Goal: Task Accomplishment & Management: Manage account settings

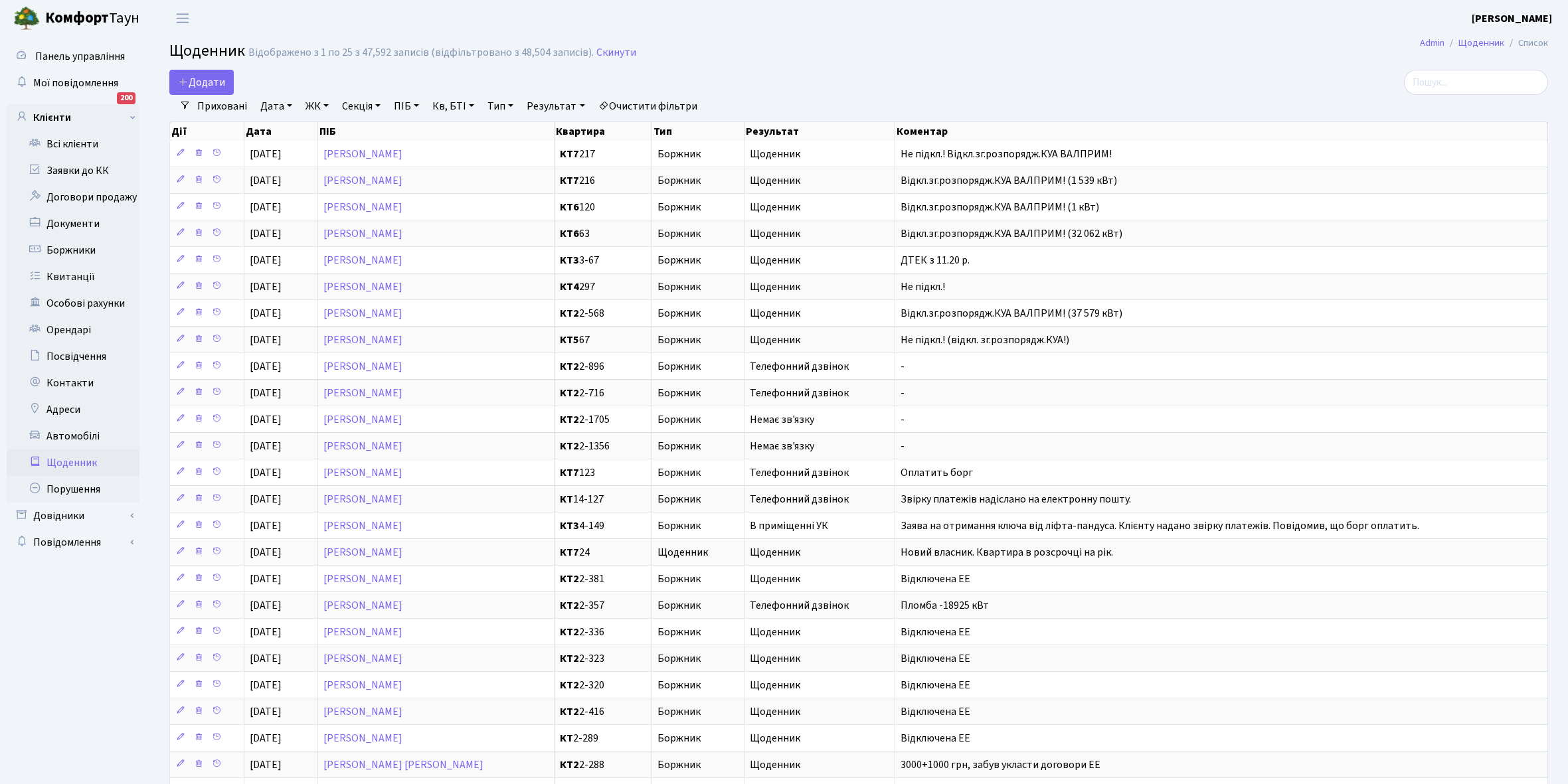
select select "25"
click at [65, 143] on link "Всі клієнти" at bounding box center [73, 144] width 133 height 27
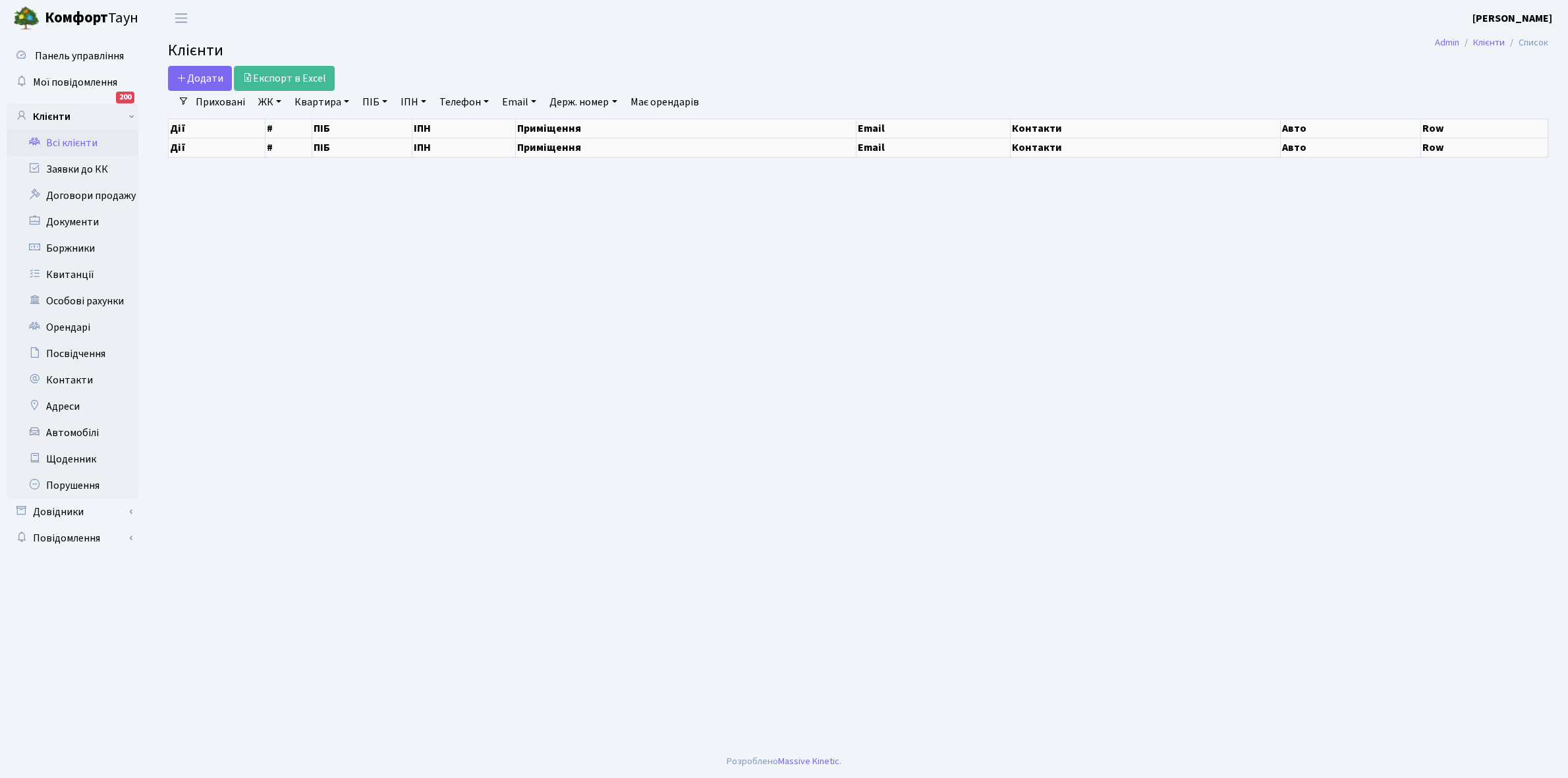
select select "25"
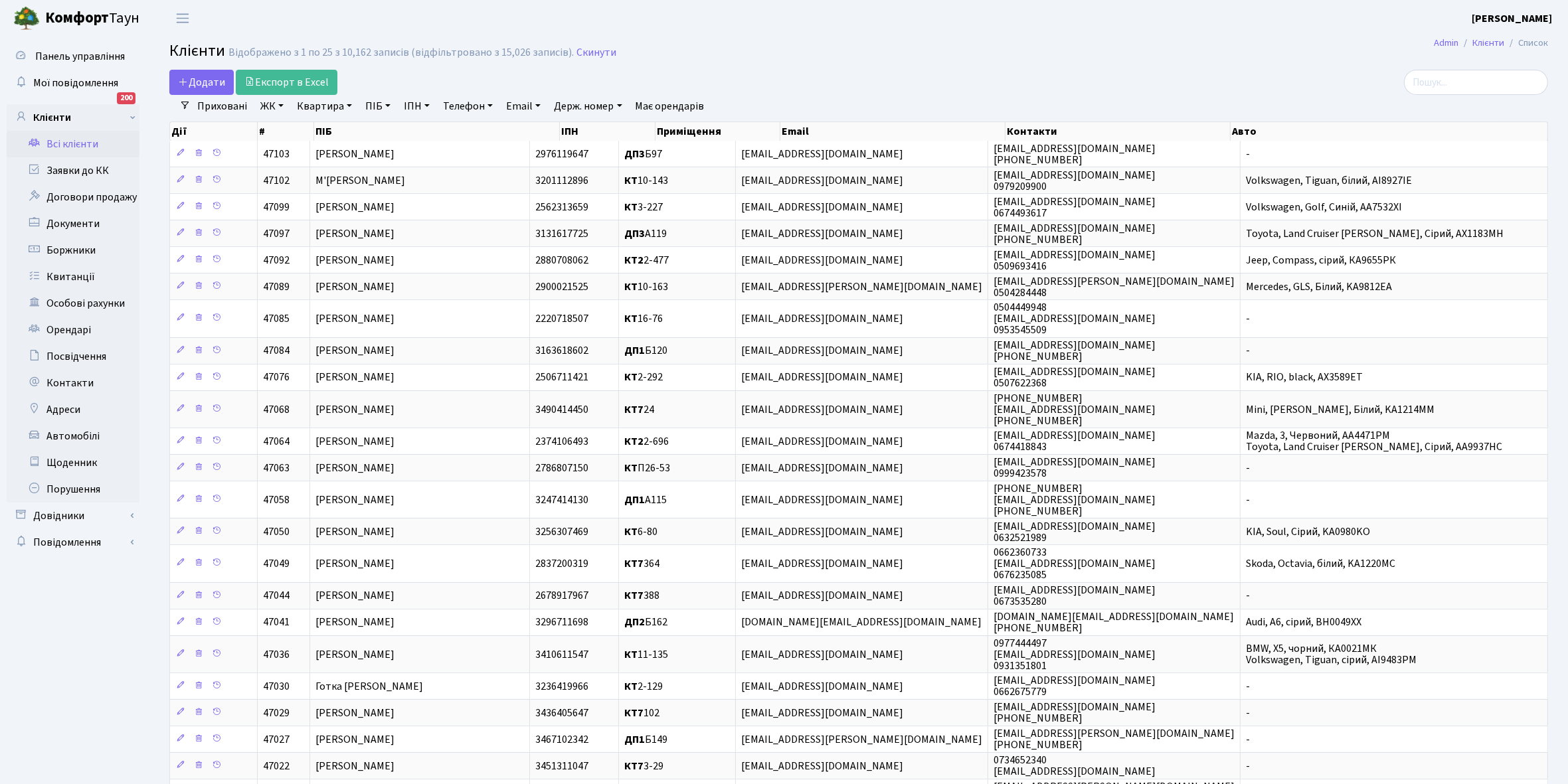
click at [350, 104] on link "Квартира" at bounding box center [324, 106] width 66 height 23
click at [344, 128] on input "text" at bounding box center [331, 132] width 78 height 25
click at [68, 146] on link "Всі клієнти" at bounding box center [73, 144] width 133 height 27
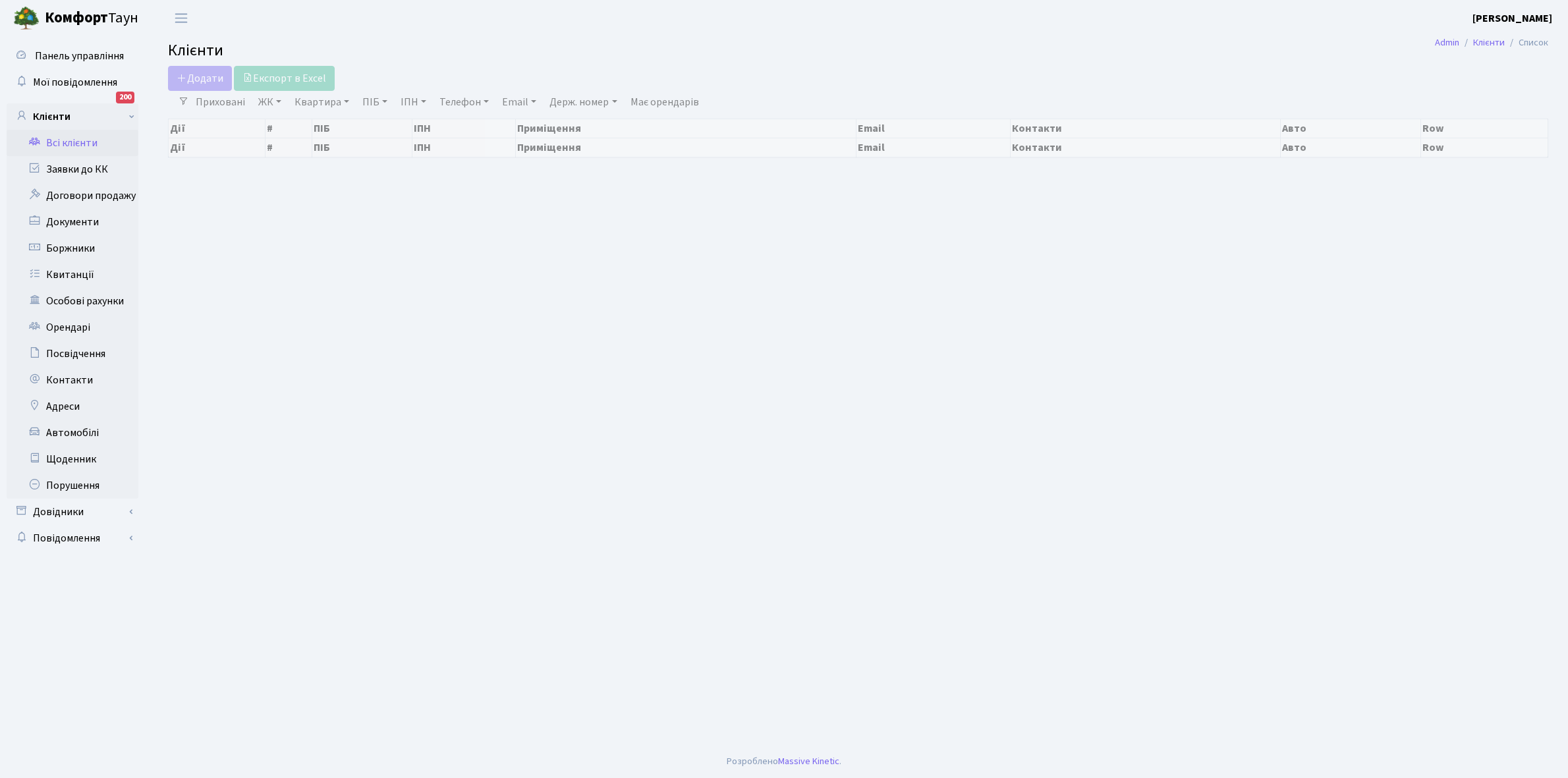
select select "25"
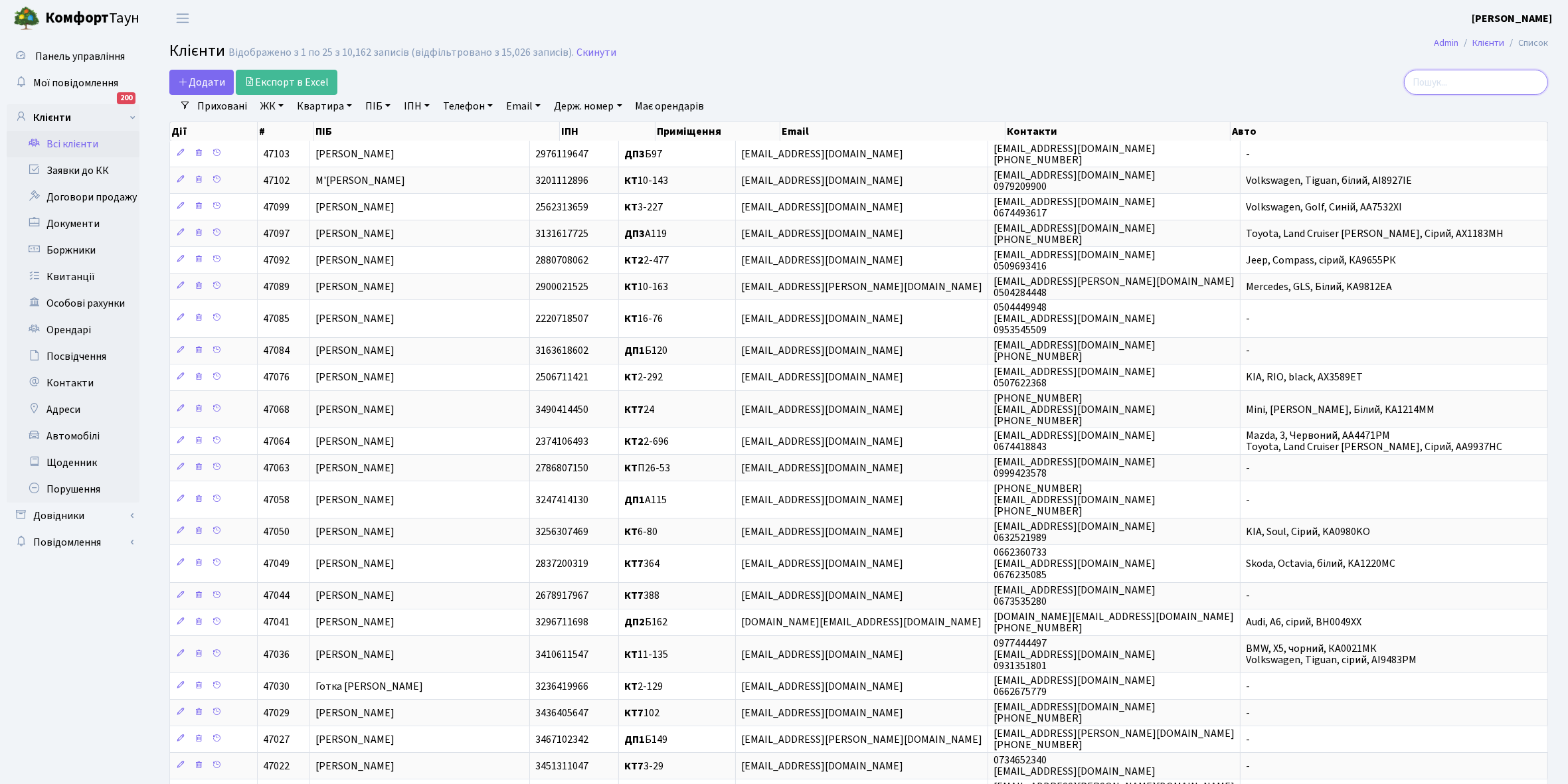
click at [1494, 84] on input "search" at bounding box center [1476, 82] width 144 height 25
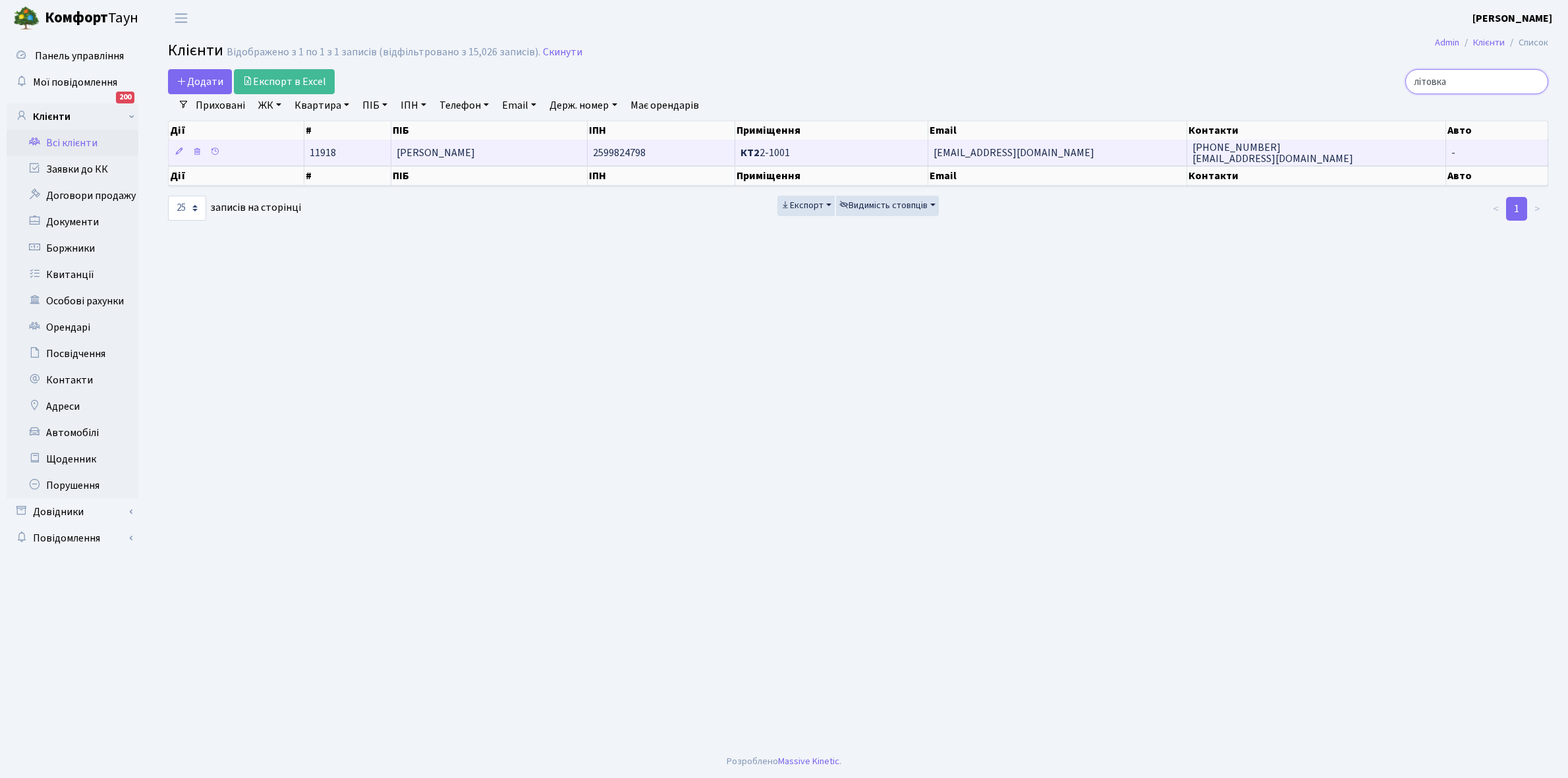
type input "літовка"
click at [468, 162] on td "[PERSON_NAME]" at bounding box center [490, 152] width 196 height 26
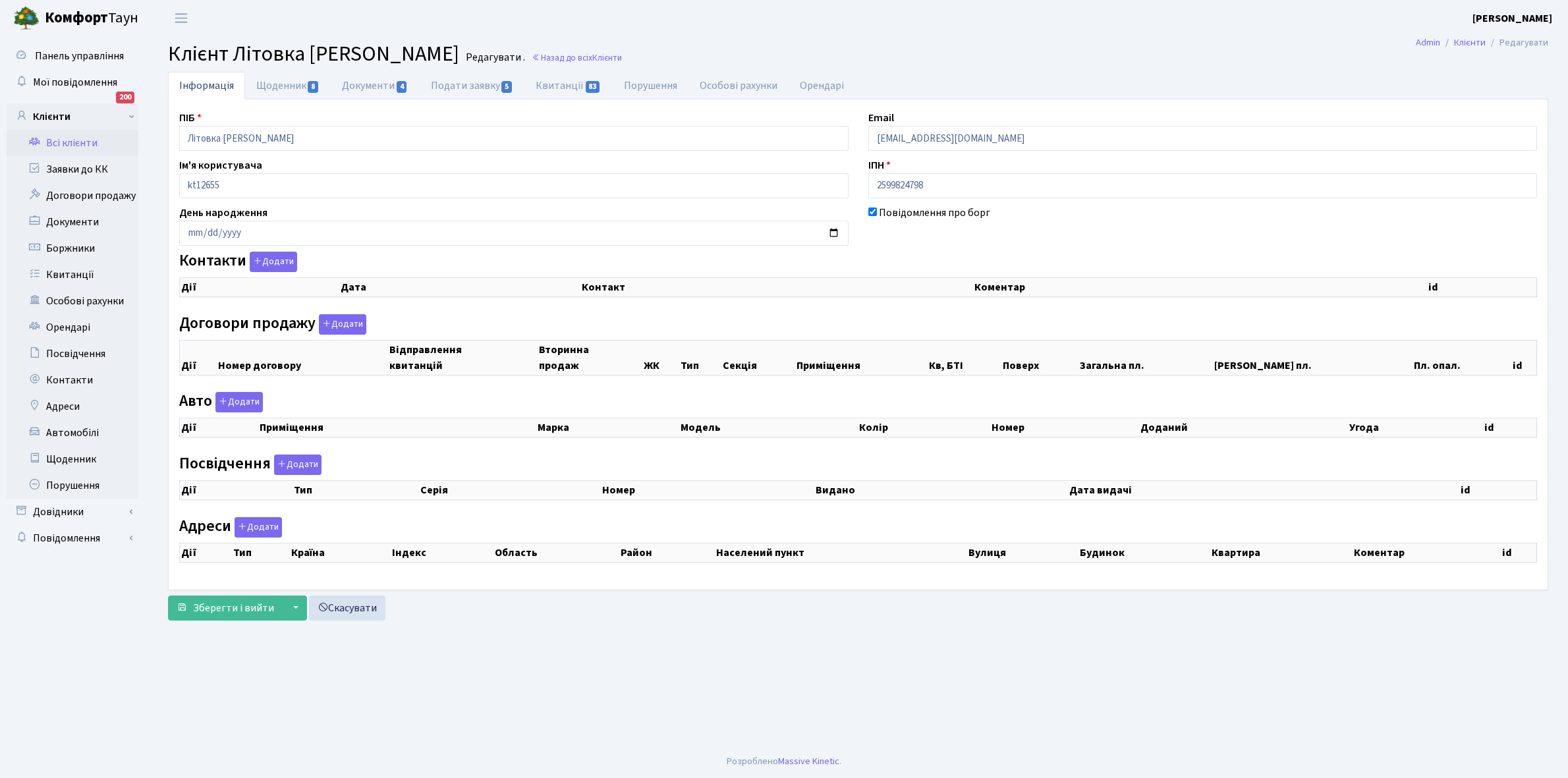
checkbox input "true"
select select "25"
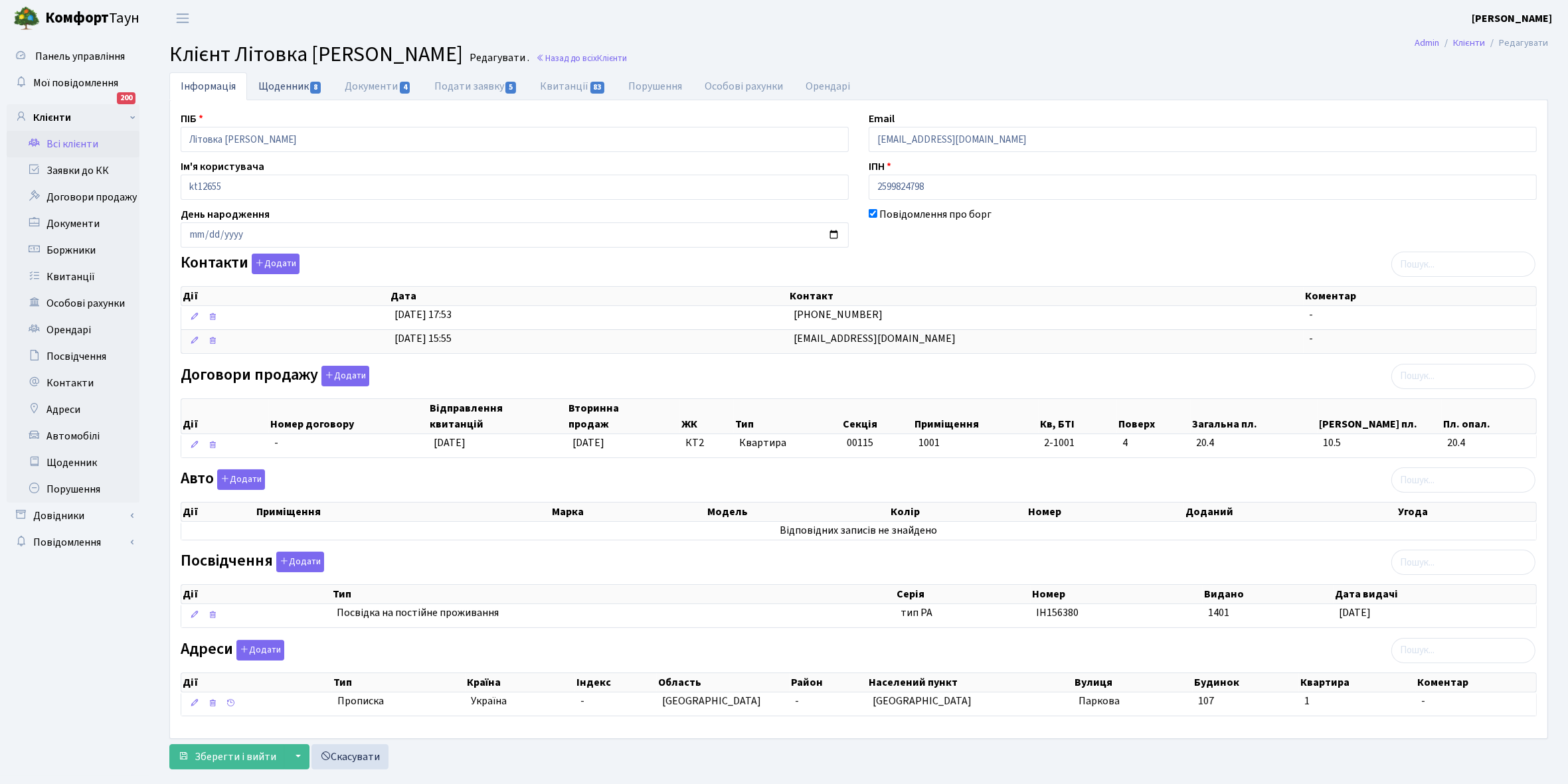
click at [277, 92] on link "Щоденник 8" at bounding box center [291, 85] width 87 height 27
select select "25"
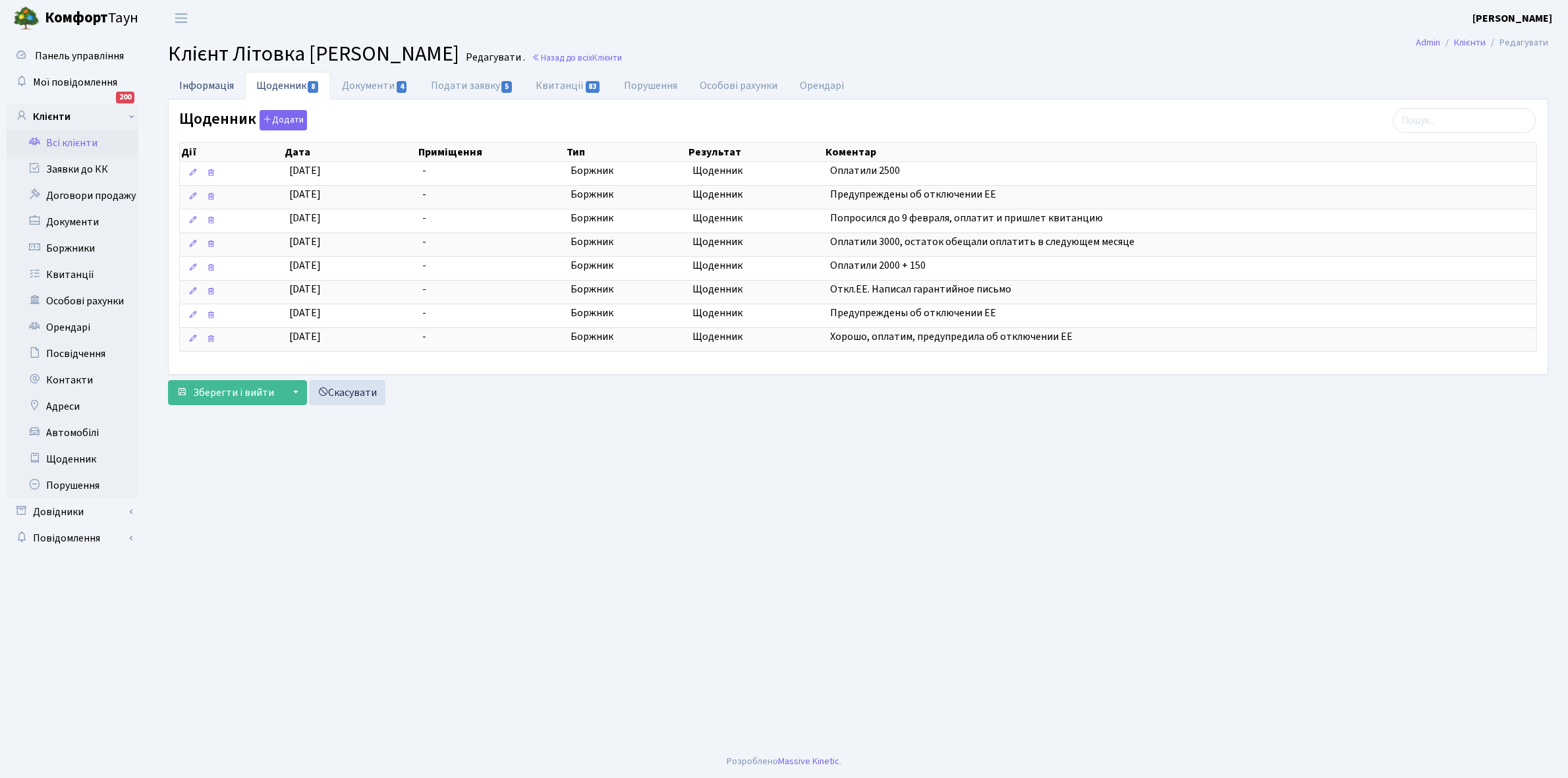
click at [209, 84] on link "Інформація" at bounding box center [207, 84] width 77 height 27
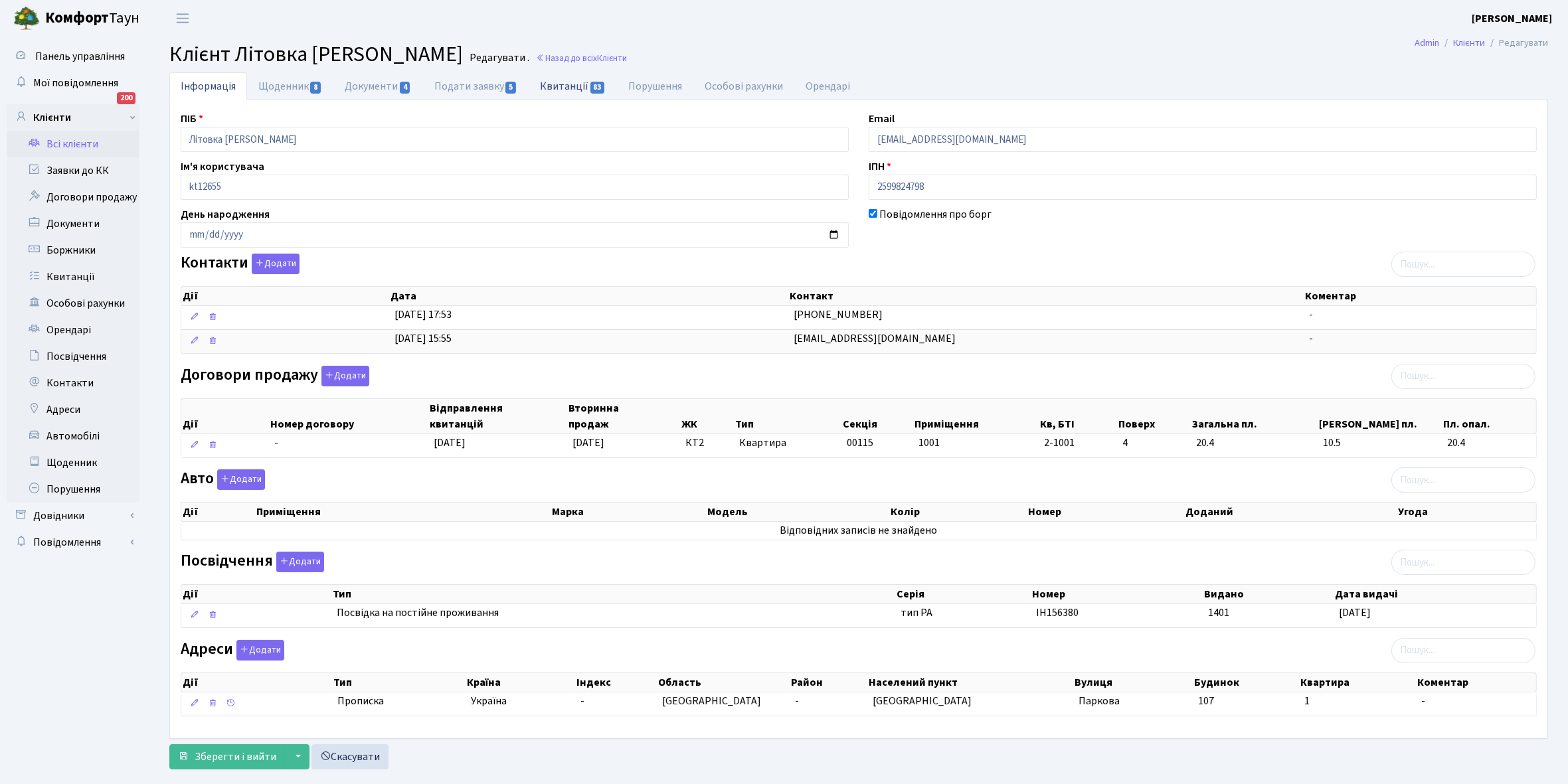
click at [561, 85] on link "Квитанції 83" at bounding box center [573, 85] width 88 height 27
select select "25"
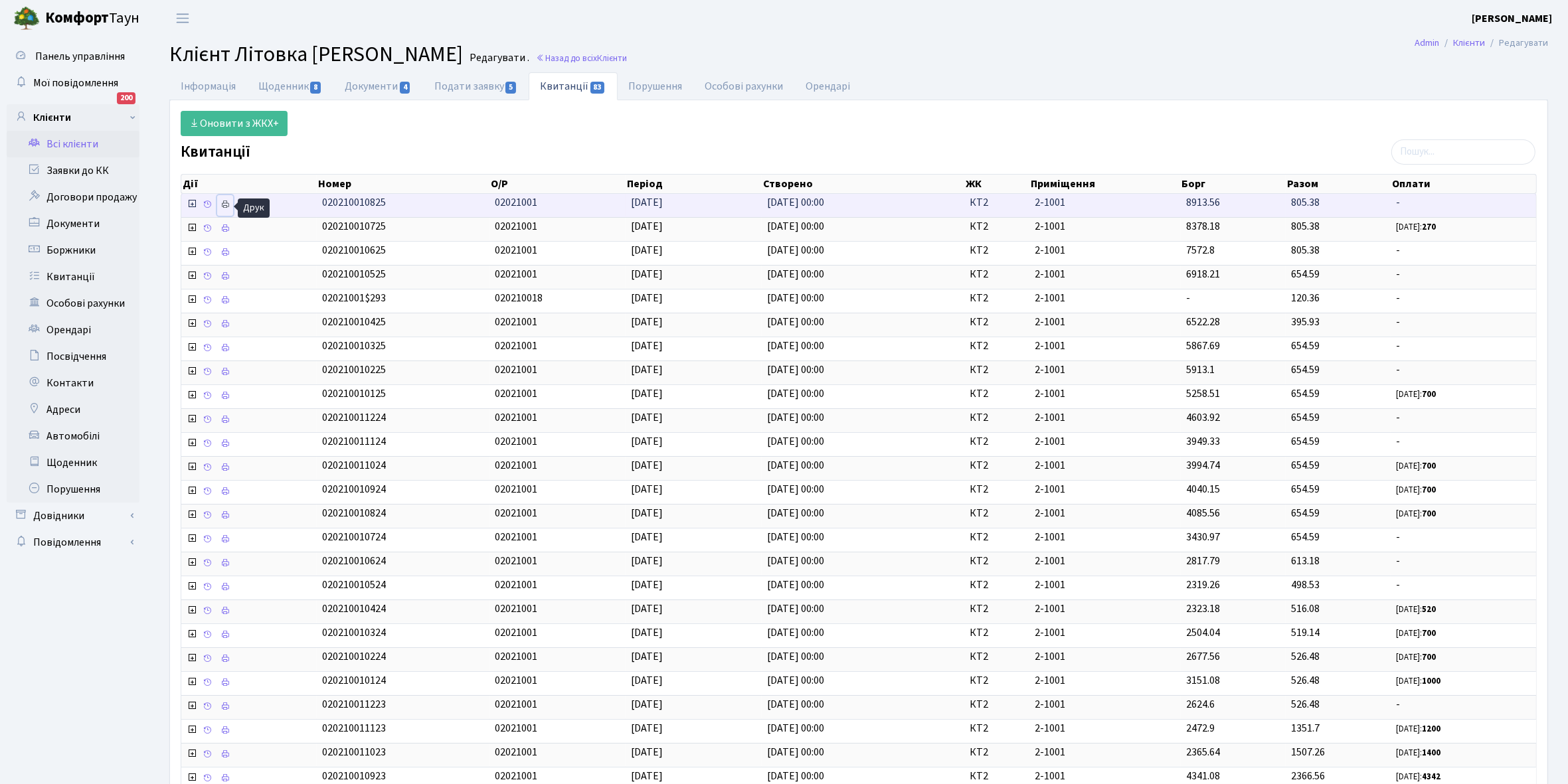
click at [225, 209] on icon at bounding box center [225, 204] width 10 height 10
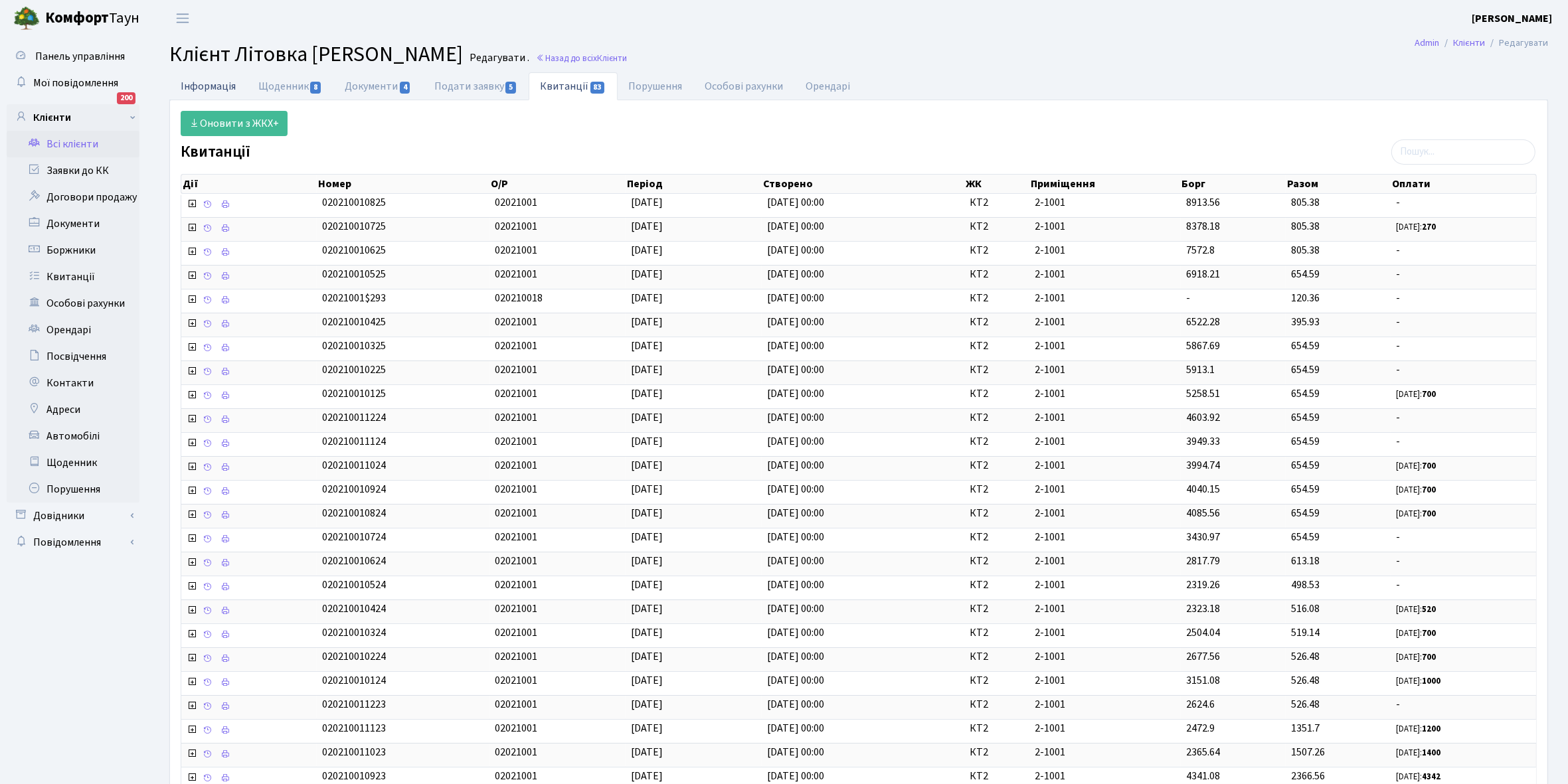
click at [211, 89] on link "Інформація" at bounding box center [208, 85] width 78 height 27
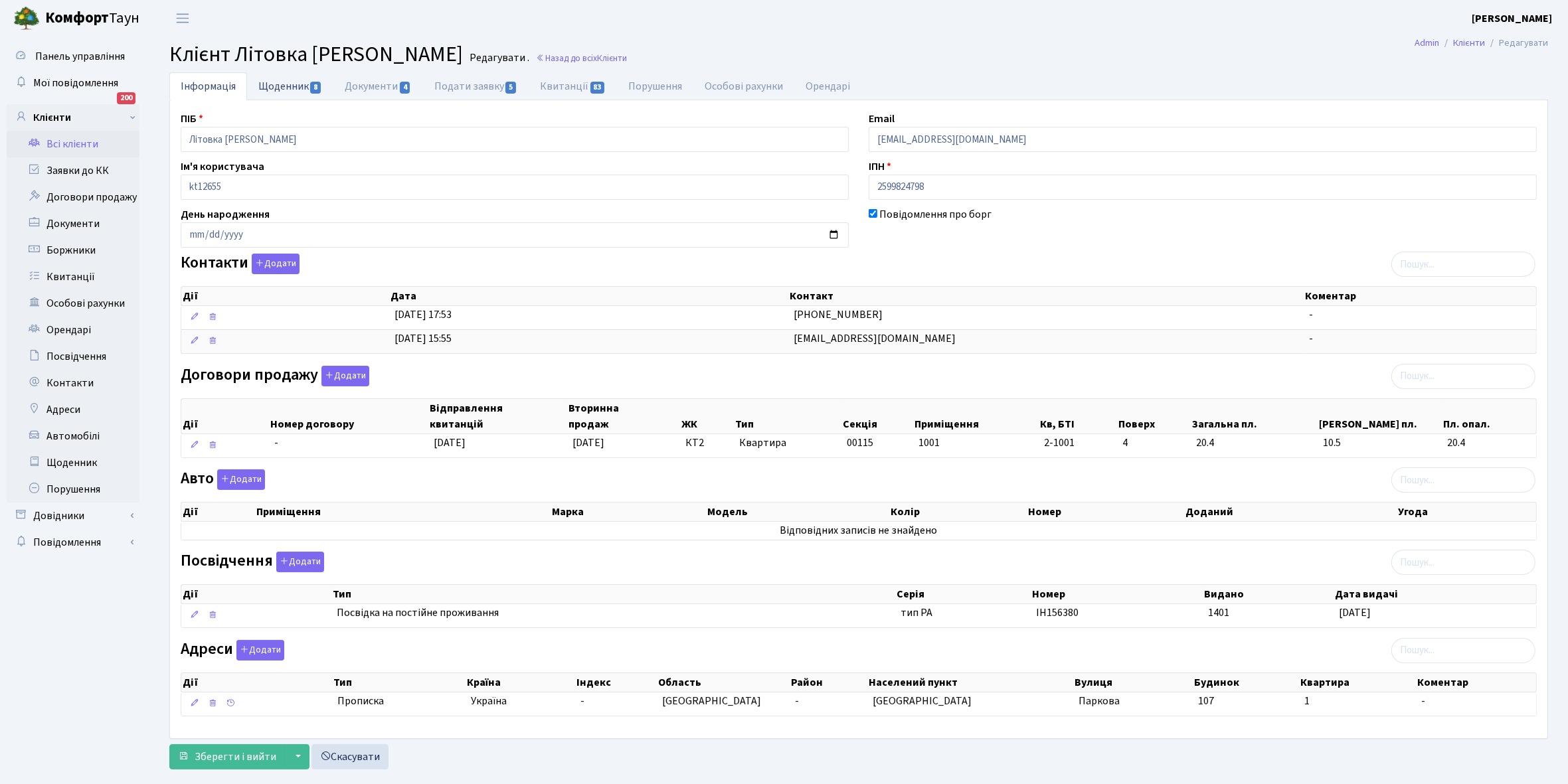
click at [273, 88] on link "Щоденник 8" at bounding box center [291, 85] width 87 height 27
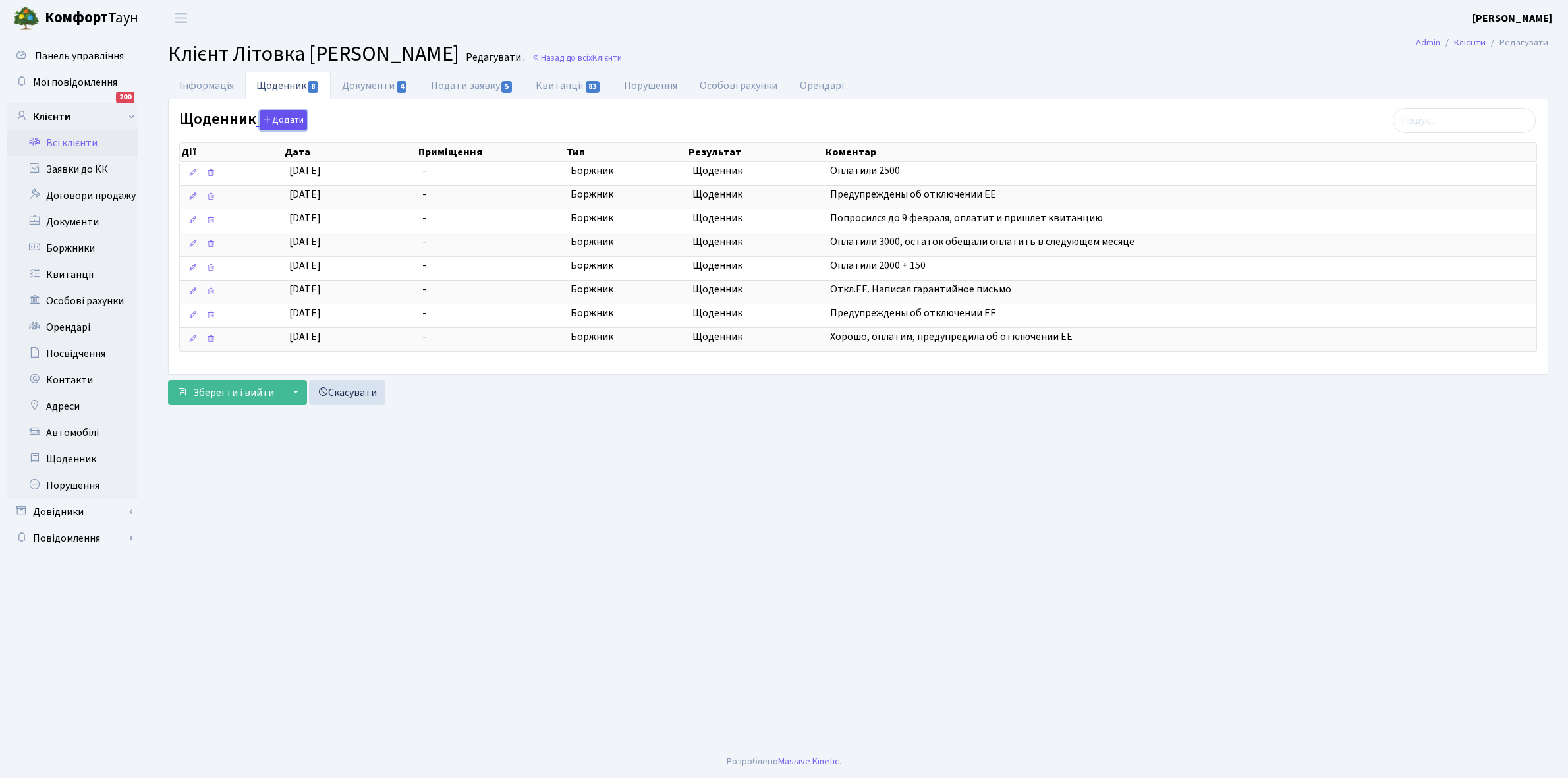
click at [277, 124] on button "Додати" at bounding box center [283, 120] width 47 height 21
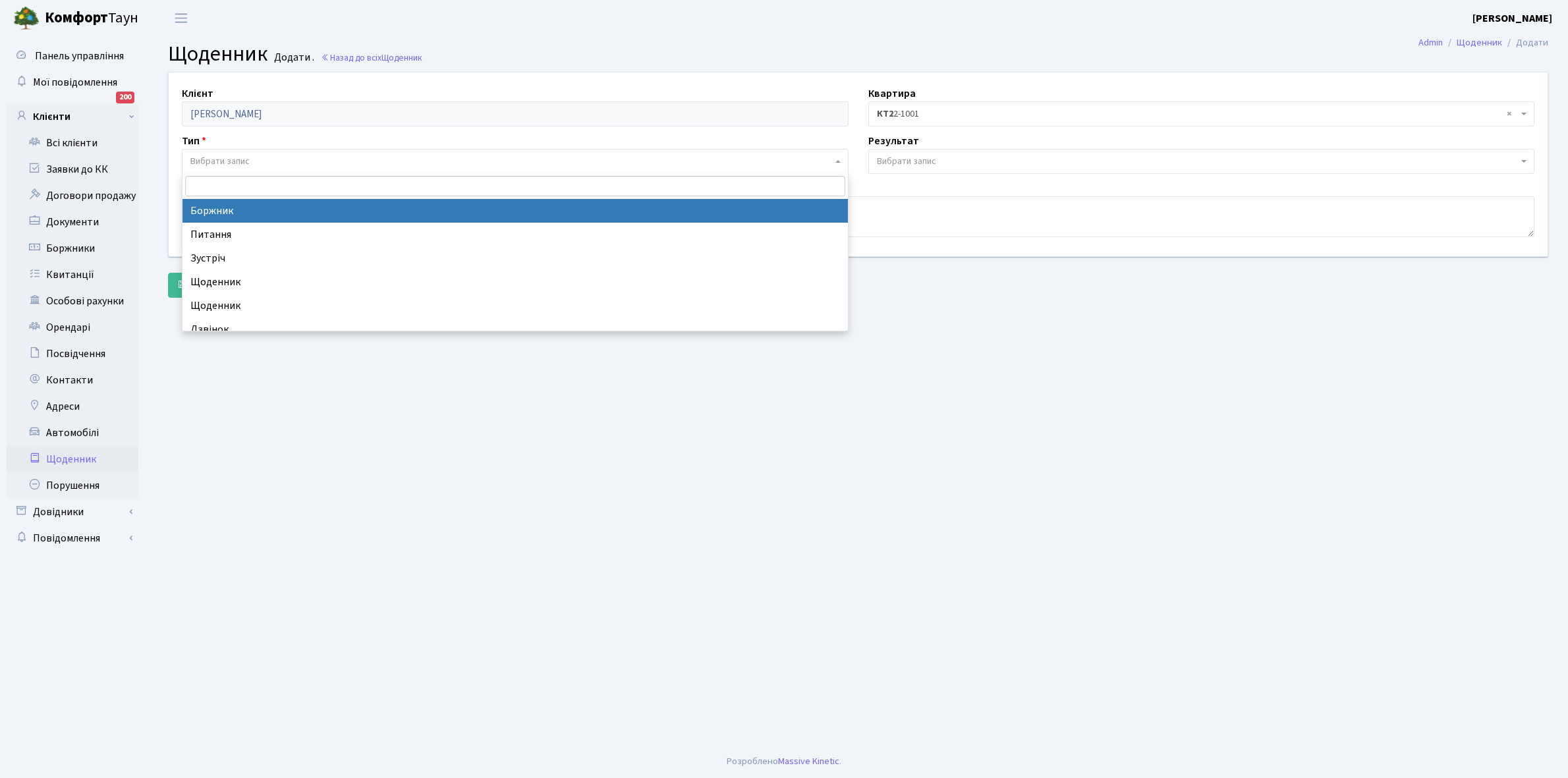
click at [257, 159] on span "Вибрати запис" at bounding box center [511, 161] width 642 height 13
select select "189"
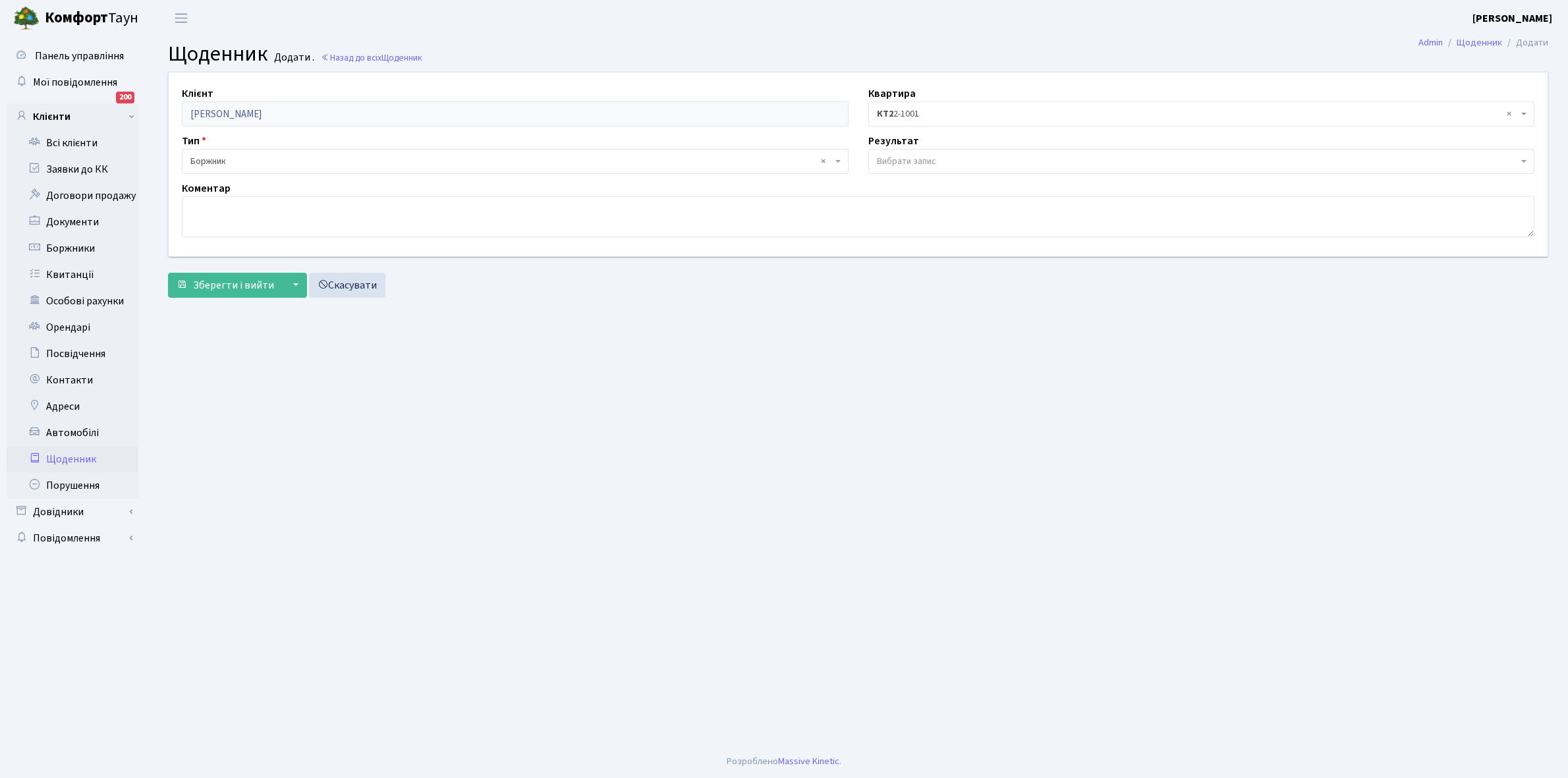
click at [916, 164] on span "Вибрати запис" at bounding box center [906, 161] width 59 height 13
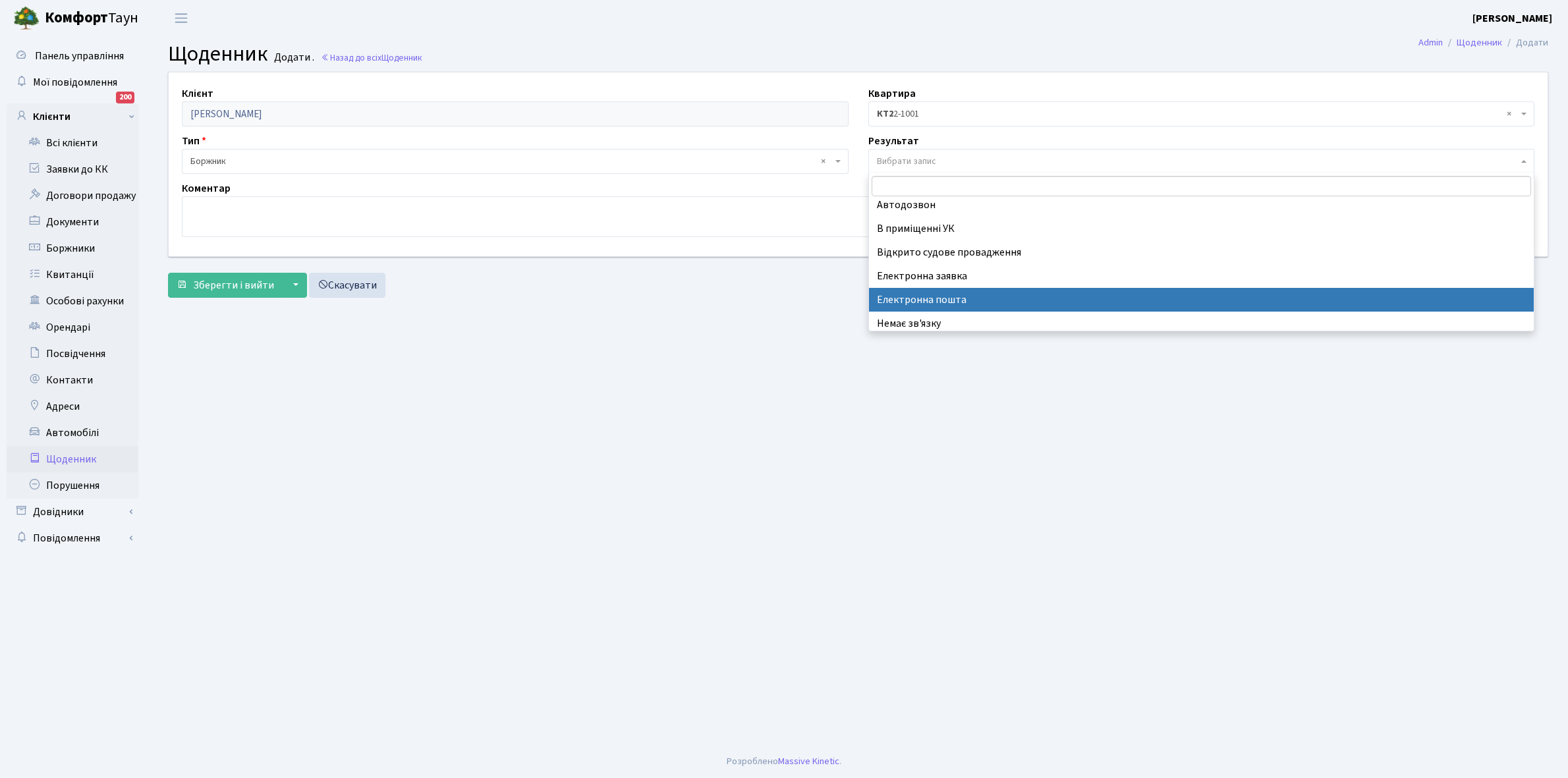
scroll to position [81, 0]
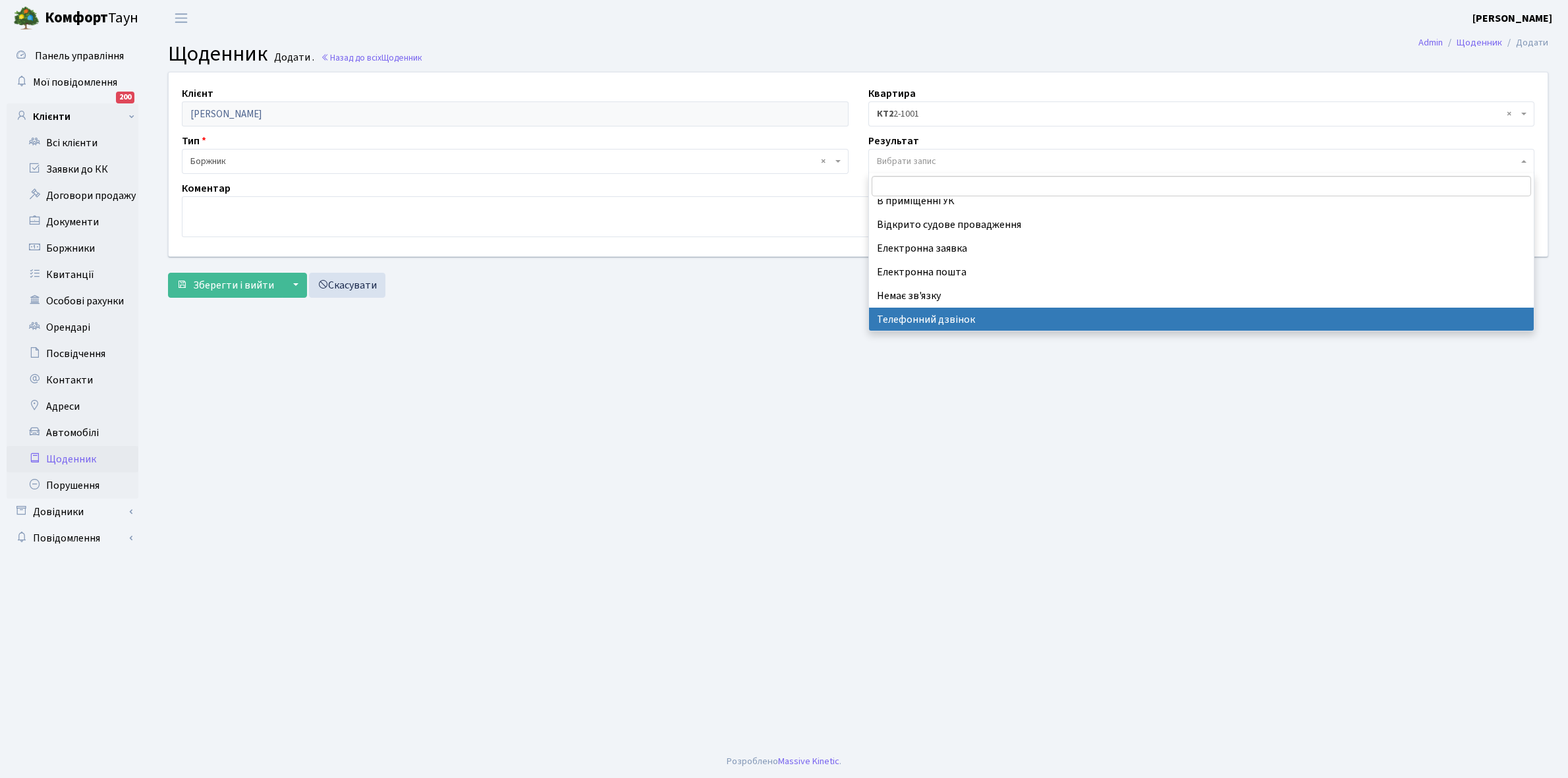
select select "196"
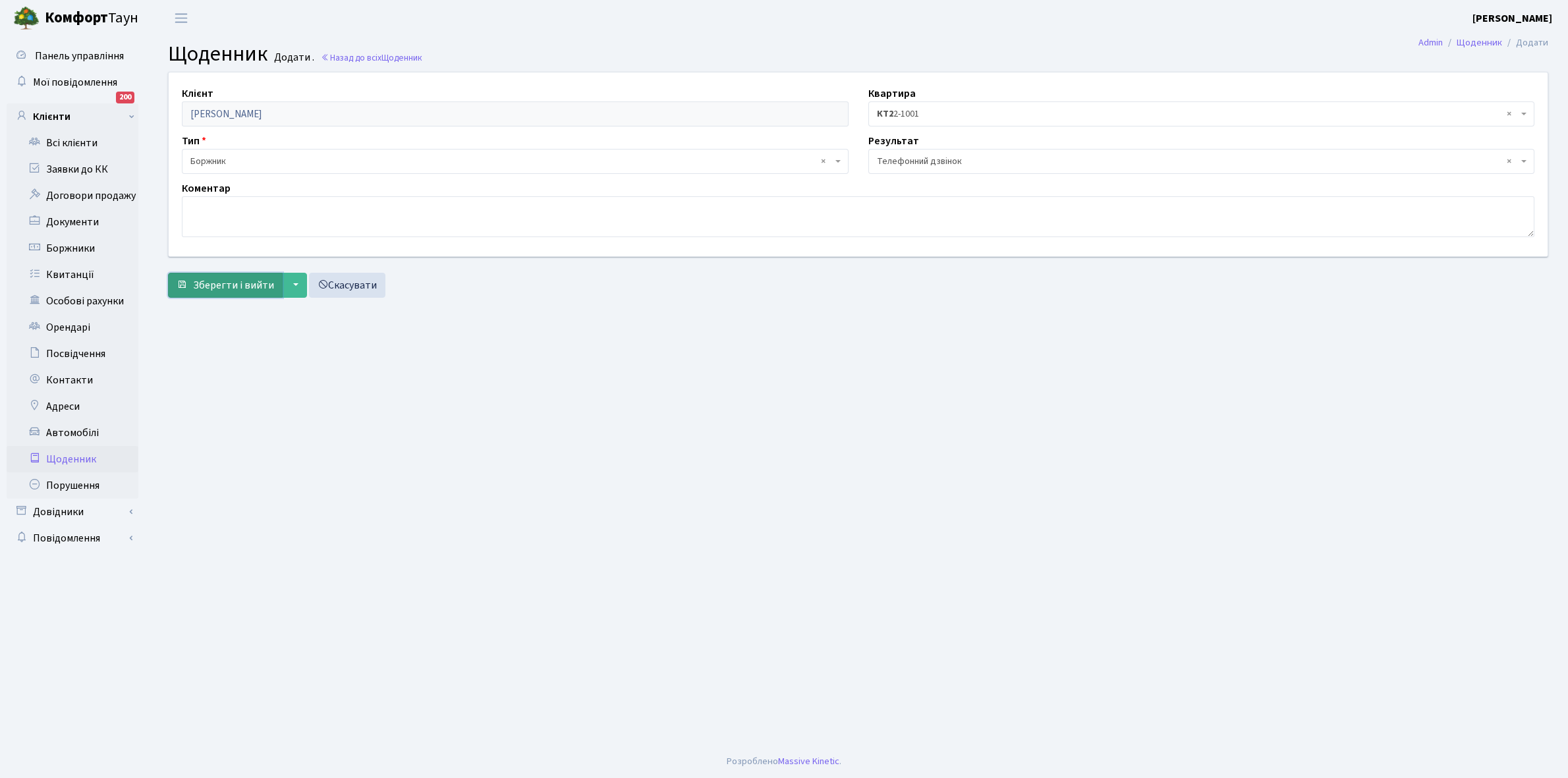
click at [212, 287] on span "Зберегти і вийти" at bounding box center [233, 285] width 81 height 15
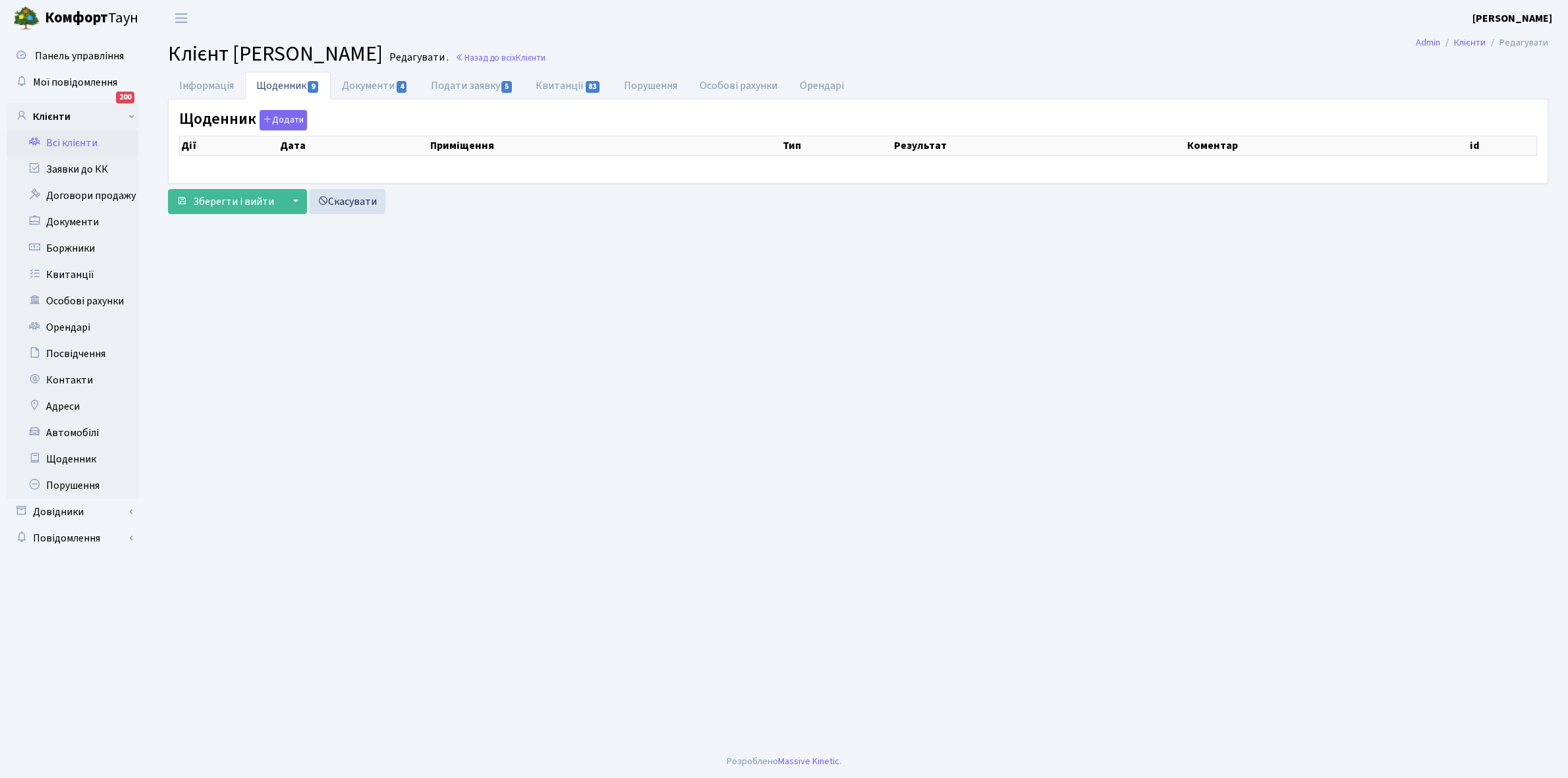
select select "25"
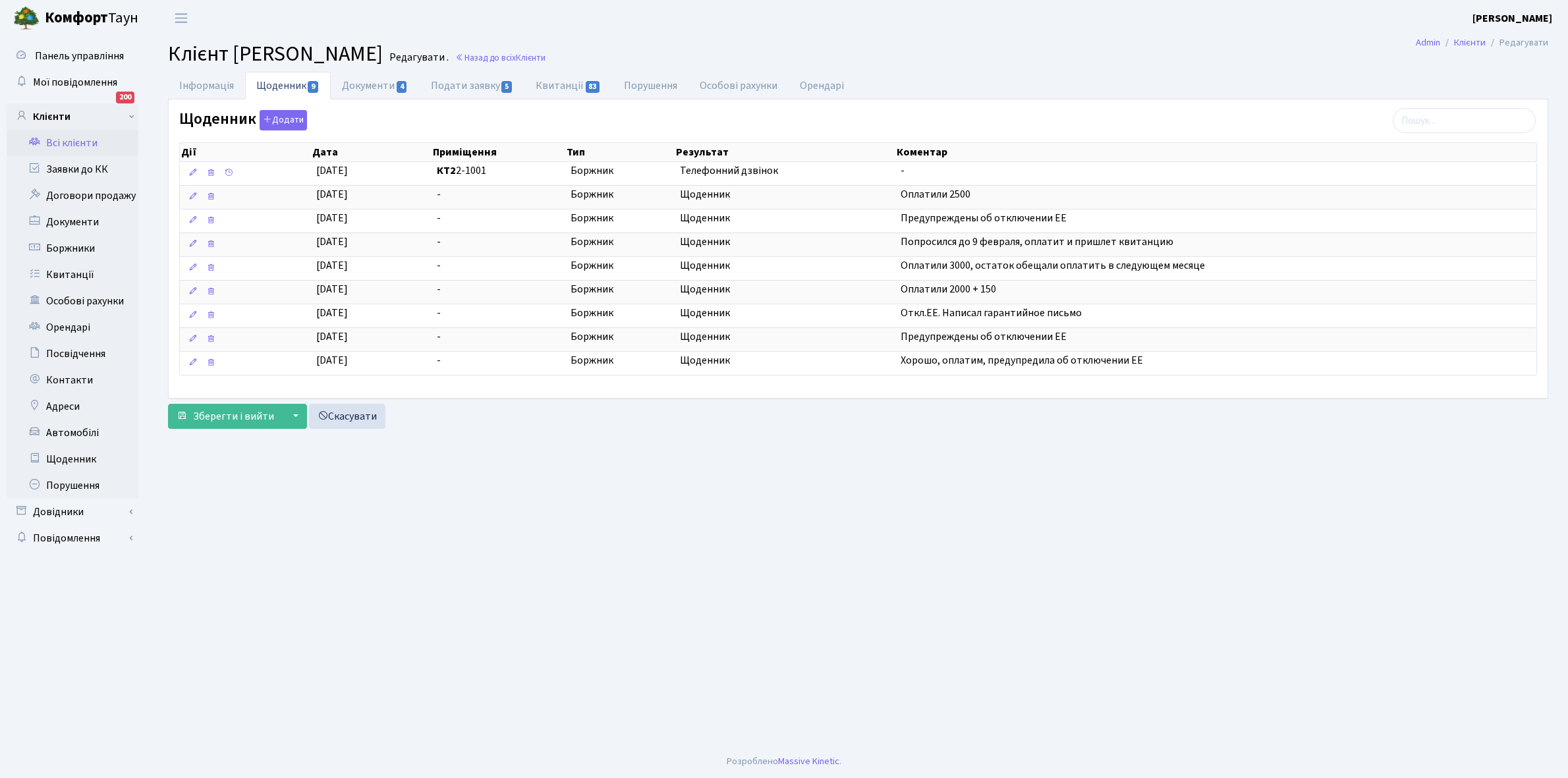
click at [70, 144] on link "Всі клієнти" at bounding box center [72, 143] width 132 height 27
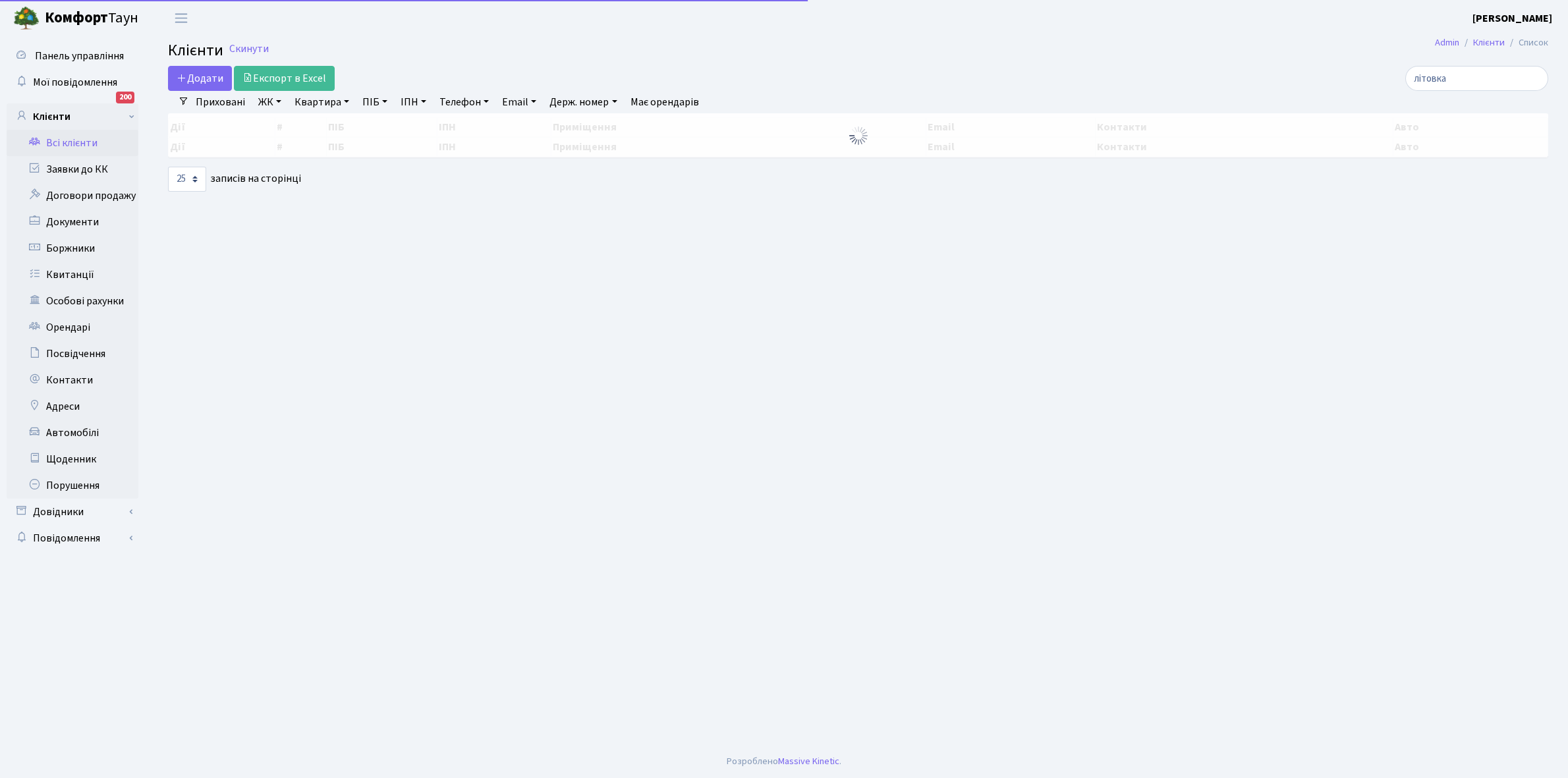
select select "25"
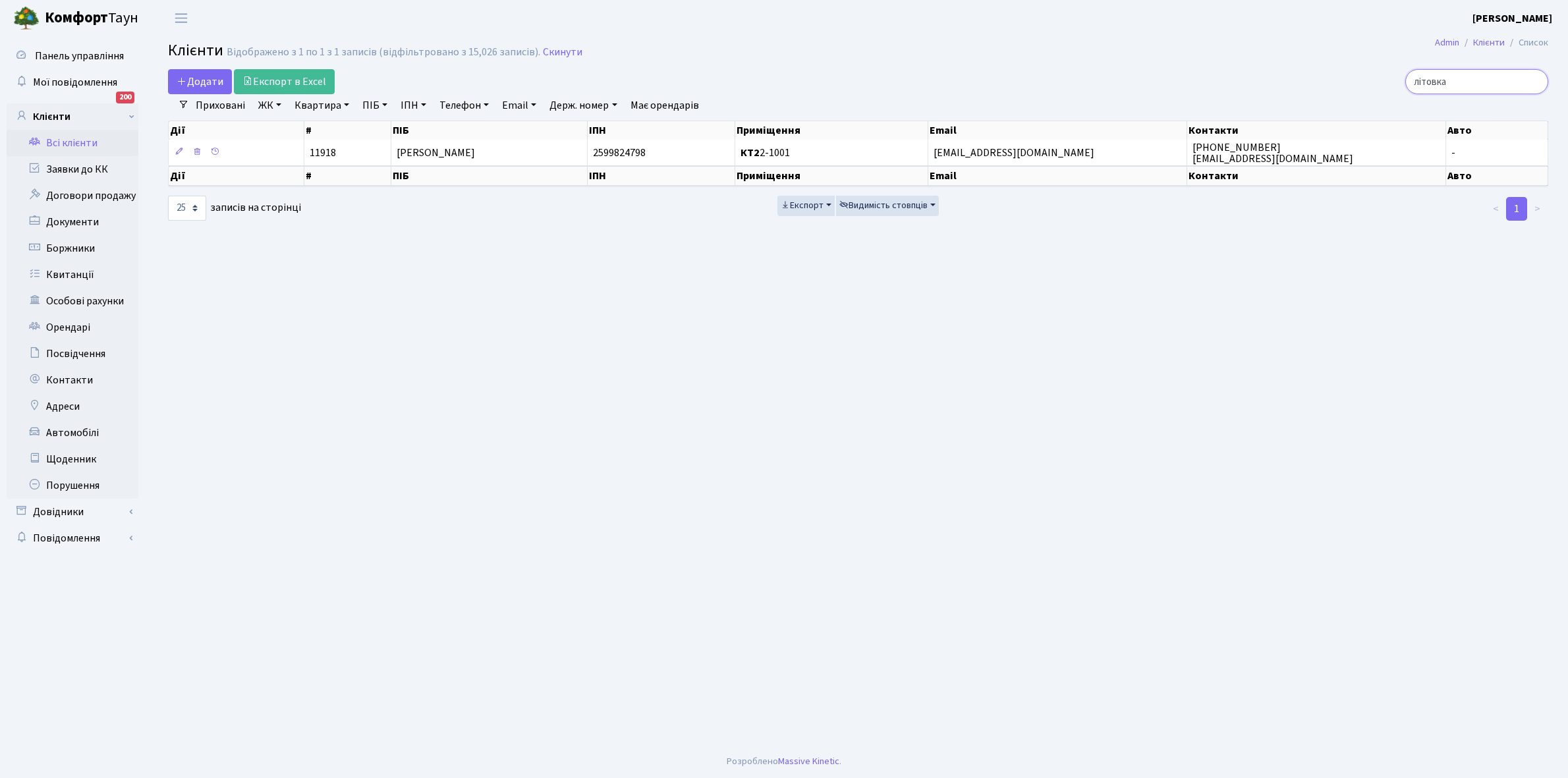
click at [1484, 80] on input "літовка" at bounding box center [1477, 81] width 143 height 25
type input "л"
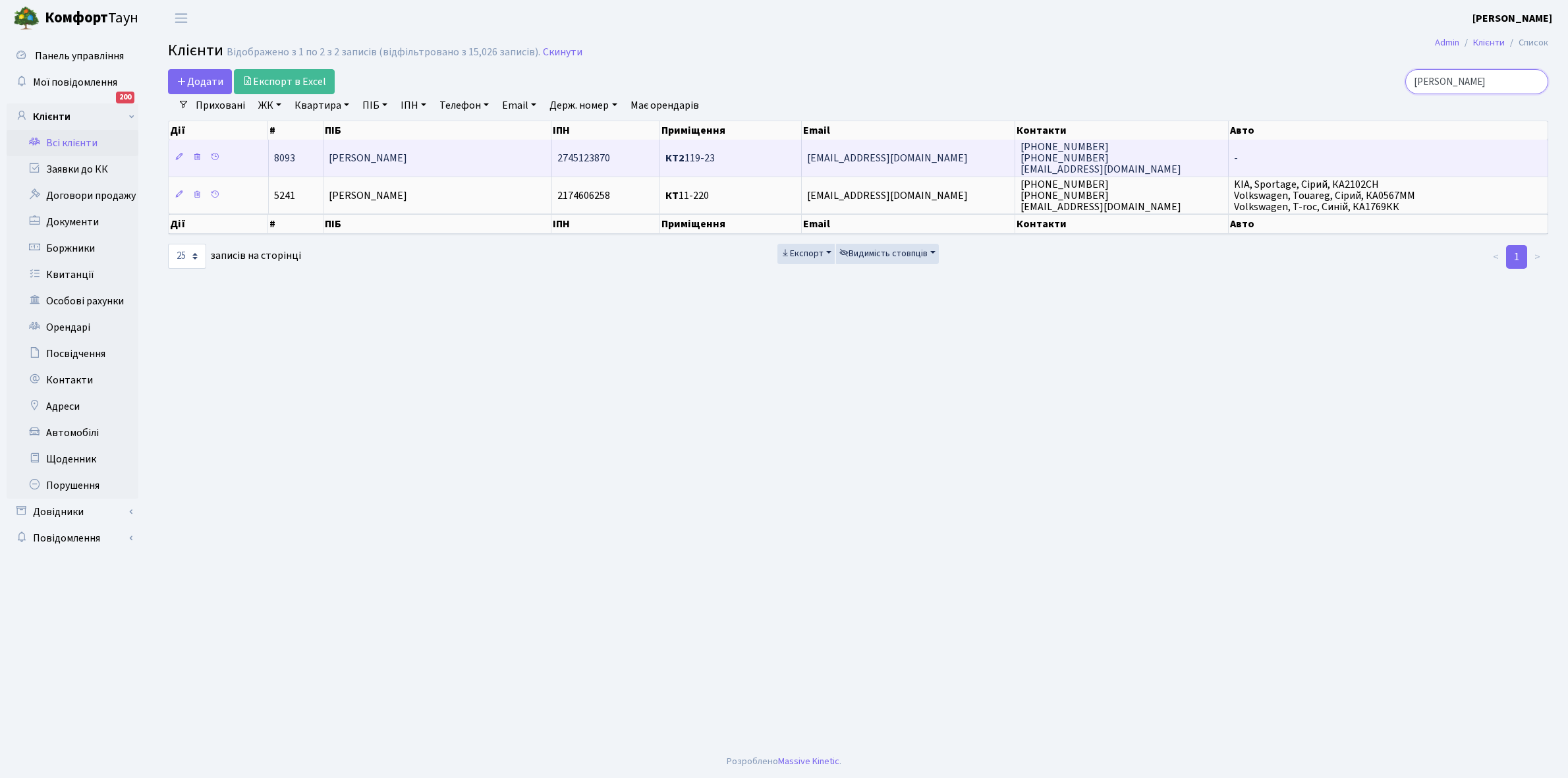
type input "[PERSON_NAME]"
click at [425, 155] on td "[PERSON_NAME]" at bounding box center [438, 157] width 229 height 36
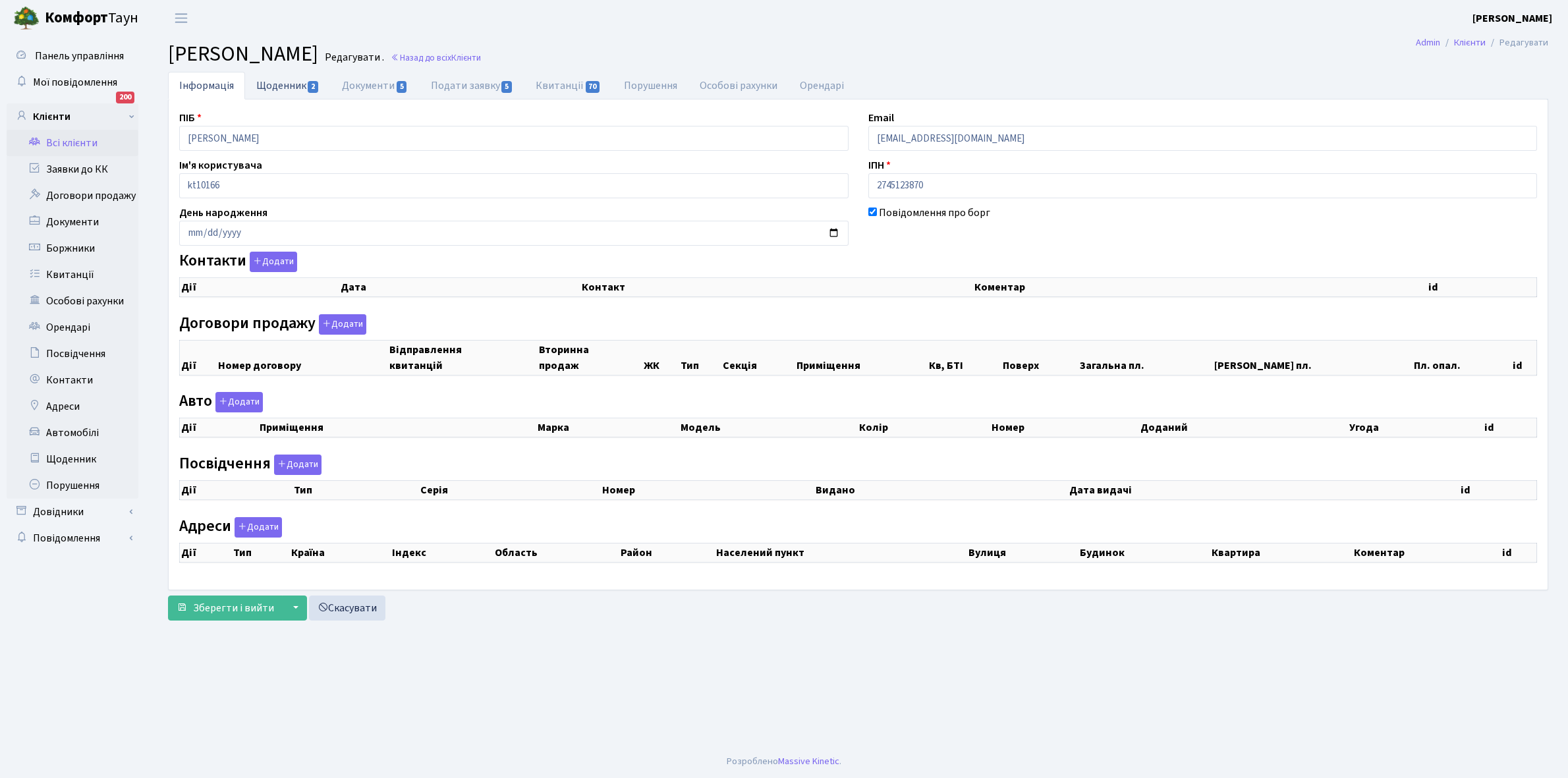
checkbox input "true"
select select "25"
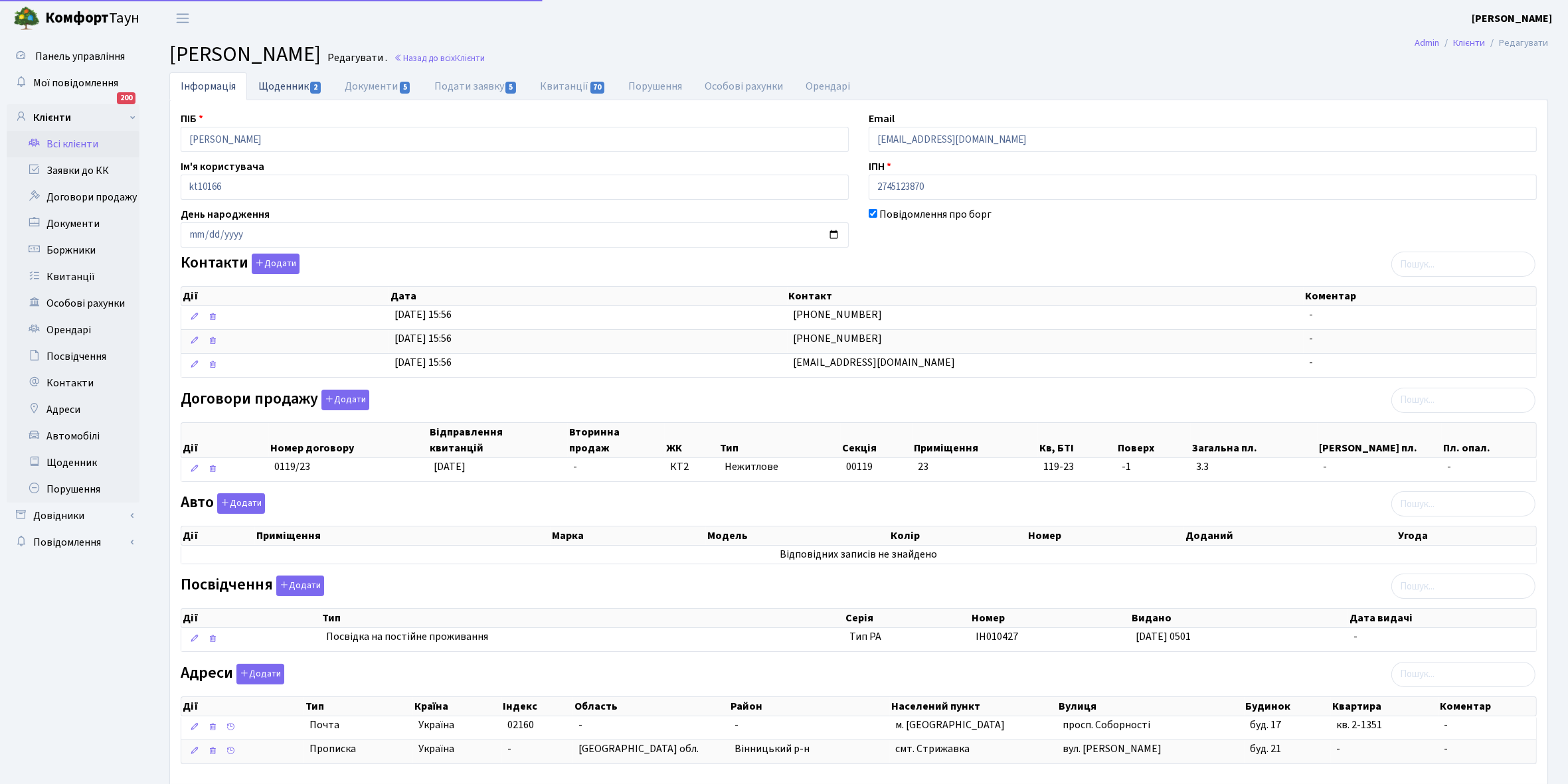
click at [283, 85] on link "Щоденник 2" at bounding box center [291, 85] width 87 height 27
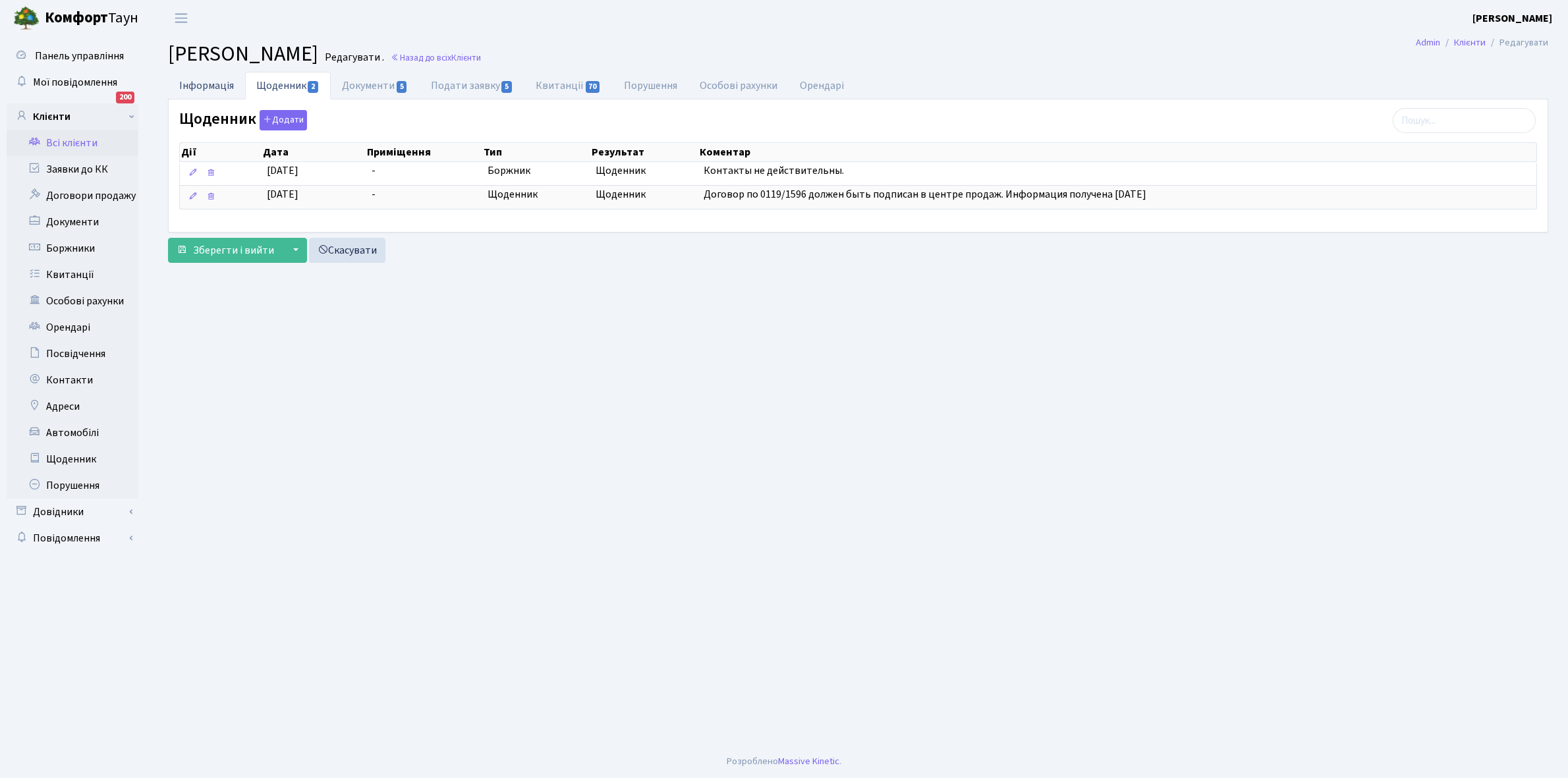
click at [207, 84] on link "Інформація" at bounding box center [207, 84] width 77 height 27
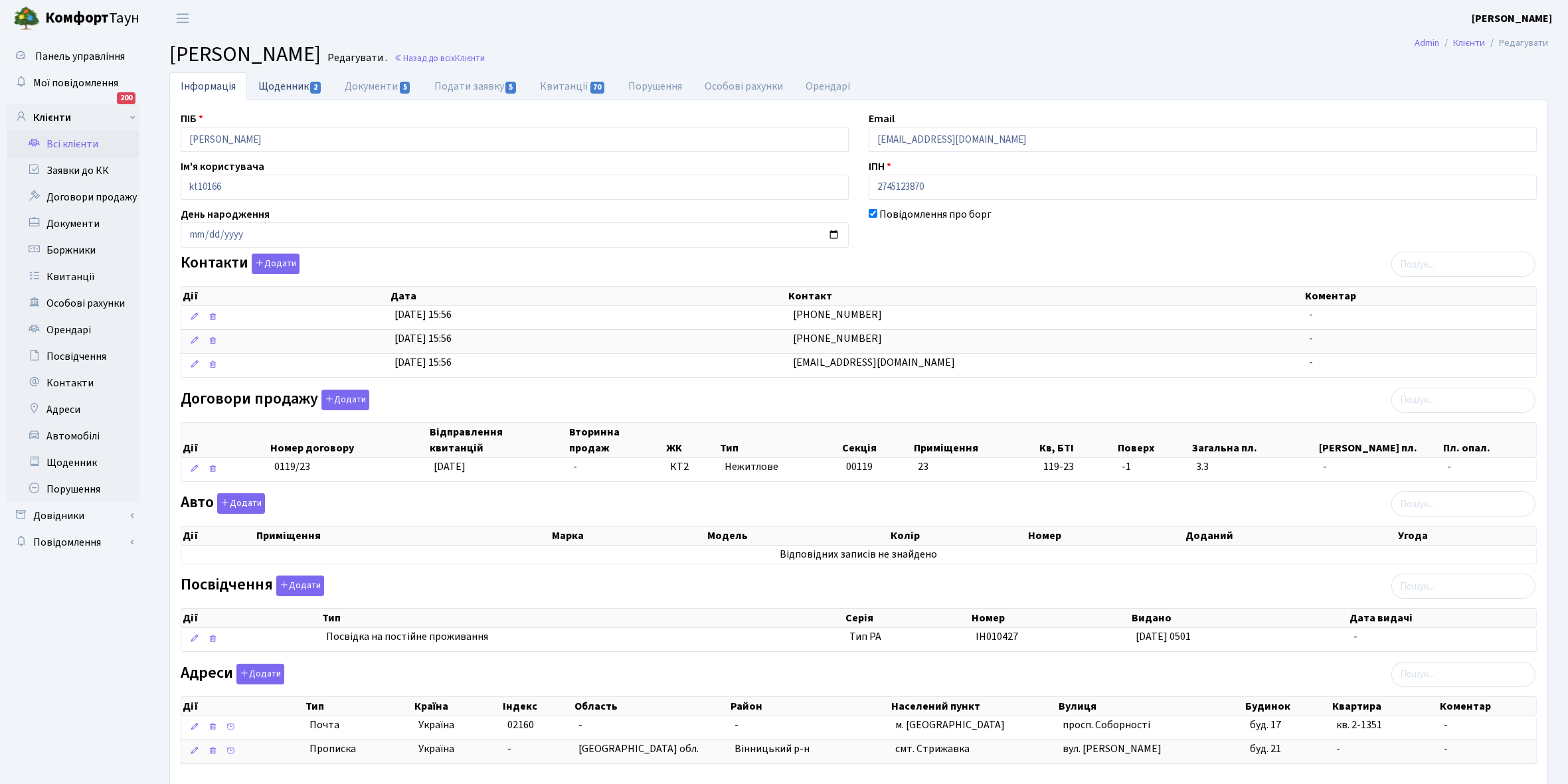
click at [284, 83] on link "Щоденник 2" at bounding box center [291, 85] width 87 height 27
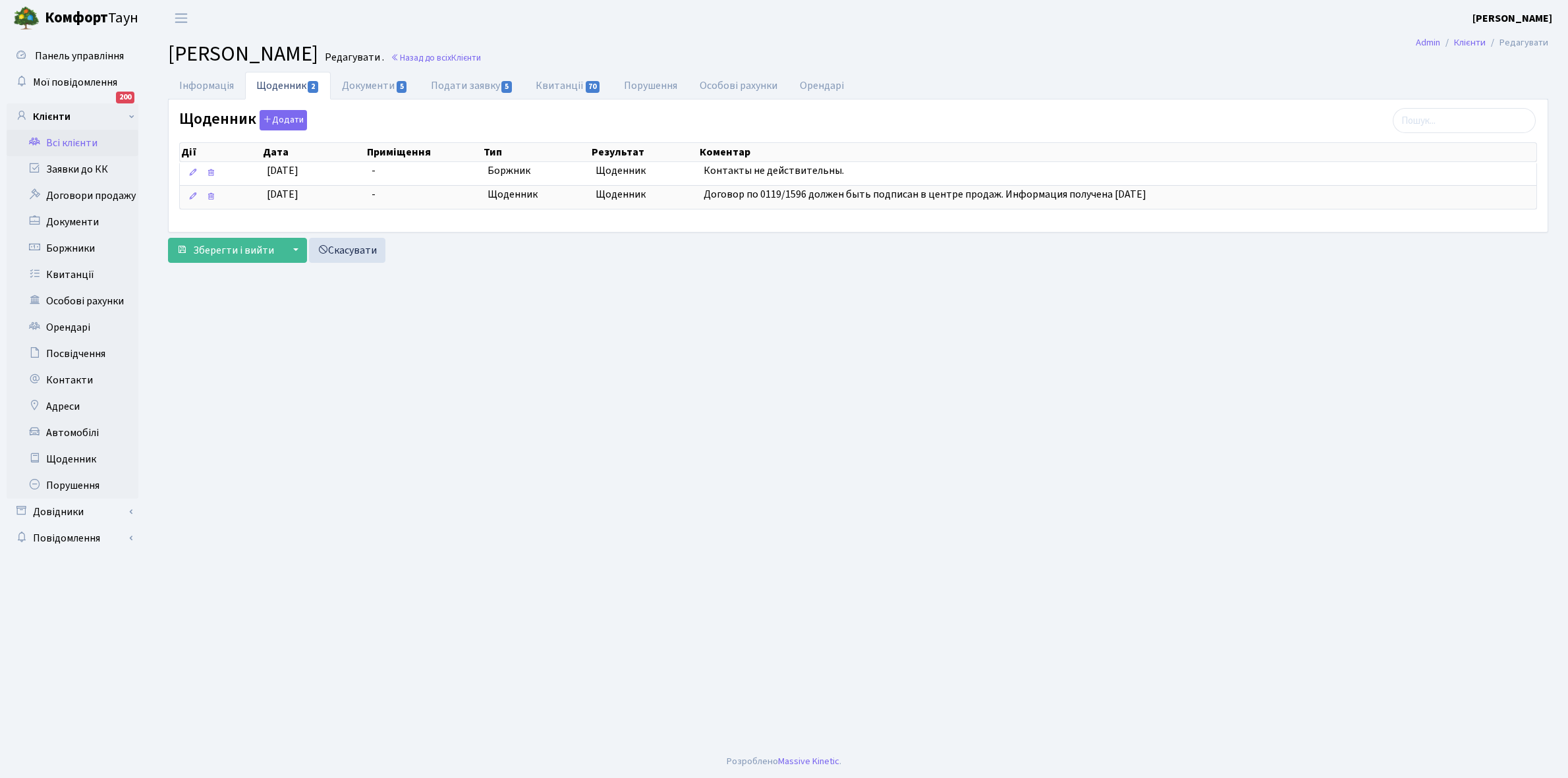
click at [69, 144] on link "Всі клієнти" at bounding box center [72, 143] width 132 height 27
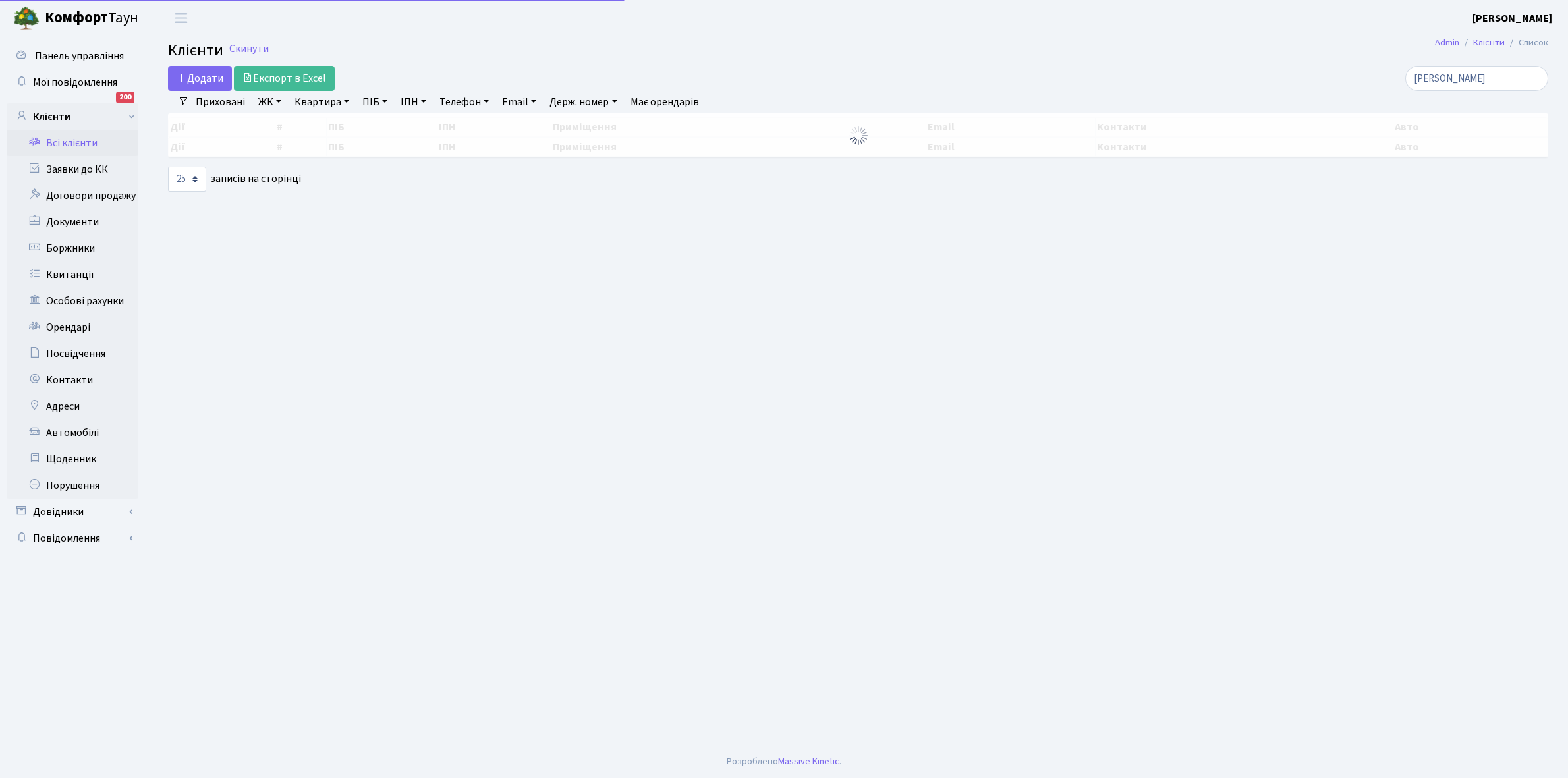
select select "25"
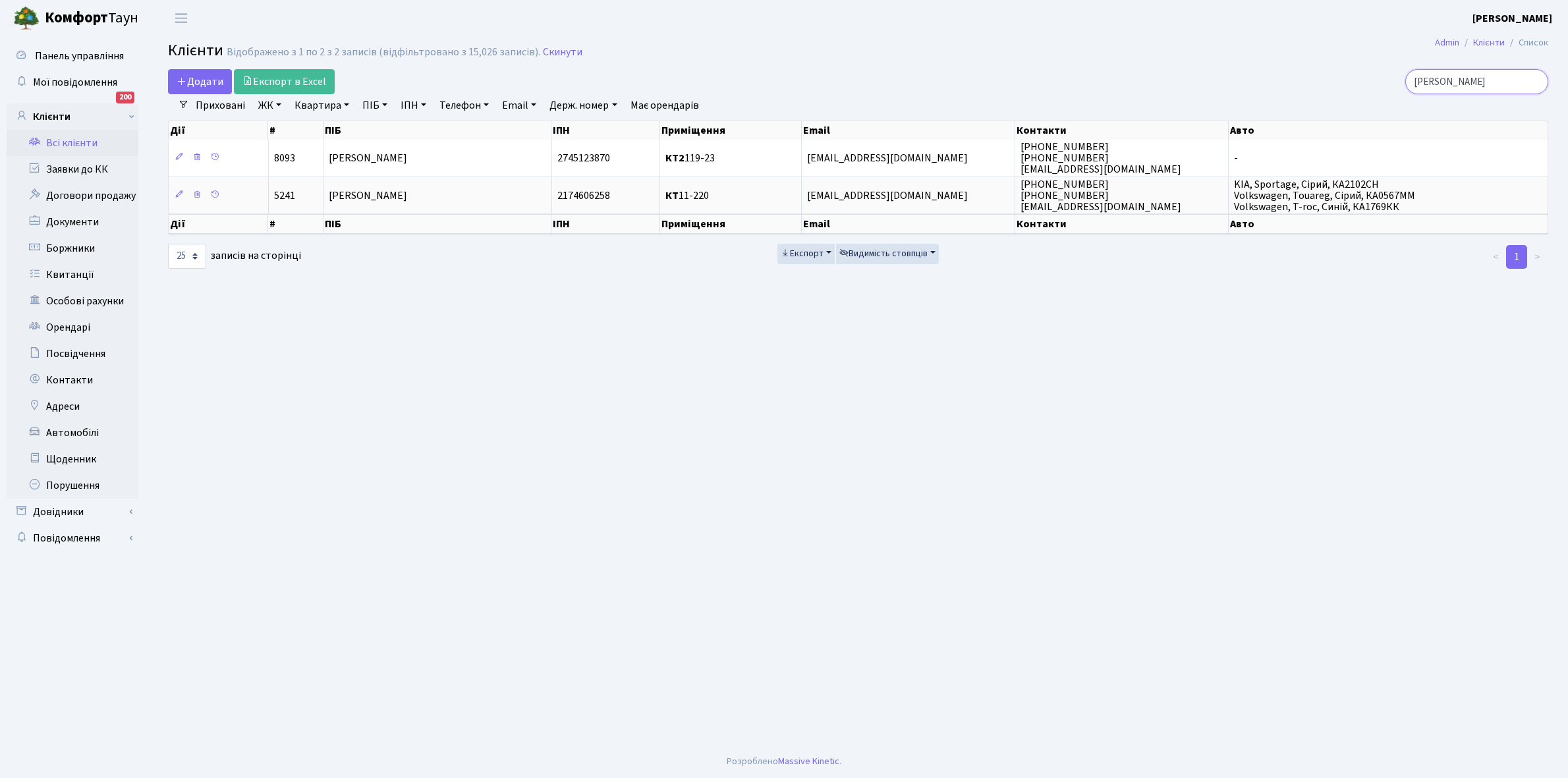
click at [1506, 83] on input "леоненко" at bounding box center [1477, 81] width 143 height 25
type input "л"
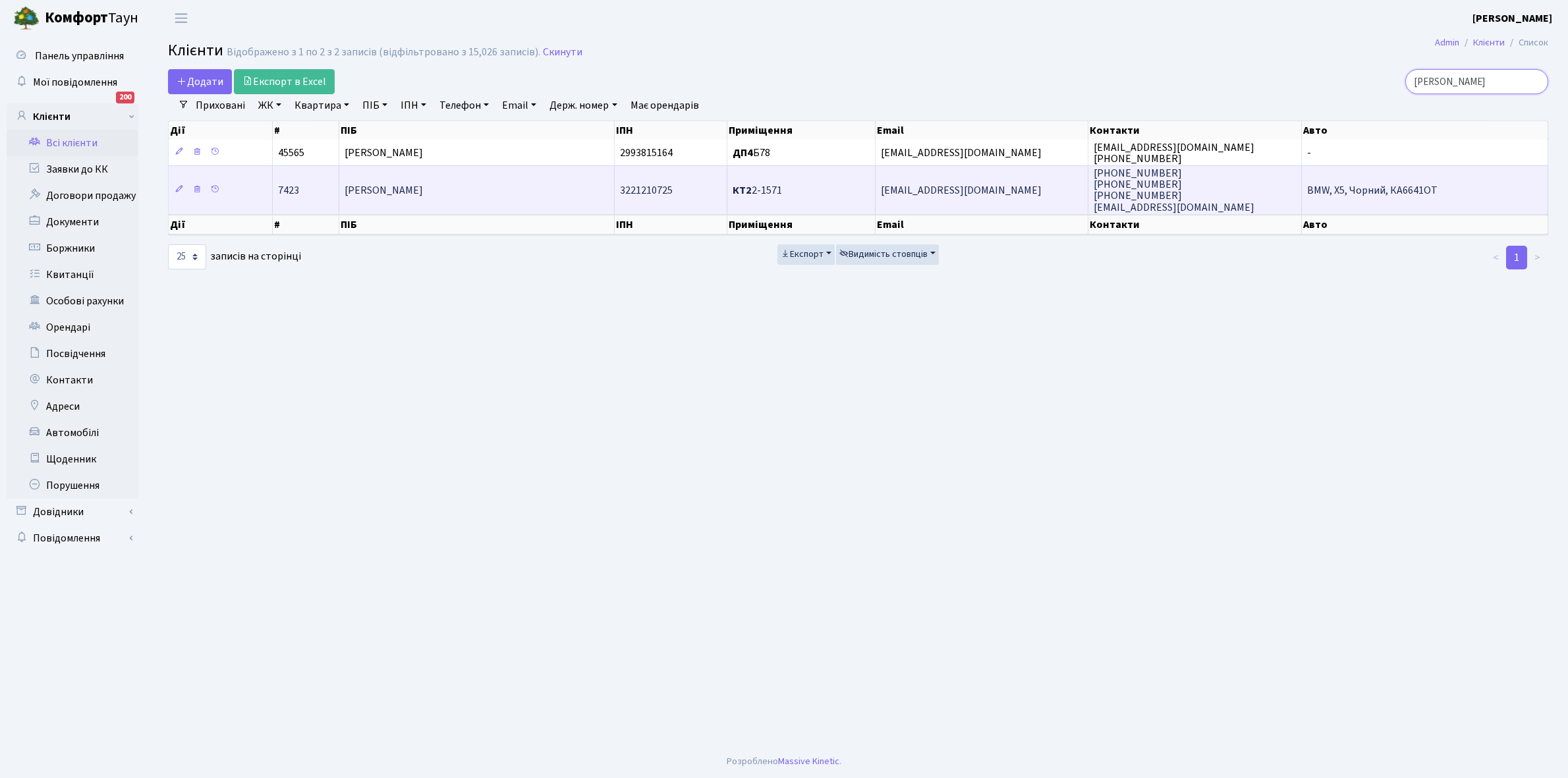
type input "кисельова"
click at [509, 200] on td "[PERSON_NAME]" at bounding box center [477, 189] width 275 height 48
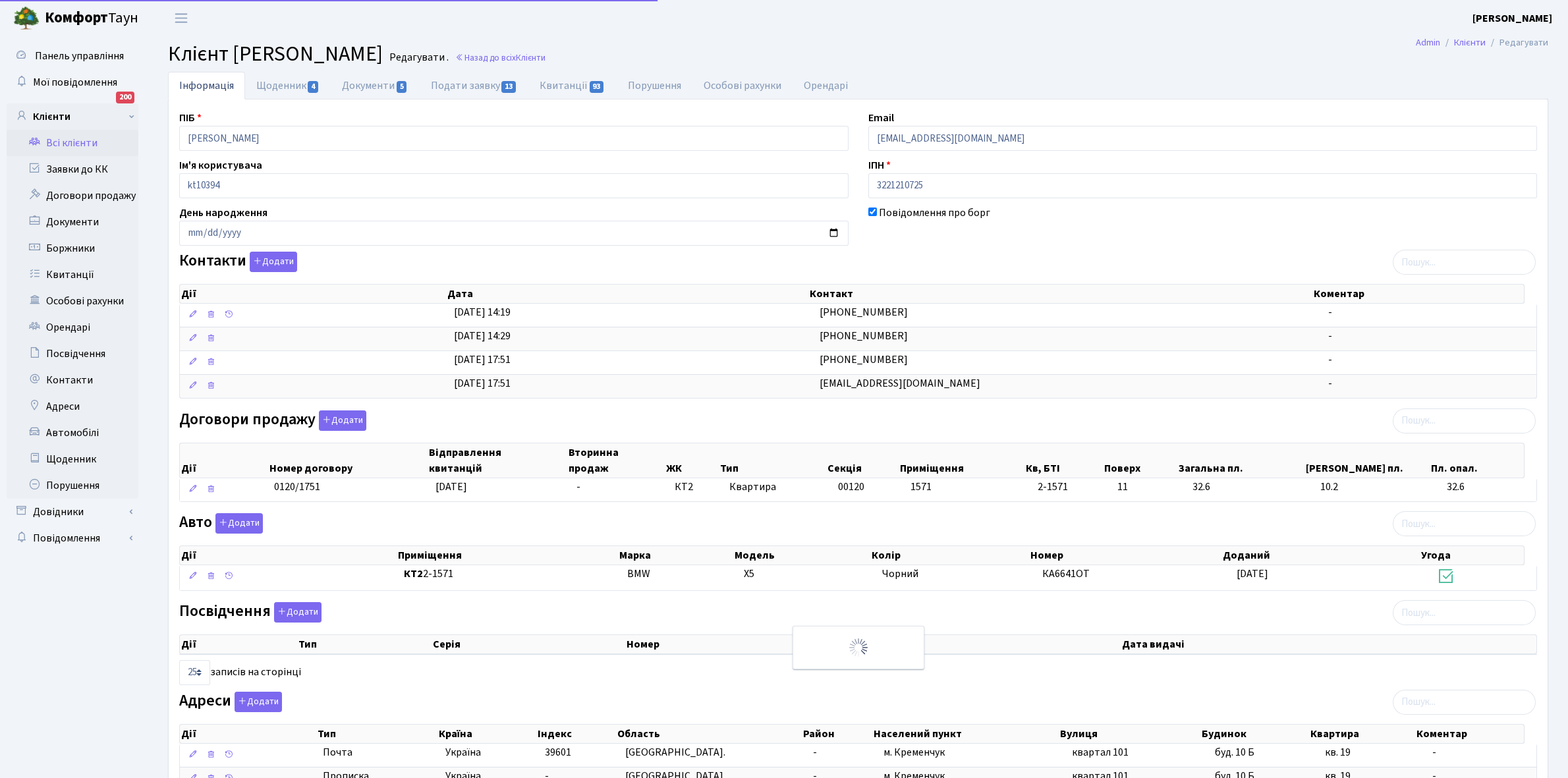
select select "25"
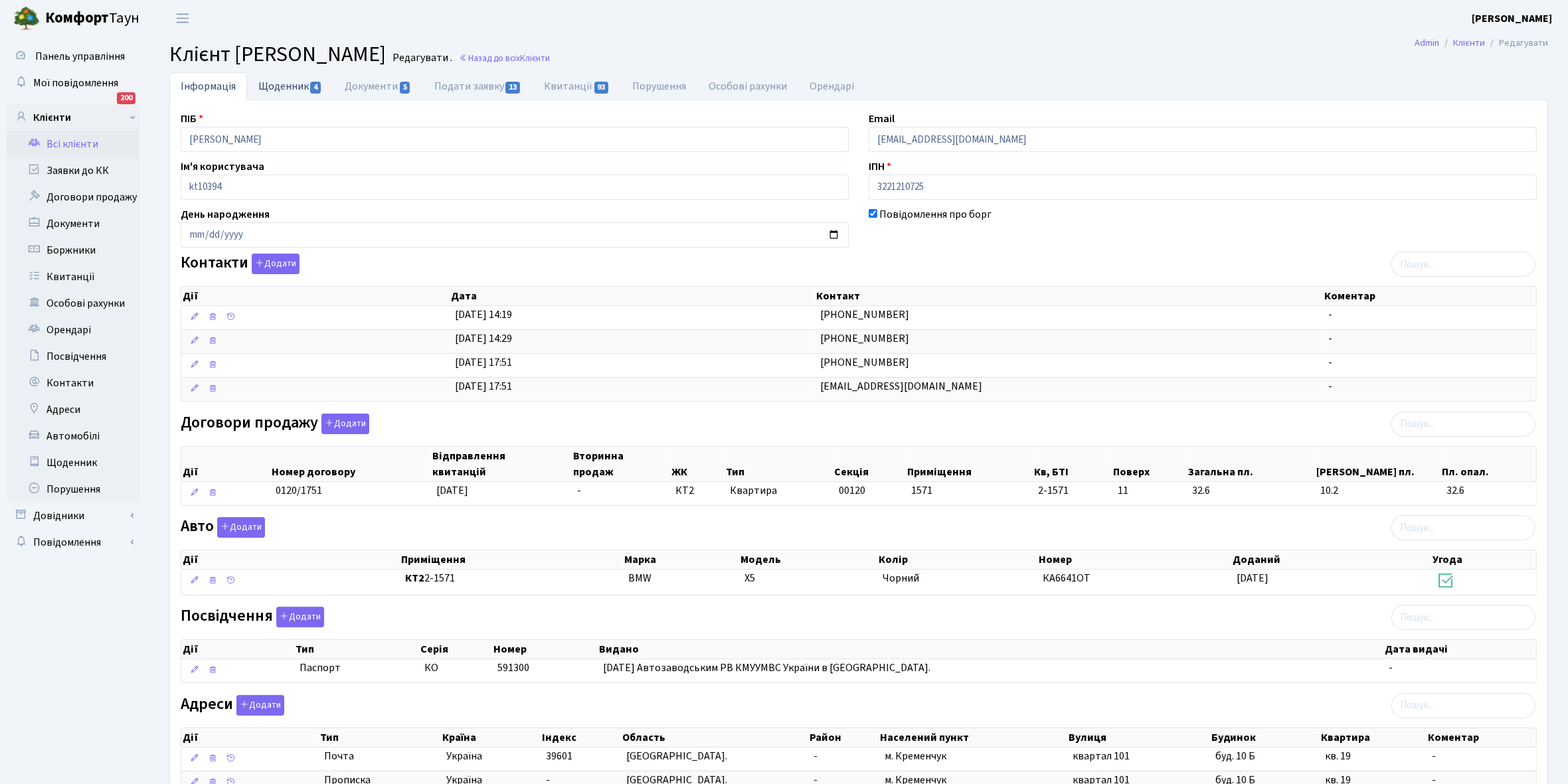
click at [283, 87] on link "Щоденник 4" at bounding box center [291, 85] width 87 height 27
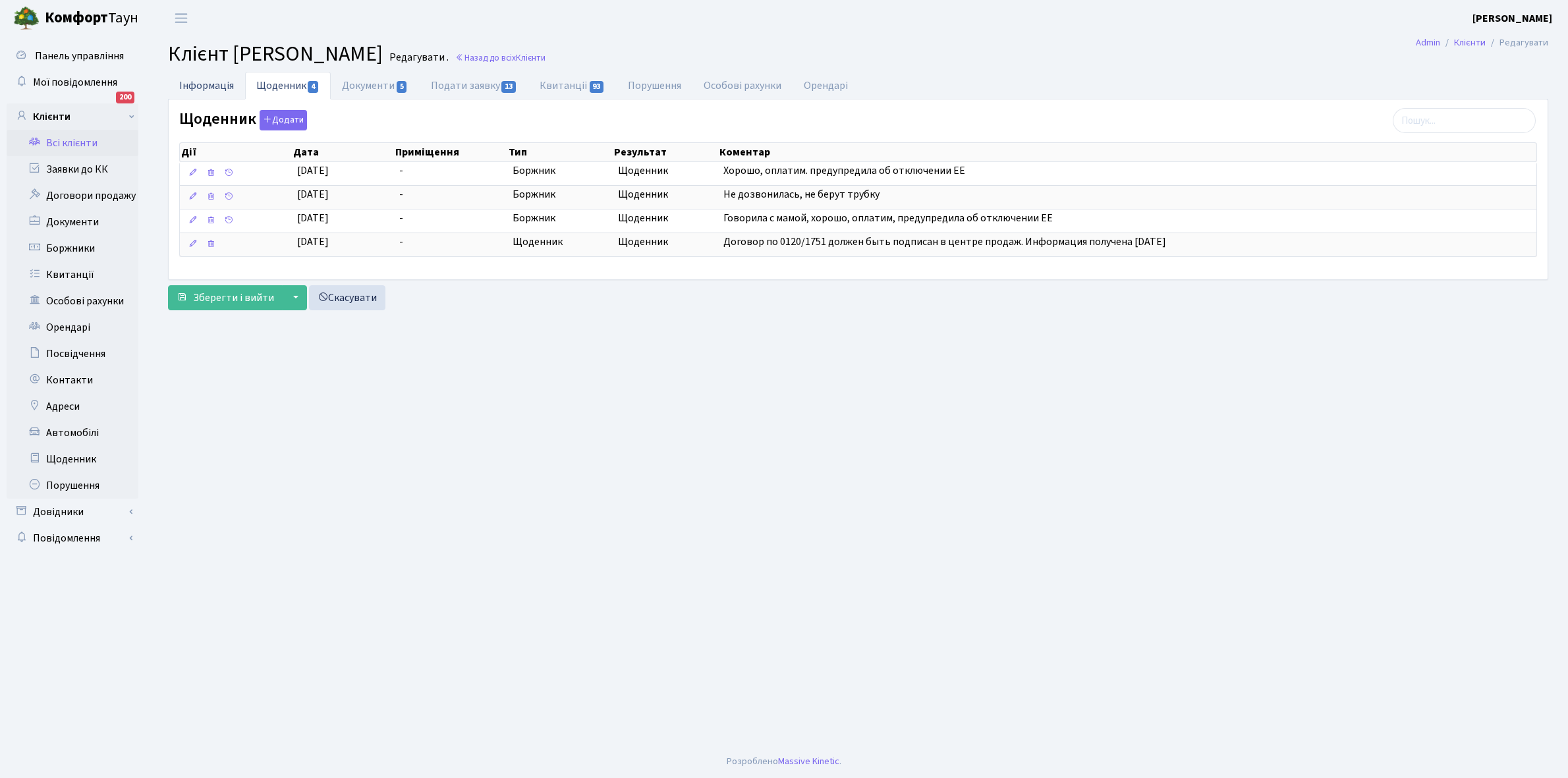
click at [198, 86] on link "Інформація" at bounding box center [207, 84] width 77 height 27
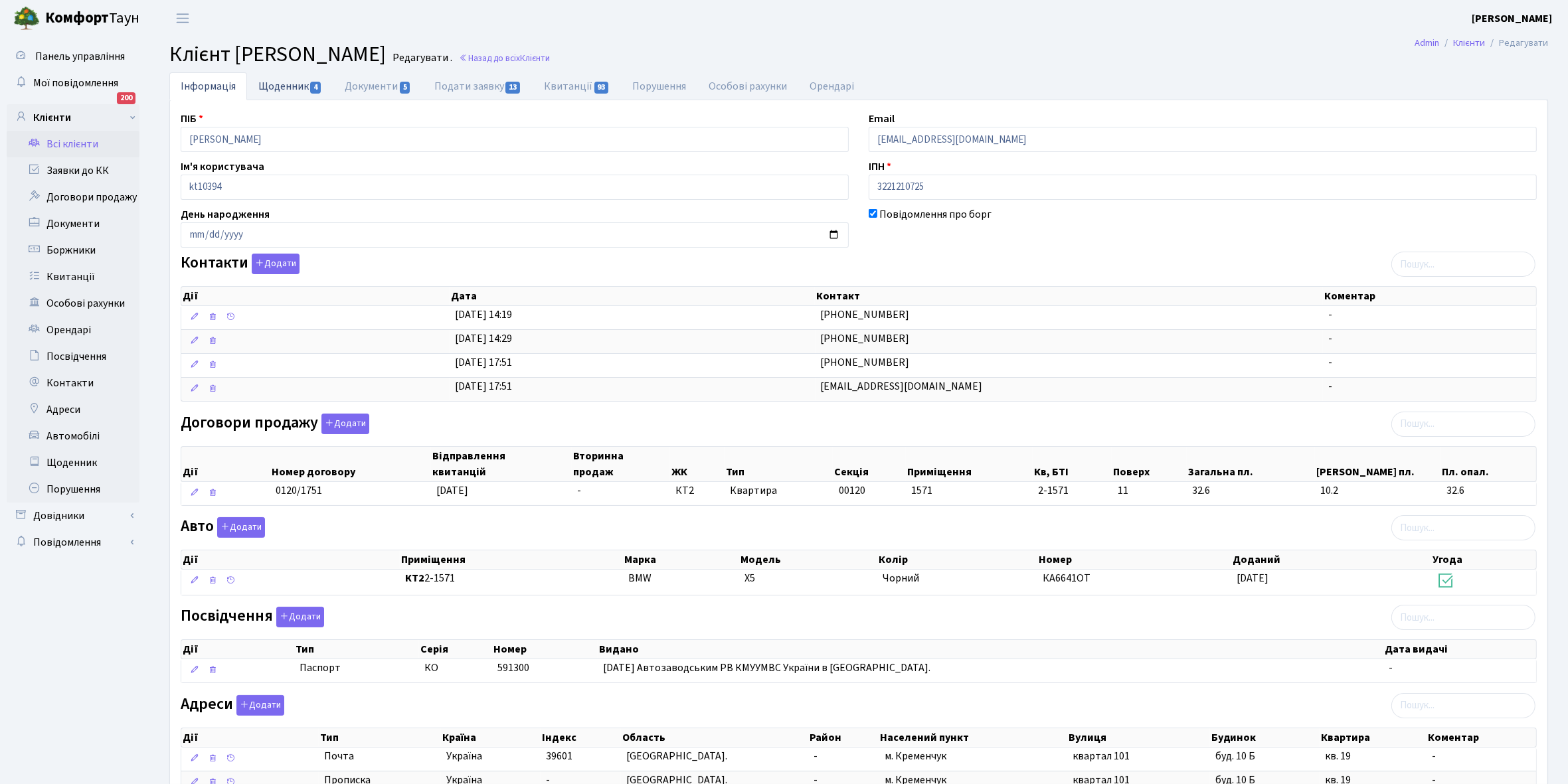
click at [279, 83] on link "Щоденник 4" at bounding box center [291, 85] width 87 height 27
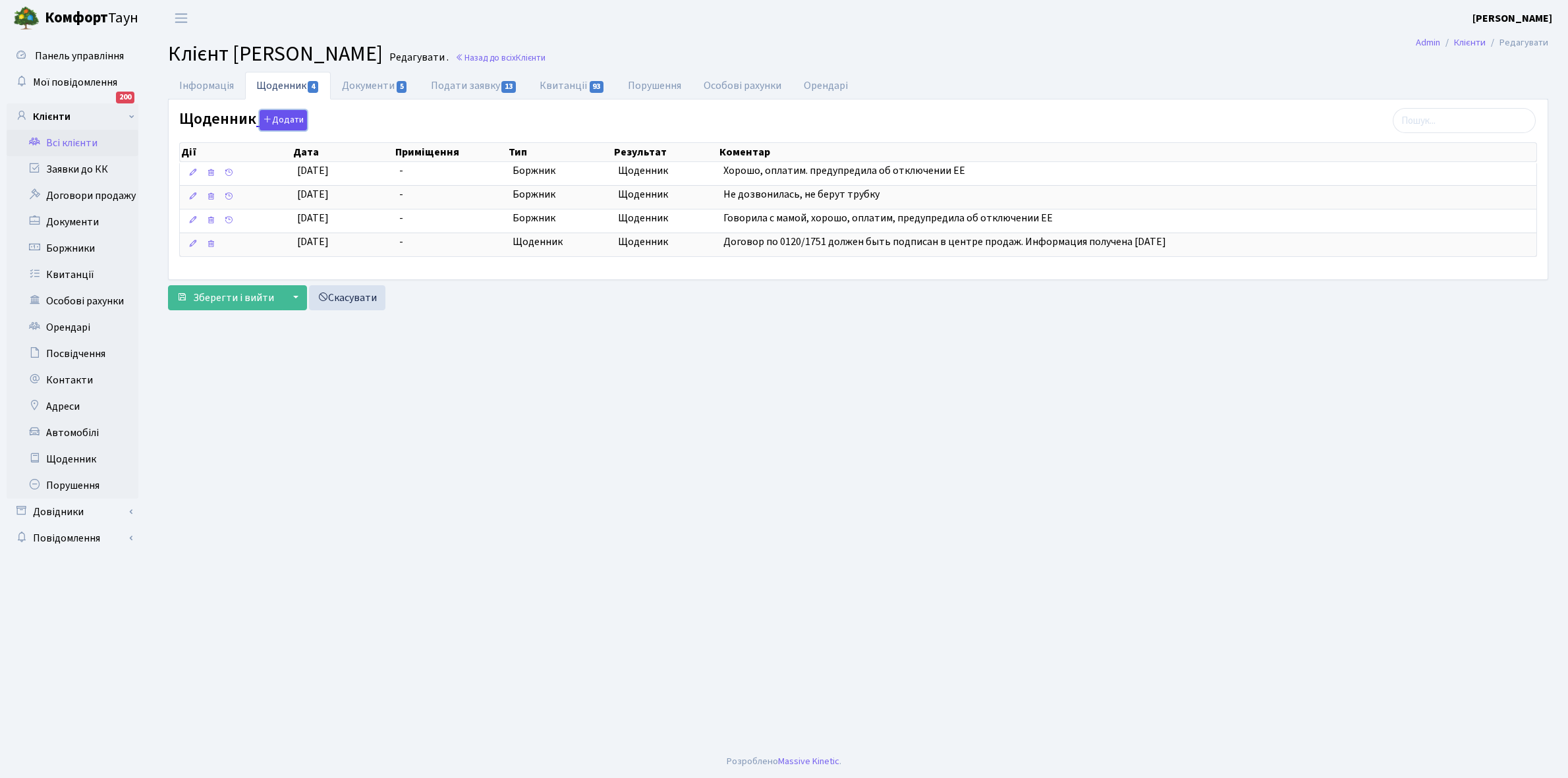
click at [281, 120] on button "Додати" at bounding box center [283, 120] width 47 height 21
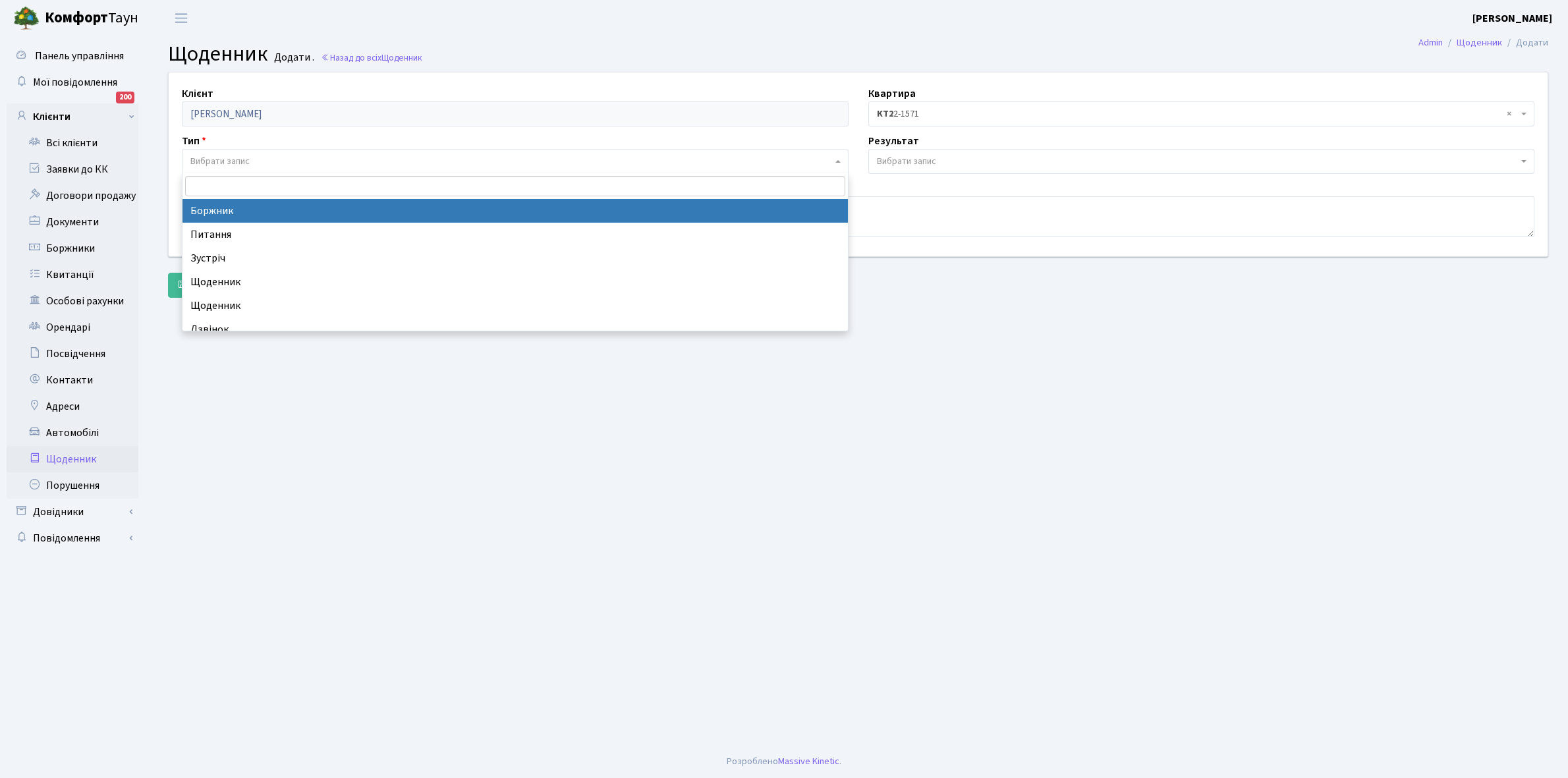
click at [262, 151] on span "Вибрати запис" at bounding box center [515, 161] width 667 height 25
select select "189"
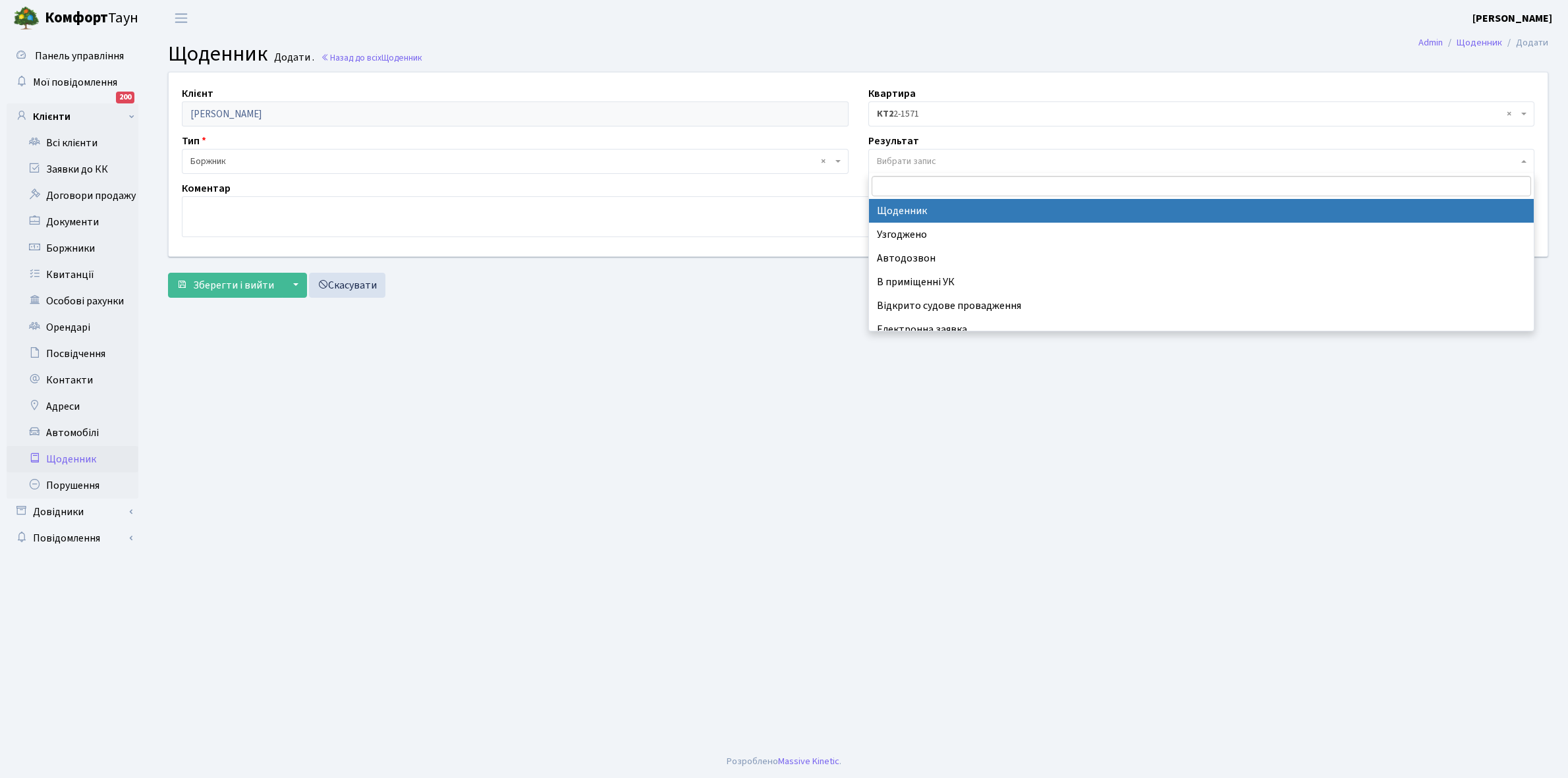
click at [952, 151] on span "Вибрати запис" at bounding box center [1201, 161] width 667 height 25
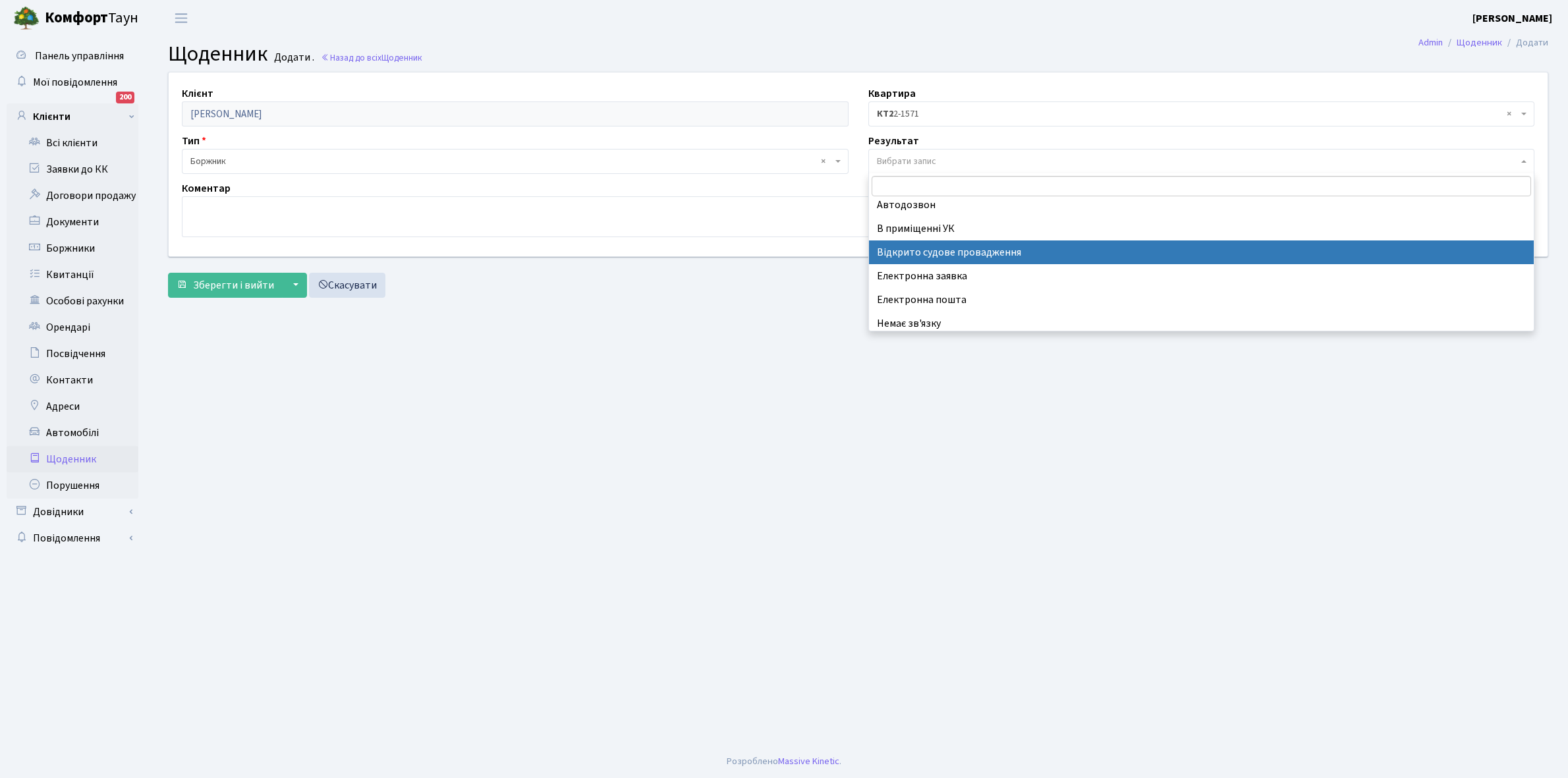
scroll to position [81, 0]
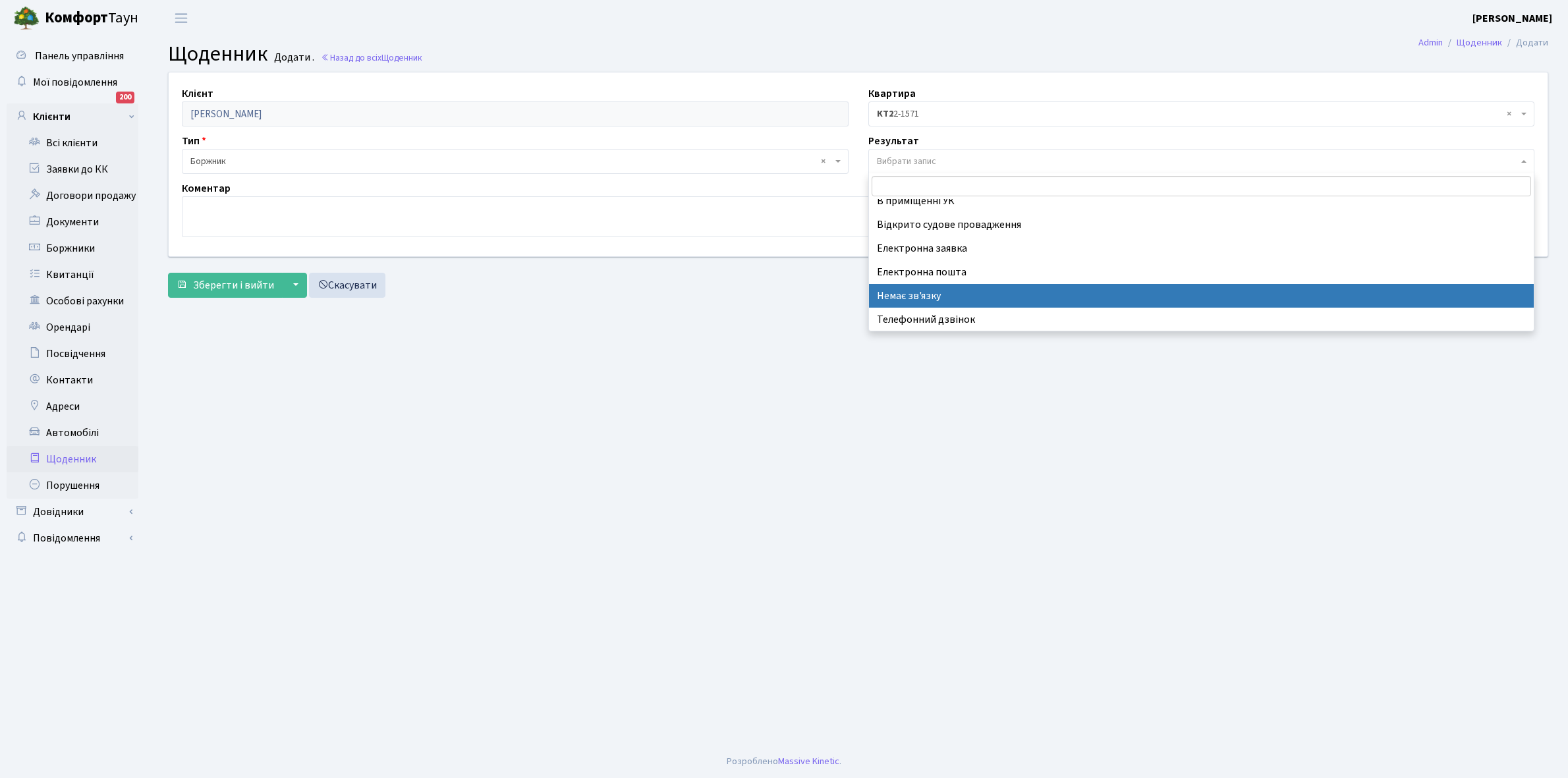
select select "197"
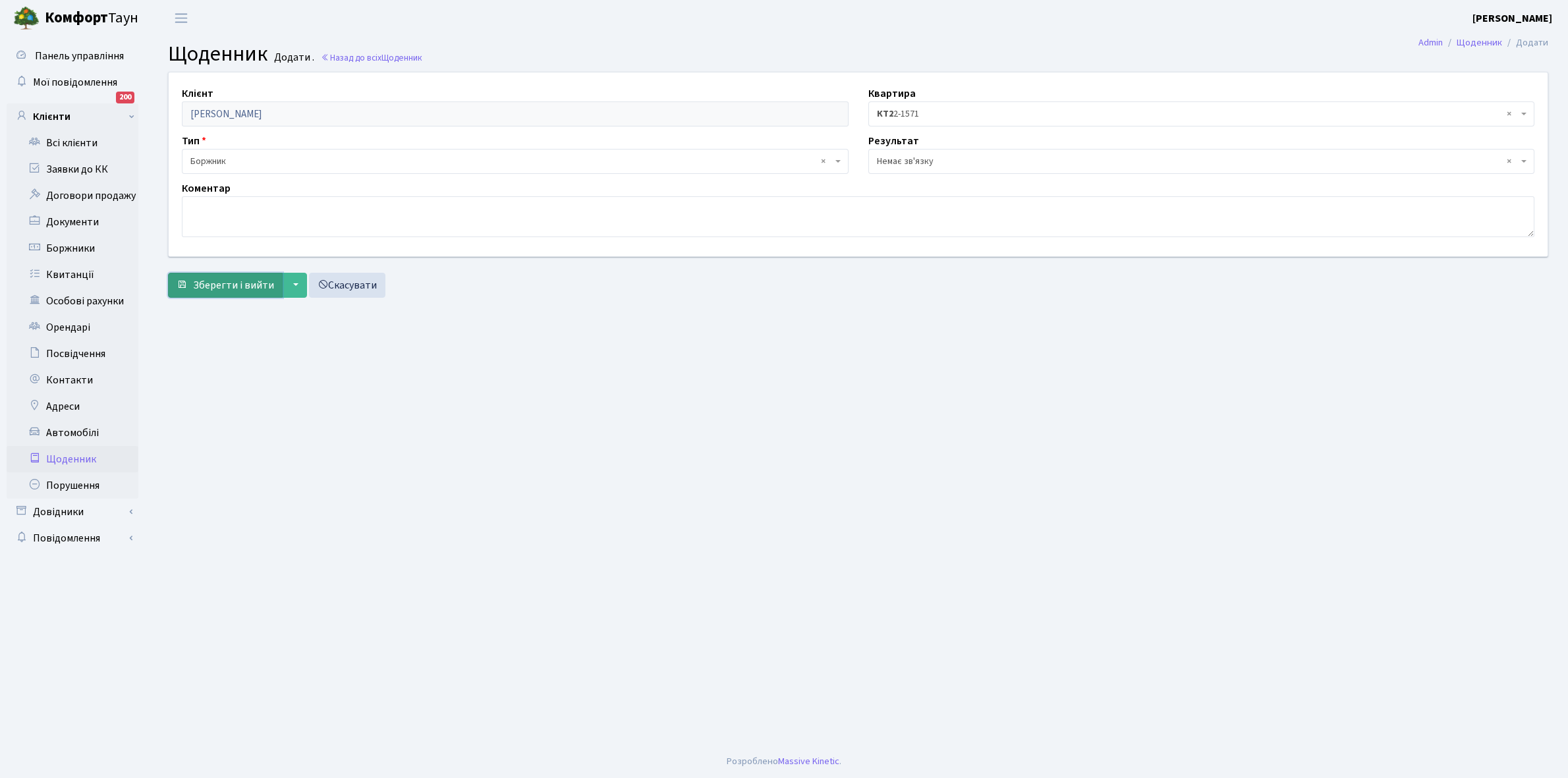
click at [235, 283] on span "Зберегти і вийти" at bounding box center [233, 285] width 81 height 15
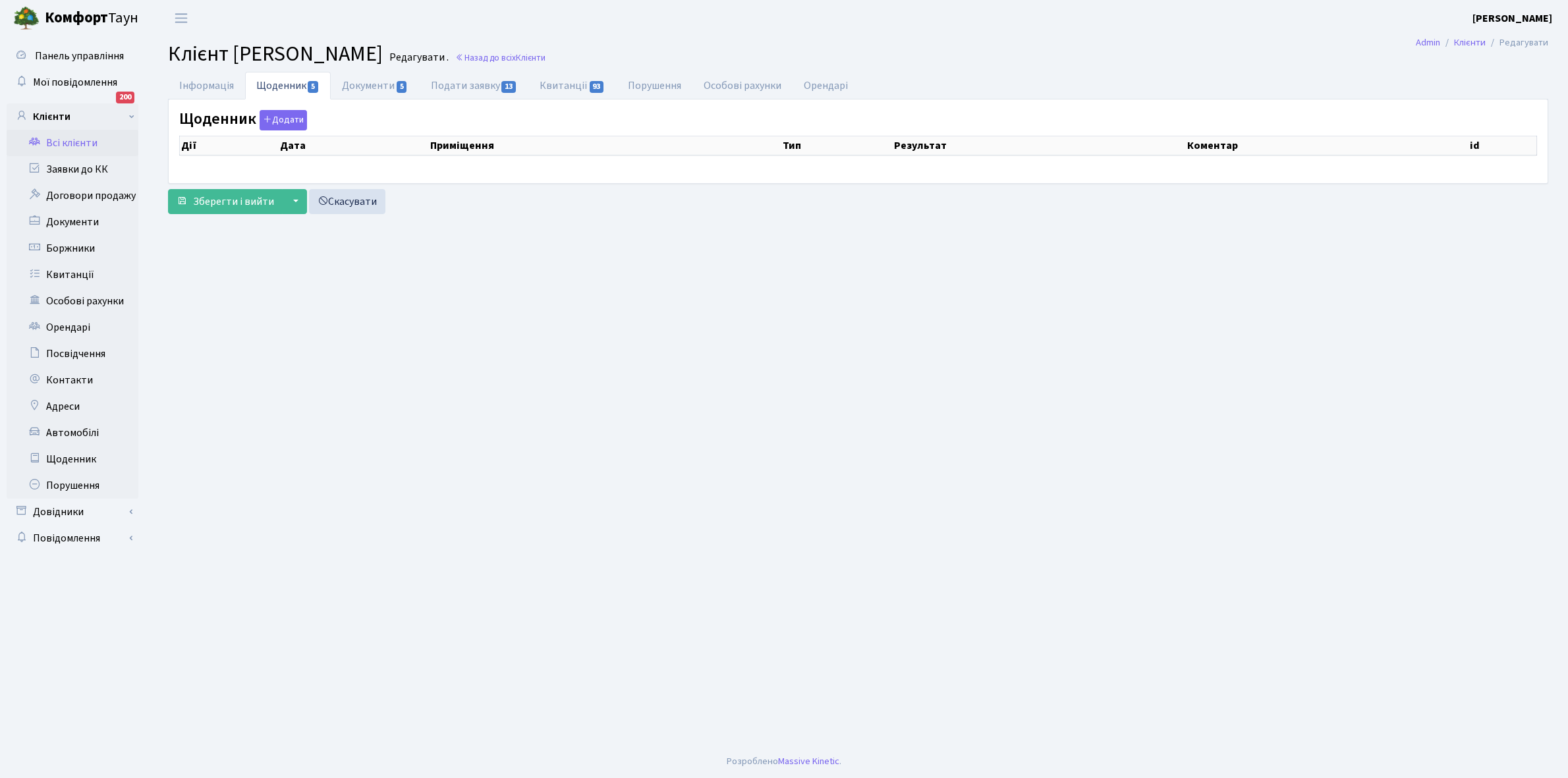
select select "25"
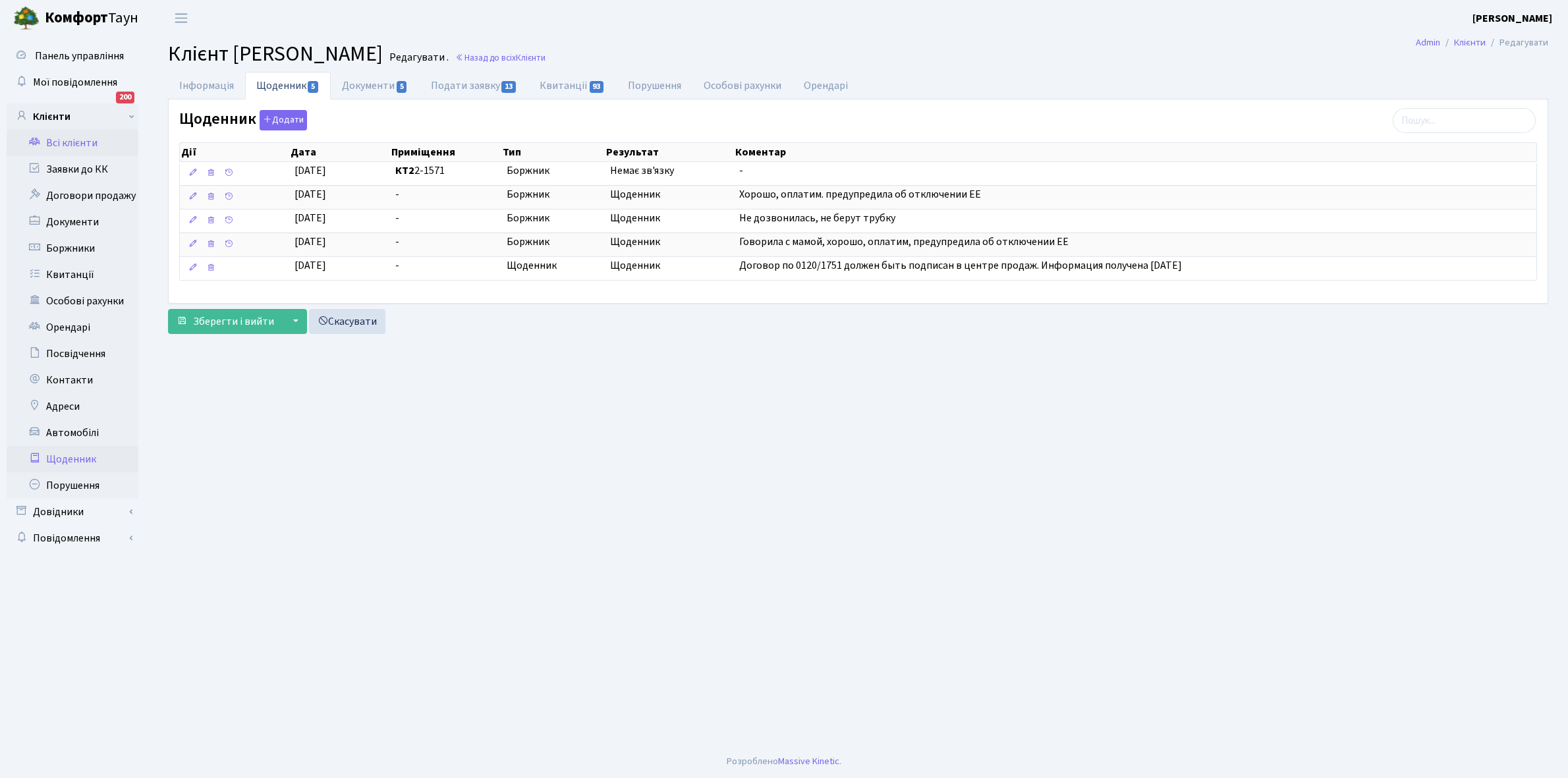
click at [64, 461] on link "Щоденник" at bounding box center [72, 459] width 132 height 27
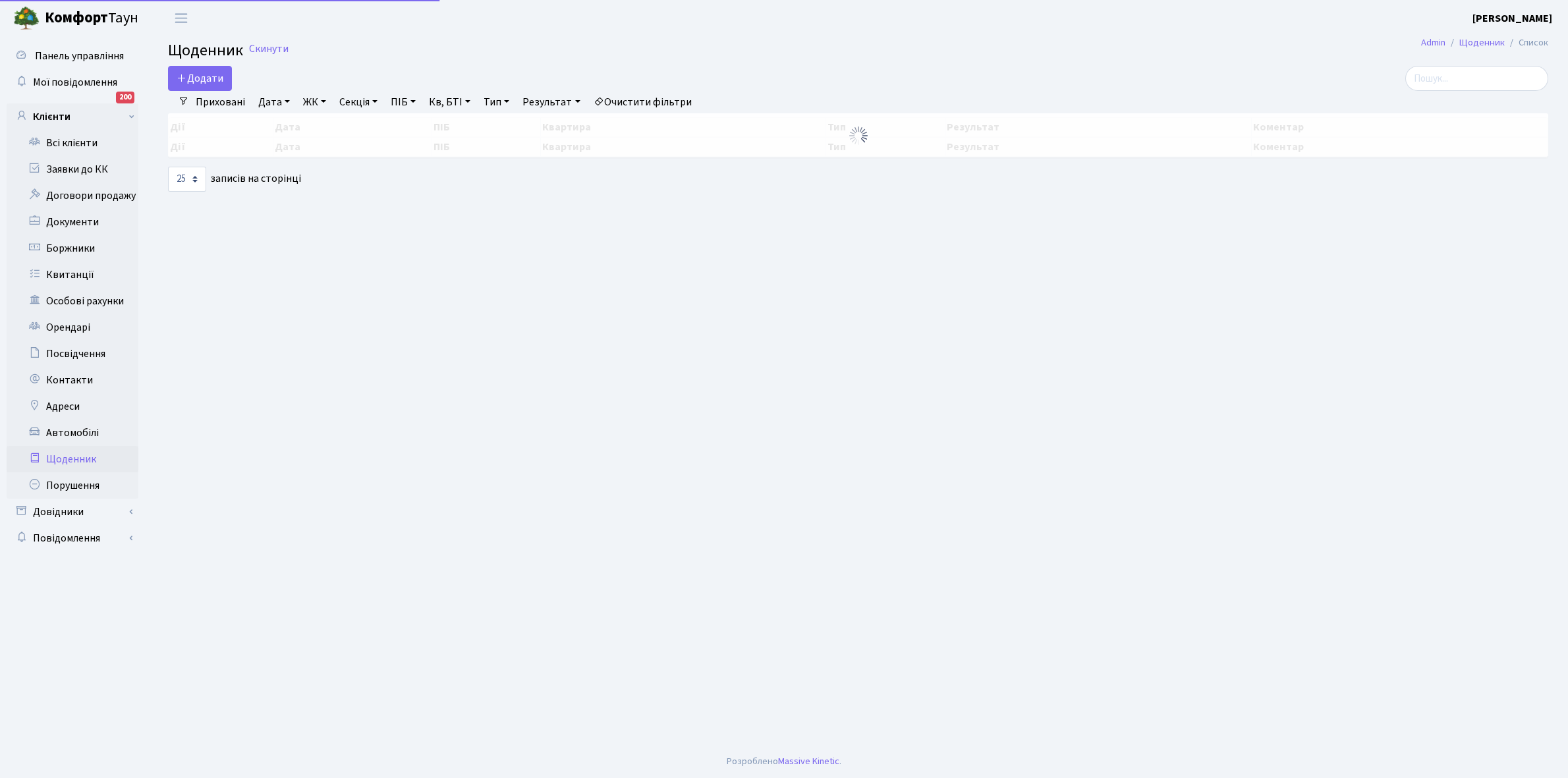
select select "25"
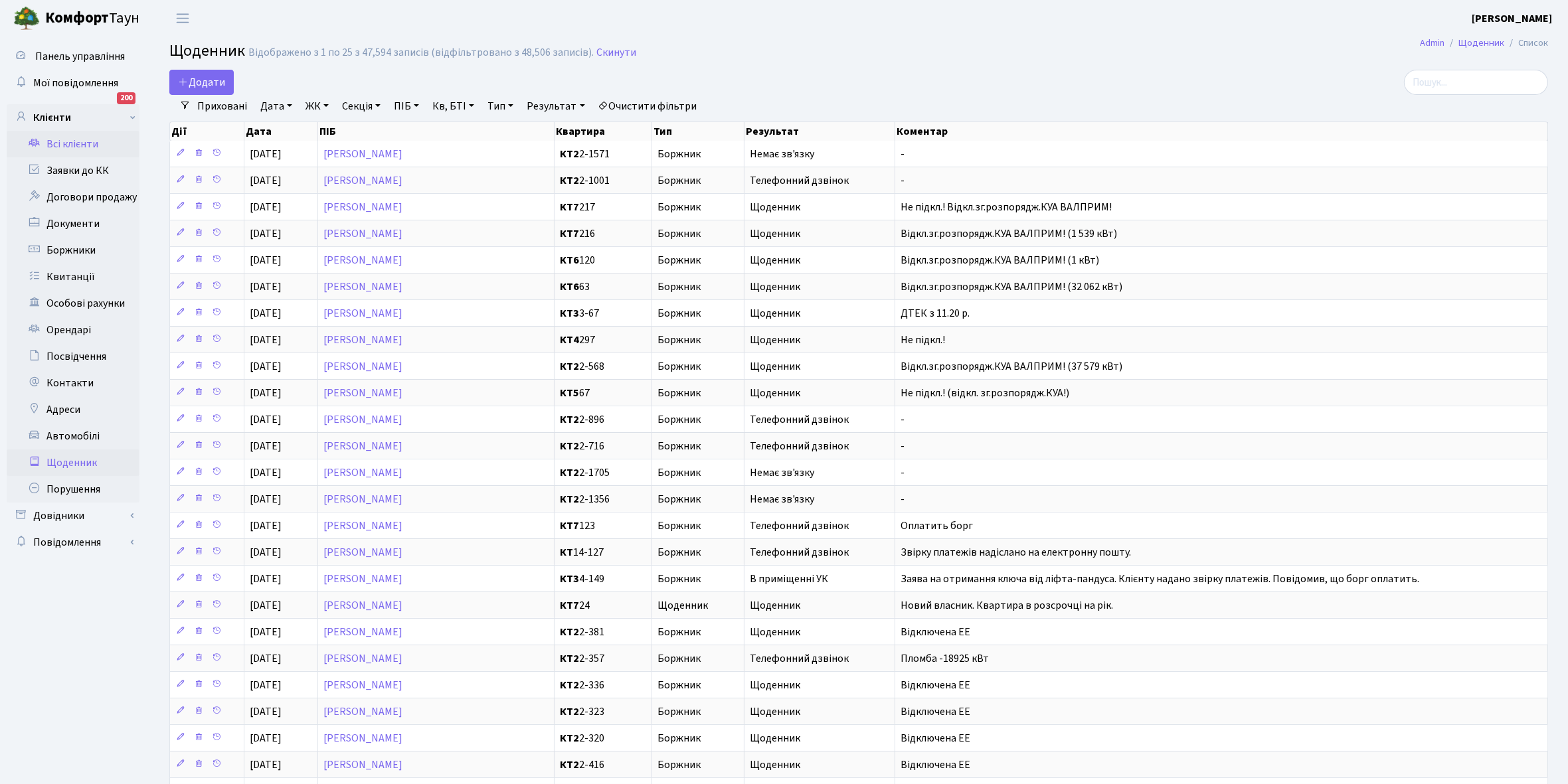
click at [88, 145] on link "Всі клієнти" at bounding box center [73, 144] width 133 height 27
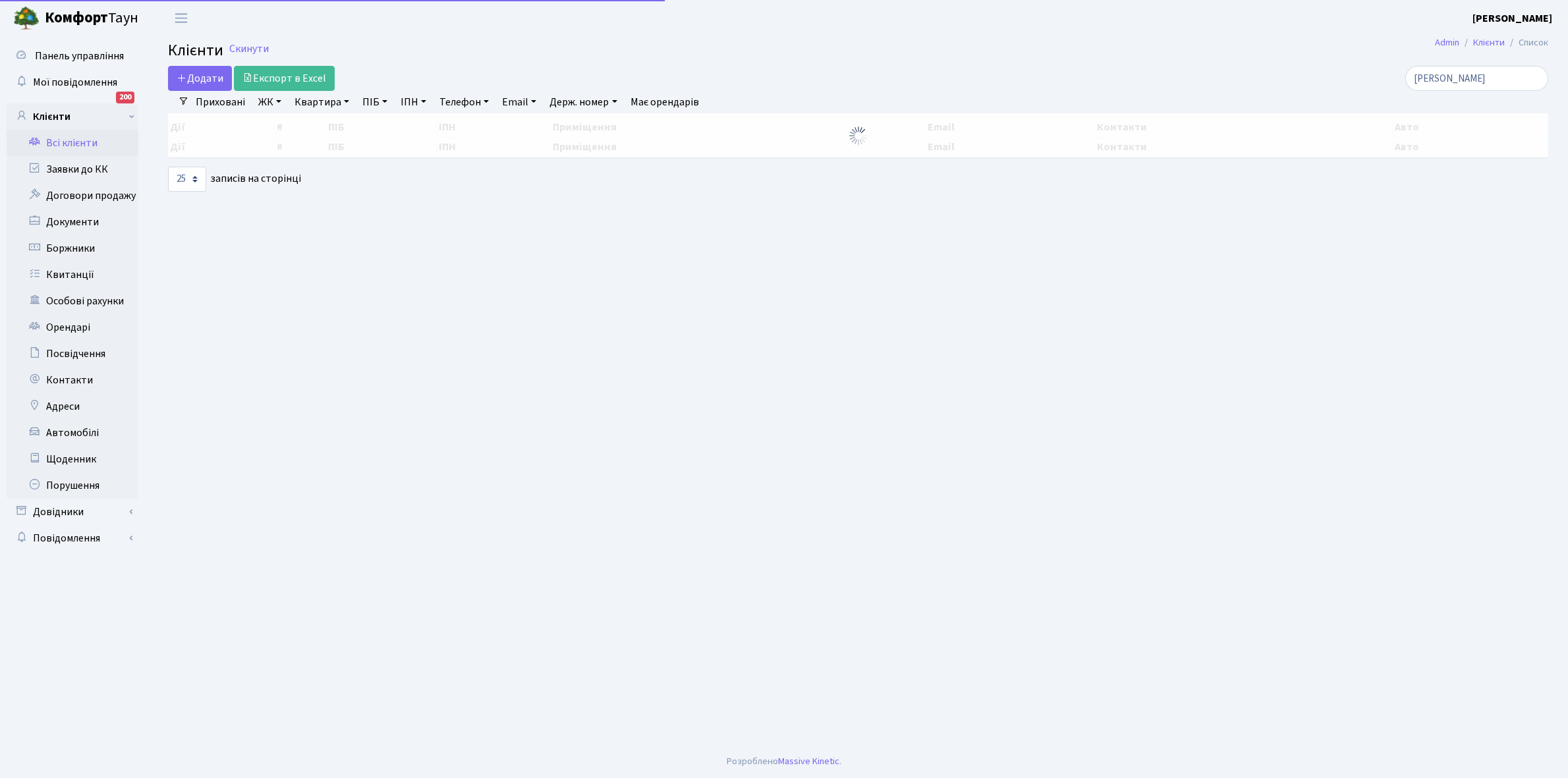
select select "25"
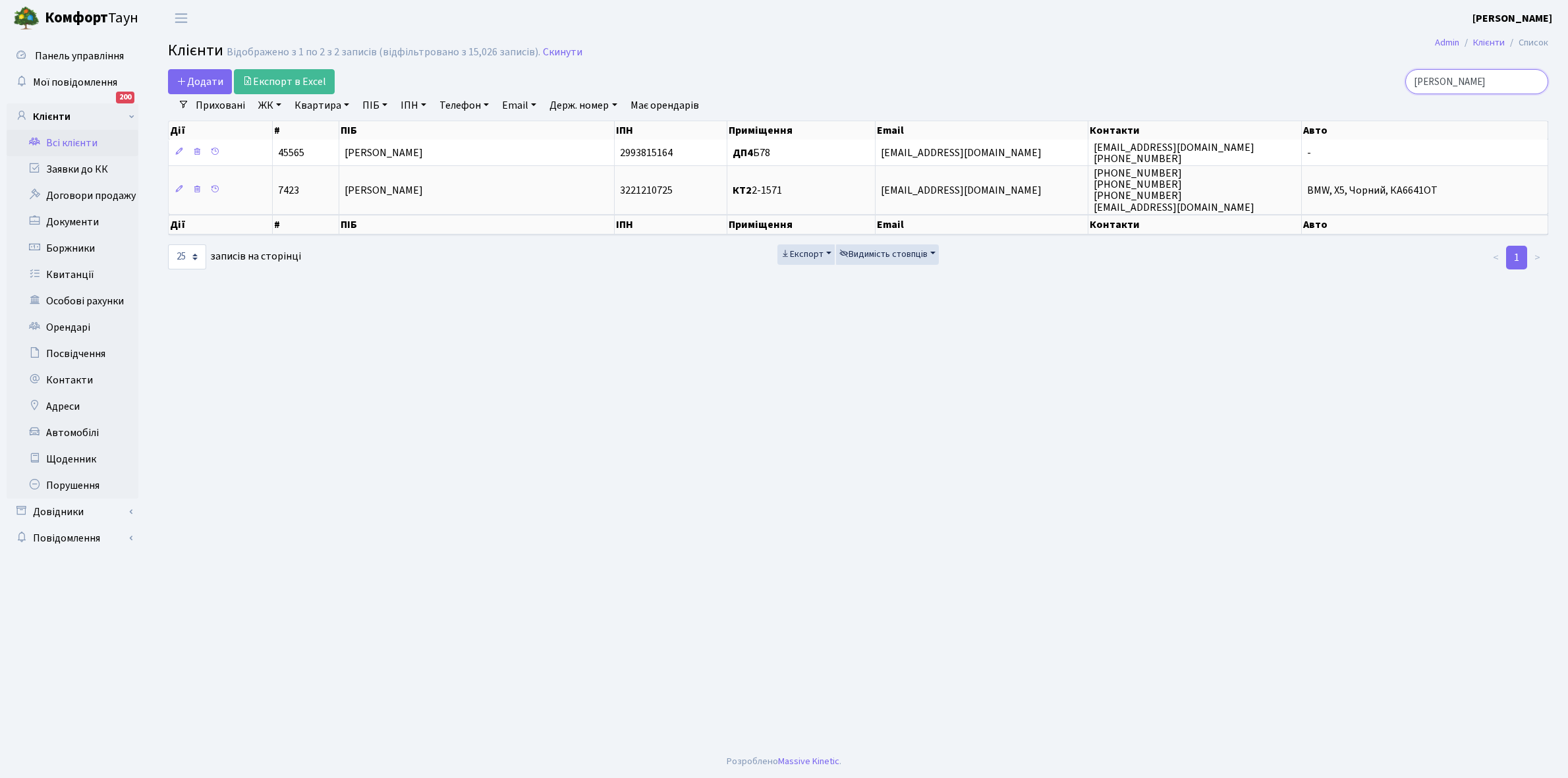
click at [1491, 80] on input "[PERSON_NAME]" at bounding box center [1477, 81] width 143 height 25
type input "к"
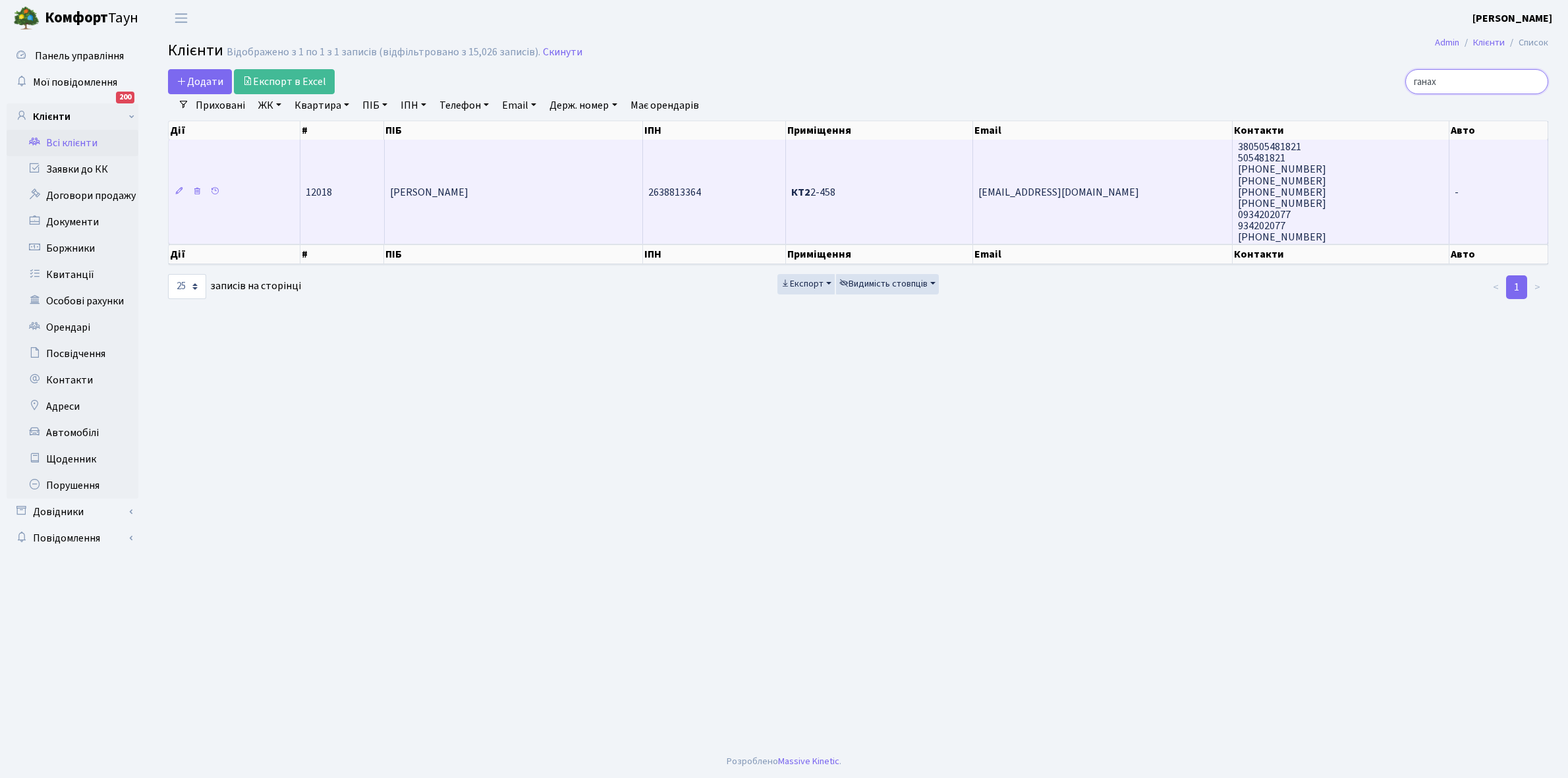
type input "ганах"
click at [550, 202] on td "[PERSON_NAME]" at bounding box center [514, 191] width 258 height 104
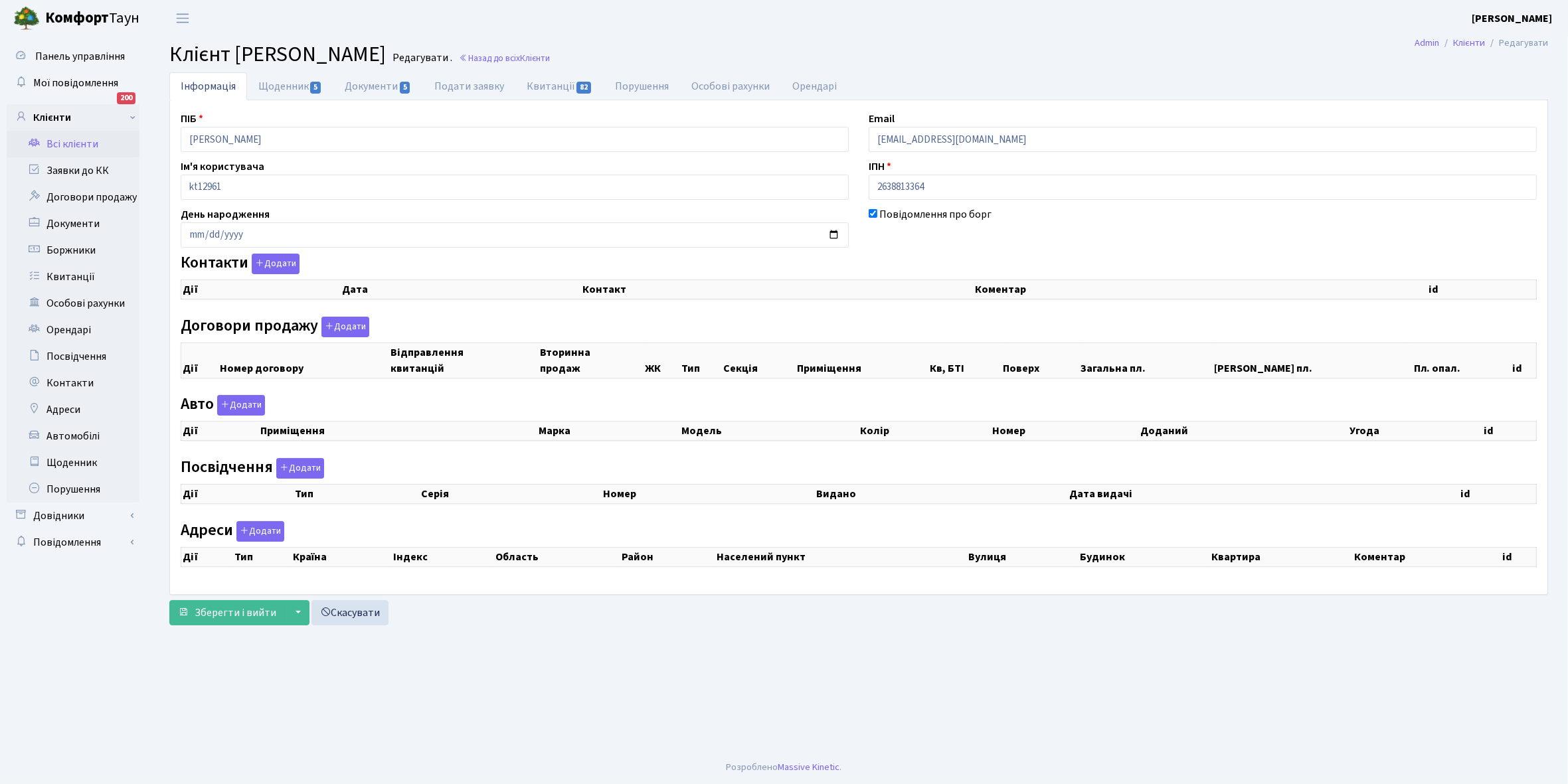
checkbox input "true"
select select "25"
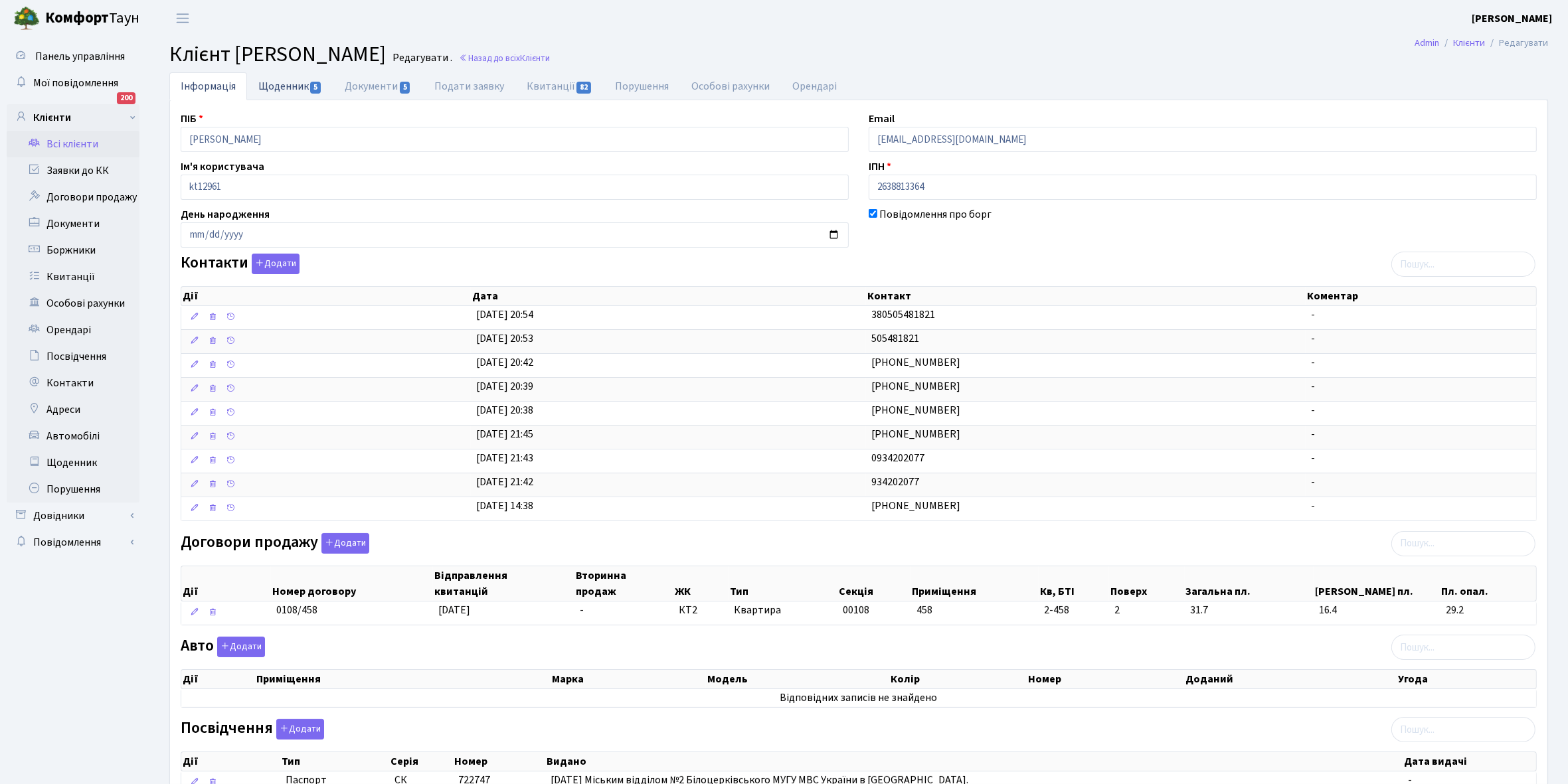
click at [279, 85] on link "Щоденник 5" at bounding box center [291, 85] width 87 height 27
select select "25"
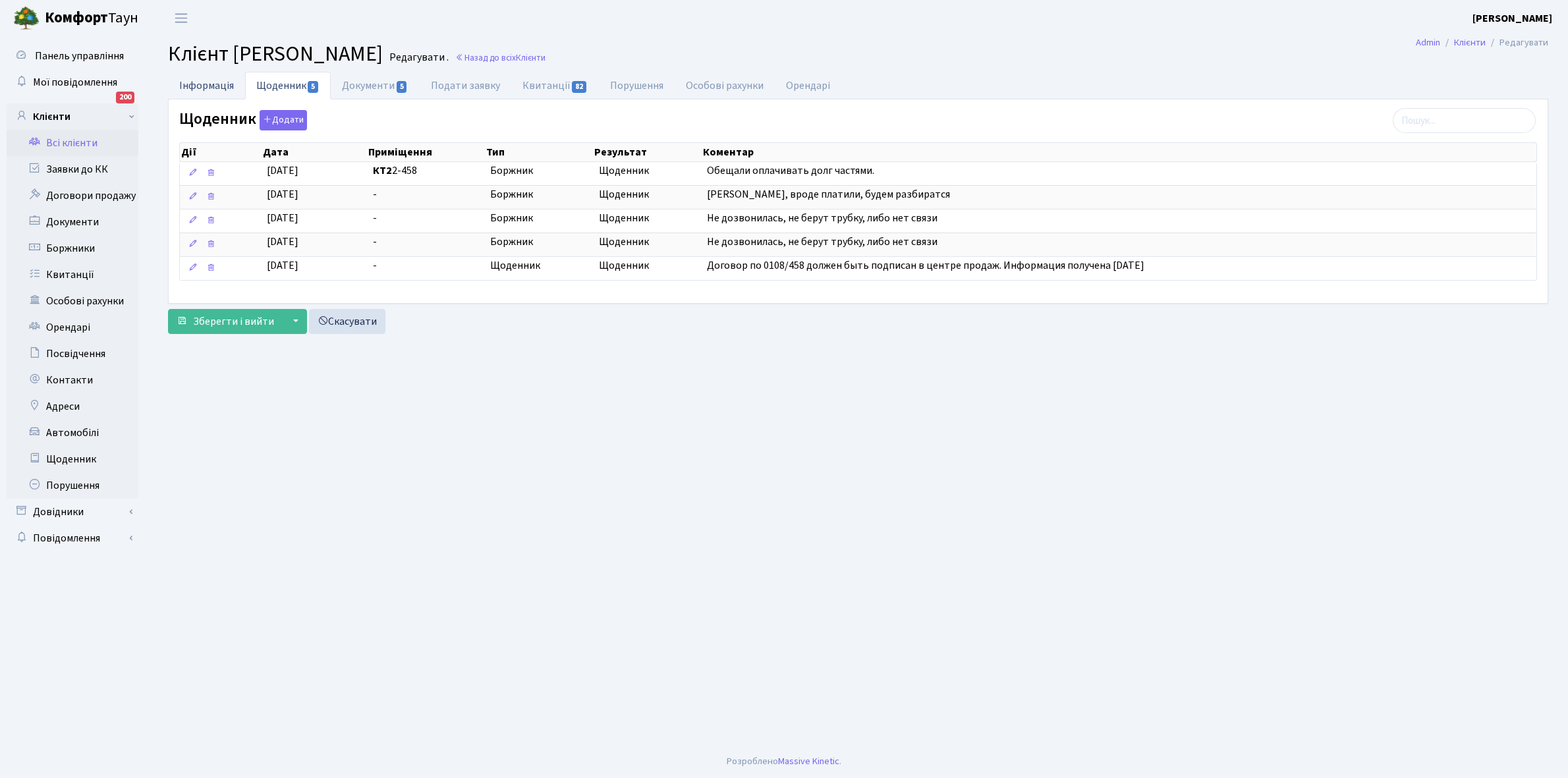
click at [196, 86] on link "Інформація" at bounding box center [207, 84] width 77 height 27
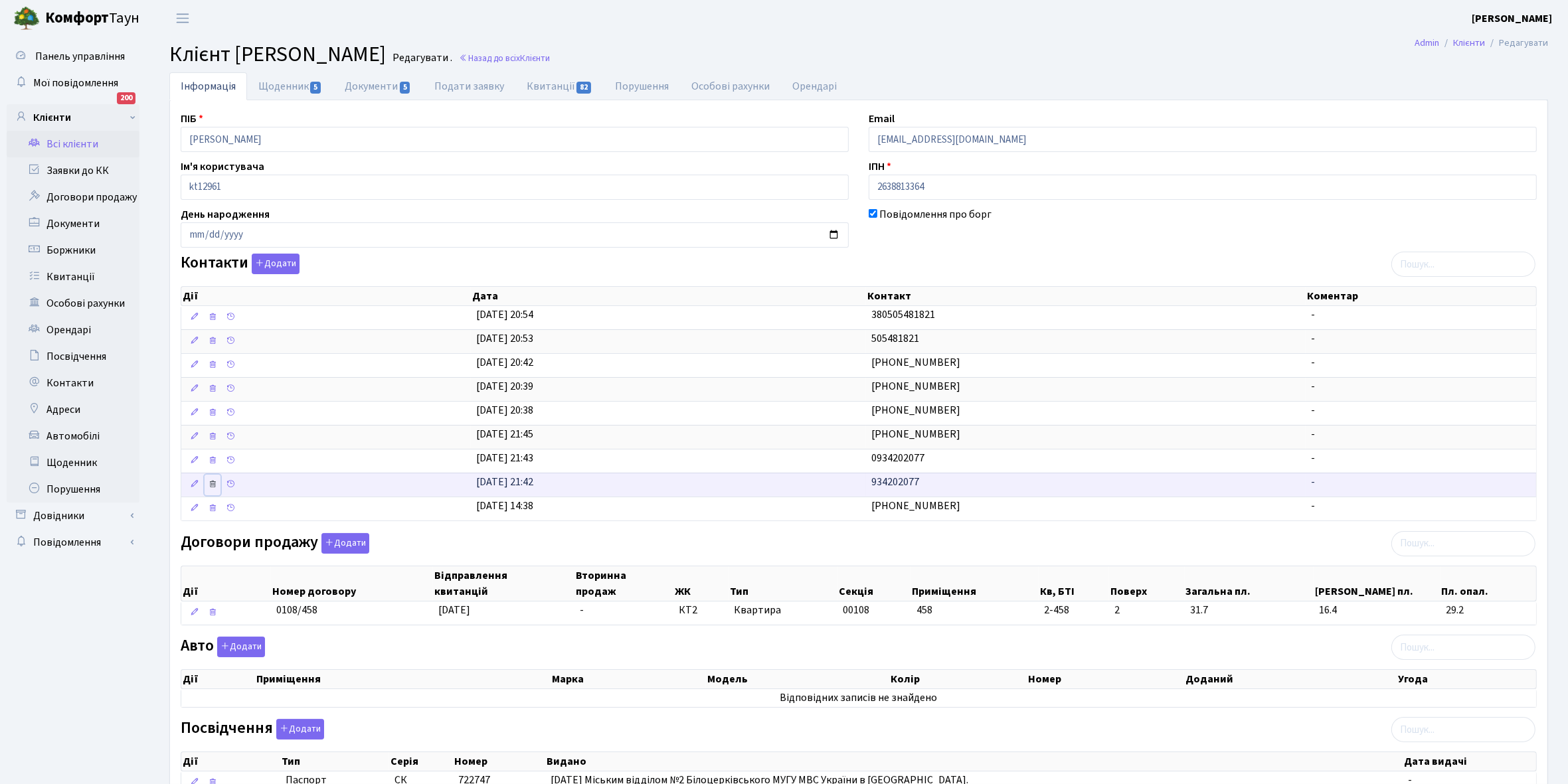
click at [214, 489] on icon at bounding box center [212, 484] width 10 height 10
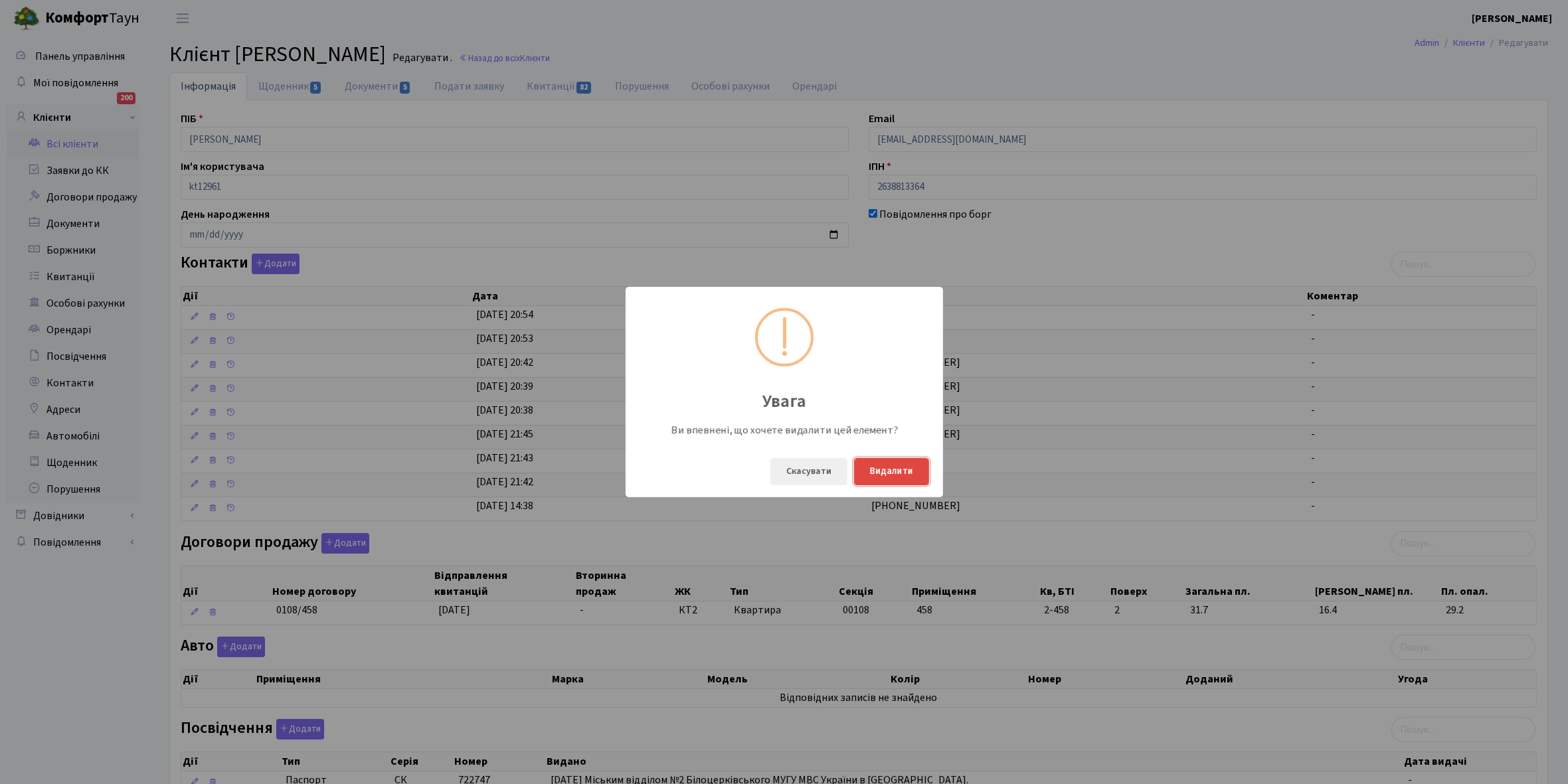
click at [903, 473] on button "Видалити" at bounding box center [892, 471] width 75 height 27
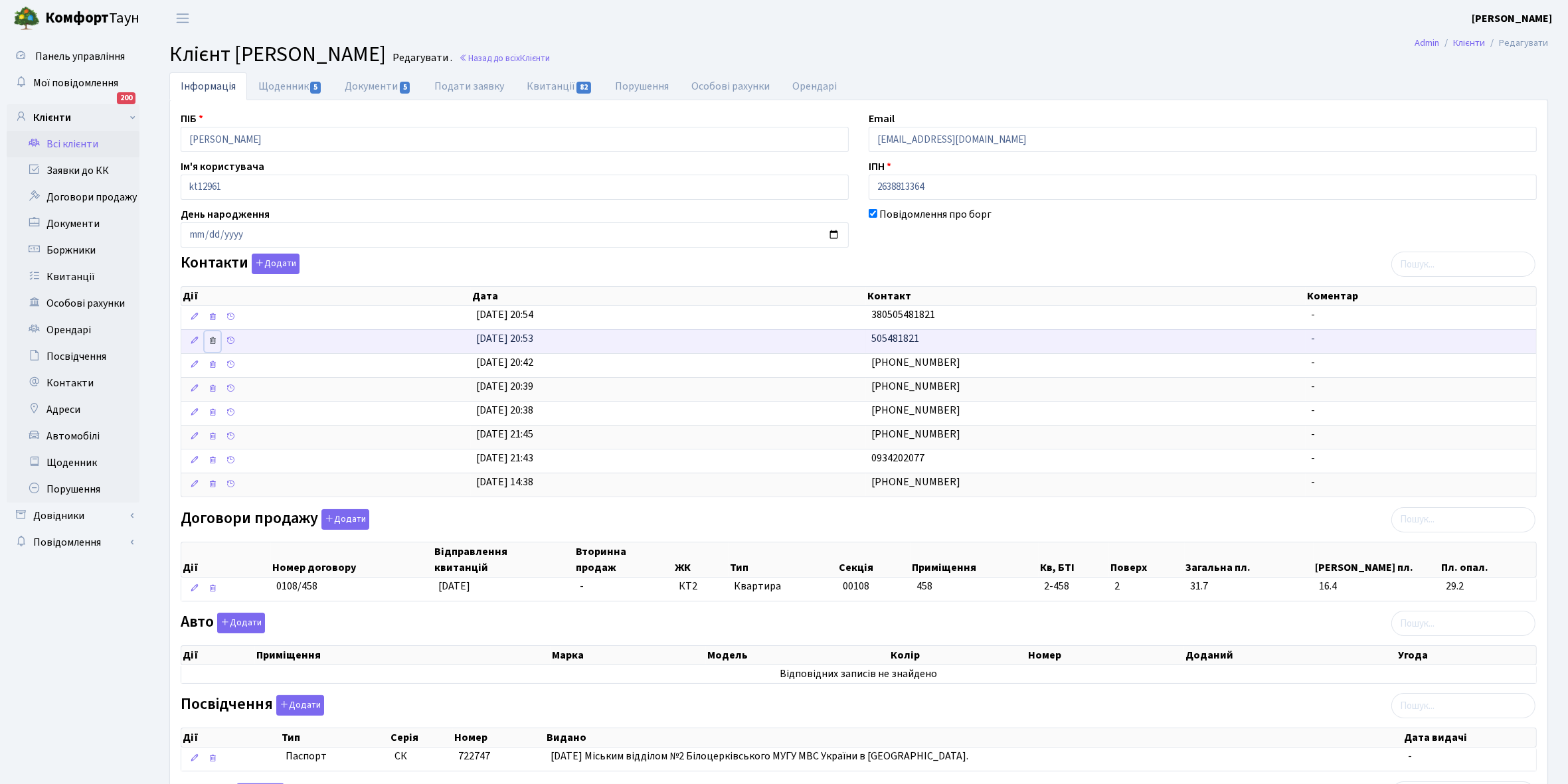
click at [212, 342] on icon at bounding box center [212, 340] width 10 height 10
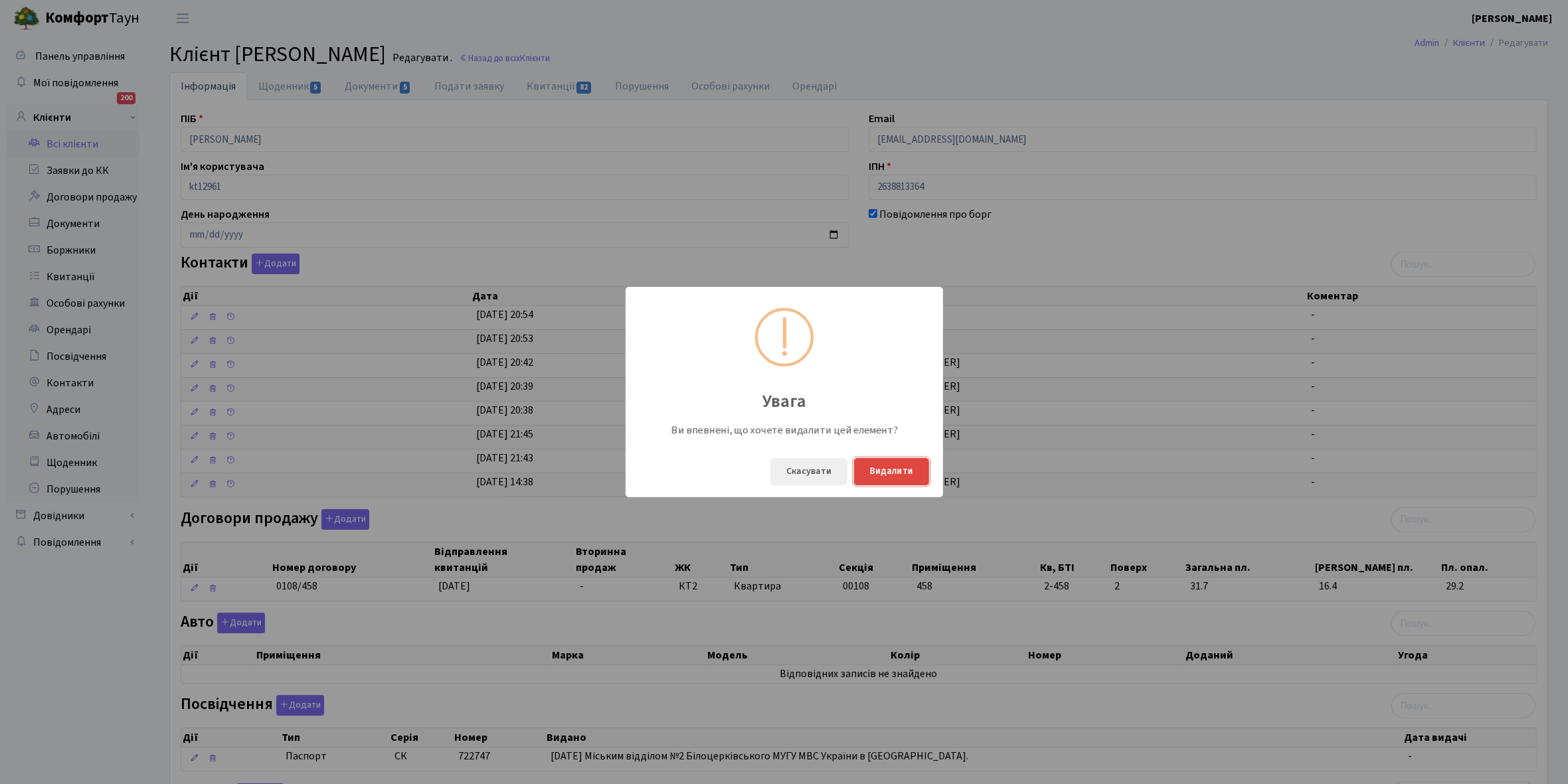
click at [908, 469] on button "Видалити" at bounding box center [892, 471] width 75 height 27
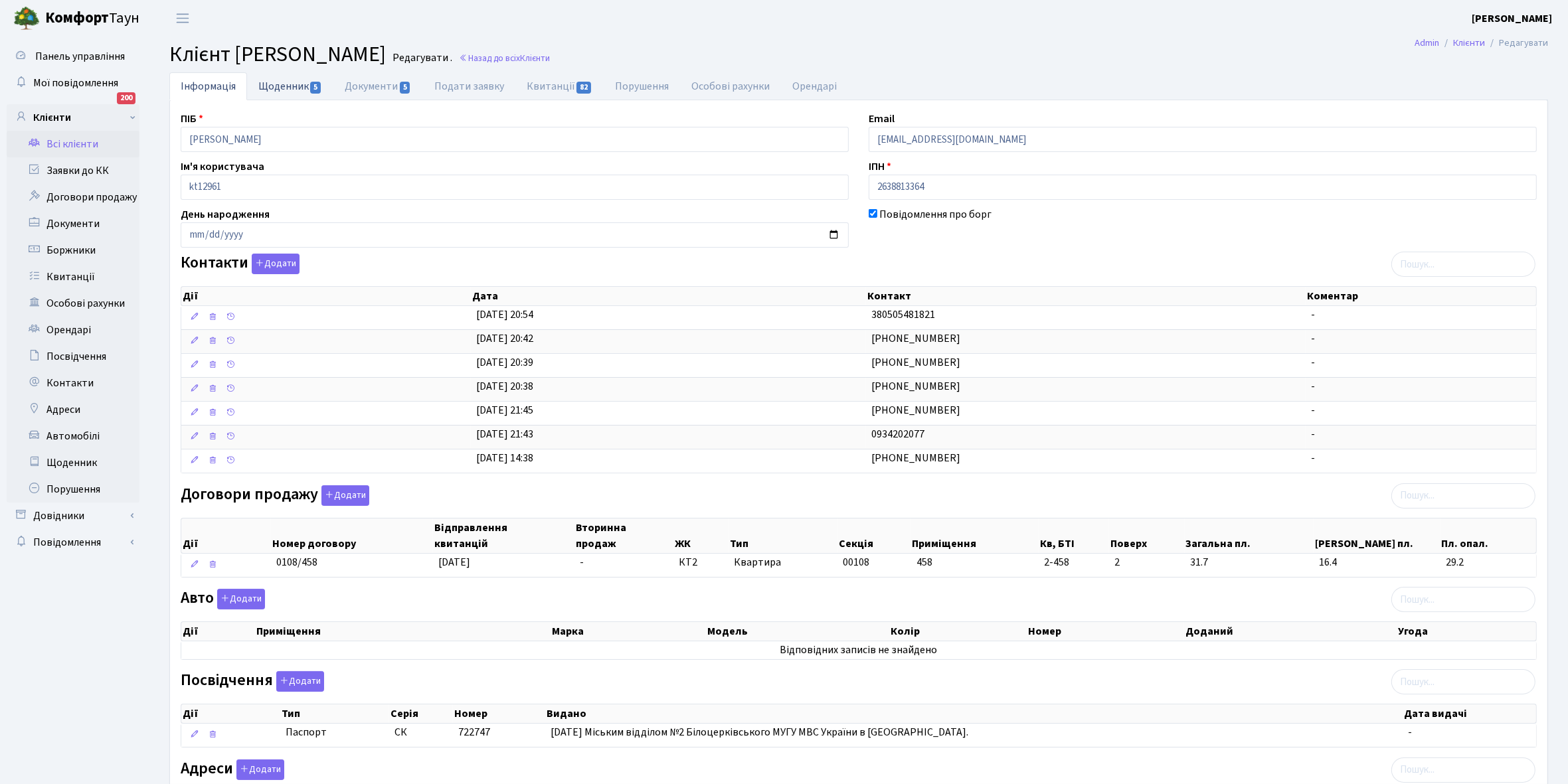
click at [279, 85] on link "Щоденник 5" at bounding box center [291, 85] width 87 height 27
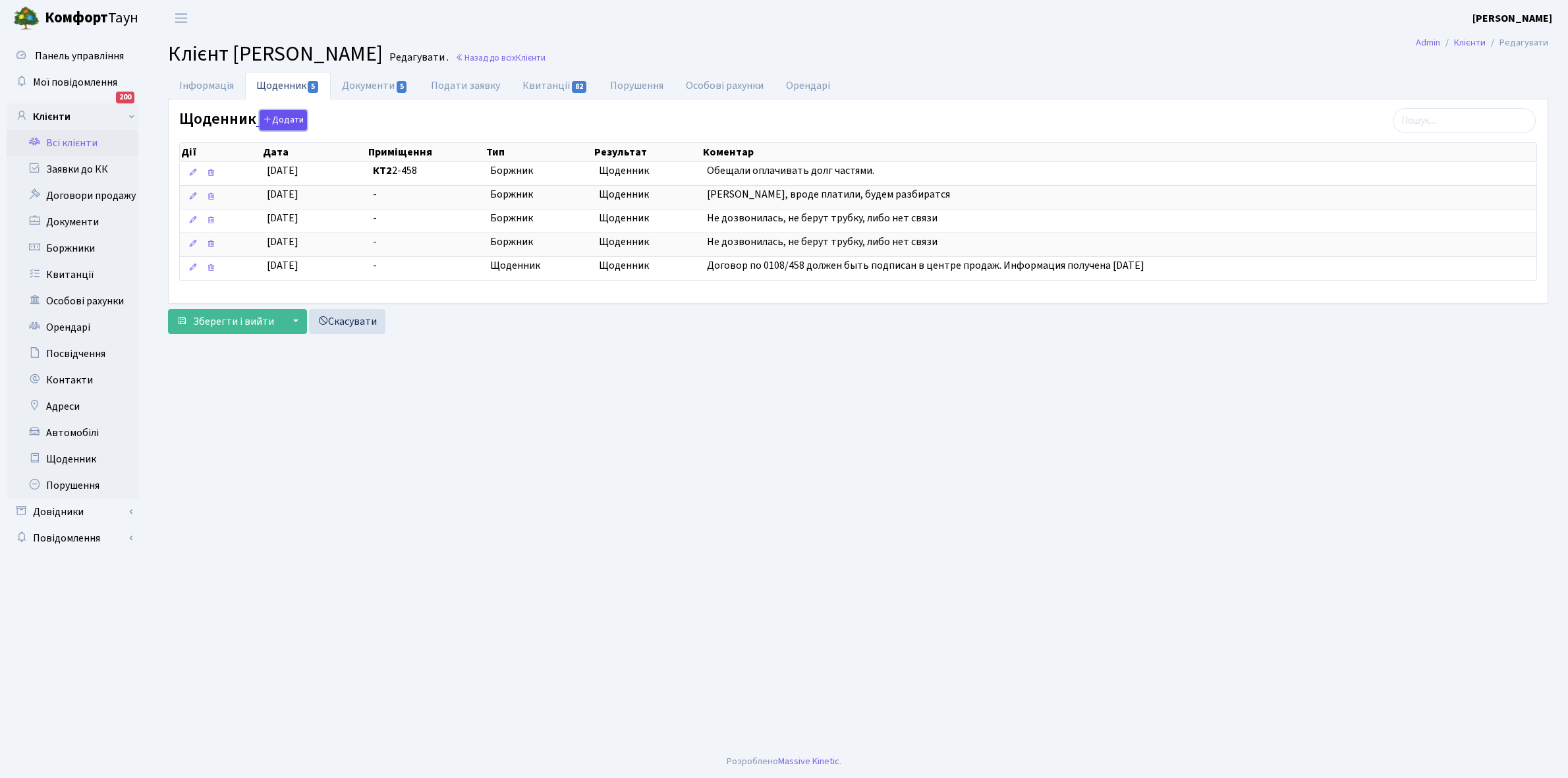
click at [291, 120] on button "Додати" at bounding box center [283, 120] width 47 height 21
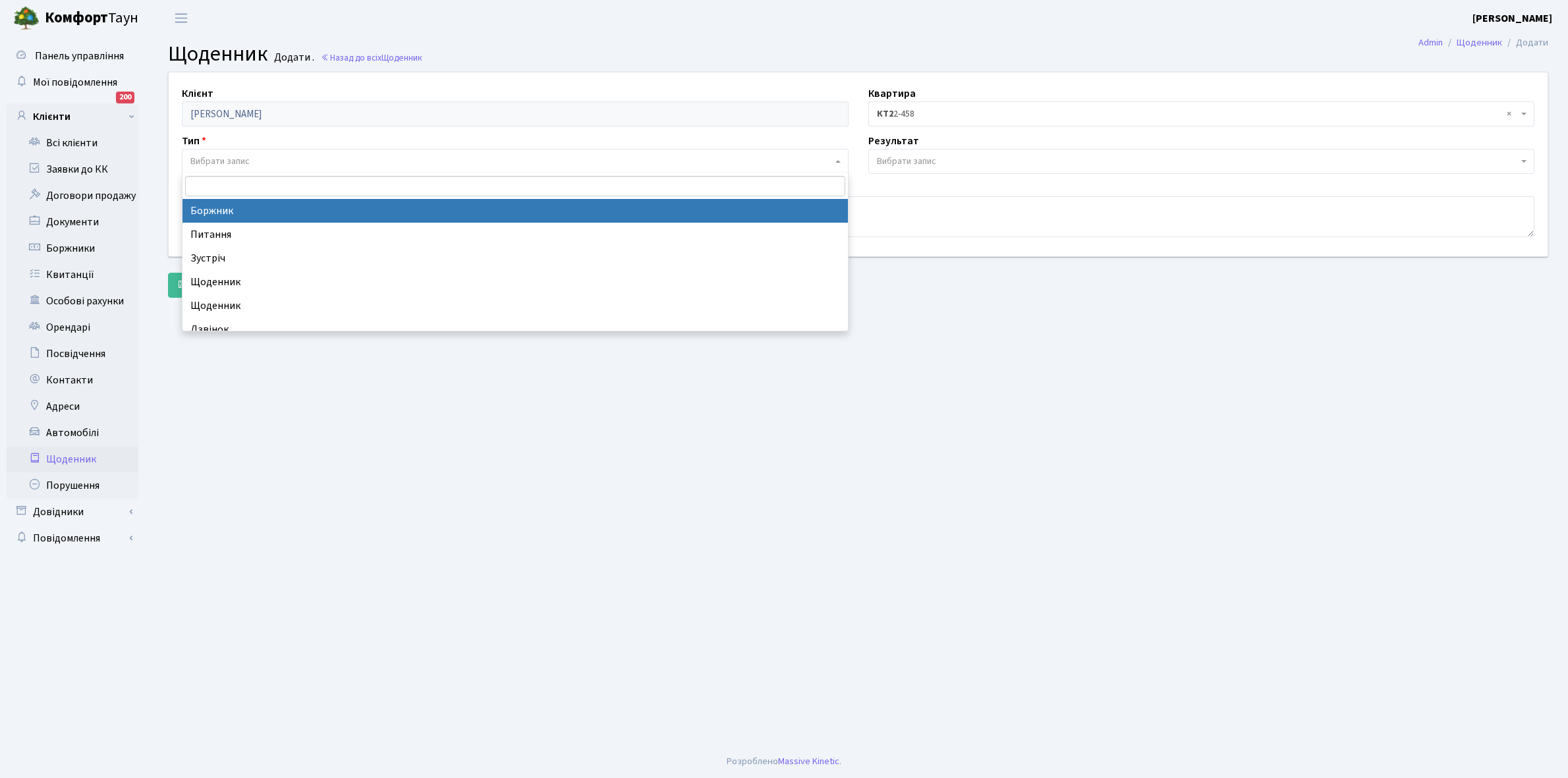
drag, startPoint x: 271, startPoint y: 155, endPoint x: 265, endPoint y: 218, distance: 63.3
click at [271, 160] on span "Вибрати запис" at bounding box center [511, 161] width 642 height 13
select select "189"
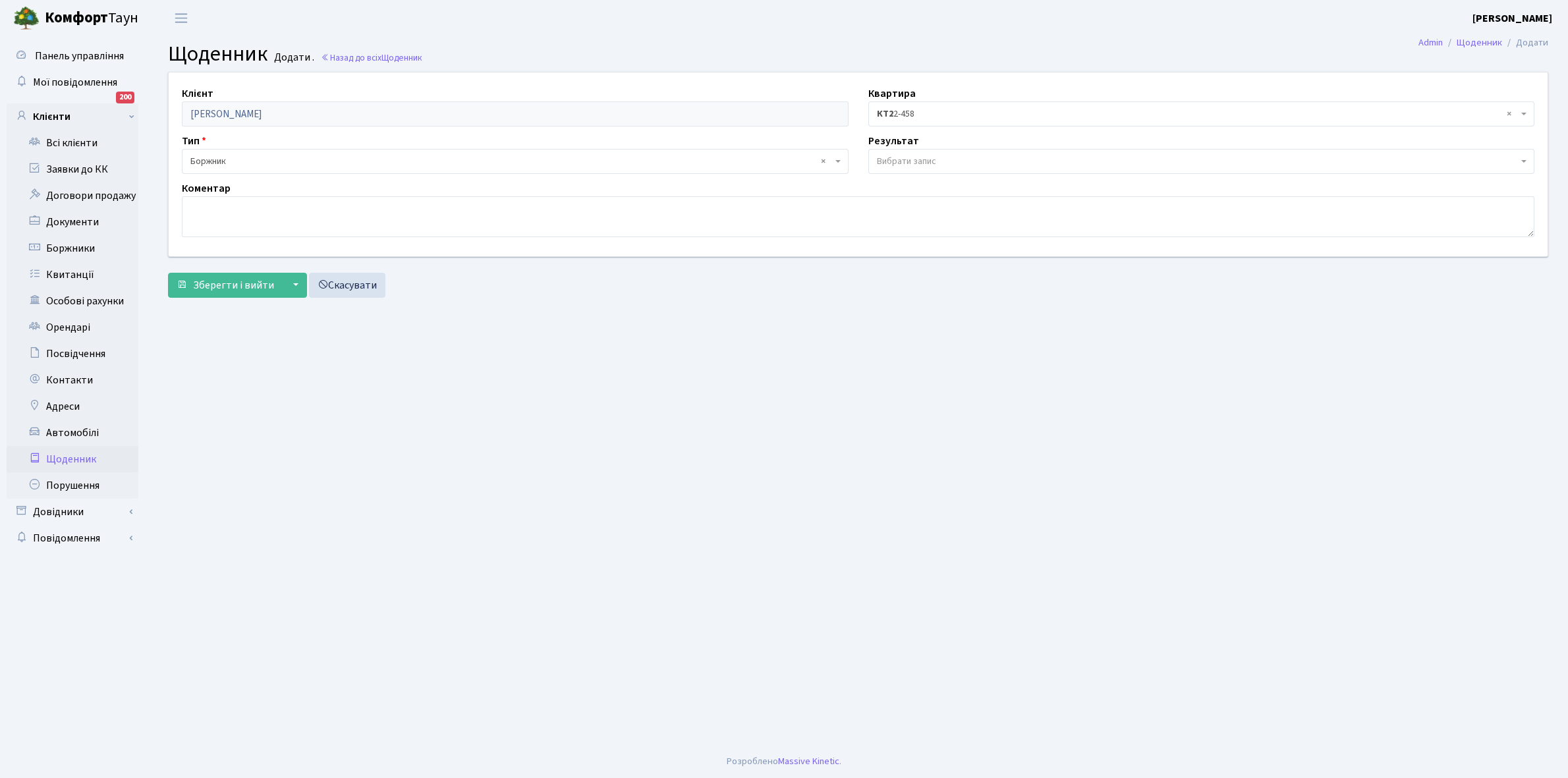
click at [910, 157] on span "Вибрати запис" at bounding box center [906, 161] width 59 height 13
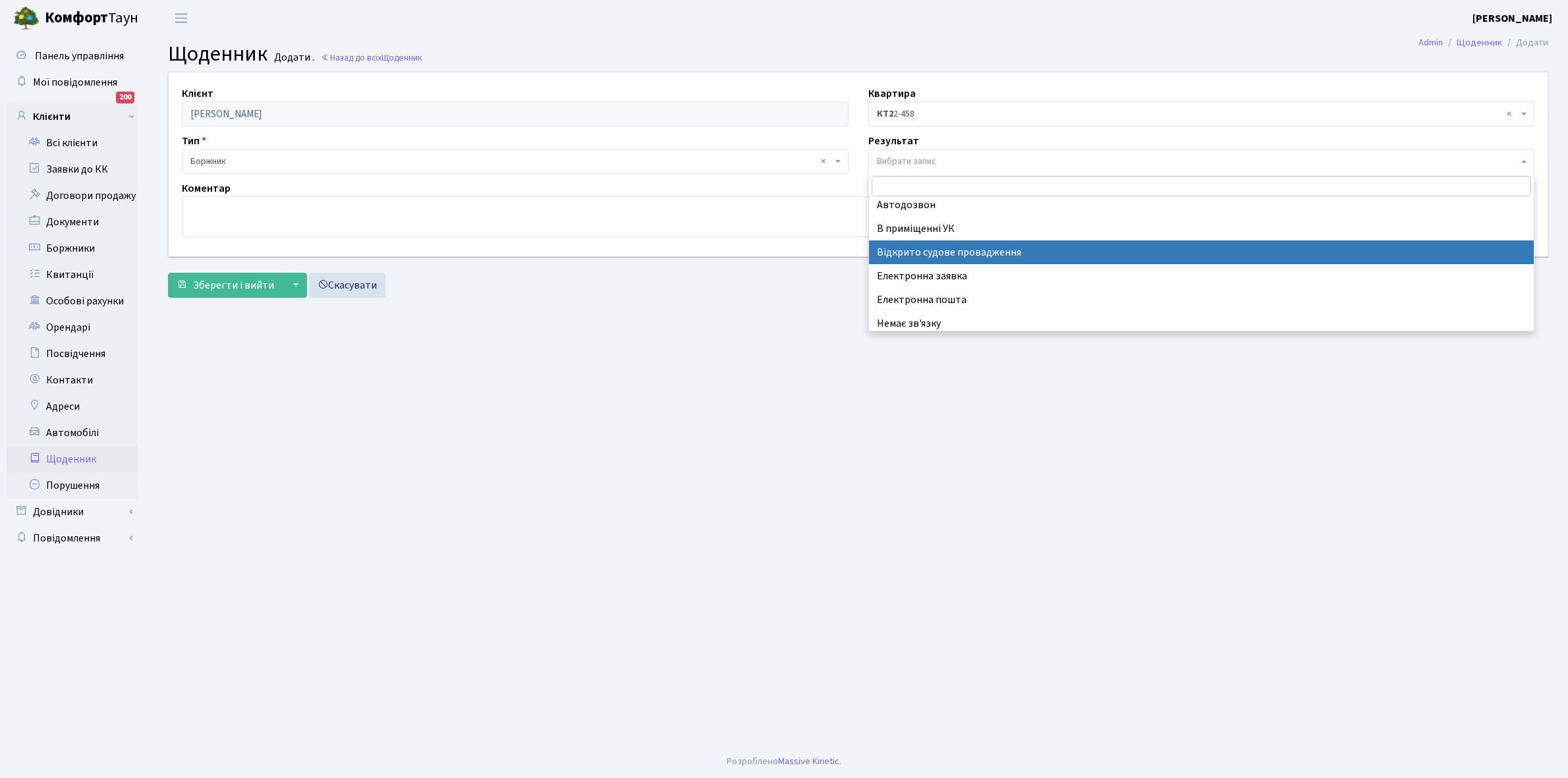
scroll to position [81, 0]
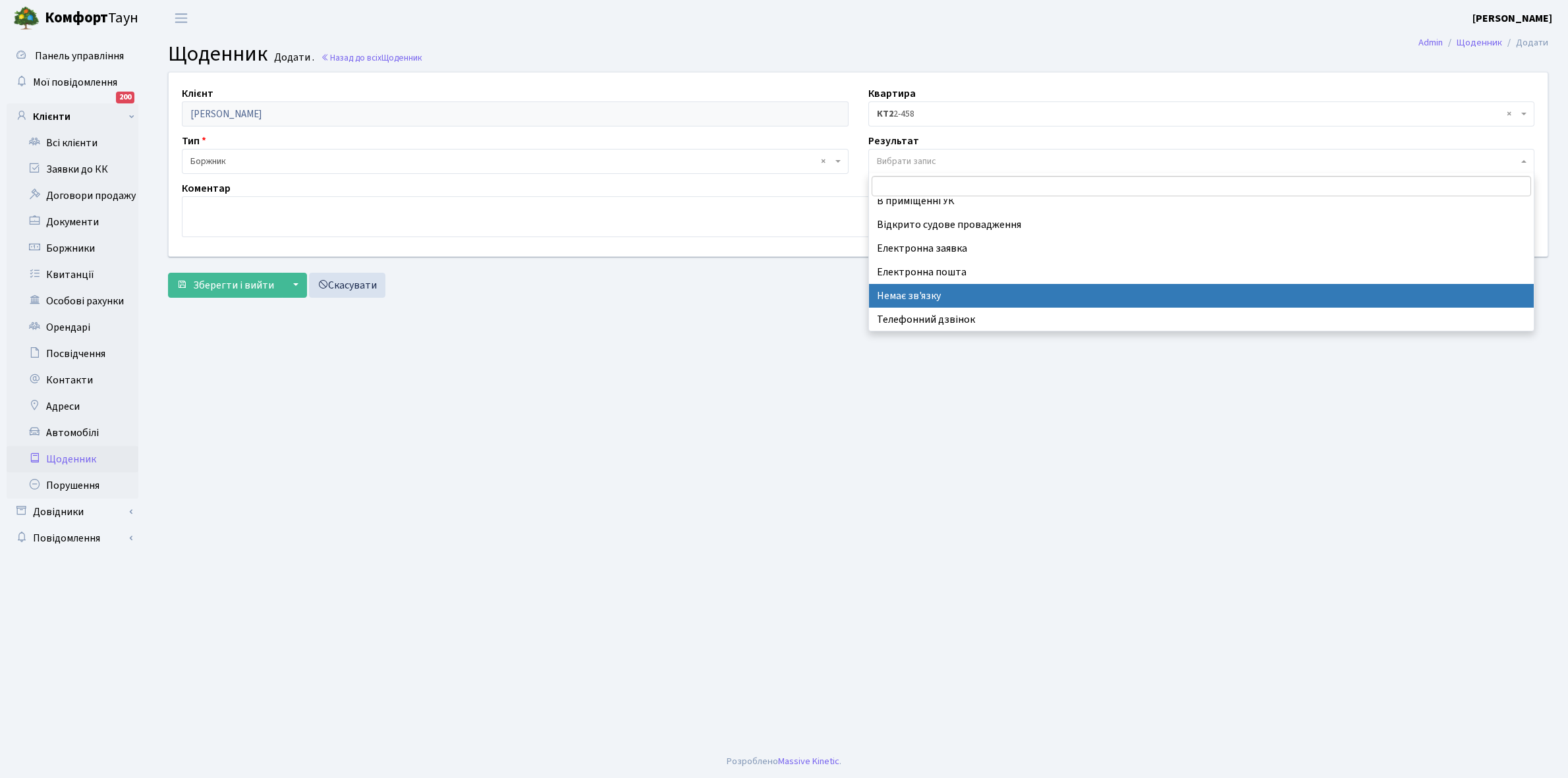
select select "197"
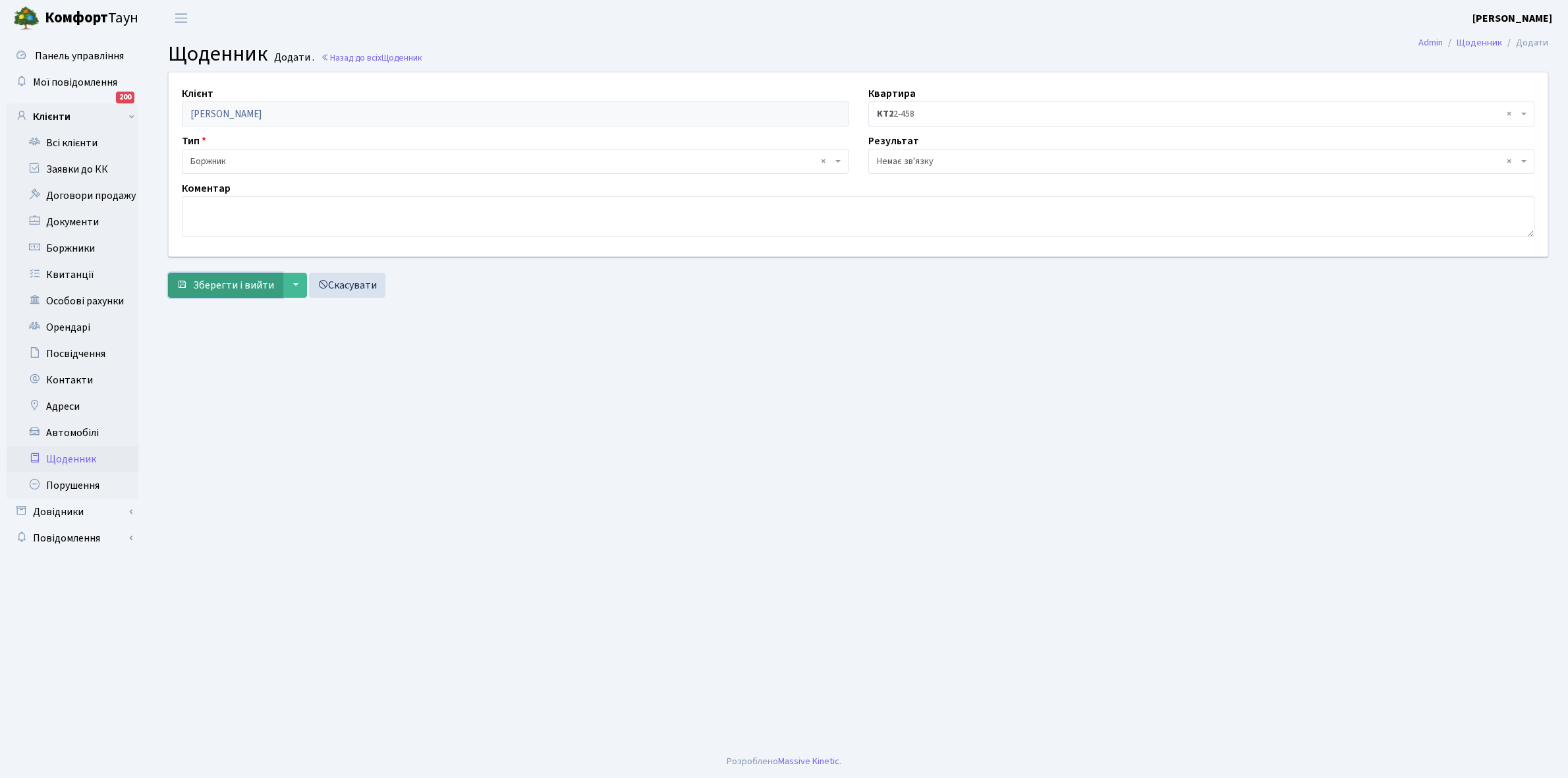
click at [218, 287] on span "Зберегти і вийти" at bounding box center [233, 285] width 81 height 15
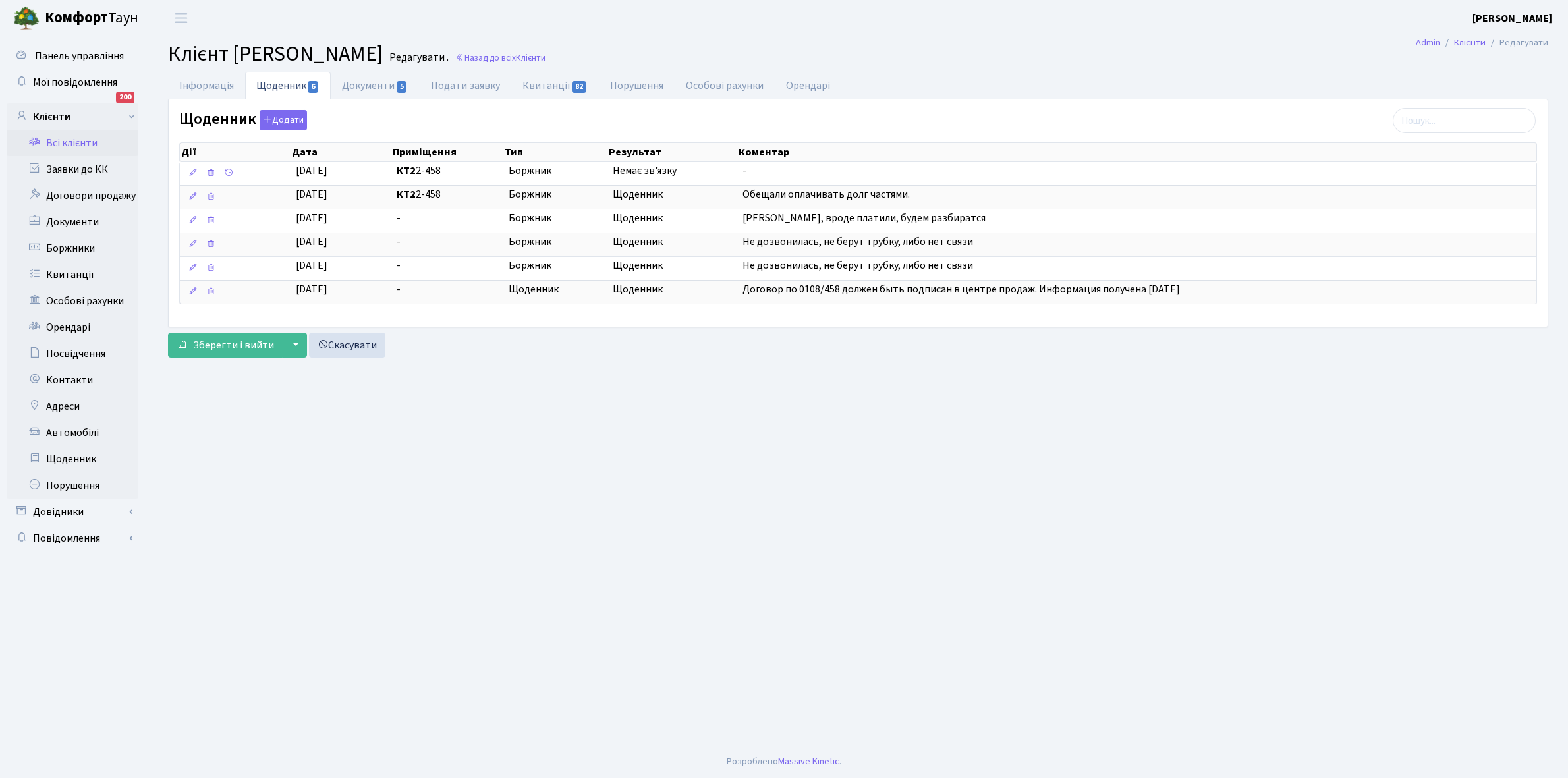
click at [74, 142] on link "Всі клієнти" at bounding box center [72, 143] width 132 height 27
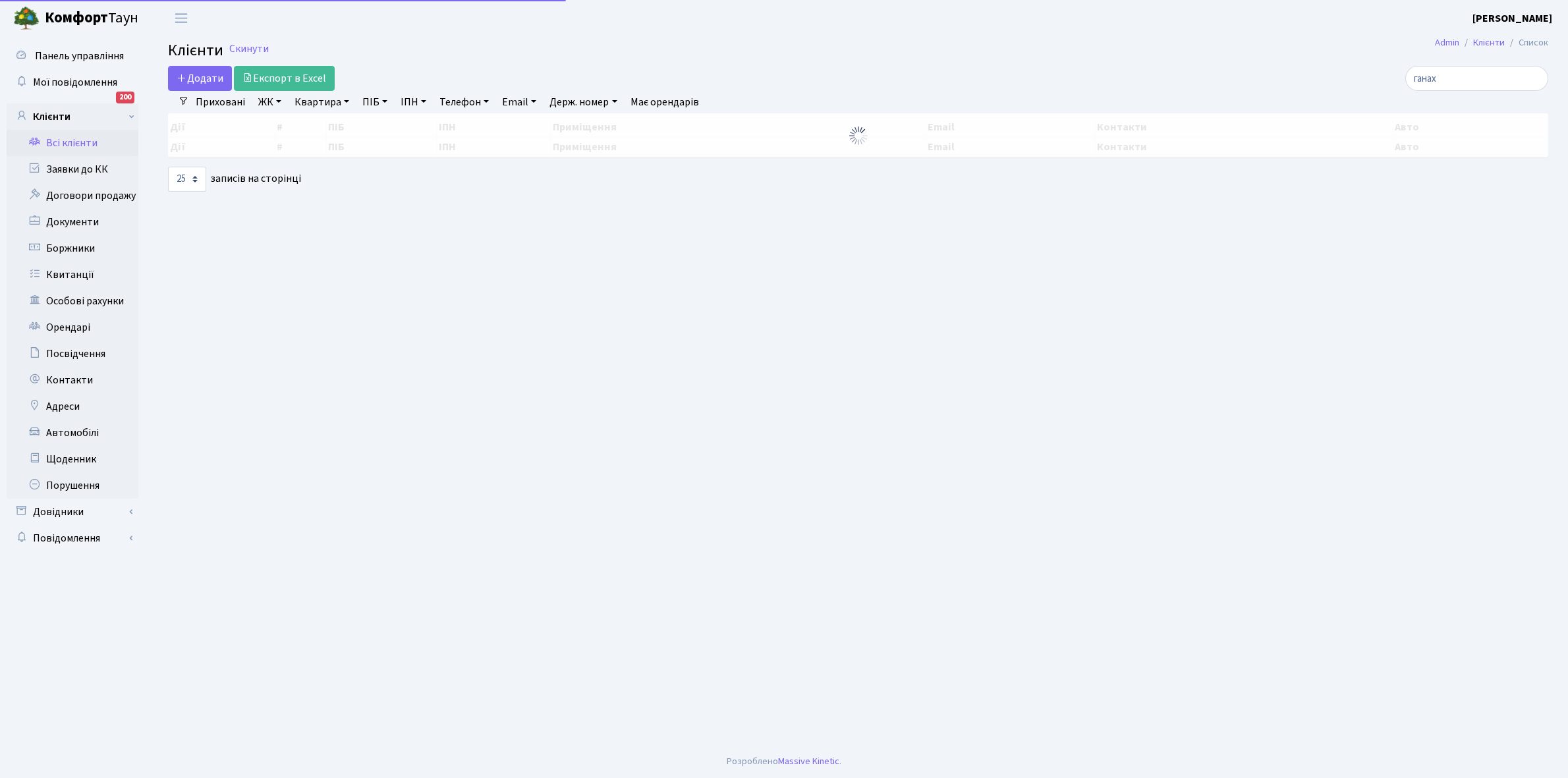
select select "25"
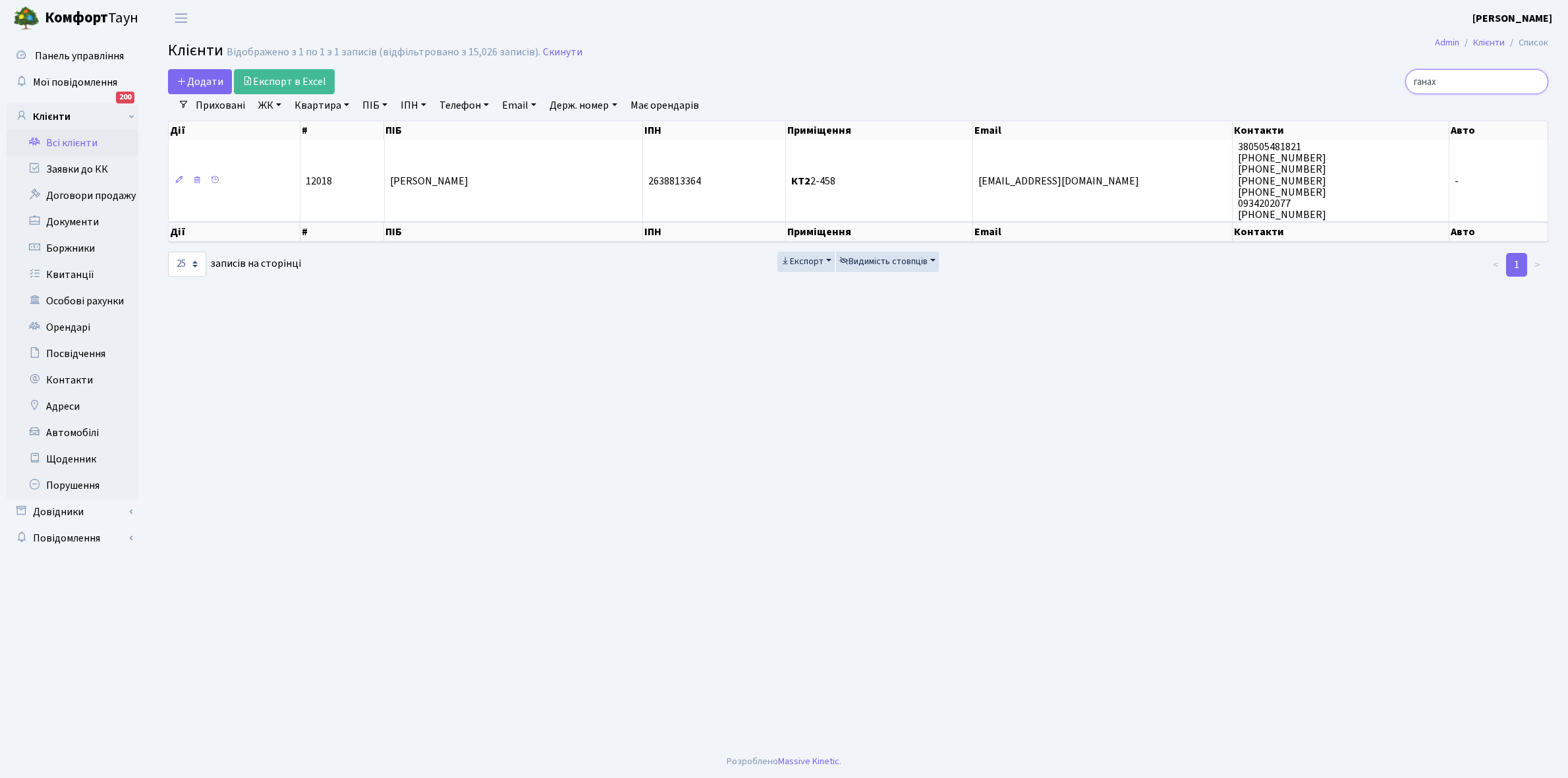
click at [1464, 83] on input "ганах" at bounding box center [1477, 81] width 143 height 25
type input "г"
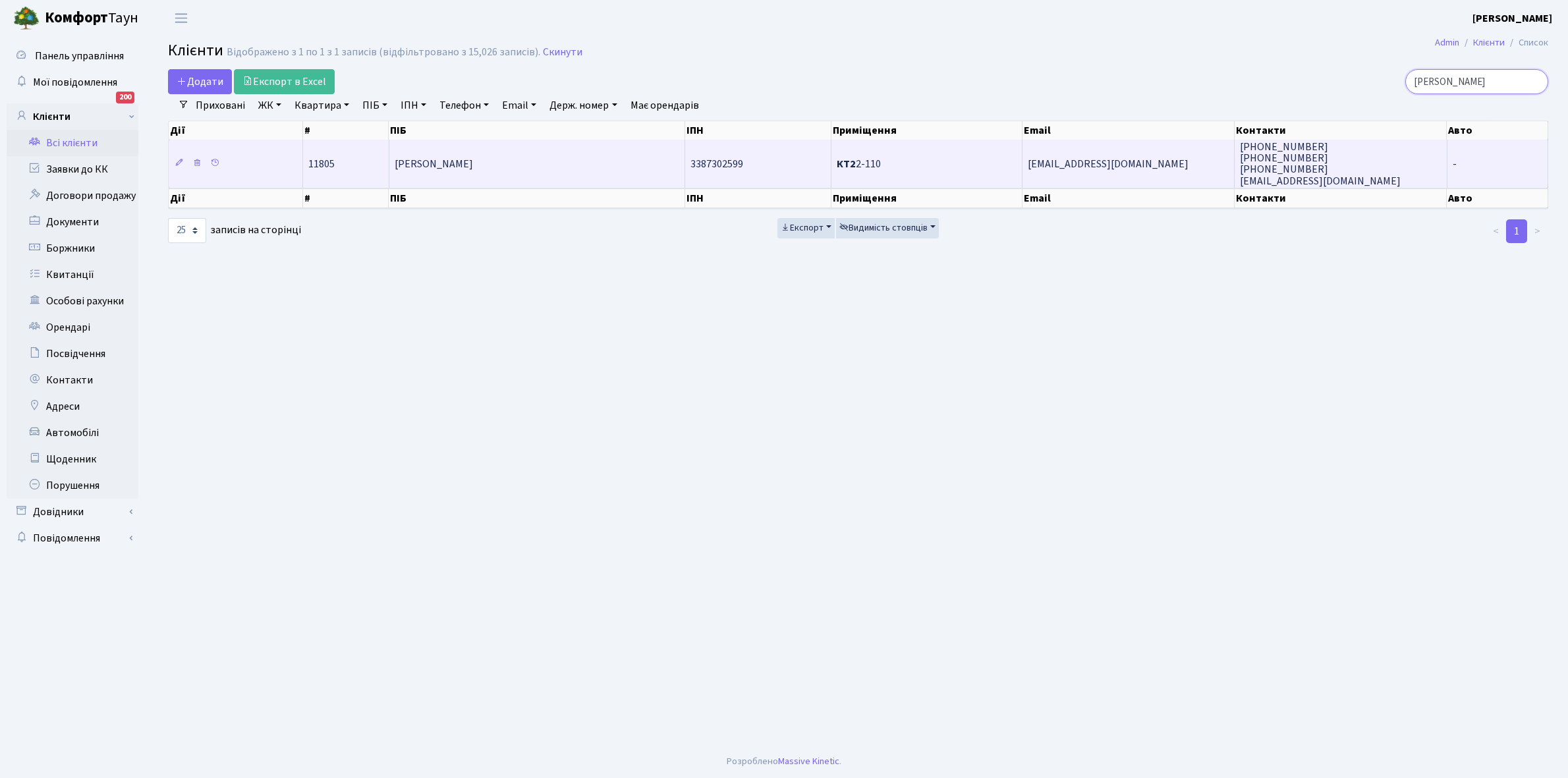
type input "лобза"
click at [529, 160] on td "[PERSON_NAME]" at bounding box center [538, 163] width 297 height 47
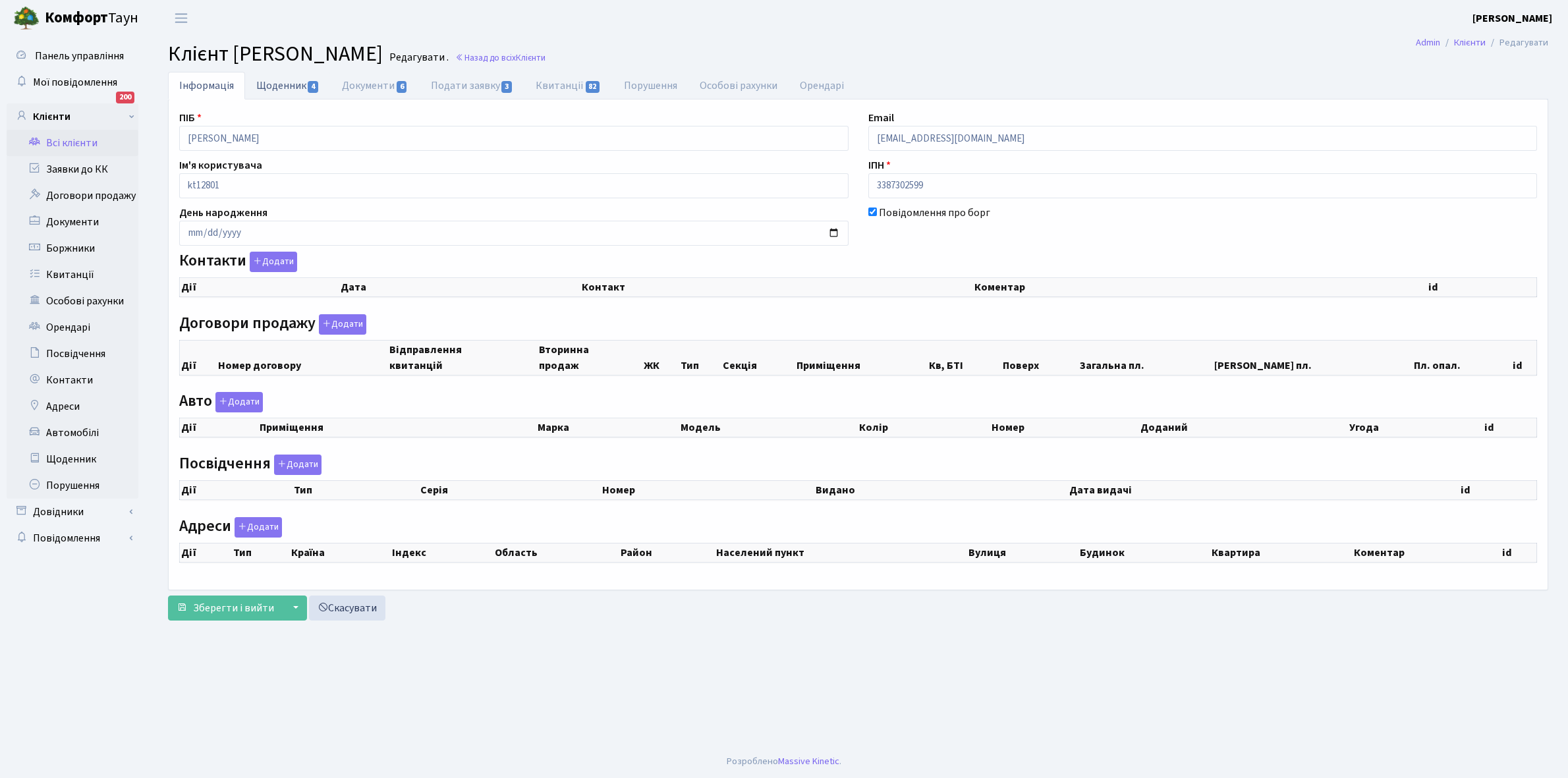
checkbox input "true"
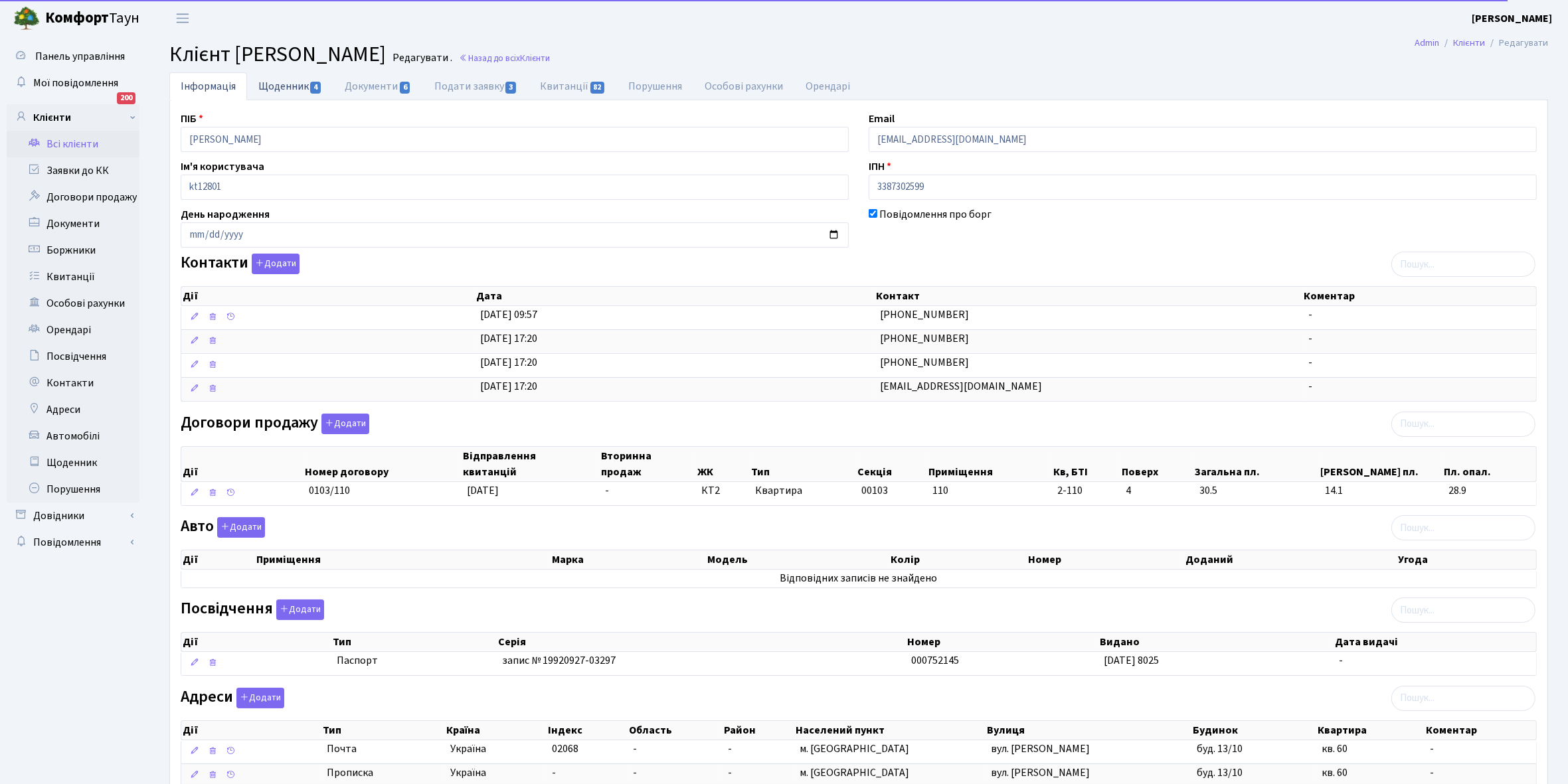
click at [278, 82] on link "Щоденник 4" at bounding box center [291, 85] width 87 height 27
select select "25"
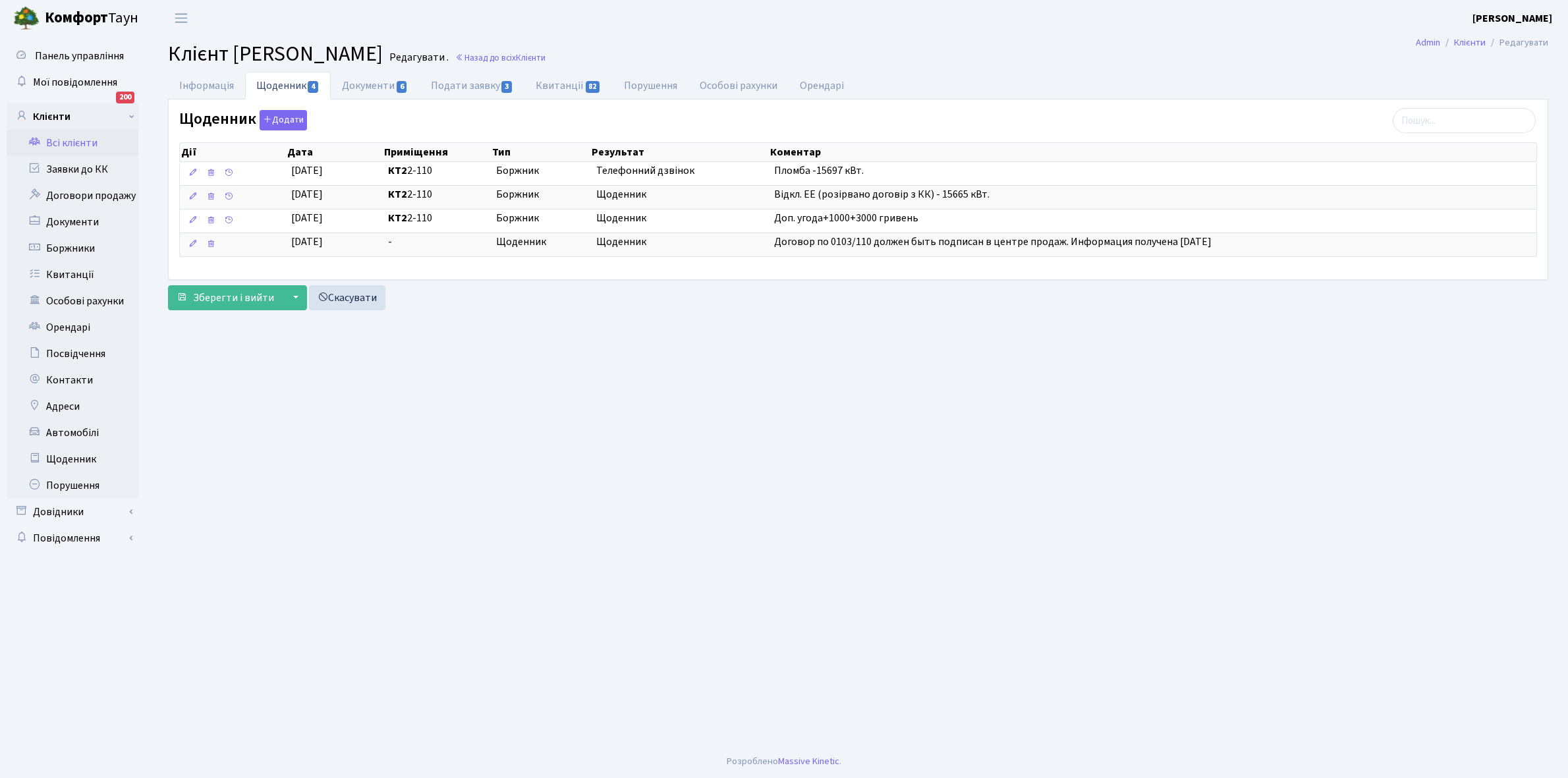
click at [83, 145] on link "Всі клієнти" at bounding box center [72, 143] width 132 height 27
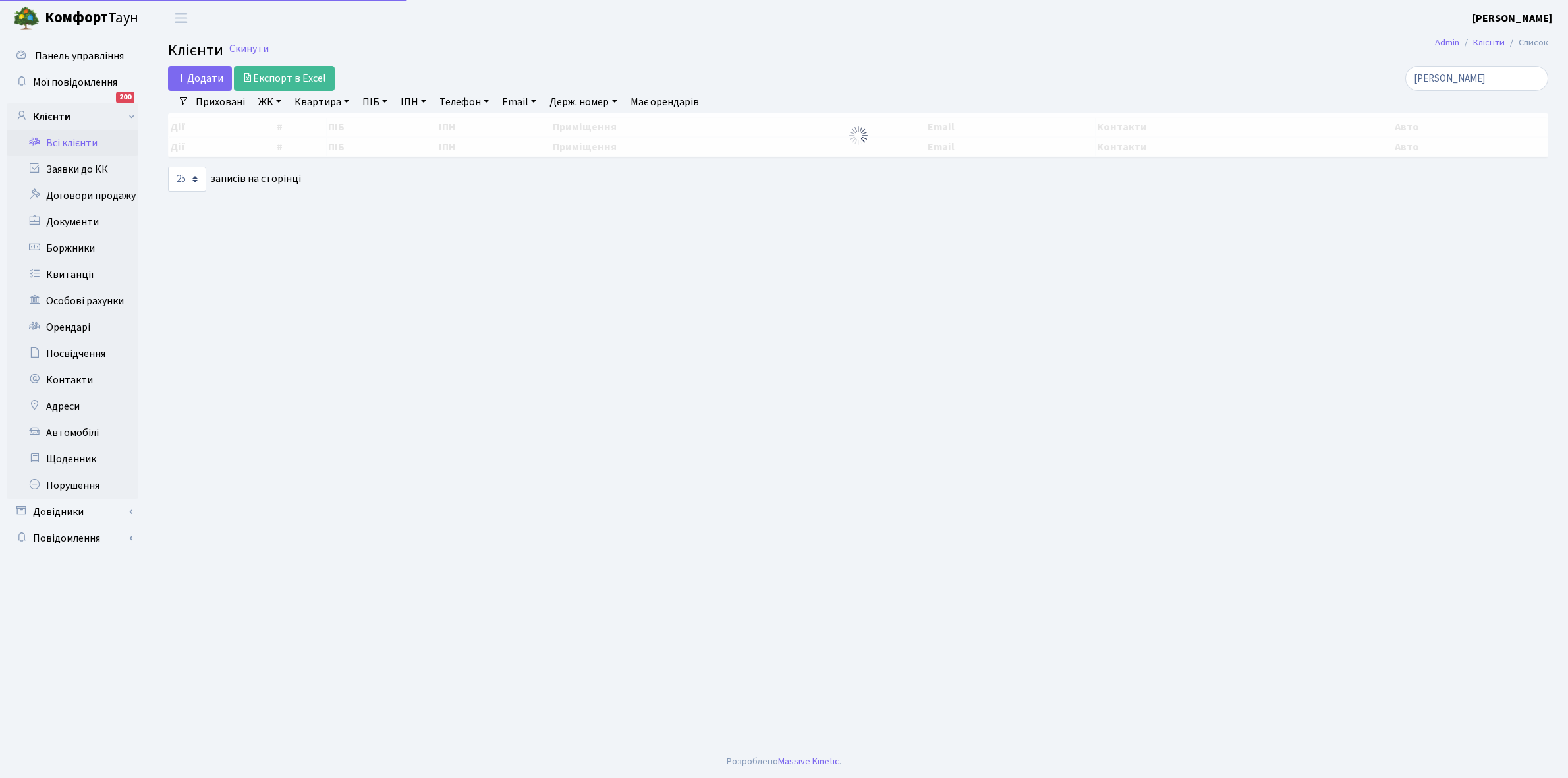
select select "25"
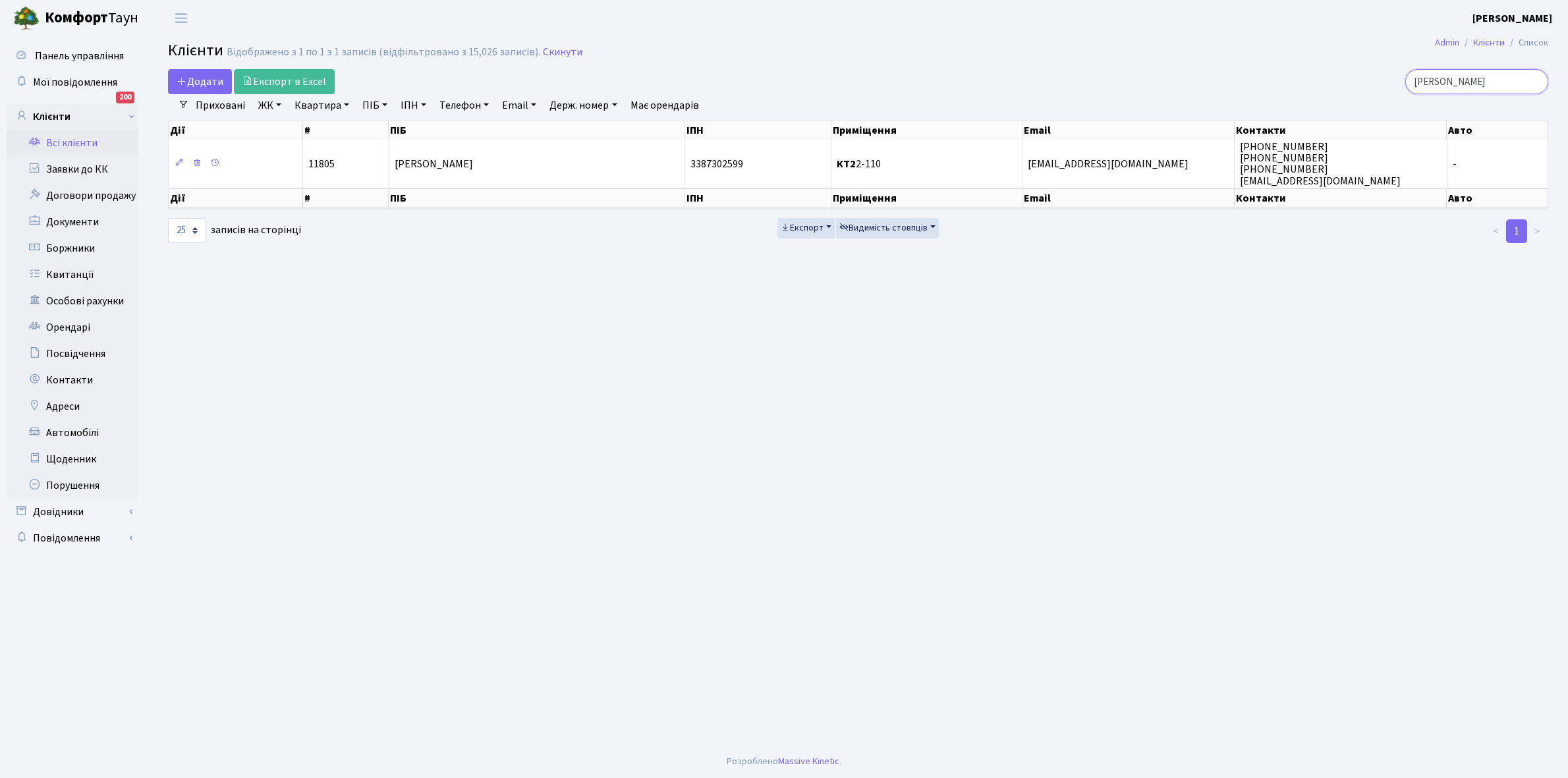
click at [1479, 77] on input "лобза" at bounding box center [1477, 81] width 143 height 25
type input "л"
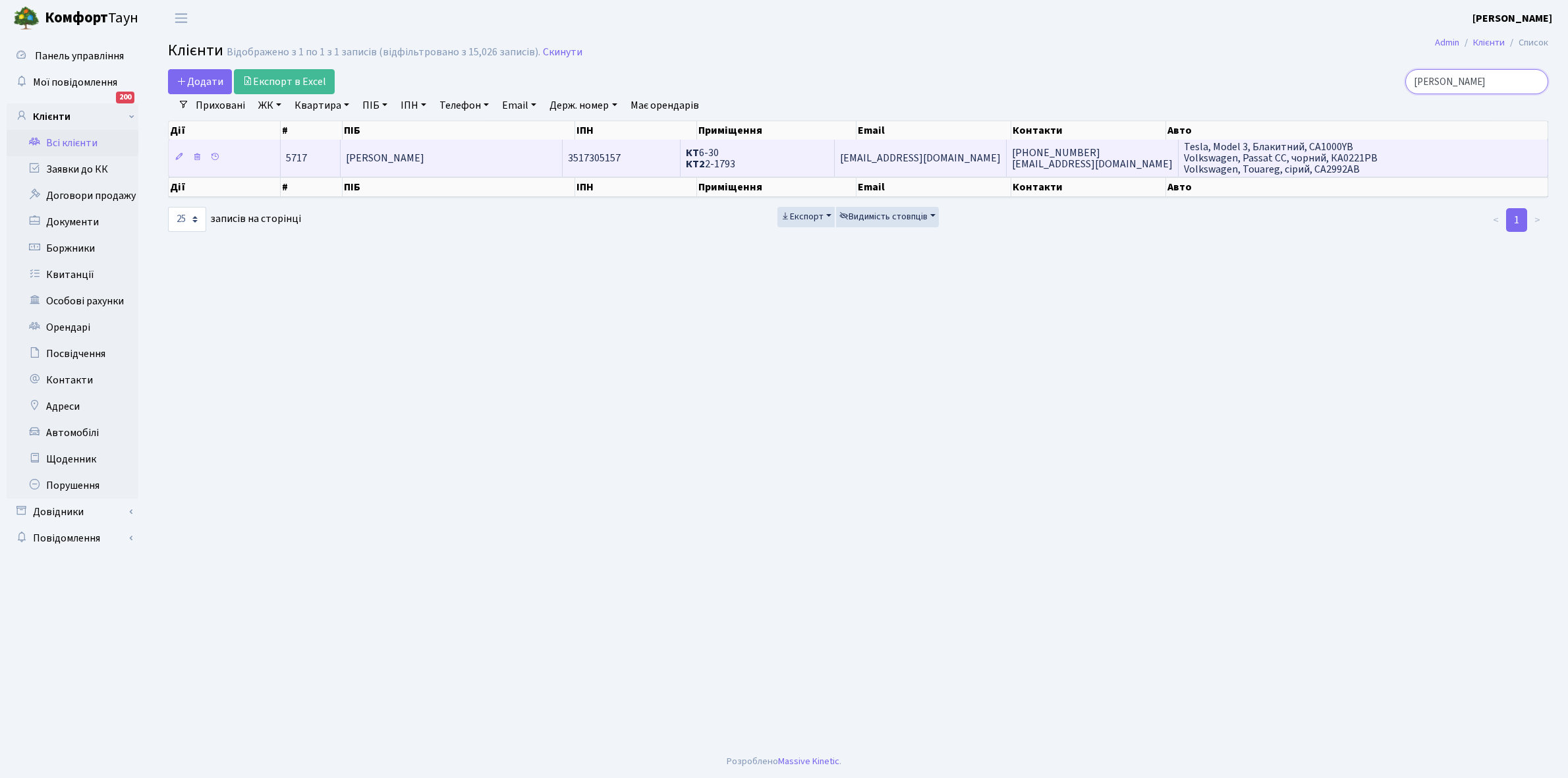
type input "[PERSON_NAME]"
click at [424, 159] on span "[PERSON_NAME]" at bounding box center [385, 157] width 78 height 15
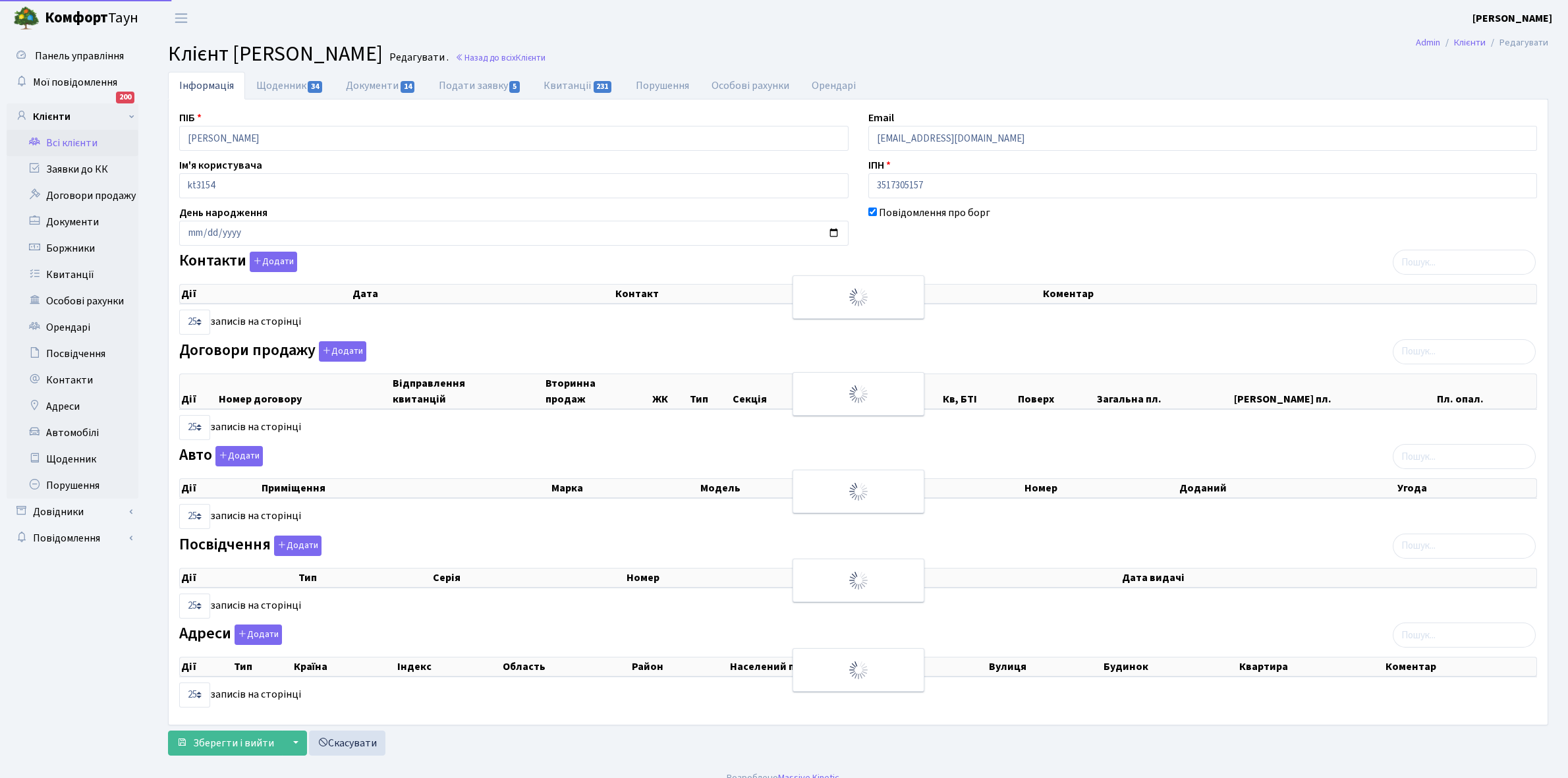
select select "25"
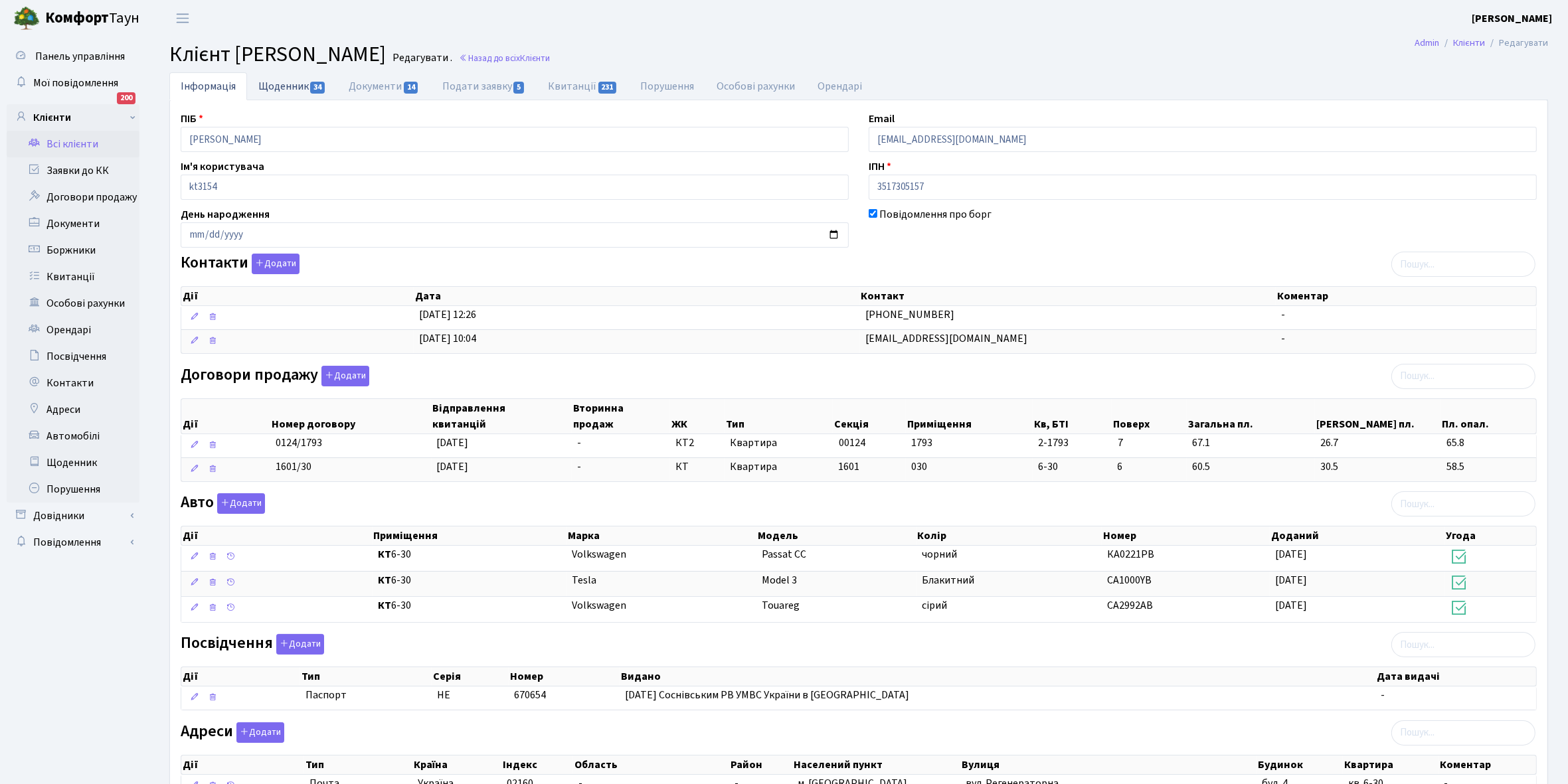
click at [279, 78] on link "Щоденник 34" at bounding box center [292, 85] width 90 height 27
select select "25"
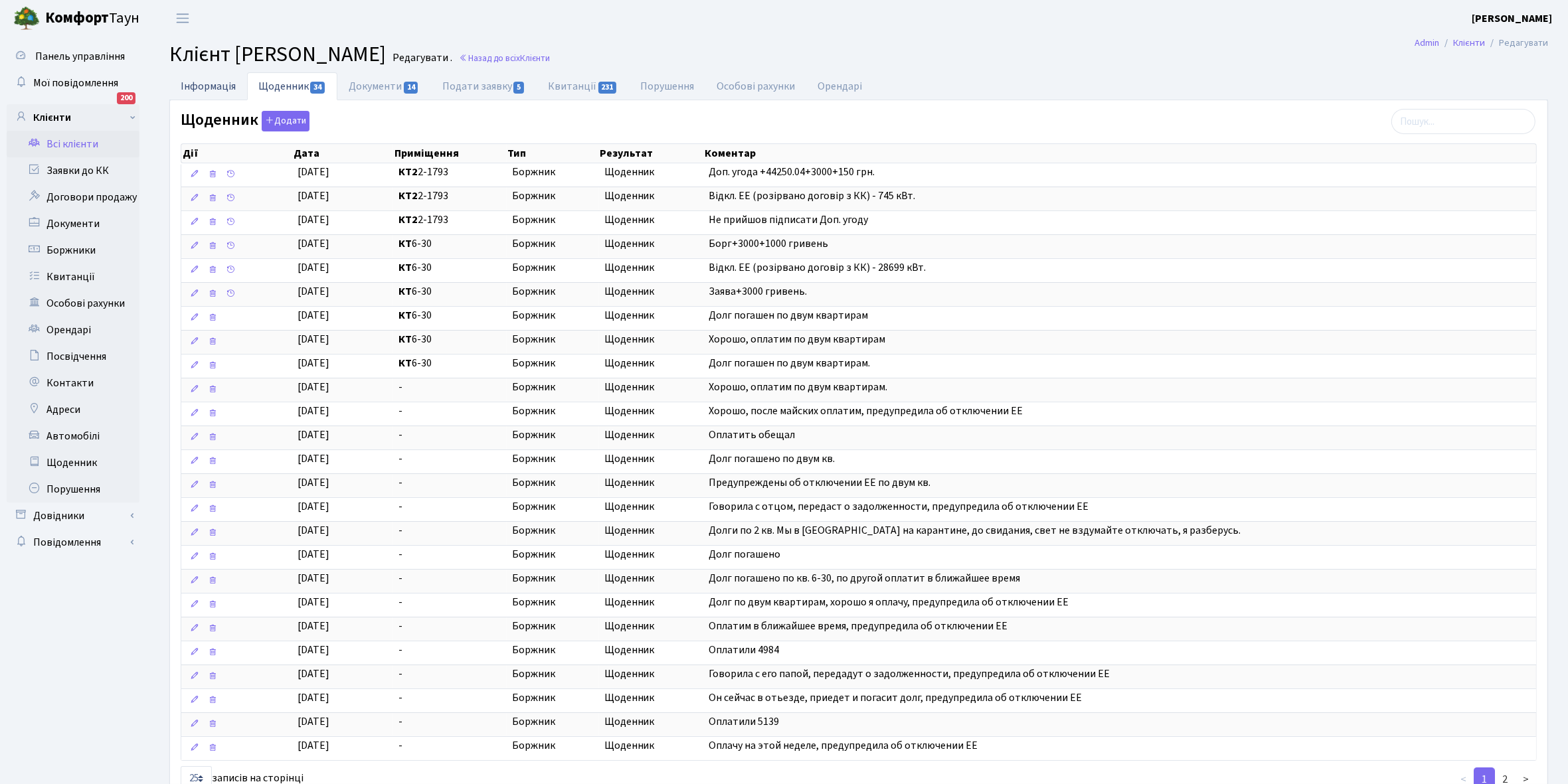
click at [191, 80] on link "Інформація" at bounding box center [208, 85] width 78 height 27
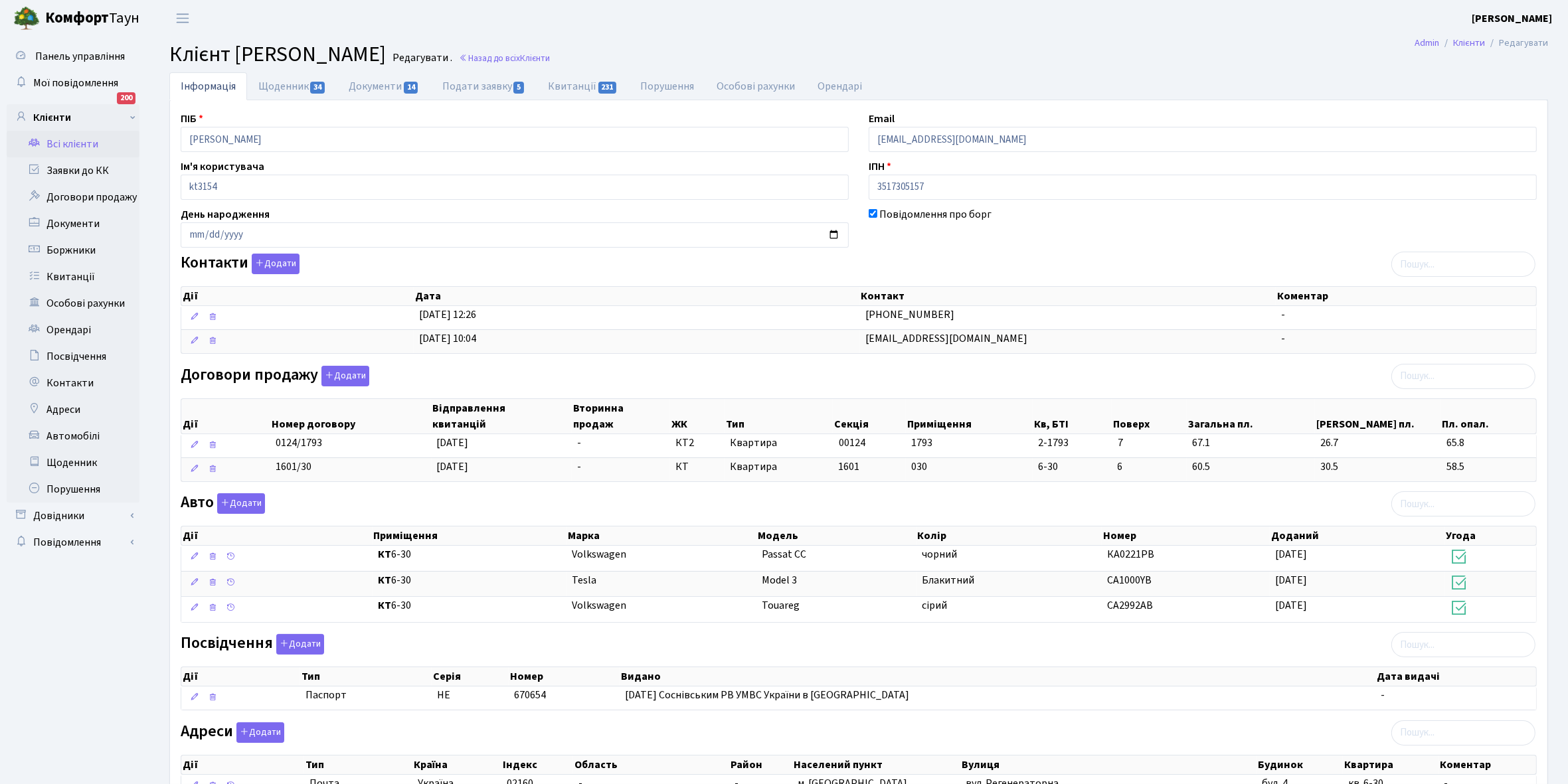
click at [68, 140] on link "Всі клієнти" at bounding box center [73, 144] width 133 height 27
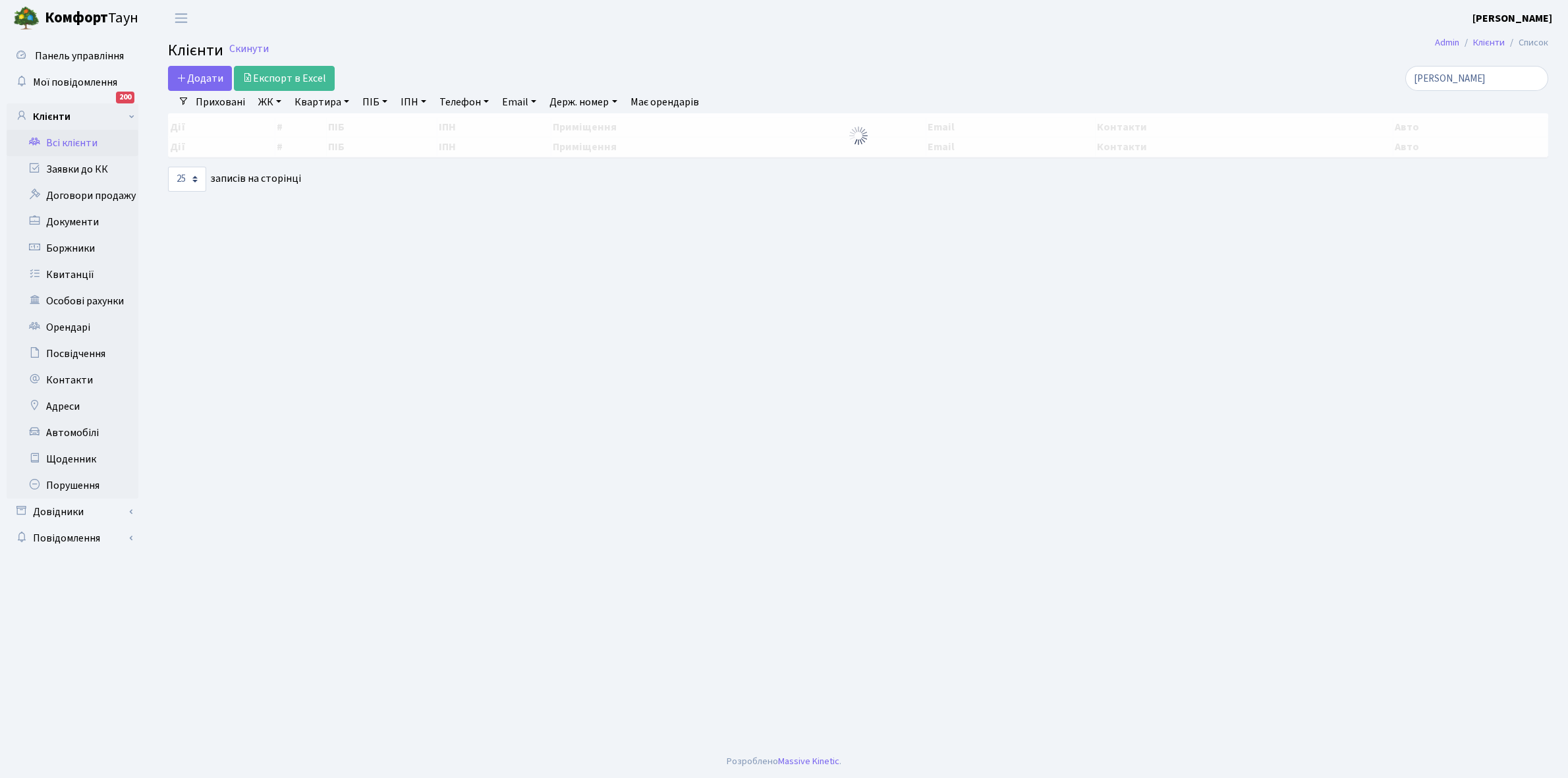
select select "25"
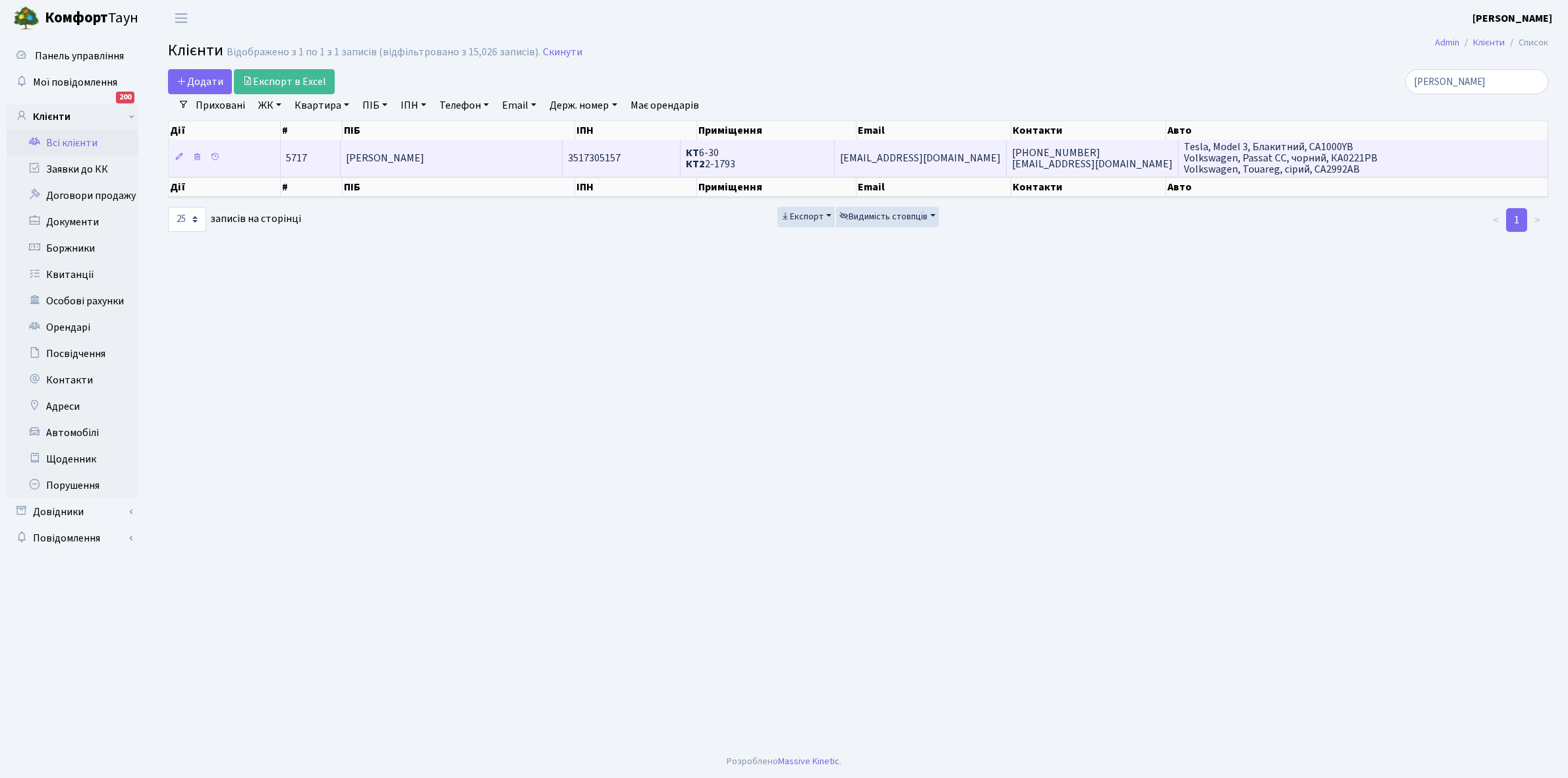
click at [472, 151] on td "[PERSON_NAME]" at bounding box center [452, 157] width 223 height 36
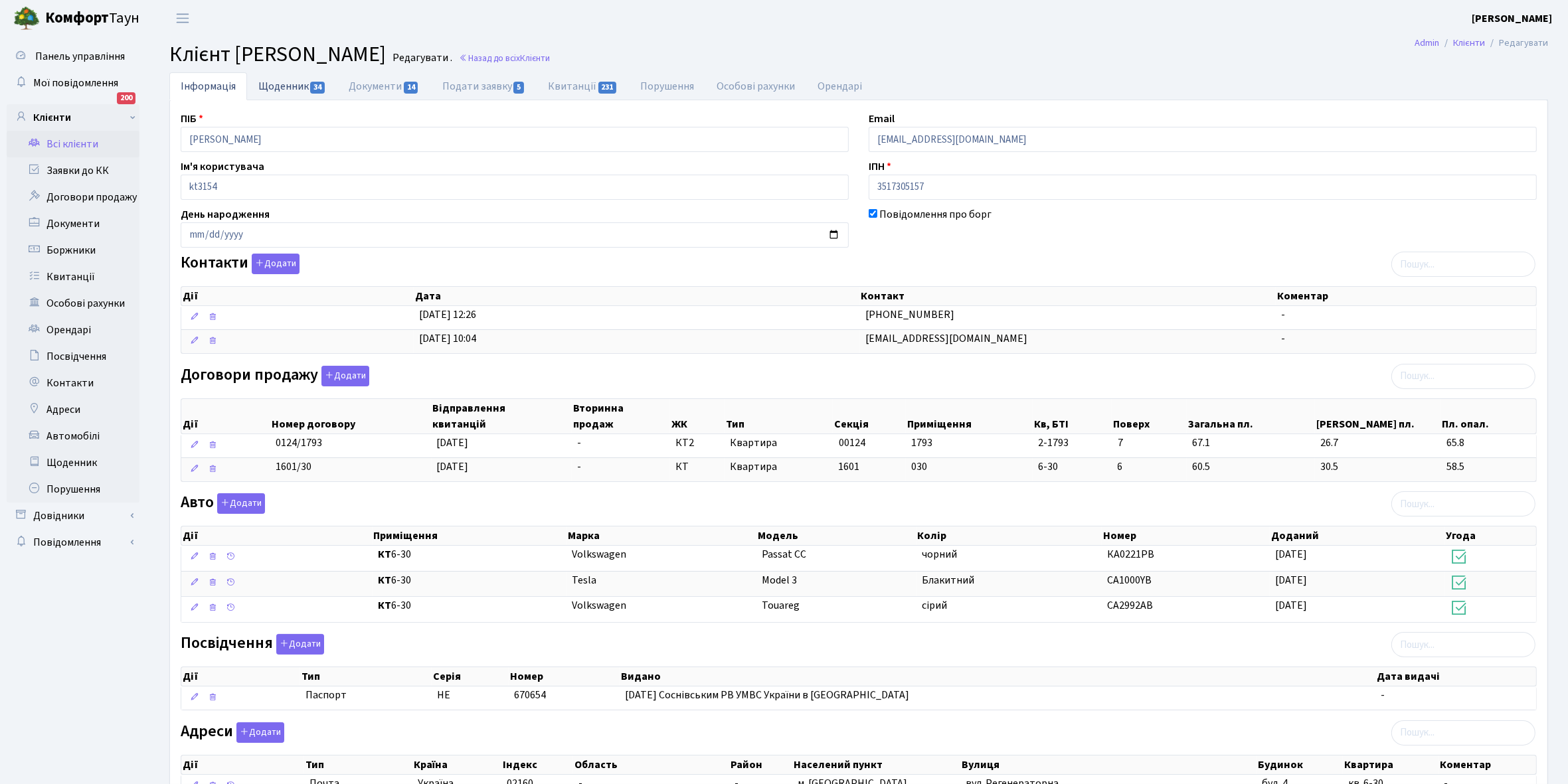
click at [293, 83] on link "Щоденник 34" at bounding box center [292, 85] width 90 height 27
select select "25"
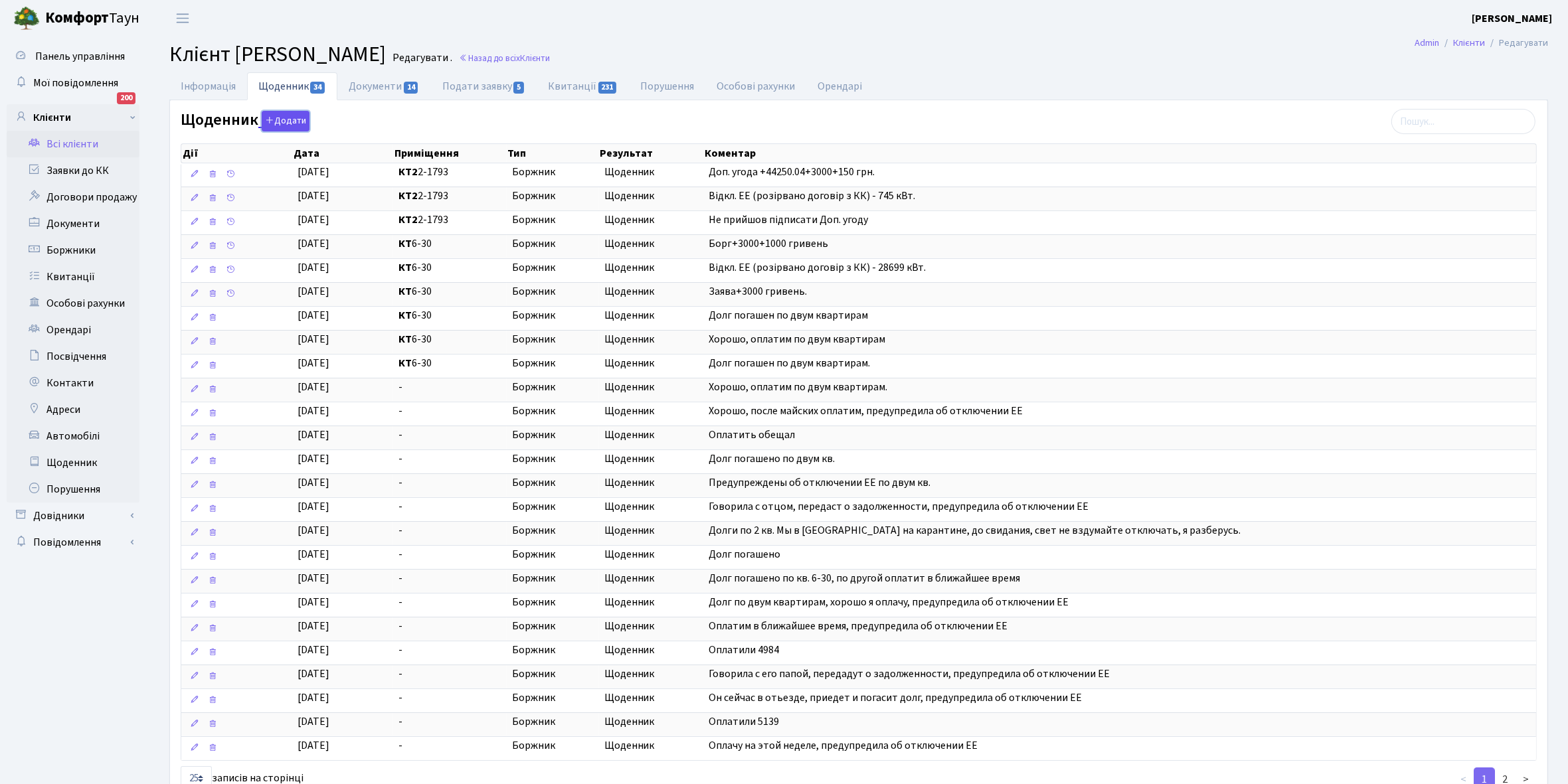
click at [291, 121] on button "Додати" at bounding box center [285, 121] width 48 height 21
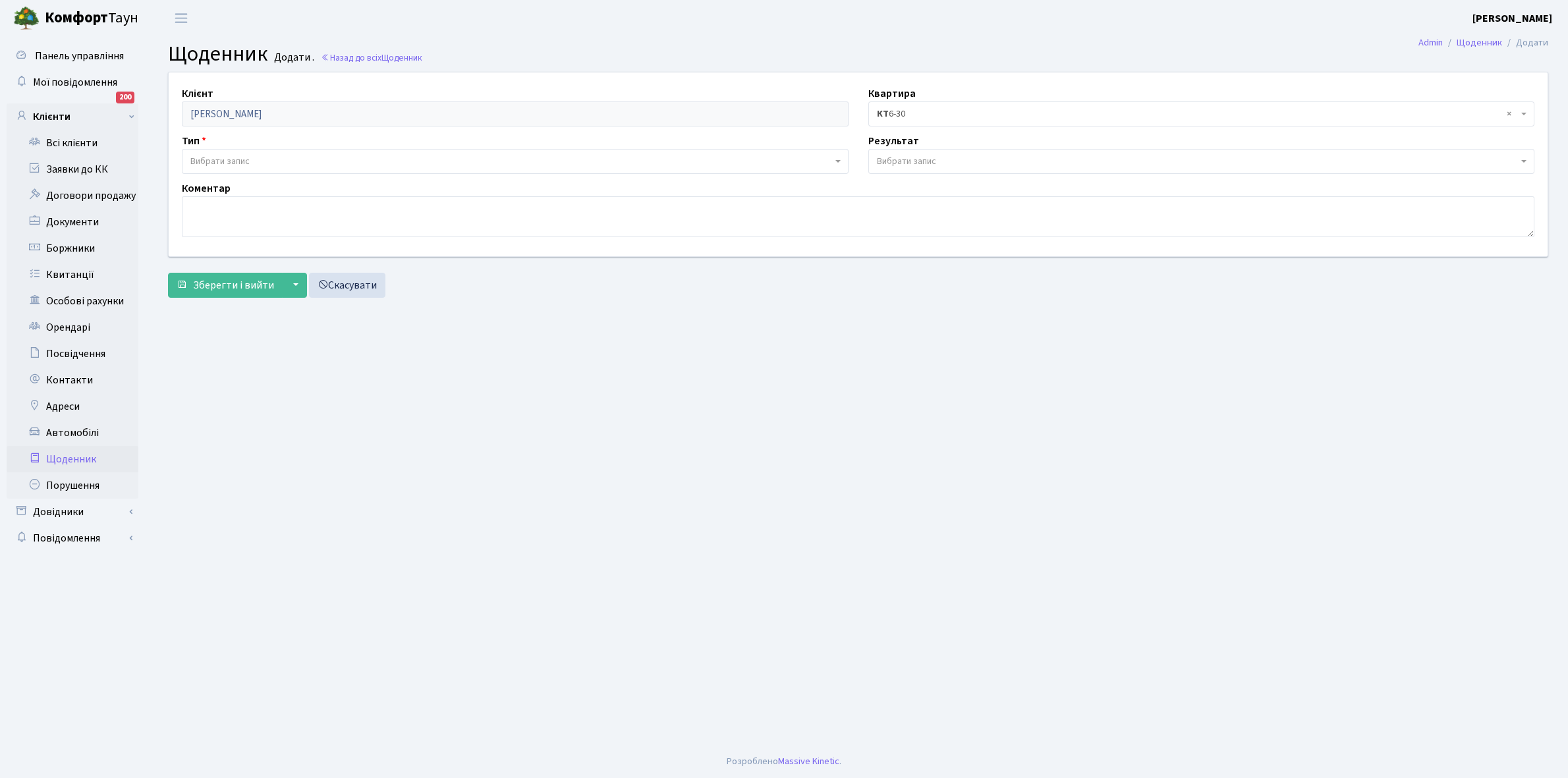
click at [244, 155] on span "Вибрати запис" at bounding box center [219, 161] width 59 height 13
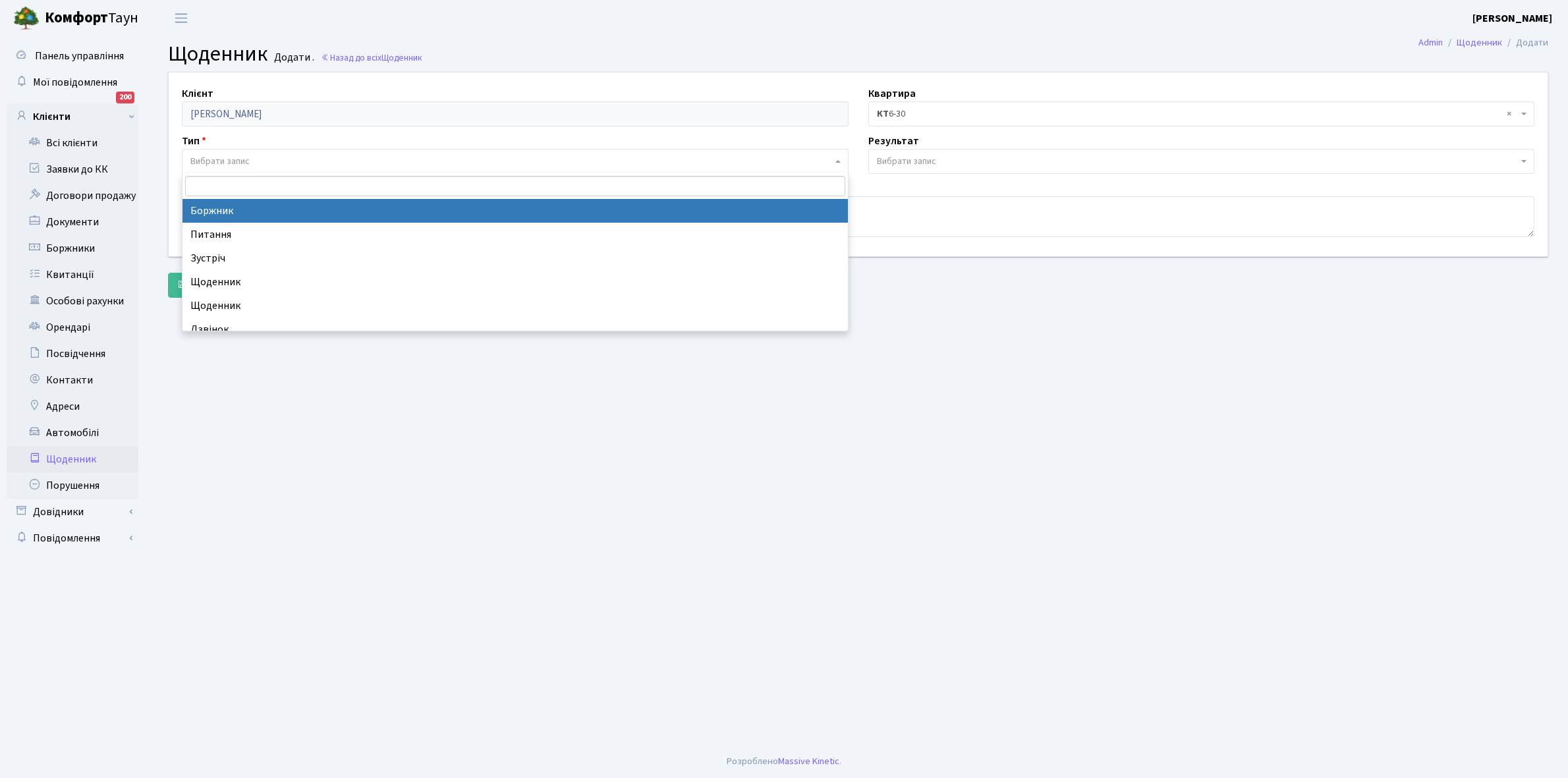
select select "189"
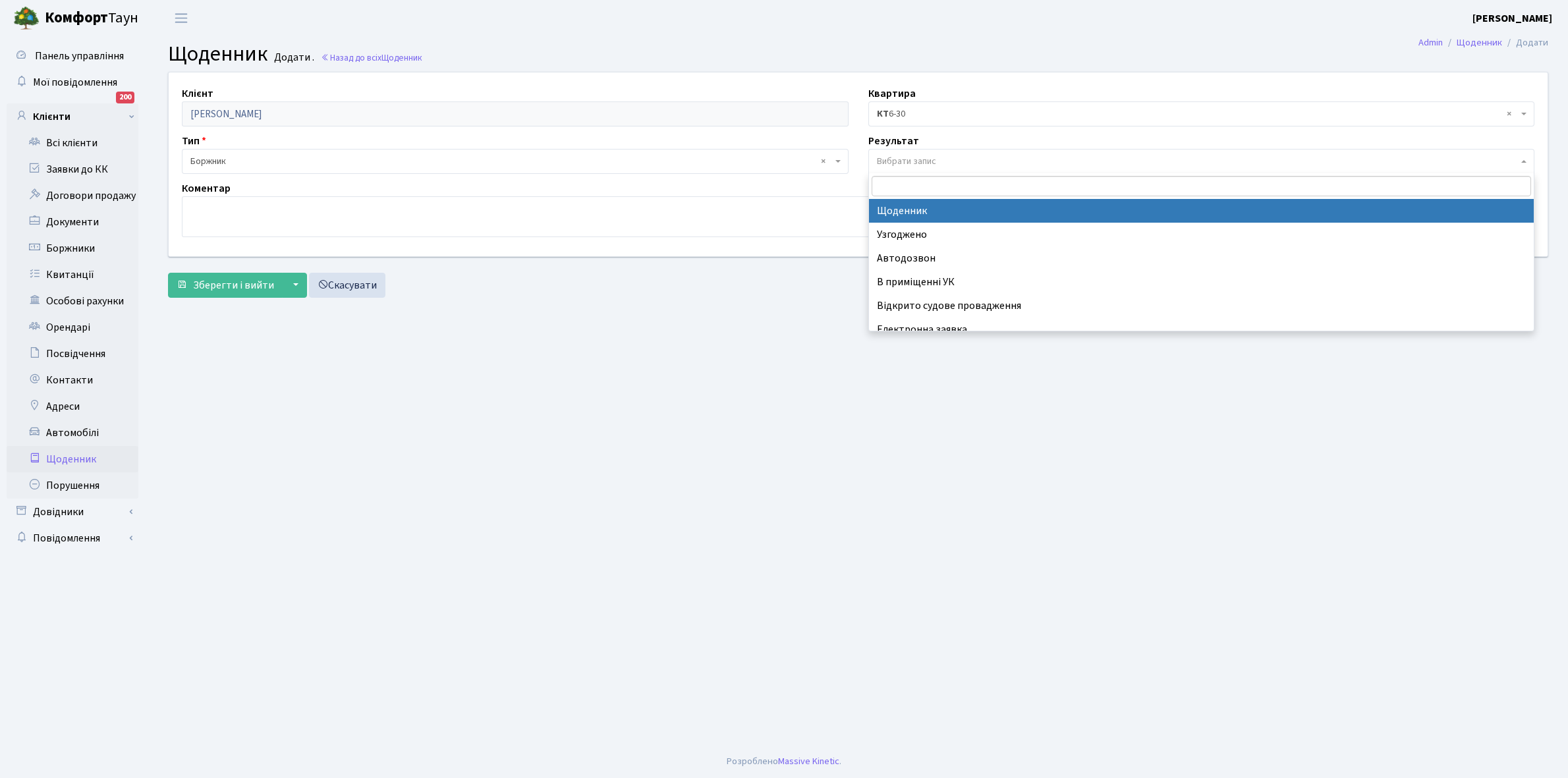
click at [904, 156] on span "Вибрати запис" at bounding box center [906, 161] width 59 height 13
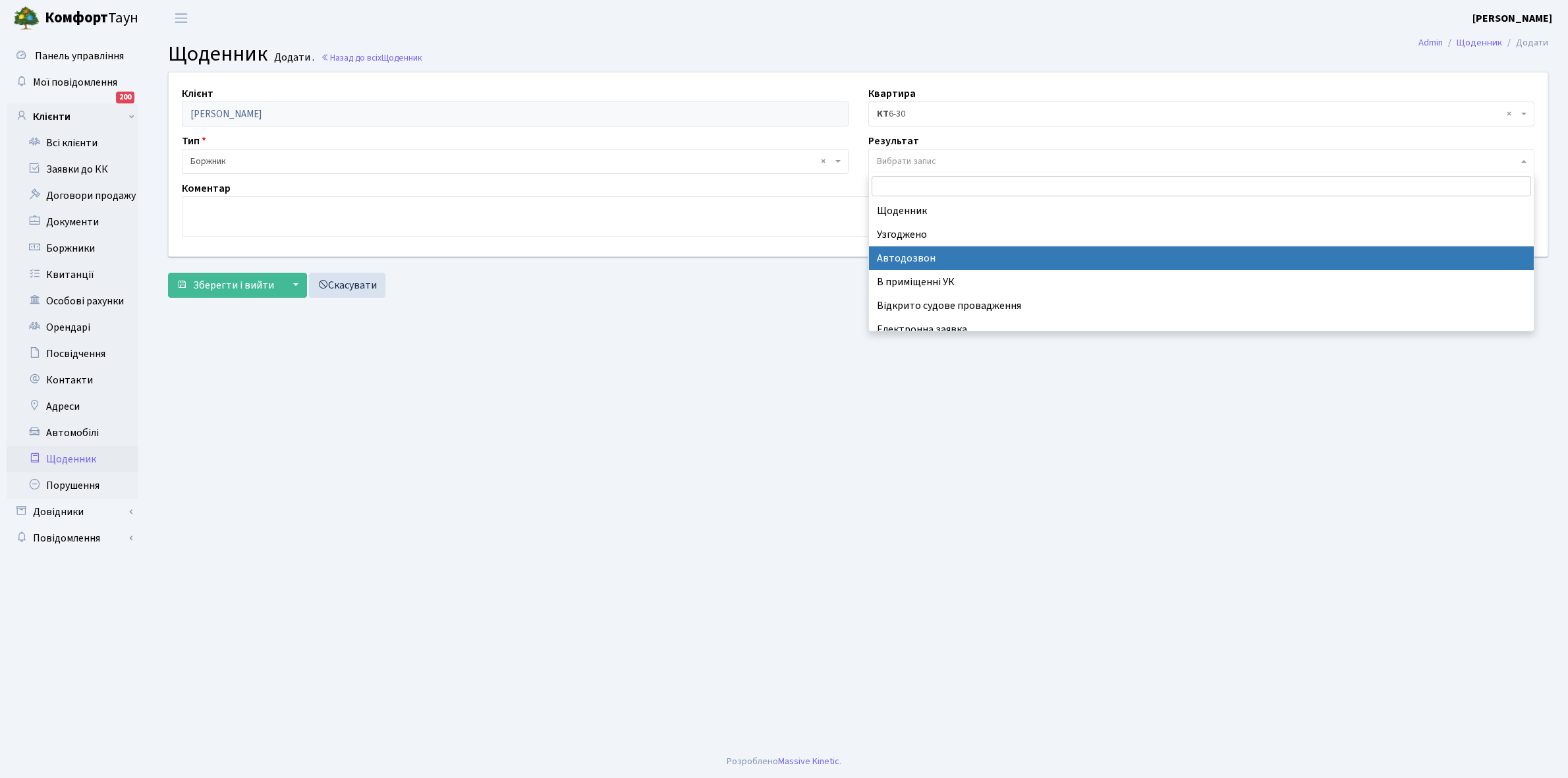
scroll to position [81, 0]
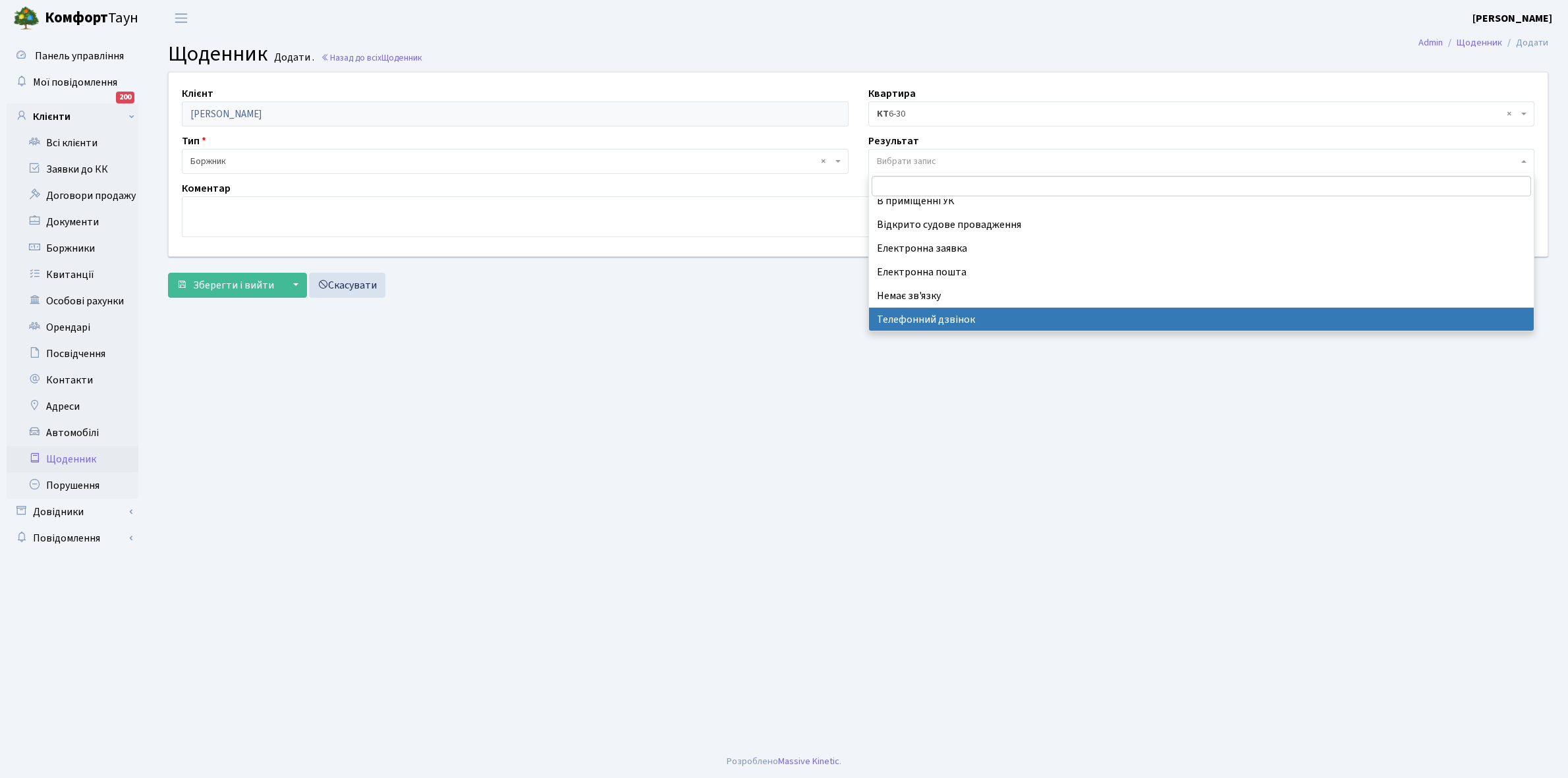
drag, startPoint x: 934, startPoint y: 319, endPoint x: 755, endPoint y: 295, distance: 180.6
select select "196"
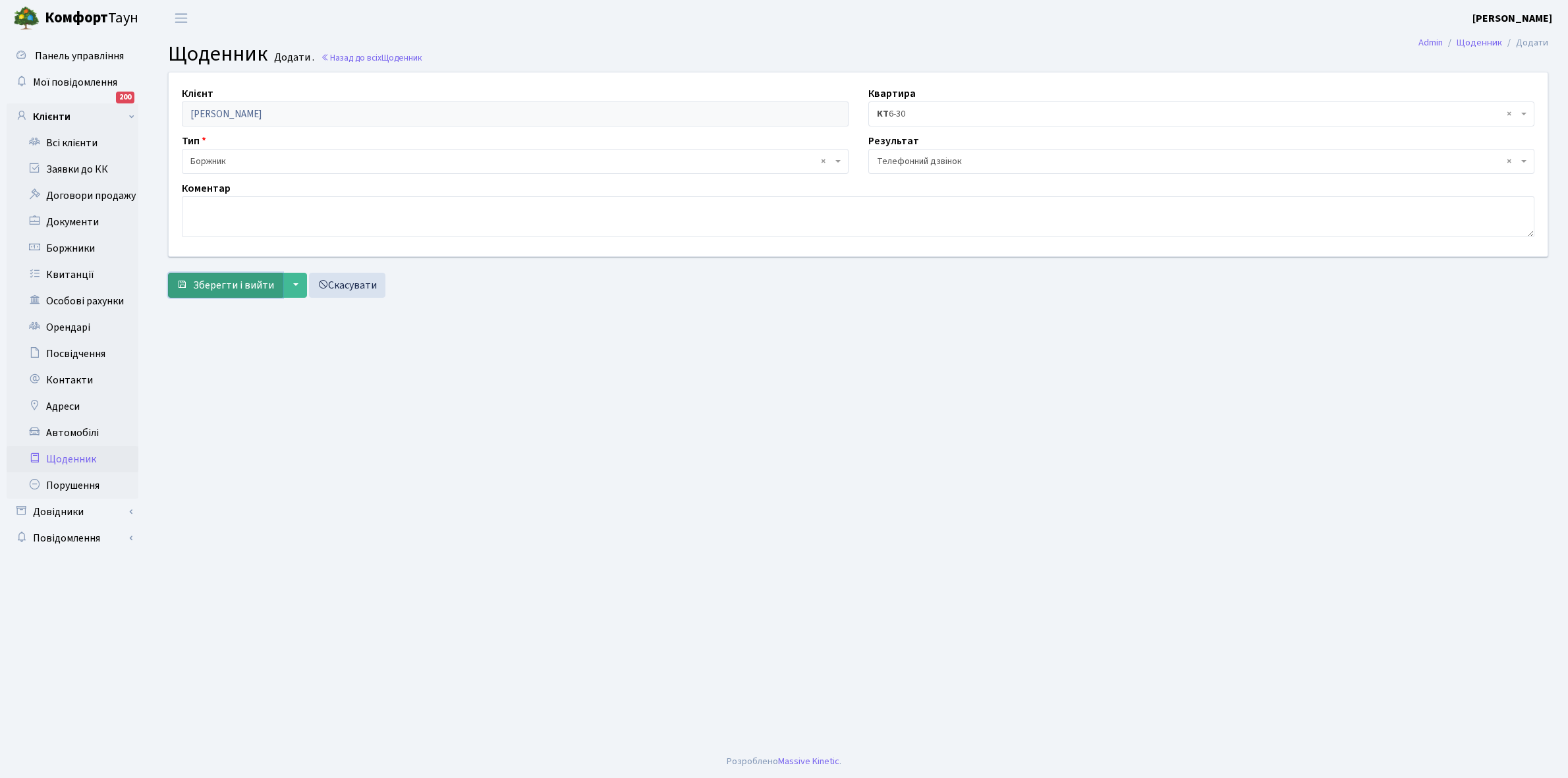
click at [225, 291] on span "Зберегти і вийти" at bounding box center [233, 285] width 81 height 15
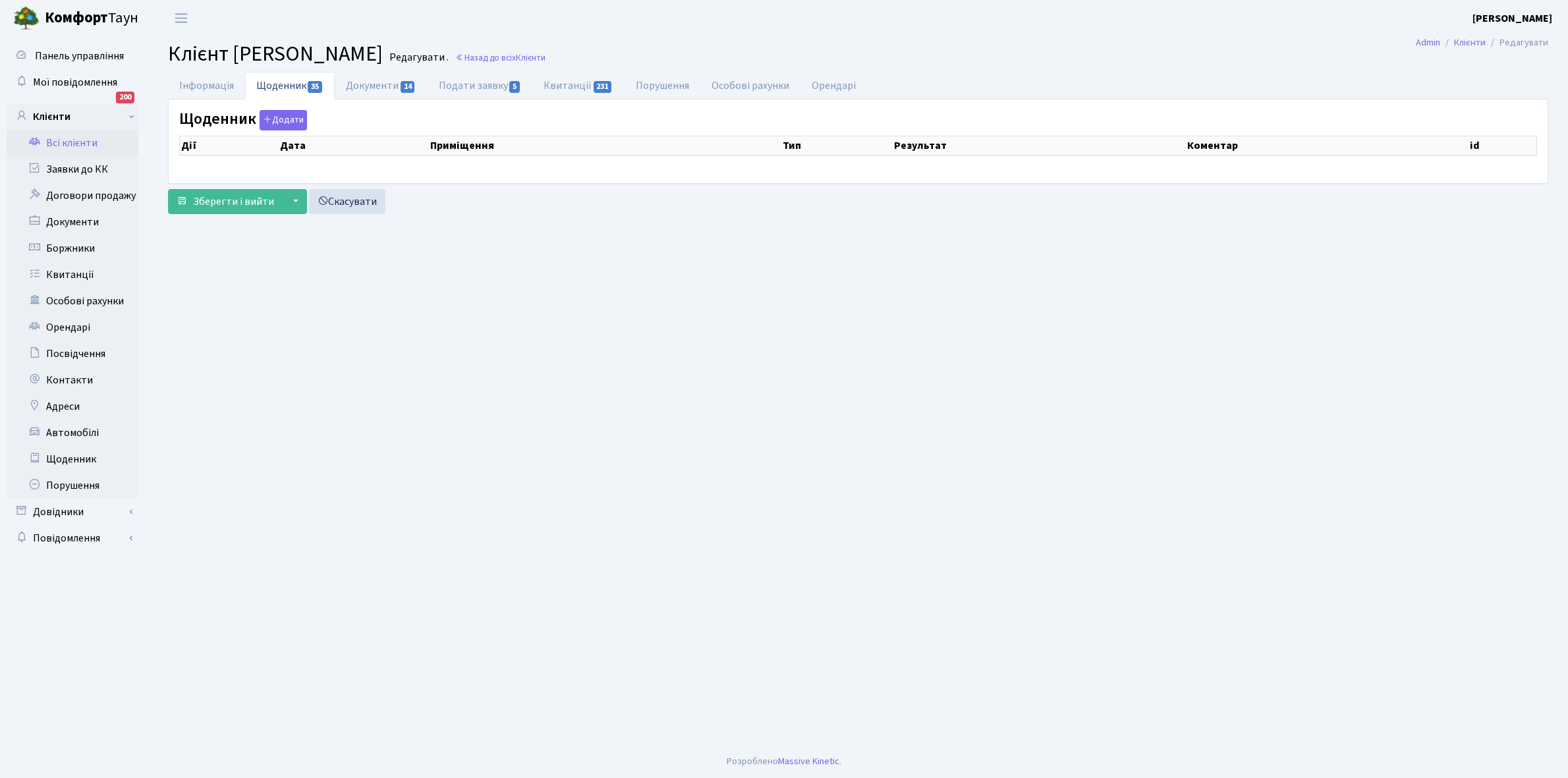
select select "25"
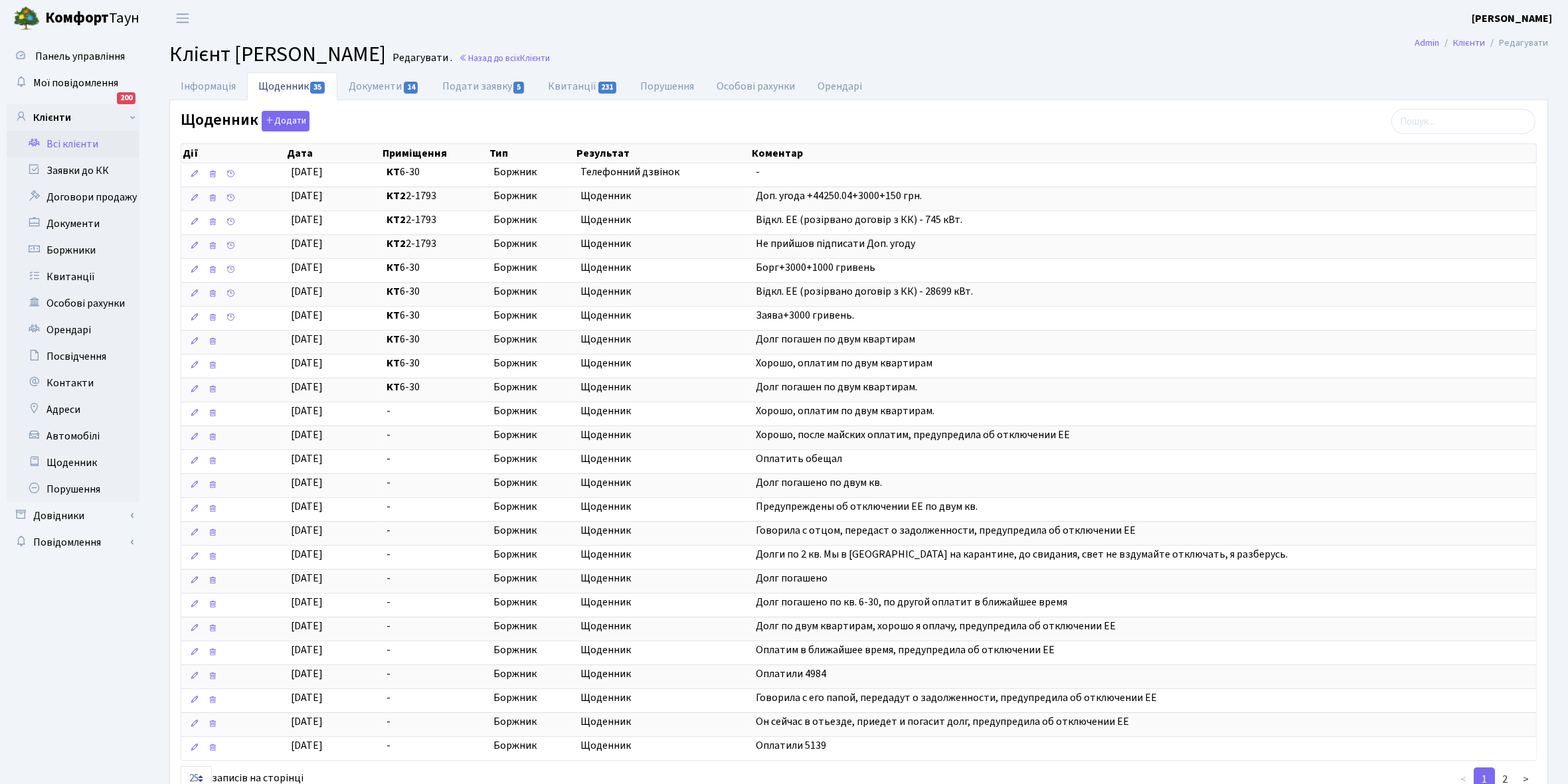
click at [85, 145] on link "Всі клієнти" at bounding box center [73, 144] width 133 height 27
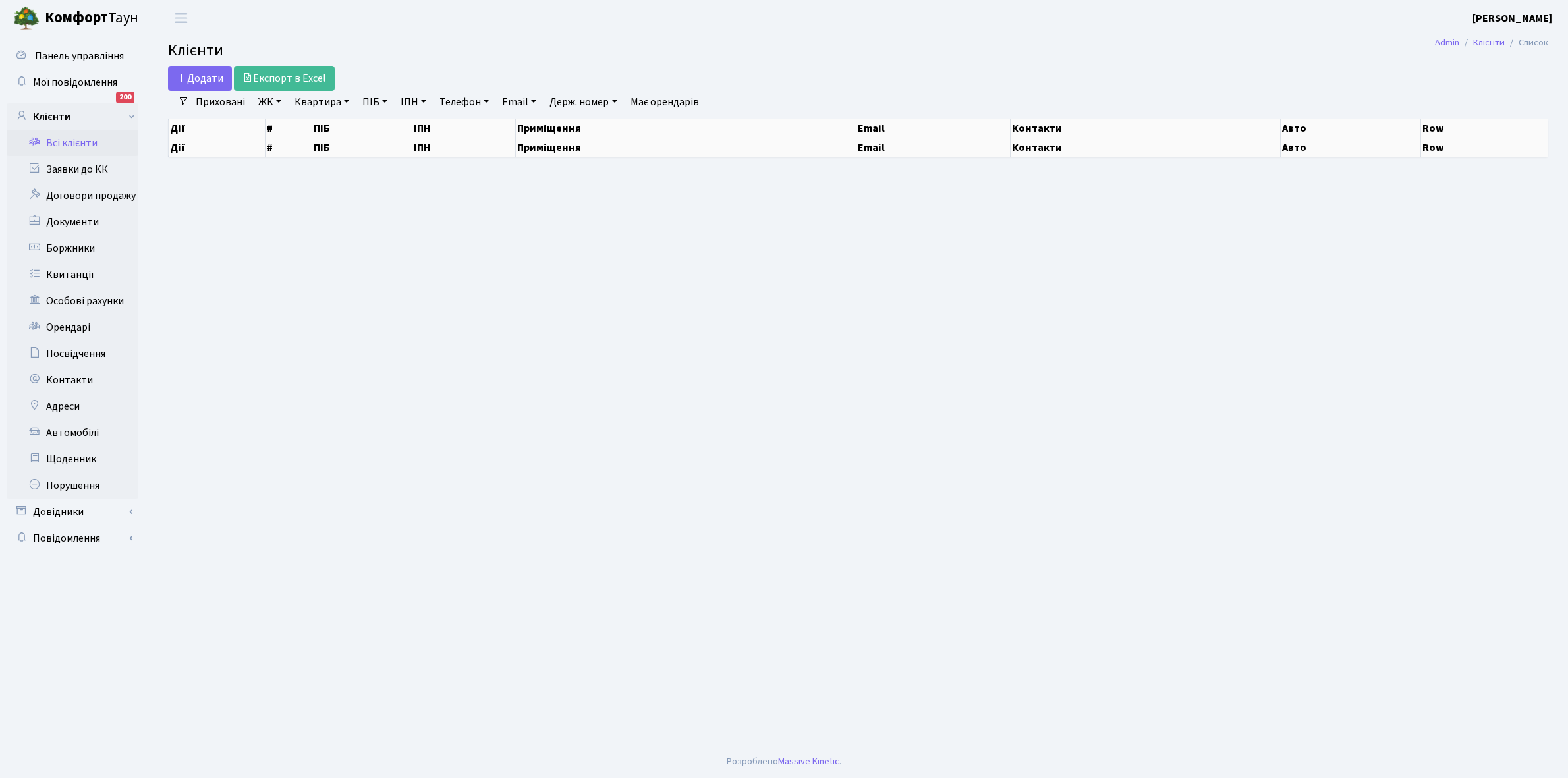
select select "25"
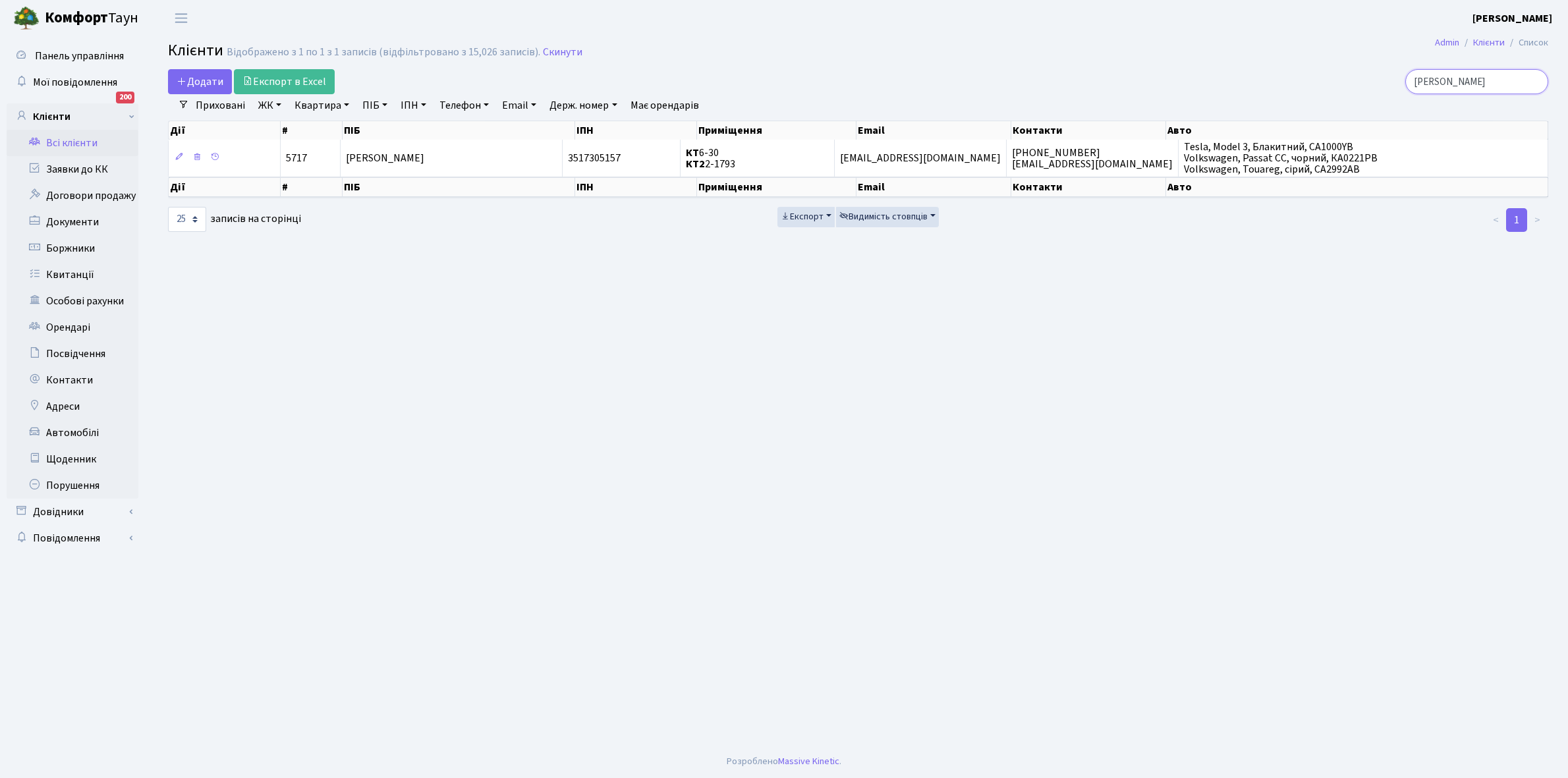
click at [1479, 77] on input "сімак" at bounding box center [1477, 81] width 143 height 25
type input "с"
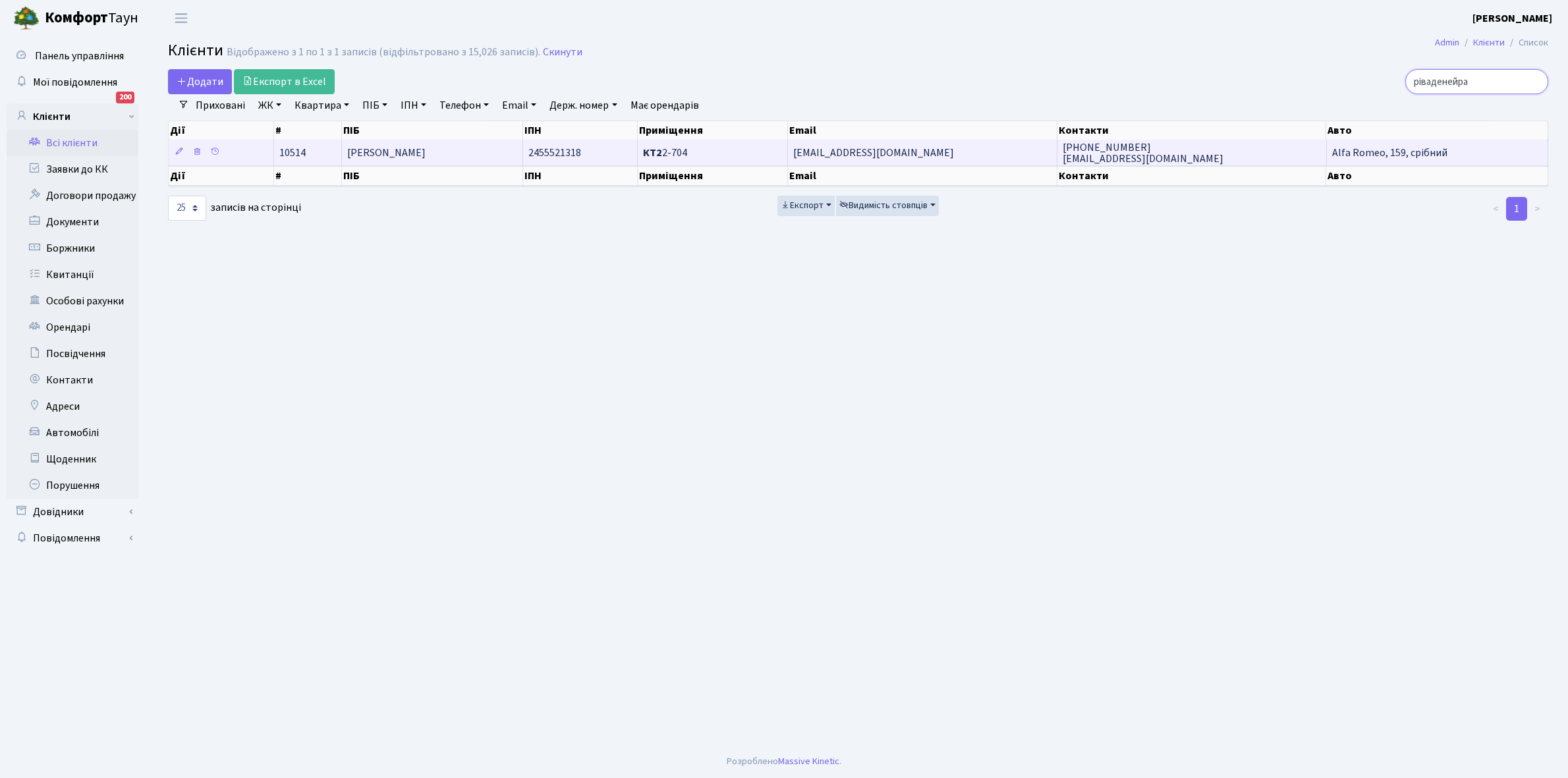
type input "ріваденейра"
click at [426, 151] on span "Ріваденейра Педро" at bounding box center [386, 152] width 78 height 15
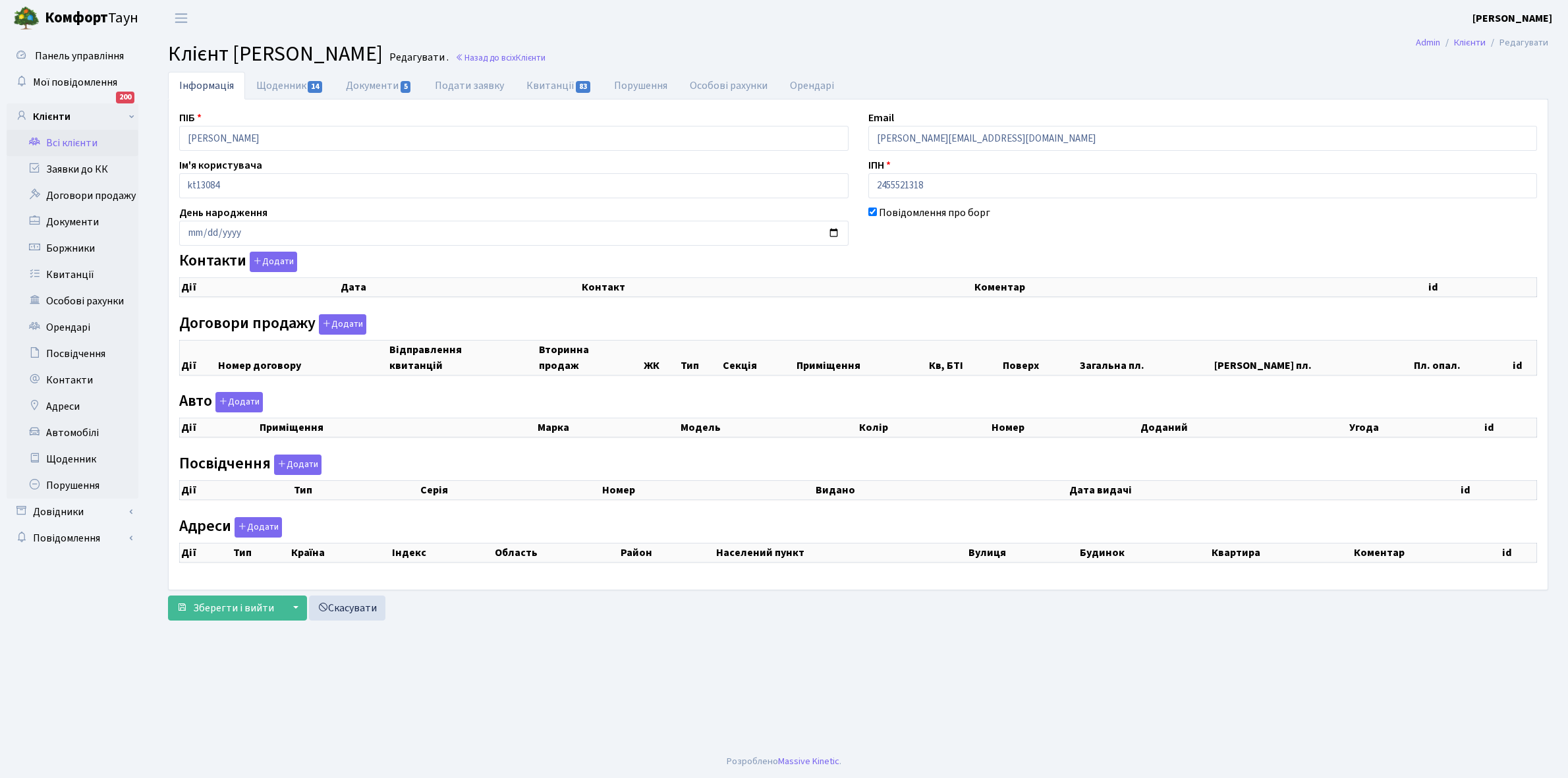
checkbox input "true"
select select "25"
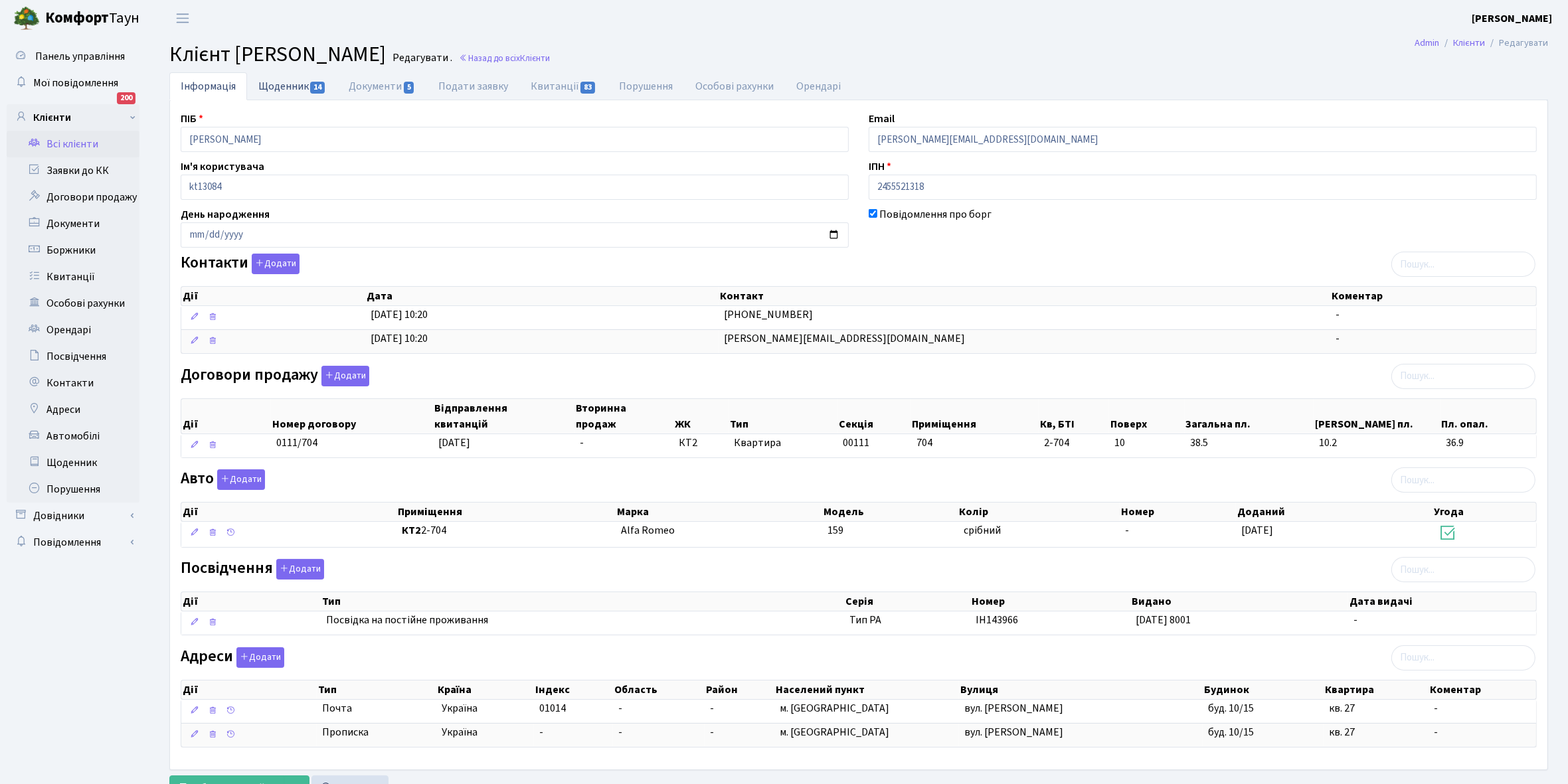
click at [280, 85] on link "Щоденник 14" at bounding box center [292, 85] width 90 height 27
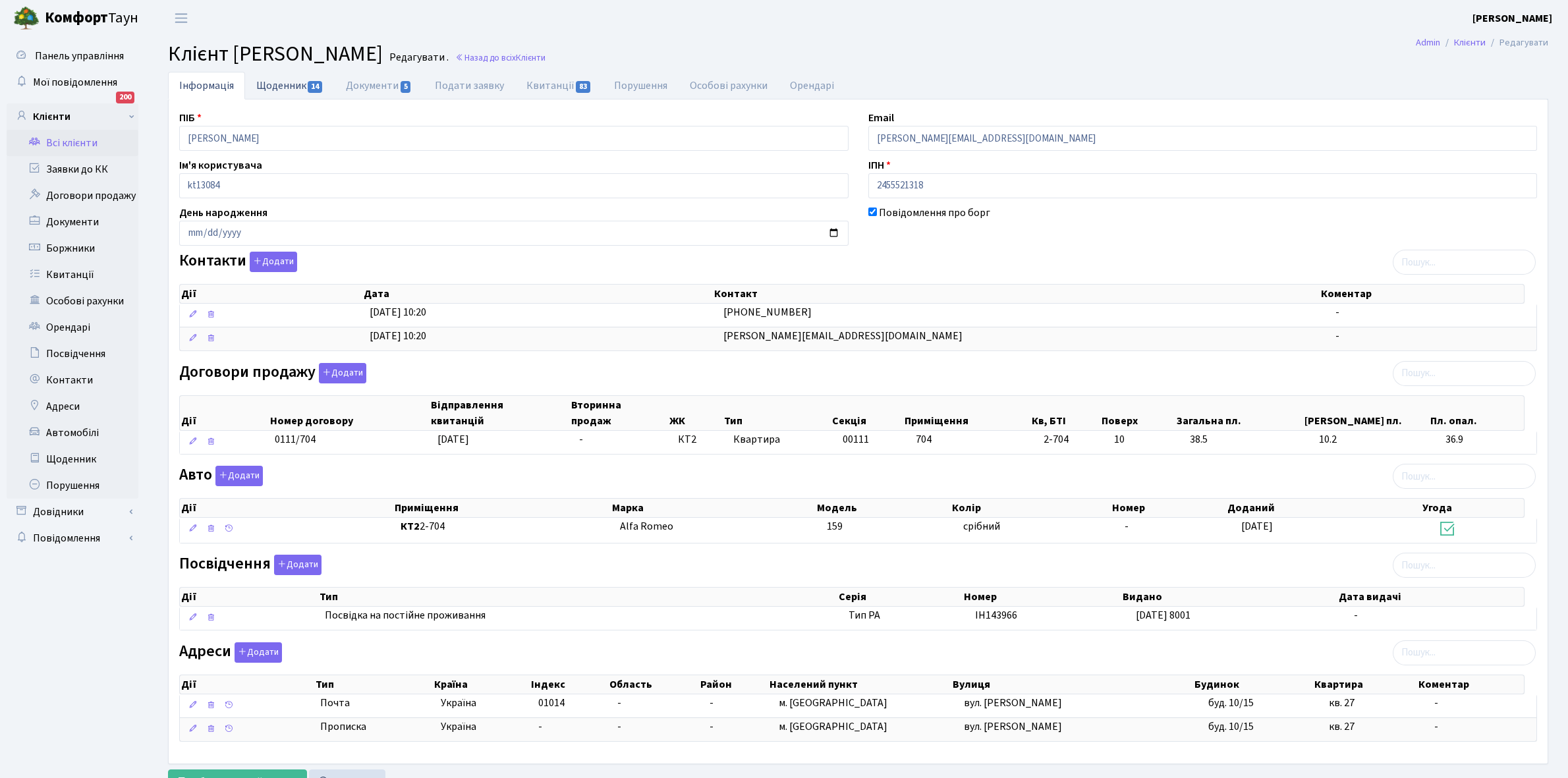
select select "25"
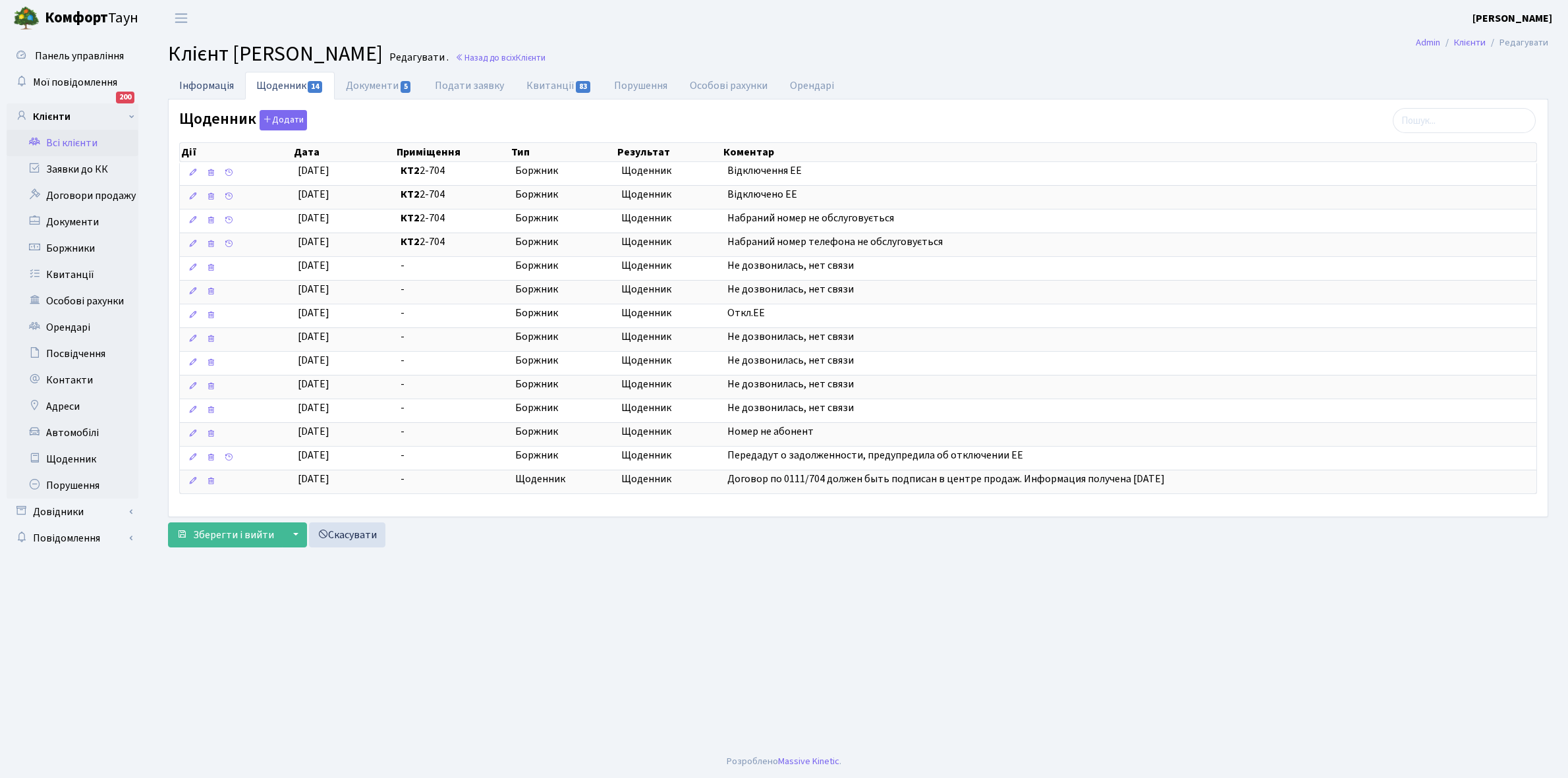
click at [198, 80] on link "Інформація" at bounding box center [207, 84] width 77 height 27
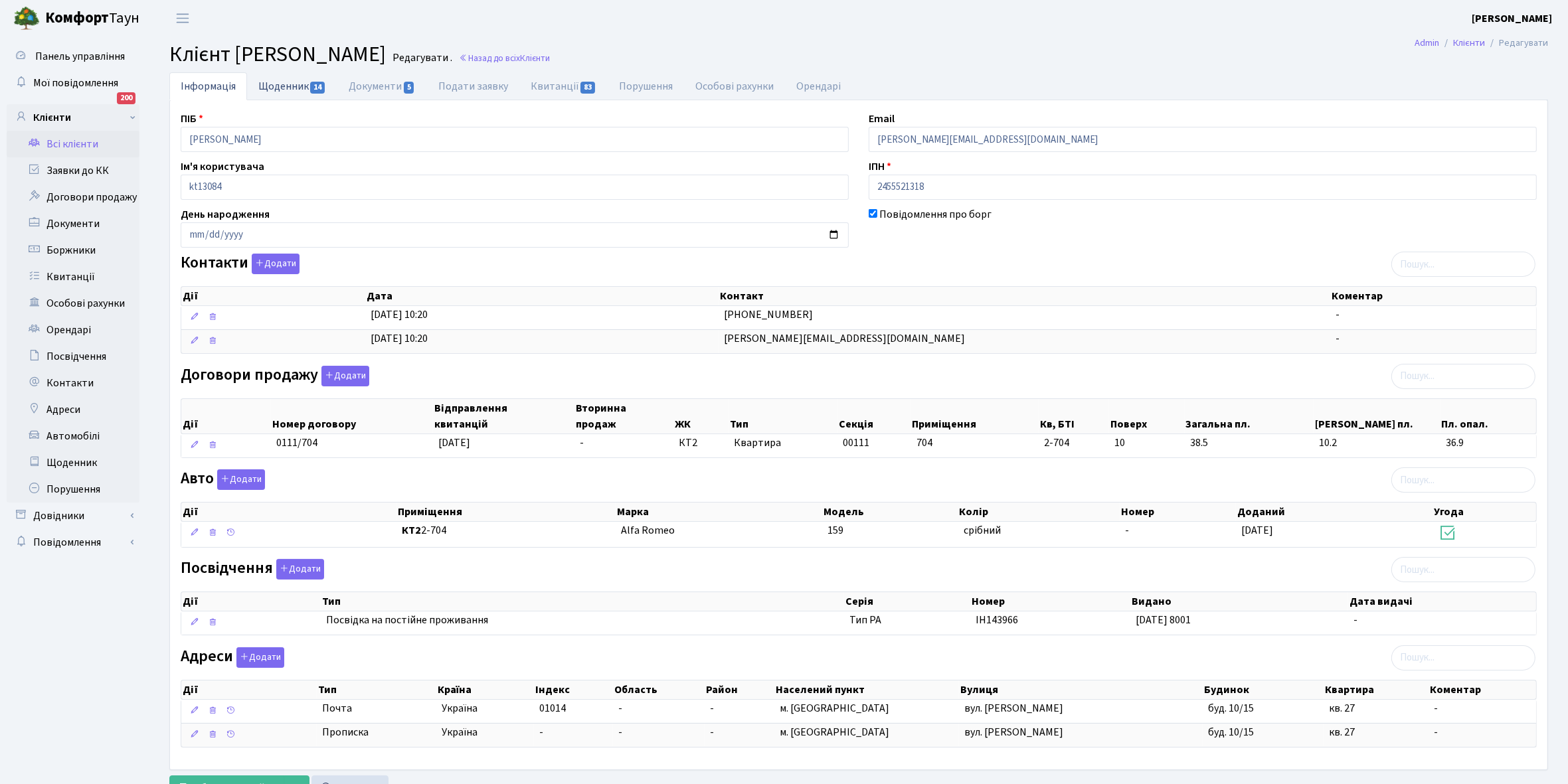
click at [277, 81] on link "Щоденник 14" at bounding box center [292, 85] width 90 height 27
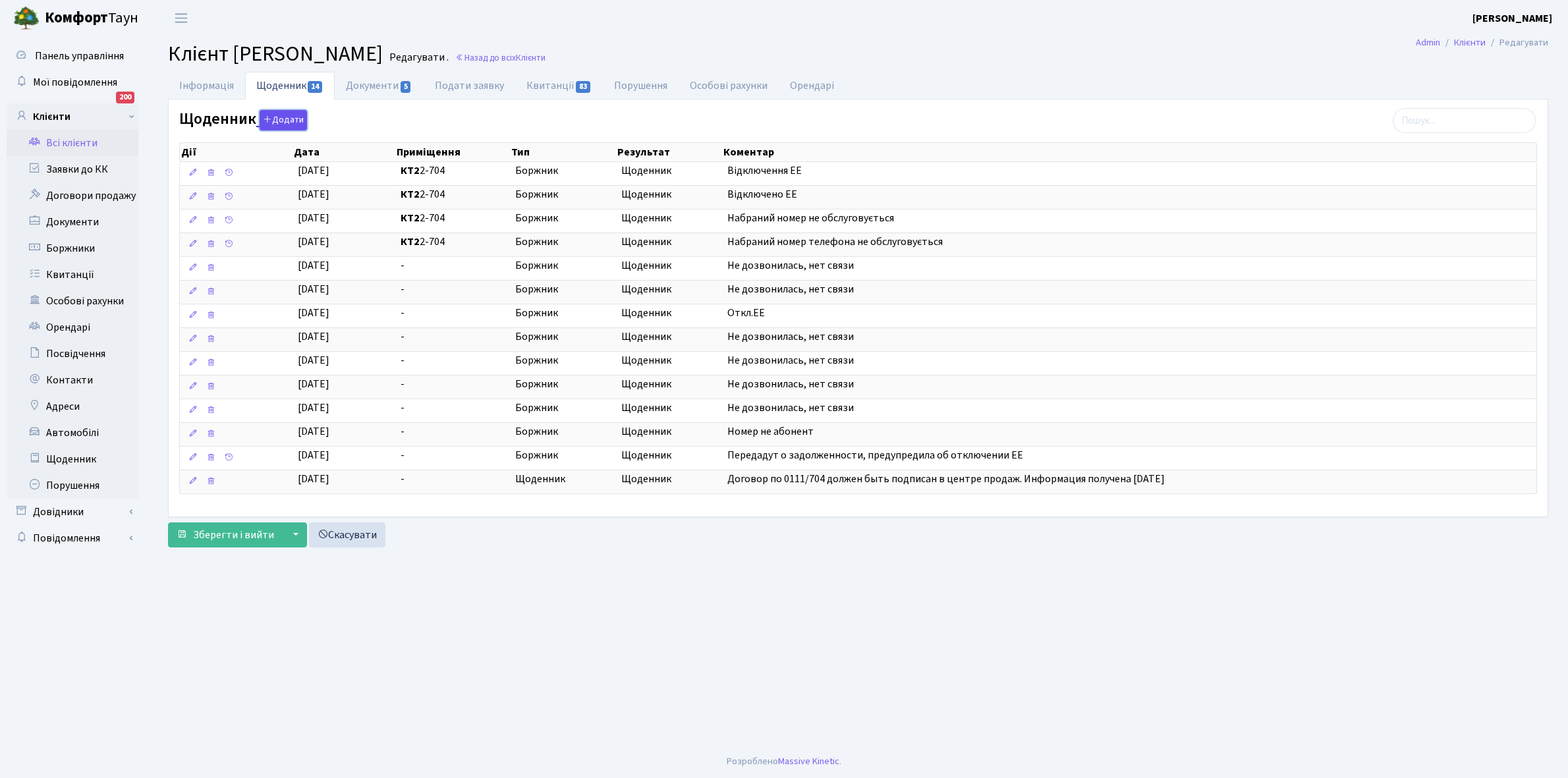
click at [284, 122] on button "Додати" at bounding box center [283, 120] width 47 height 21
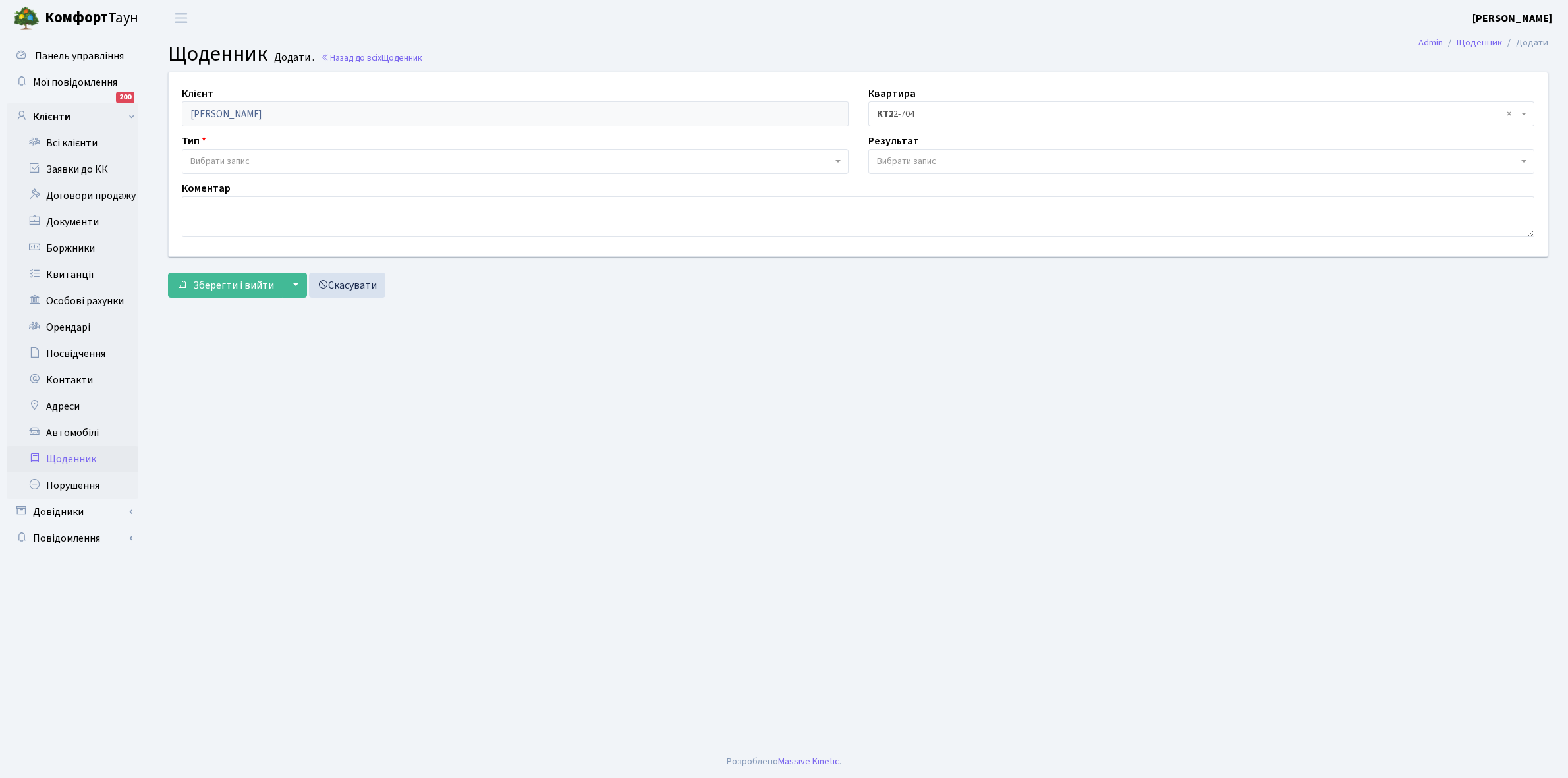
click at [265, 164] on span "Вибрати запис" at bounding box center [511, 161] width 642 height 13
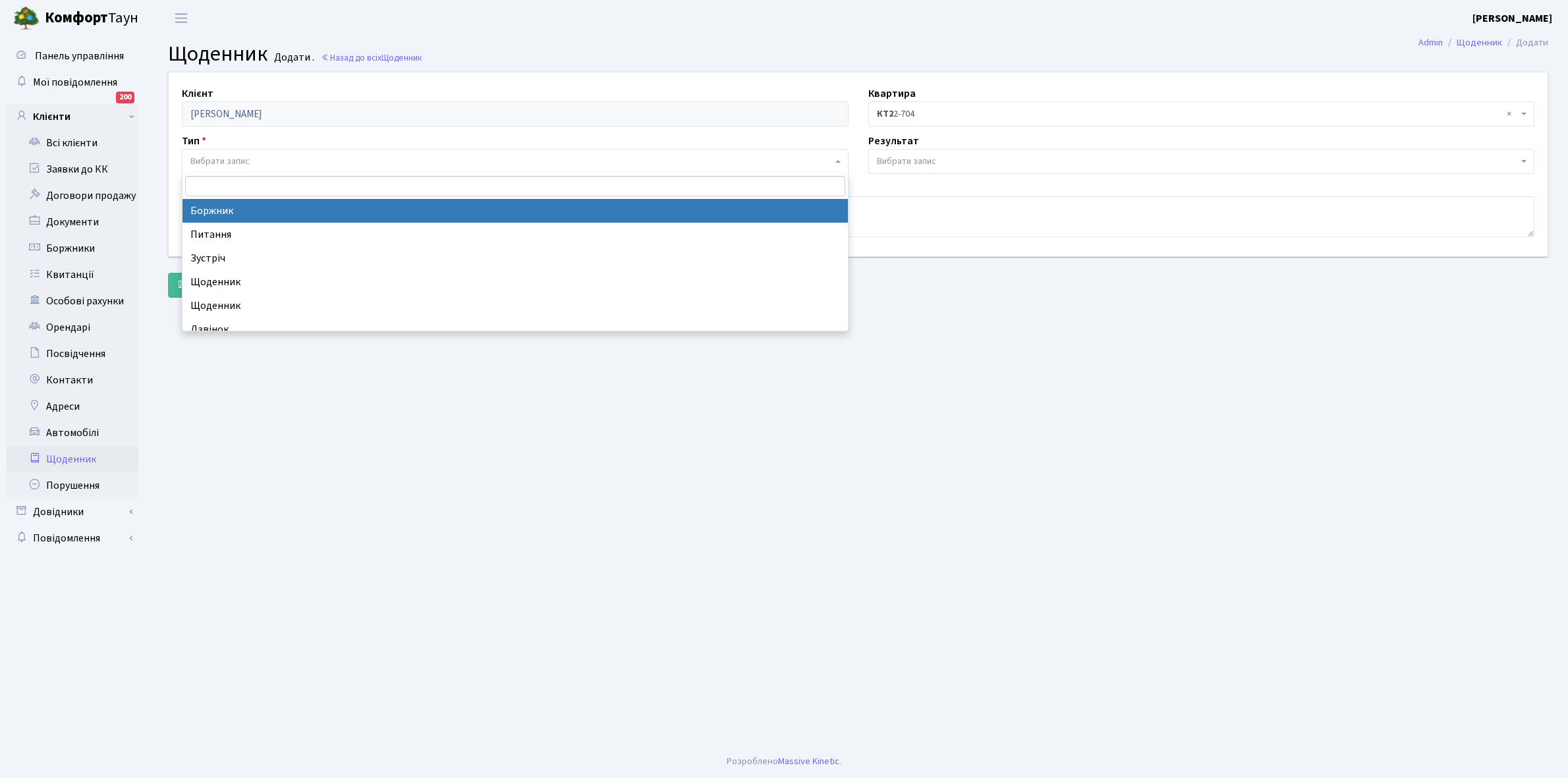
select select "189"
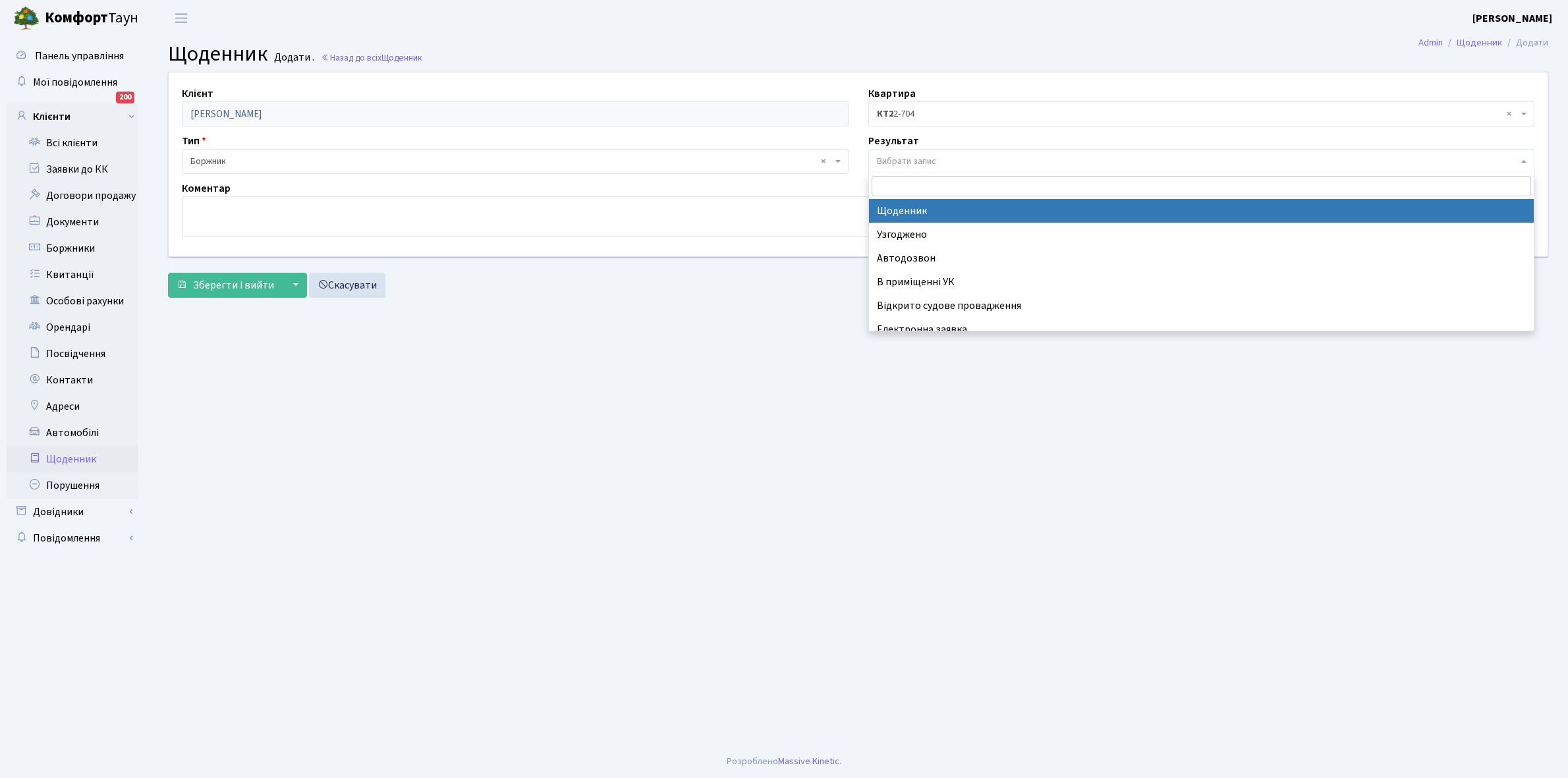
click at [907, 153] on span "Вибрати запис" at bounding box center [1201, 161] width 667 height 25
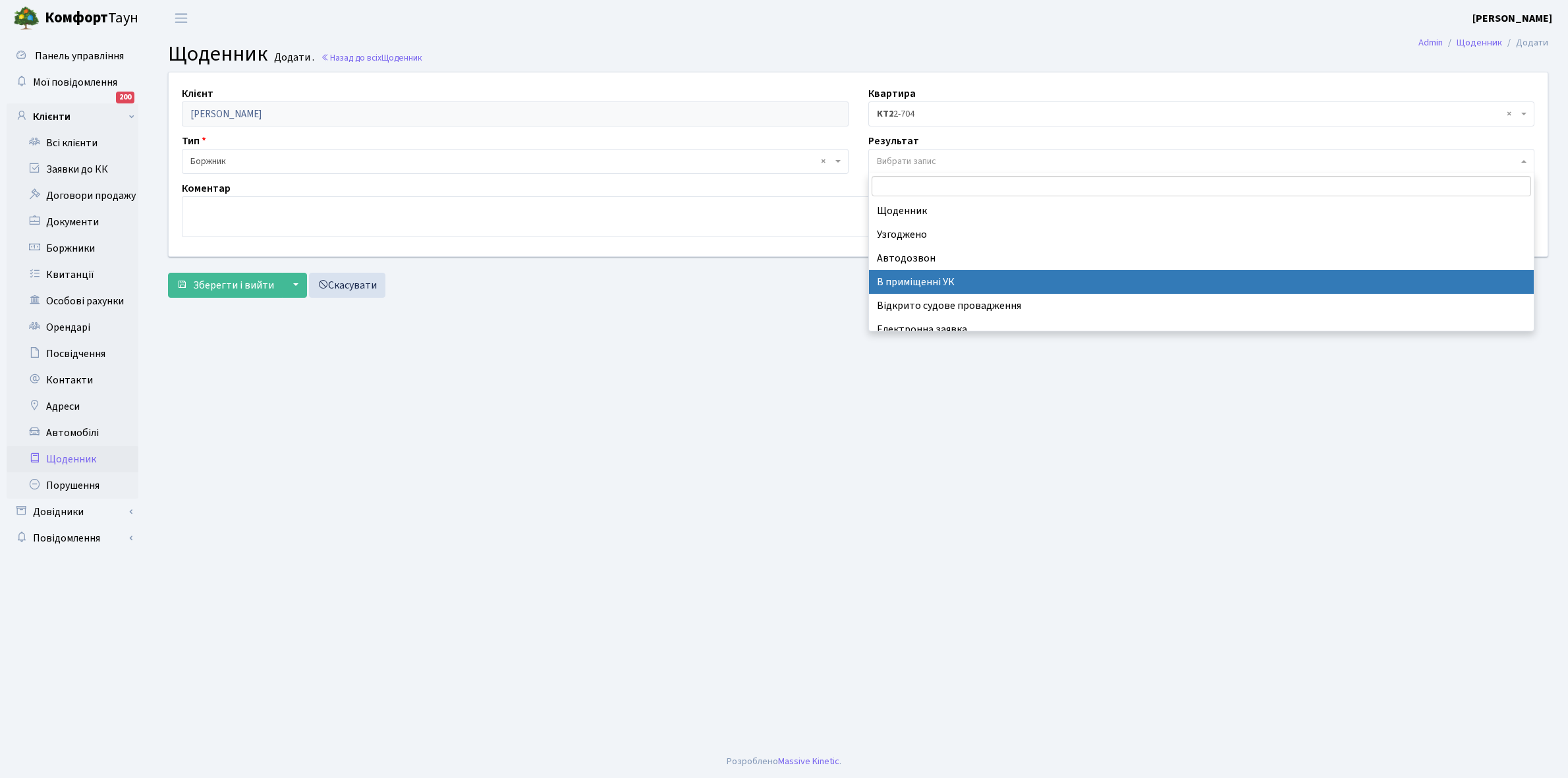
scroll to position [81, 0]
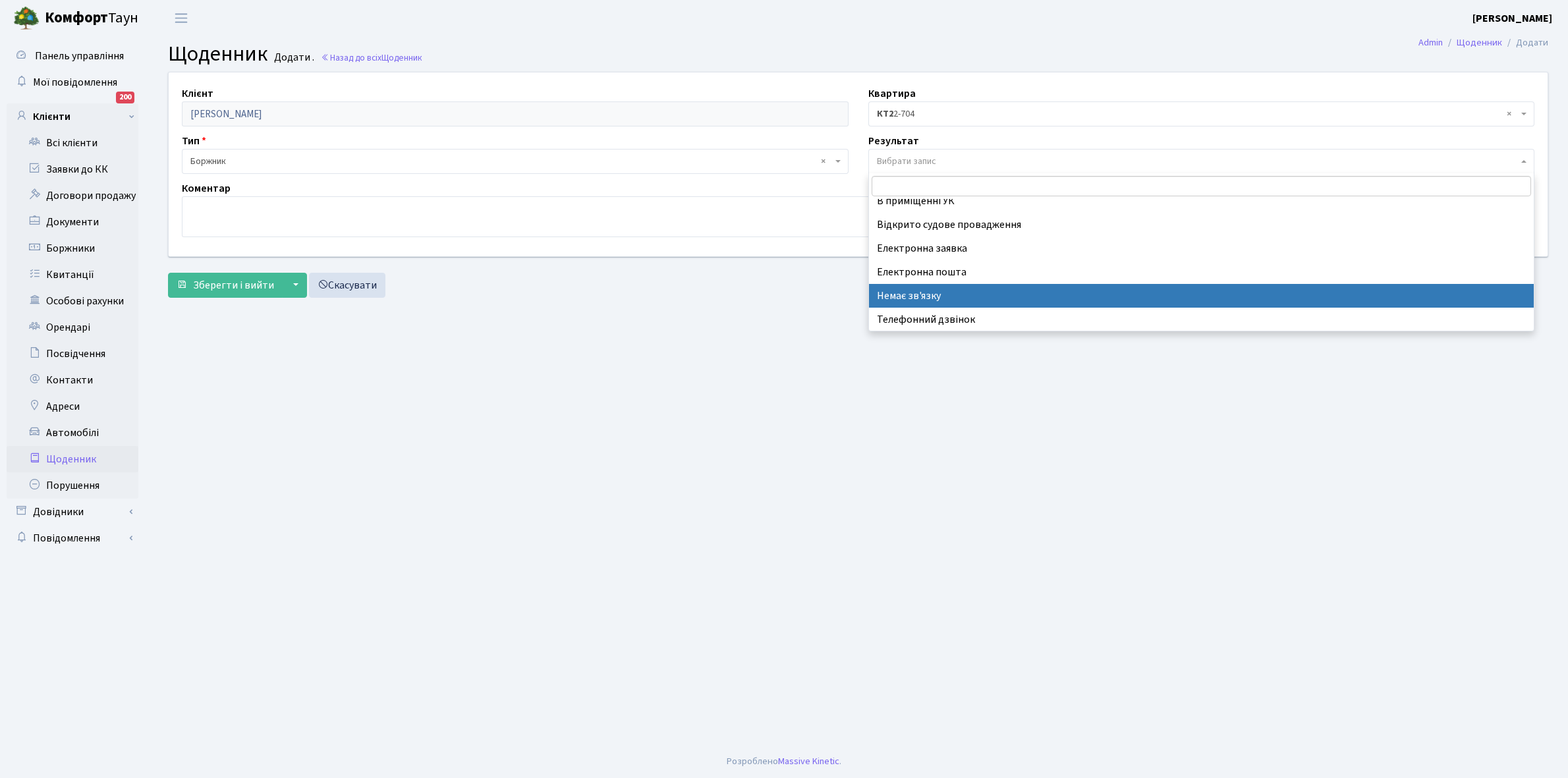
select select "197"
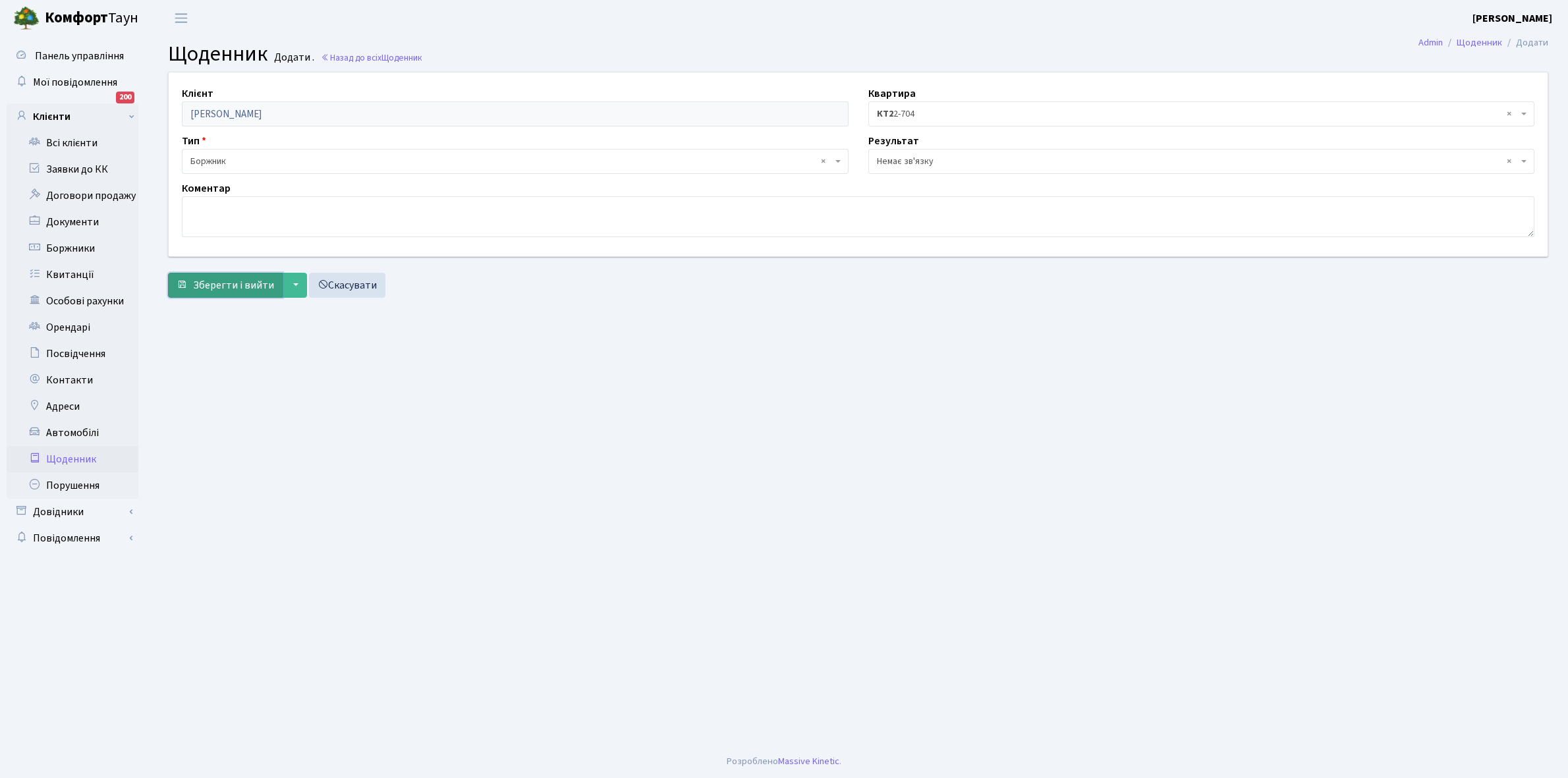
click at [245, 286] on span "Зберегти і вийти" at bounding box center [233, 285] width 81 height 15
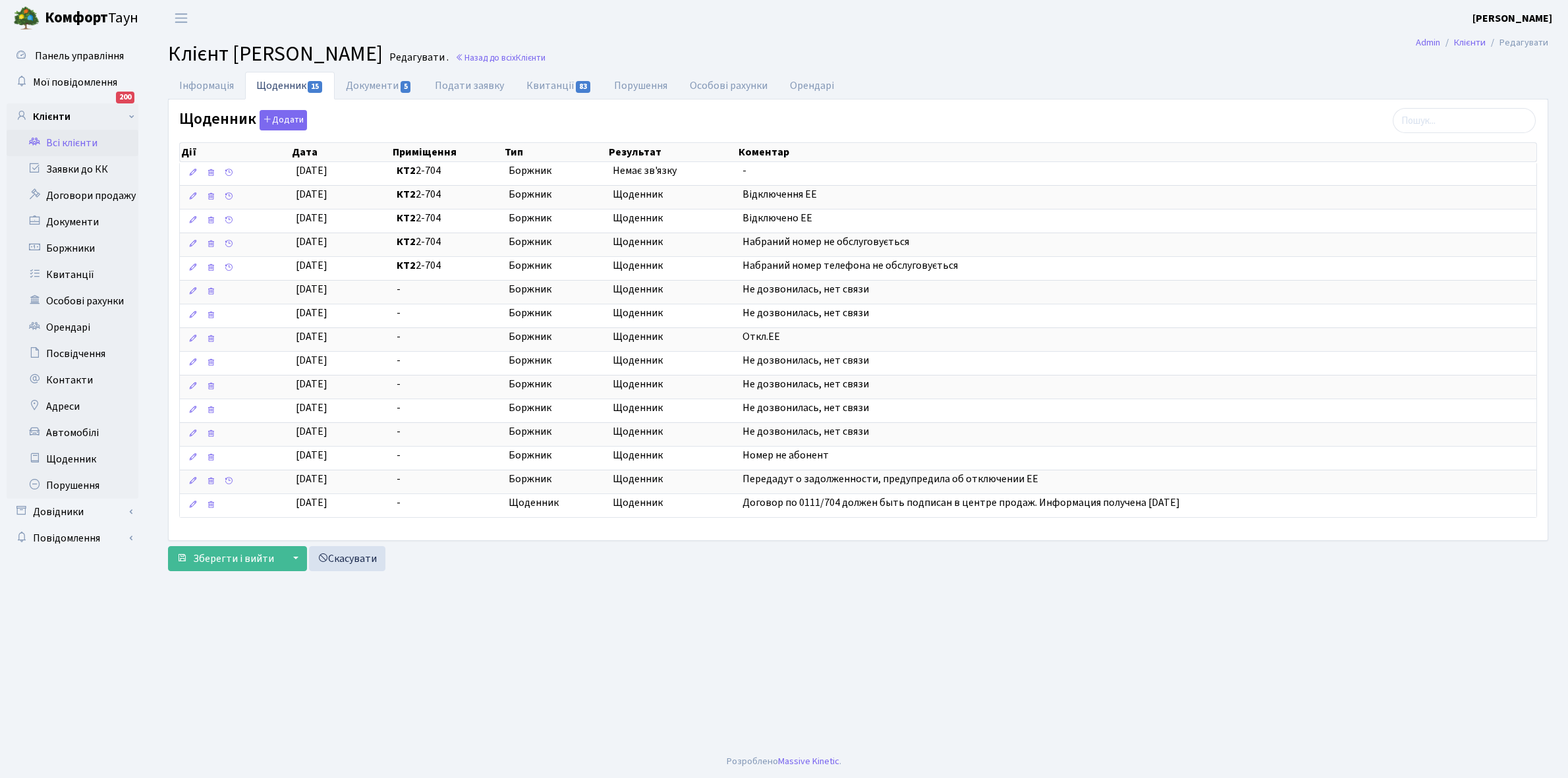
click at [90, 145] on link "Всі клієнти" at bounding box center [72, 143] width 132 height 27
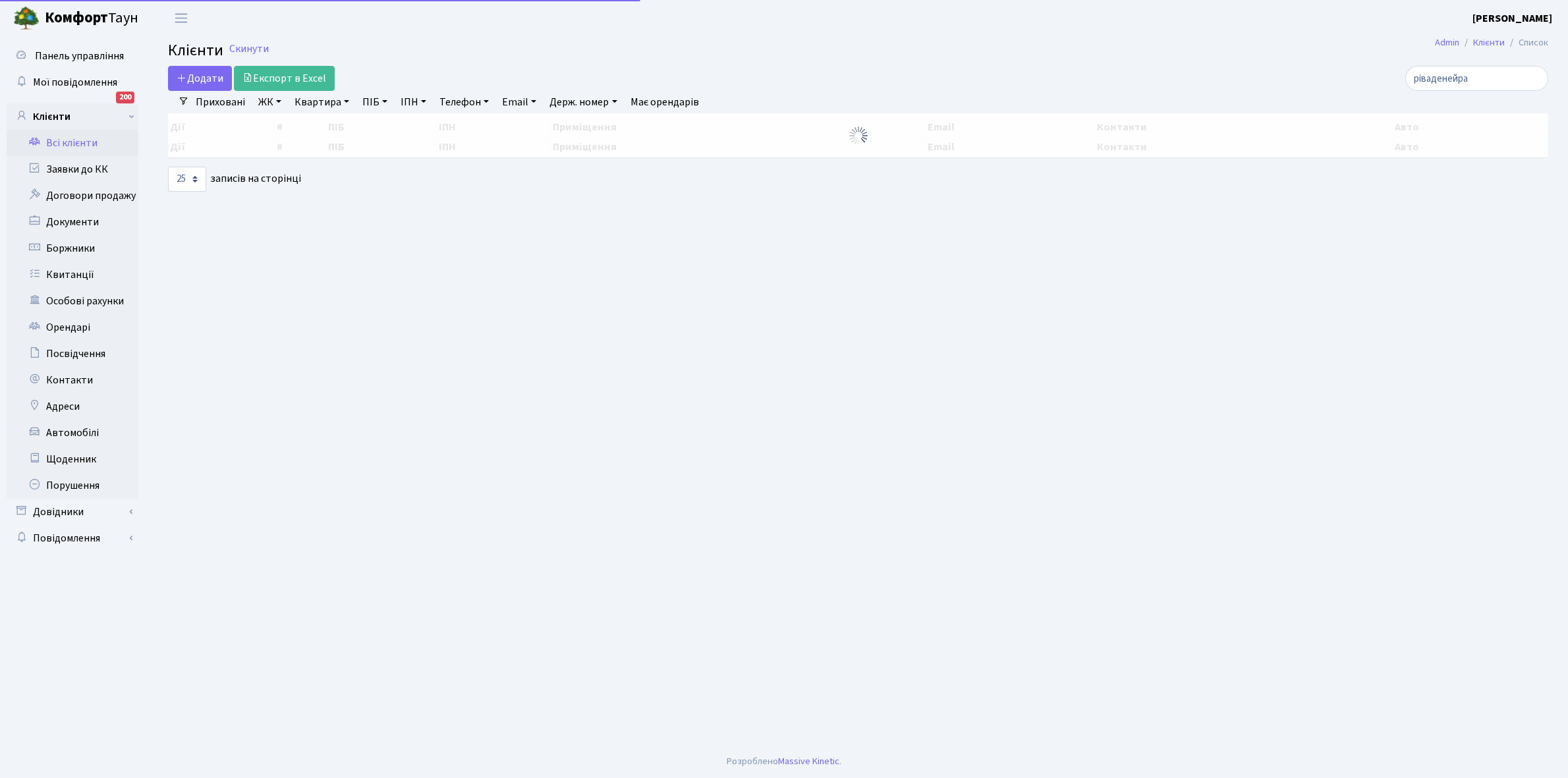
select select "25"
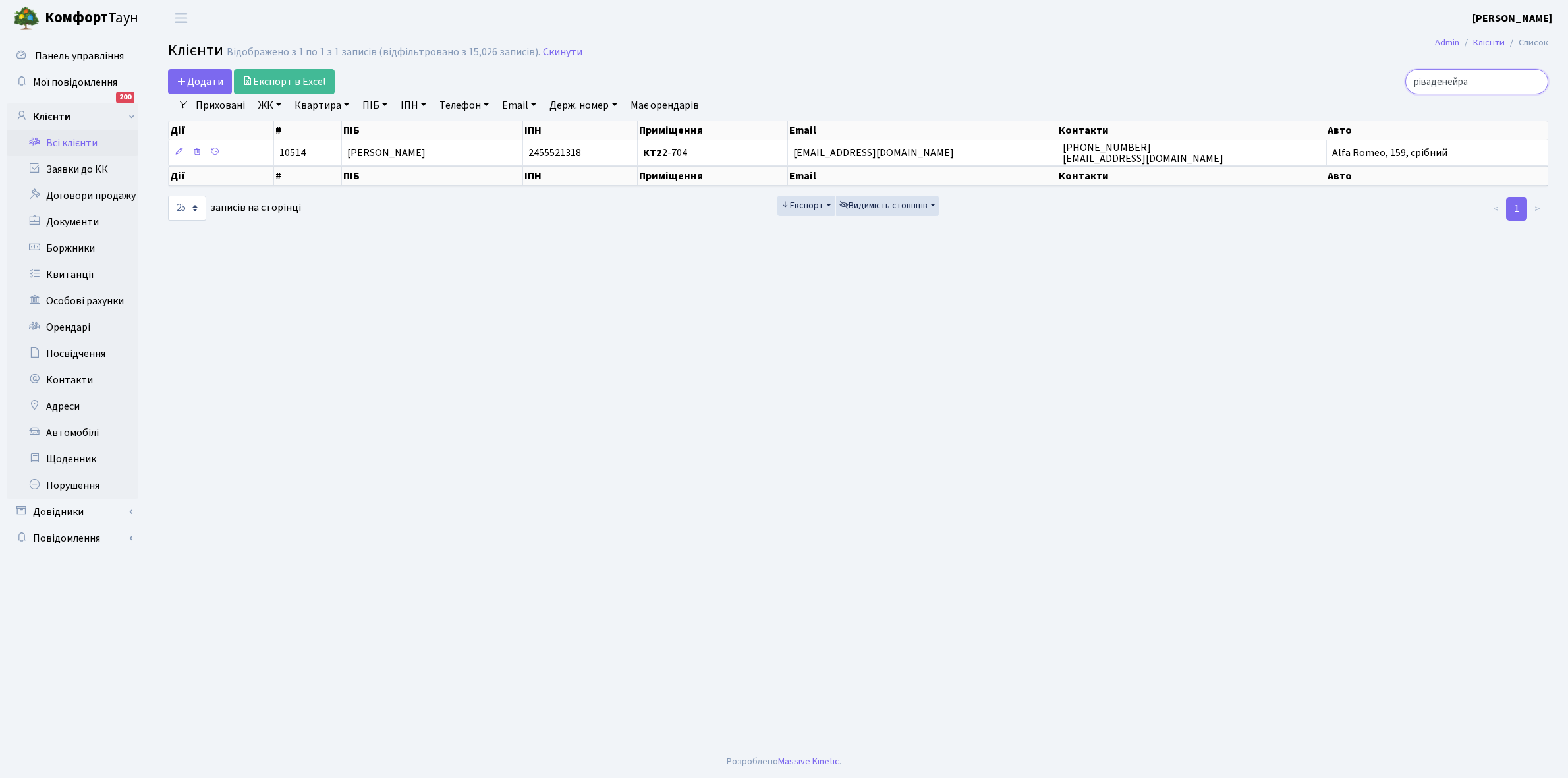
click at [1497, 84] on input "ріваденейра" at bounding box center [1477, 81] width 143 height 25
type input "р"
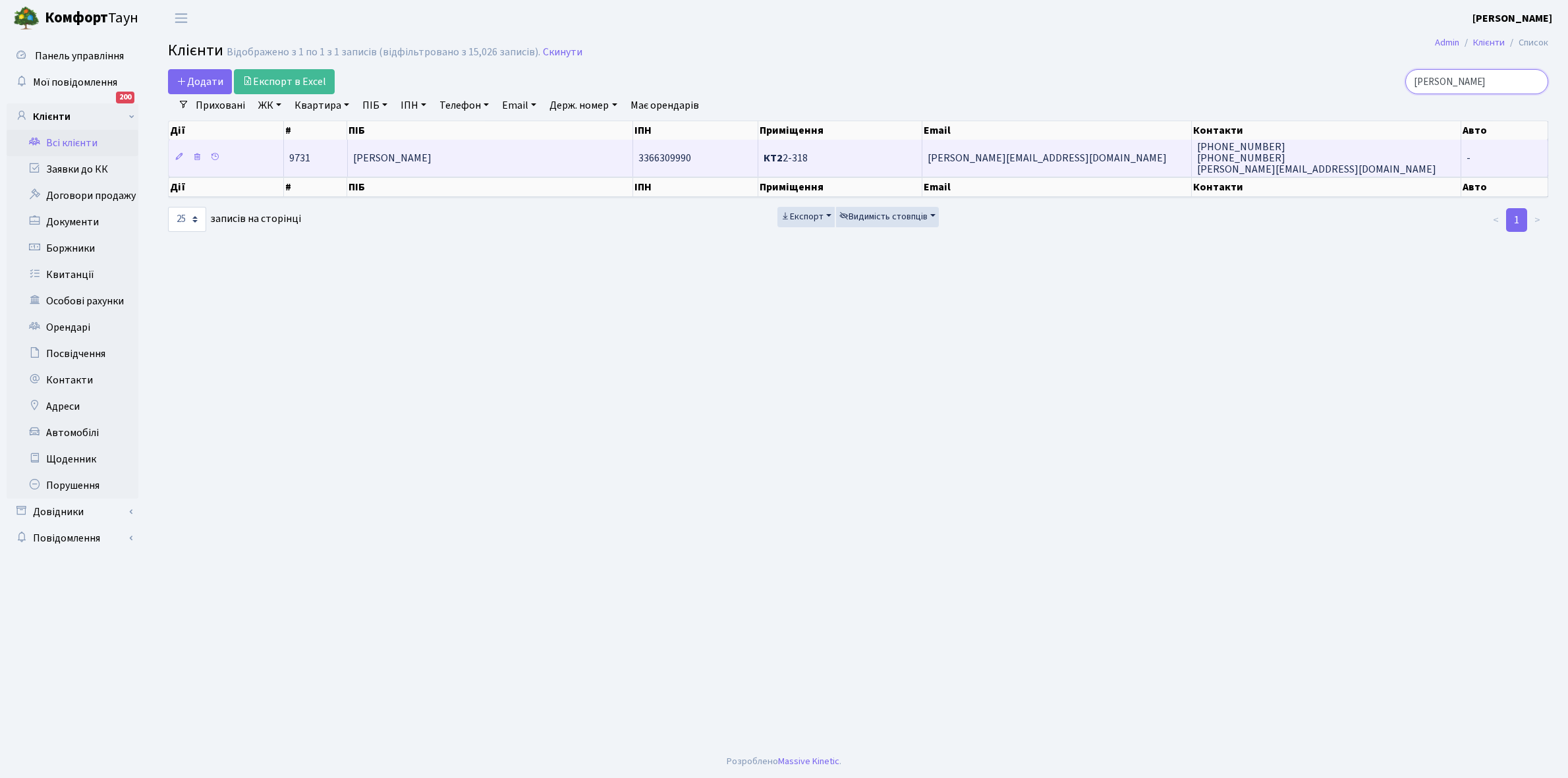
type input "[PERSON_NAME]"
click at [432, 153] on span "[PERSON_NAME]" at bounding box center [392, 157] width 78 height 15
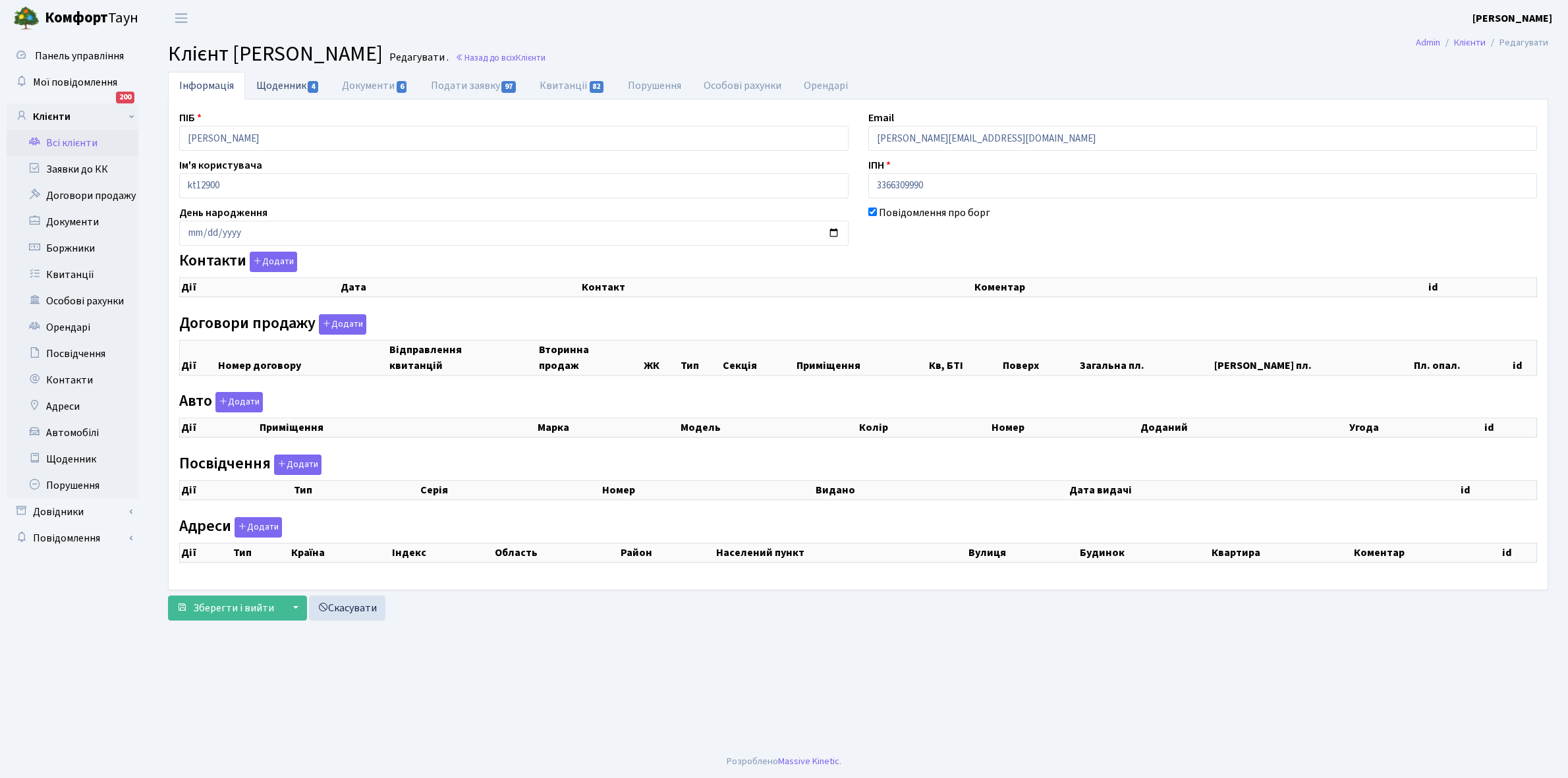
checkbox input "true"
select select "25"
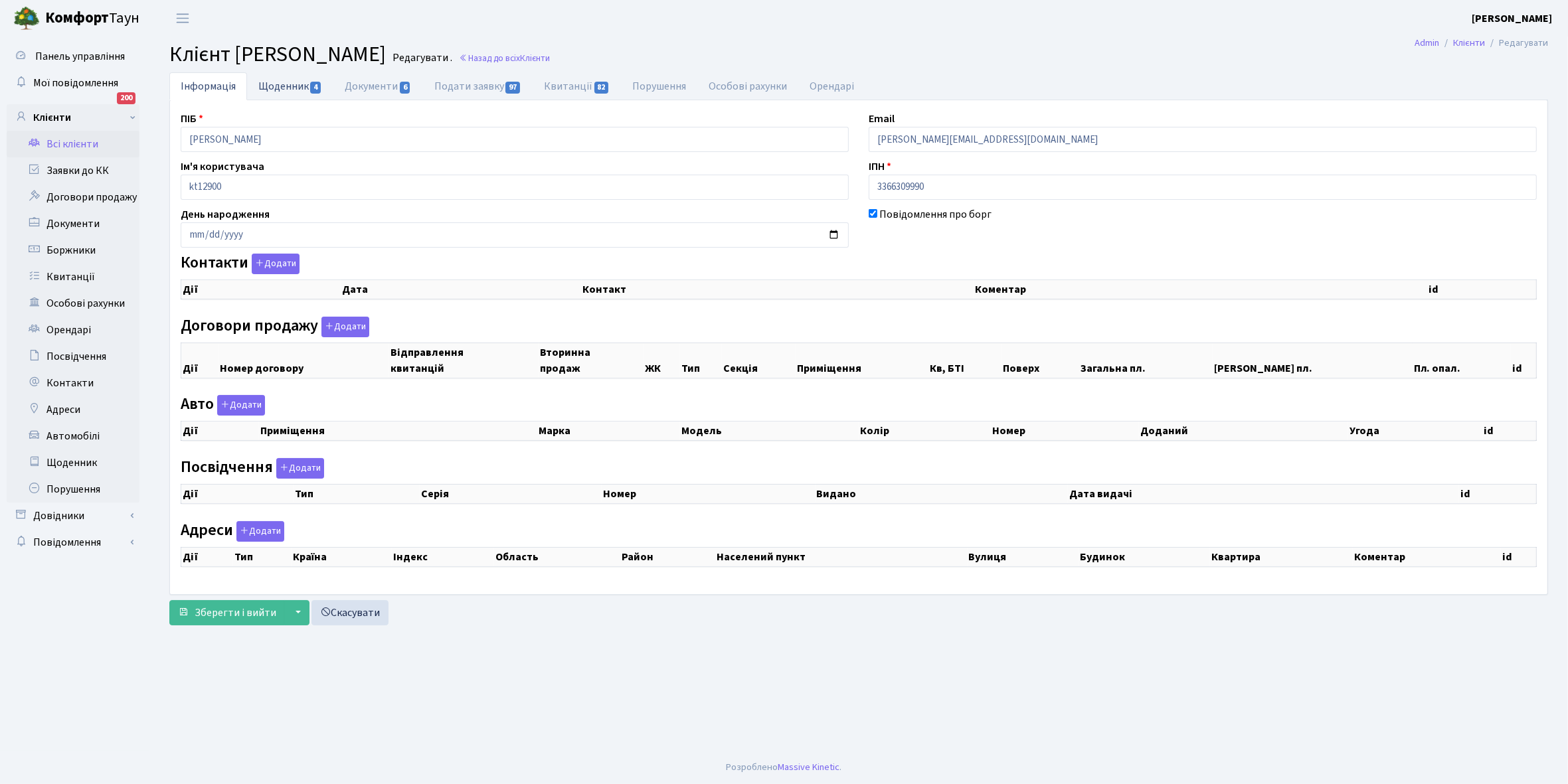
select select "25"
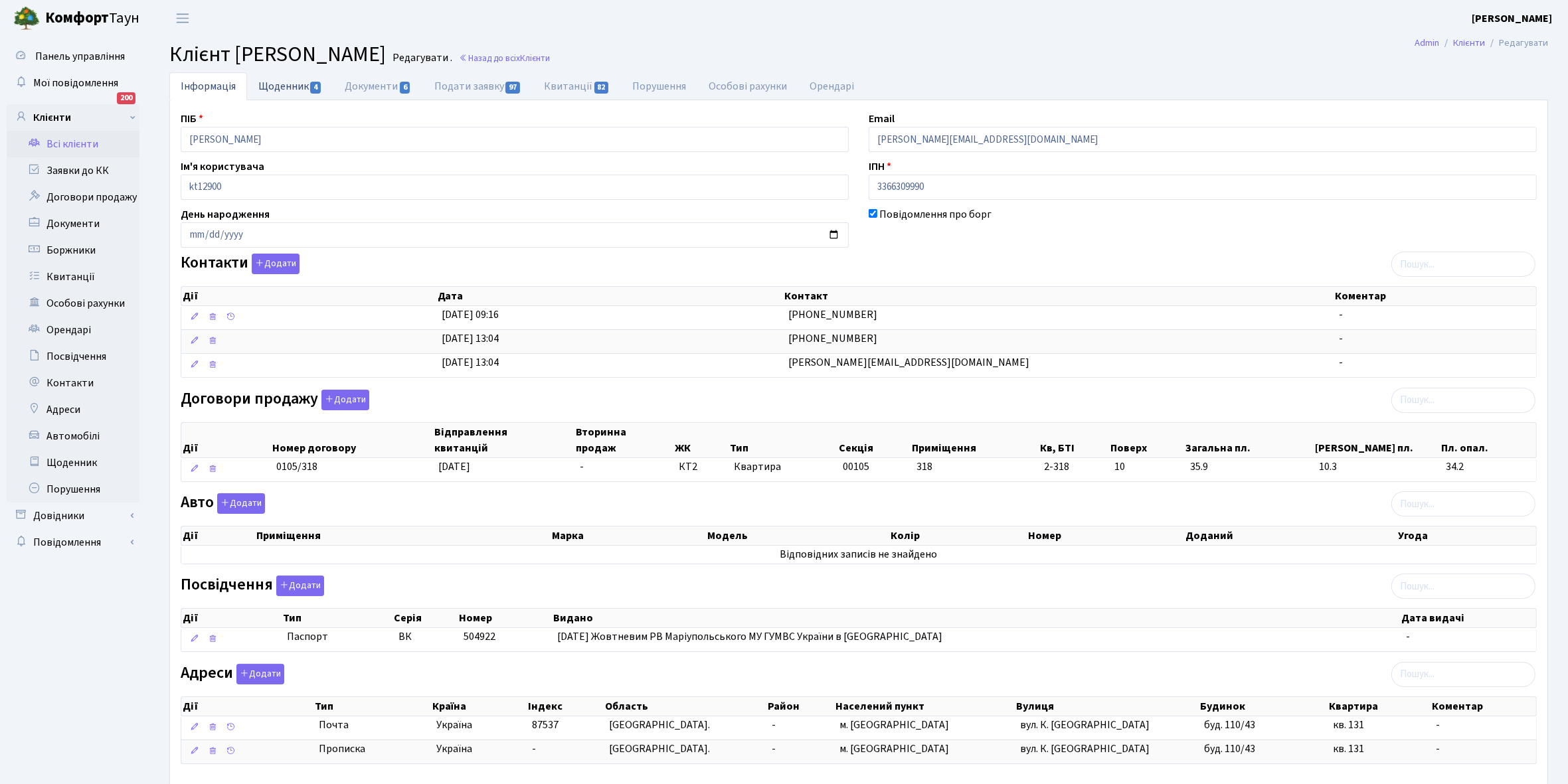
click at [271, 85] on link "Щоденник 4" at bounding box center [291, 85] width 87 height 27
select select "25"
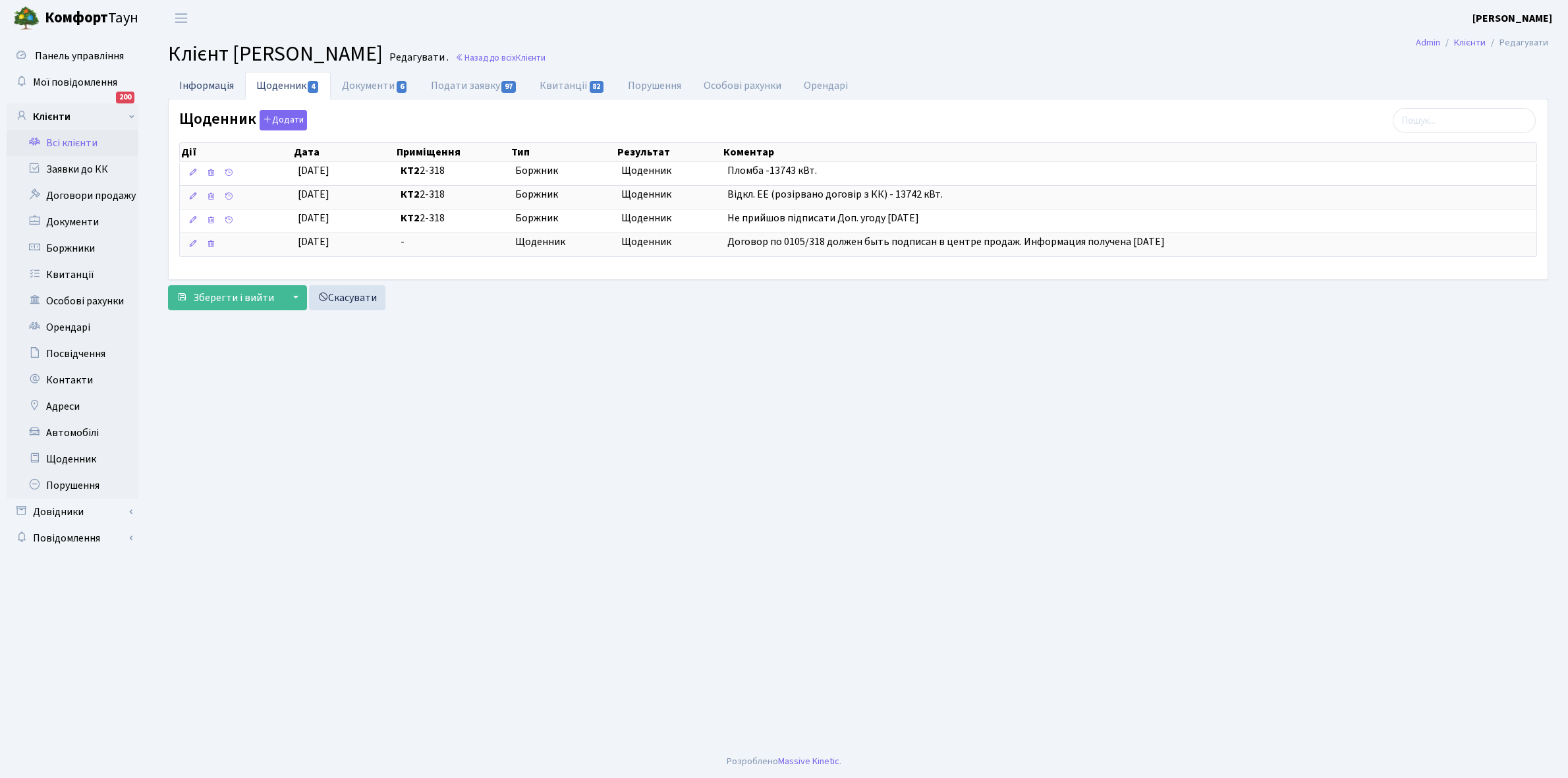
click at [198, 84] on link "Інформація" at bounding box center [207, 84] width 77 height 27
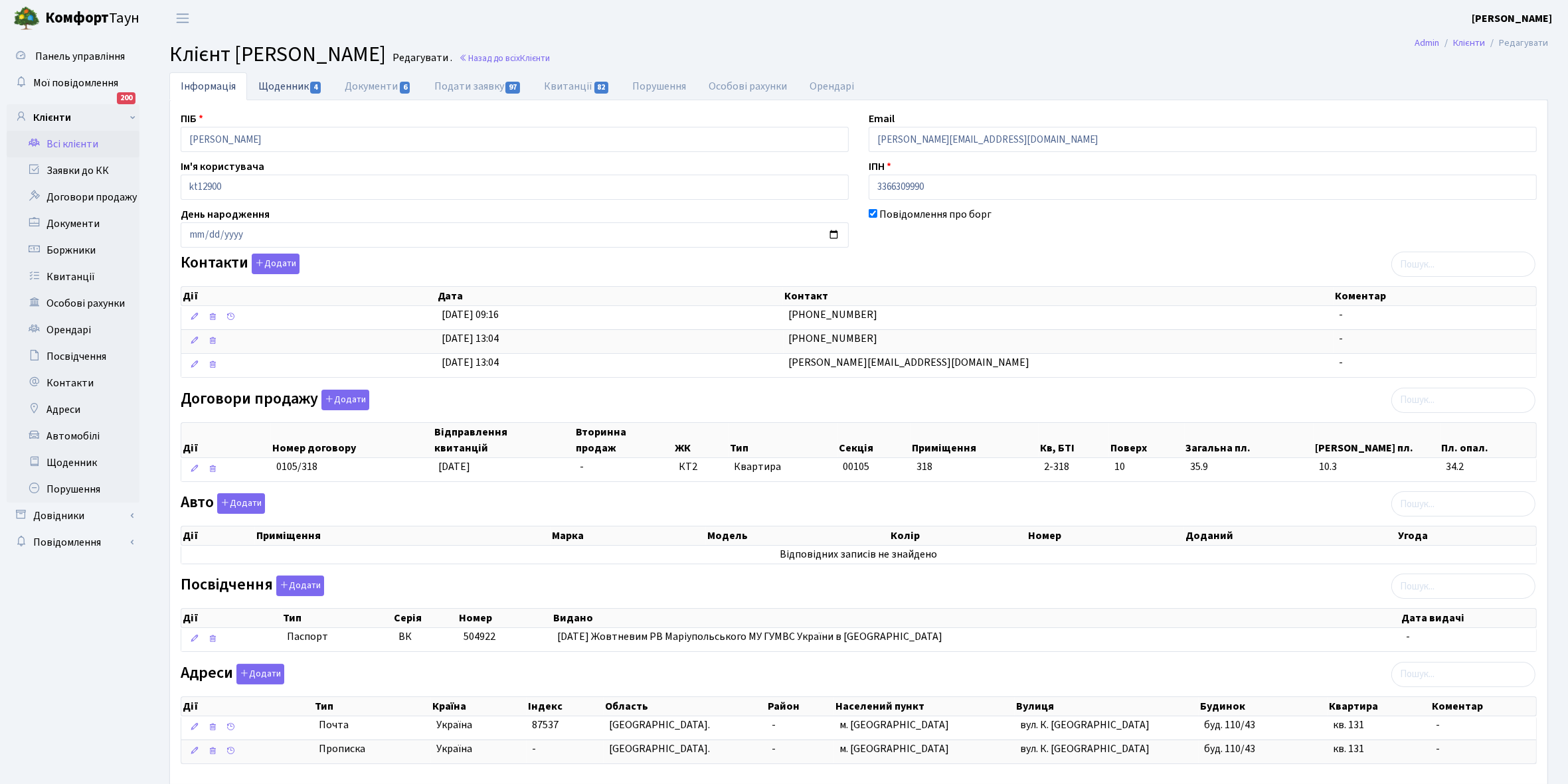
click at [287, 88] on link "Щоденник 4" at bounding box center [291, 85] width 87 height 27
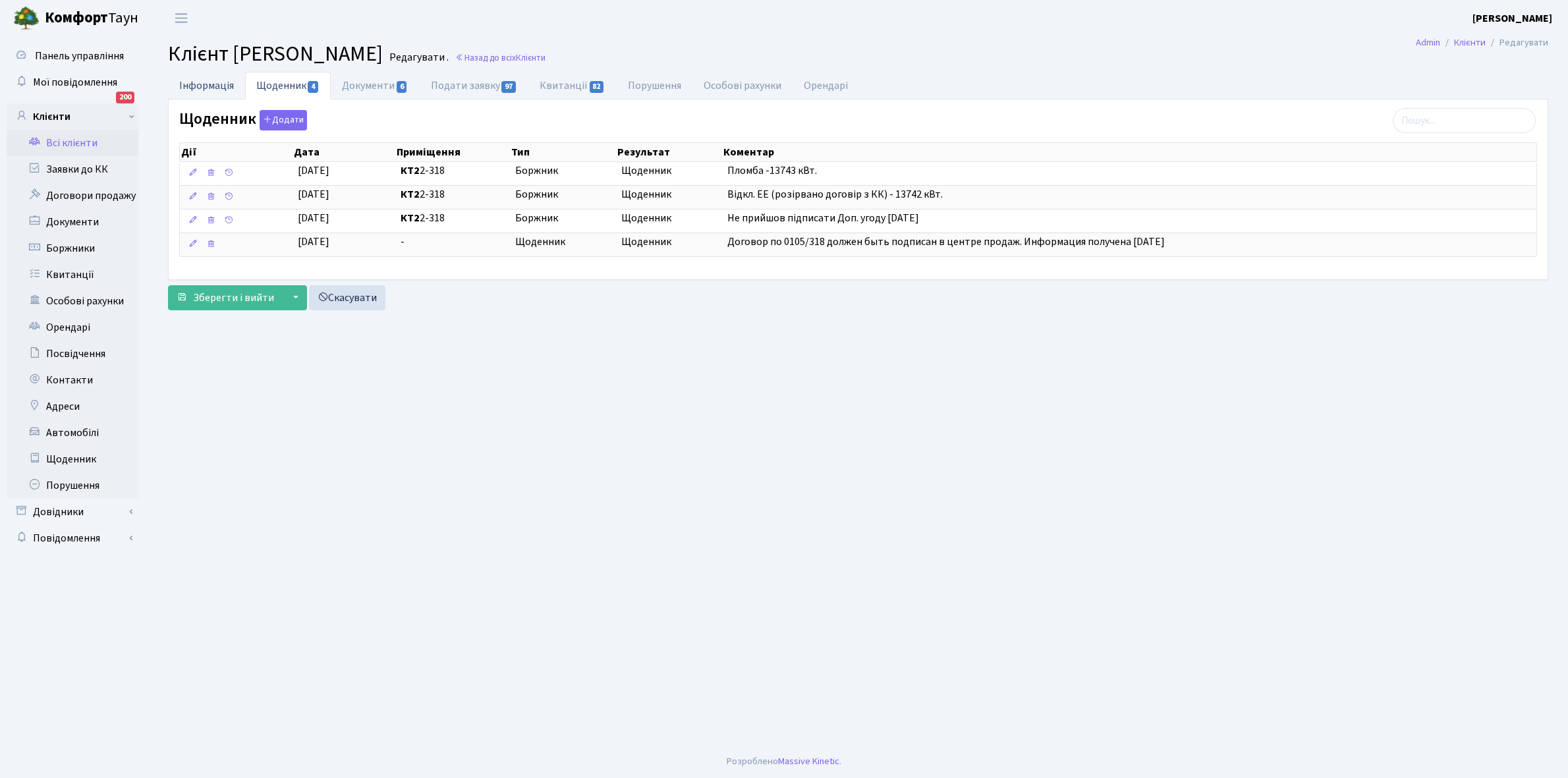
click at [202, 83] on link "Інформація" at bounding box center [207, 84] width 77 height 27
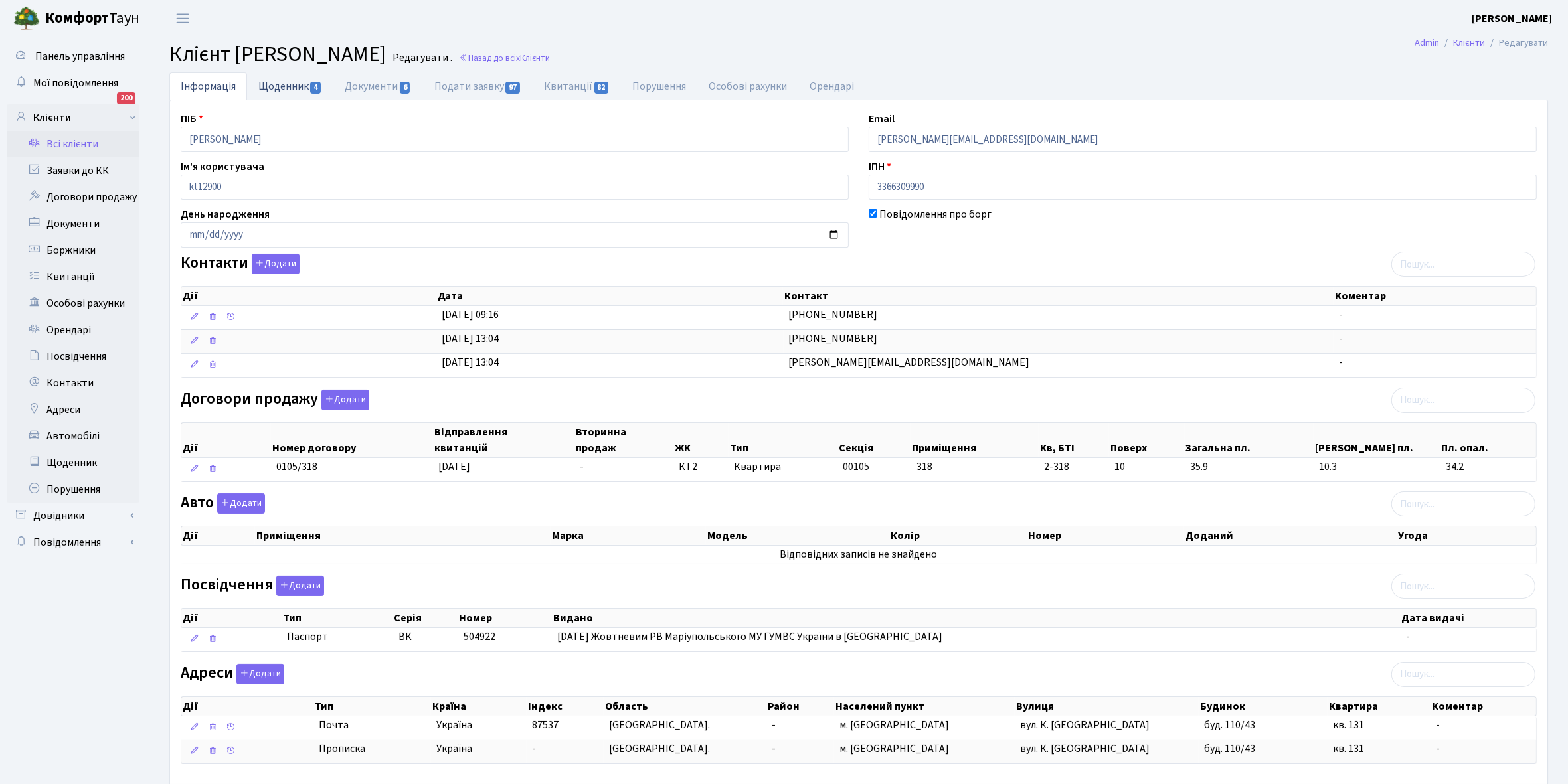
click at [280, 84] on link "Щоденник 4" at bounding box center [291, 85] width 87 height 27
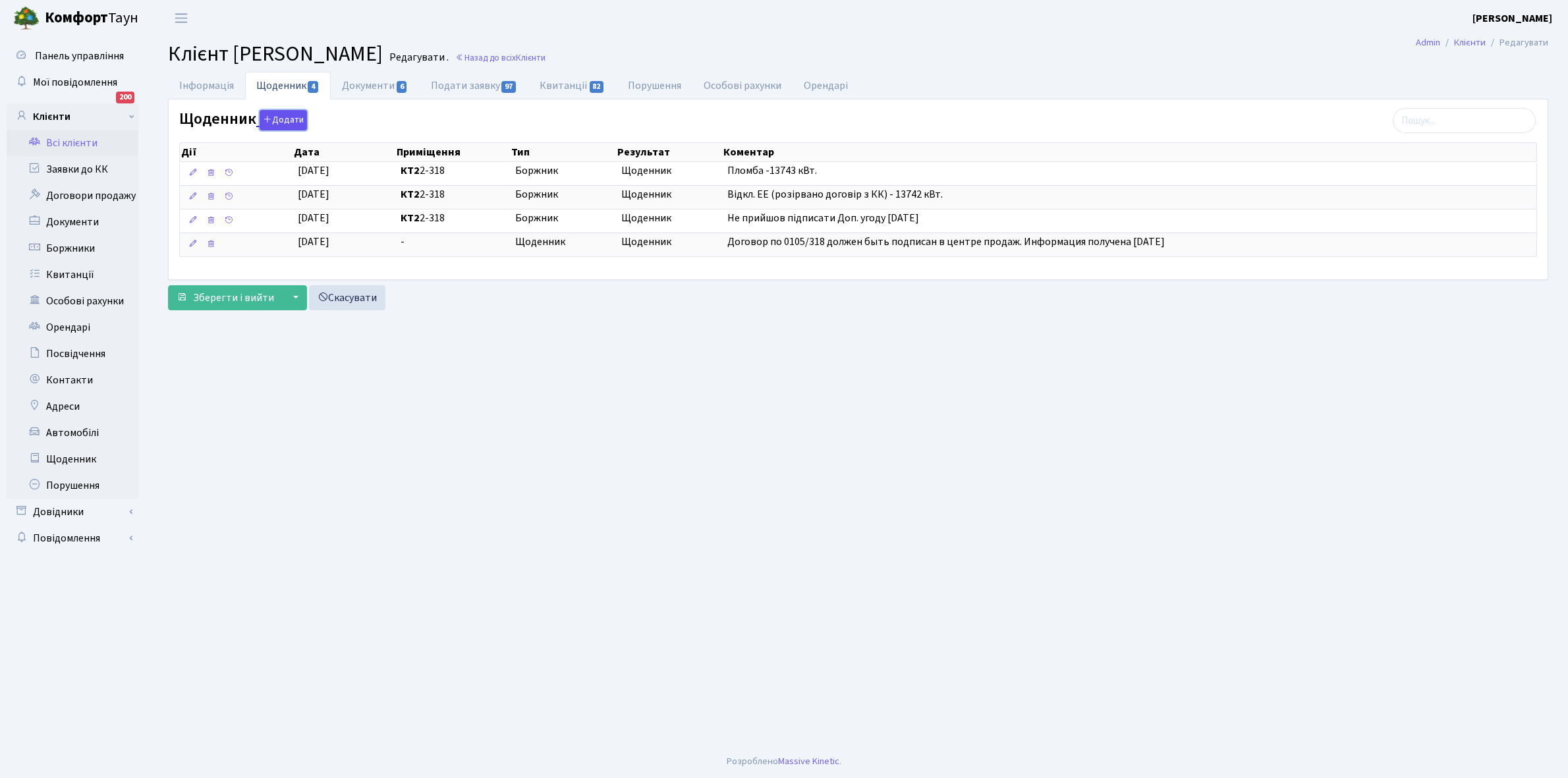
click at [284, 120] on button "Додати" at bounding box center [283, 120] width 47 height 21
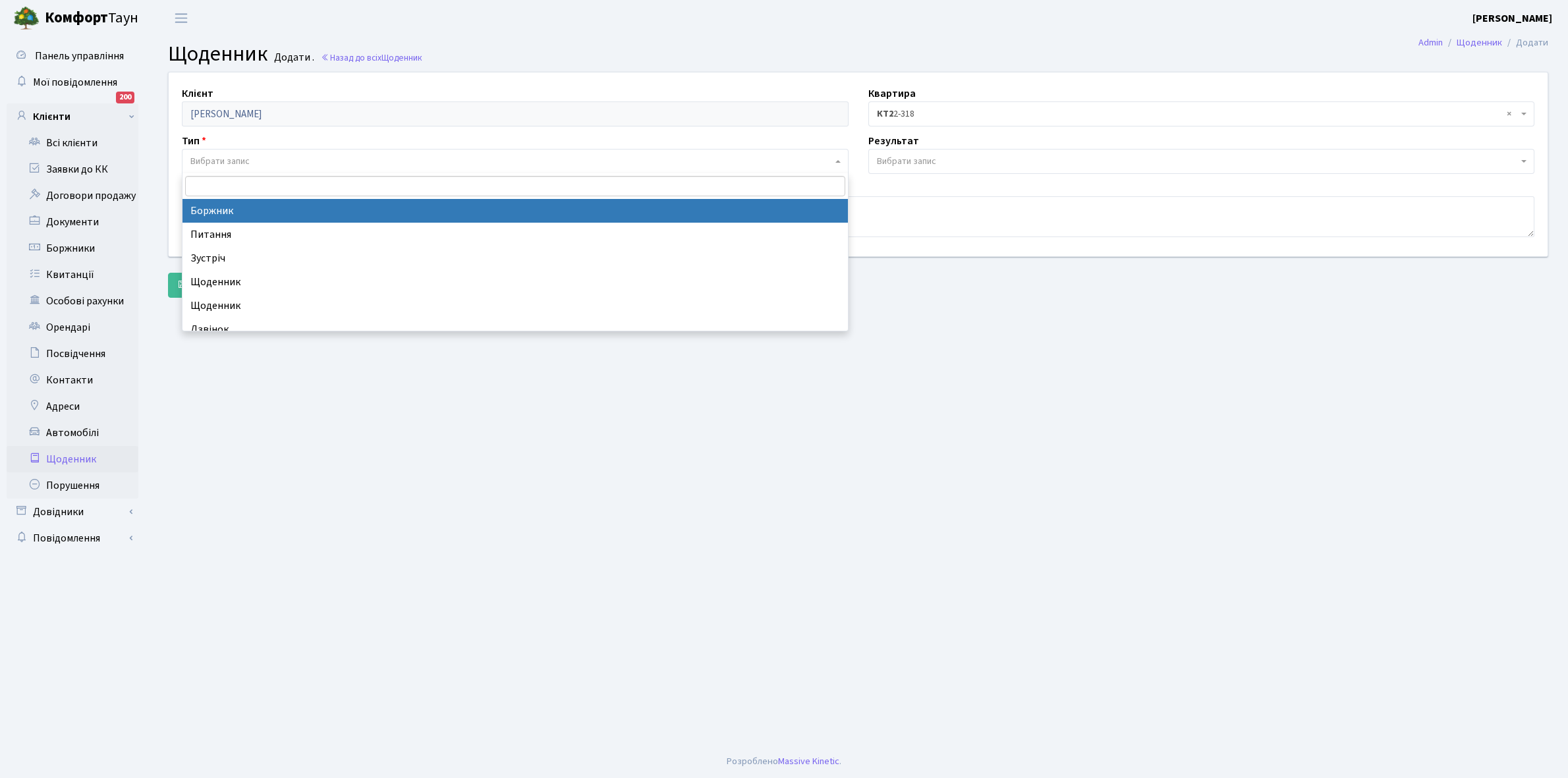
click at [244, 165] on span "Вибрати запис" at bounding box center [219, 161] width 59 height 13
select select "189"
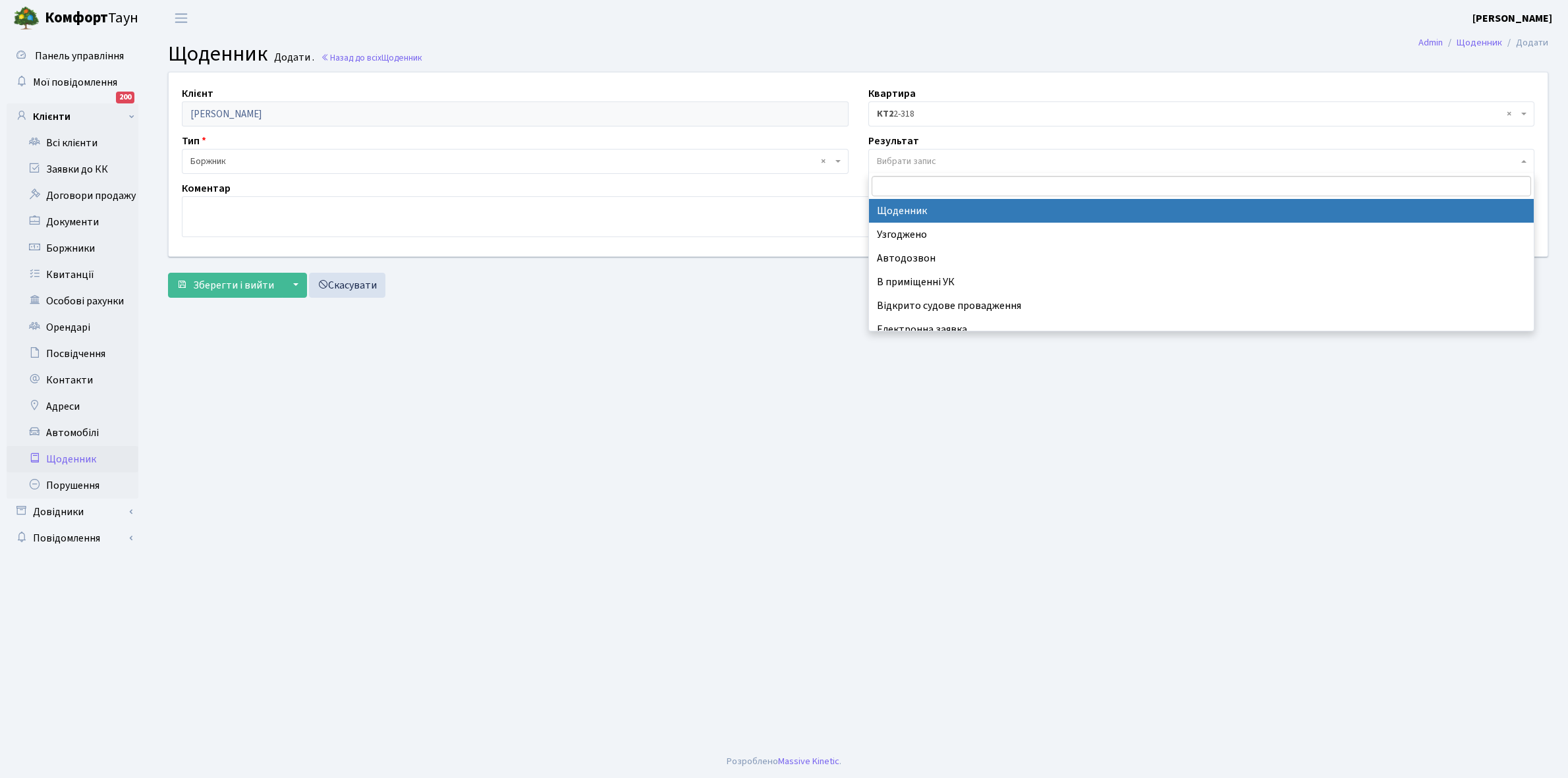
click at [898, 162] on span "Вибрати запис" at bounding box center [906, 161] width 59 height 13
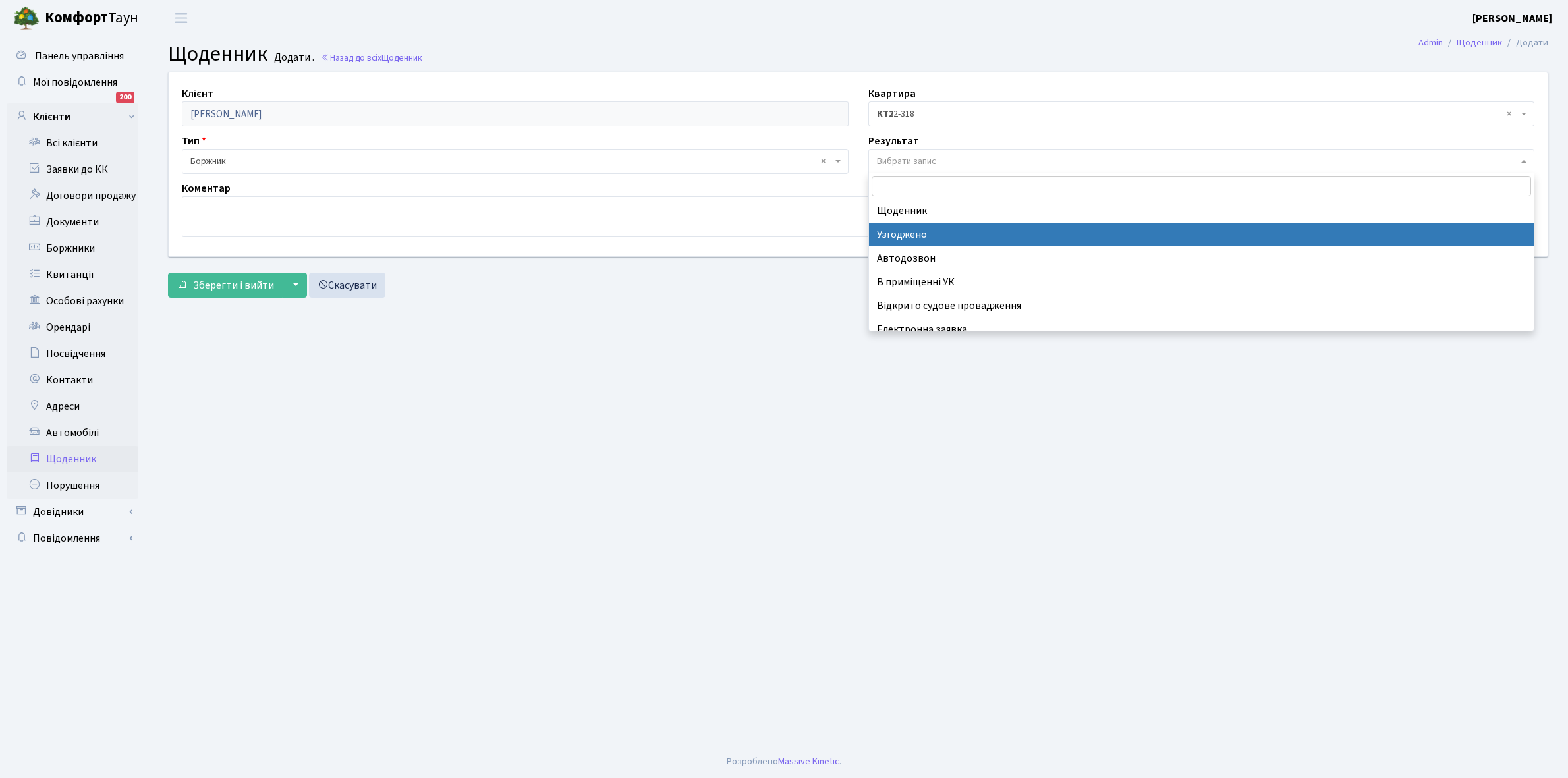
scroll to position [81, 0]
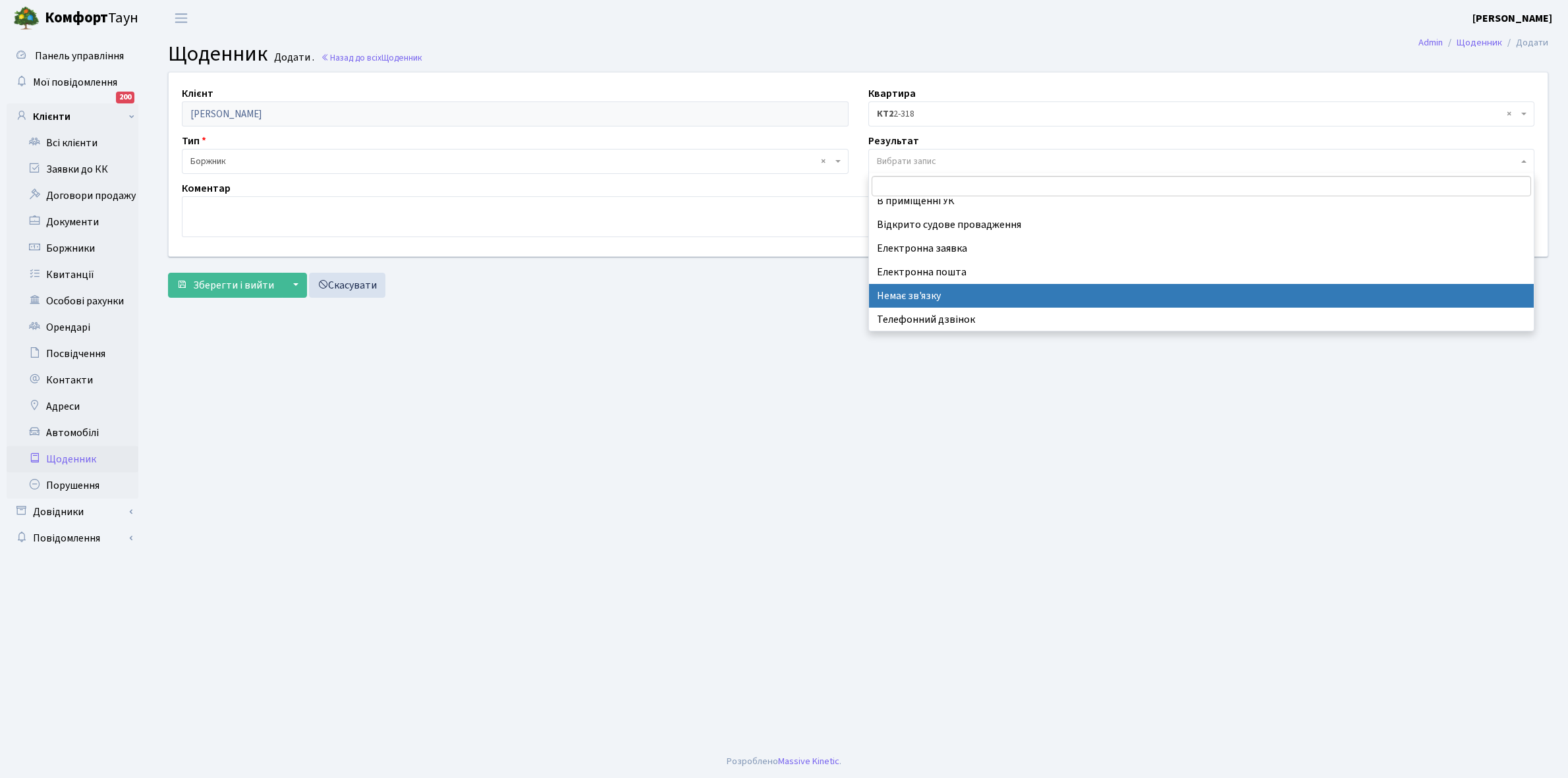
select select "197"
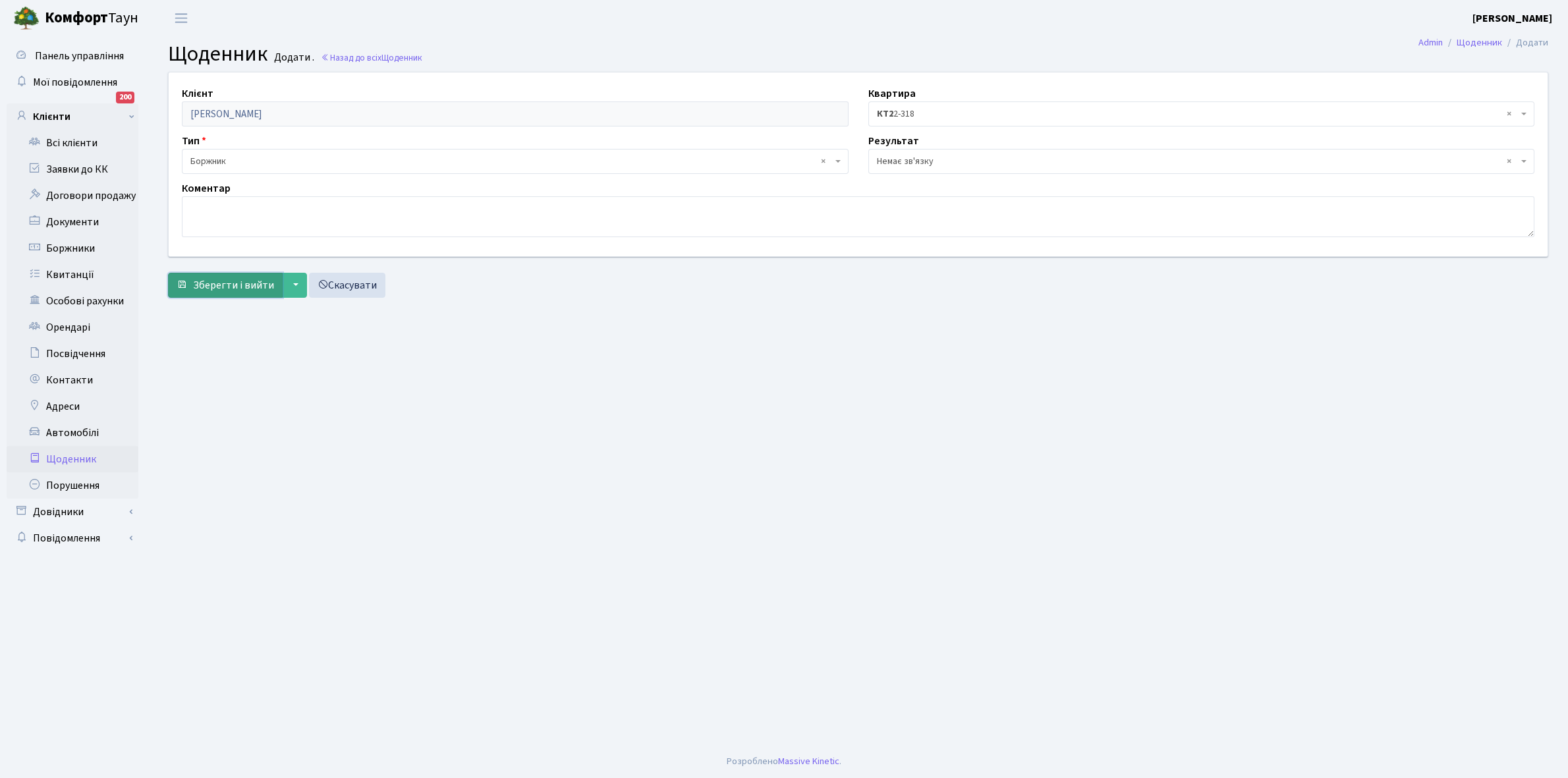
click at [201, 278] on span "Зберегти і вийти" at bounding box center [233, 285] width 81 height 15
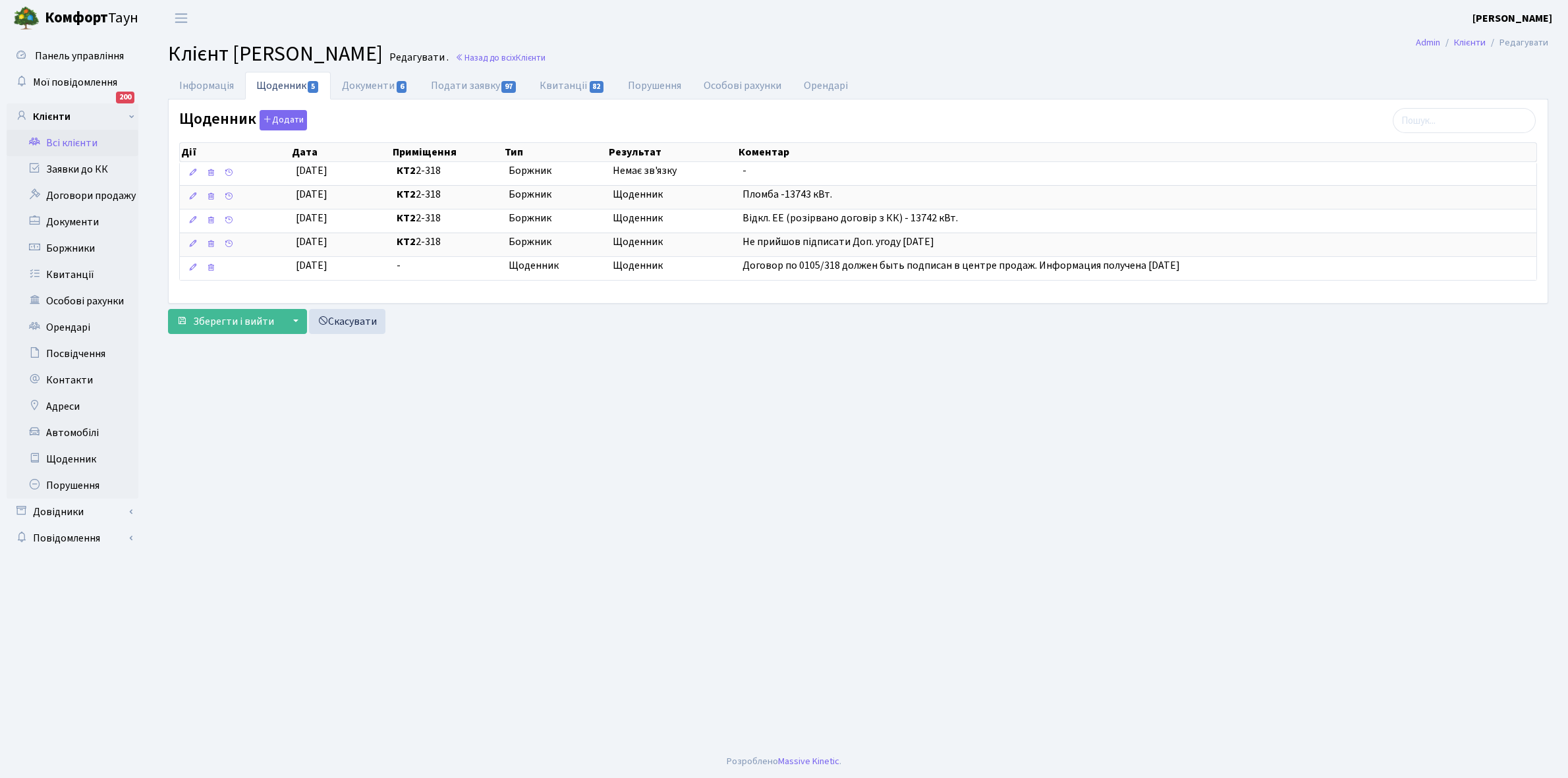
click at [60, 137] on link "Всі клієнти" at bounding box center [72, 143] width 132 height 27
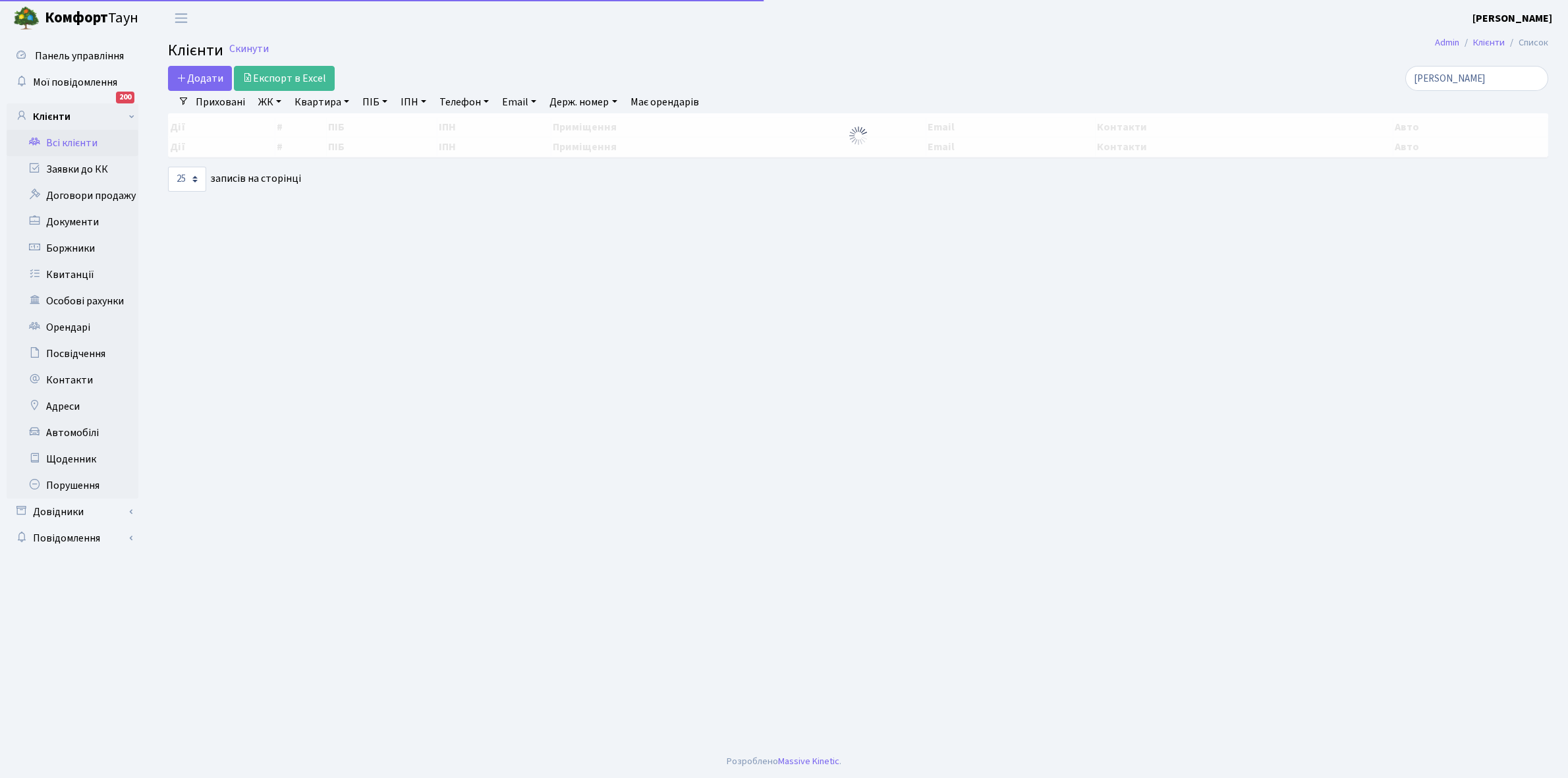
select select "25"
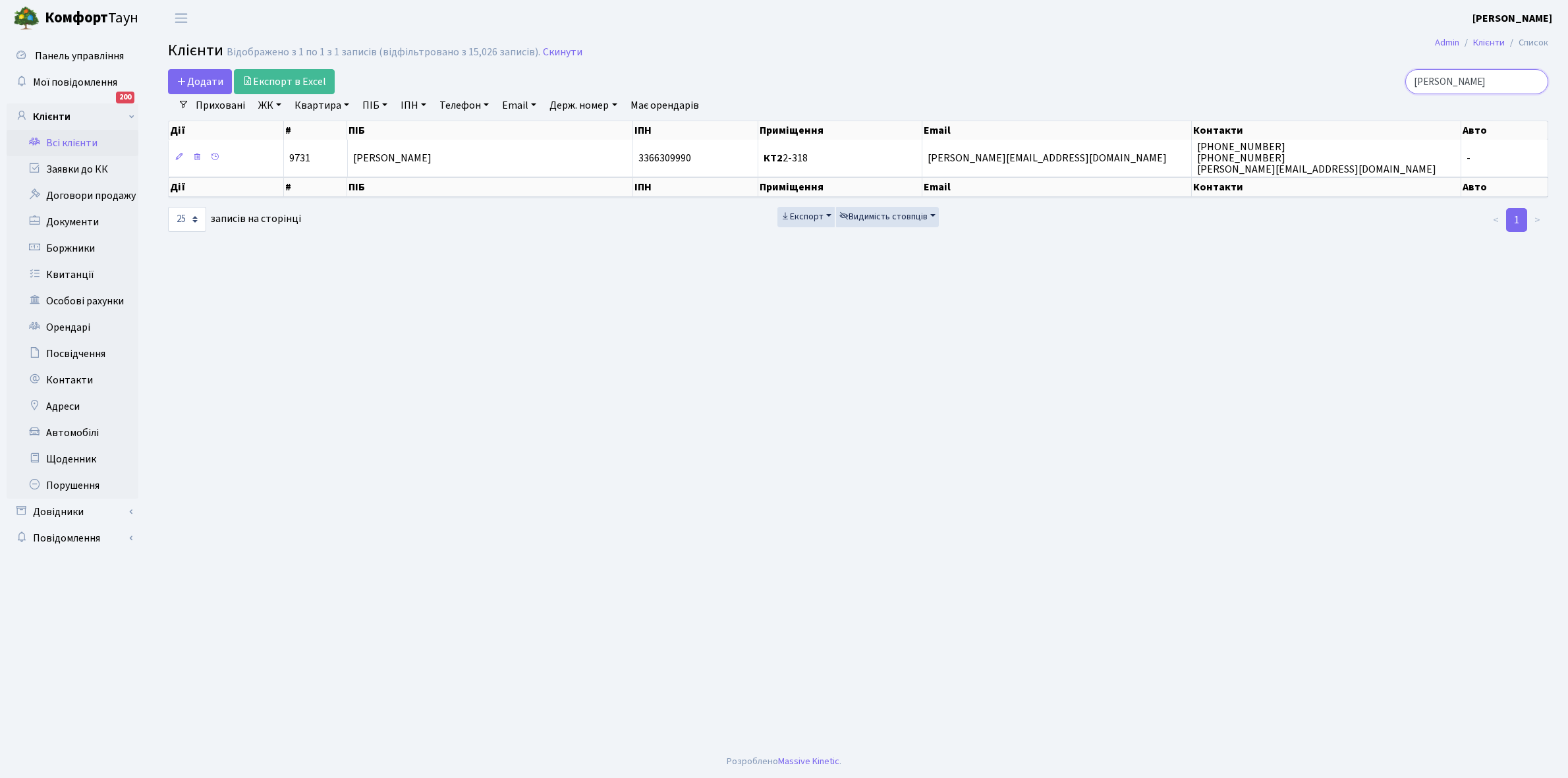
click at [1465, 80] on input "[PERSON_NAME]" at bounding box center [1477, 81] width 143 height 25
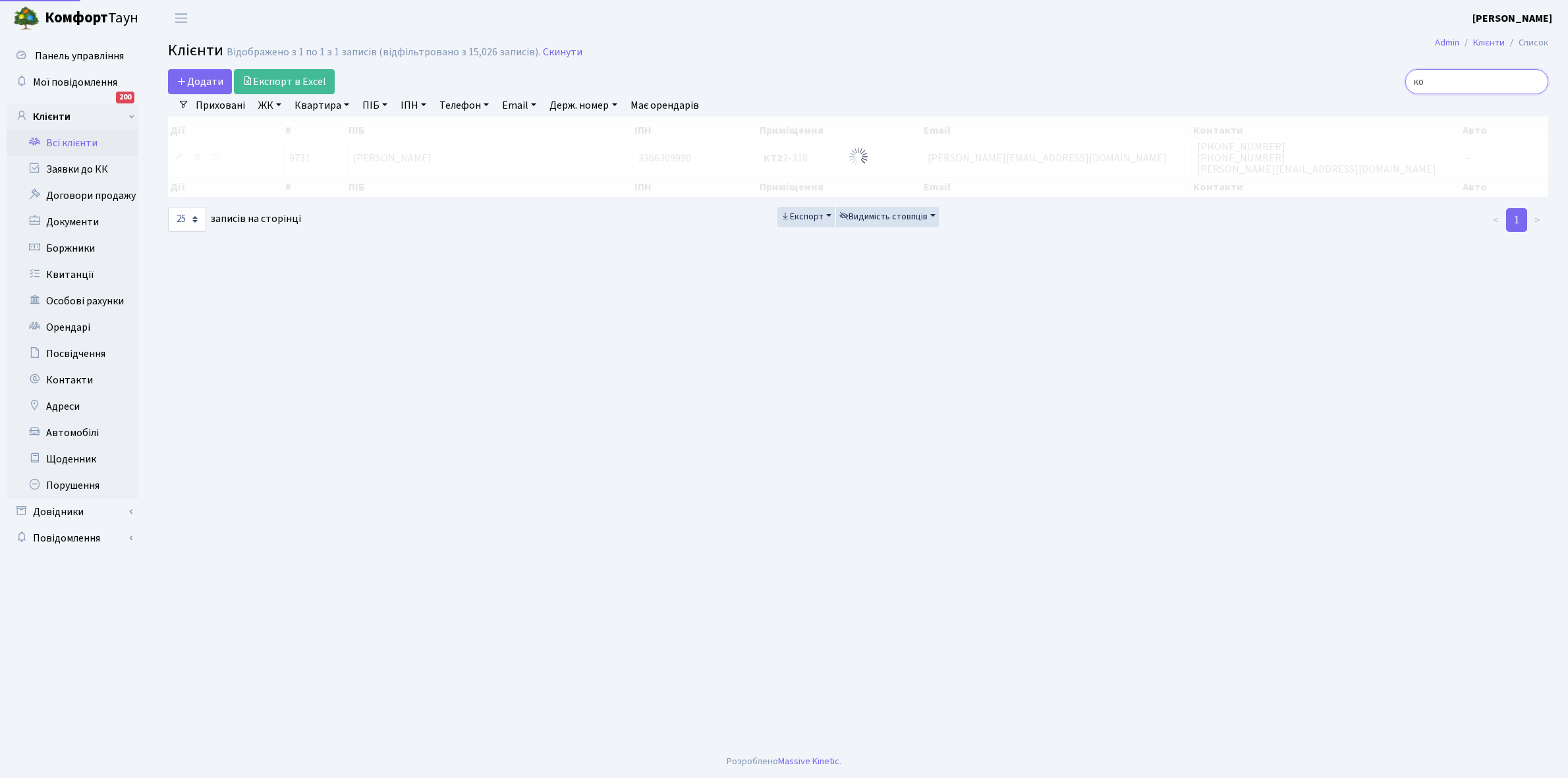
type input "к"
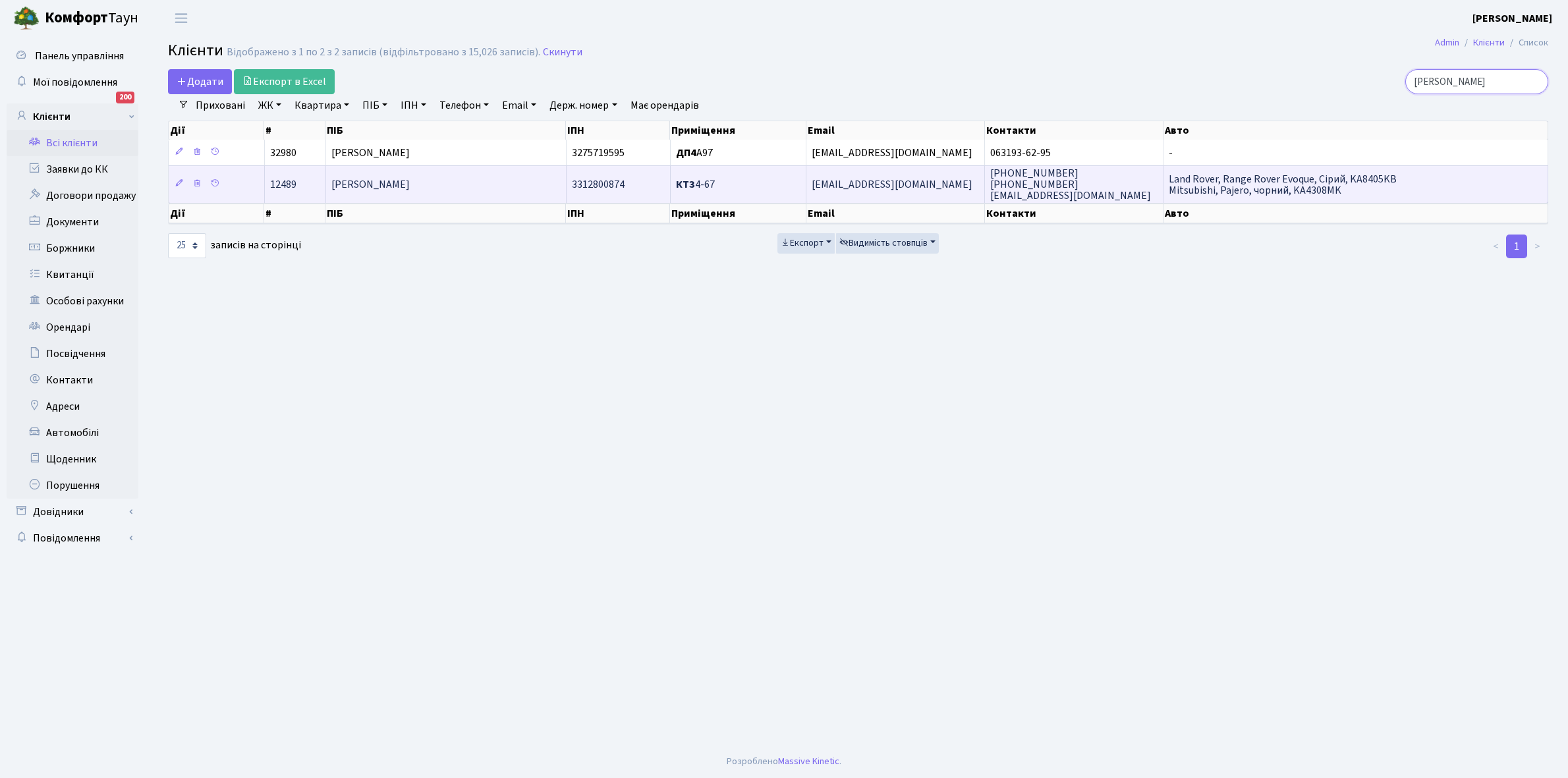
type input "[PERSON_NAME]"
click at [462, 189] on td "[PERSON_NAME]" at bounding box center [446, 183] width 240 height 37
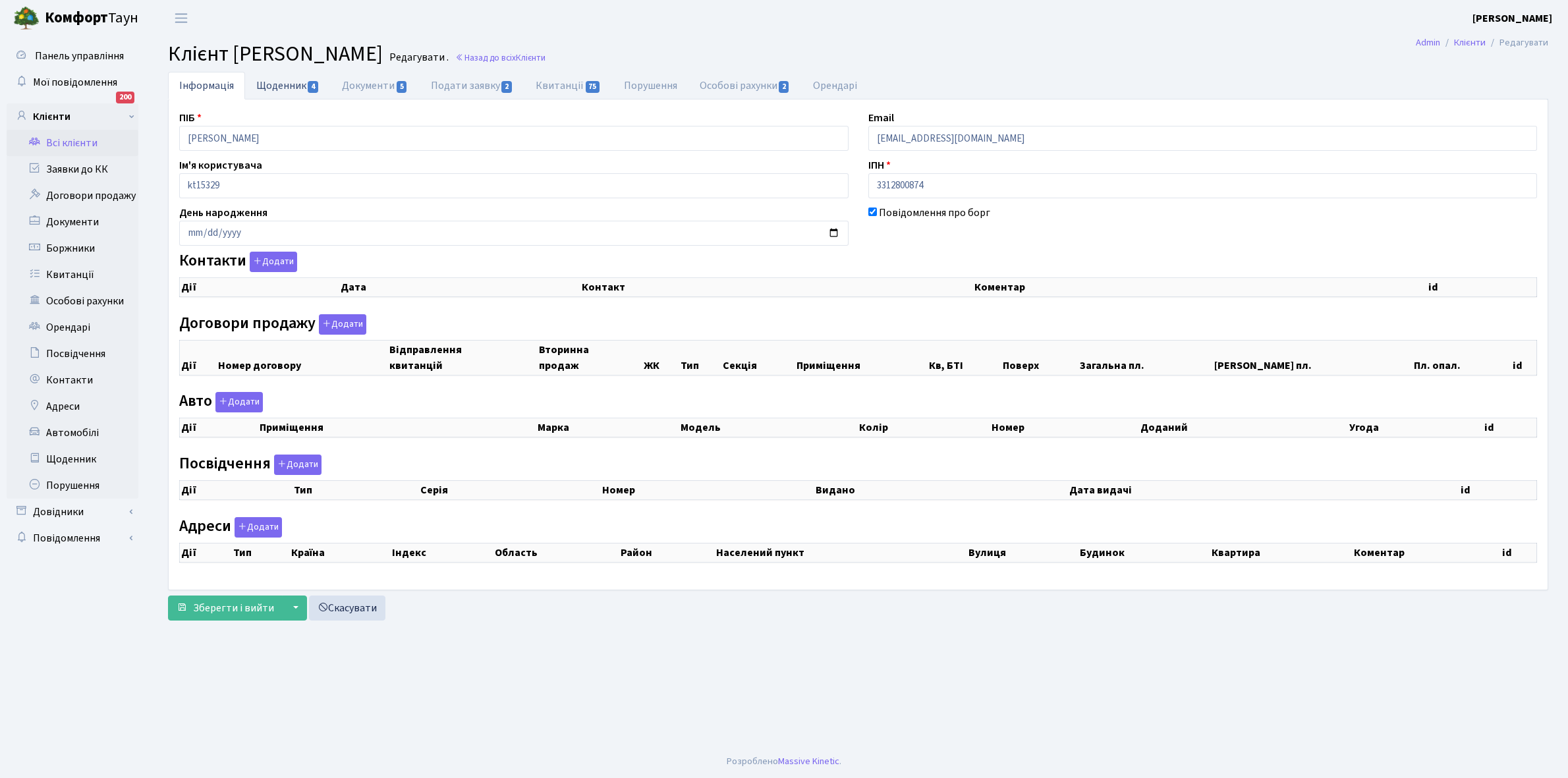
checkbox input "true"
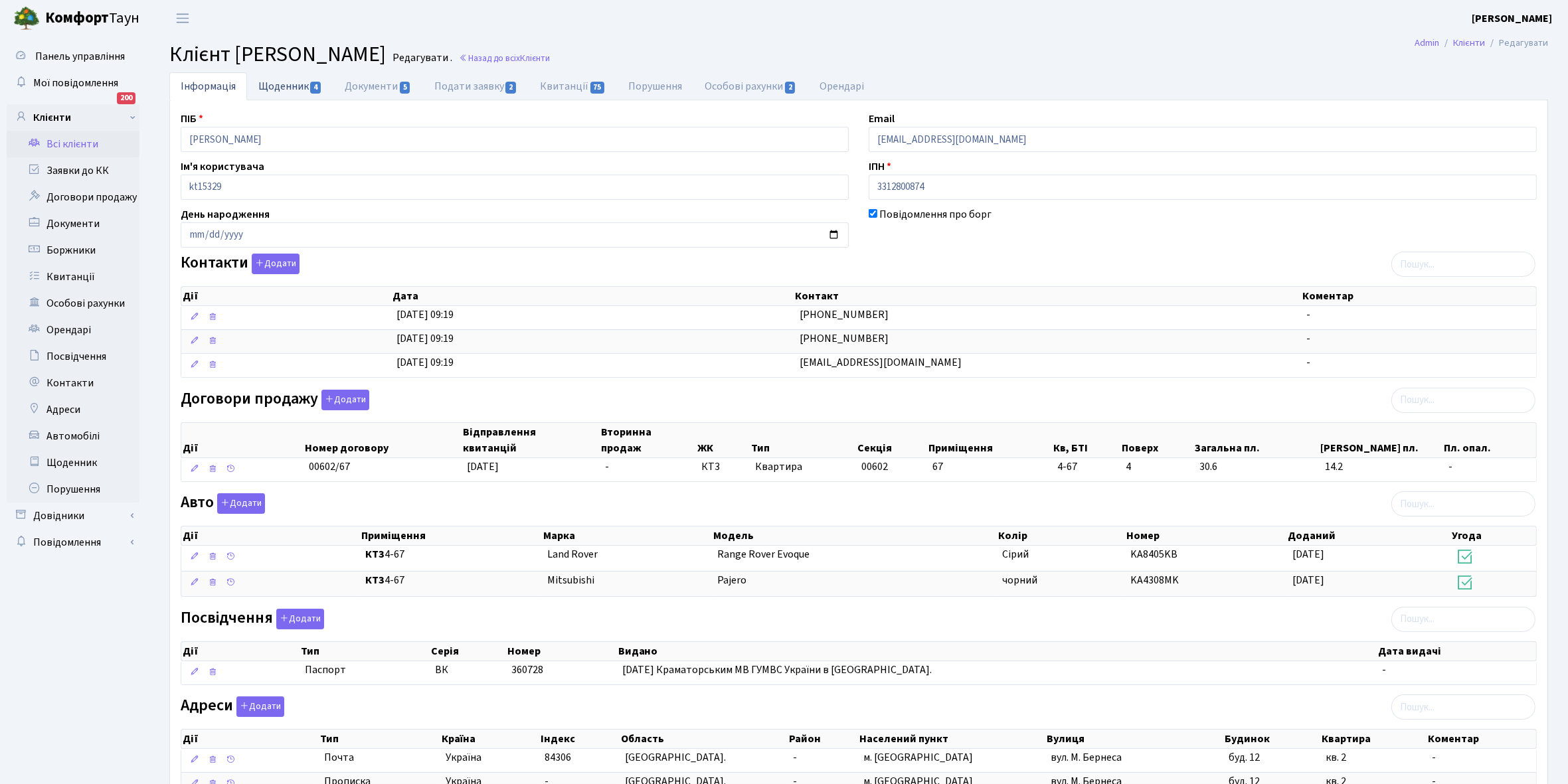
click at [281, 89] on link "Щоденник 4" at bounding box center [291, 85] width 87 height 27
select select "25"
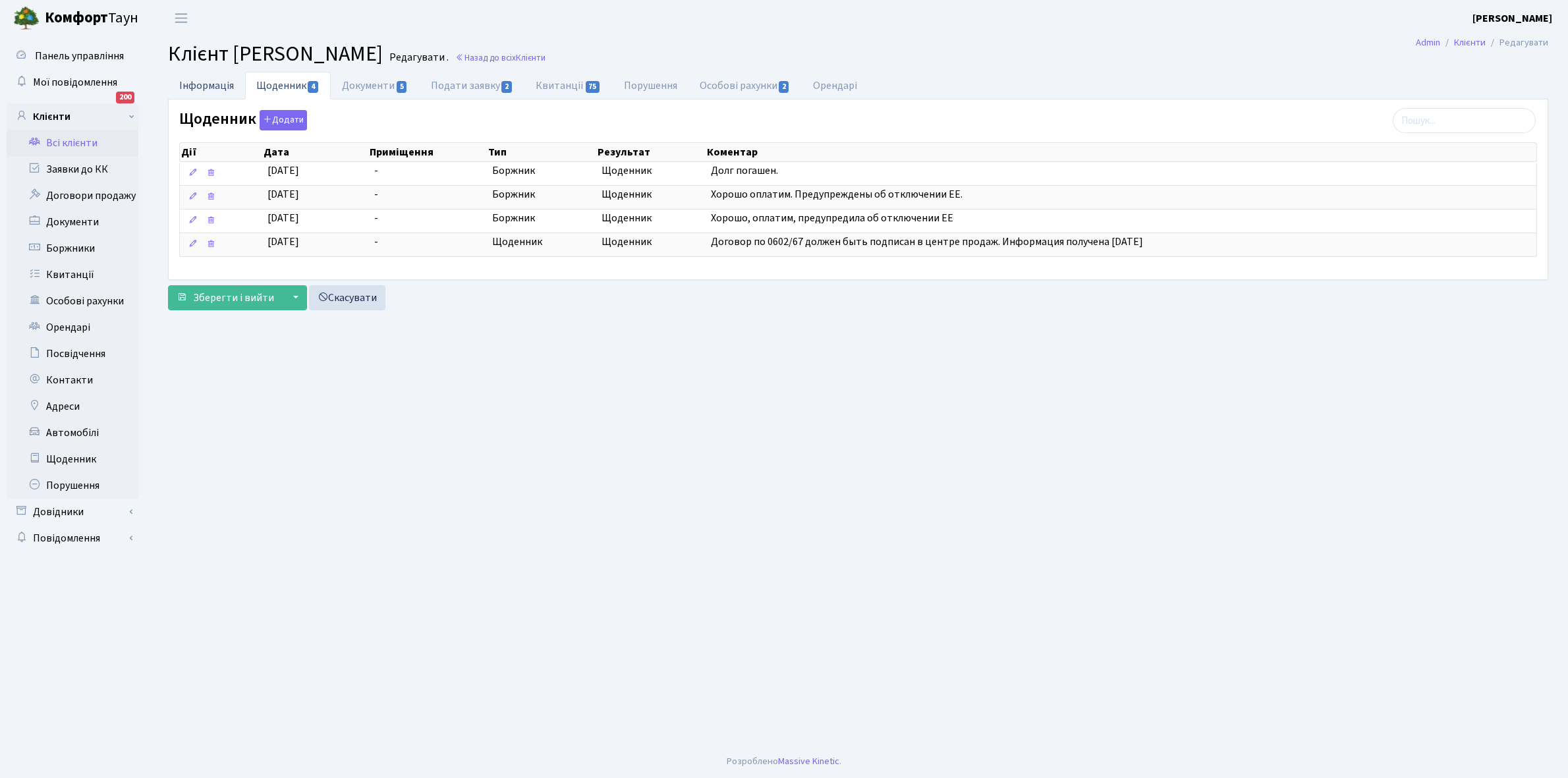
click at [198, 83] on link "Інформація" at bounding box center [207, 84] width 77 height 27
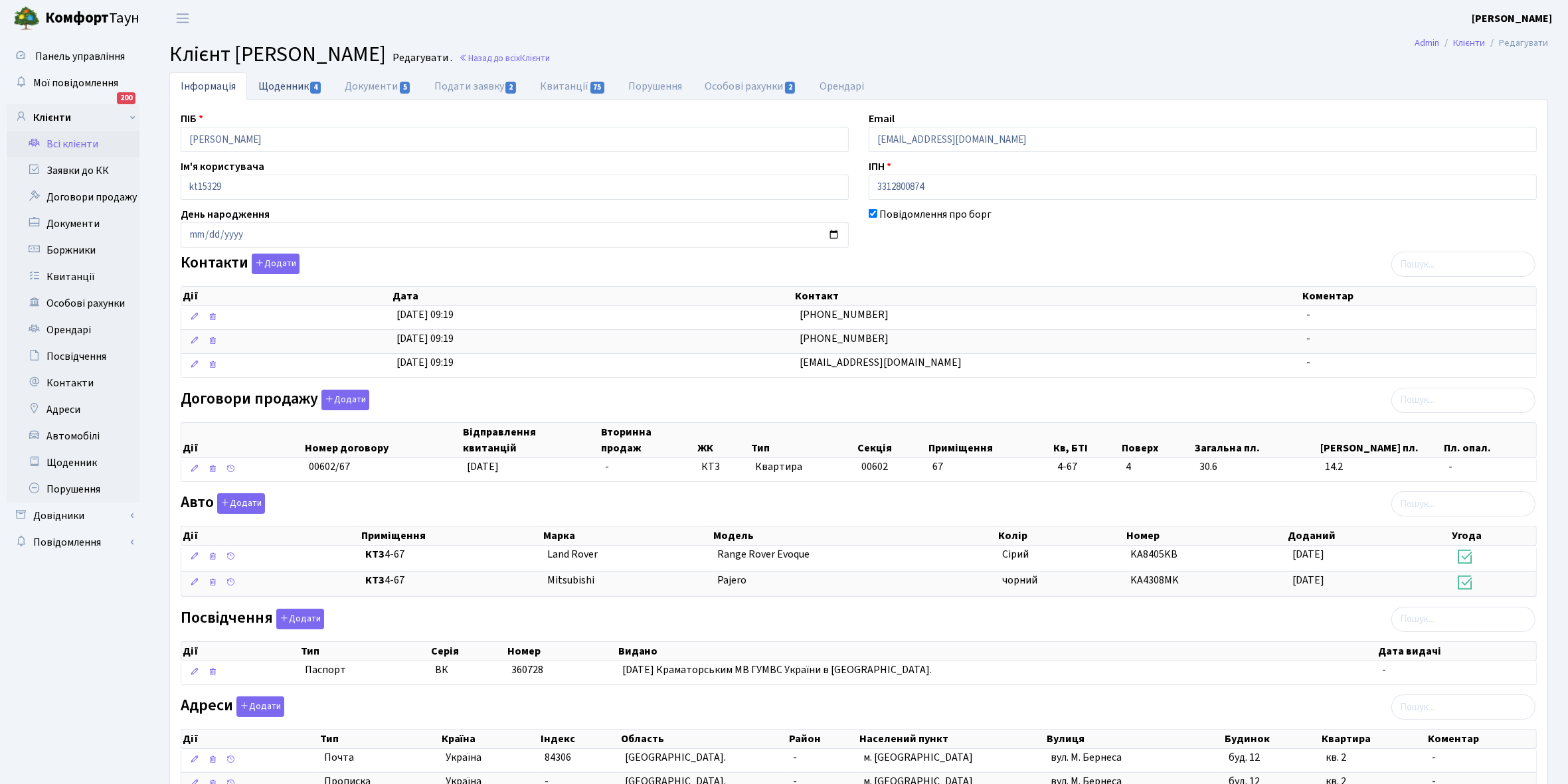
click at [279, 81] on link "Щоденник 4" at bounding box center [291, 85] width 87 height 27
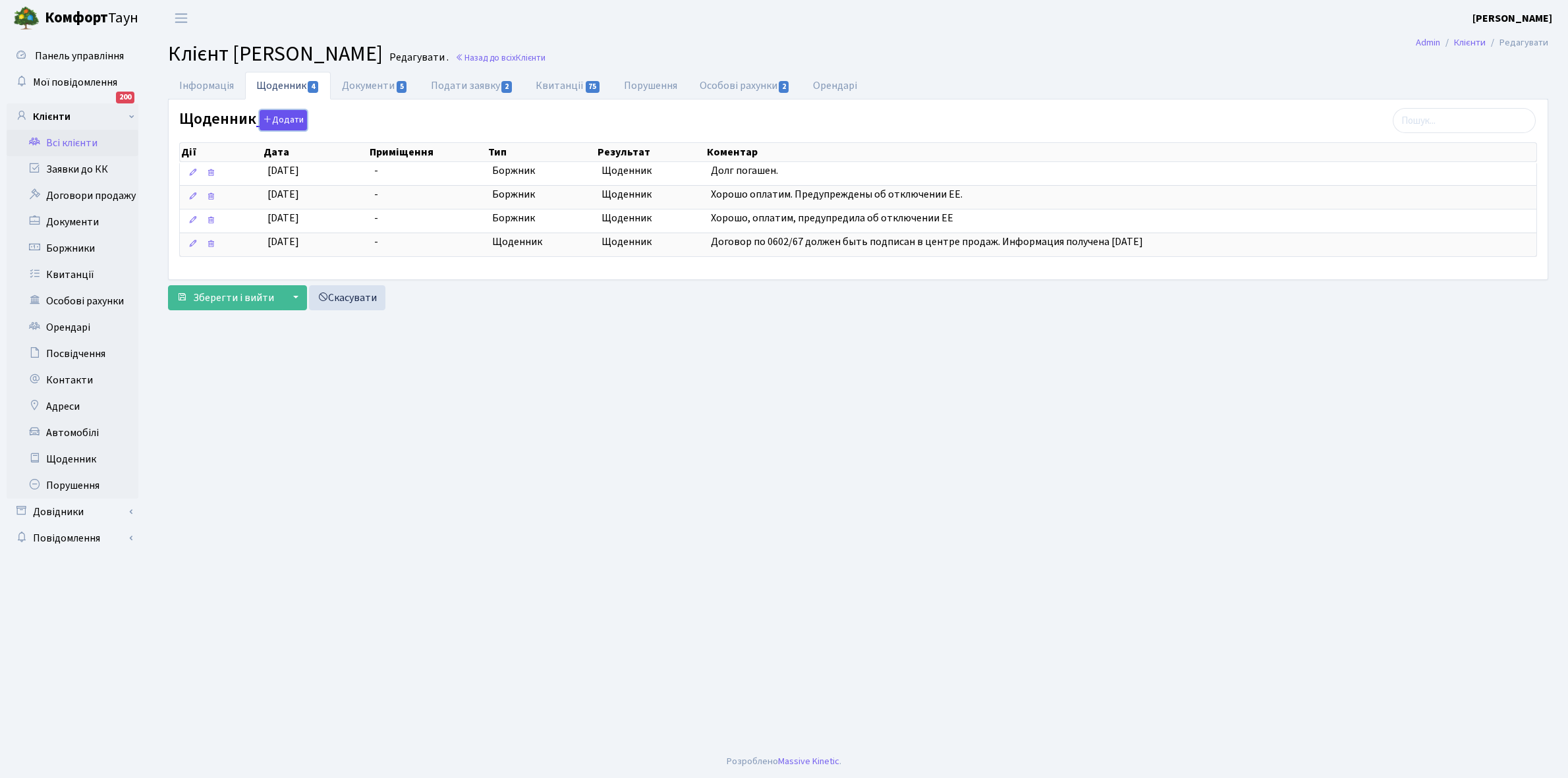
click at [269, 124] on icon "button" at bounding box center [268, 119] width 9 height 9
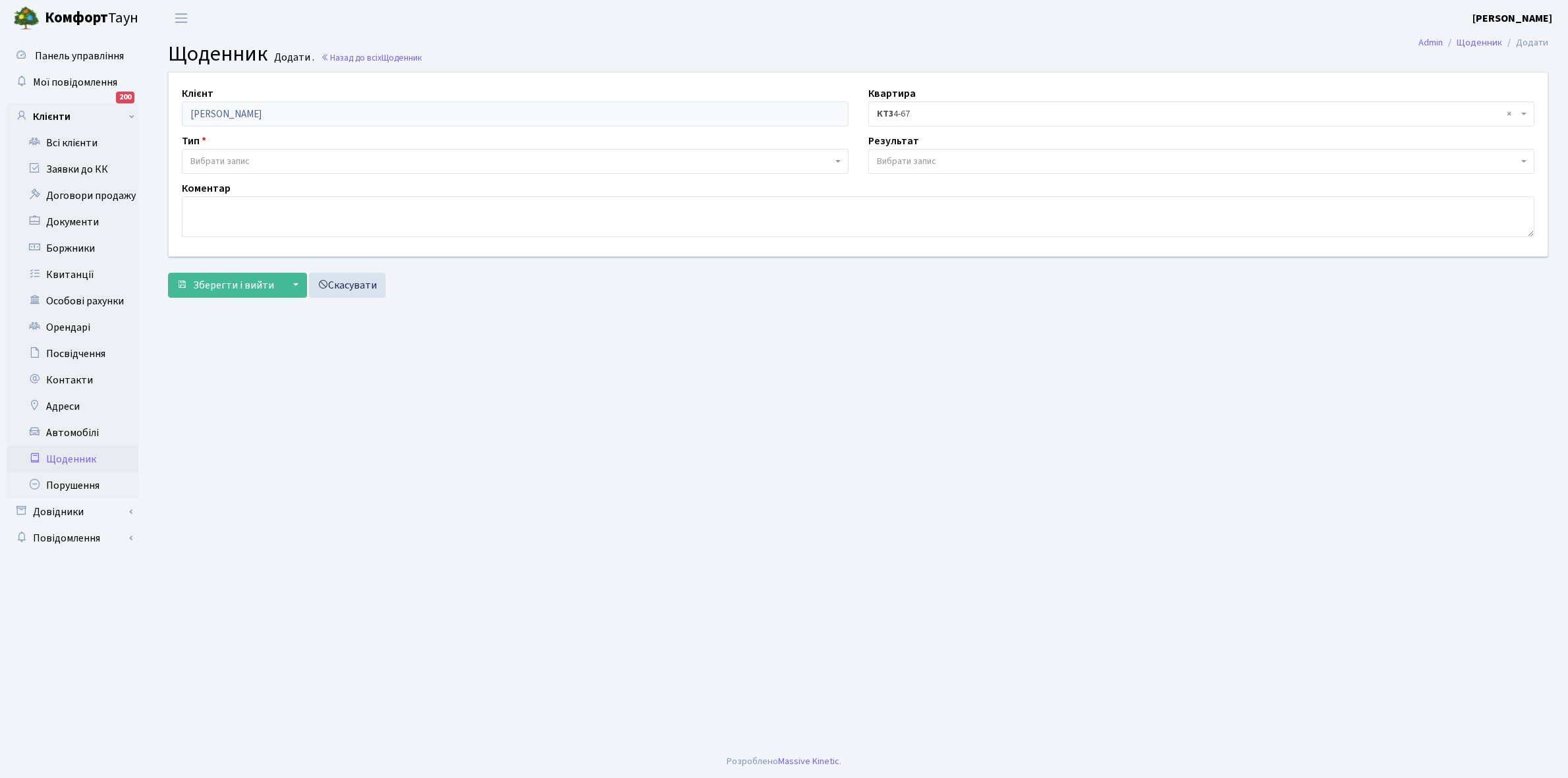
click at [249, 158] on span "Вибрати запис" at bounding box center [219, 161] width 59 height 13
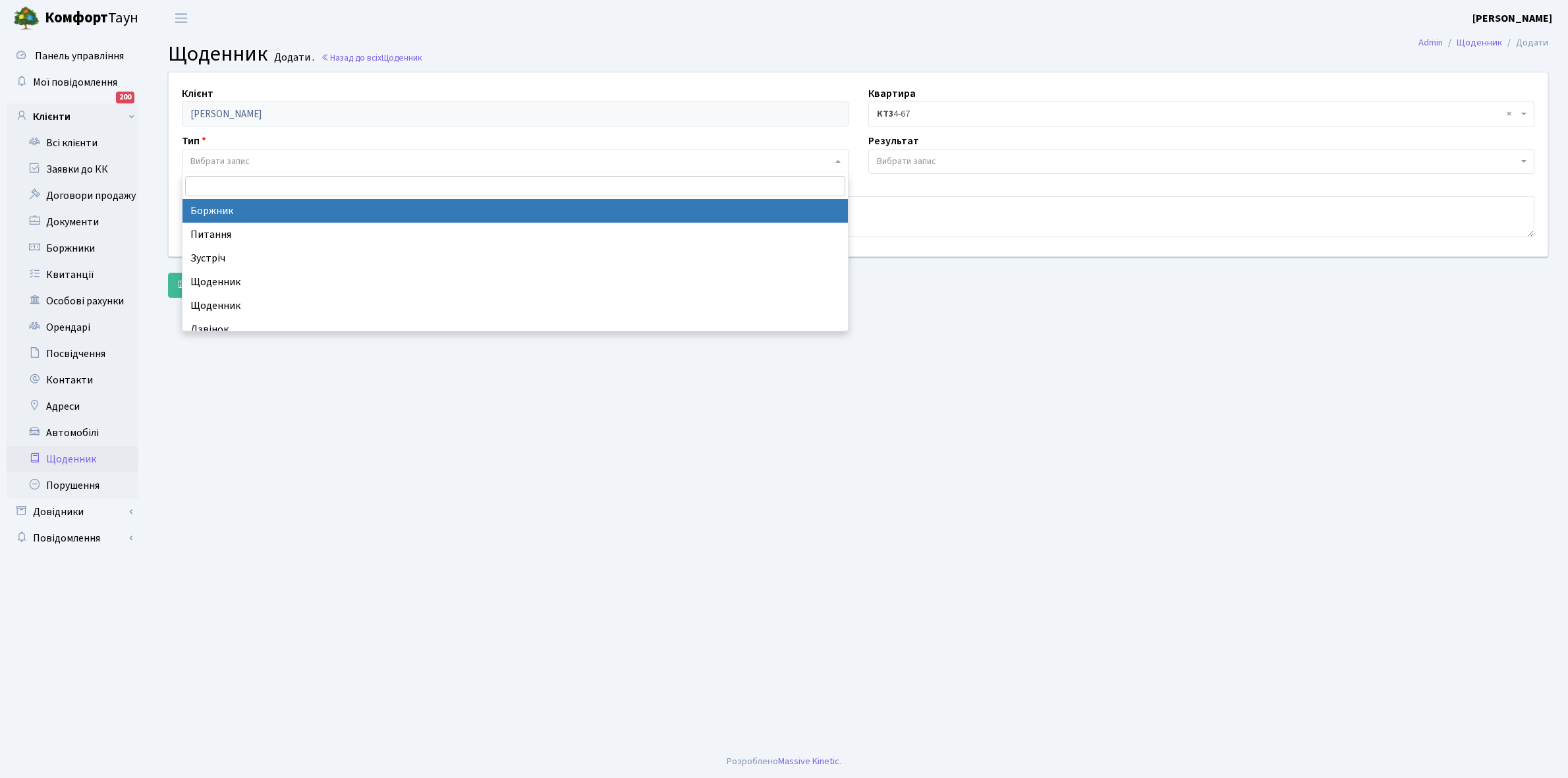
select select "189"
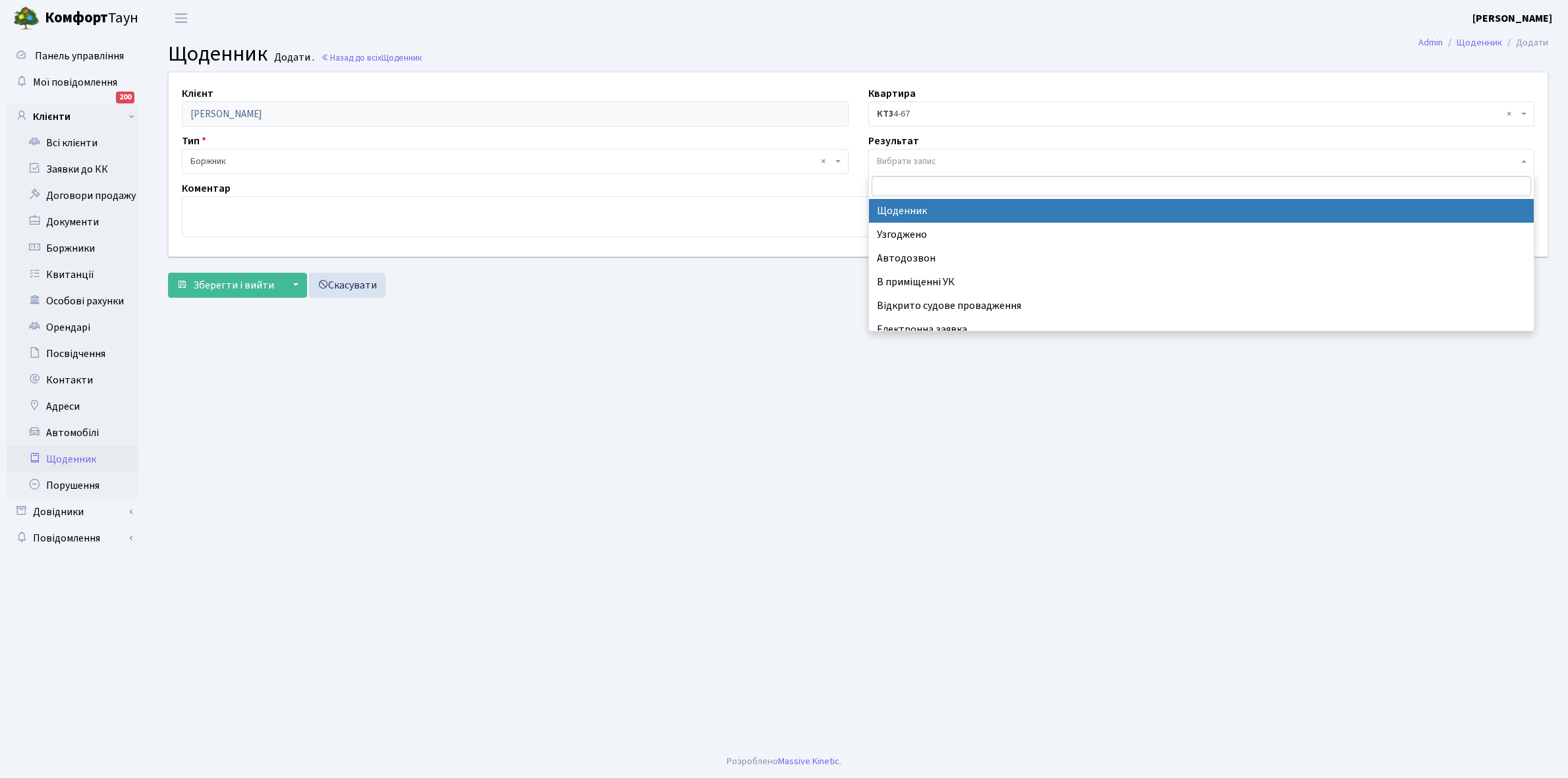
click at [927, 159] on span "Вибрати запис" at bounding box center [906, 161] width 59 height 13
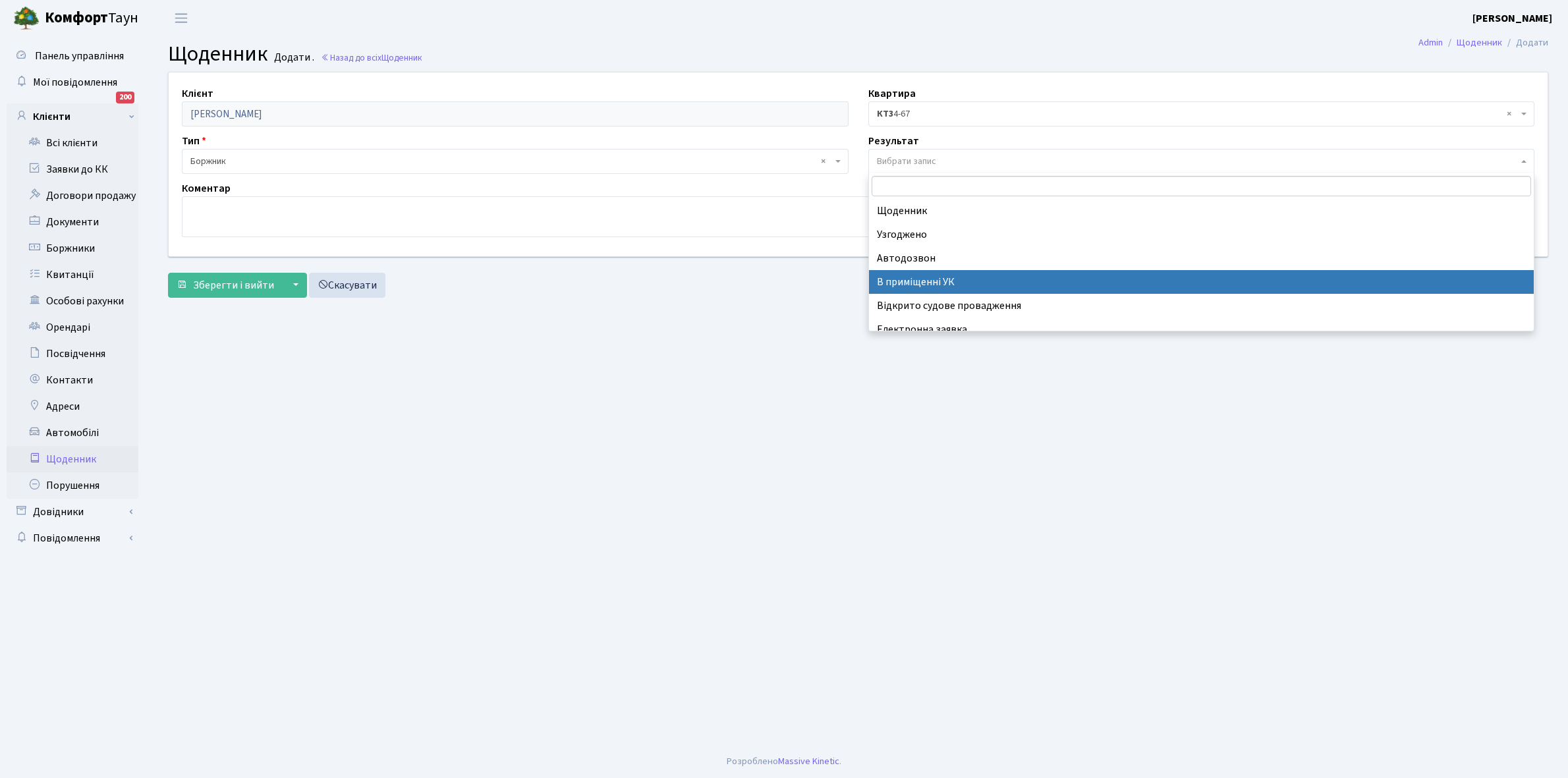
scroll to position [81, 0]
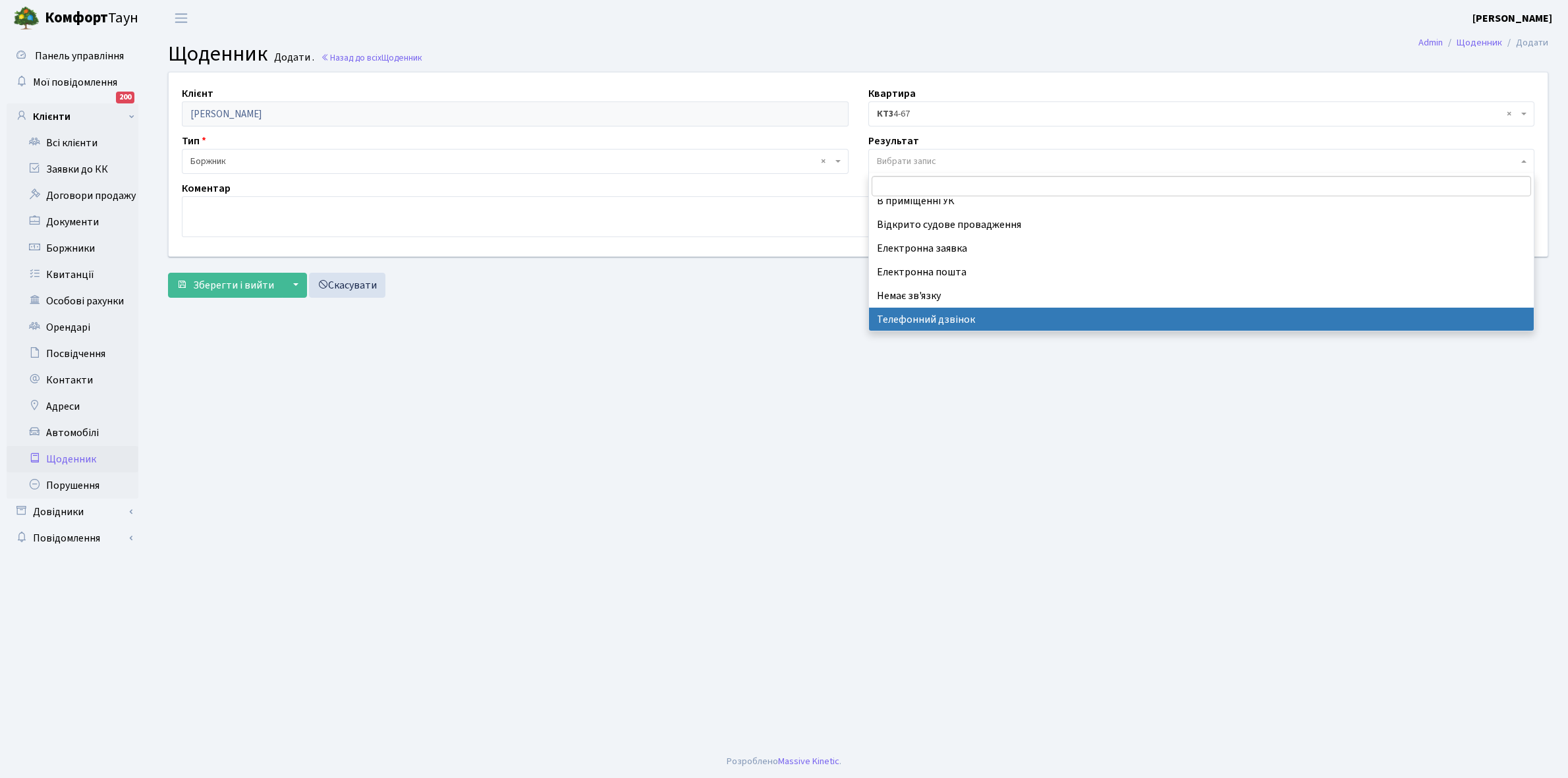
select select "196"
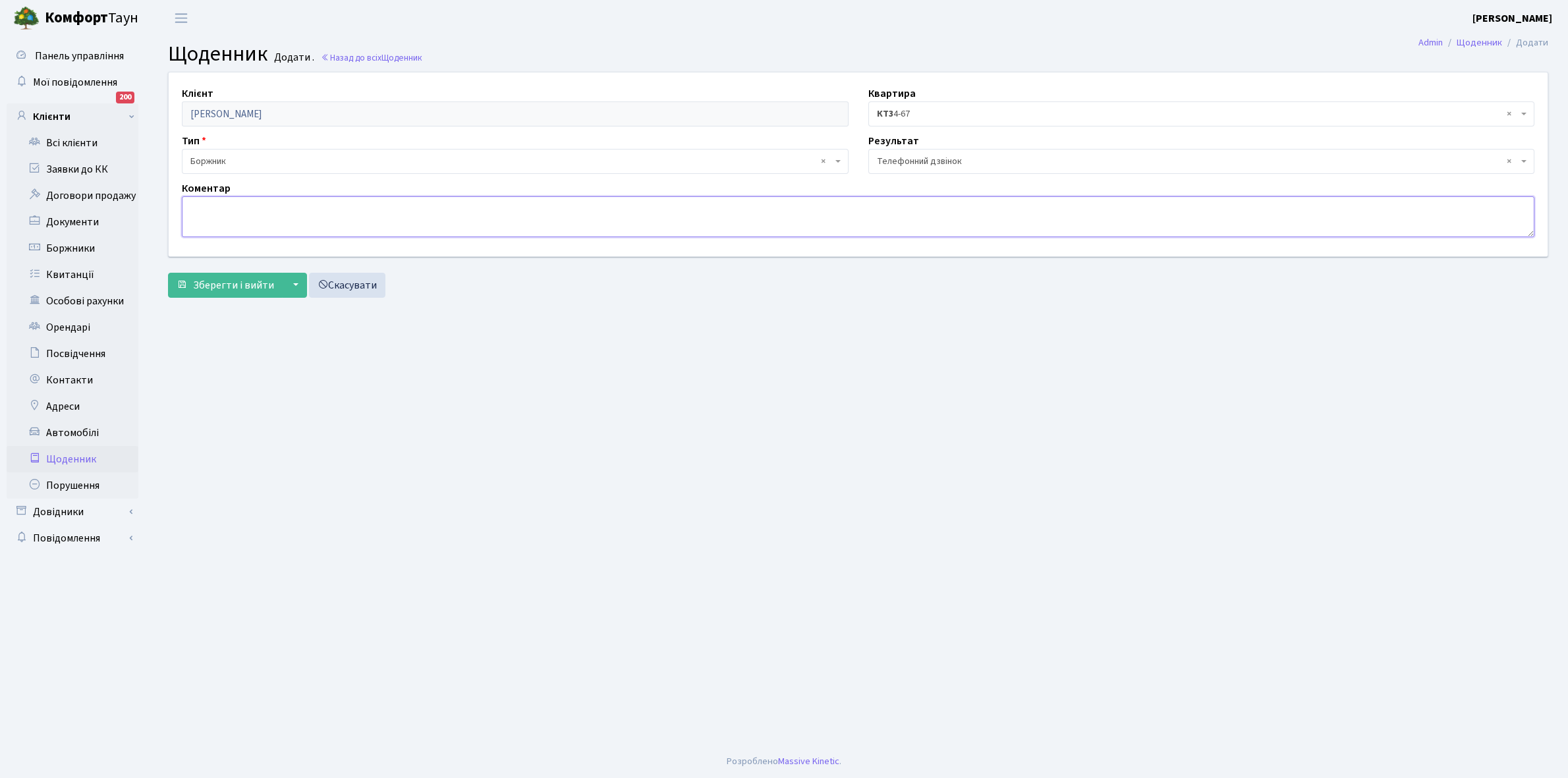
click at [206, 207] on textarea at bounding box center [858, 216] width 1353 height 40
type textarea "Оплатить борг"
click at [213, 281] on span "Зберегти і вийти" at bounding box center [233, 285] width 81 height 15
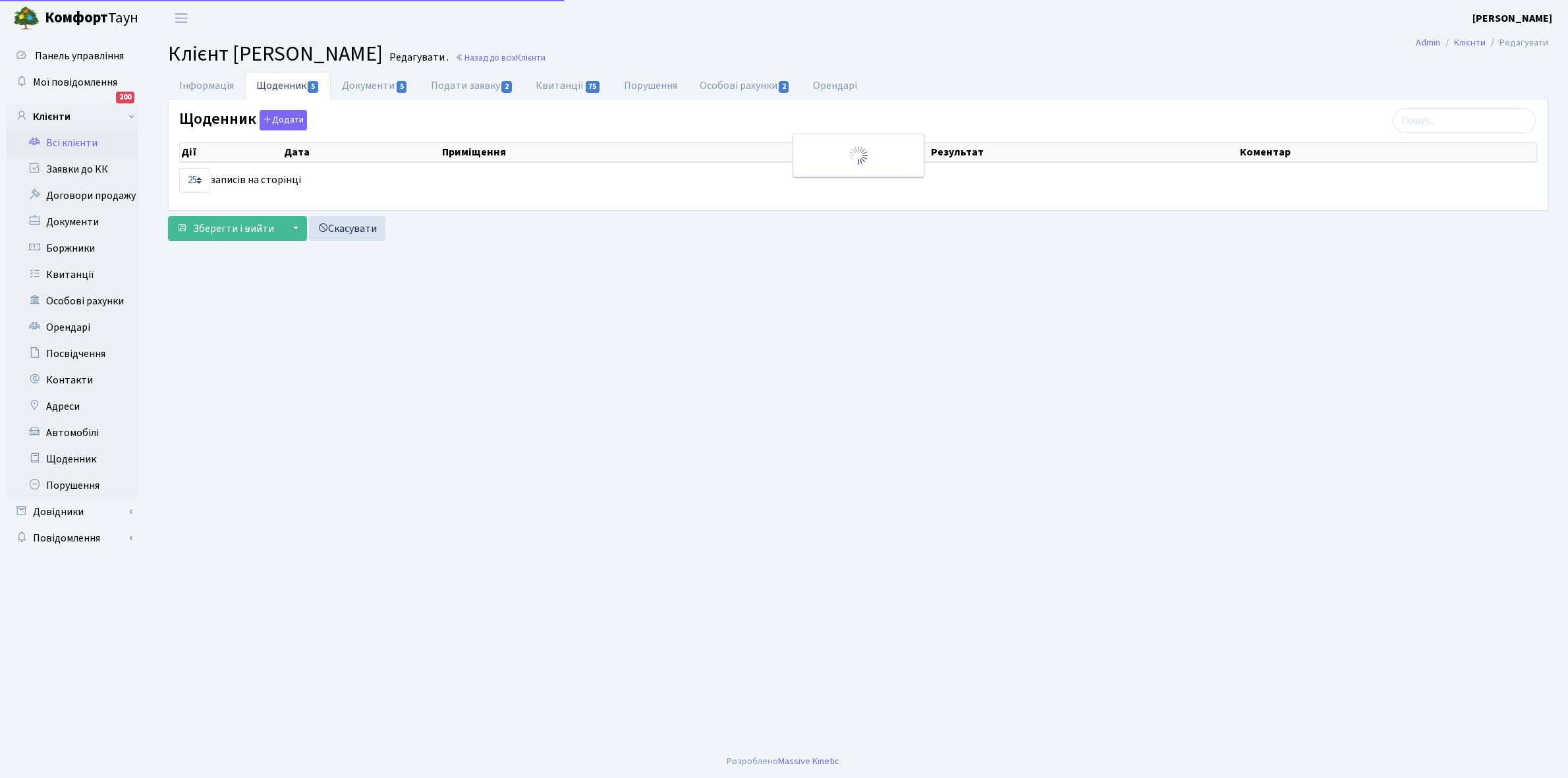
select select "25"
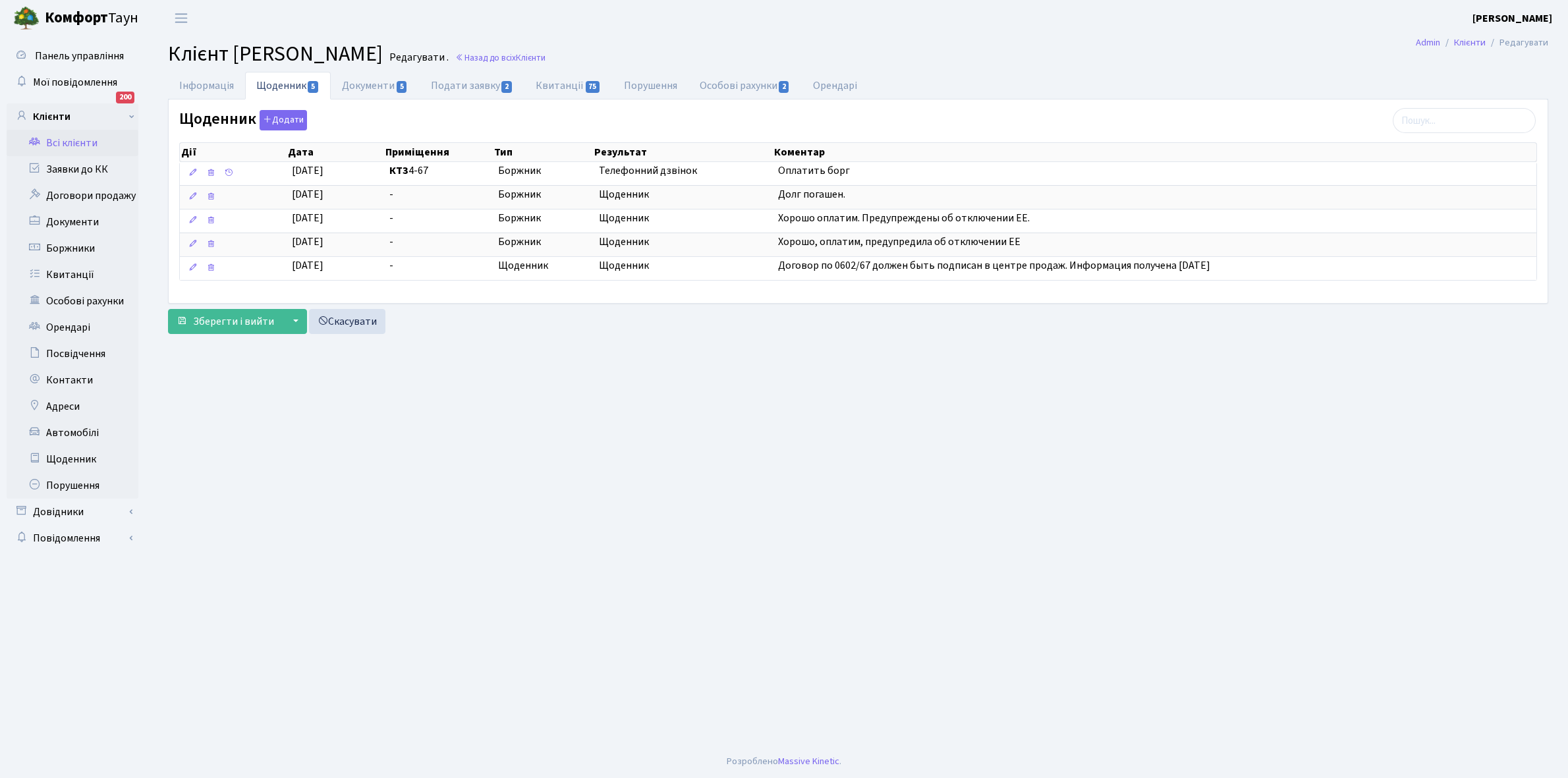
click at [69, 143] on link "Всі клієнти" at bounding box center [72, 143] width 132 height 27
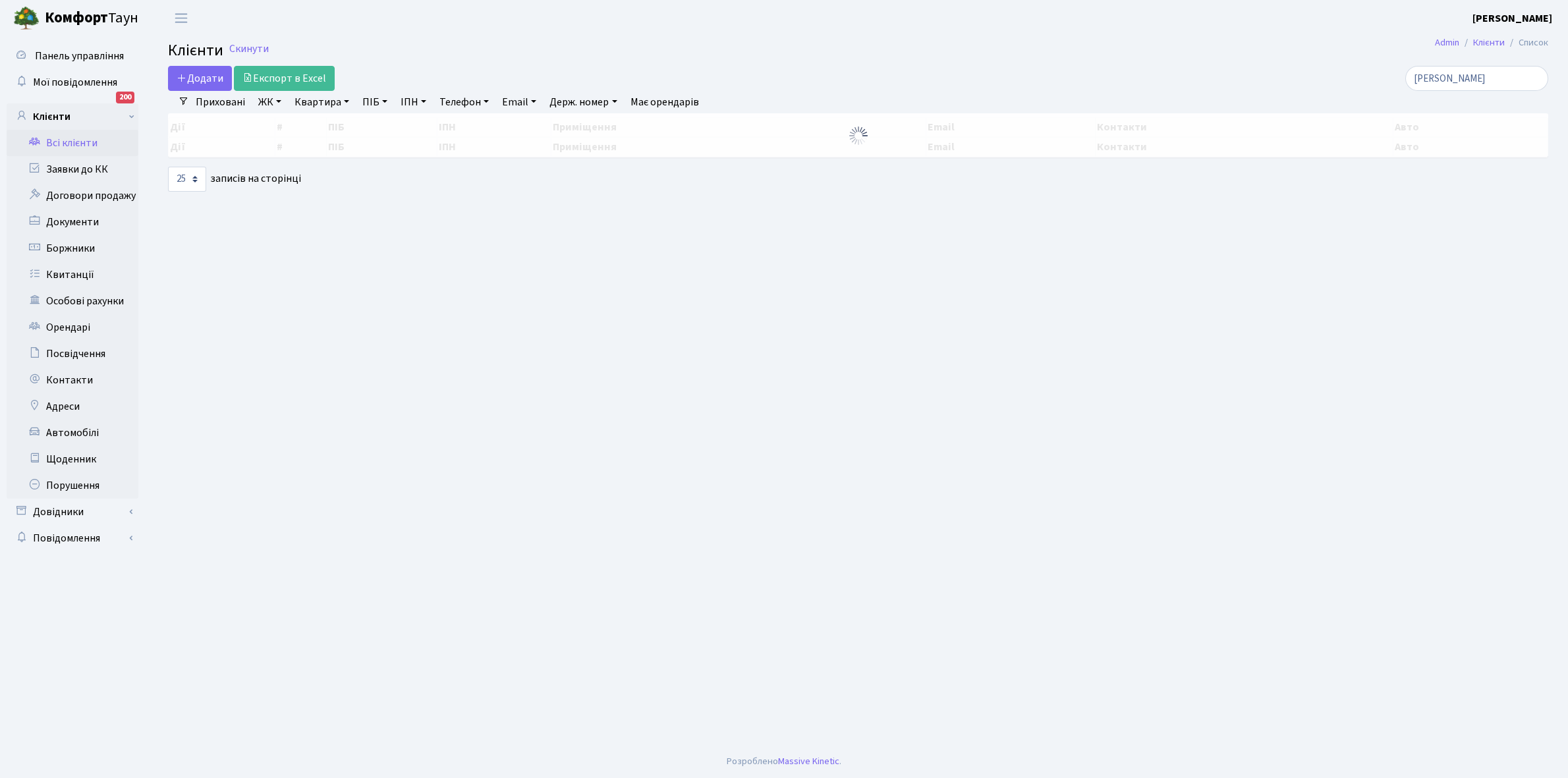
select select "25"
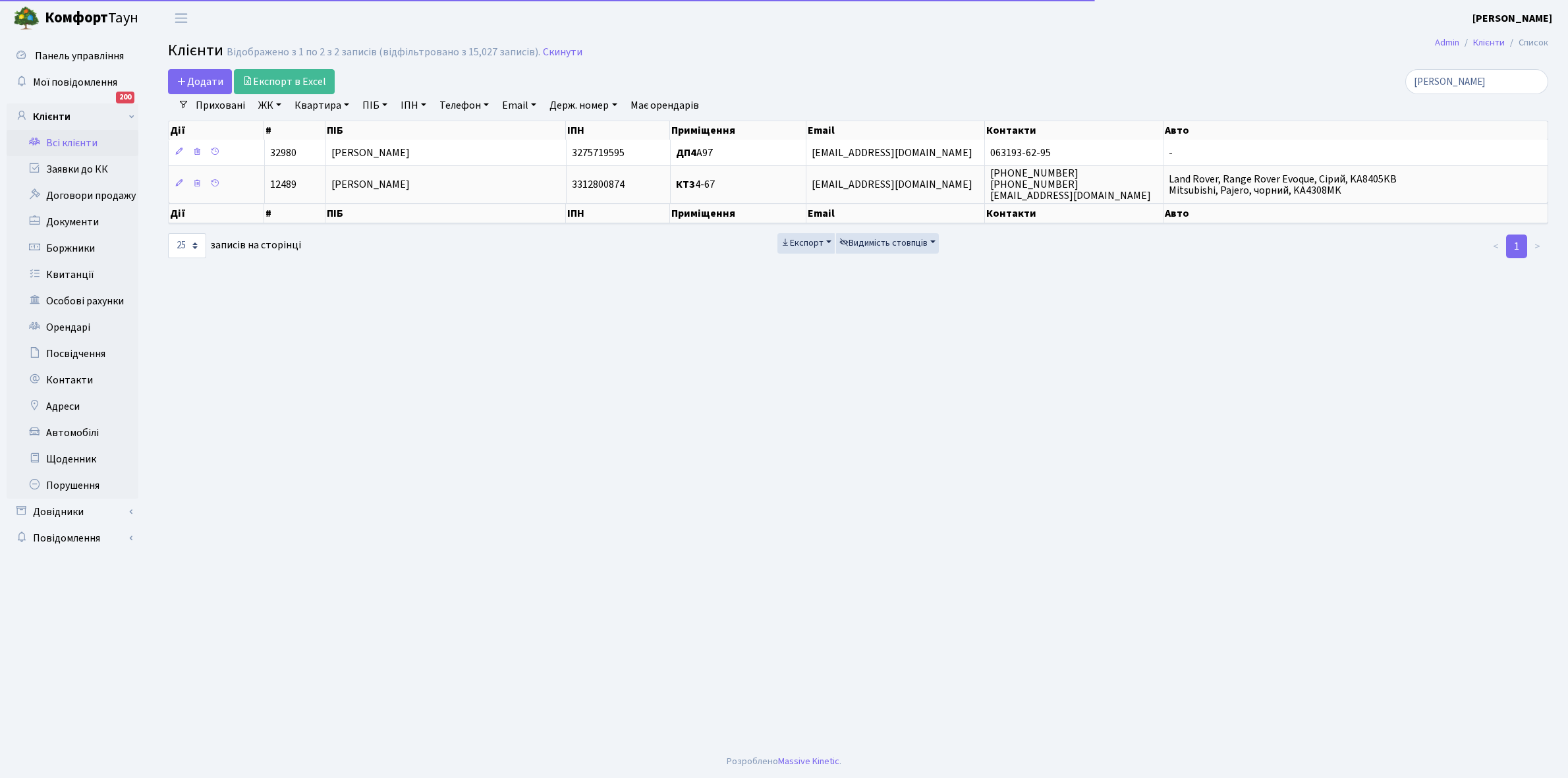
click at [346, 103] on link "Квартира" at bounding box center [322, 105] width 65 height 22
click at [343, 124] on input "text" at bounding box center [329, 131] width 77 height 25
click at [1486, 76] on input "яровий" at bounding box center [1477, 81] width 143 height 25
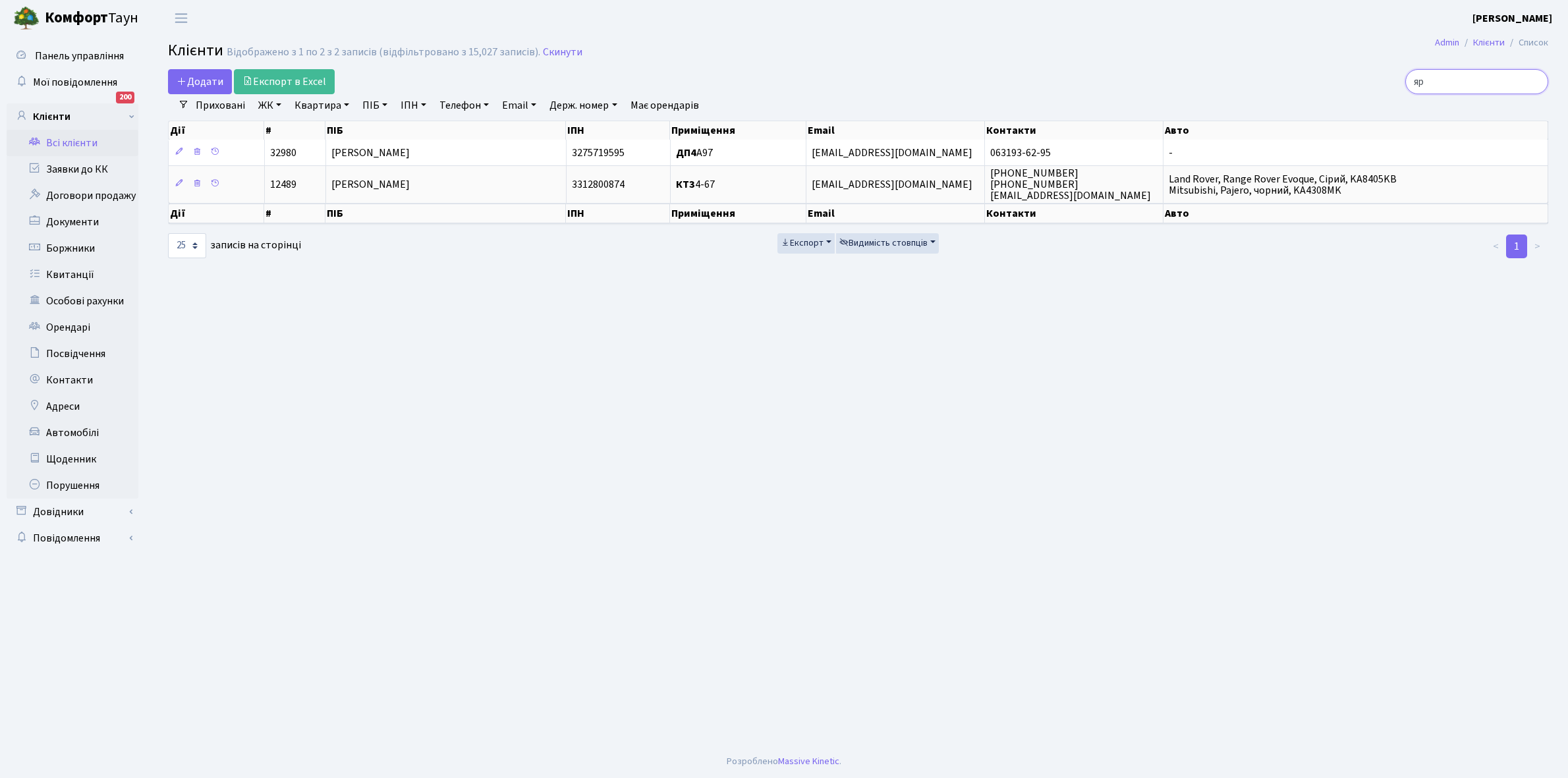
type input "я"
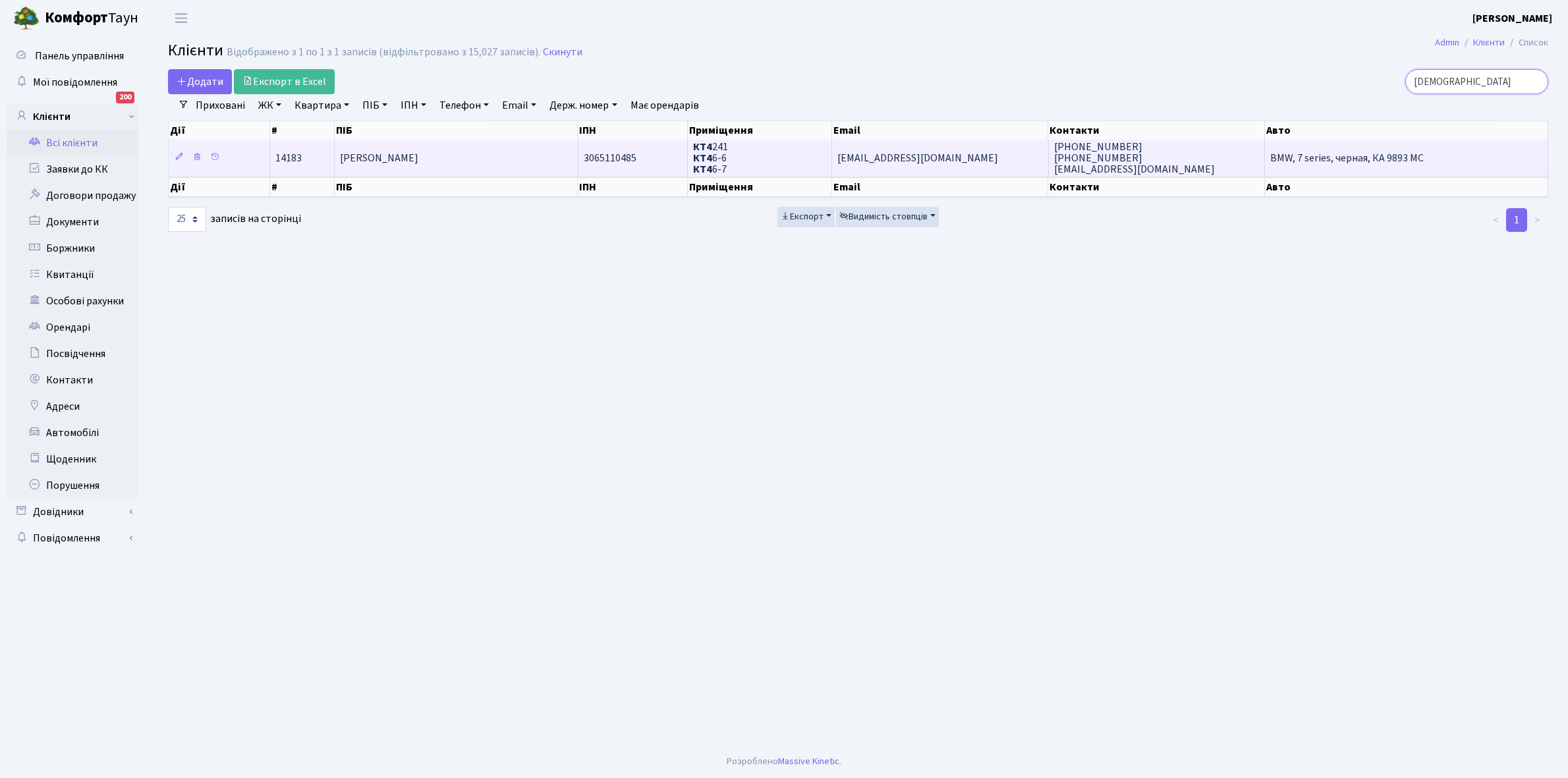
type input "каратун"
click at [483, 162] on td "[PERSON_NAME]" at bounding box center [456, 157] width 244 height 36
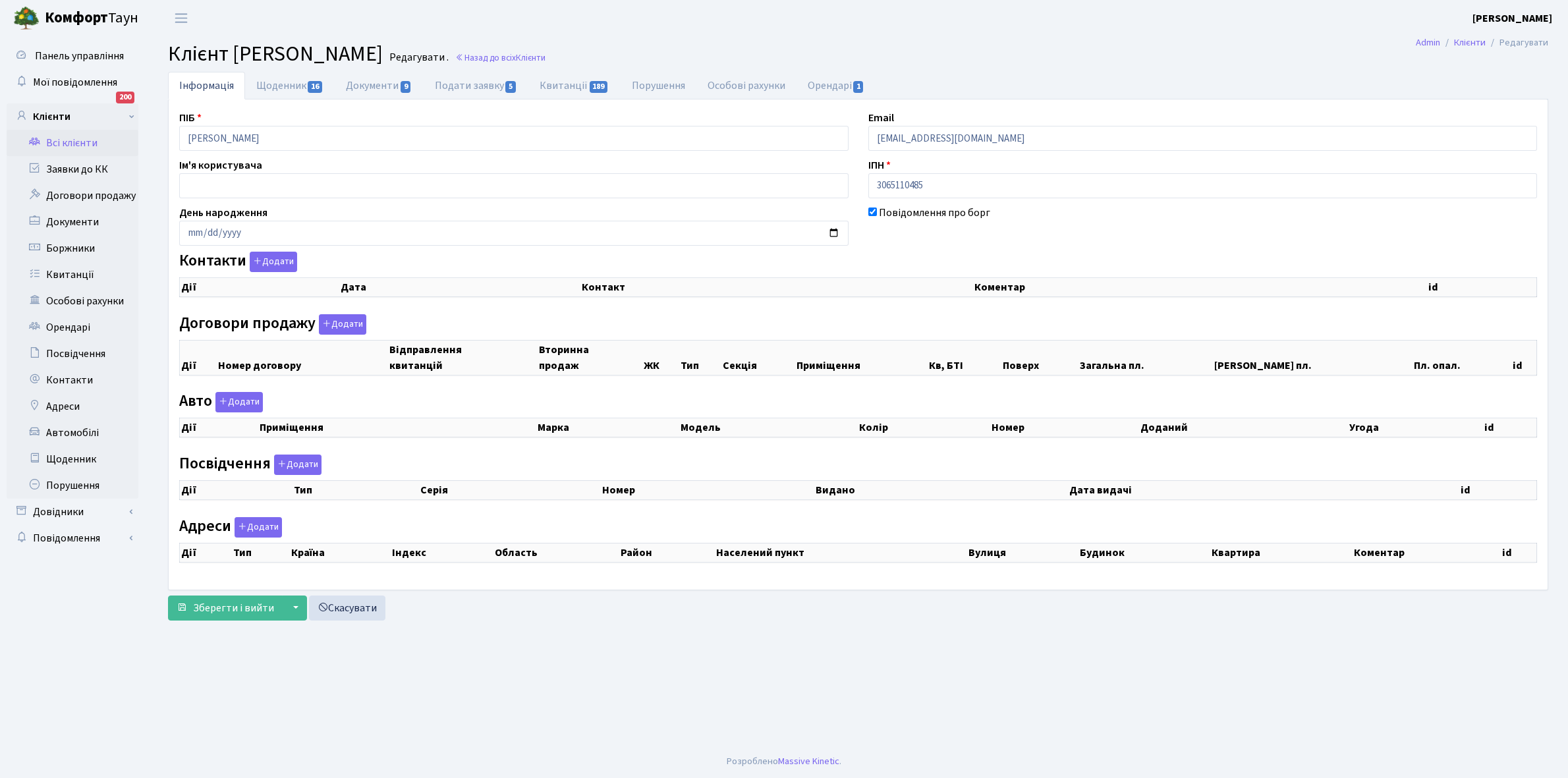
select select "25"
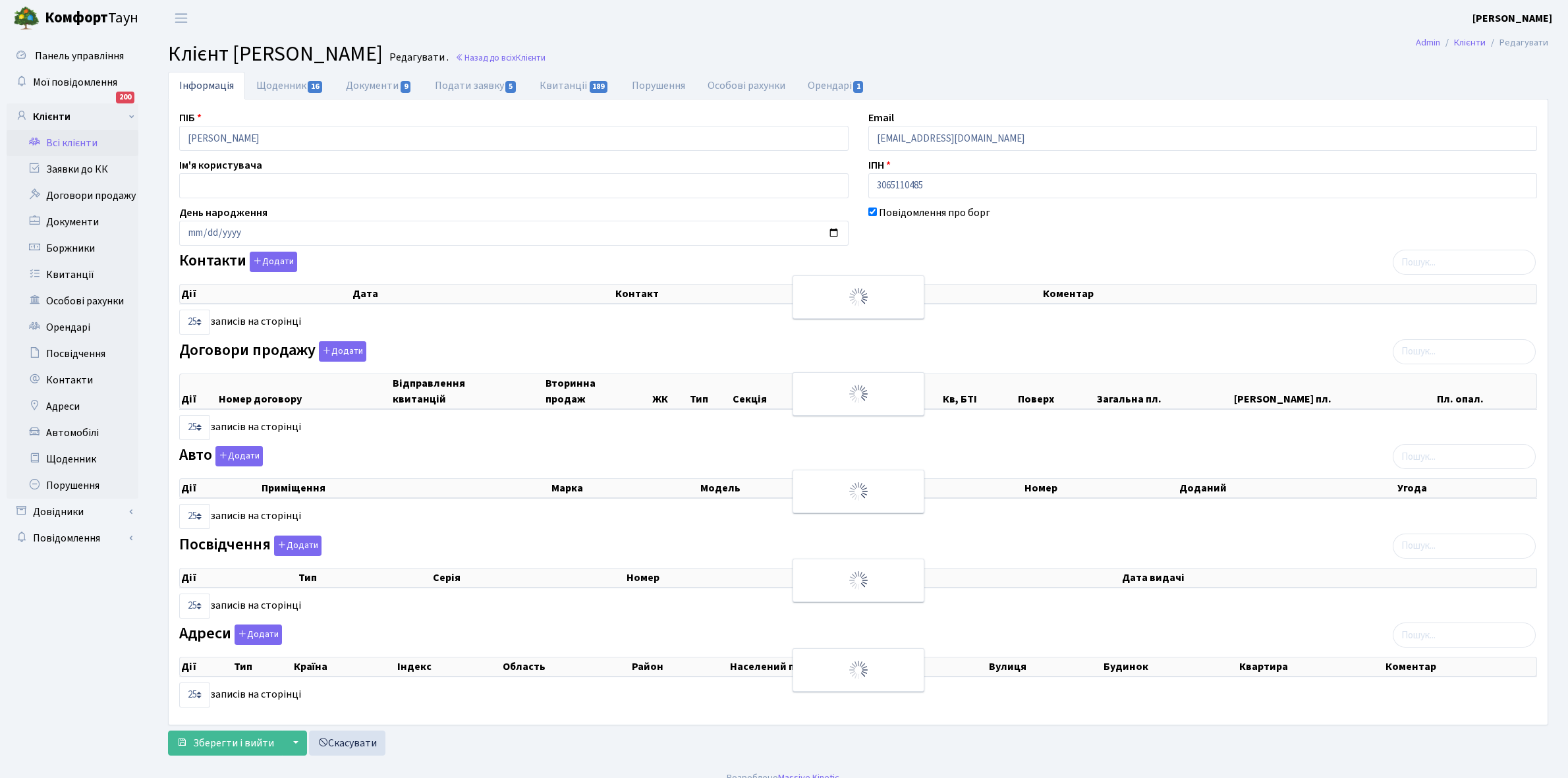
checkbox input "true"
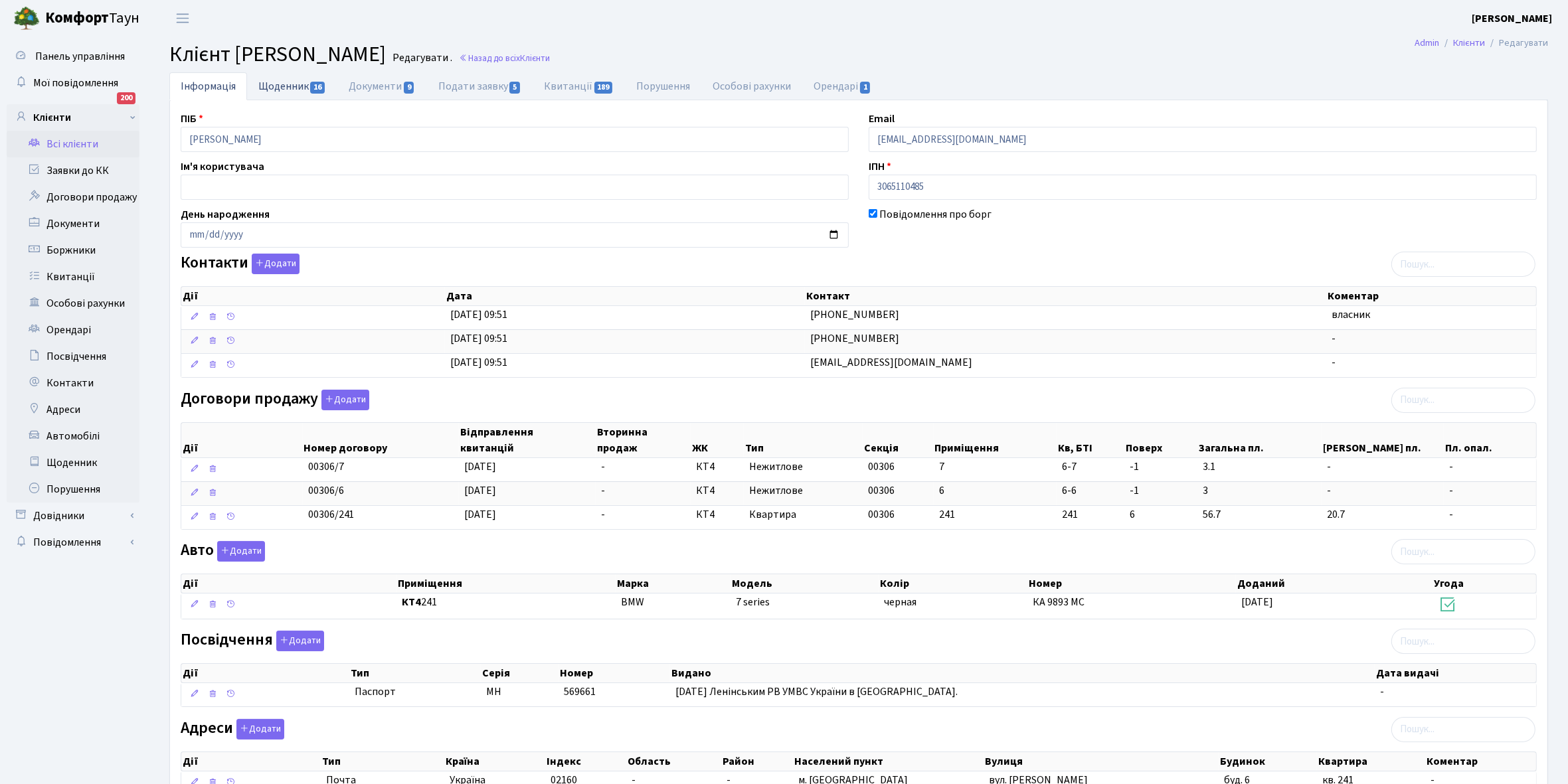
click at [284, 85] on link "Щоденник 16" at bounding box center [292, 85] width 90 height 27
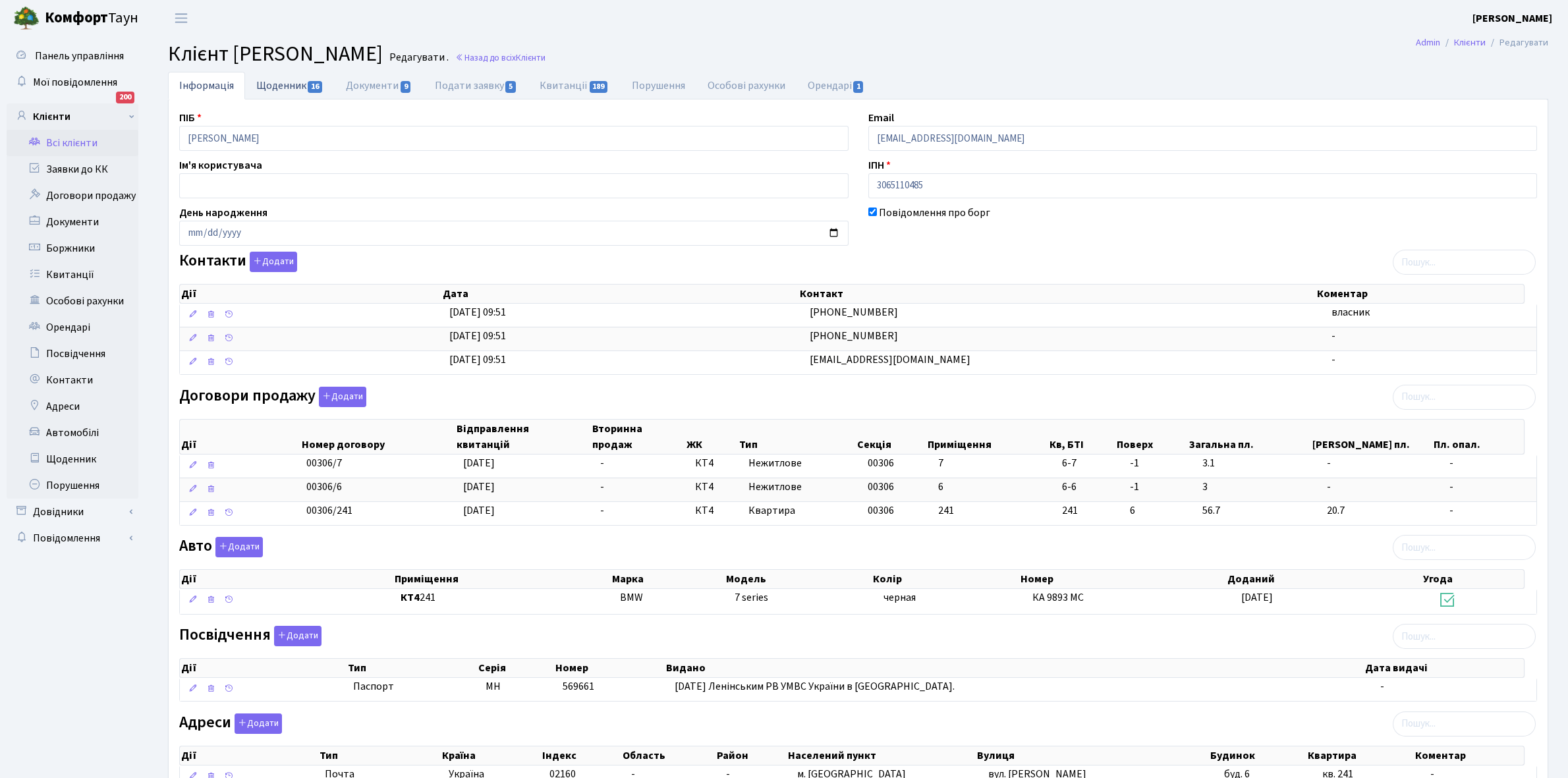
select select "25"
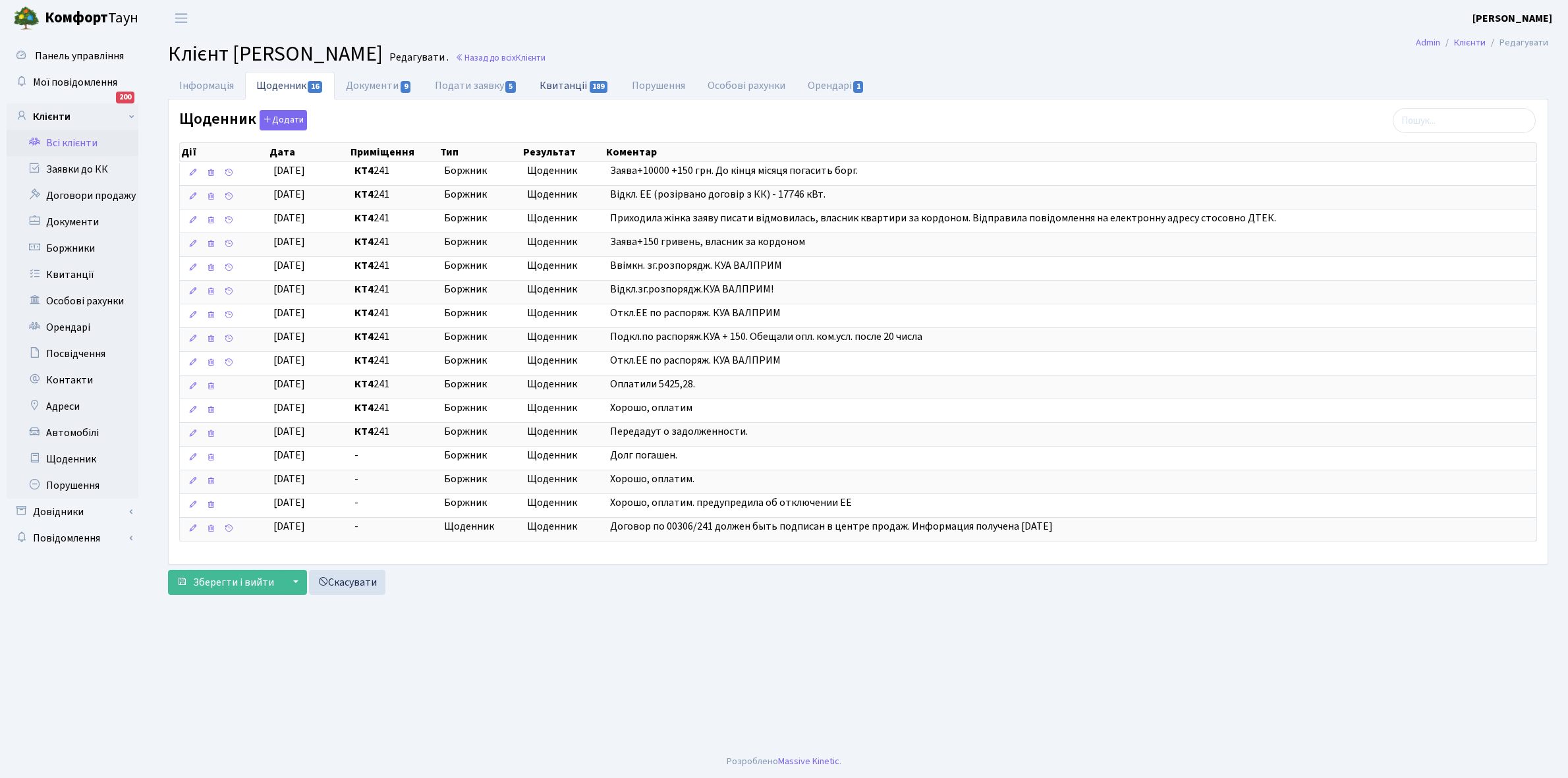
click at [559, 86] on link "Квитанції 189" at bounding box center [574, 84] width 91 height 27
select select "25"
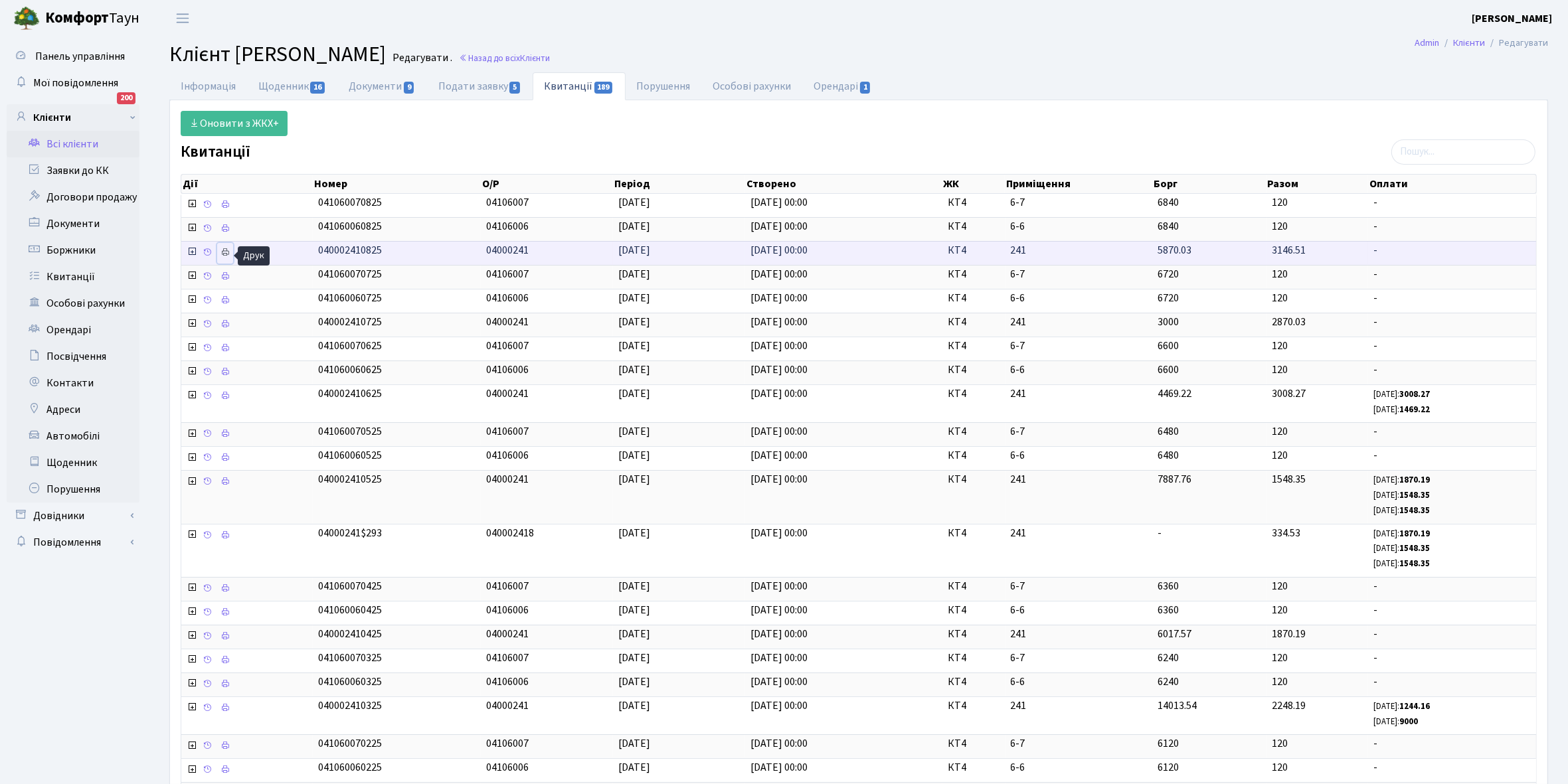
click at [226, 256] on icon at bounding box center [225, 252] width 10 height 10
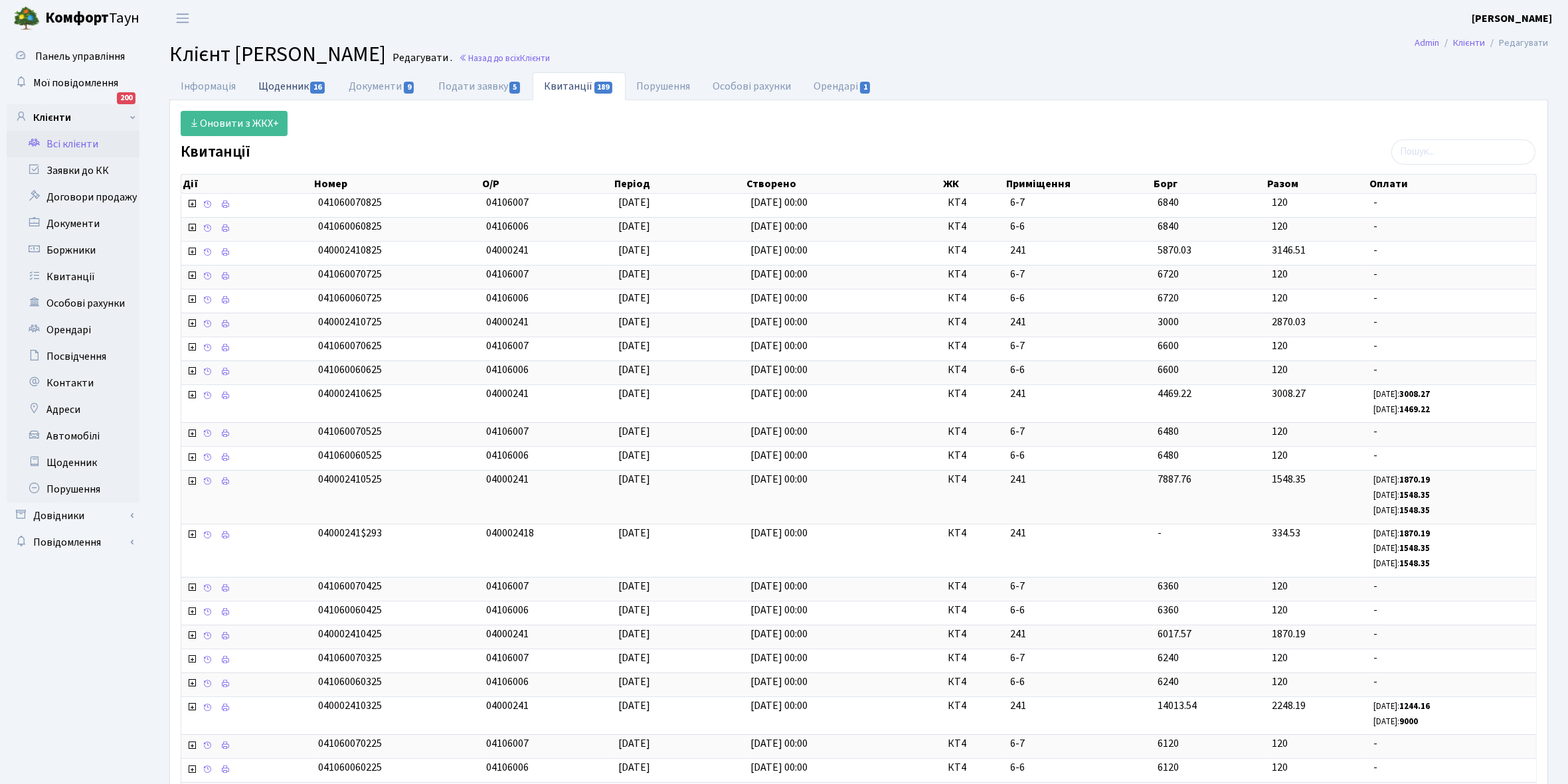
click at [271, 81] on link "Щоденник 16" at bounding box center [292, 85] width 90 height 27
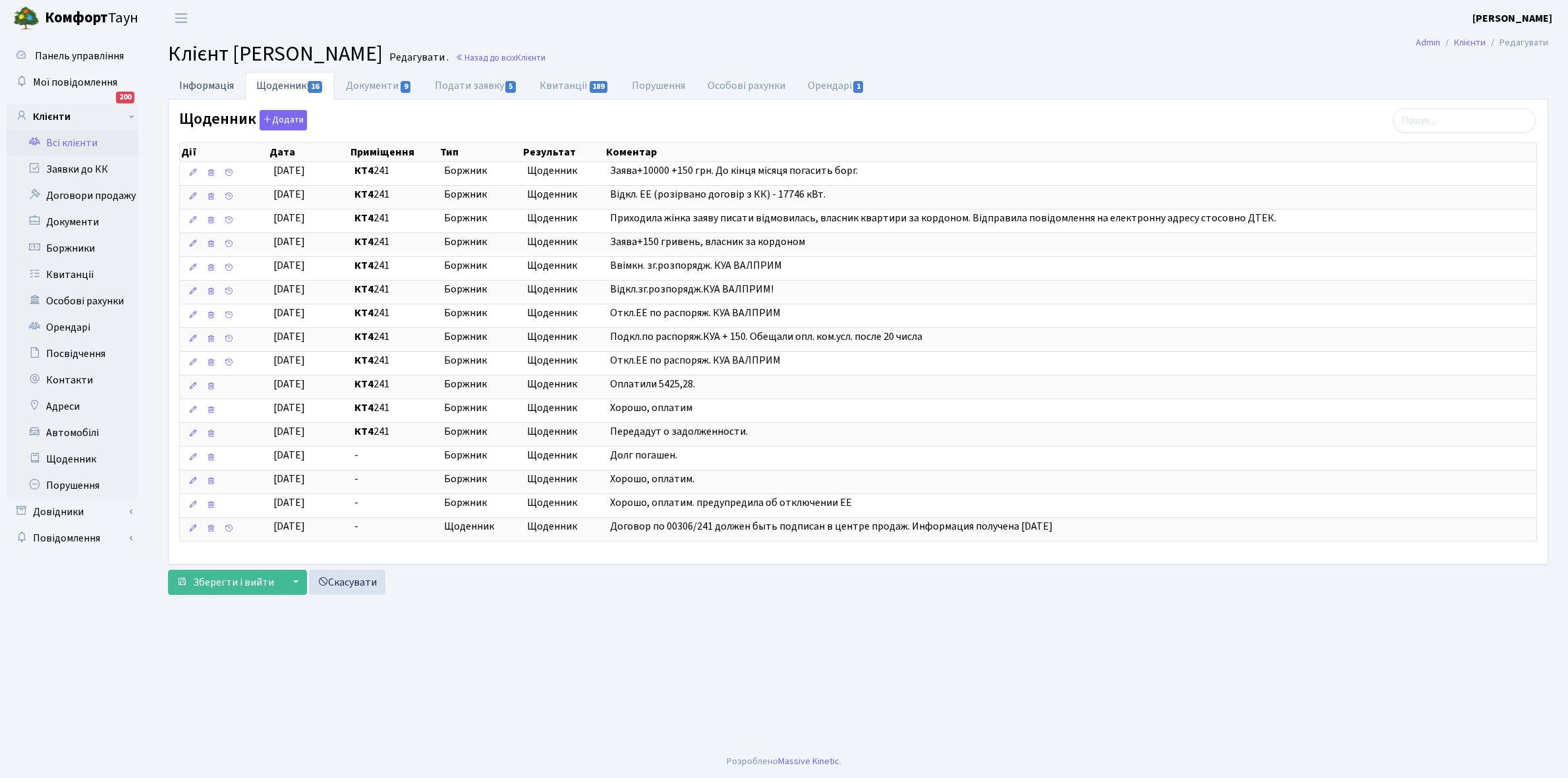
click at [195, 83] on link "Інформація" at bounding box center [207, 84] width 77 height 27
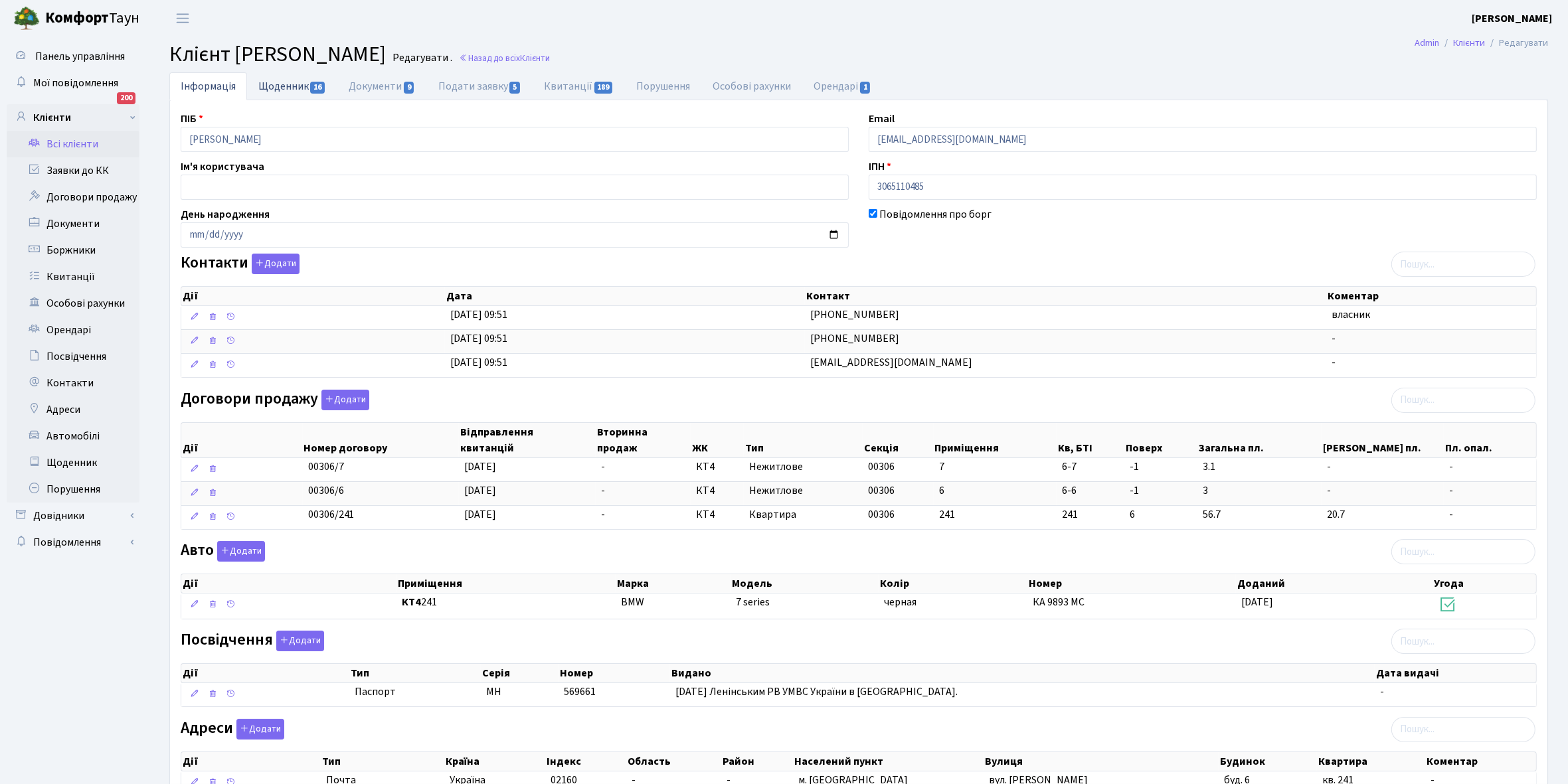
click at [284, 84] on link "Щоденник 16" at bounding box center [292, 85] width 90 height 27
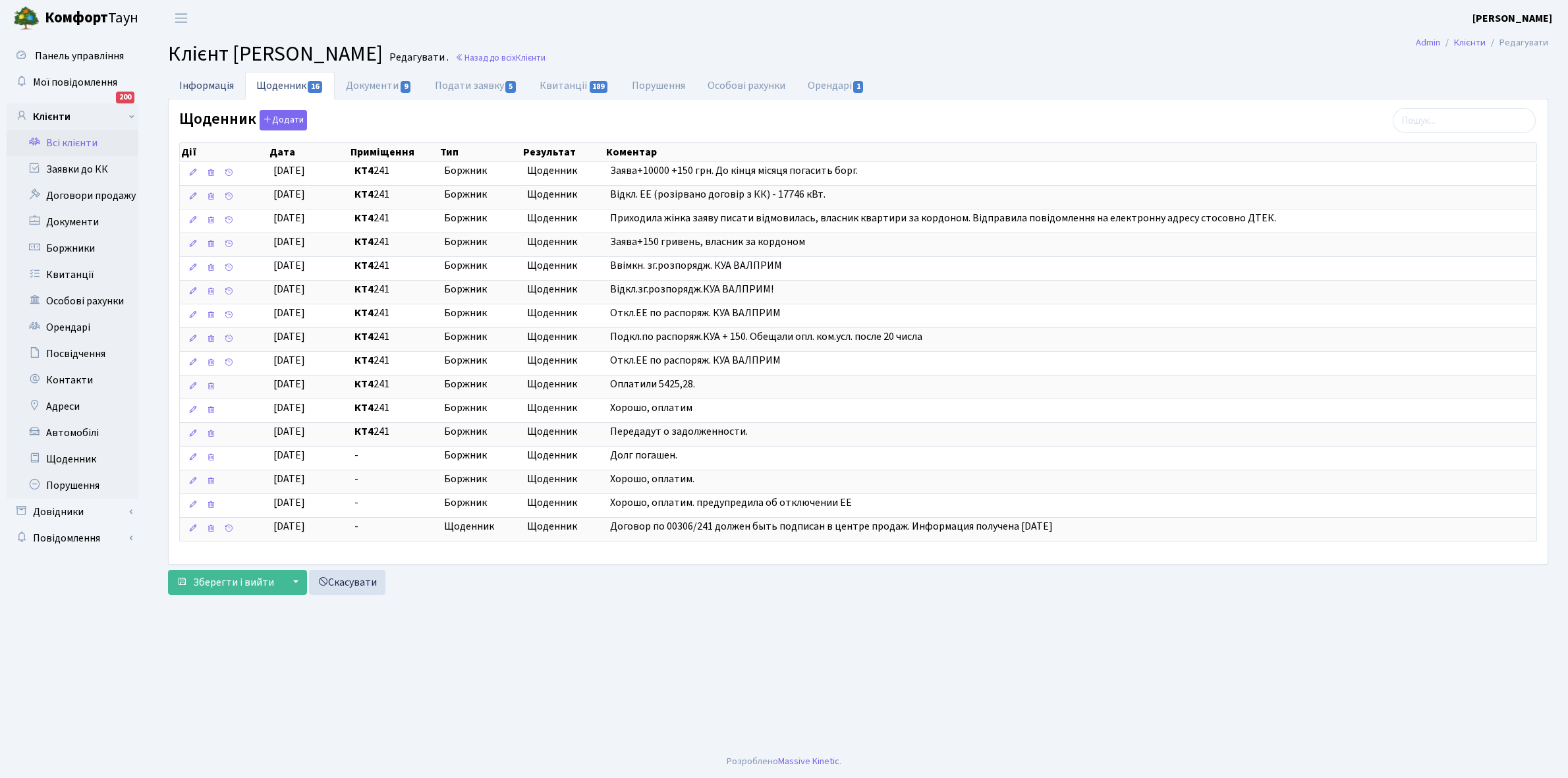
click at [199, 83] on link "Інформація" at bounding box center [207, 84] width 77 height 27
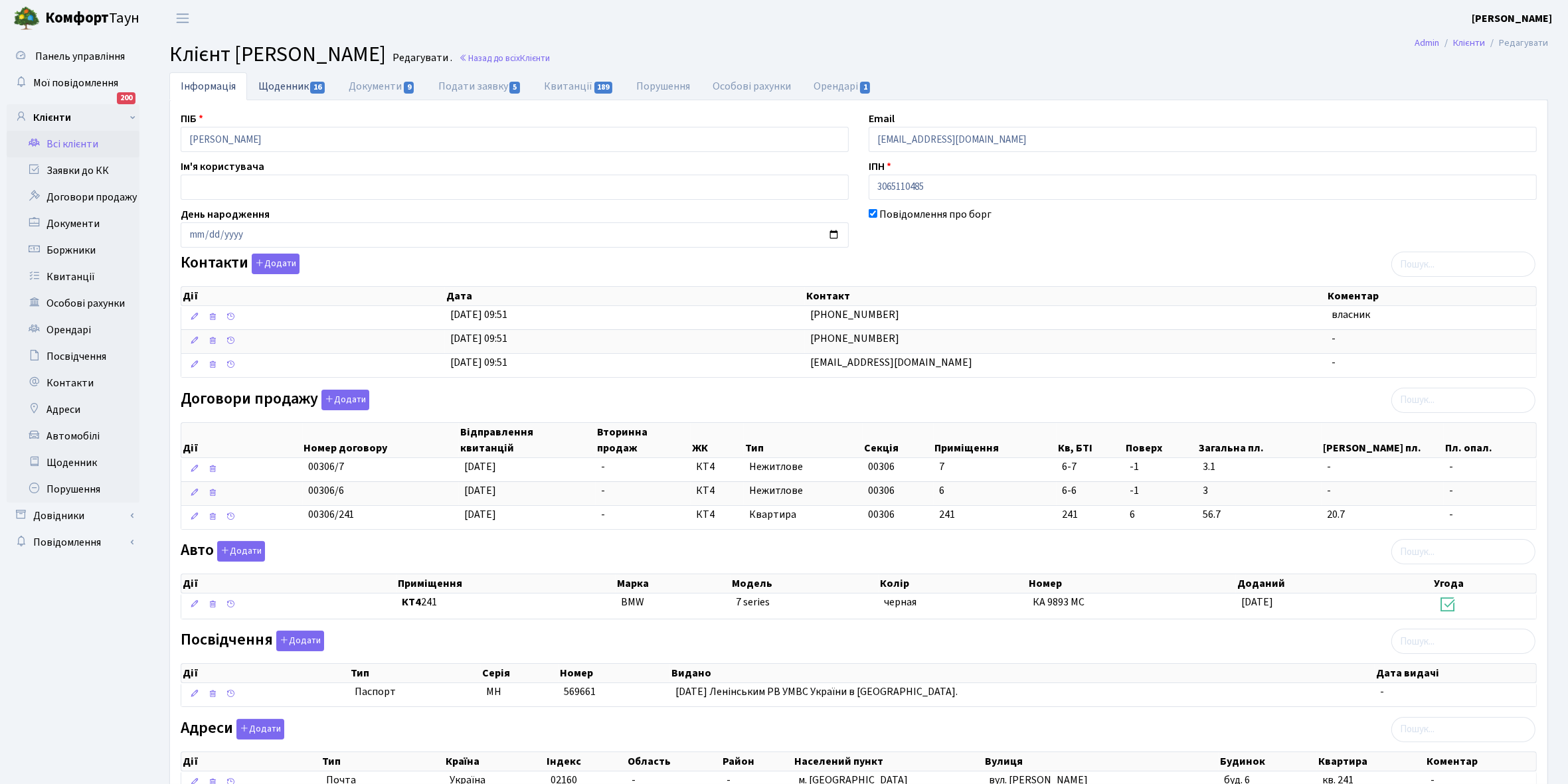
click at [276, 83] on link "Щоденник 16" at bounding box center [292, 85] width 90 height 27
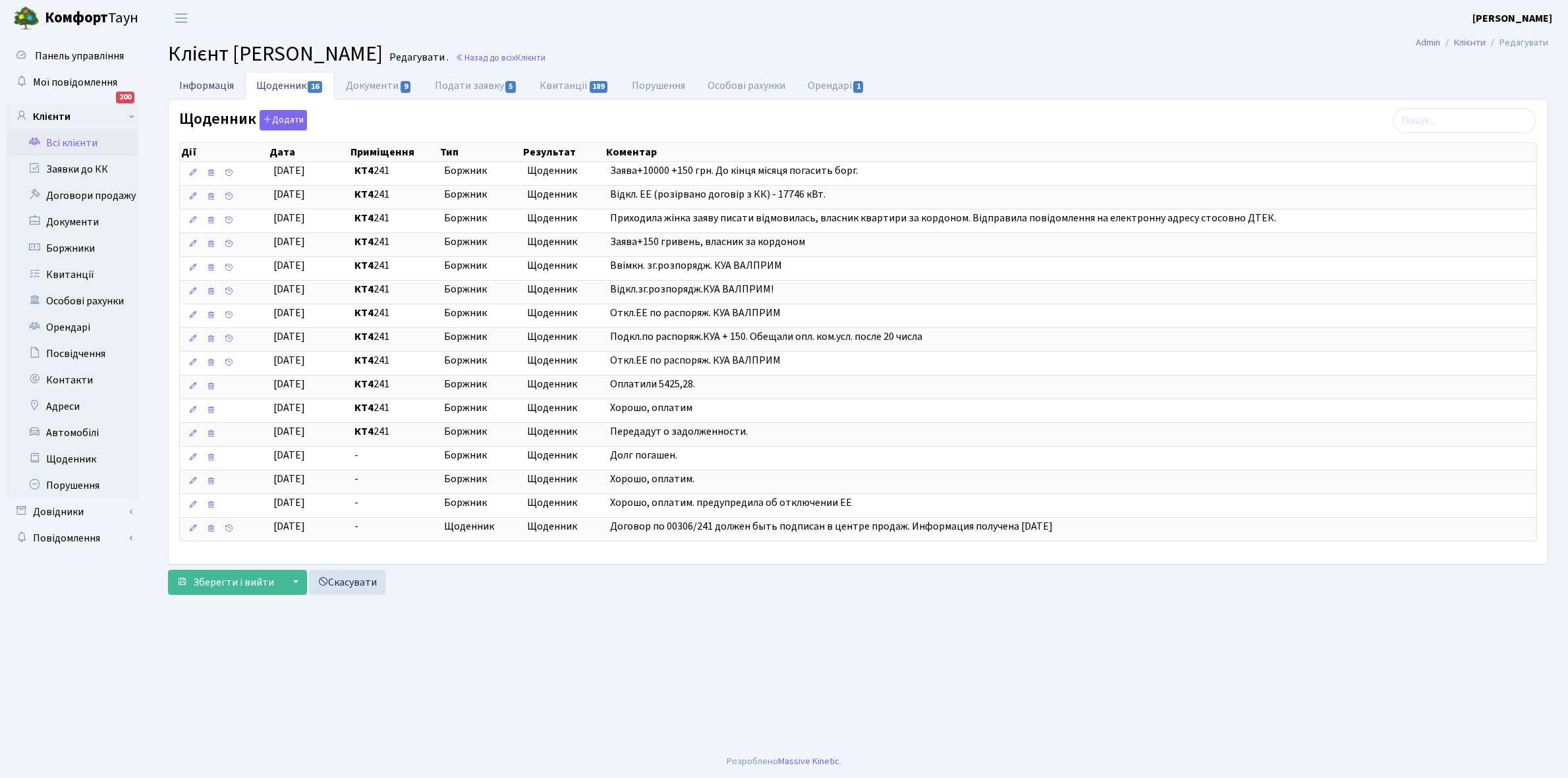
click at [208, 83] on link "Інформація" at bounding box center [207, 84] width 77 height 27
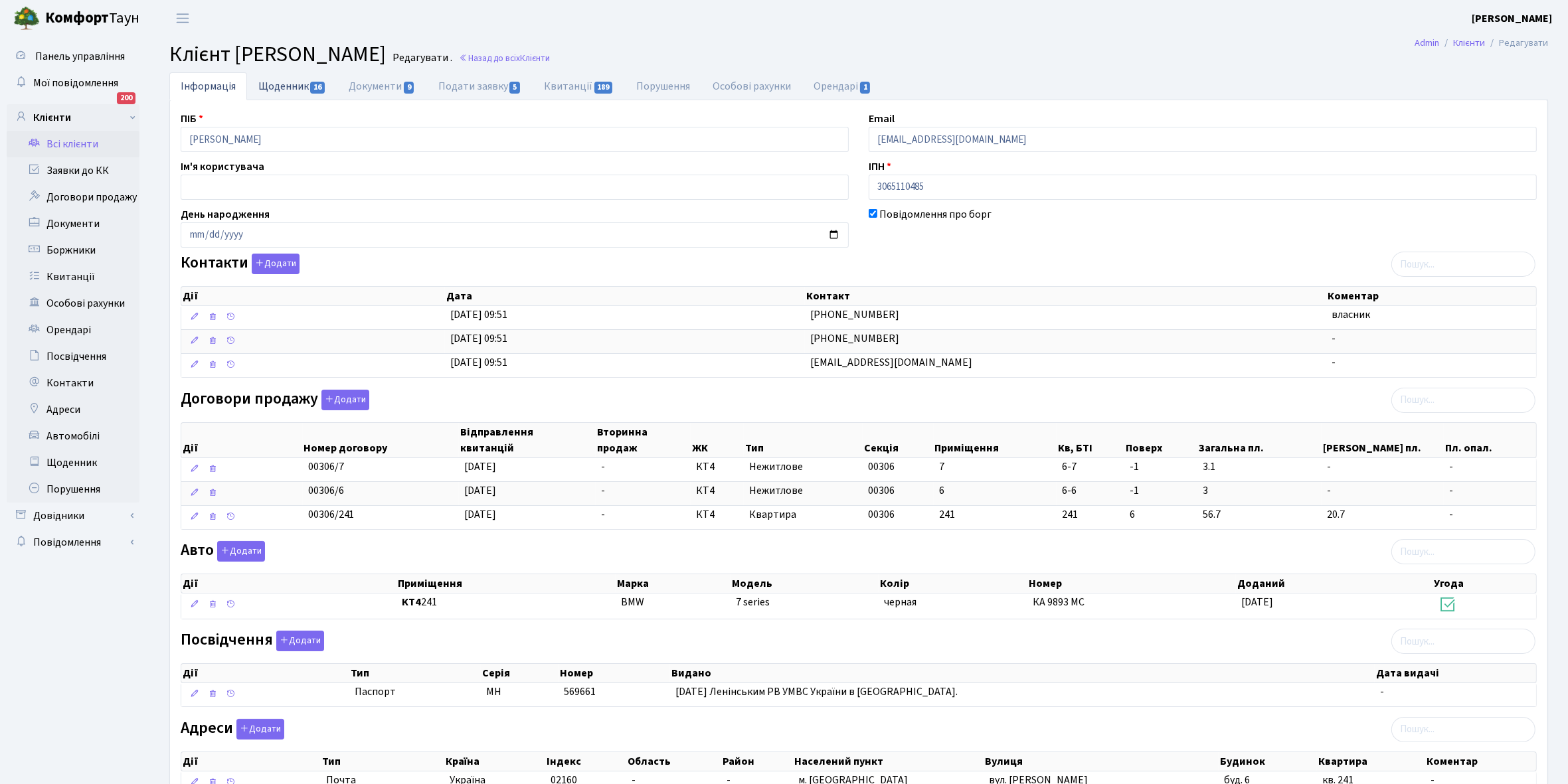
click at [287, 85] on link "Щоденник 16" at bounding box center [292, 85] width 90 height 27
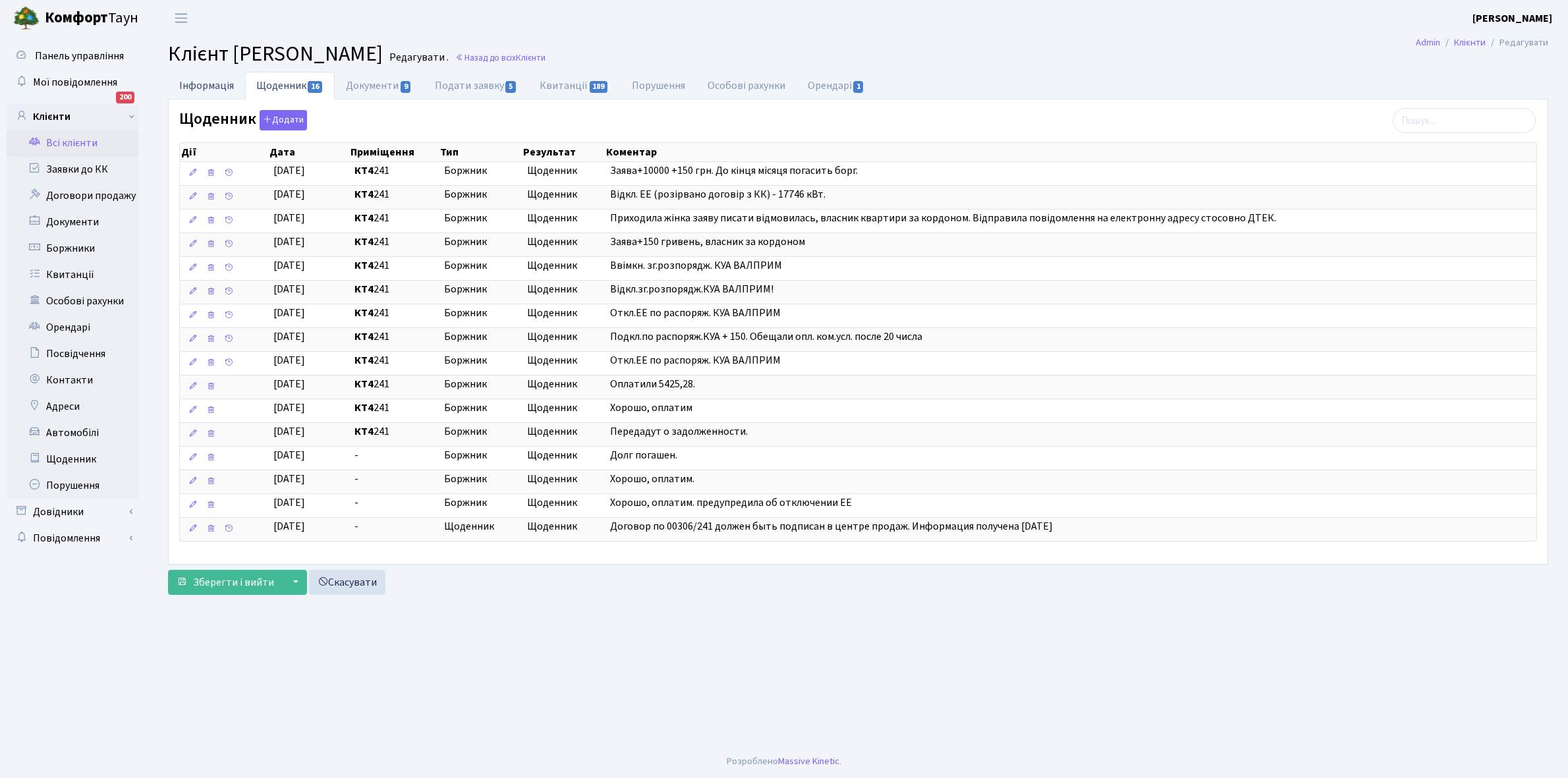
click at [195, 86] on link "Інформація" at bounding box center [207, 84] width 77 height 27
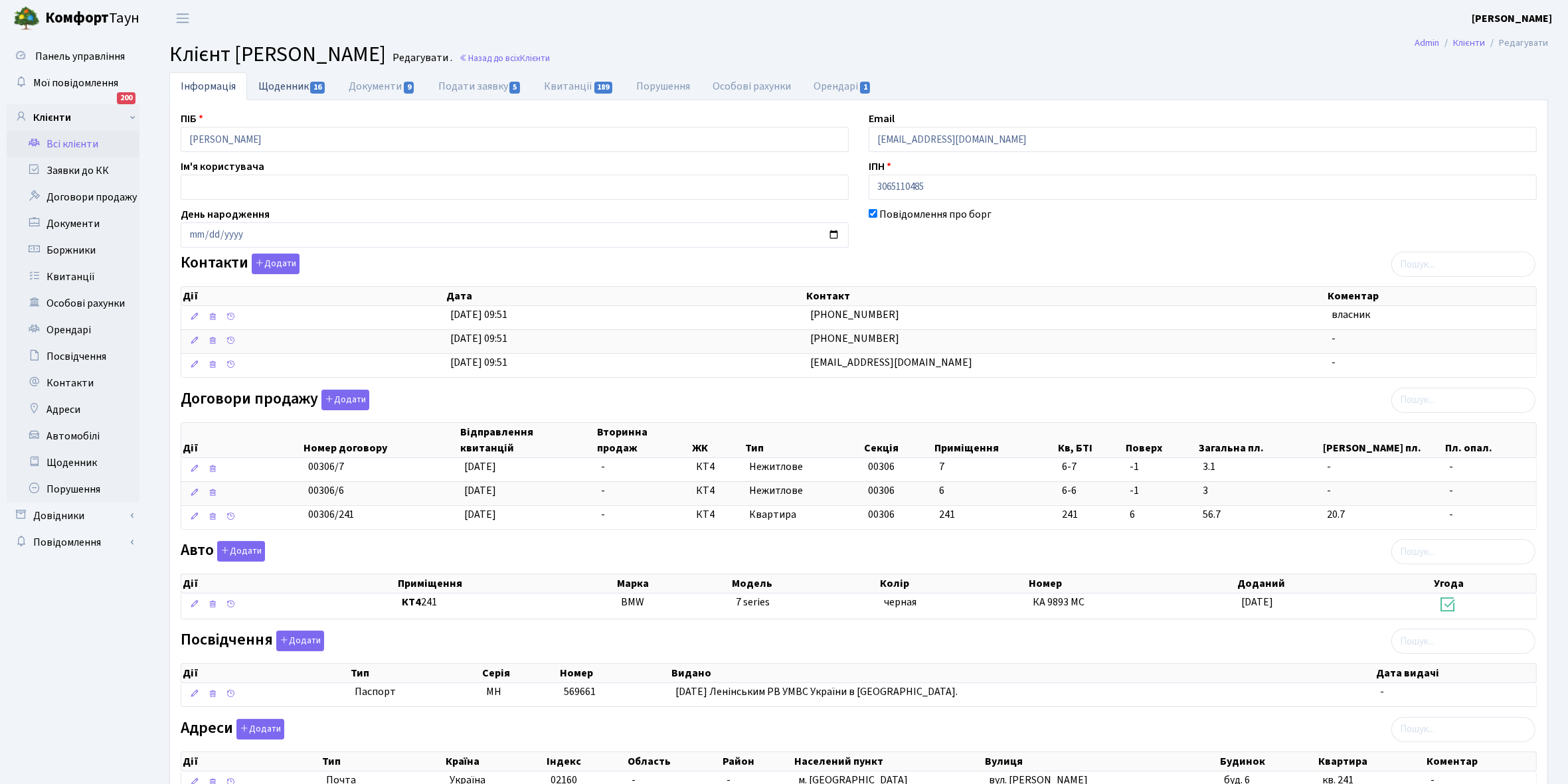
click at [277, 87] on link "Щоденник 16" at bounding box center [292, 85] width 90 height 27
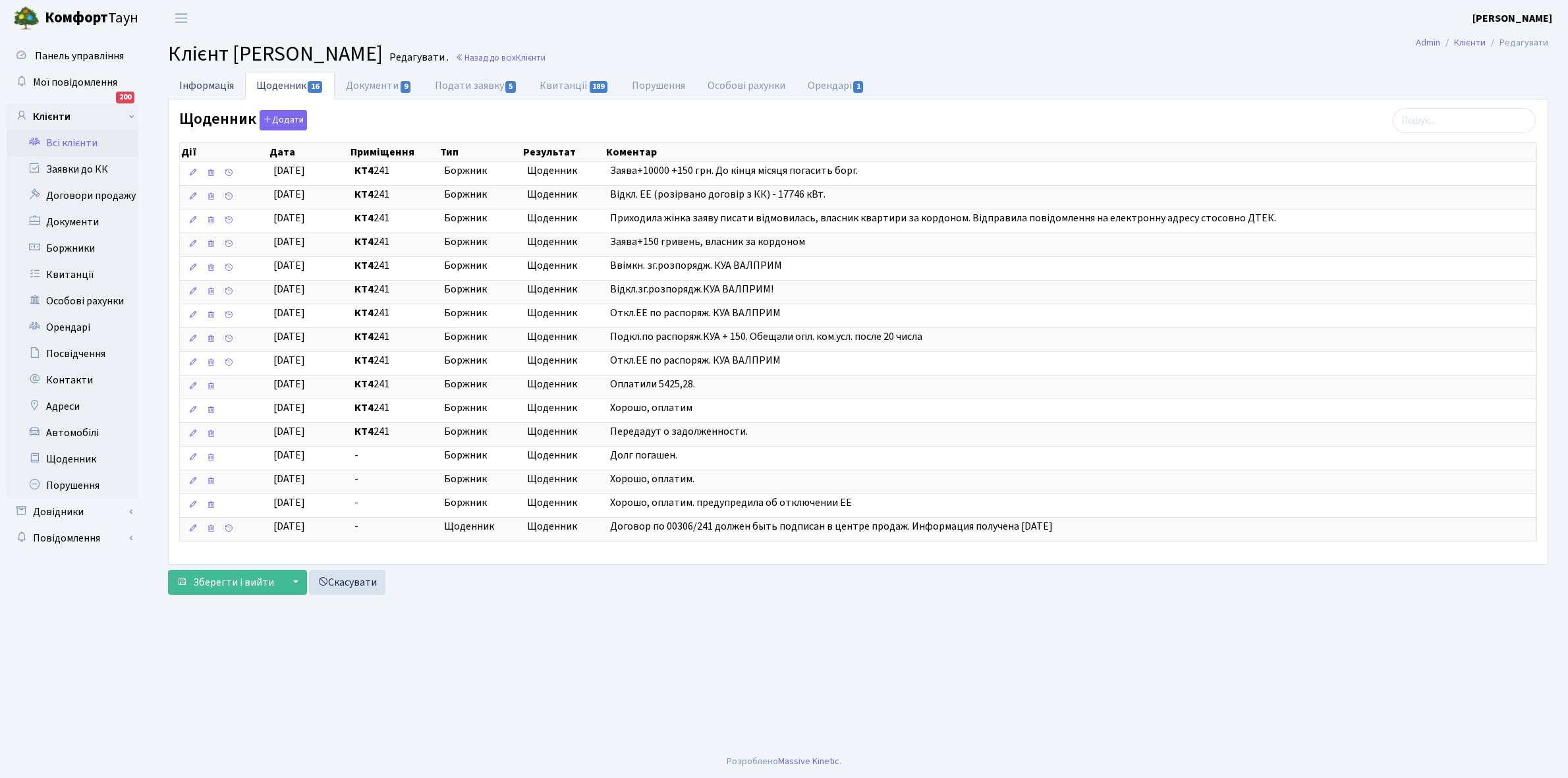
click at [187, 83] on link "Інформація" at bounding box center [207, 84] width 77 height 27
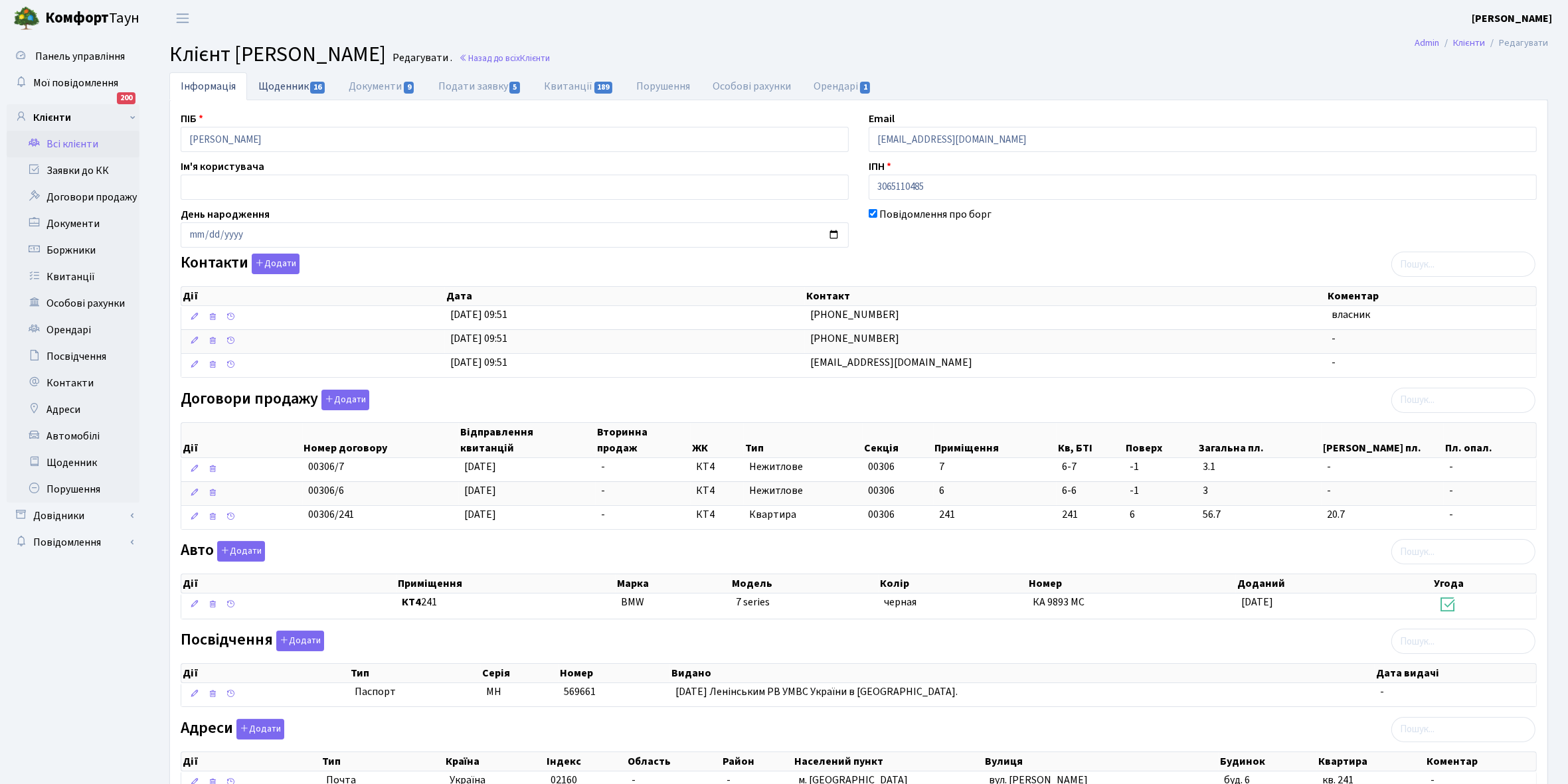
click at [282, 83] on link "Щоденник 16" at bounding box center [292, 85] width 90 height 27
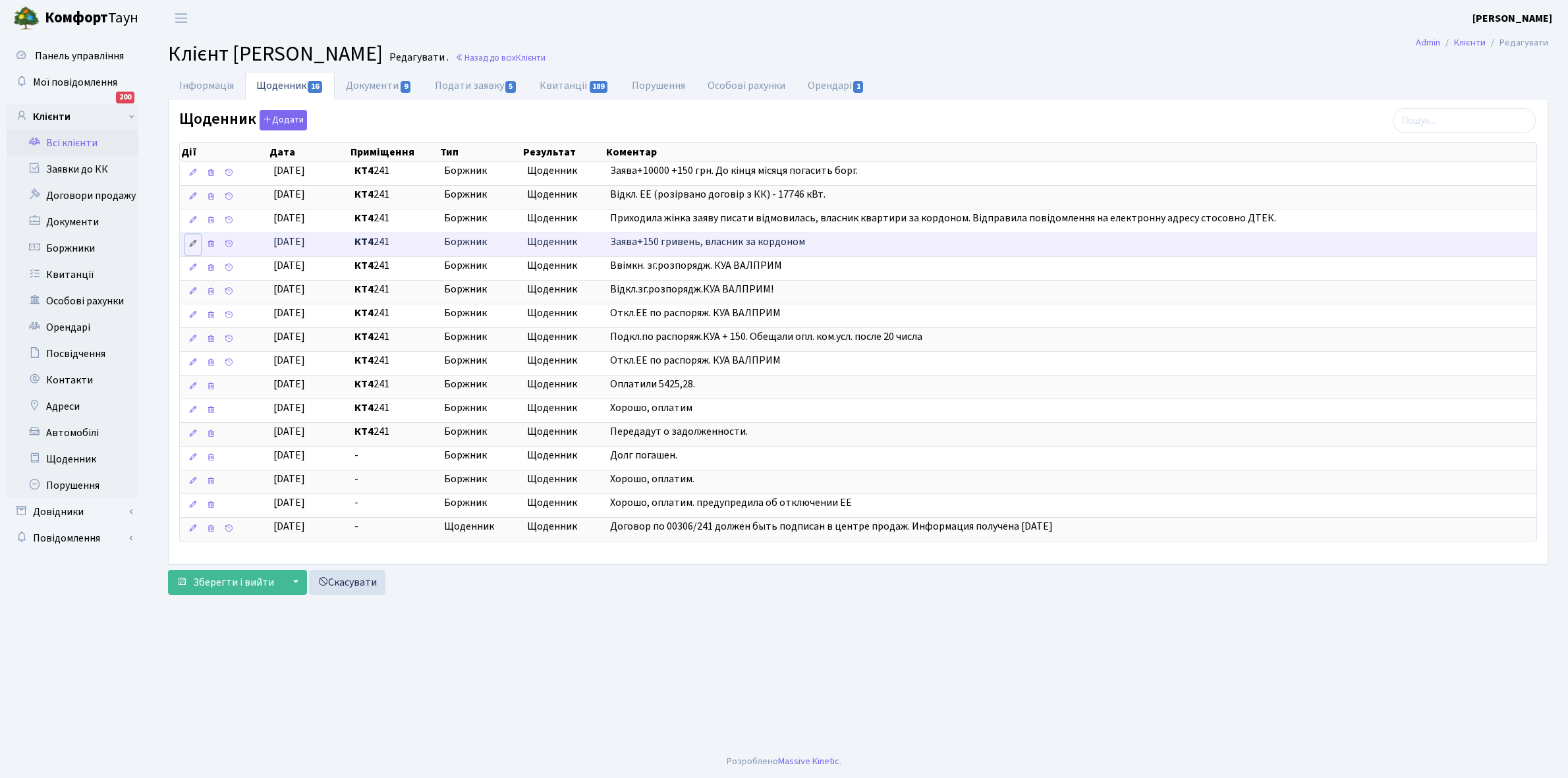
click at [192, 249] on icon at bounding box center [193, 244] width 9 height 9
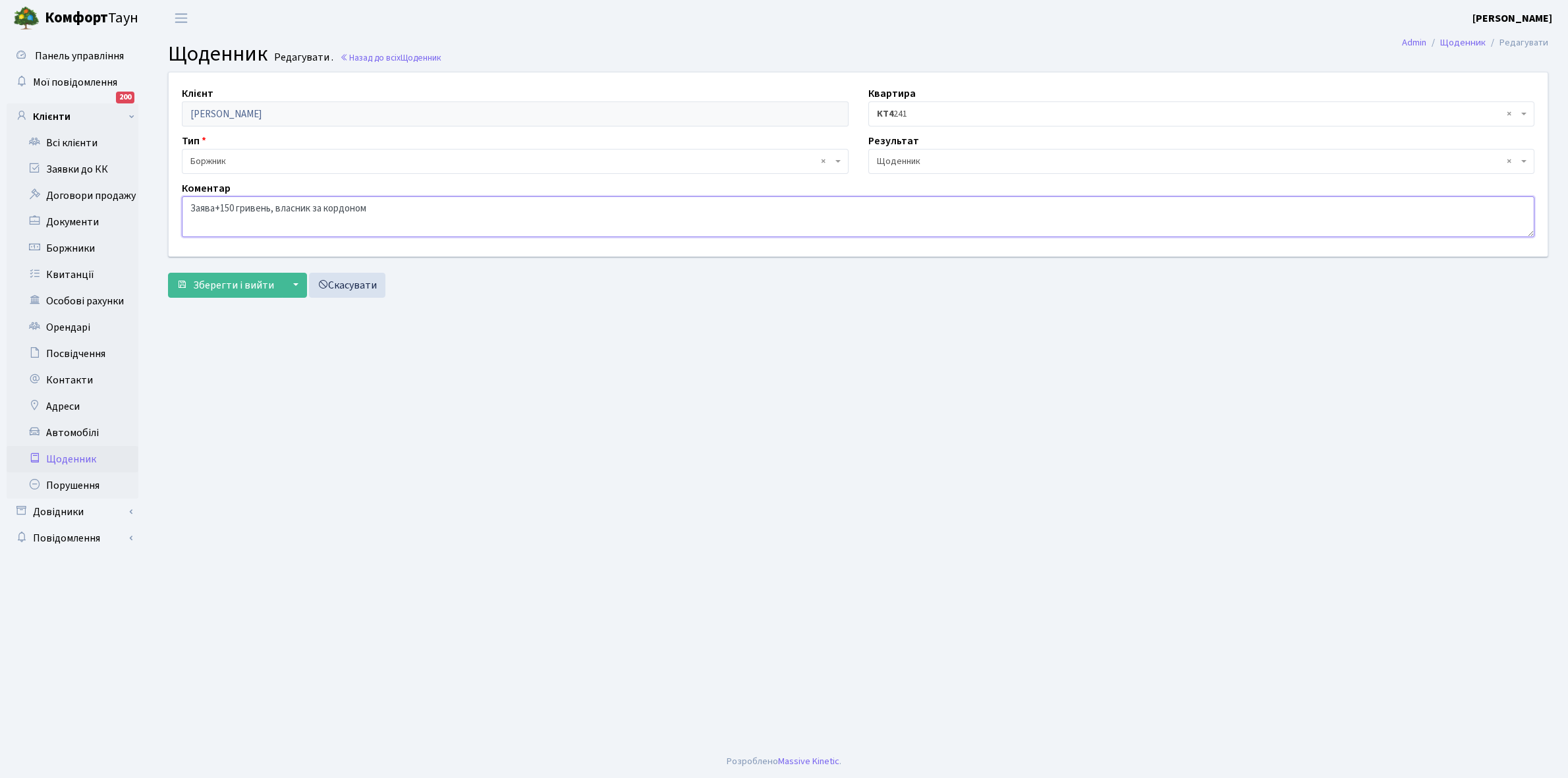
click at [427, 209] on textarea "Заява+150 гривень, власник за кордоном" at bounding box center [858, 216] width 1353 height 40
type textarea "Заява+150 гривень, власник за кордоном РОЗСТРОЧКА-?"
click at [236, 279] on span "Зберегти і вийти" at bounding box center [233, 285] width 81 height 15
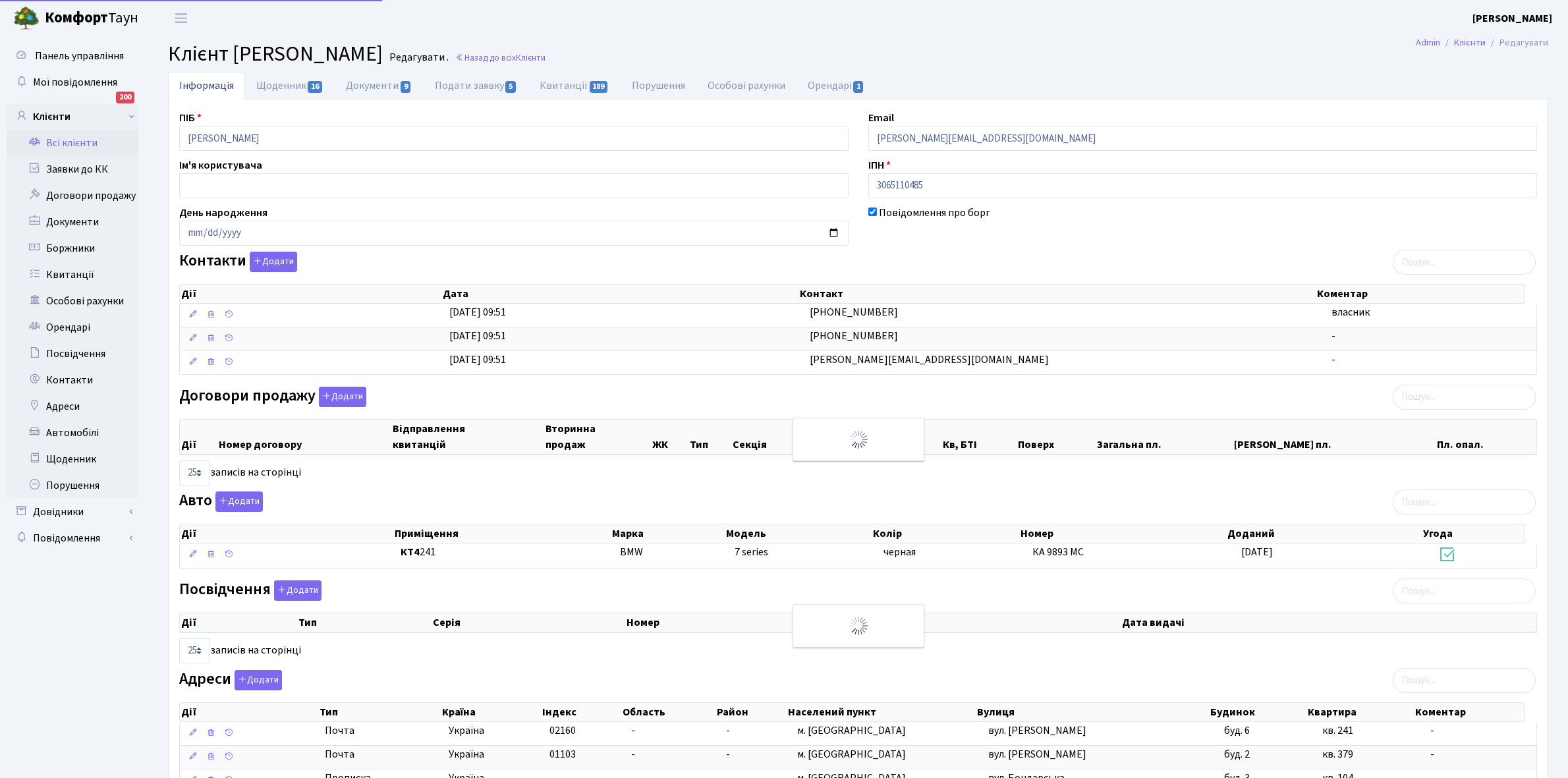
select select "25"
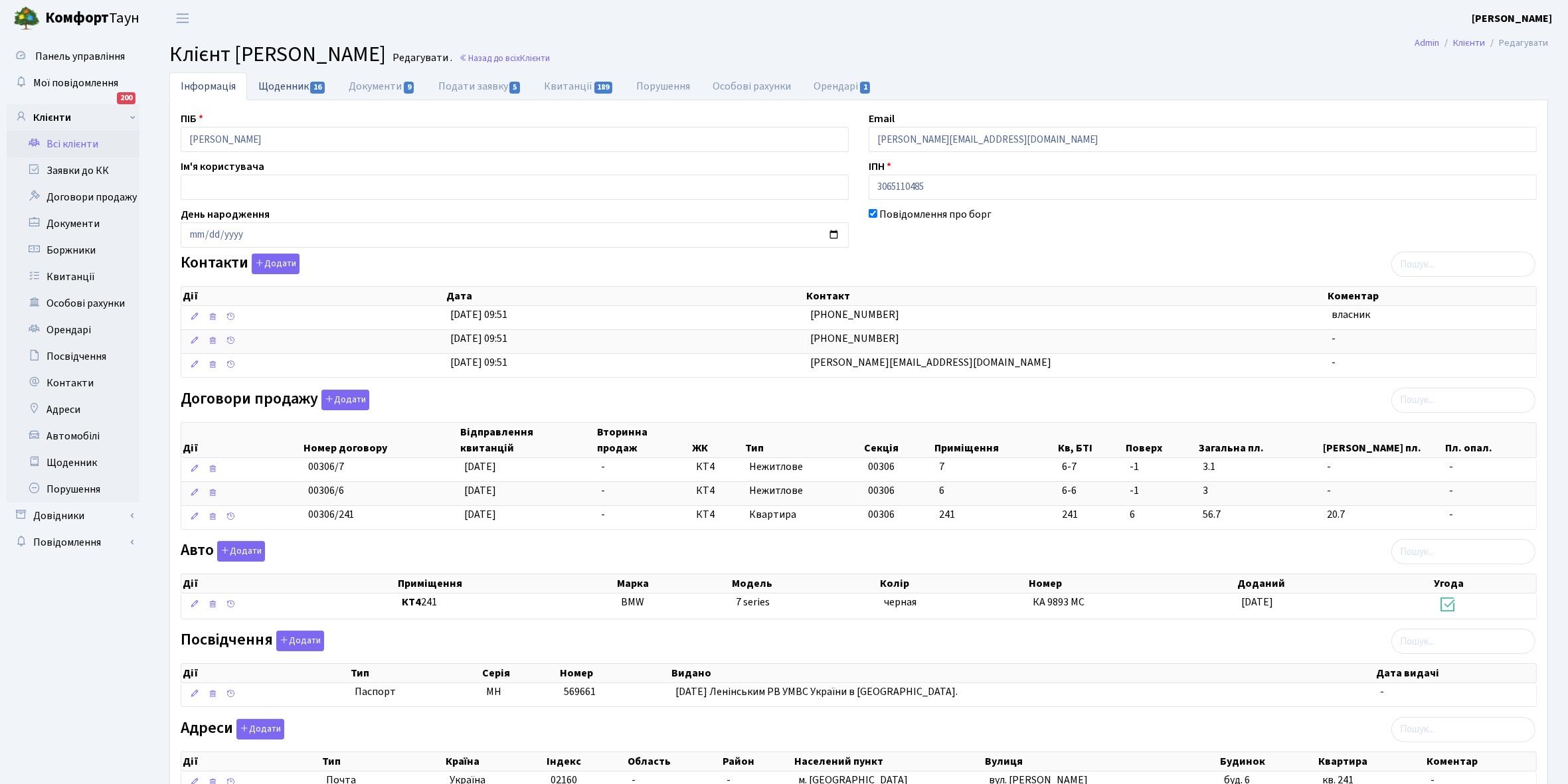
click at [277, 83] on link "Щоденник 16" at bounding box center [292, 85] width 90 height 27
select select "25"
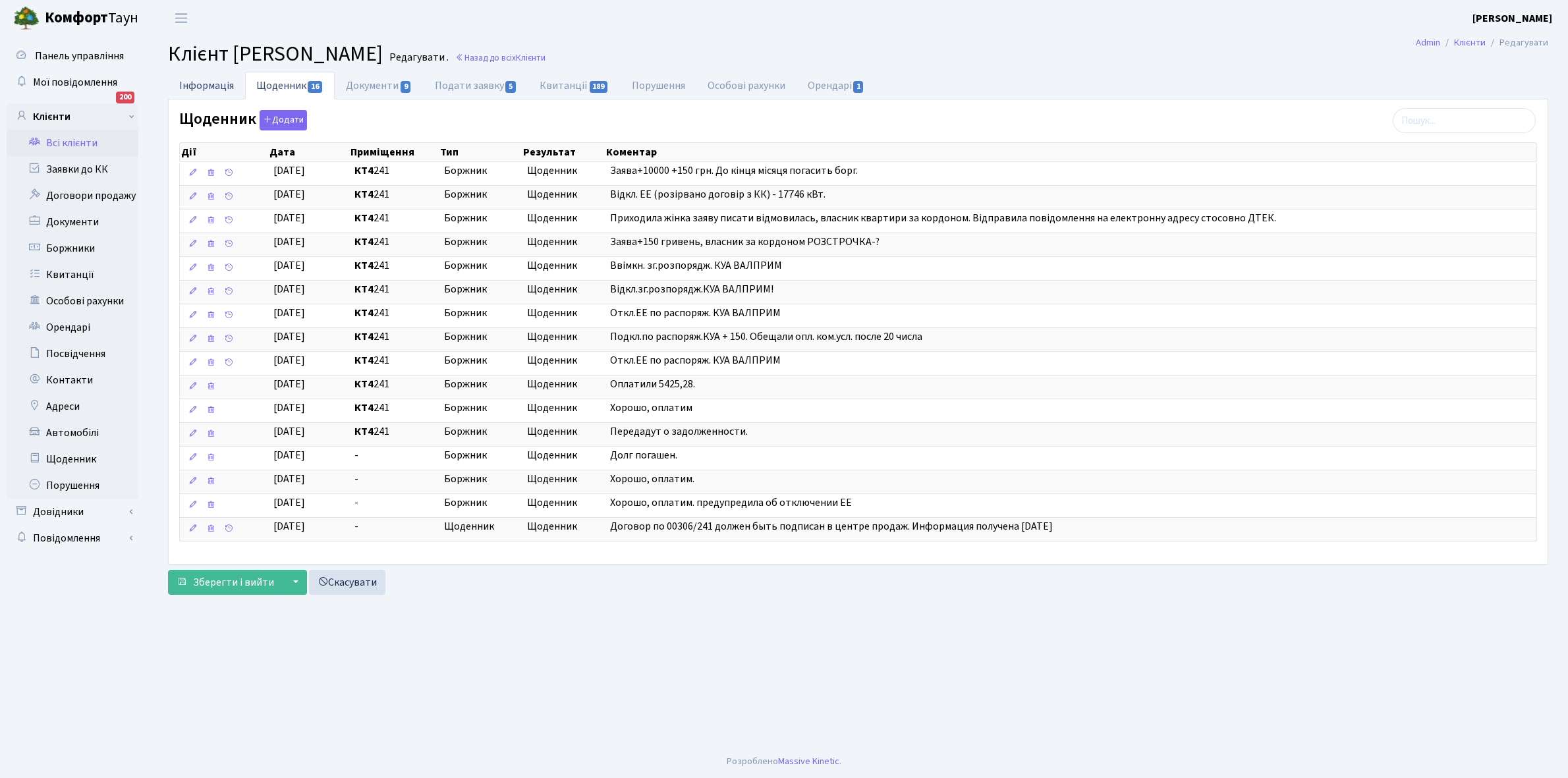
click at [195, 83] on link "Інформація" at bounding box center [207, 84] width 77 height 27
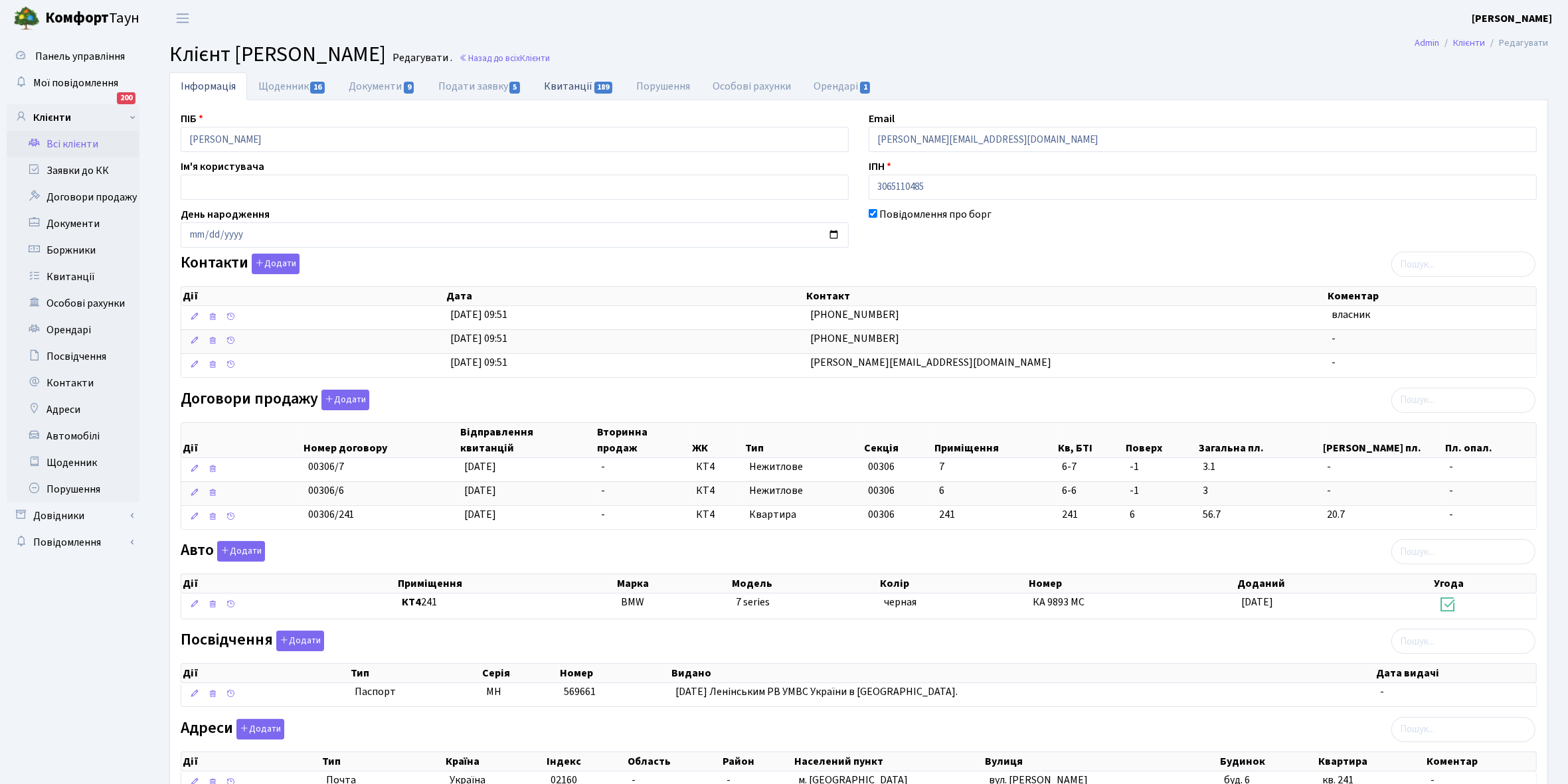
click at [566, 83] on link "Квитанції 189" at bounding box center [578, 85] width 92 height 27
select select "25"
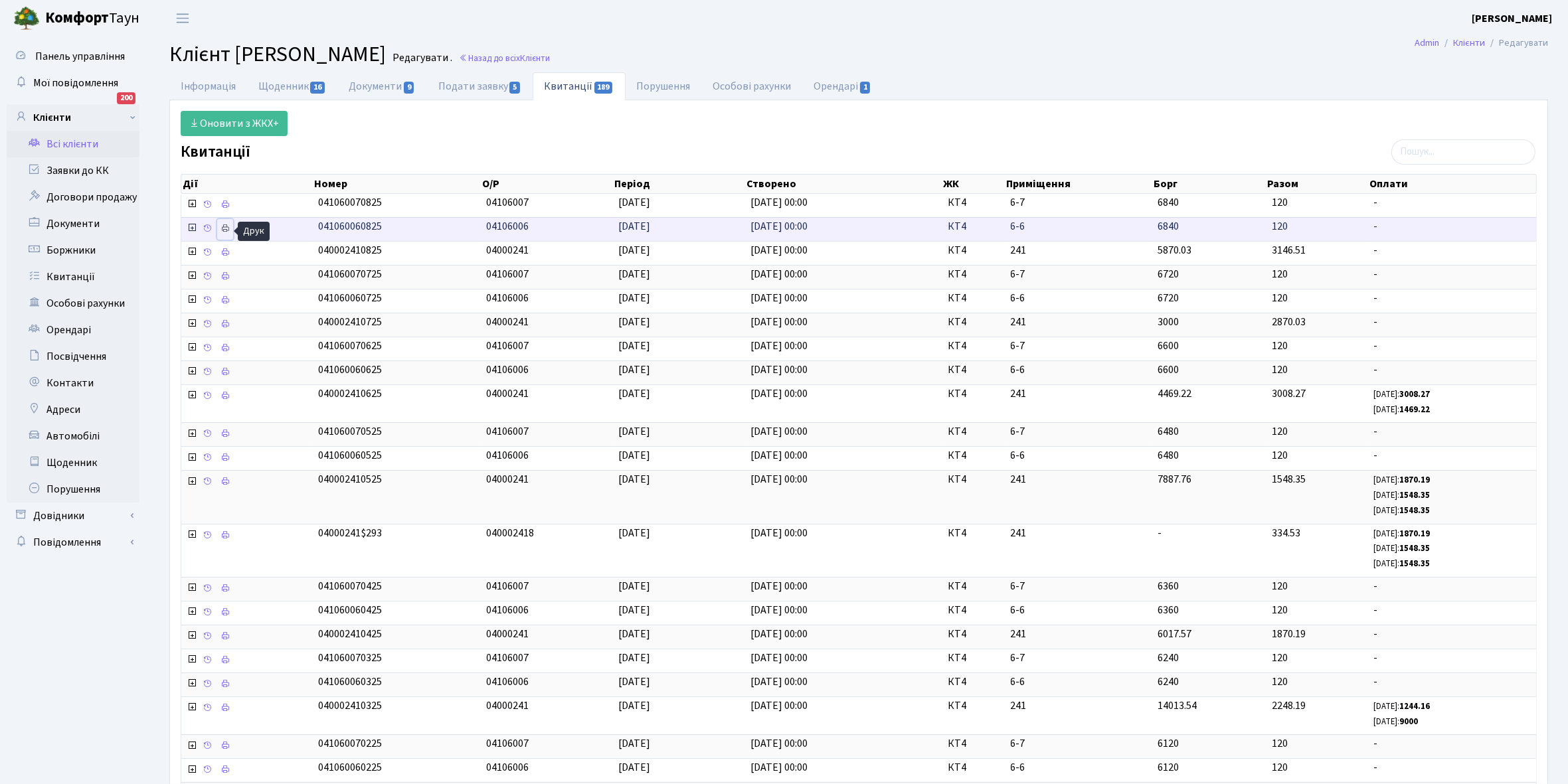
click at [228, 230] on icon at bounding box center [225, 228] width 10 height 10
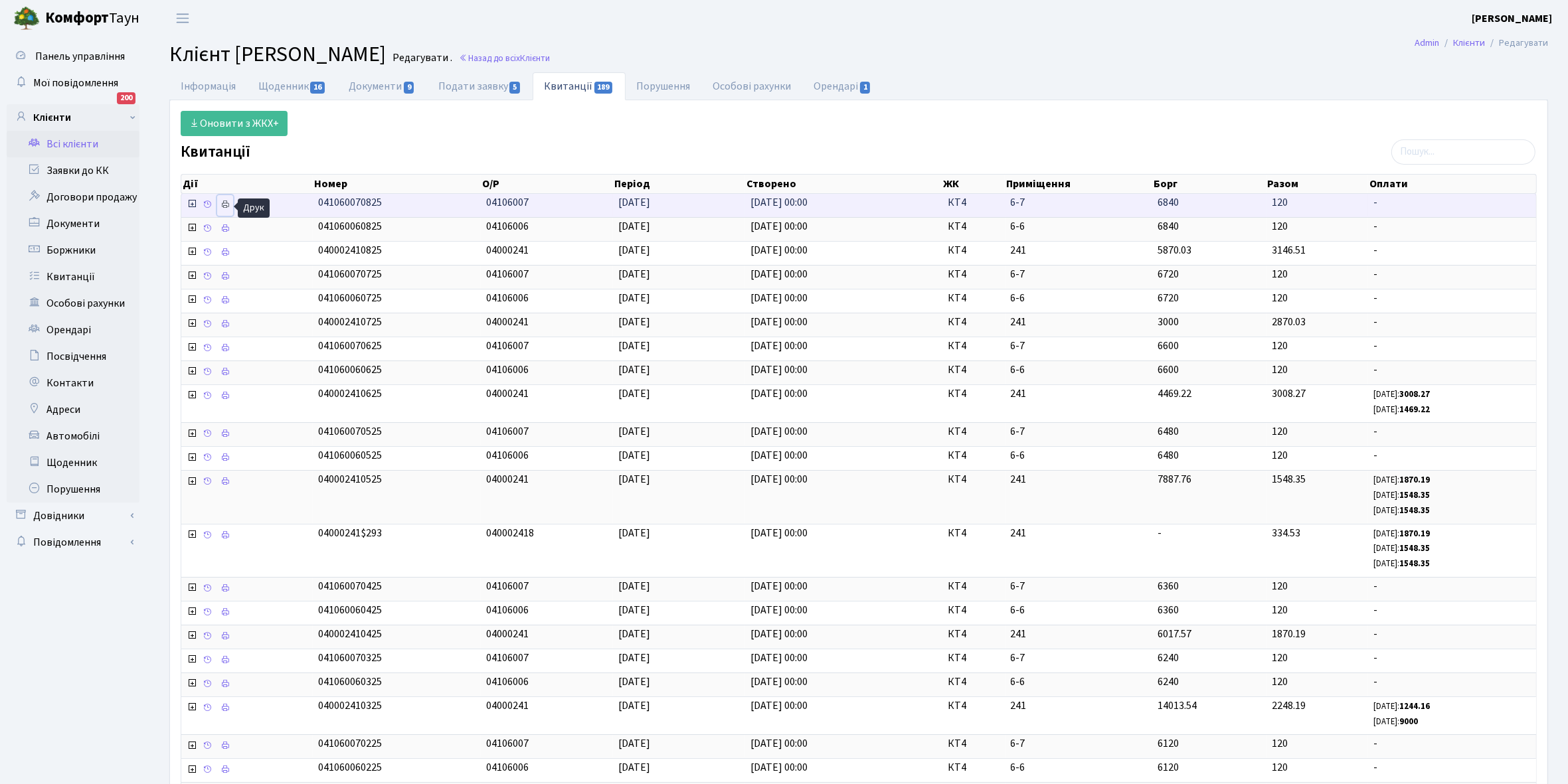
click at [229, 206] on icon at bounding box center [225, 204] width 10 height 10
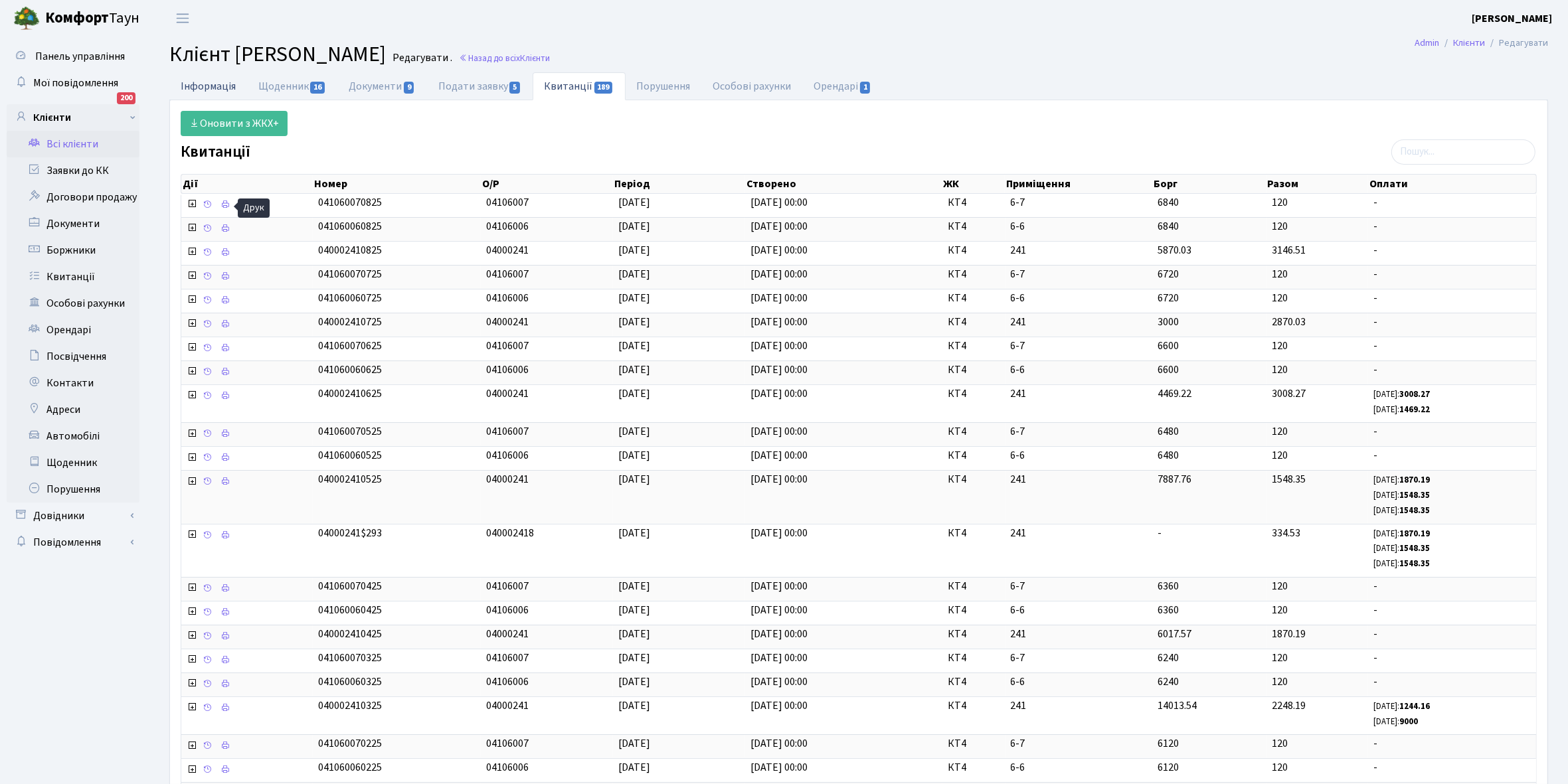
click at [204, 88] on link "Інформація" at bounding box center [208, 85] width 78 height 27
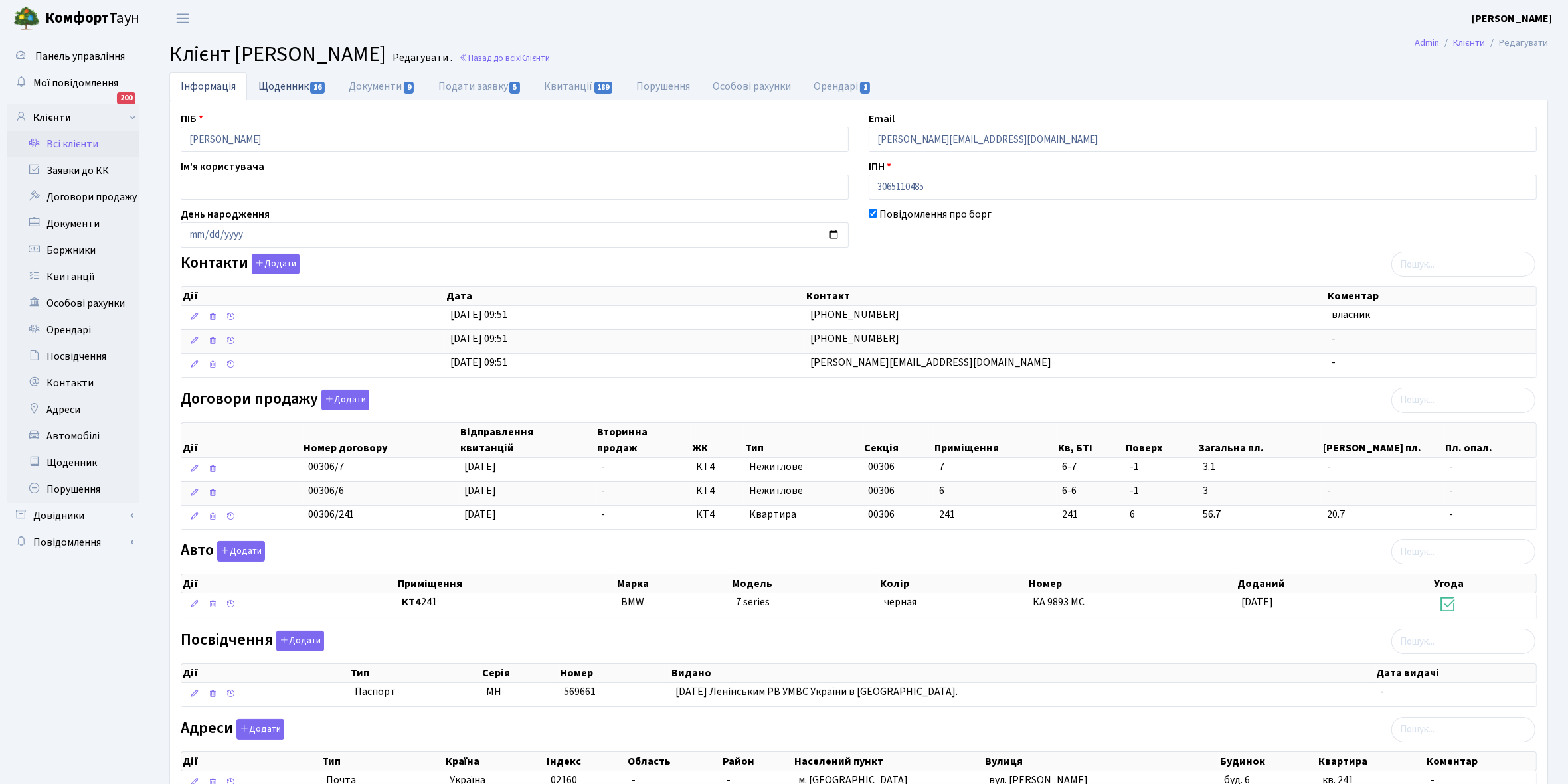
click at [273, 89] on link "Щоденник 16" at bounding box center [292, 85] width 90 height 27
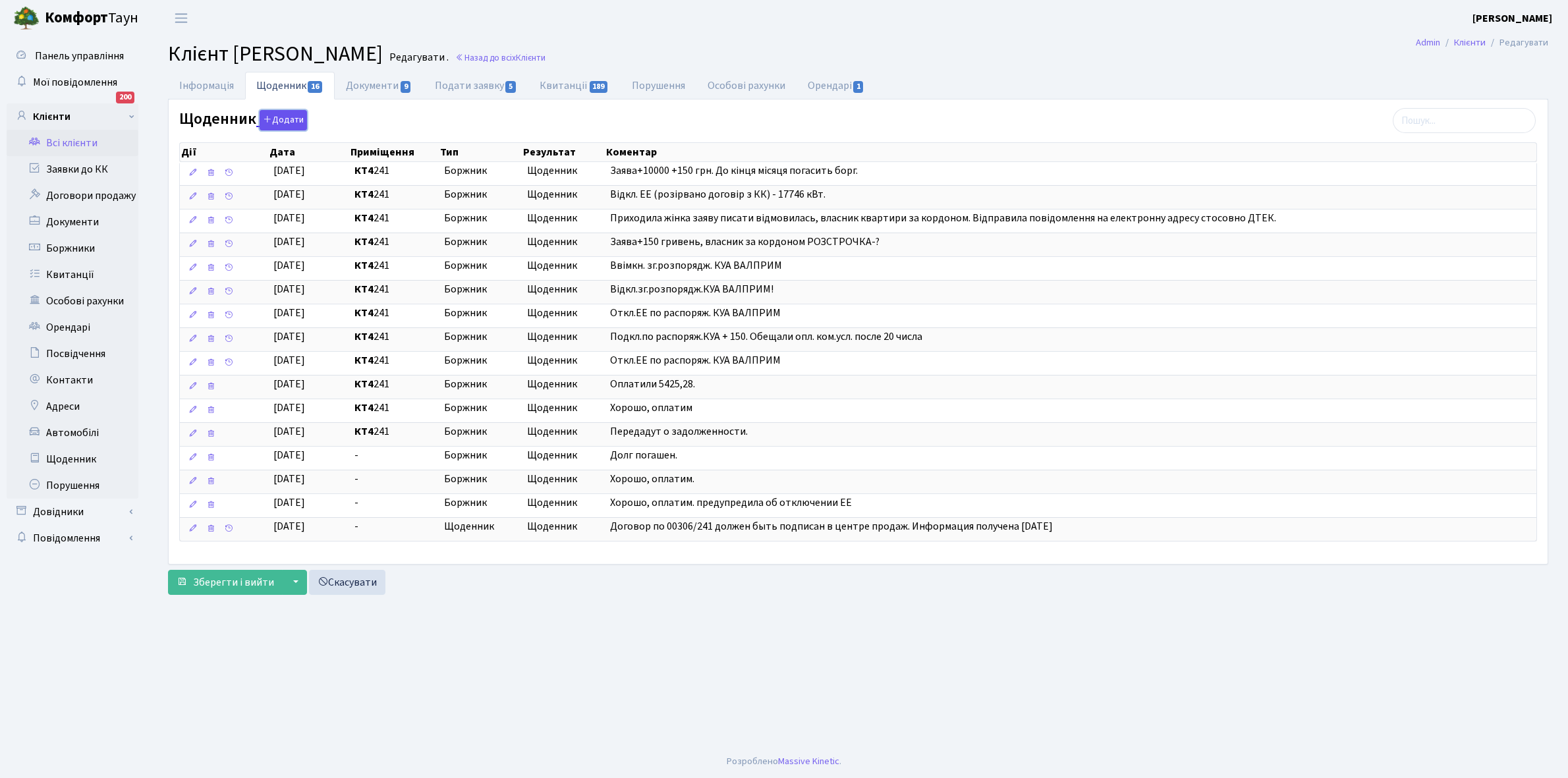
click at [284, 119] on button "Додати" at bounding box center [283, 120] width 47 height 21
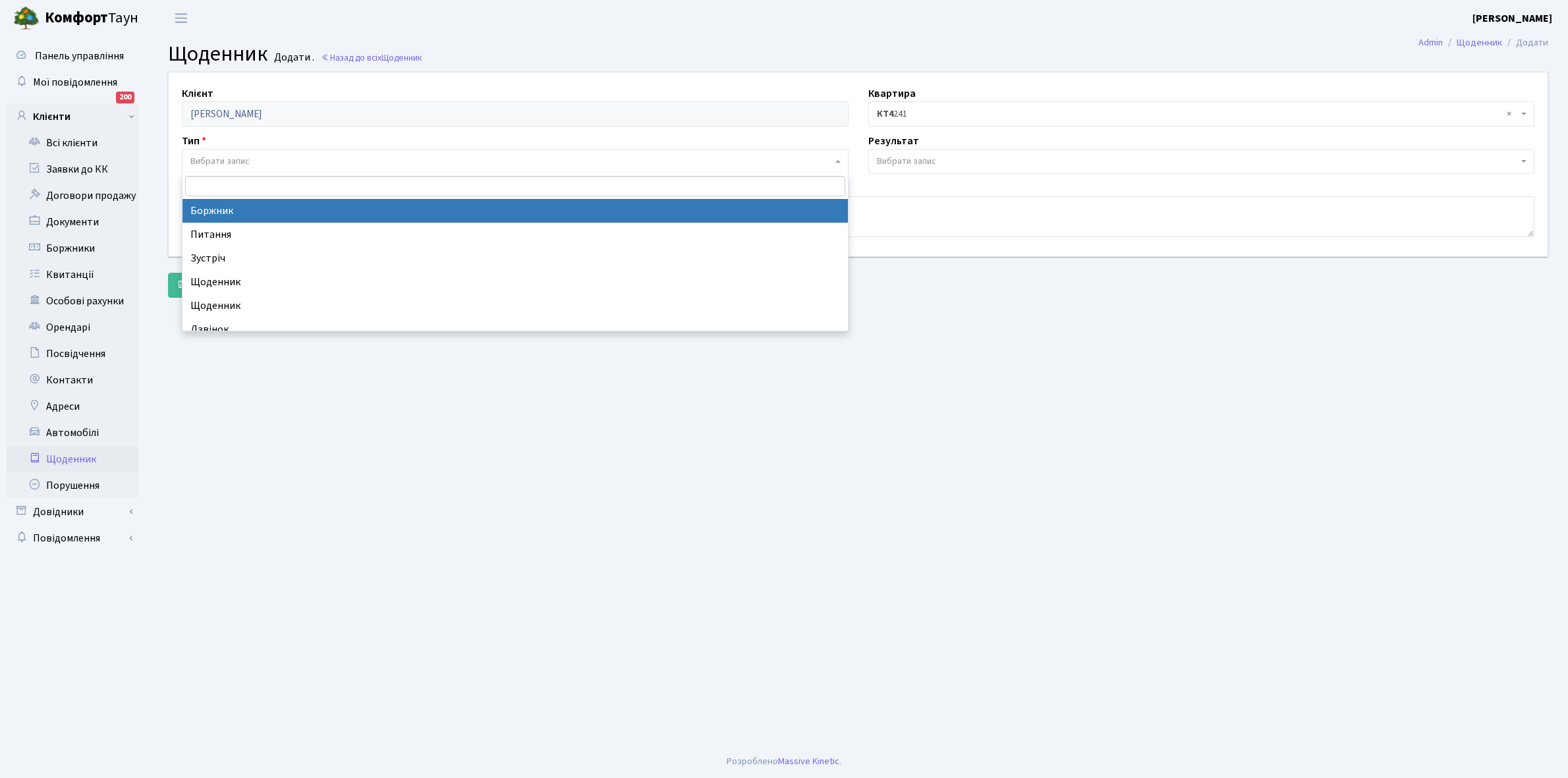
click at [247, 155] on span "Вибрати запис" at bounding box center [219, 161] width 59 height 13
select select "189"
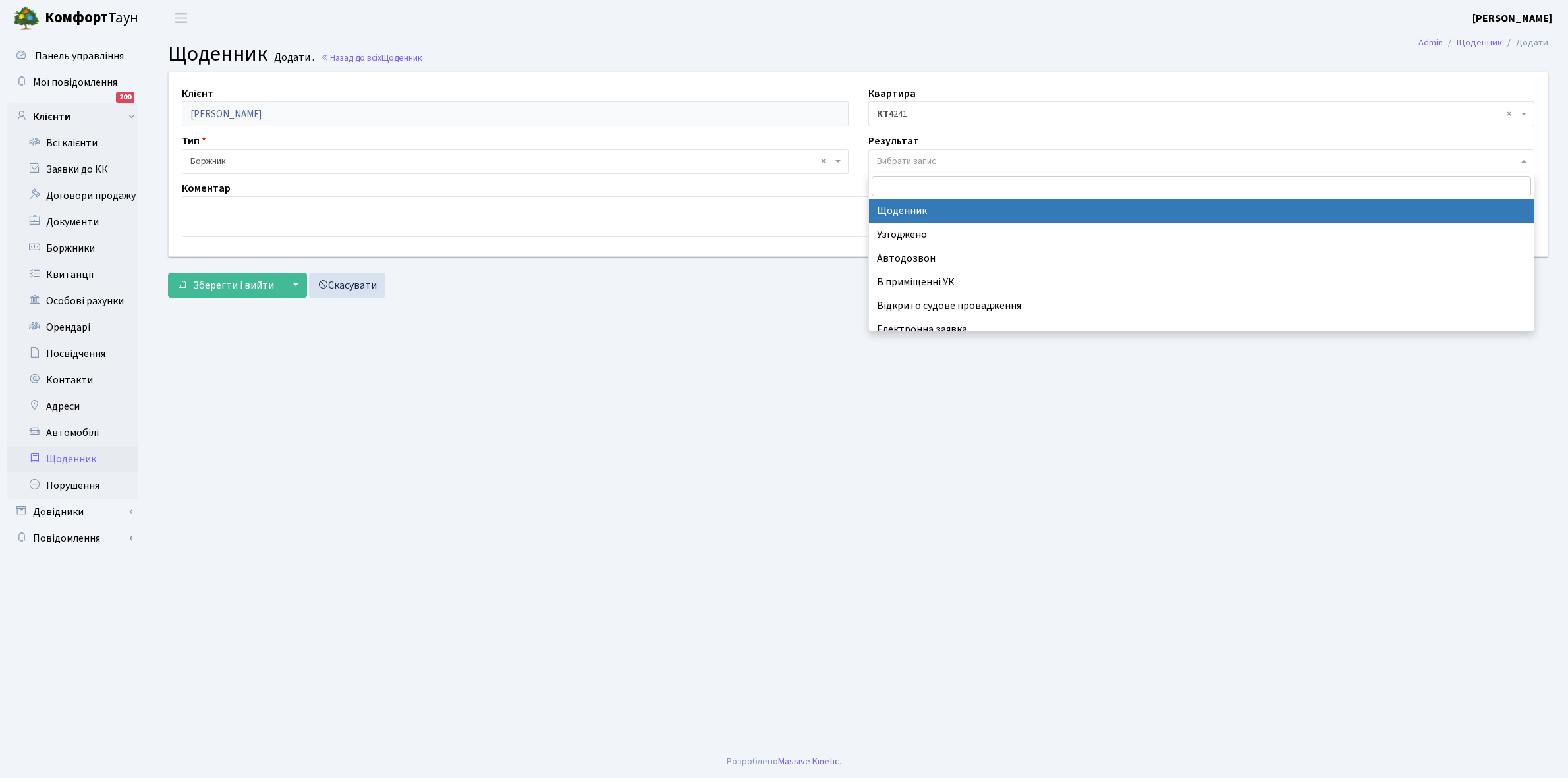
click at [911, 155] on span "Вибрати запис" at bounding box center [906, 161] width 59 height 13
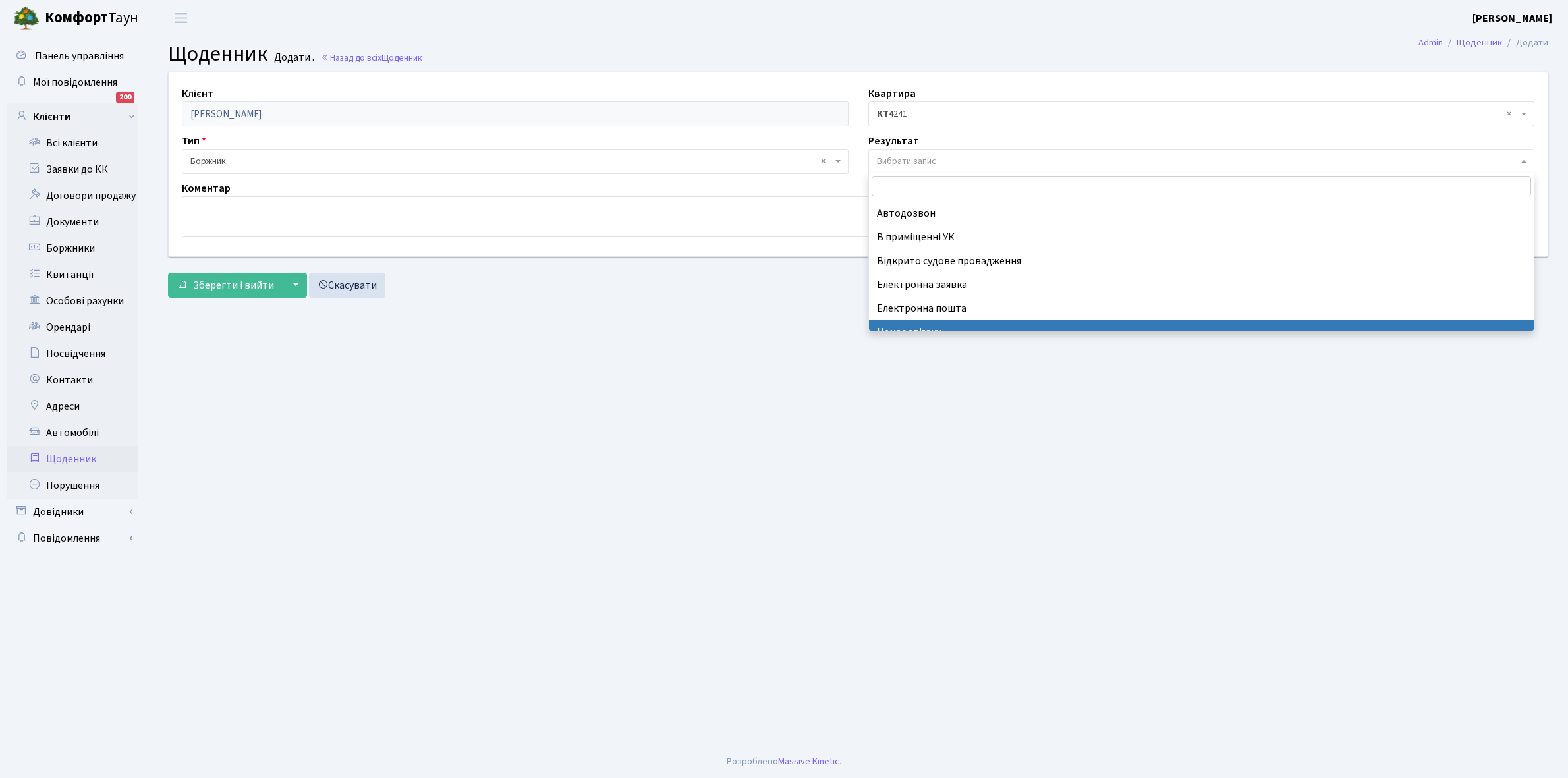
scroll to position [81, 0]
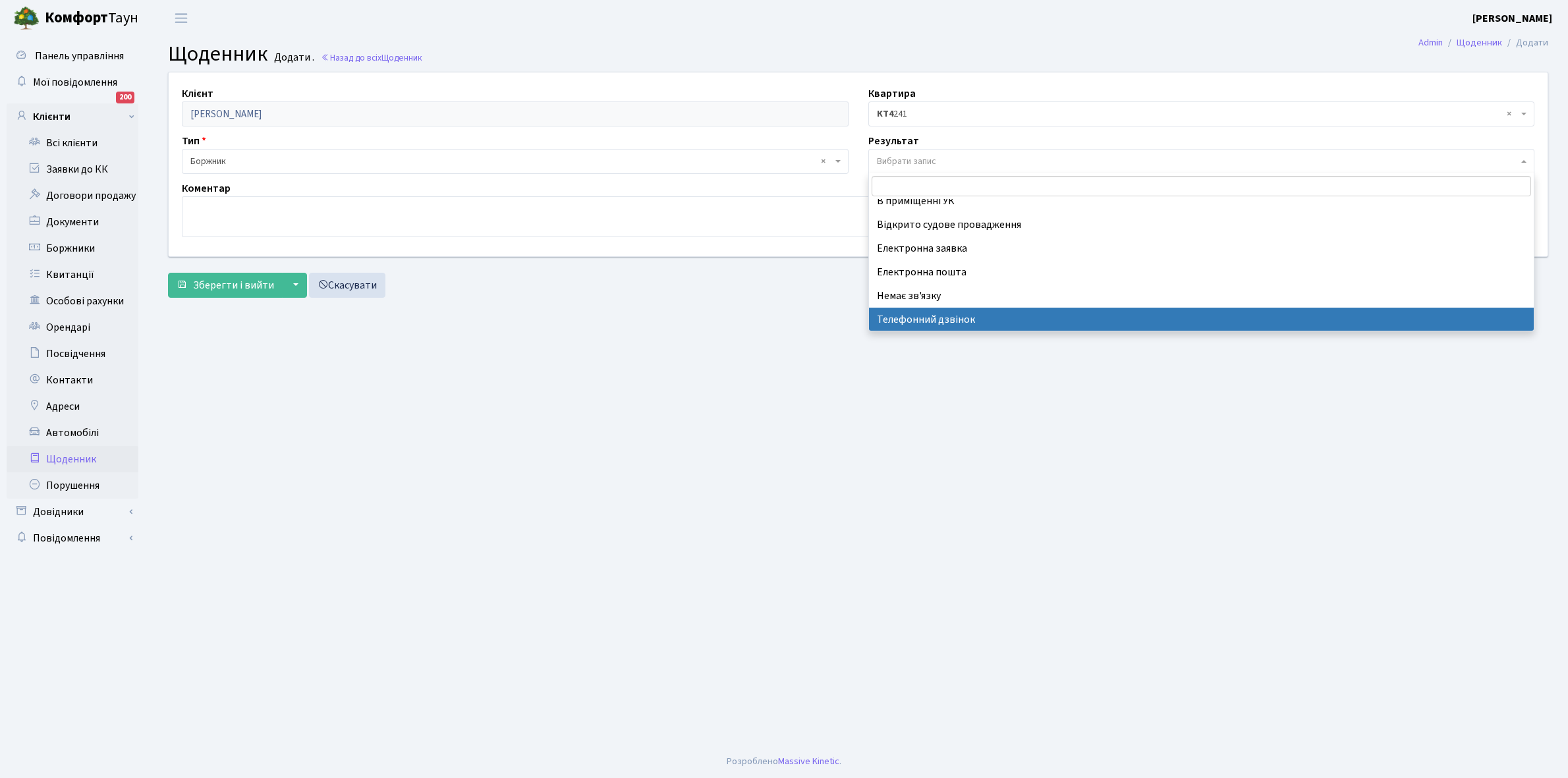
select select "196"
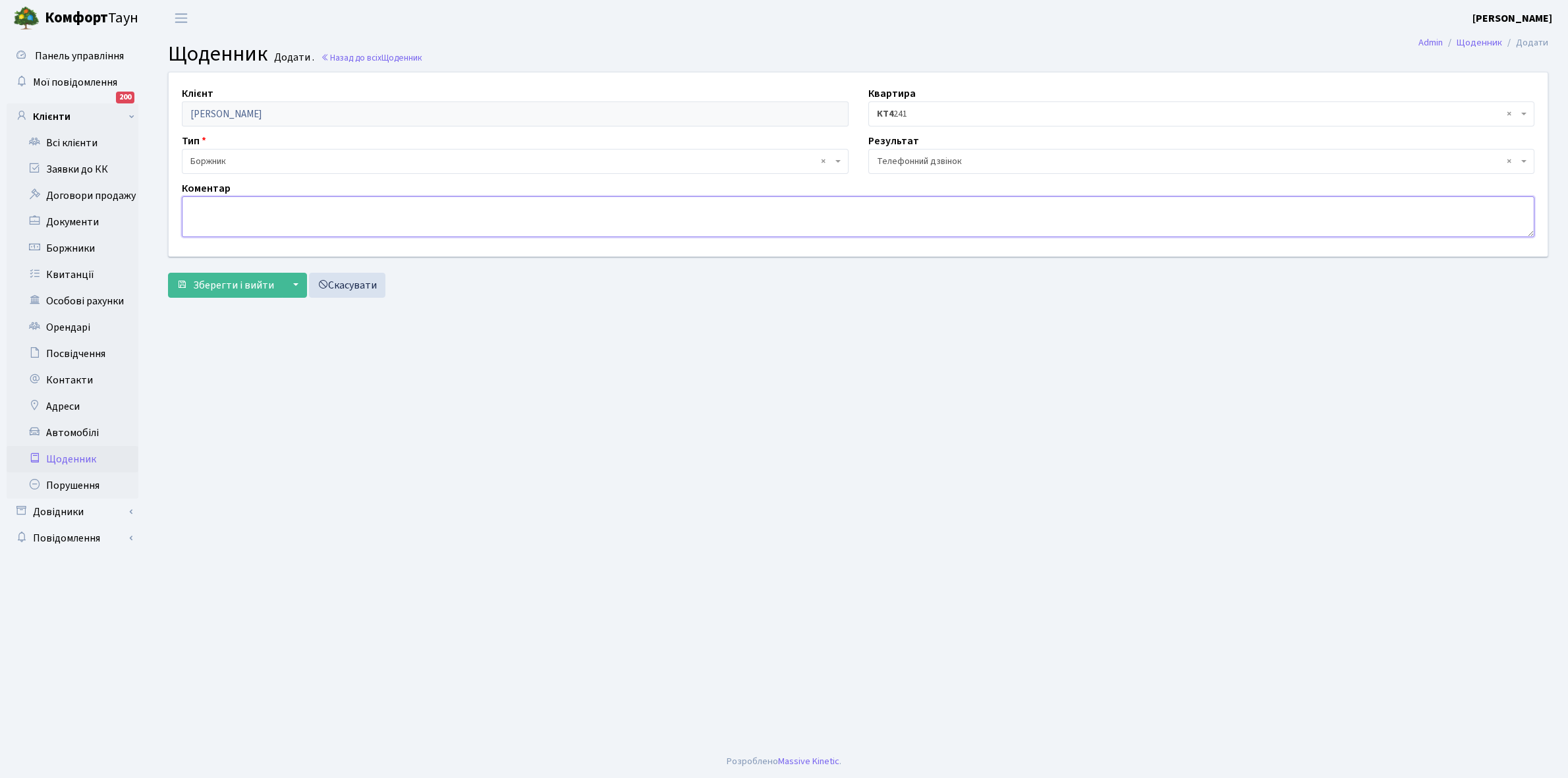
click at [201, 211] on textarea at bounding box center [858, 216] width 1353 height 40
type textarea "P"
click at [201, 206] on textarea "Забрихалась" at bounding box center [858, 216] width 1353 height 40
click at [265, 209] on textarea "За брихалась" at bounding box center [858, 216] width 1353 height 40
click at [204, 206] on textarea "За брихалась" at bounding box center [858, 216] width 1353 height 40
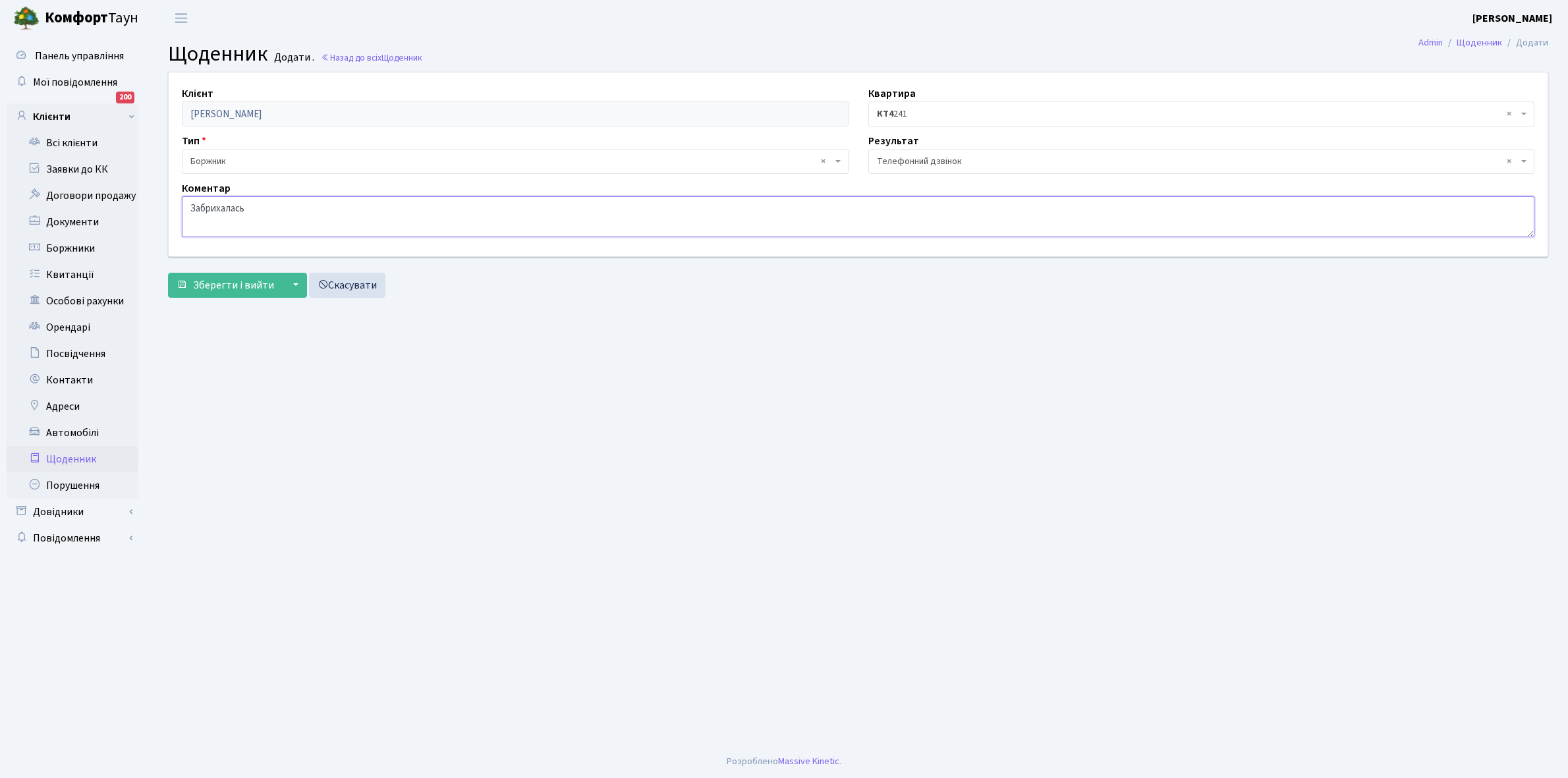
click at [265, 207] on textarea "Забрихалась" at bounding box center [858, 216] width 1353 height 40
type textarea "З"
click at [623, 205] on textarea "Забрехалась зі слів мами власниці квартири то виплачується розстрочка , заяву н…" at bounding box center [858, 216] width 1353 height 40
click at [694, 213] on textarea "Забрехалась зі слів мами власниці квартири то виплачується розстрочка , заяву н…" at bounding box center [858, 216] width 1353 height 40
click at [805, 207] on textarea "Забрехалась зі слів мами власниці квартири то виплачується розстрочка , заяву н…" at bounding box center [858, 216] width 1353 height 40
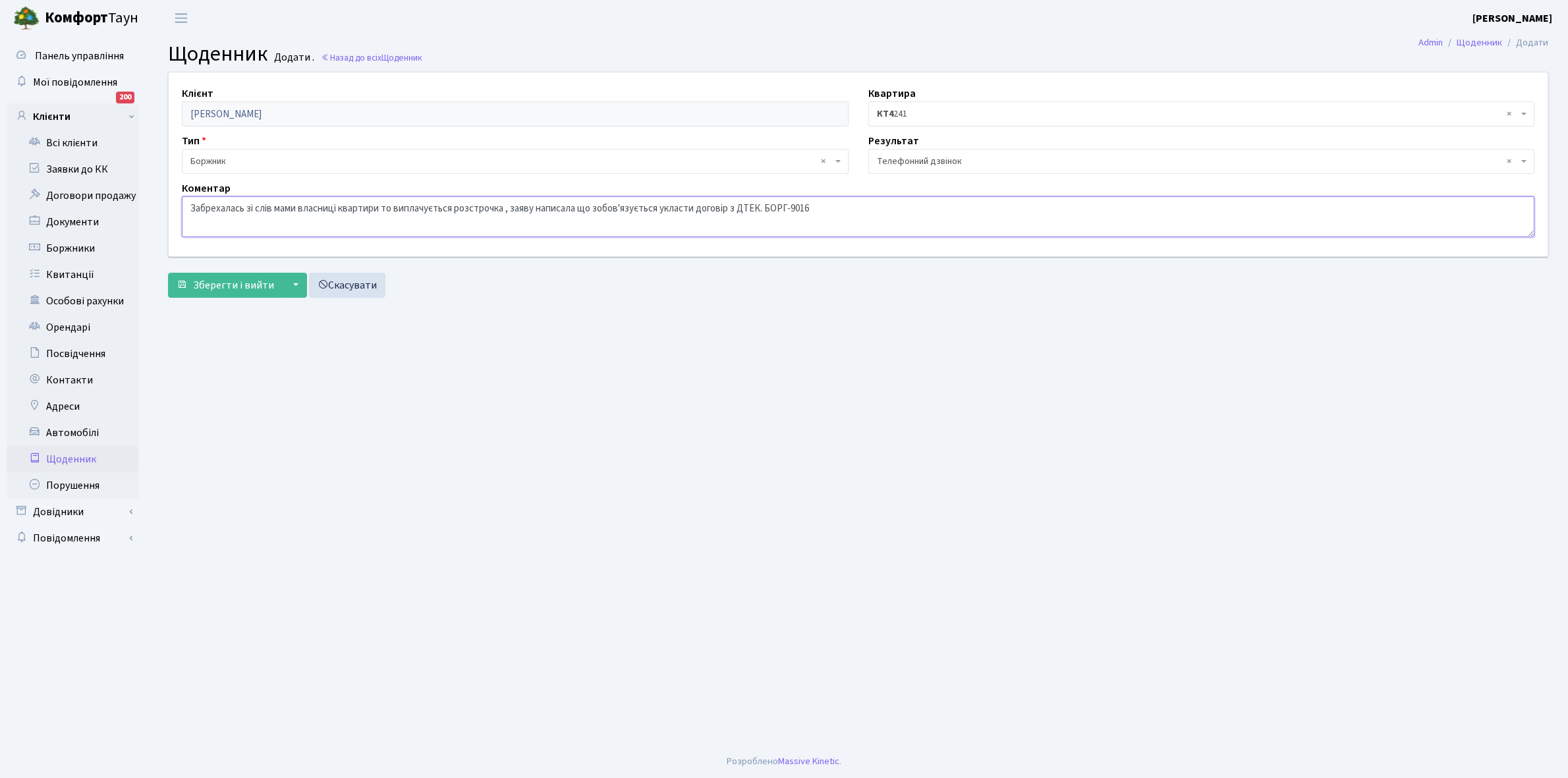
click at [825, 213] on textarea "Забрехалась зі слів мами власниці квартири то виплачується розстрочка , заяву н…" at bounding box center [858, 216] width 1353 height 40
type textarea "Забрехалась зі слів мами власниці квартири то виплачується розстрочка , заяву н…"
click at [243, 280] on span "Зберегти і вийти" at bounding box center [233, 285] width 81 height 15
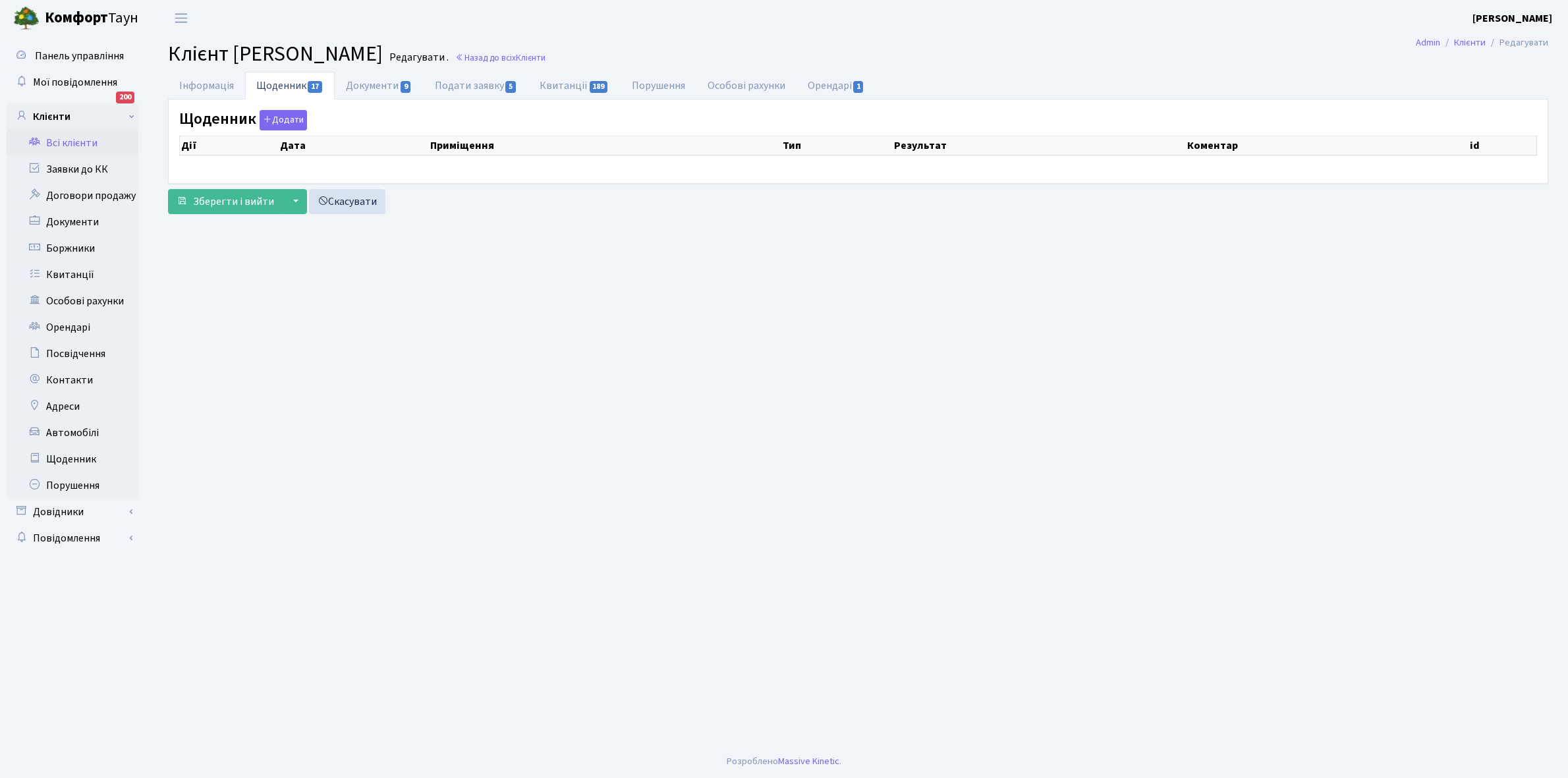
select select "25"
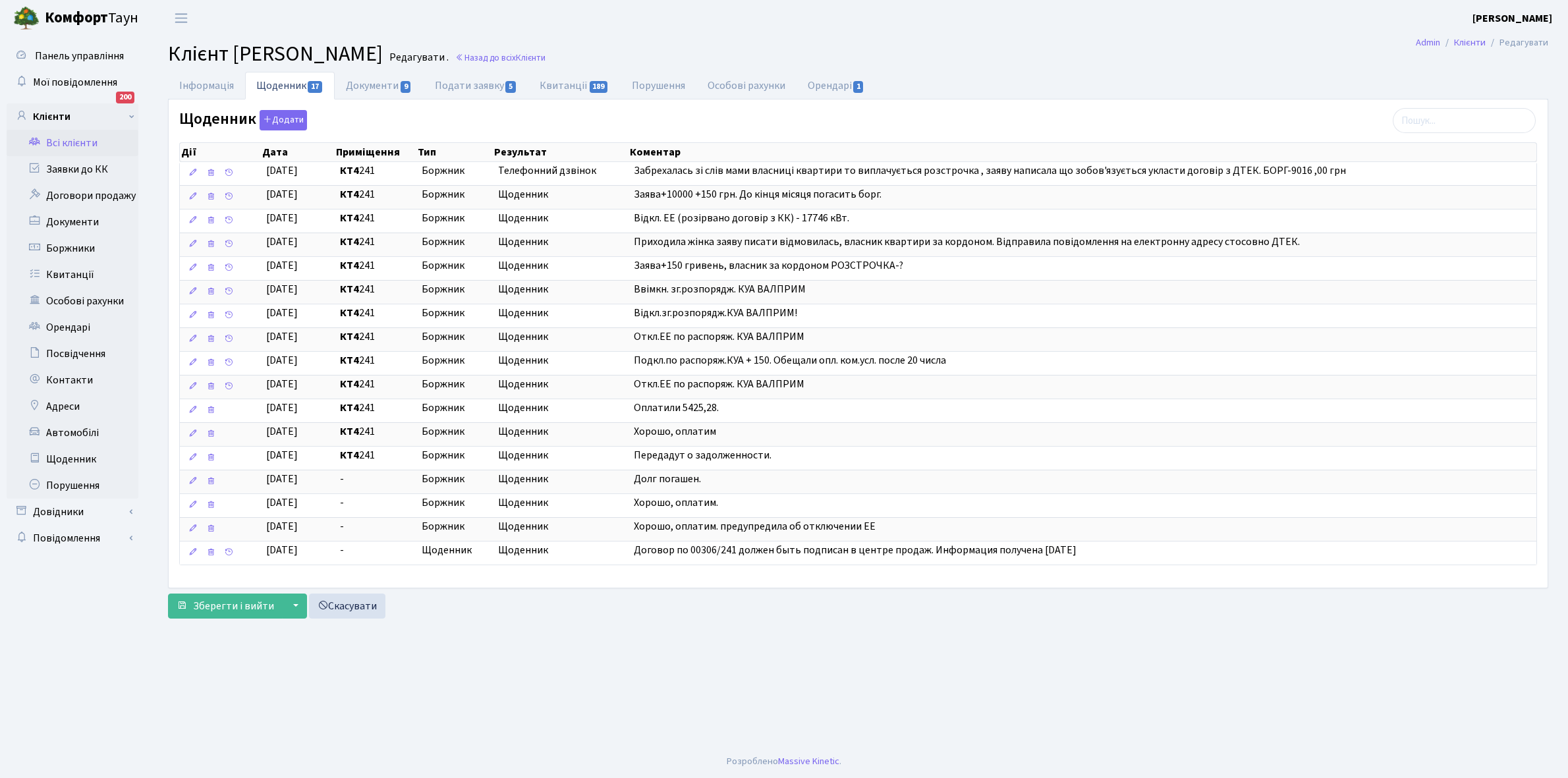
click at [84, 142] on link "Всі клієнти" at bounding box center [72, 143] width 132 height 27
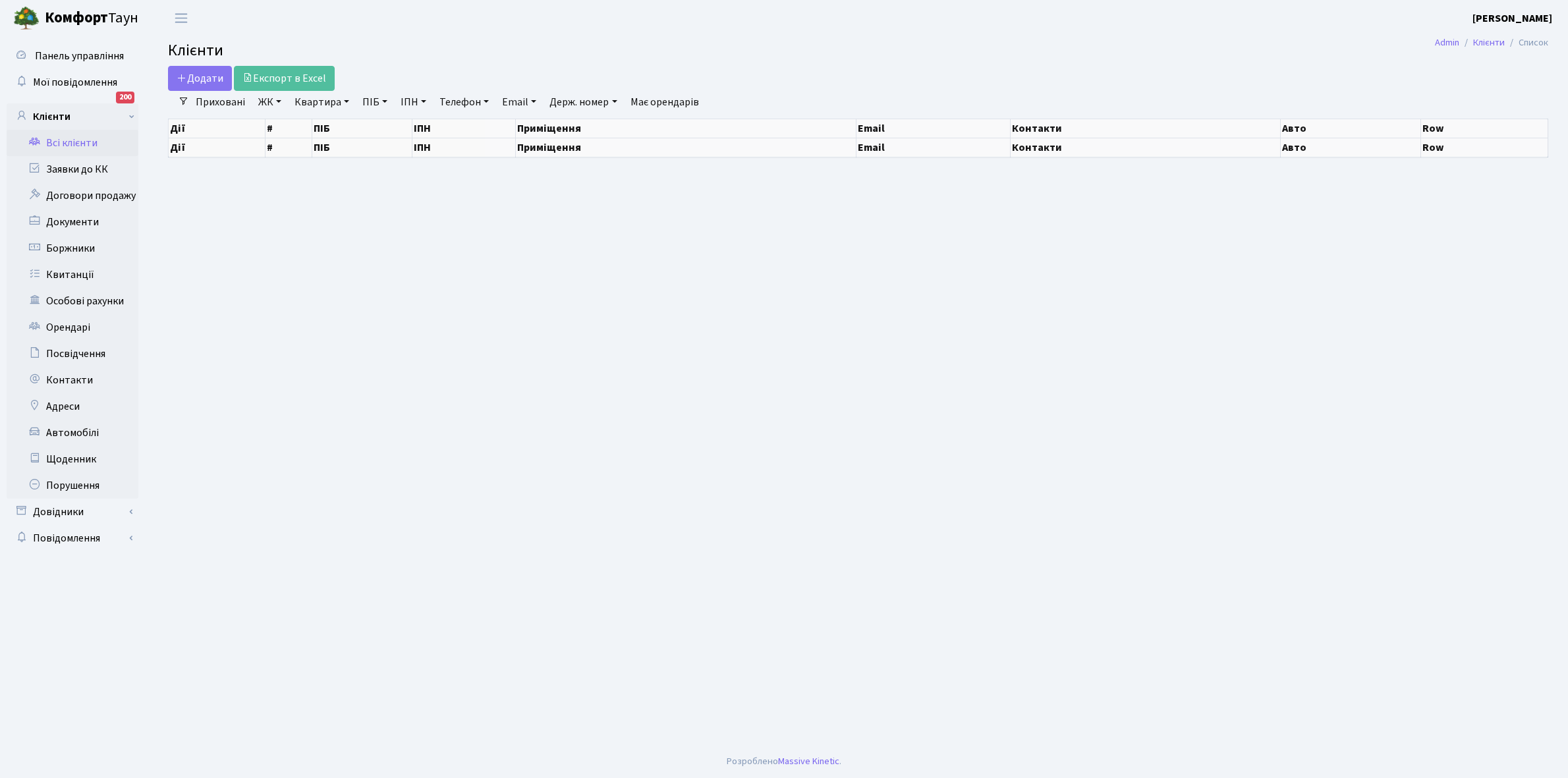
select select "25"
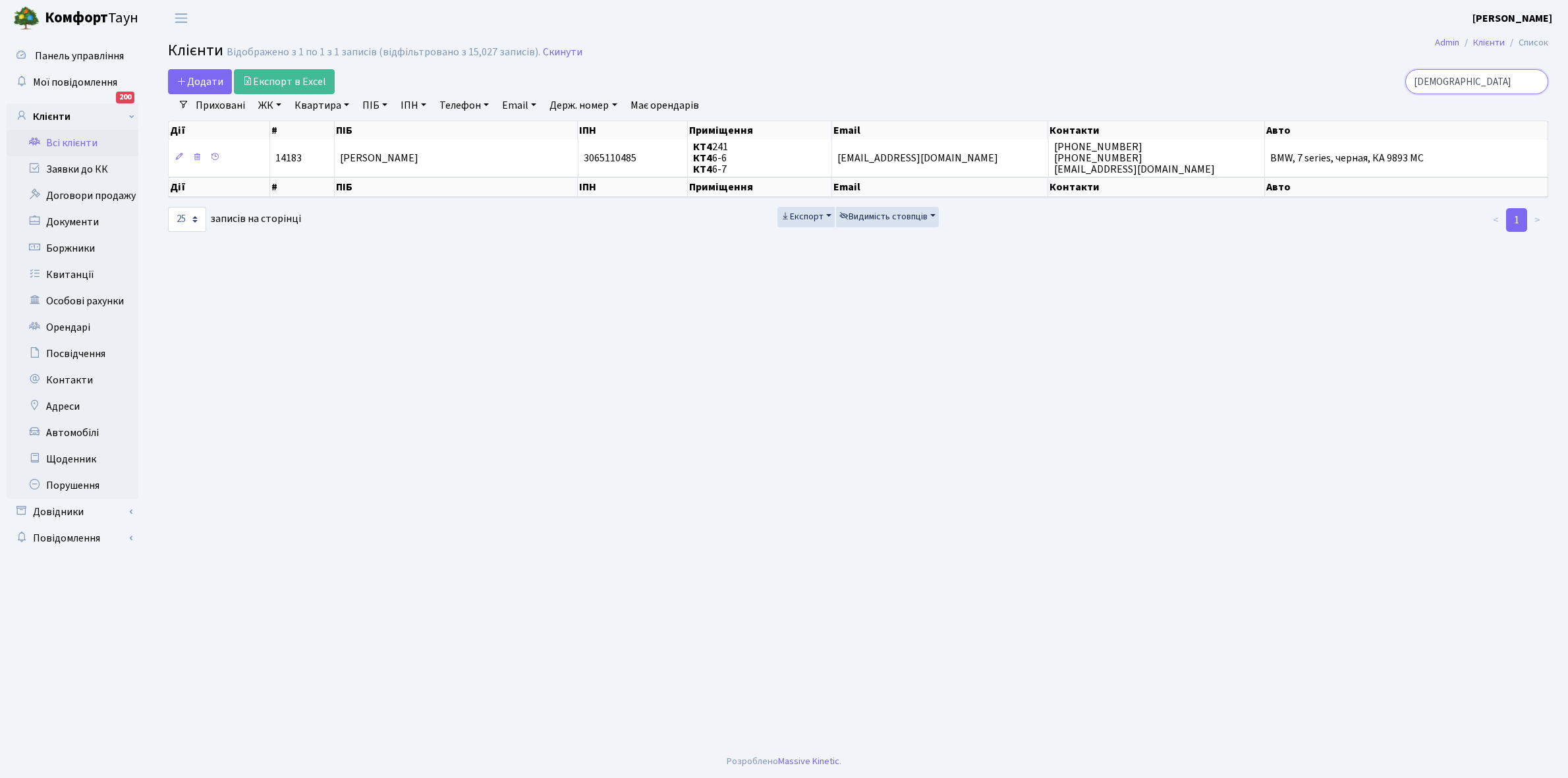
click at [1481, 81] on input "[DEMOGRAPHIC_DATA]" at bounding box center [1477, 81] width 143 height 25
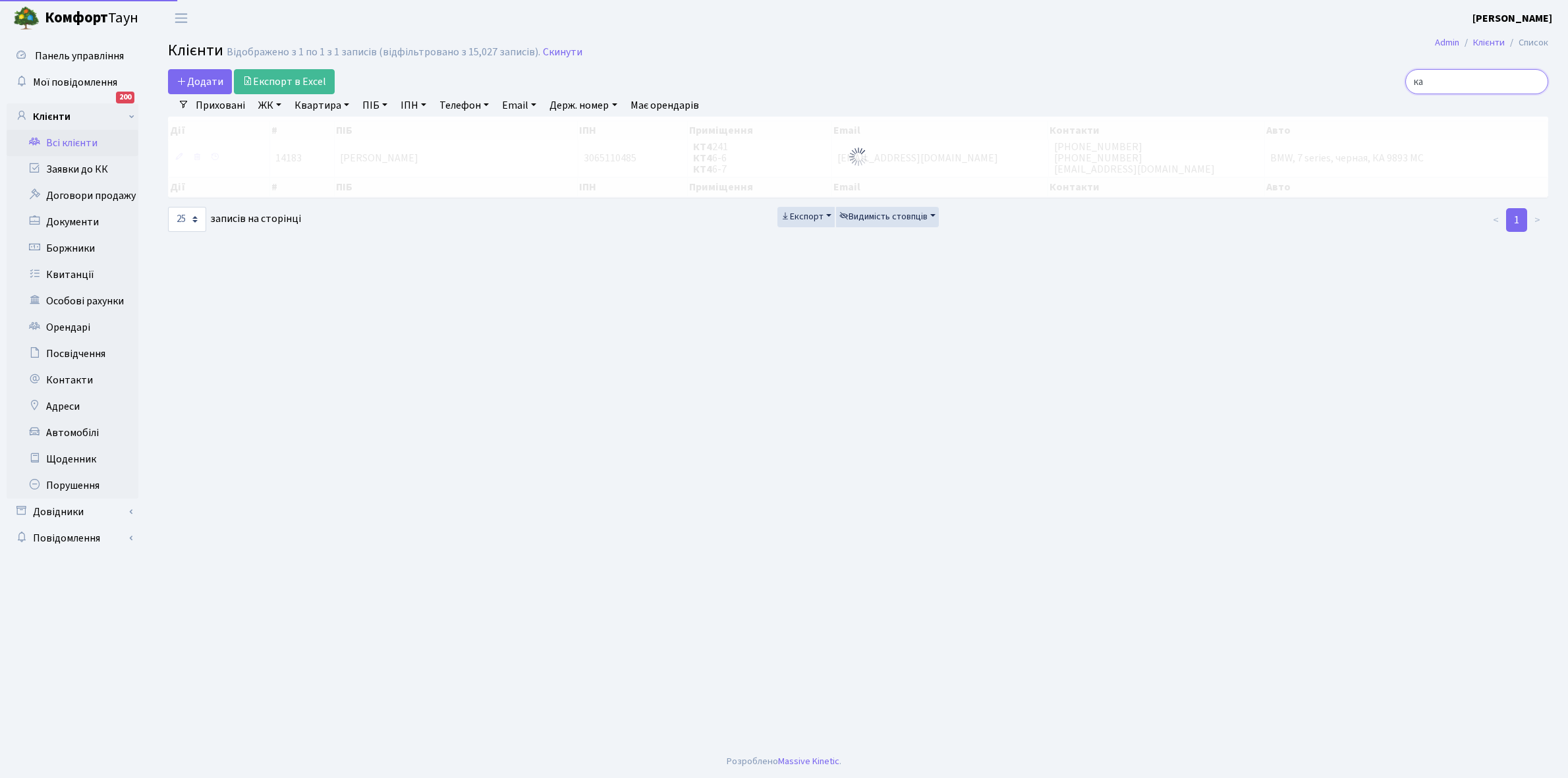
type input "к"
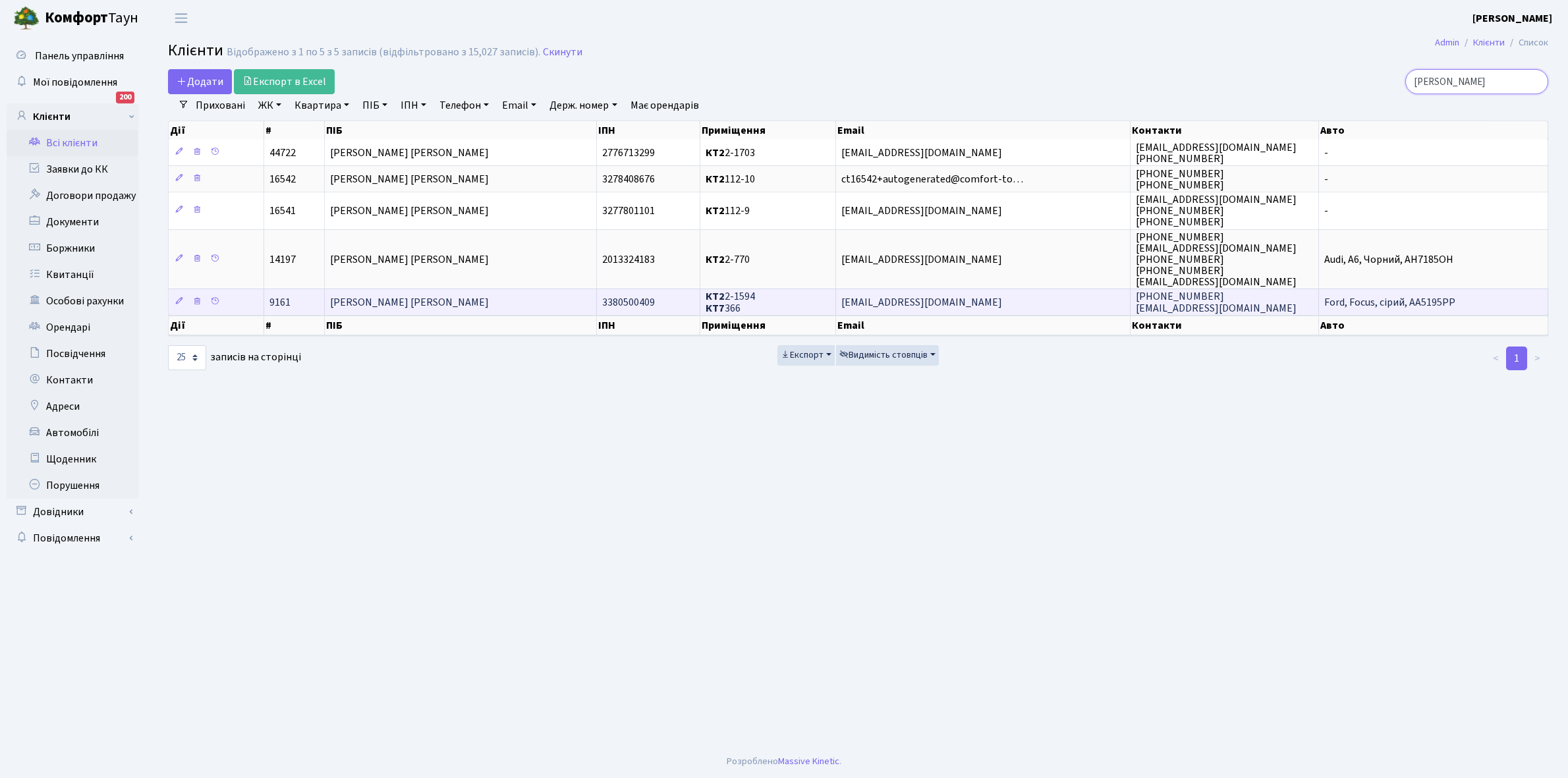
type input "[PERSON_NAME]"
click at [482, 305] on td "[PERSON_NAME] [PERSON_NAME]" at bounding box center [460, 301] width 272 height 27
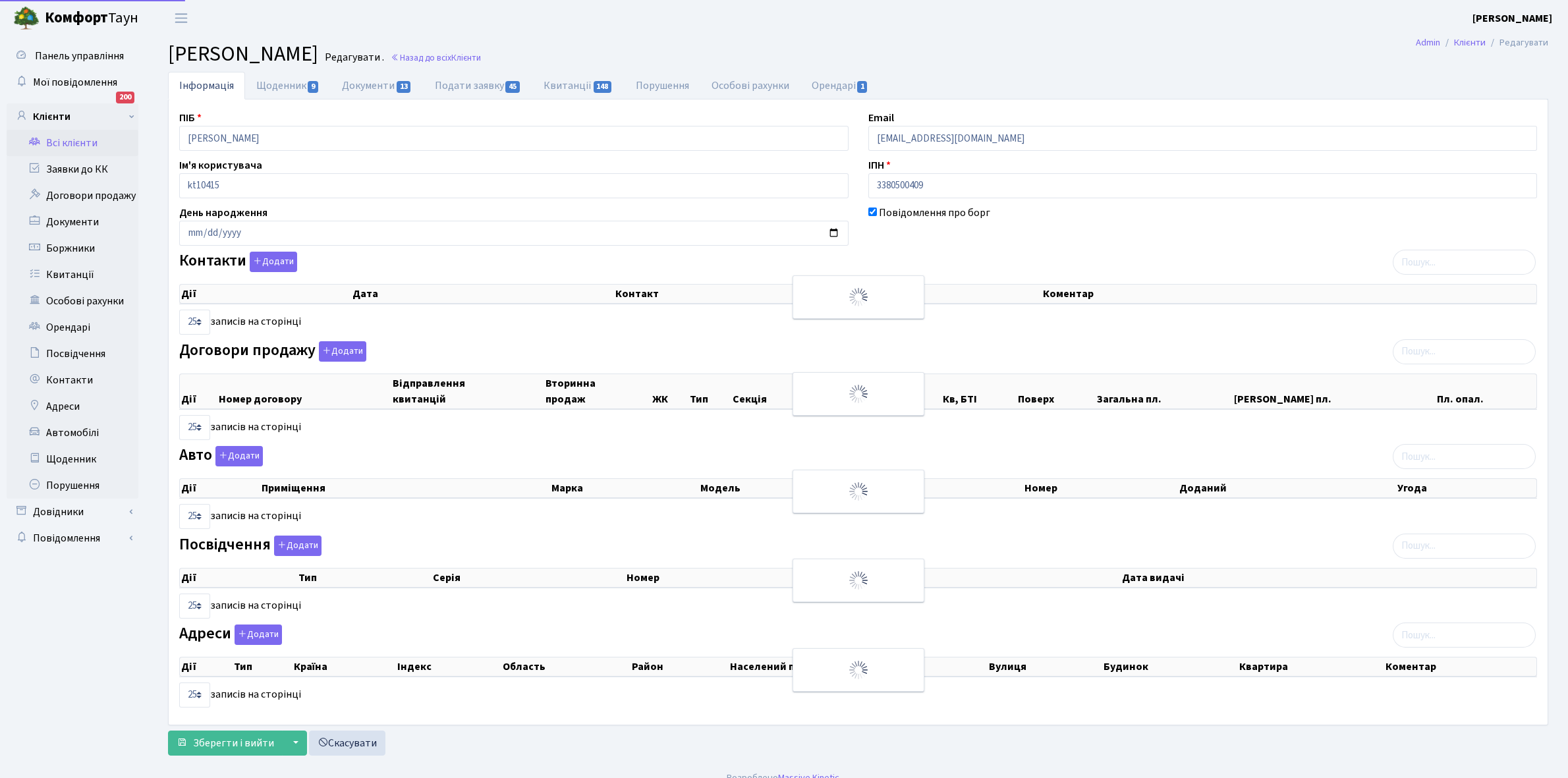
select select "25"
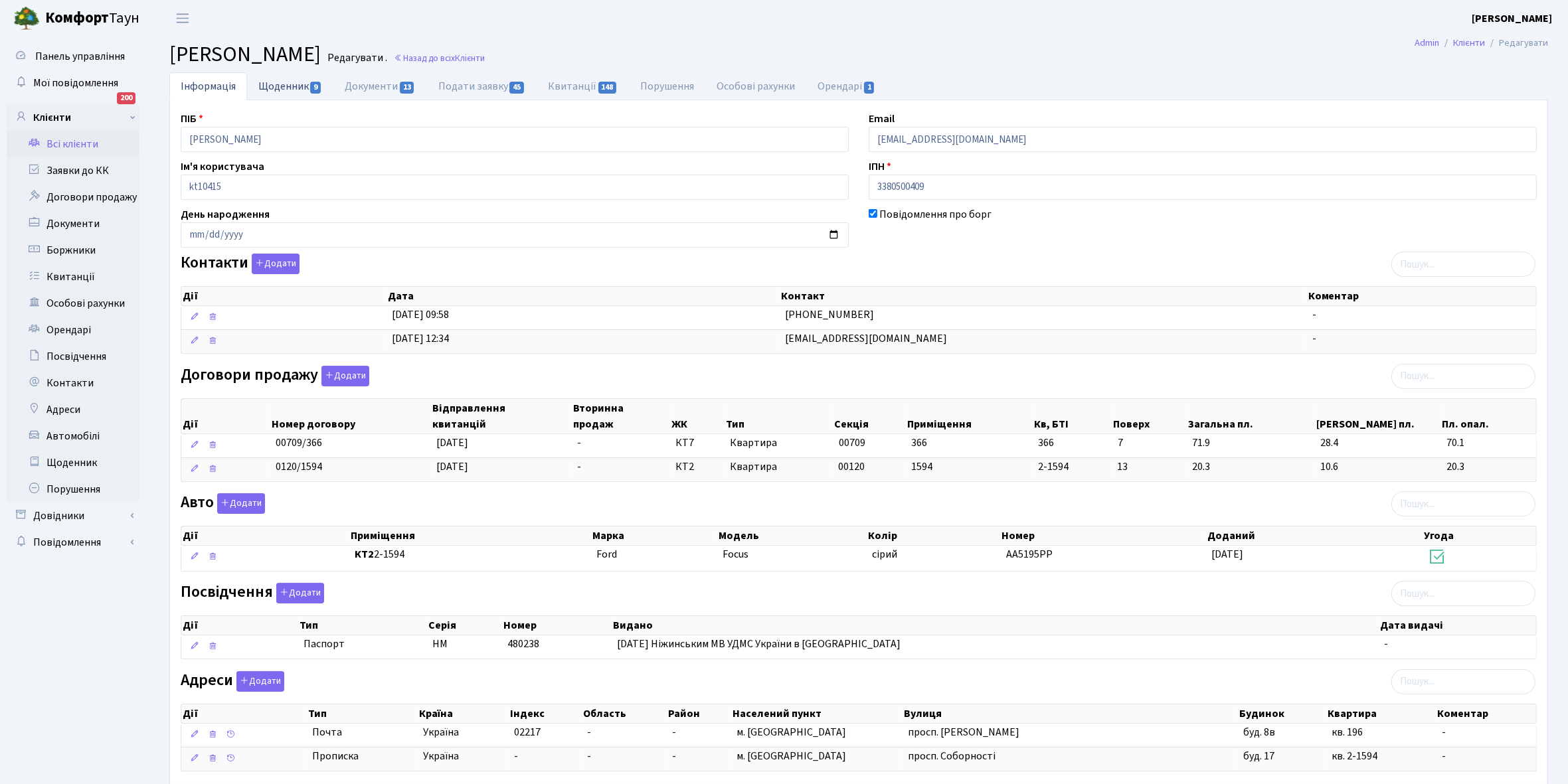
click at [282, 84] on link "Щоденник 9" at bounding box center [291, 85] width 87 height 27
select select "25"
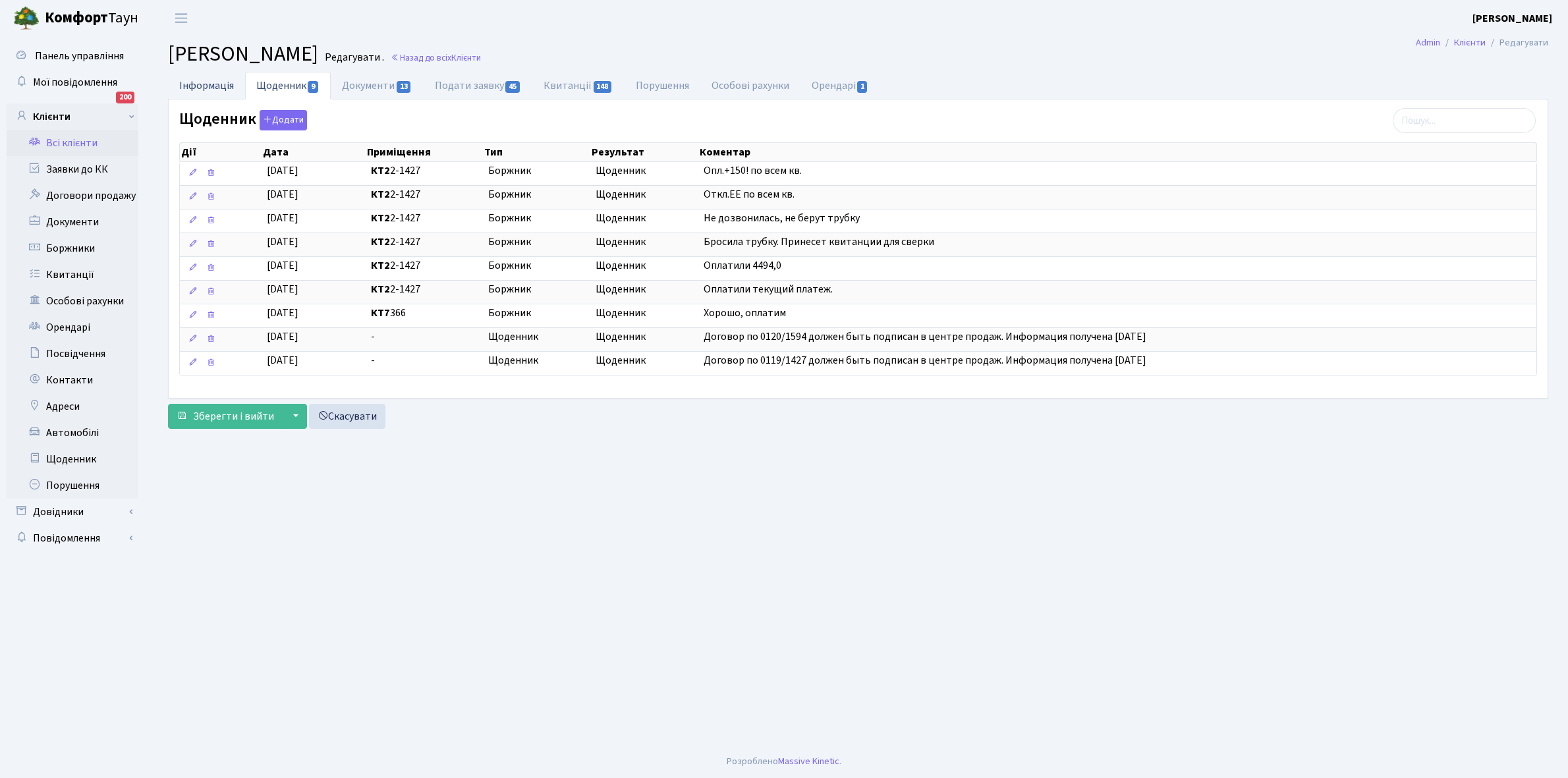
click at [193, 86] on link "Інформація" at bounding box center [207, 84] width 77 height 27
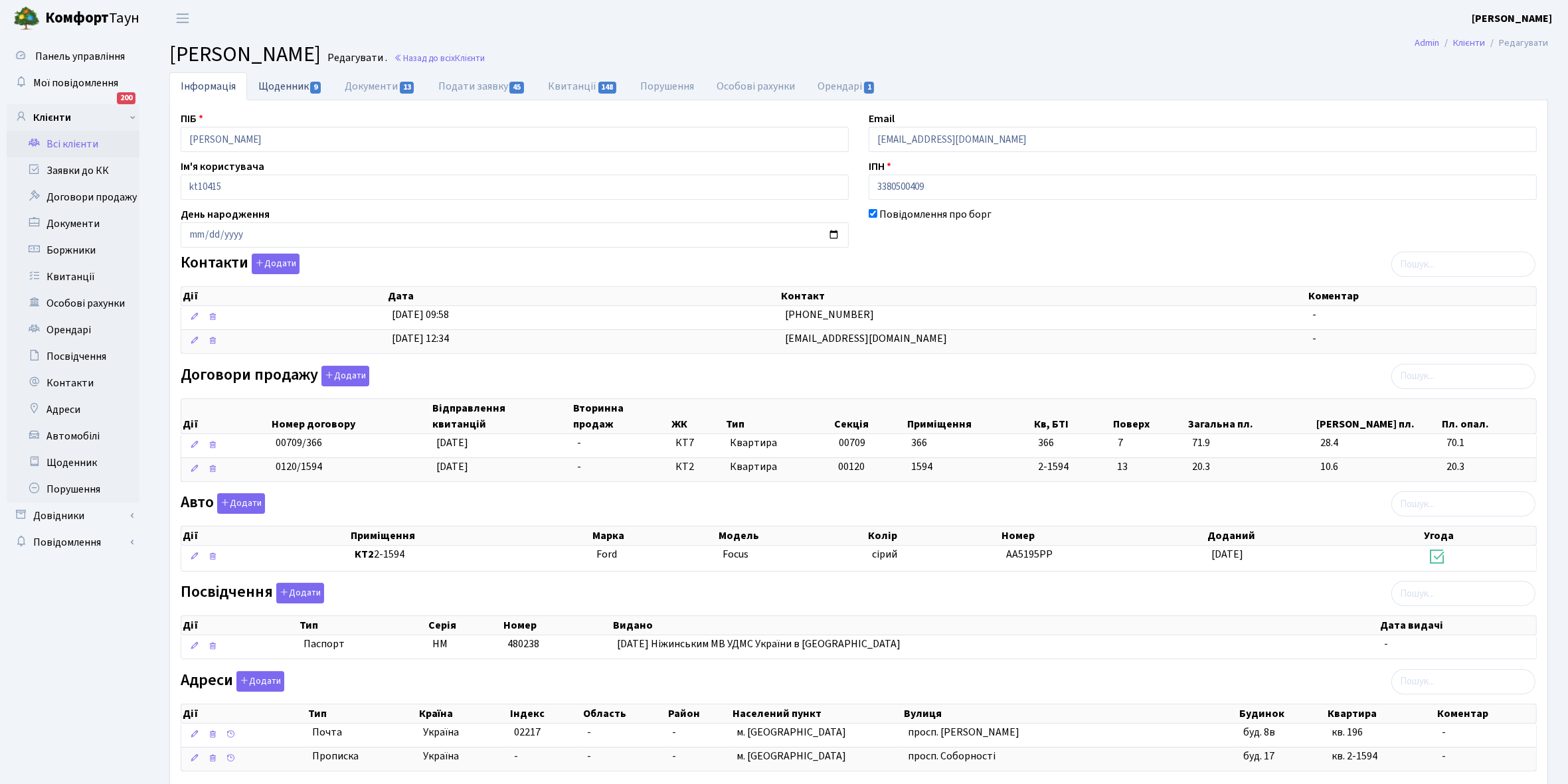
click at [270, 83] on link "Щоденник 9" at bounding box center [291, 85] width 87 height 27
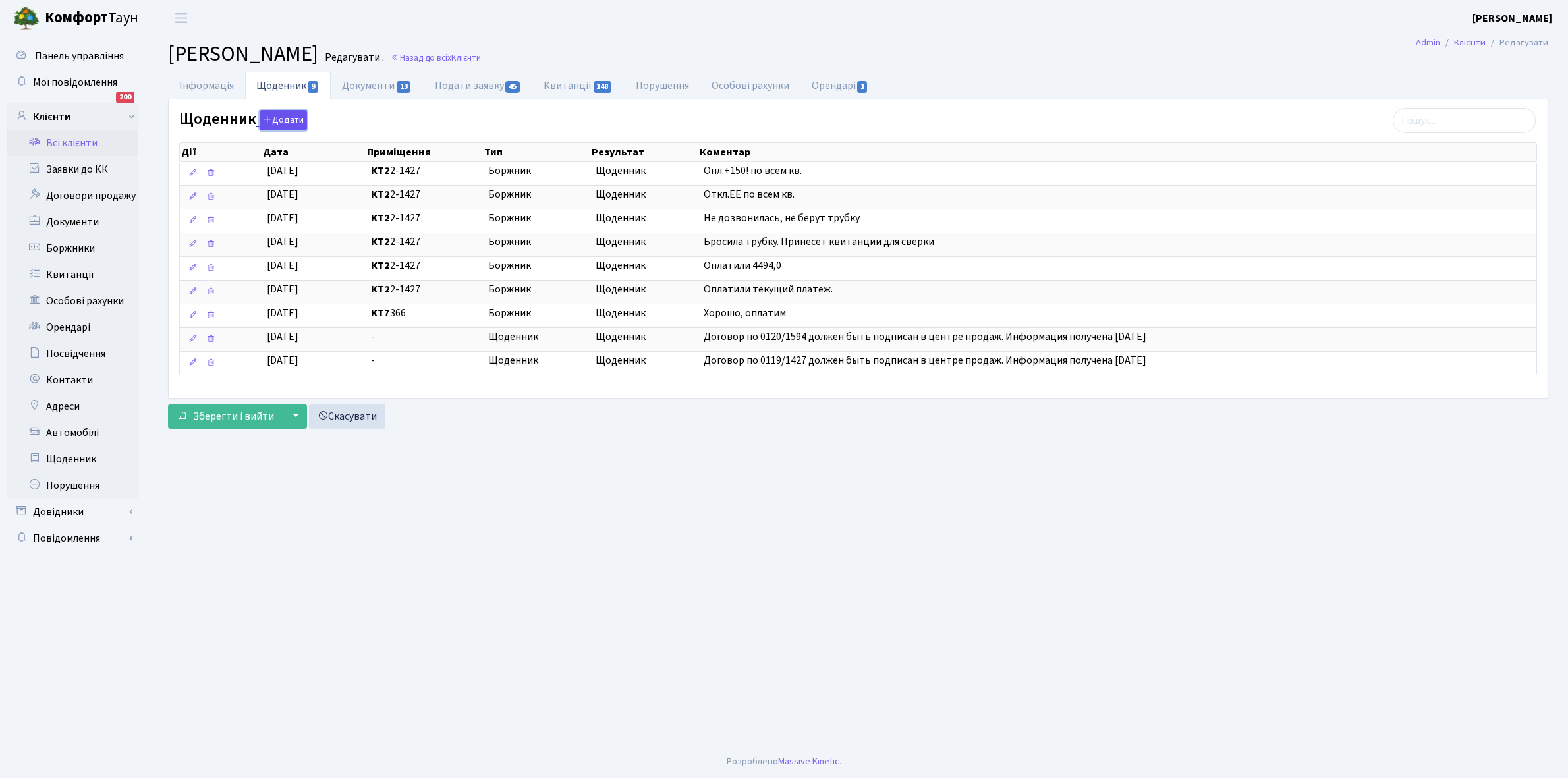
click at [288, 116] on button "Додати" at bounding box center [283, 120] width 47 height 21
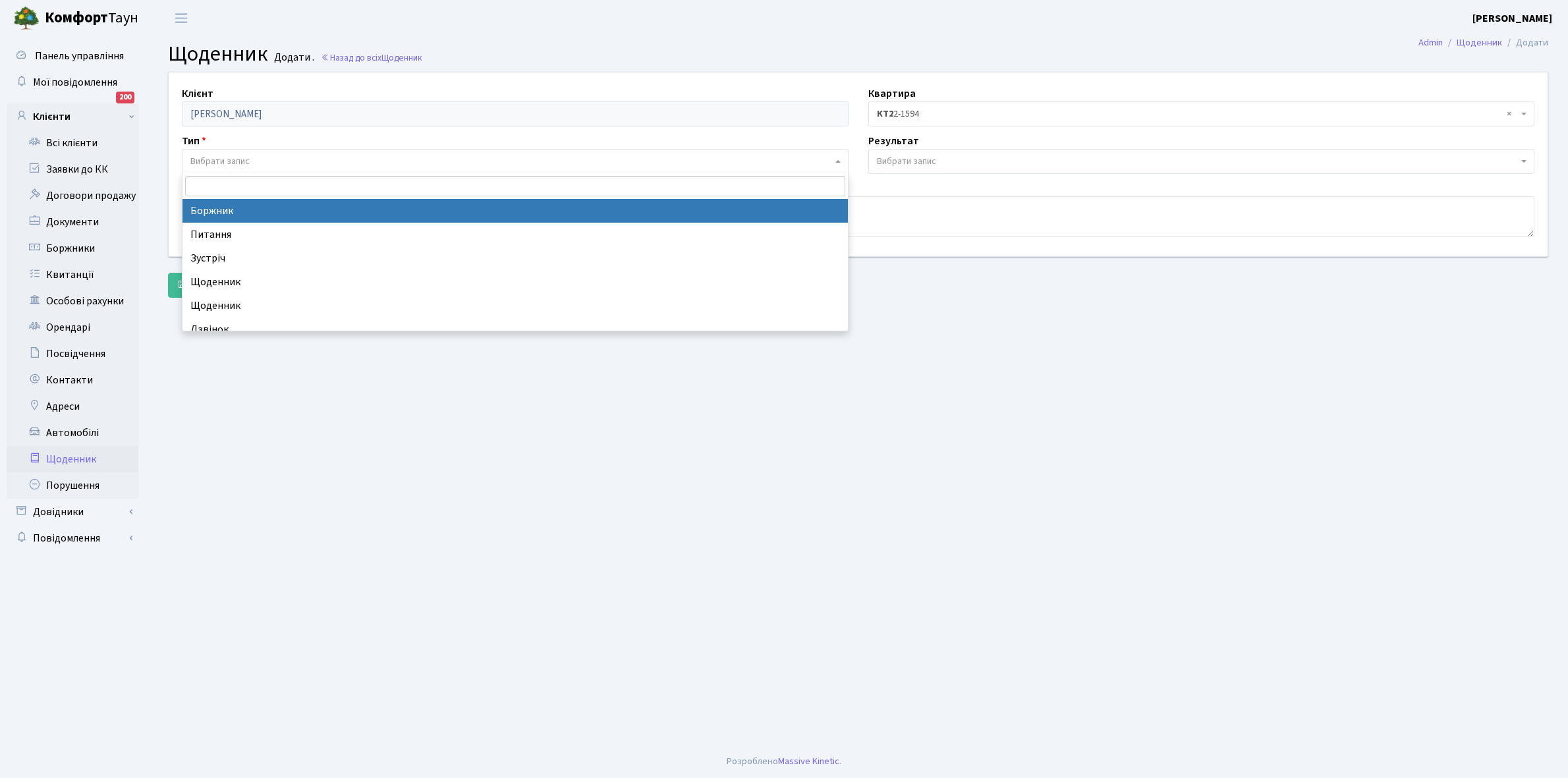
click at [254, 160] on span "Вибрати запис" at bounding box center [511, 161] width 642 height 13
select select "189"
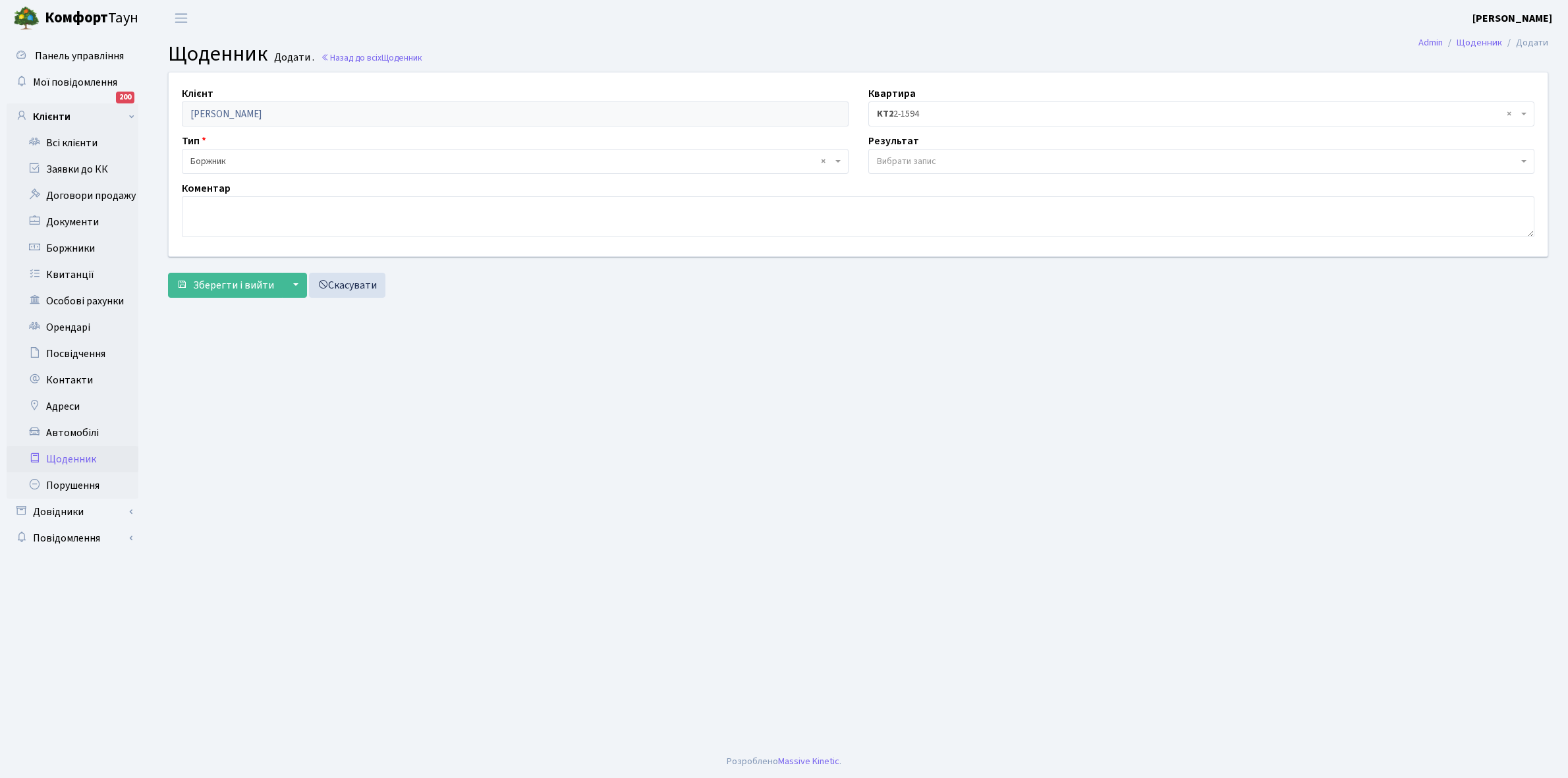
click at [904, 156] on span "Вибрати запис" at bounding box center [906, 161] width 59 height 13
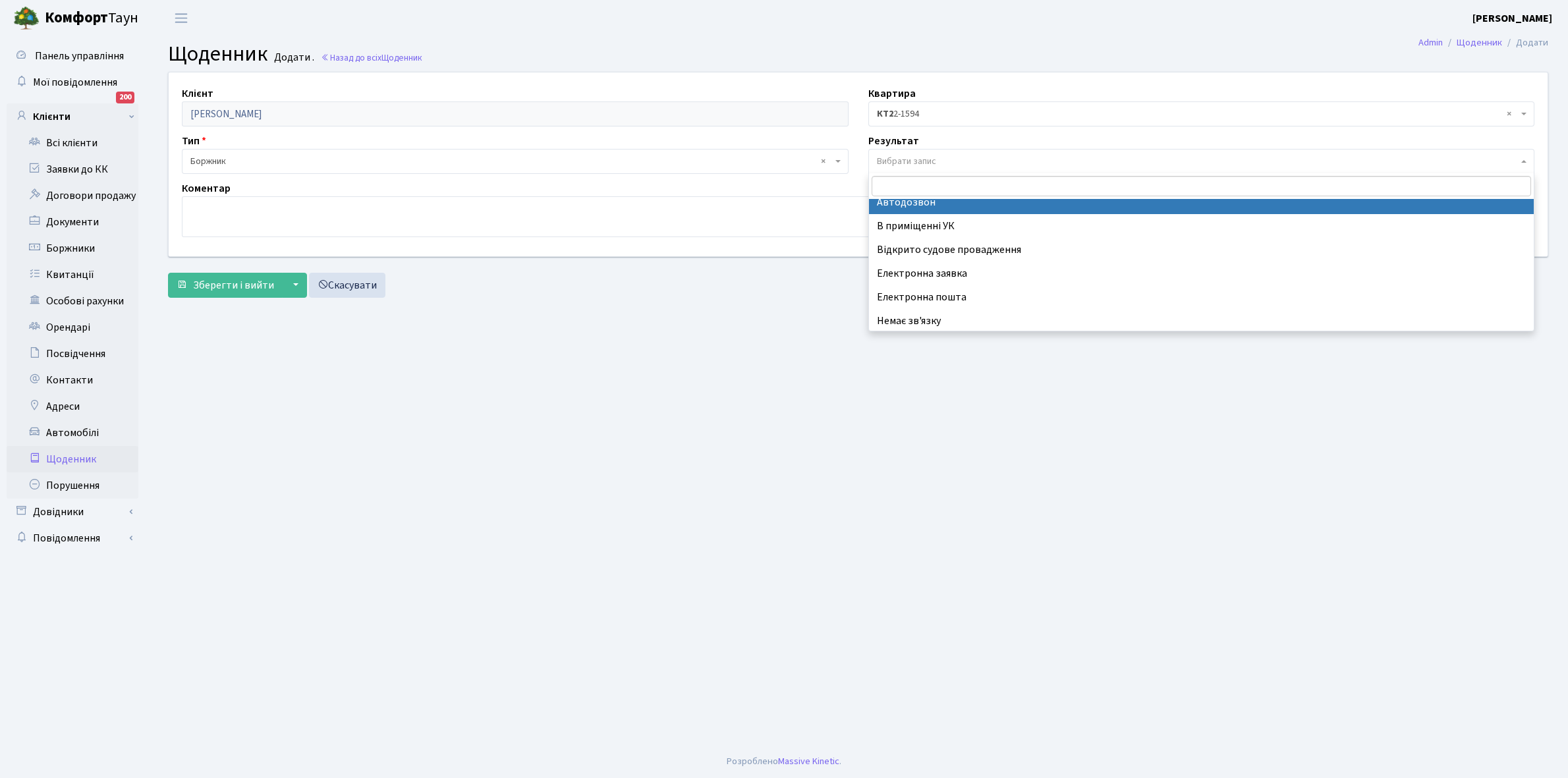
scroll to position [81, 0]
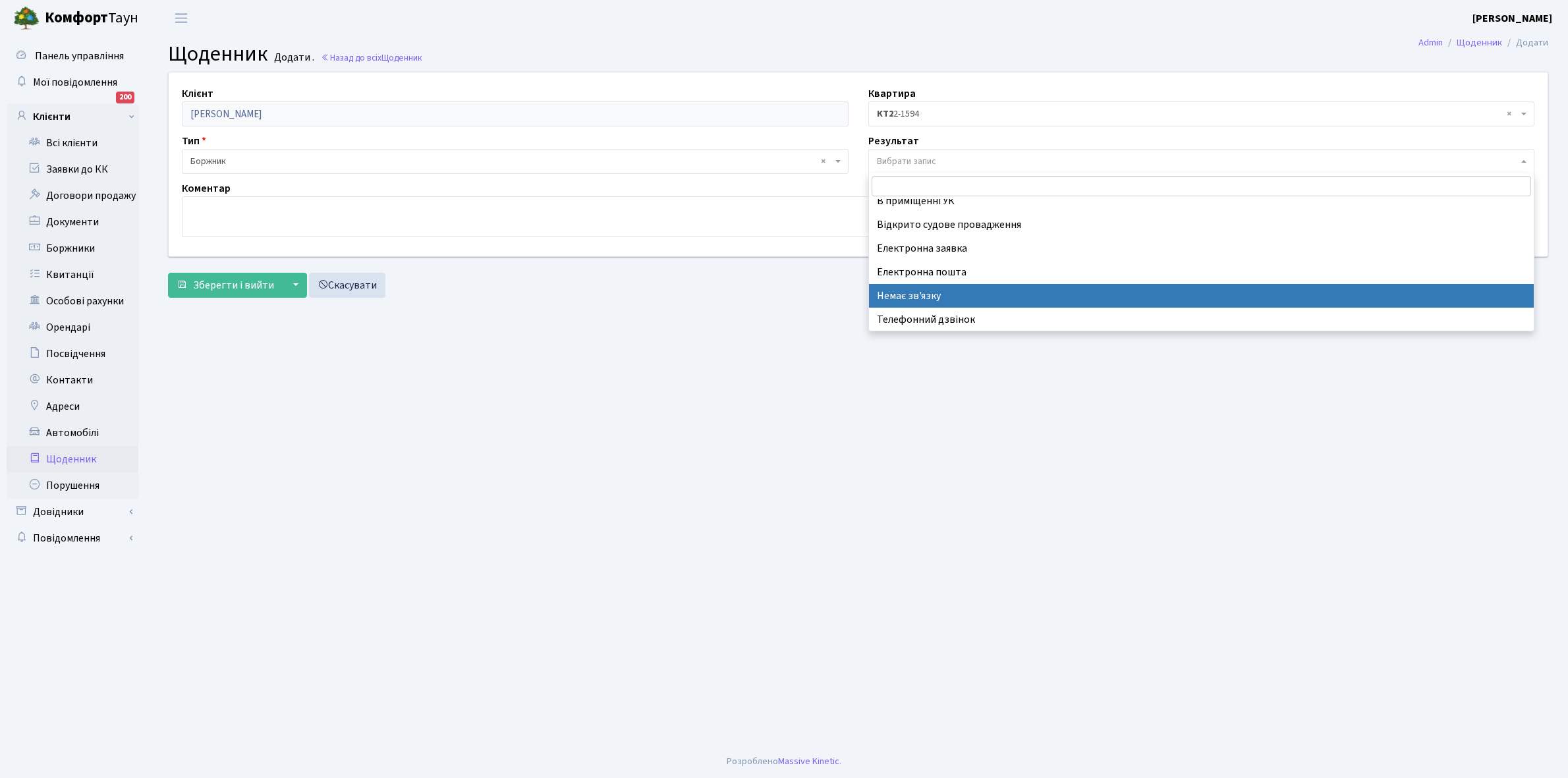
select select "197"
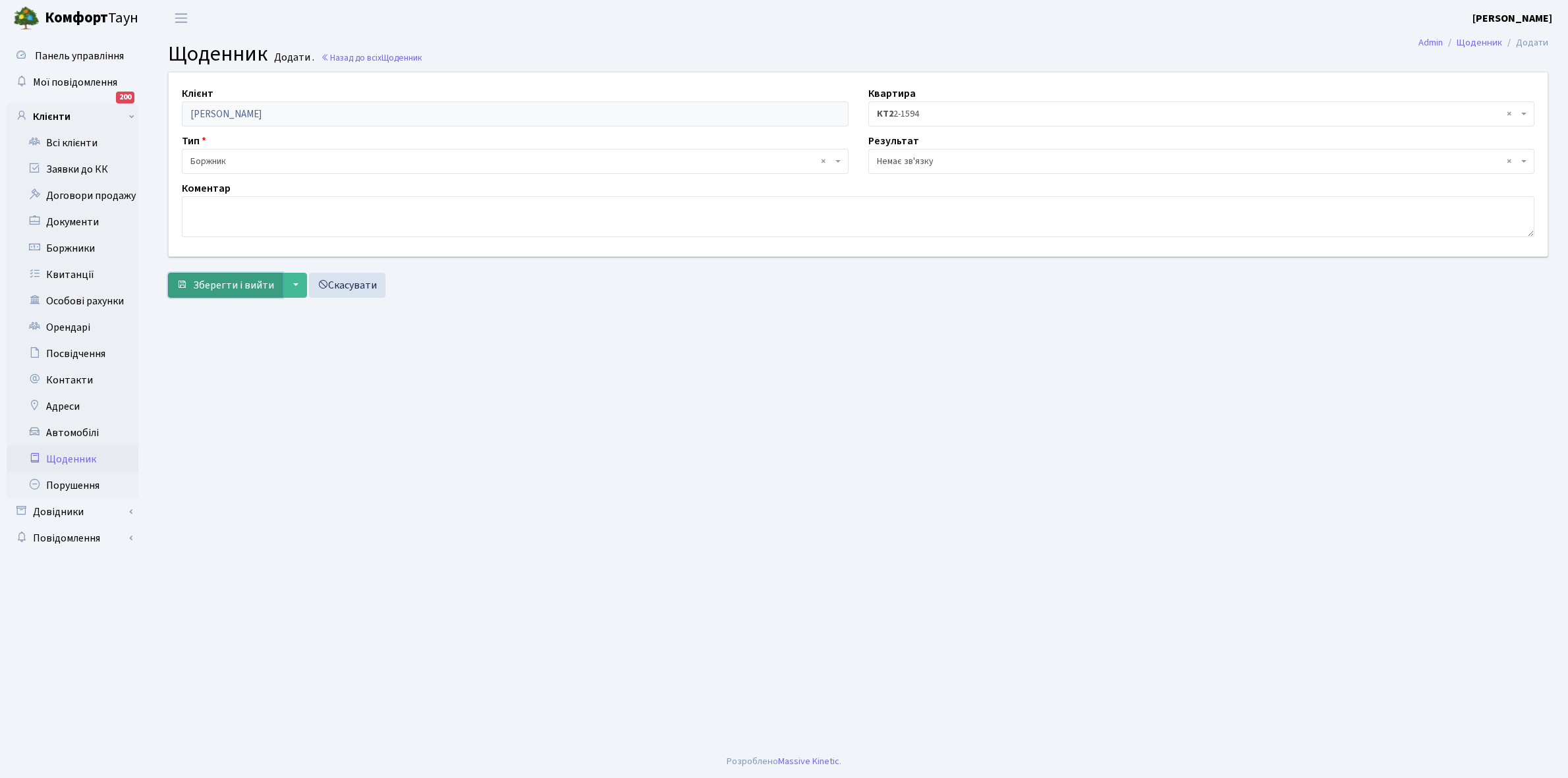
click at [242, 285] on span "Зберегти і вийти" at bounding box center [233, 285] width 81 height 15
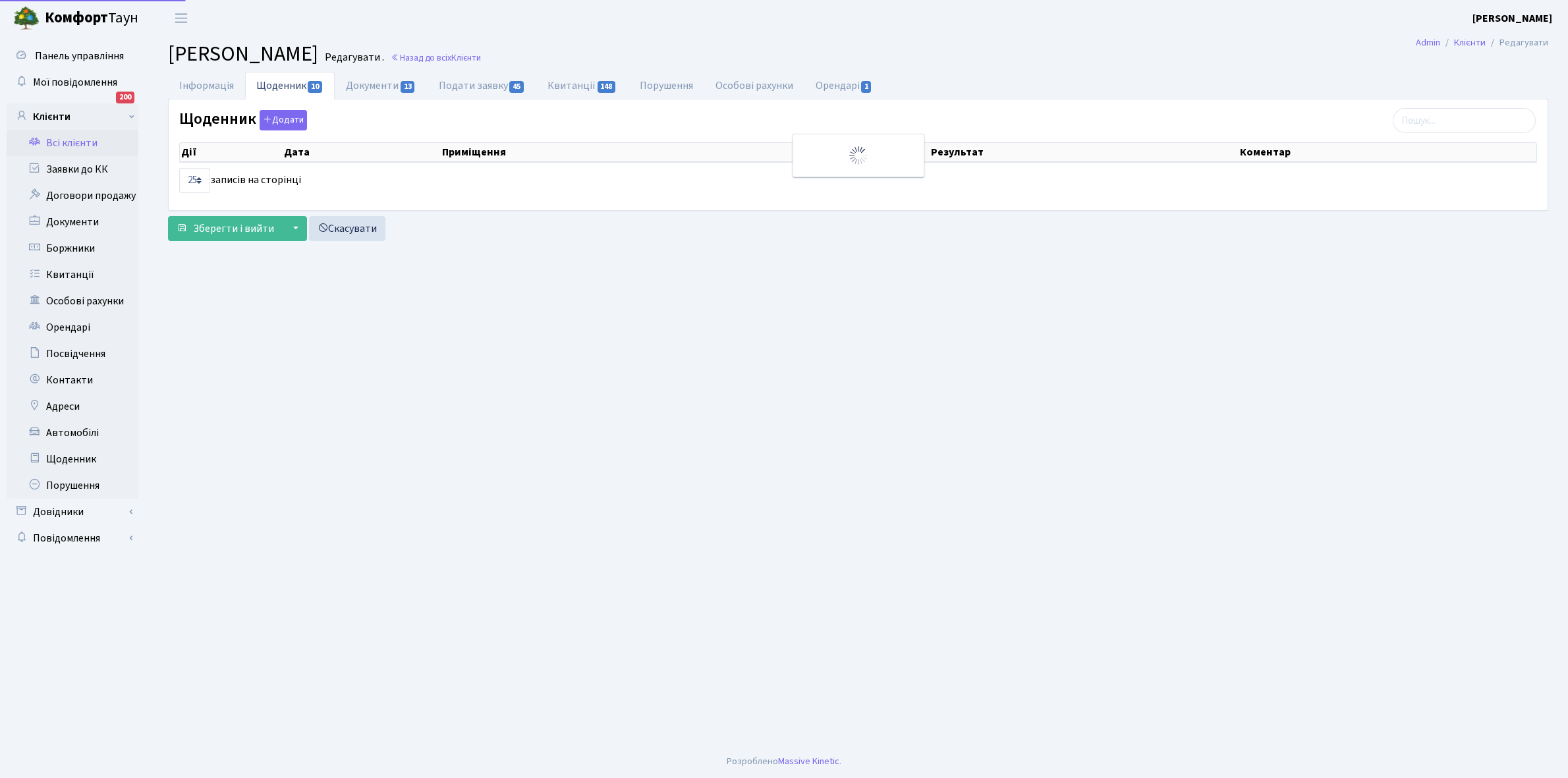
select select "25"
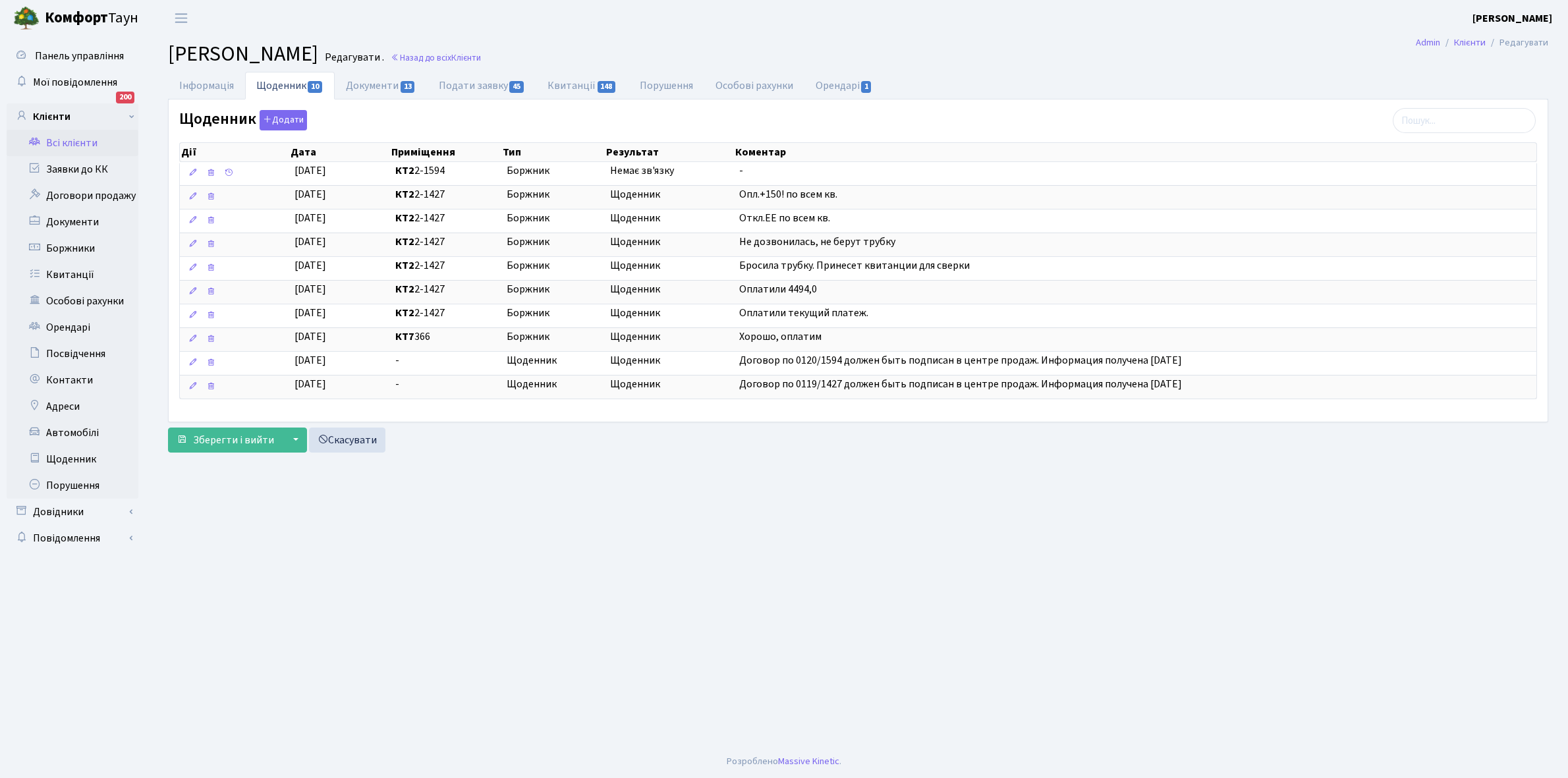
click at [75, 143] on link "Всі клієнти" at bounding box center [72, 143] width 132 height 27
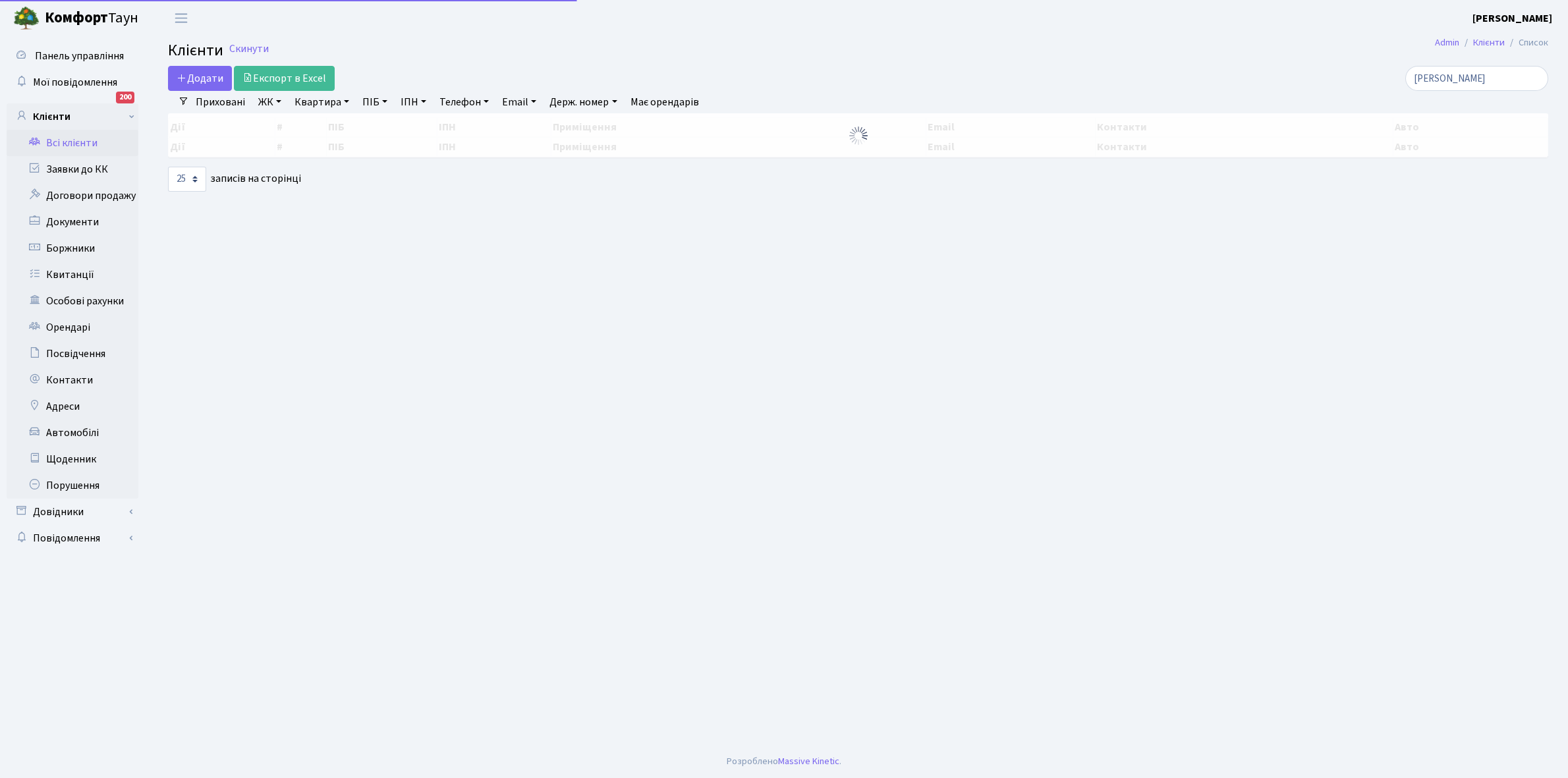
select select "25"
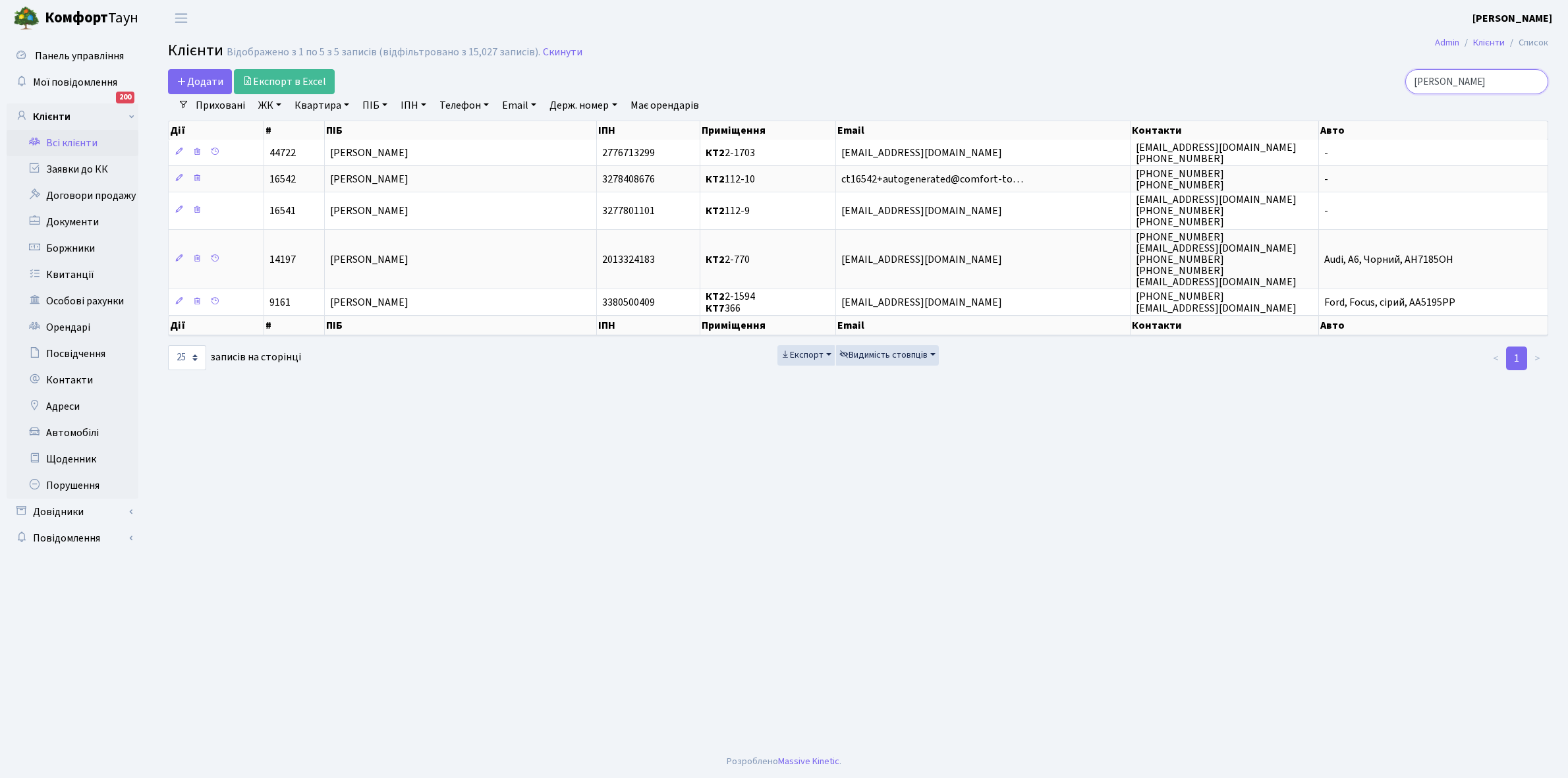
click at [1478, 83] on input "[PERSON_NAME]" at bounding box center [1477, 81] width 143 height 25
type input "Т"
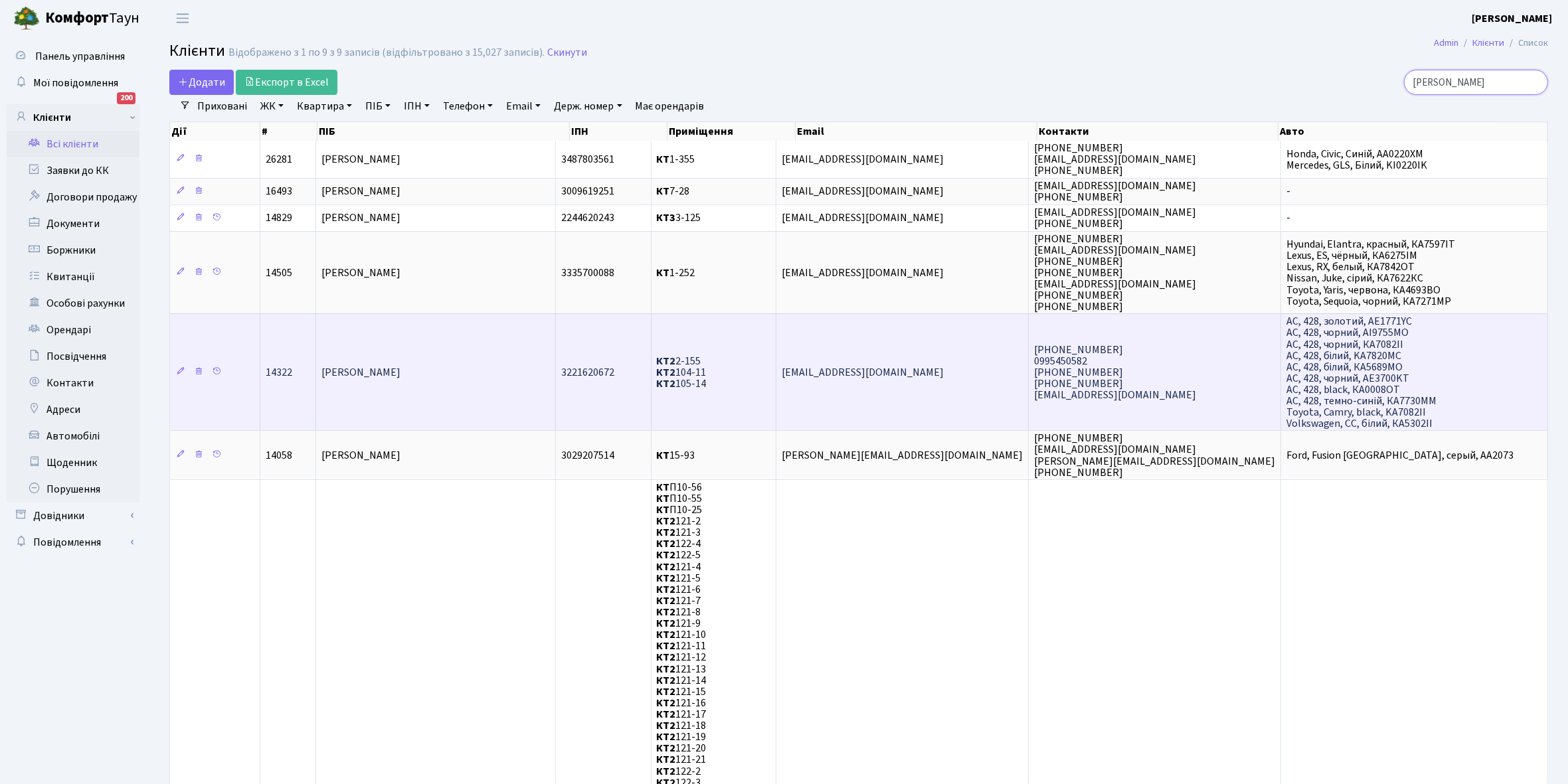
type input "[PERSON_NAME]"
click at [460, 376] on td "[PERSON_NAME]" at bounding box center [435, 371] width 239 height 117
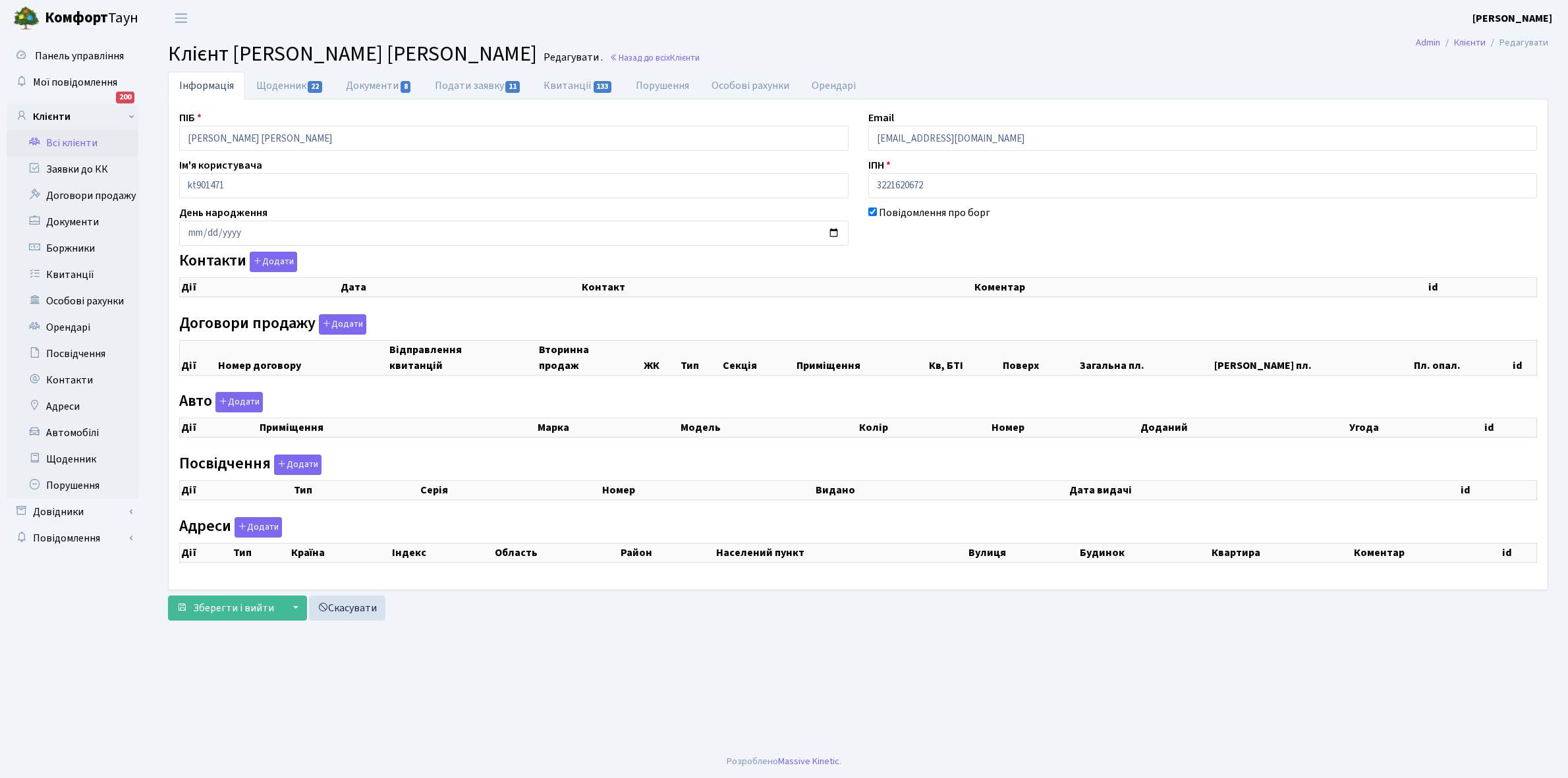
checkbox input "true"
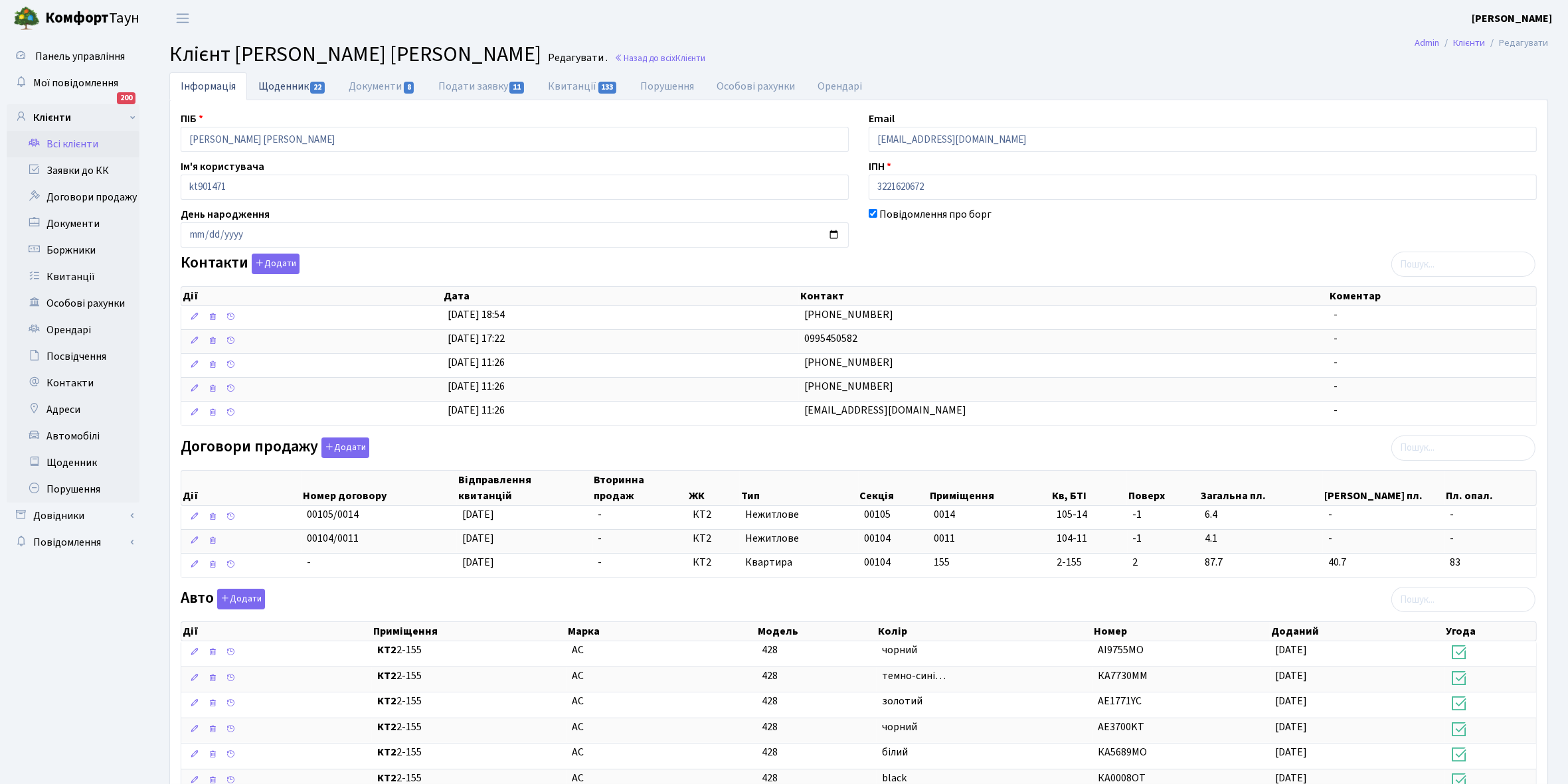
click at [279, 84] on link "Щоденник 22" at bounding box center [292, 85] width 90 height 27
select select "25"
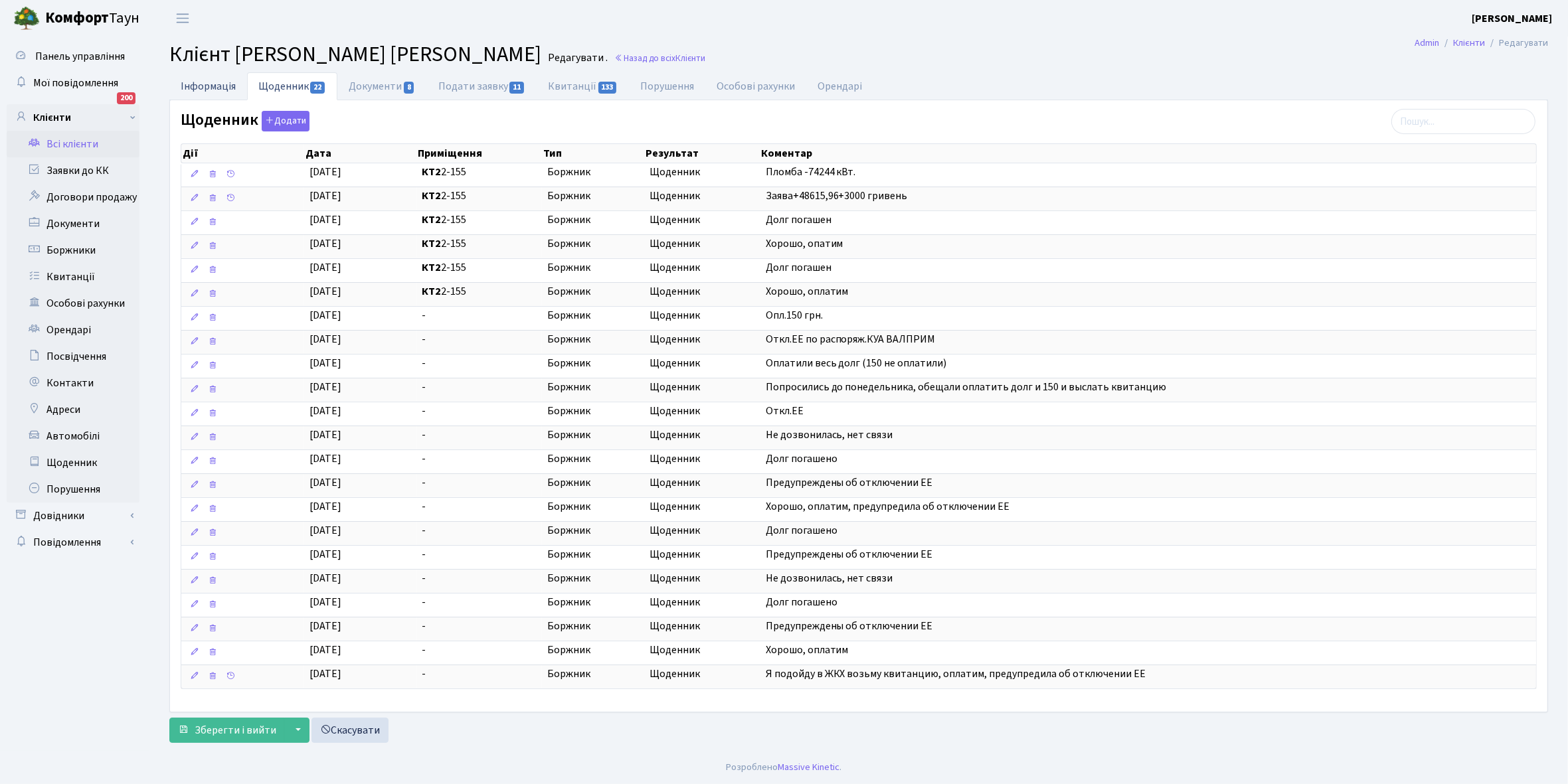
click at [211, 87] on link "Інформація" at bounding box center [208, 85] width 78 height 27
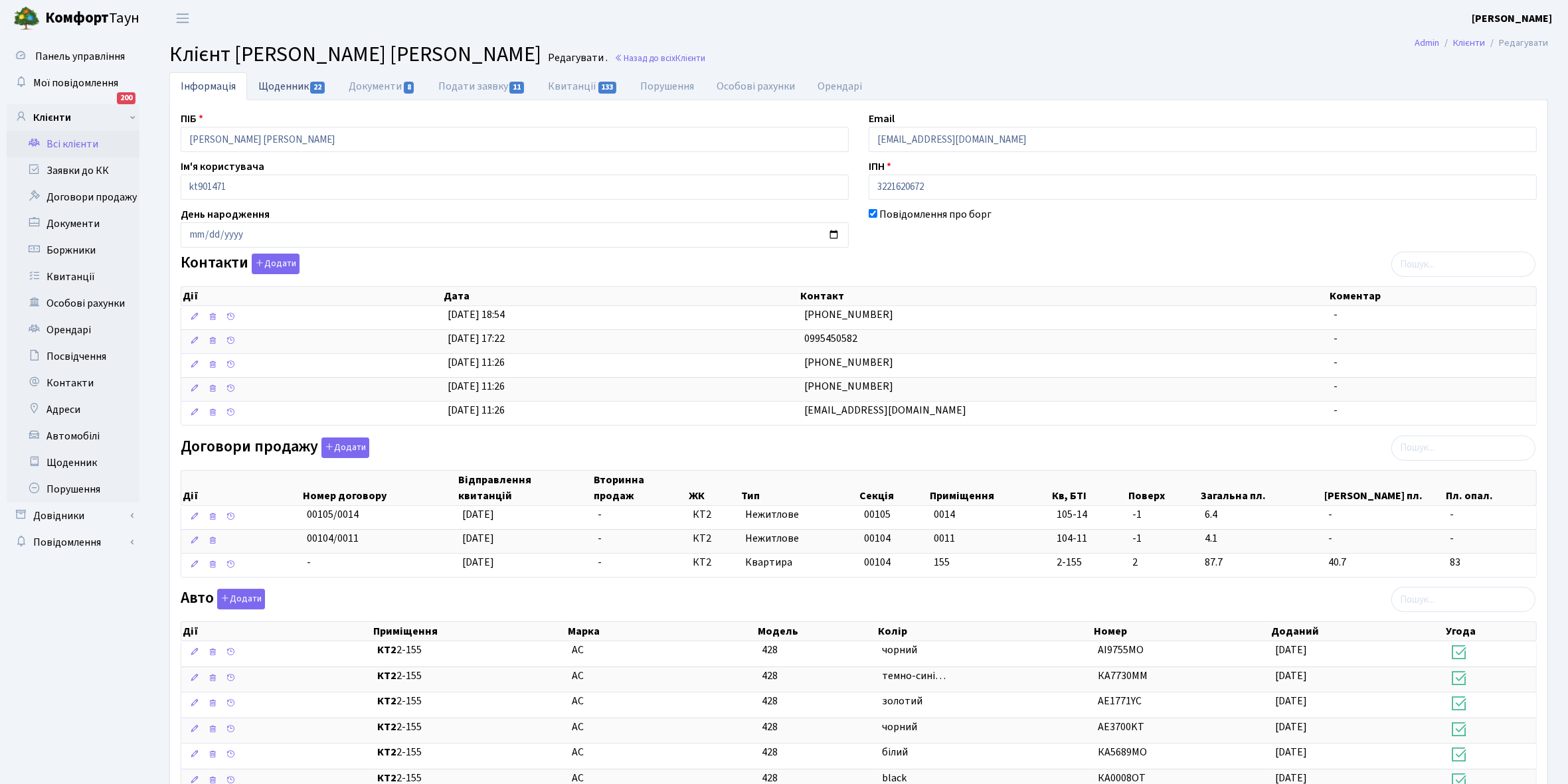
click at [283, 81] on link "Щоденник 22" at bounding box center [292, 85] width 90 height 27
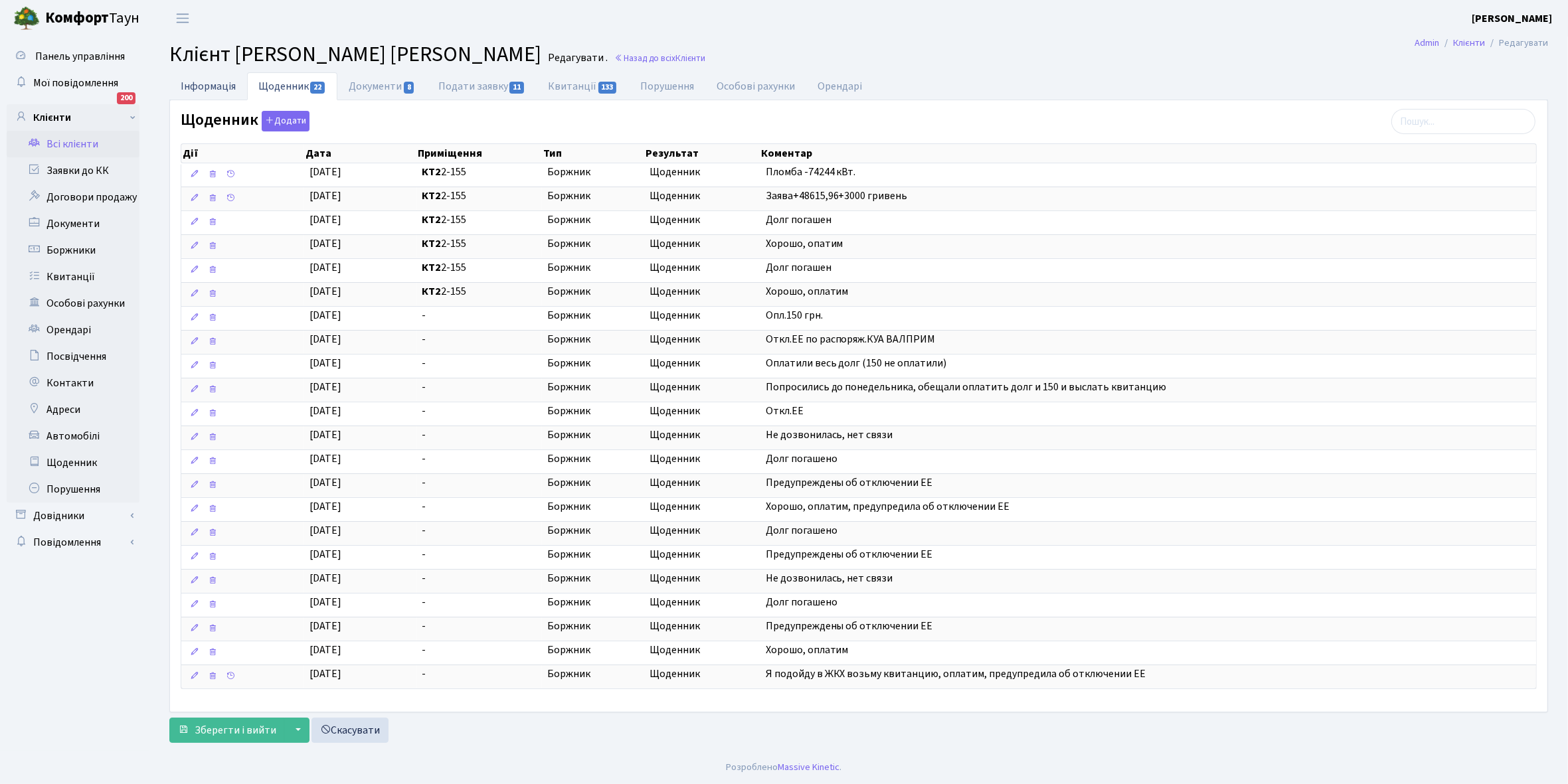
click at [197, 84] on link "Інформація" at bounding box center [208, 85] width 78 height 27
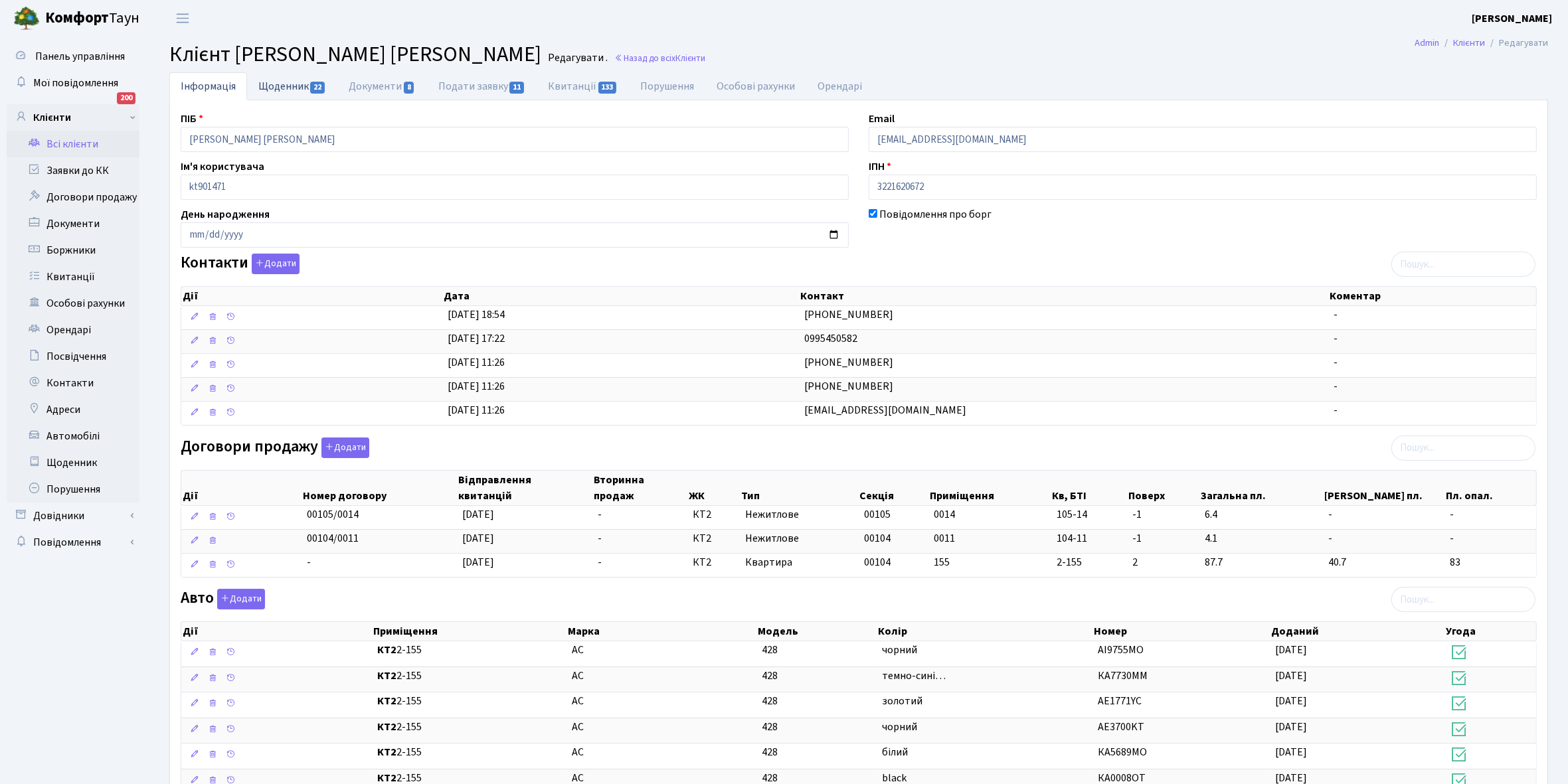
click at [280, 88] on link "Щоденник 22" at bounding box center [292, 85] width 90 height 27
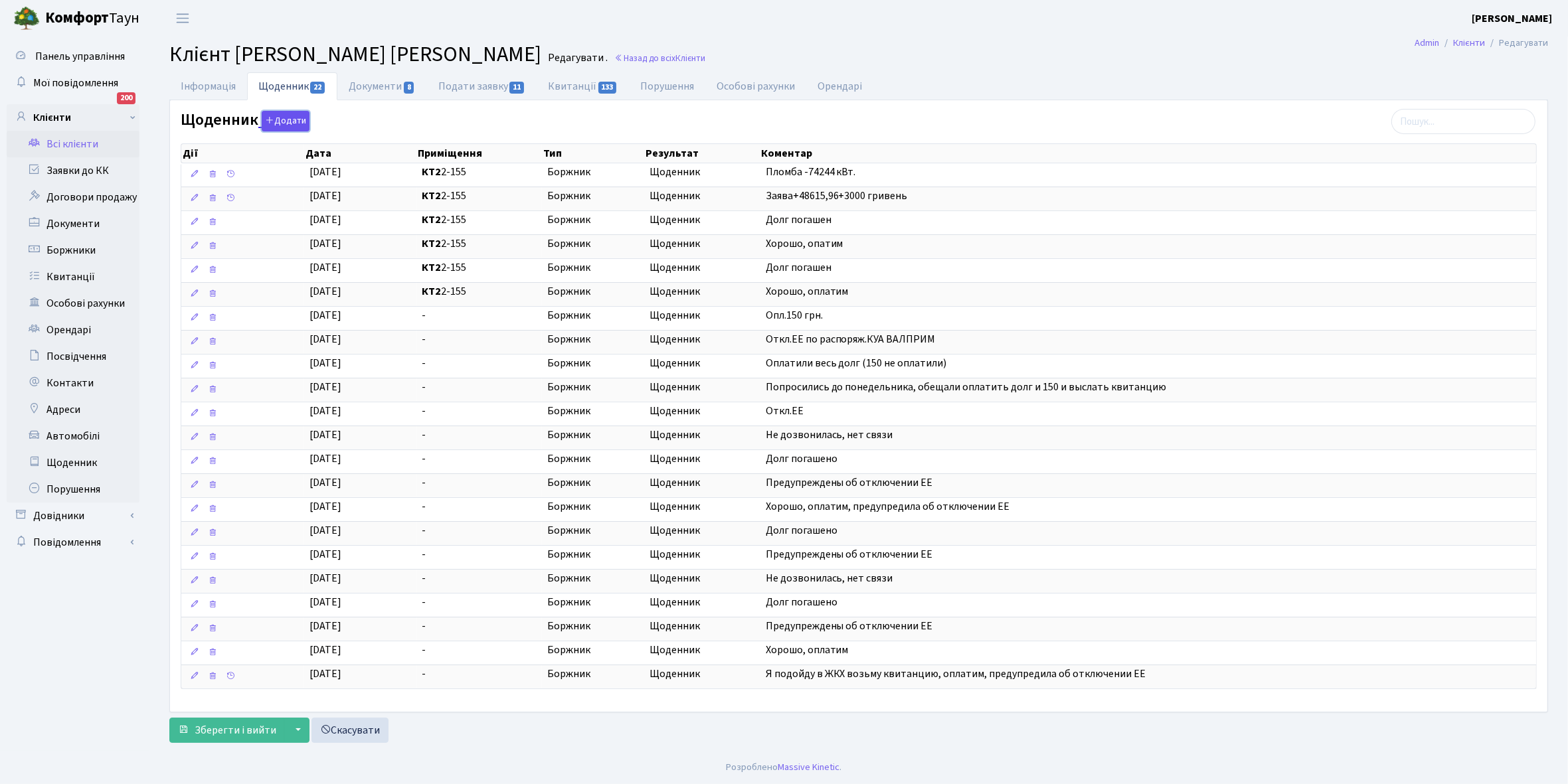
click at [283, 118] on button "Додати" at bounding box center [285, 121] width 48 height 21
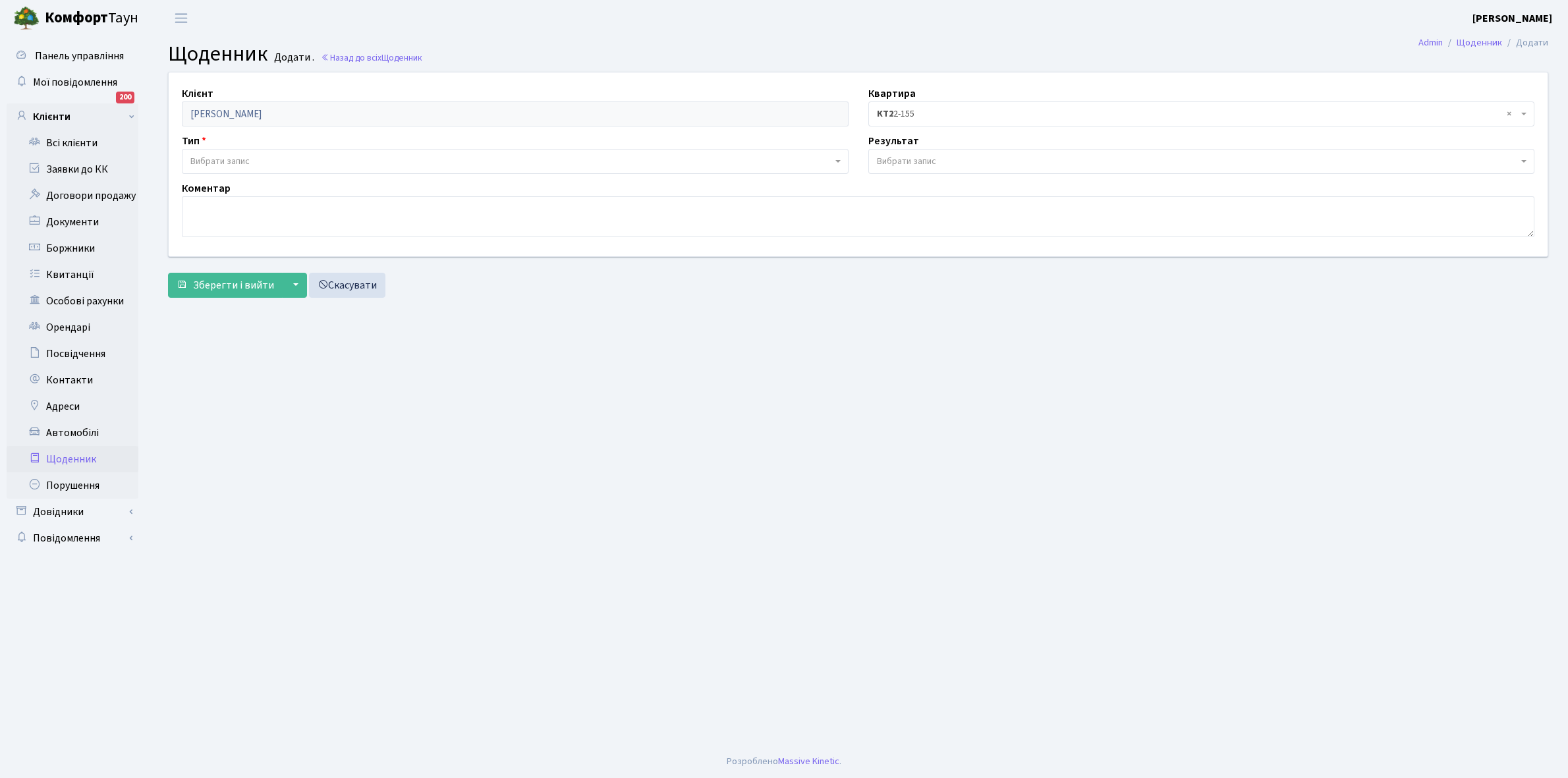
click at [238, 156] on span "Вибрати запис" at bounding box center [219, 161] width 59 height 13
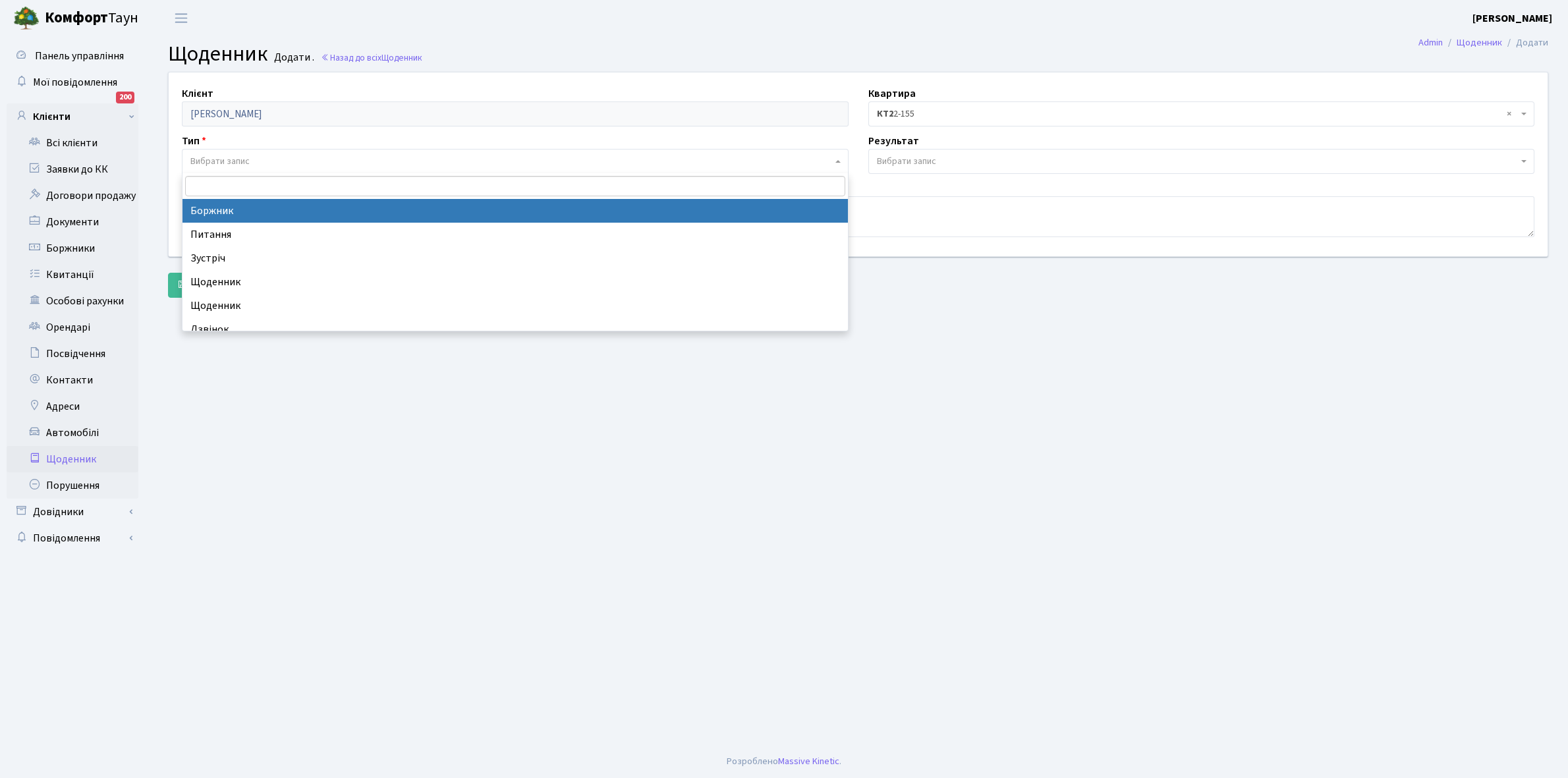
select select "189"
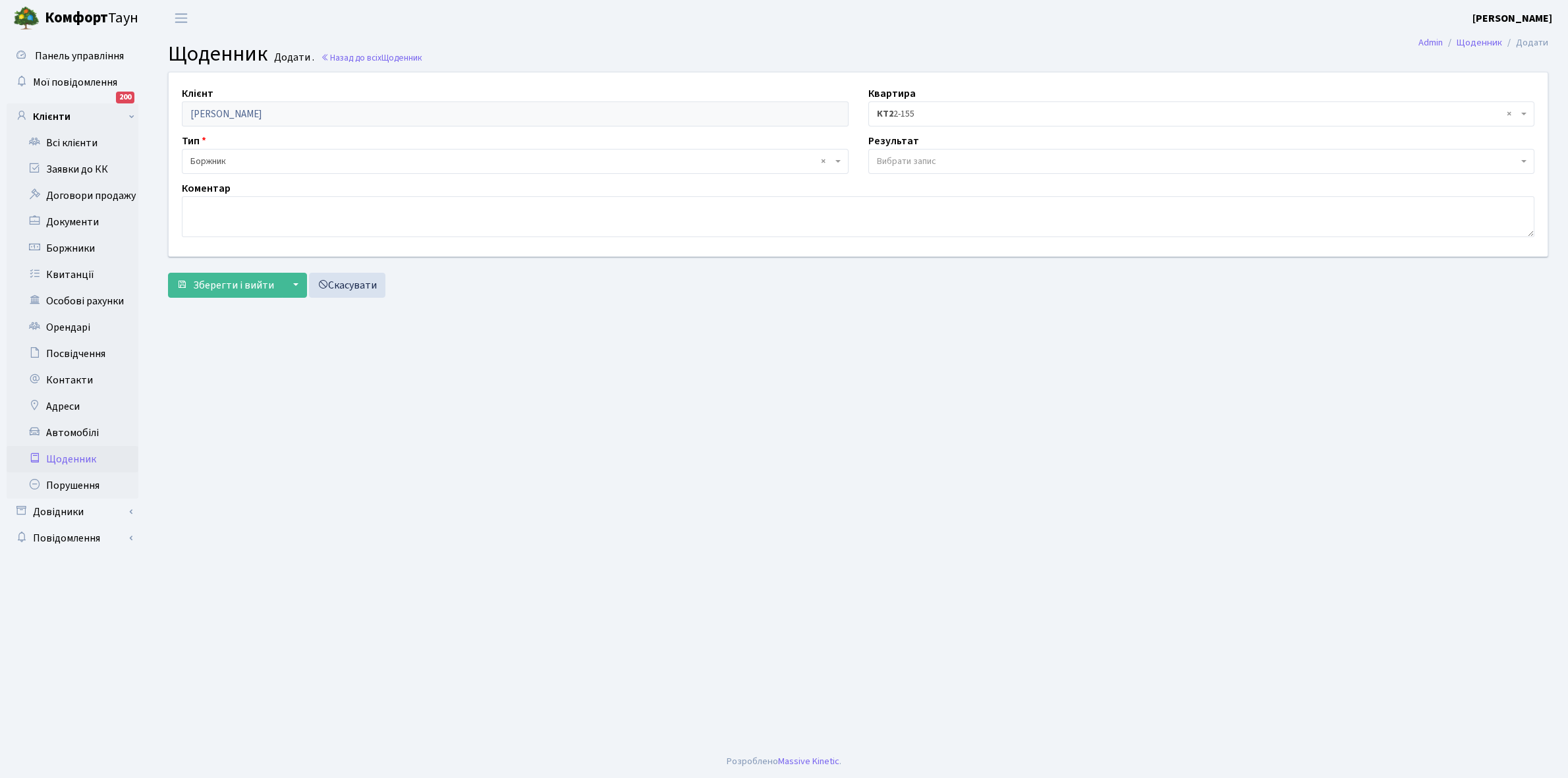
click at [904, 160] on span "Вибрати запис" at bounding box center [906, 161] width 59 height 13
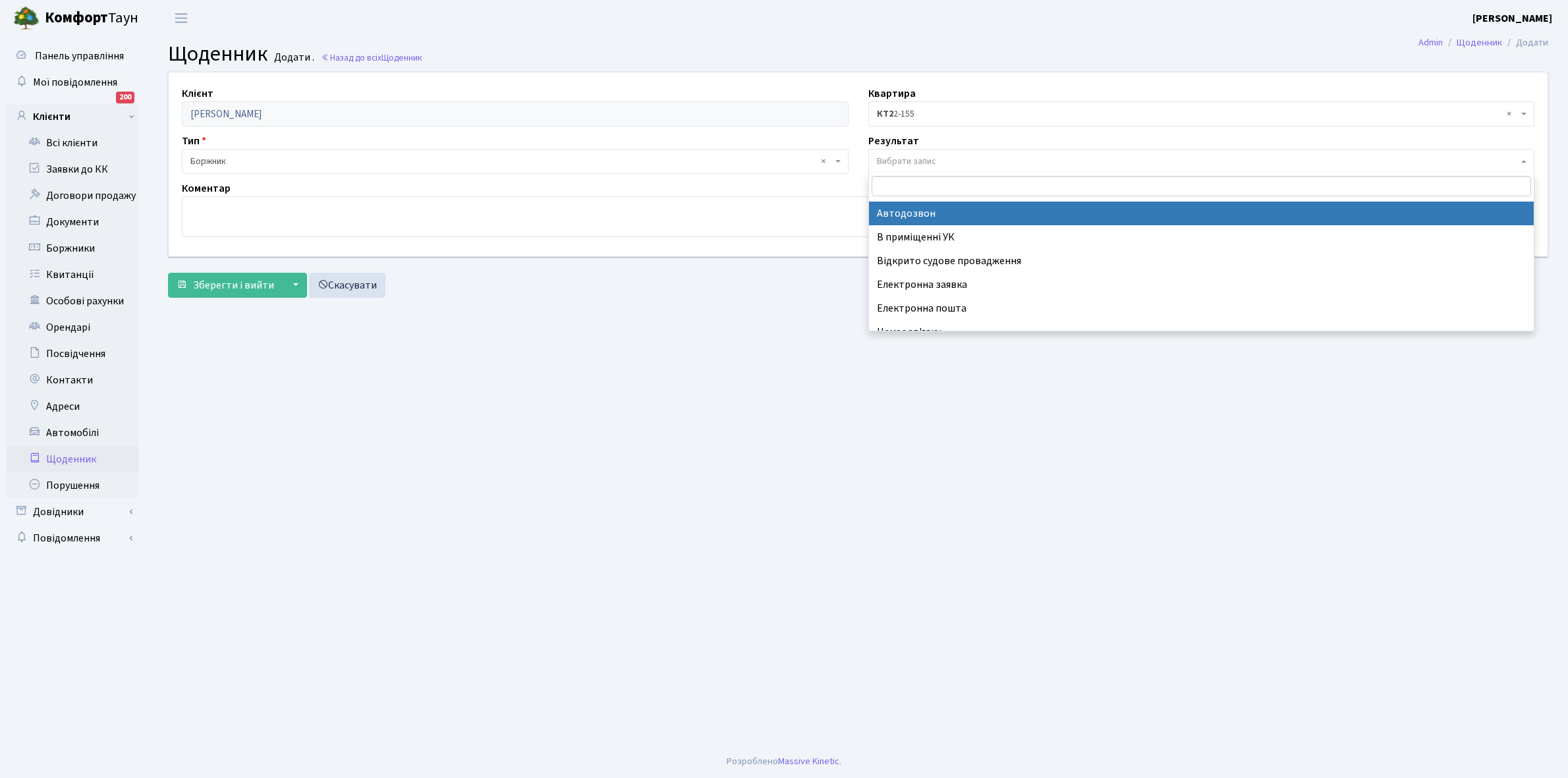
scroll to position [81, 0]
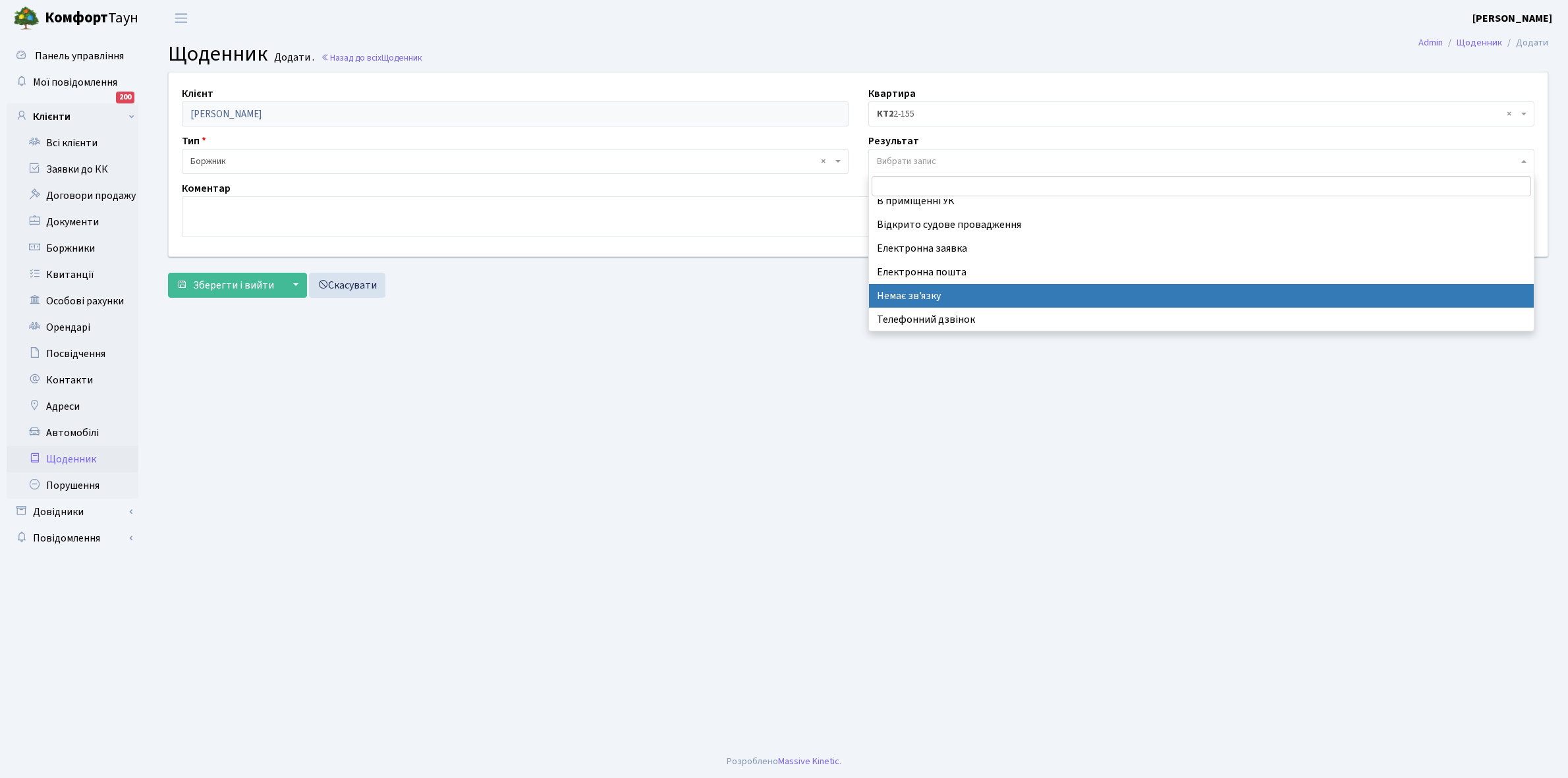
select select "197"
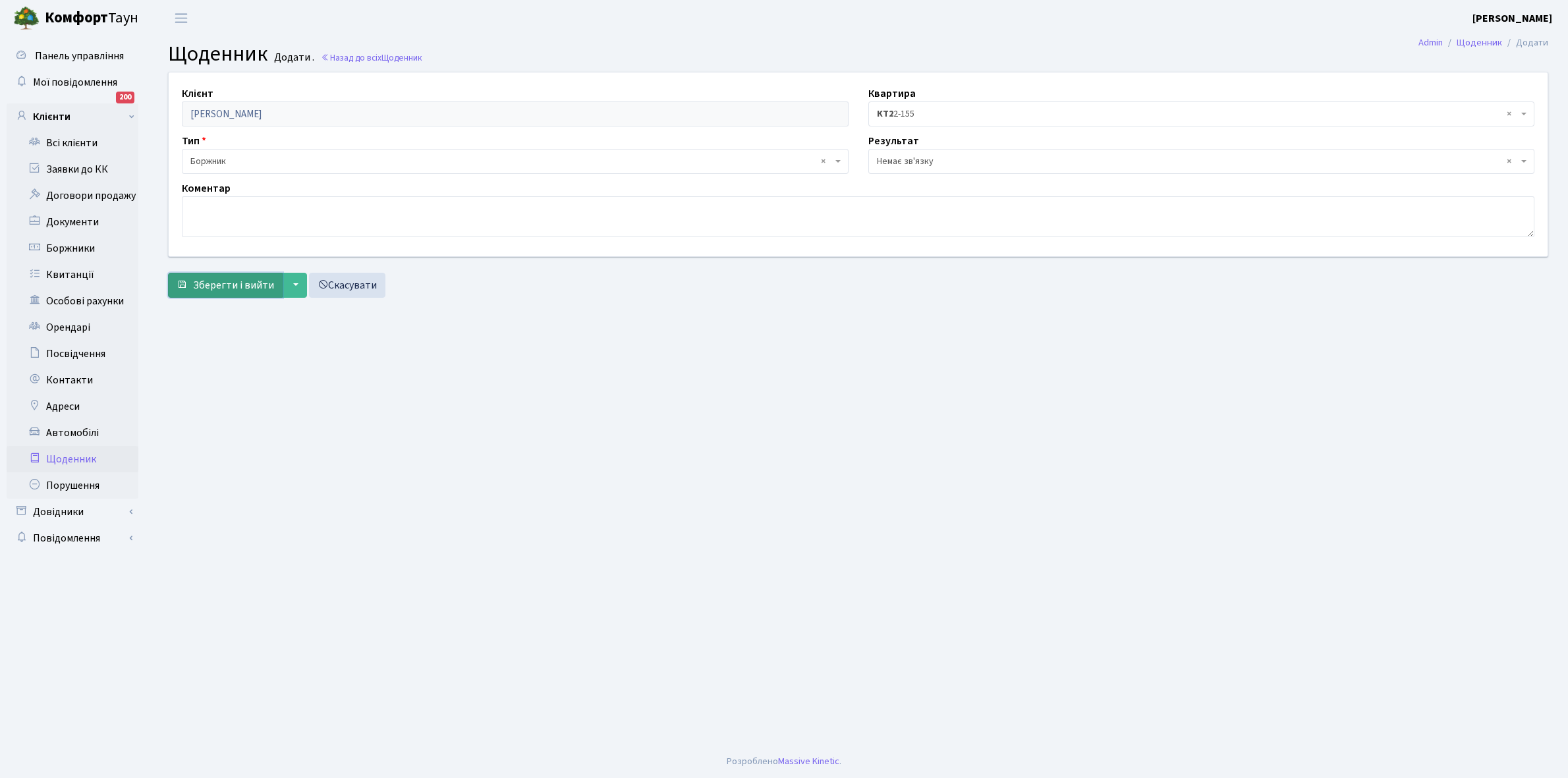
click at [234, 288] on span "Зберегти і вийти" at bounding box center [233, 285] width 81 height 15
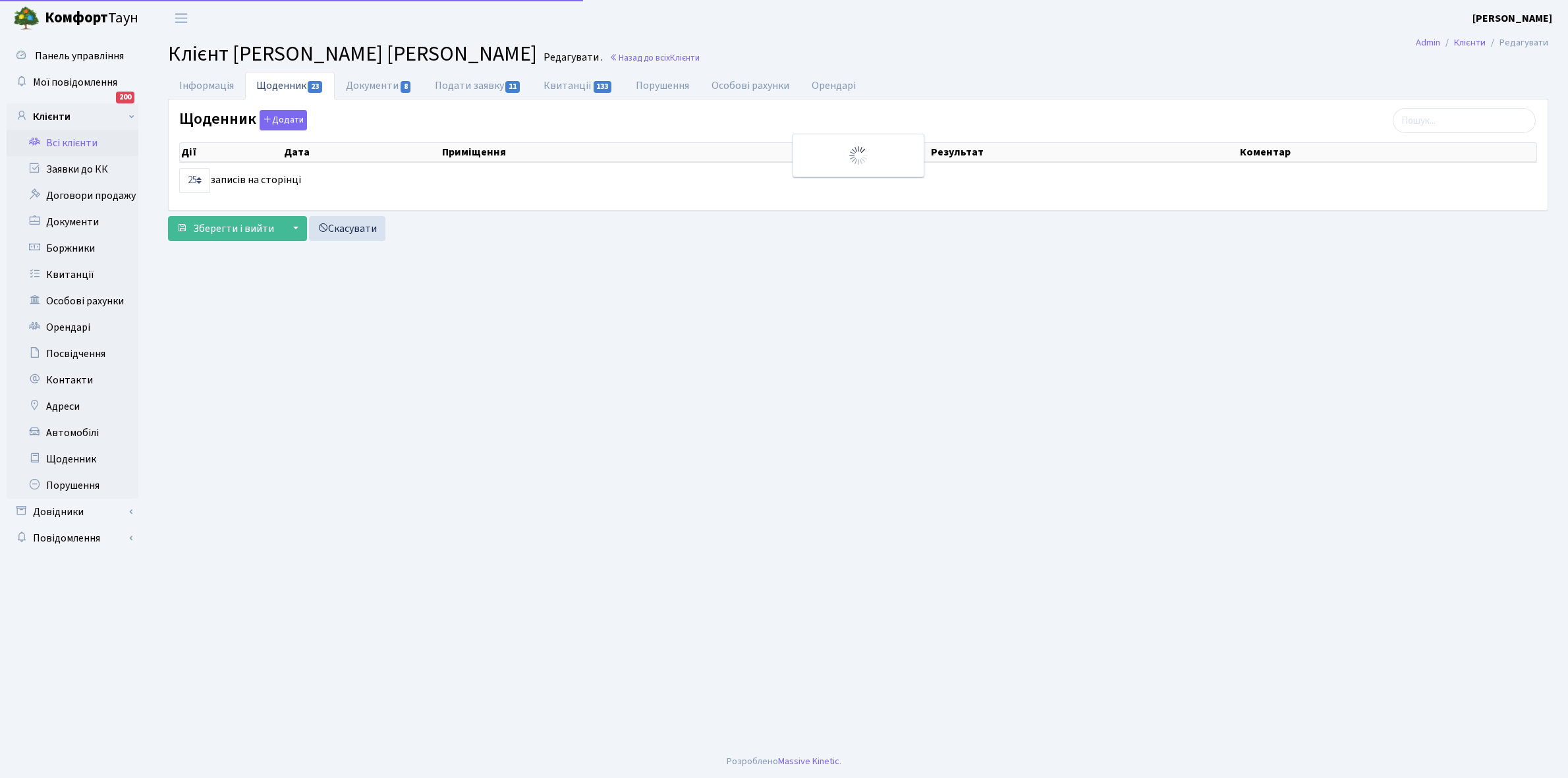
select select "25"
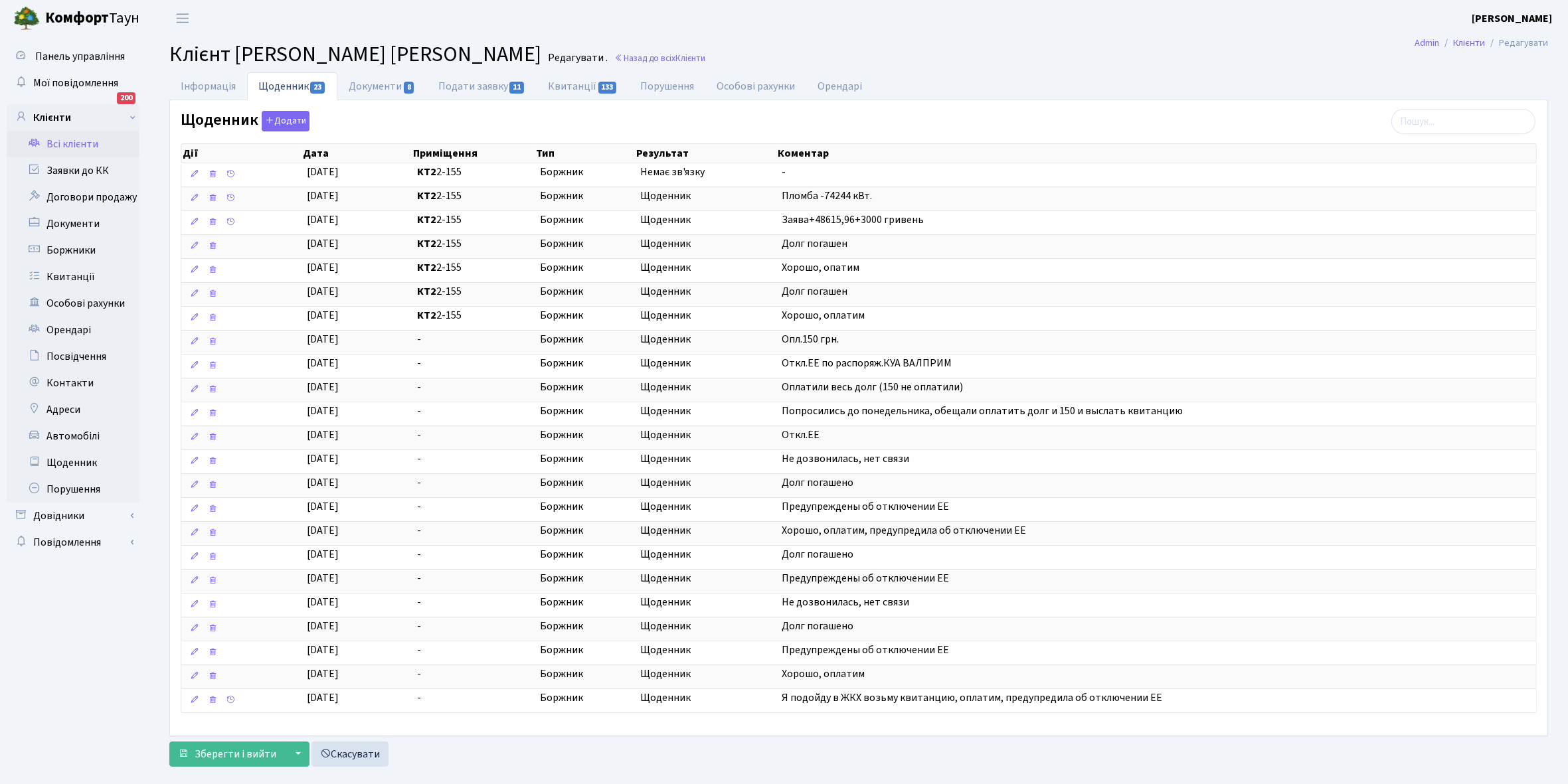
click at [73, 144] on link "Всі клієнти" at bounding box center [73, 144] width 133 height 27
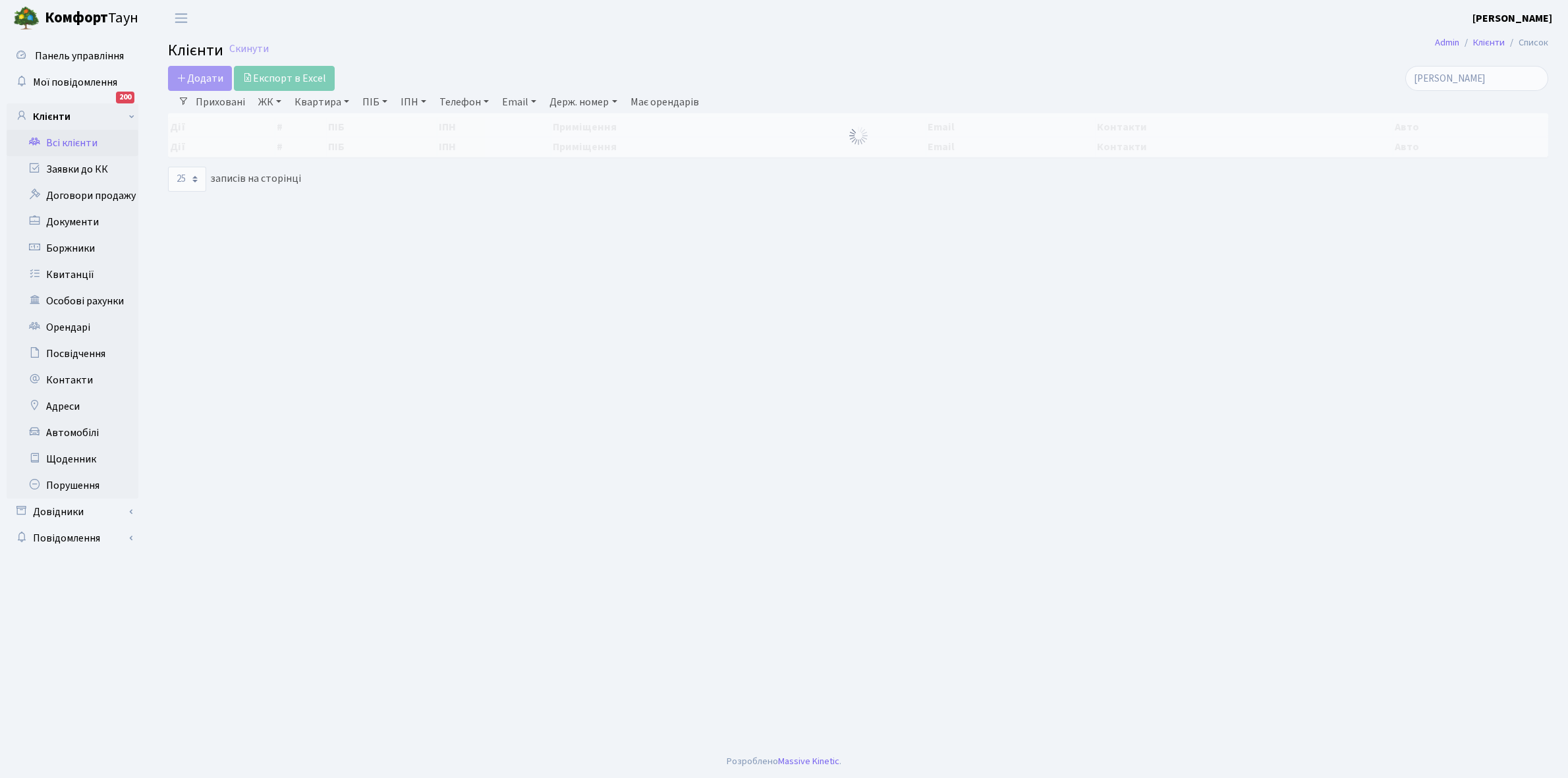
select select "25"
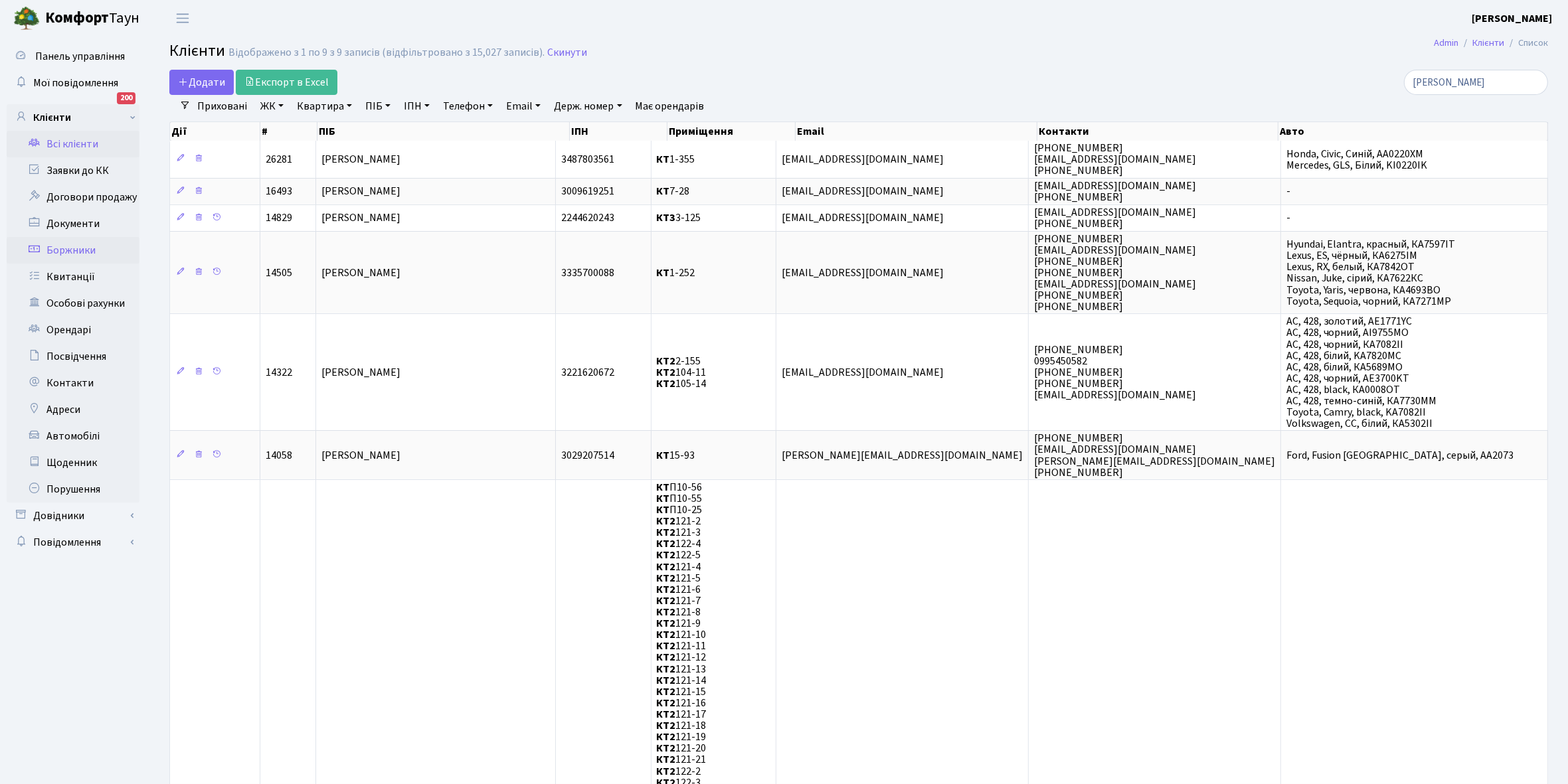
click at [82, 252] on link "Боржники" at bounding box center [73, 250] width 133 height 27
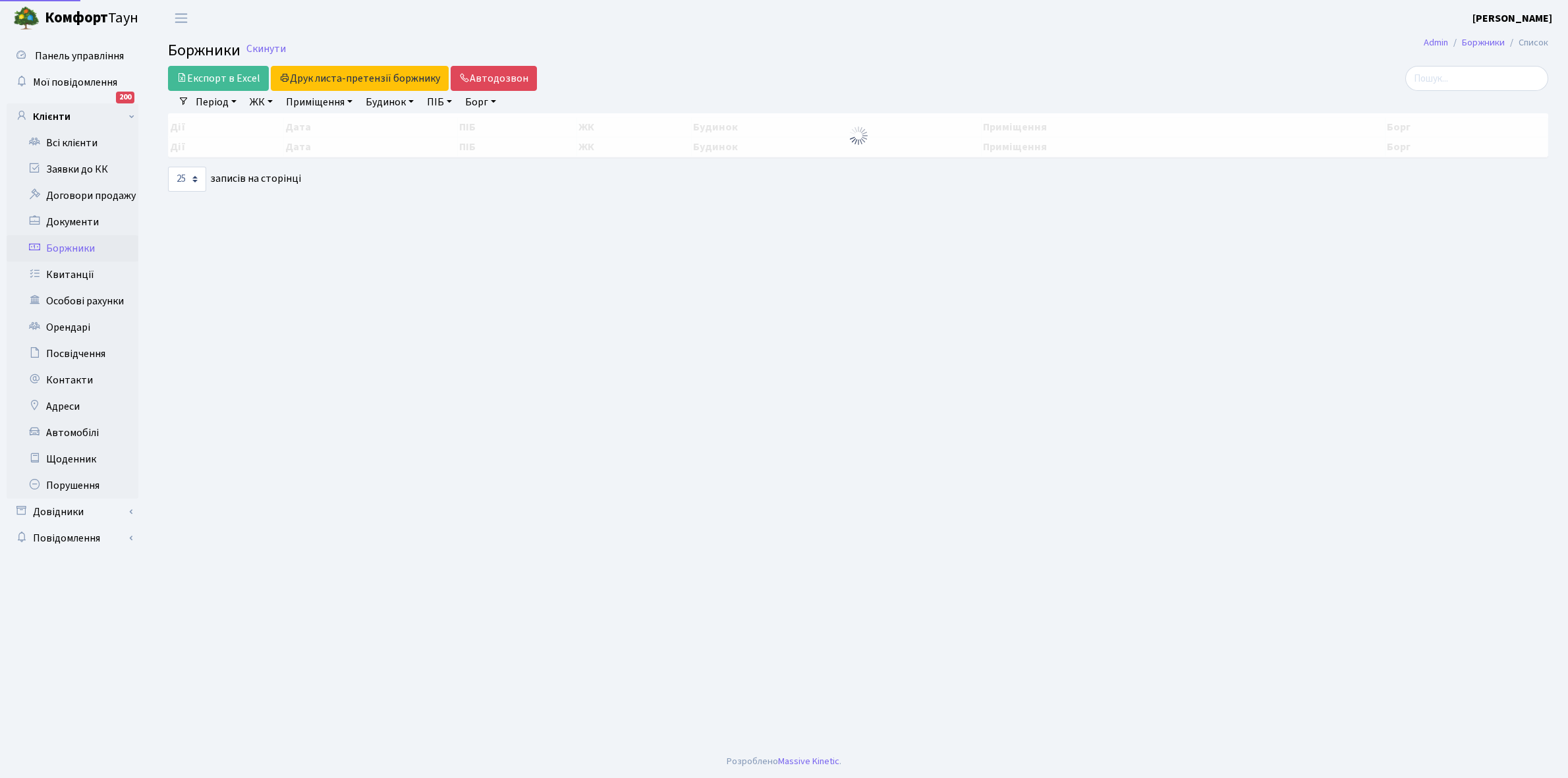
select select "25"
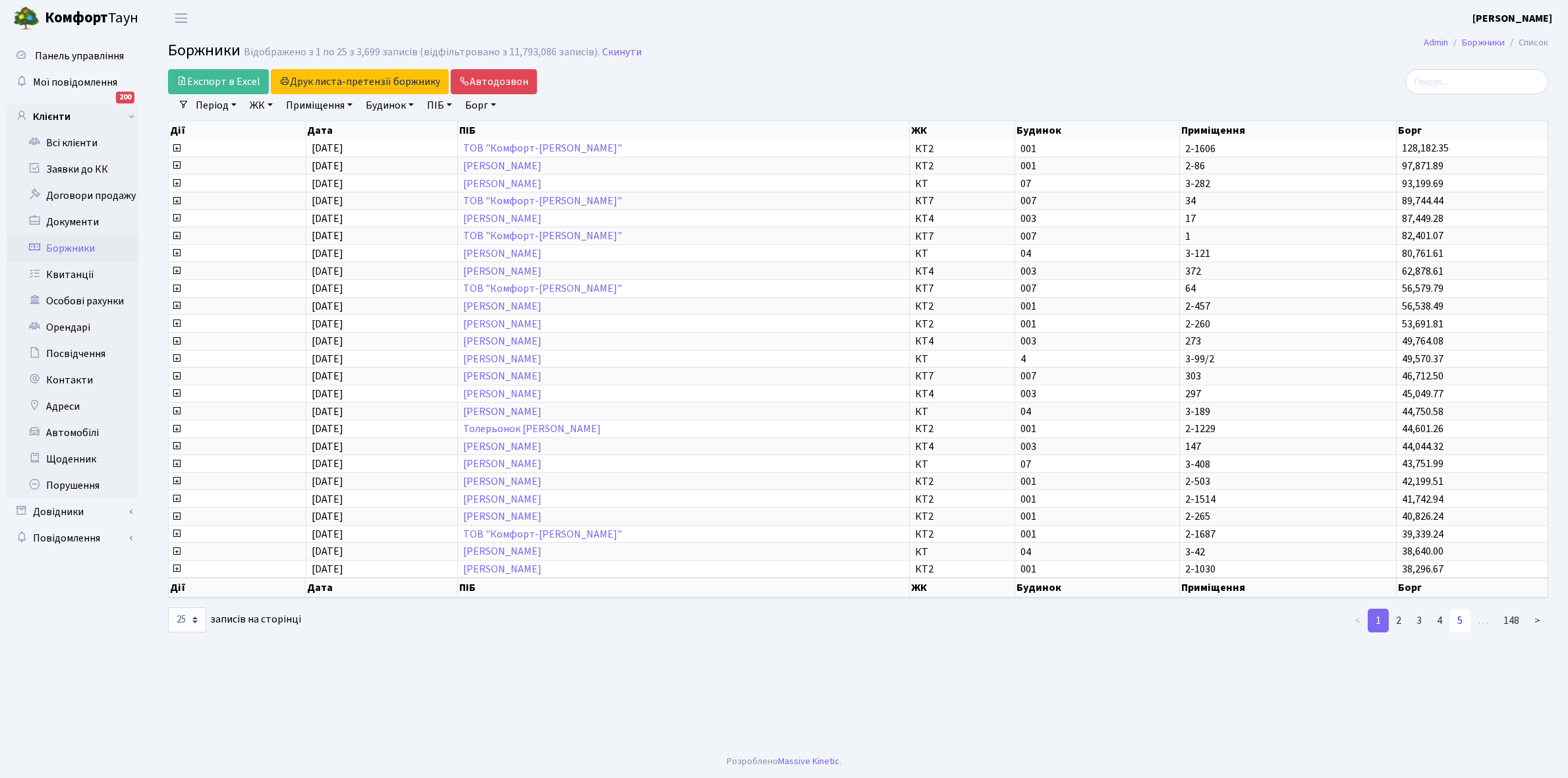
click at [1461, 609] on link "5" at bounding box center [1460, 621] width 22 height 24
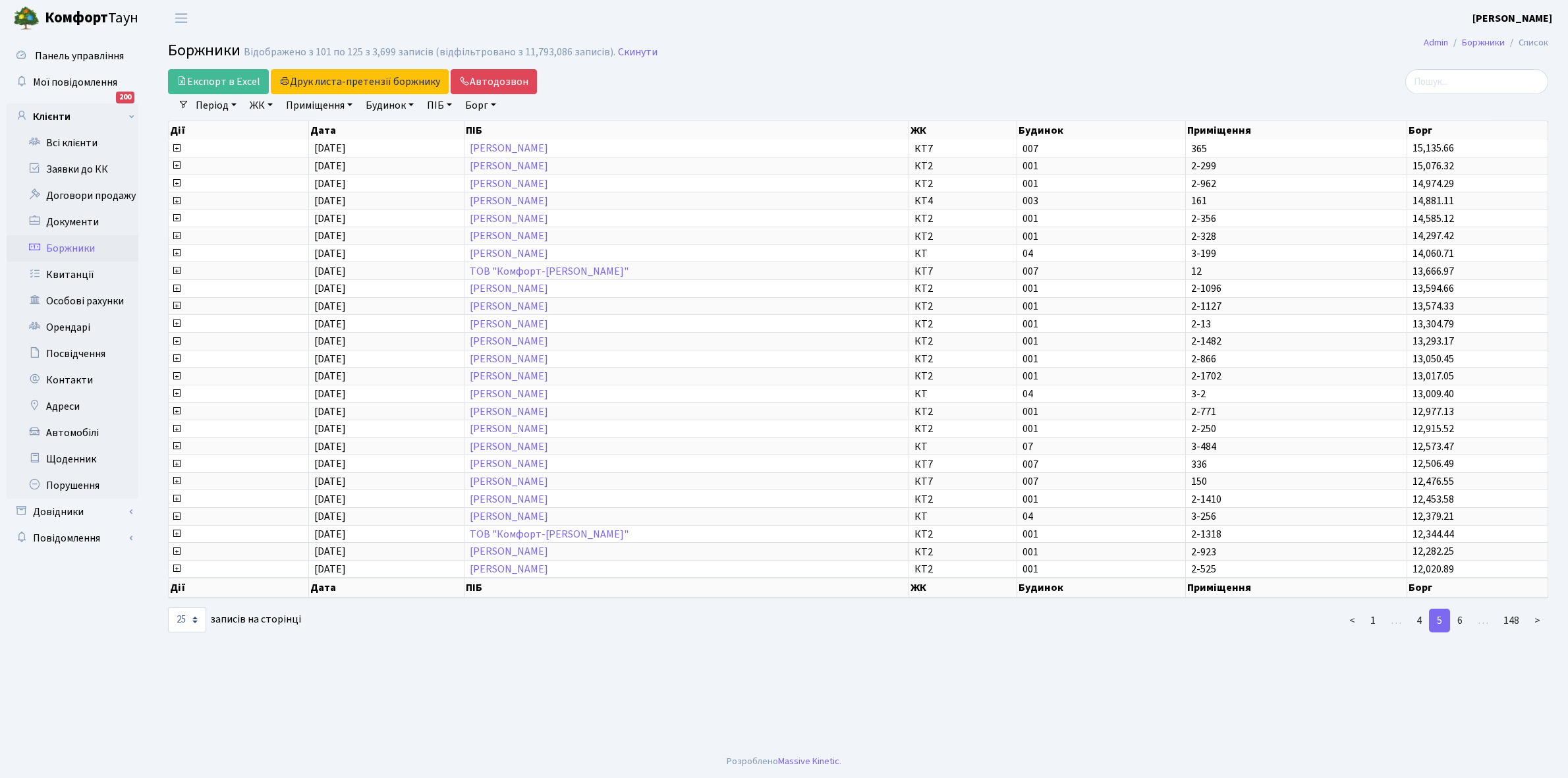
click at [1461, 609] on link "6" at bounding box center [1460, 621] width 22 height 24
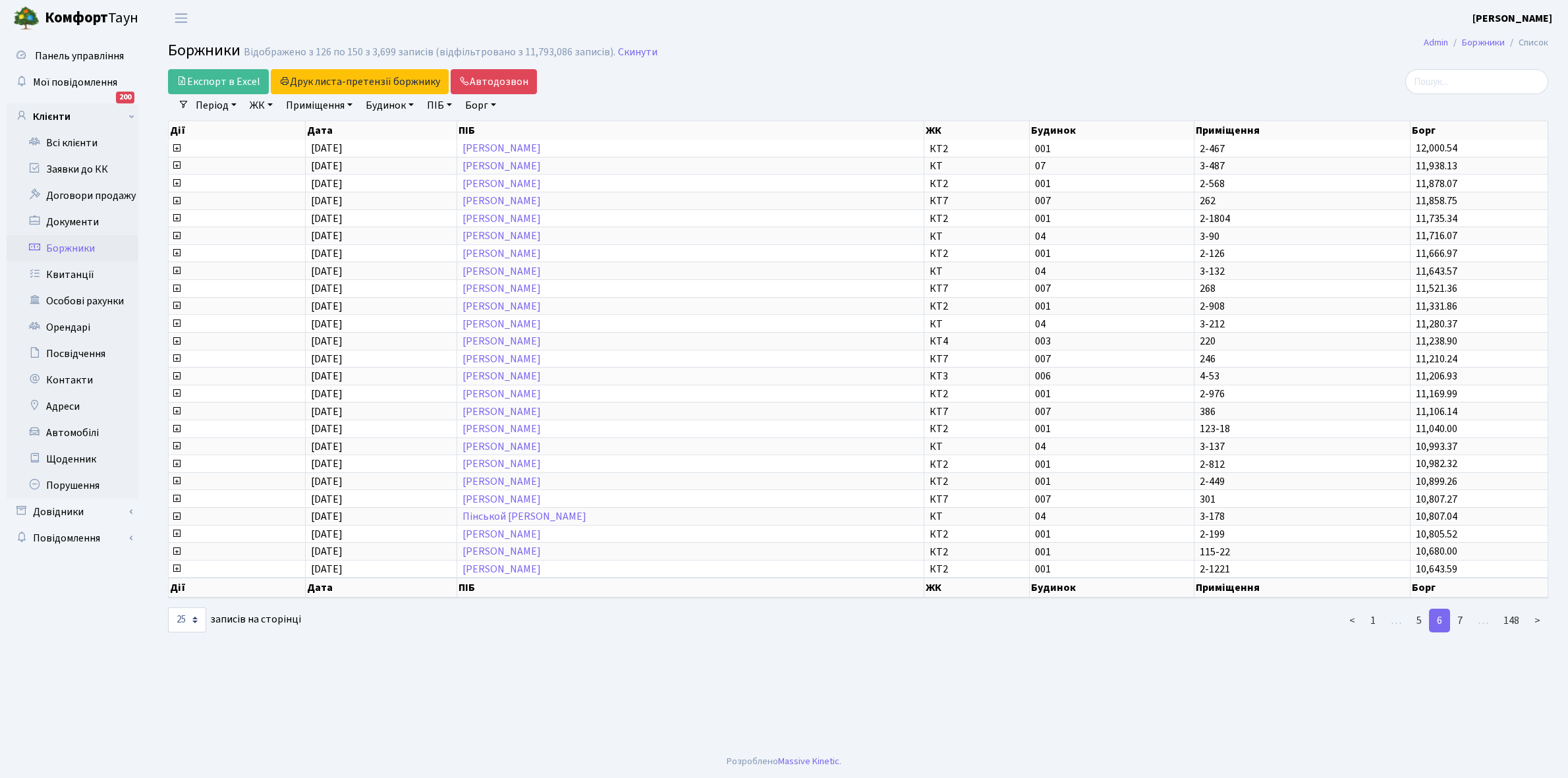
click at [1461, 609] on link "7" at bounding box center [1460, 621] width 22 height 24
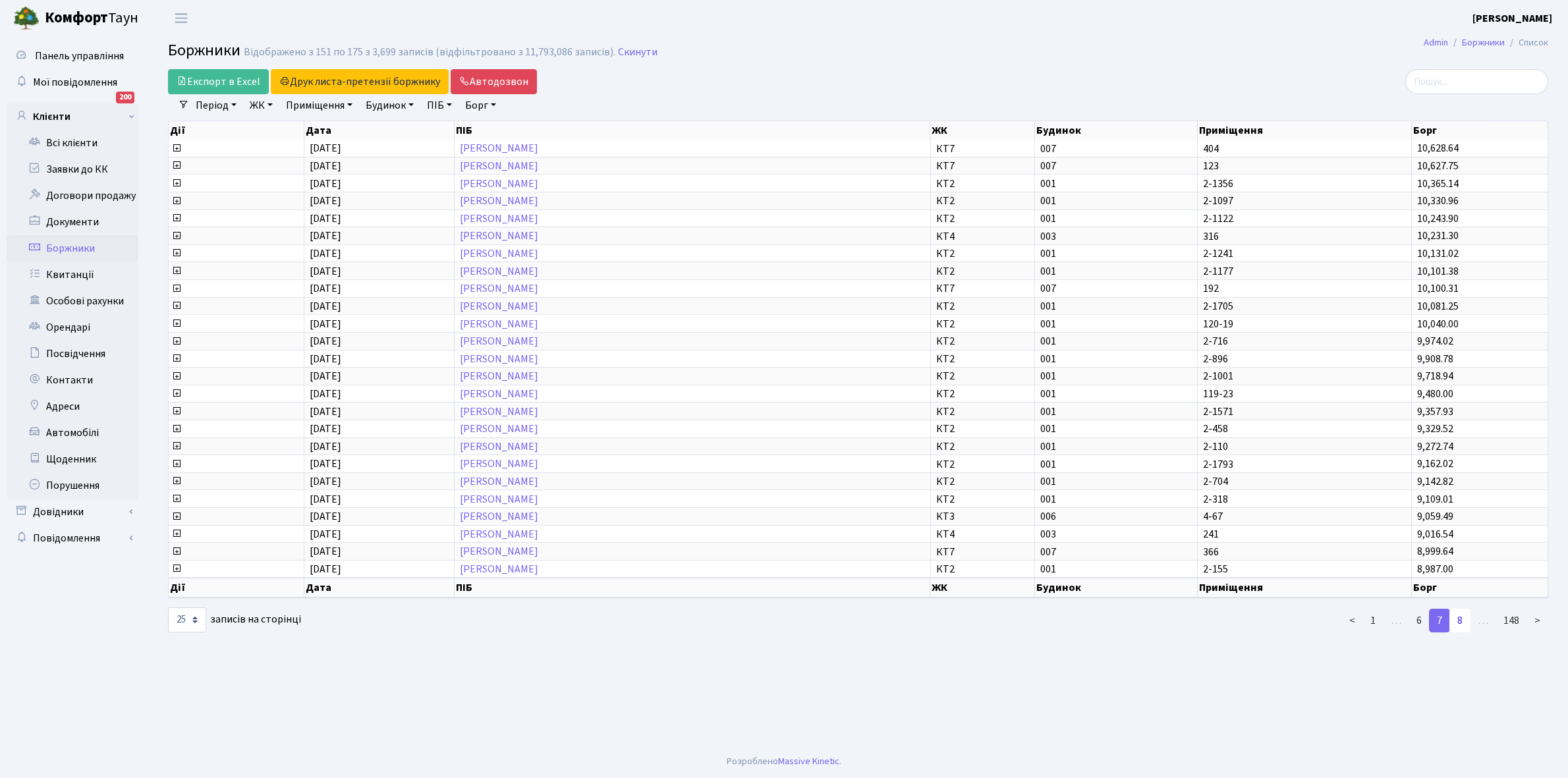
click at [1463, 609] on link "8" at bounding box center [1460, 621] width 22 height 24
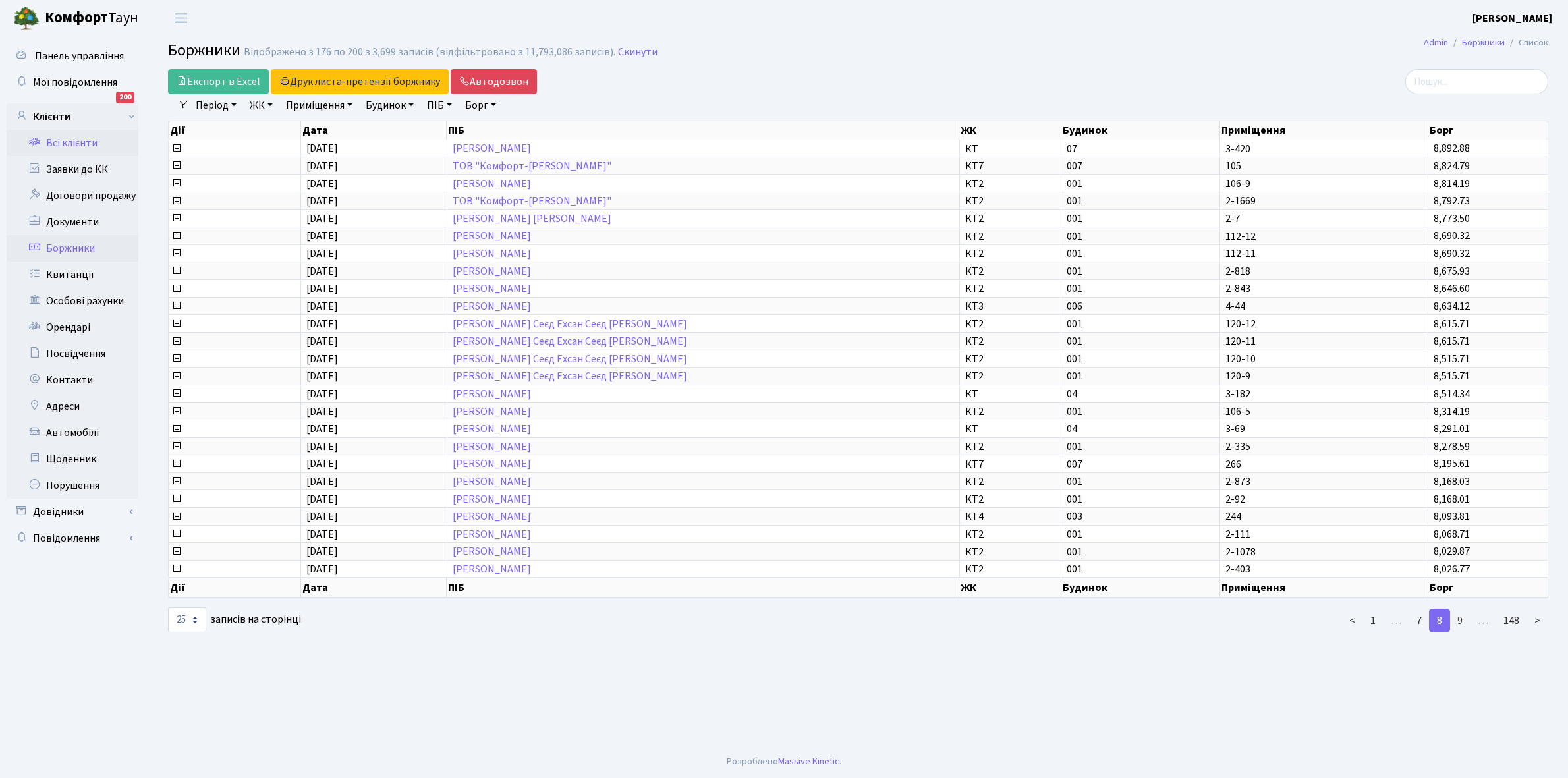
click at [73, 143] on link "Всі клієнти" at bounding box center [72, 143] width 132 height 27
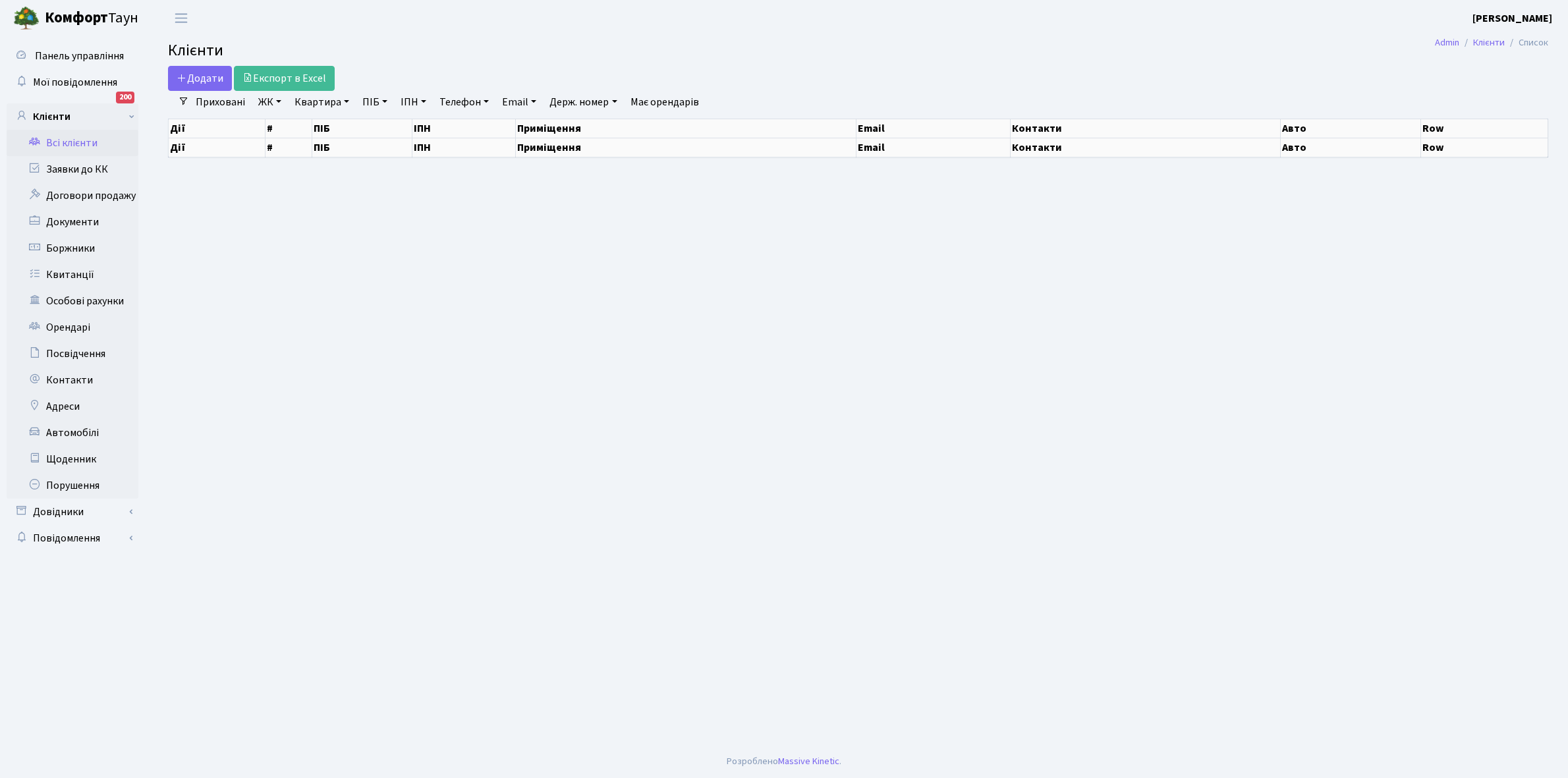
select select "25"
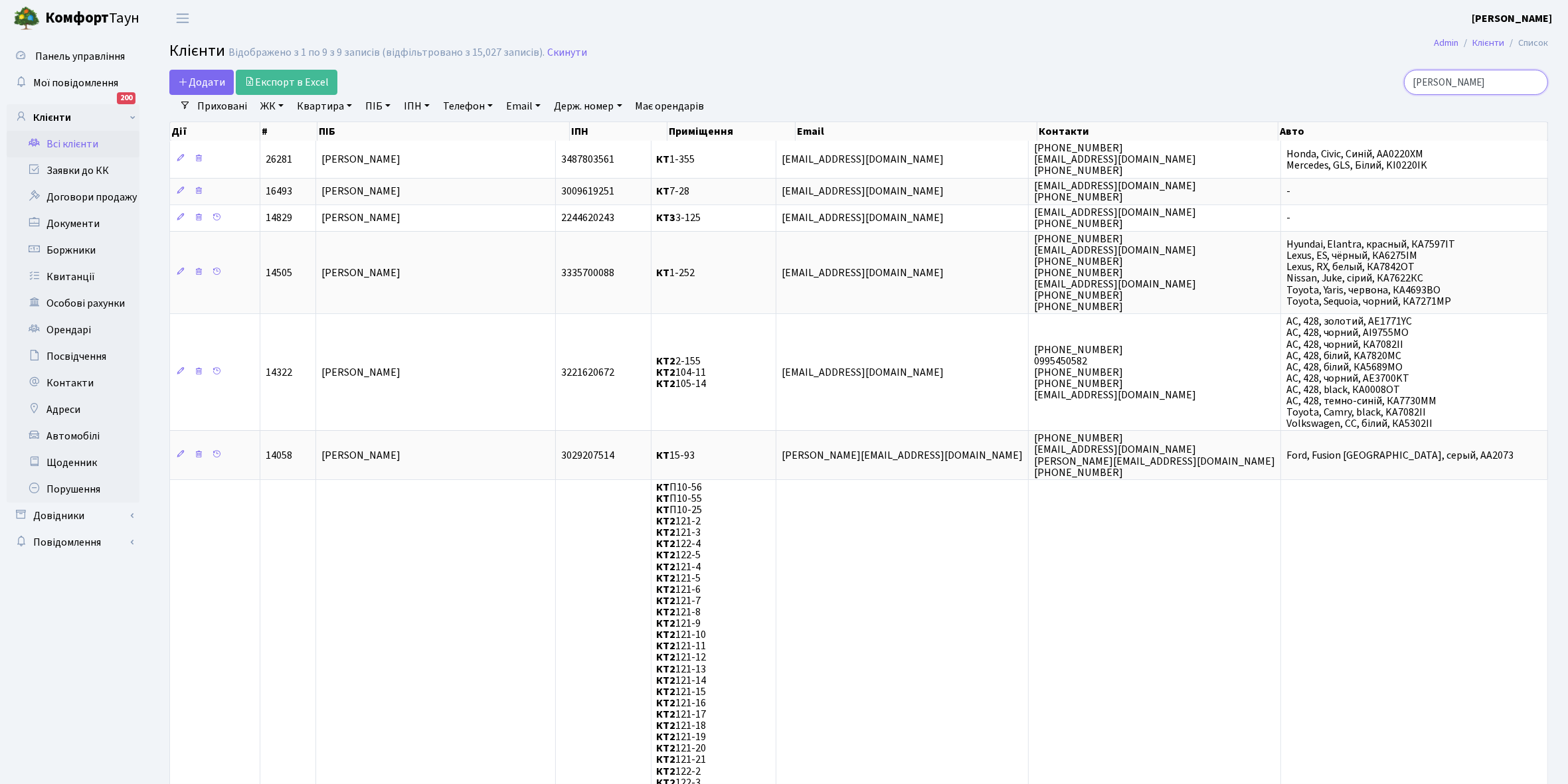
click at [1486, 82] on input "[PERSON_NAME]" at bounding box center [1476, 82] width 144 height 25
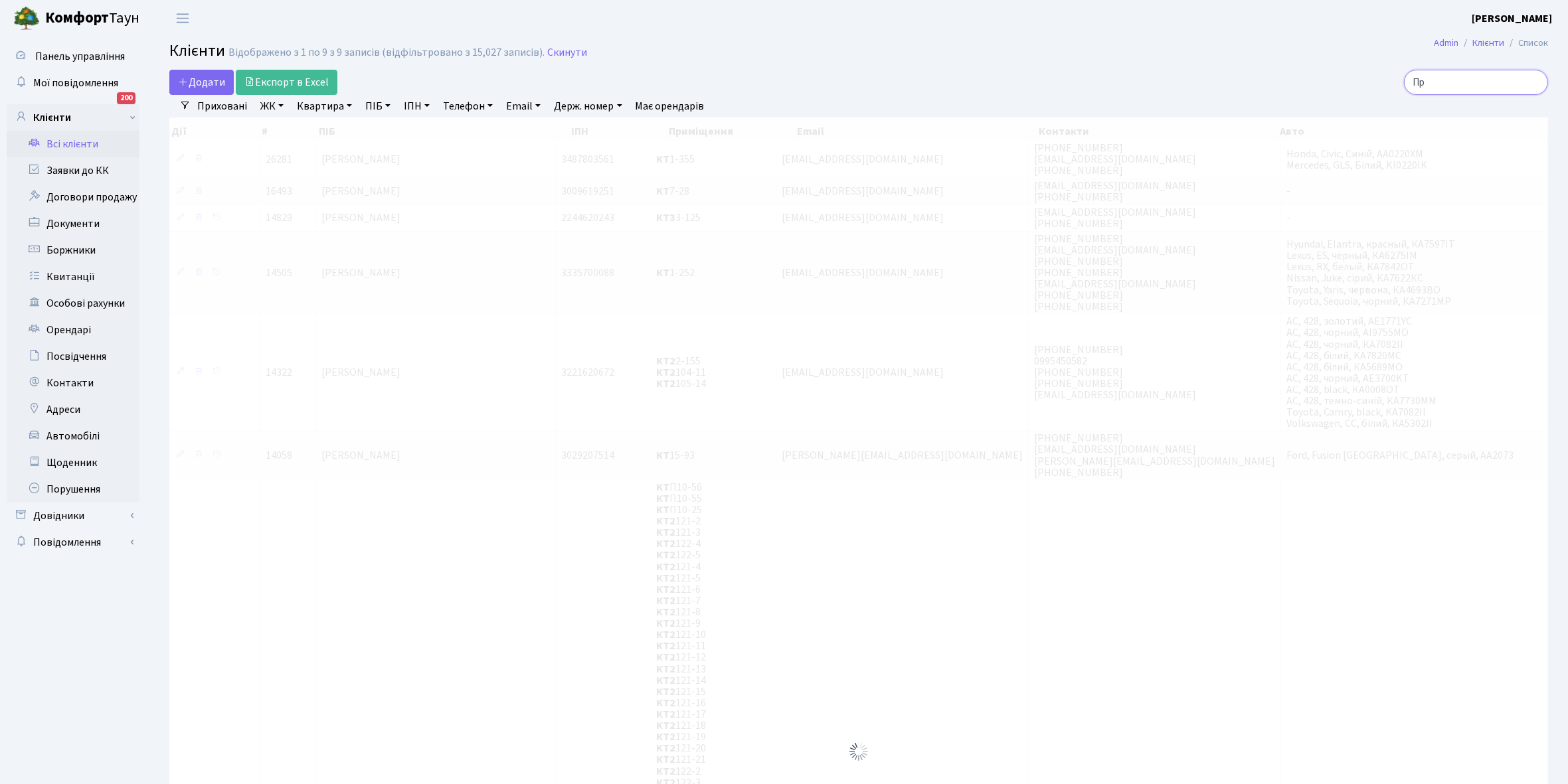
type input "П"
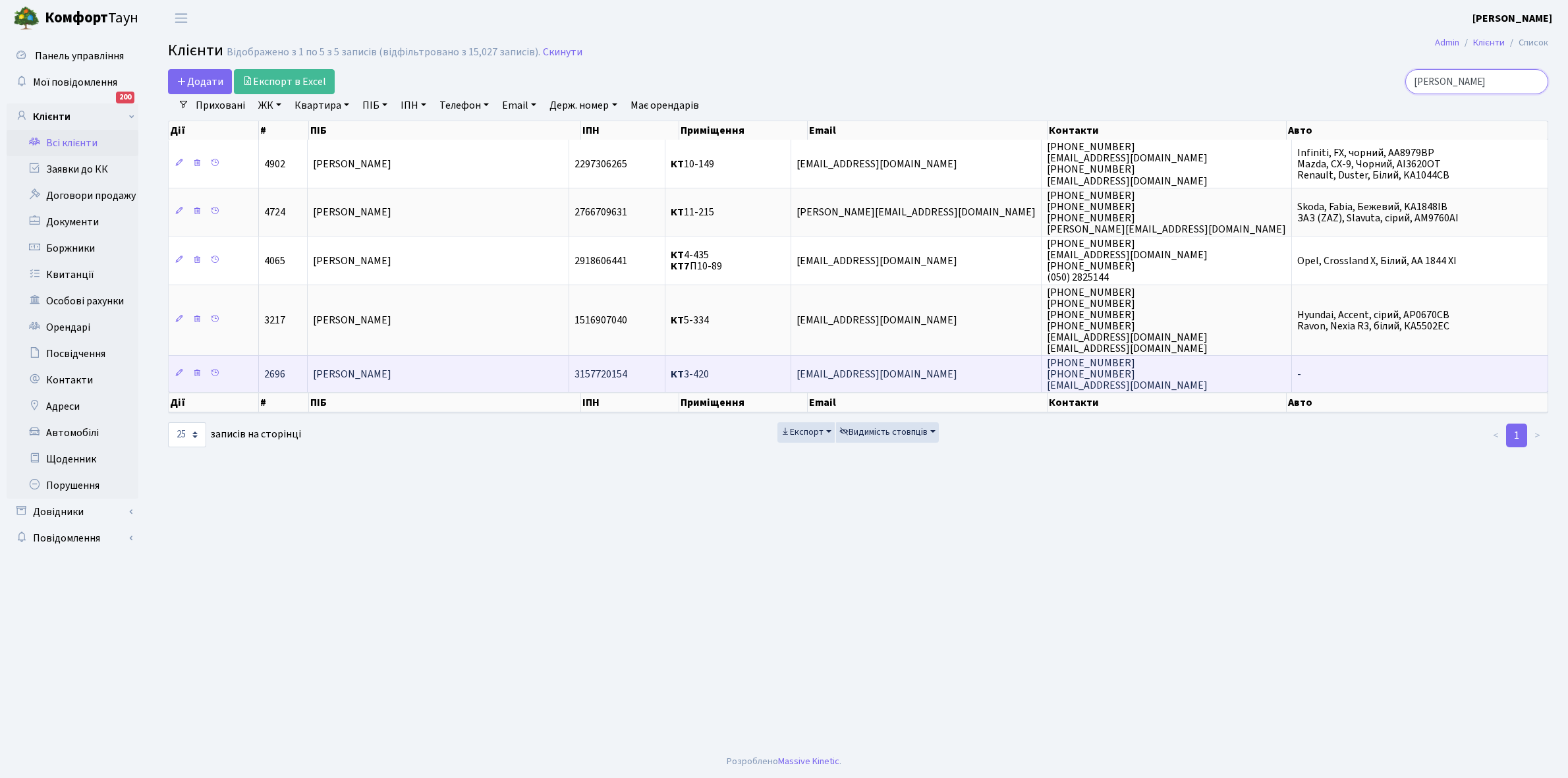
type input "[PERSON_NAME]"
click at [392, 369] on span "[PERSON_NAME]" at bounding box center [352, 374] width 78 height 15
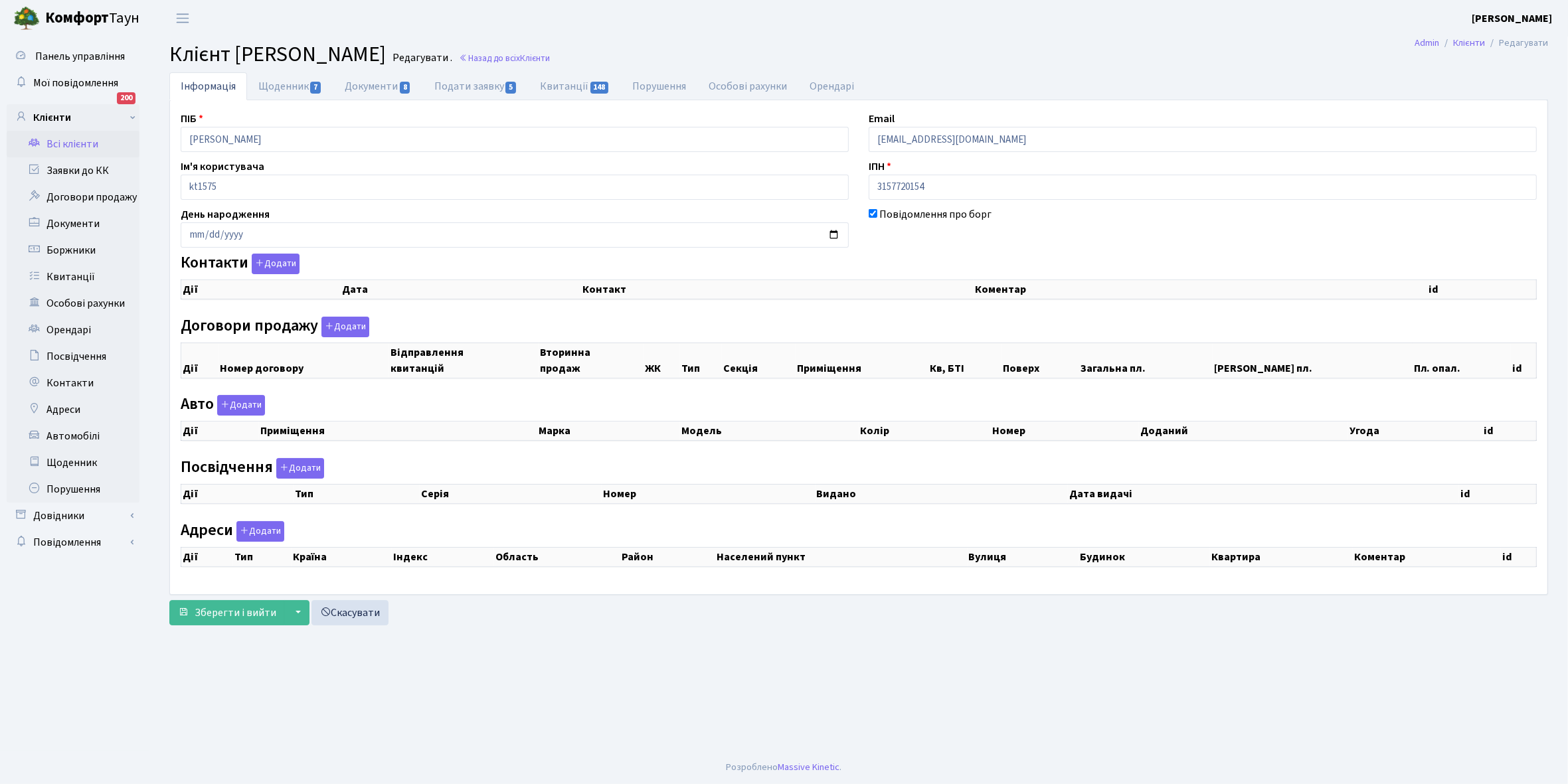
checkbox input "true"
select select "25"
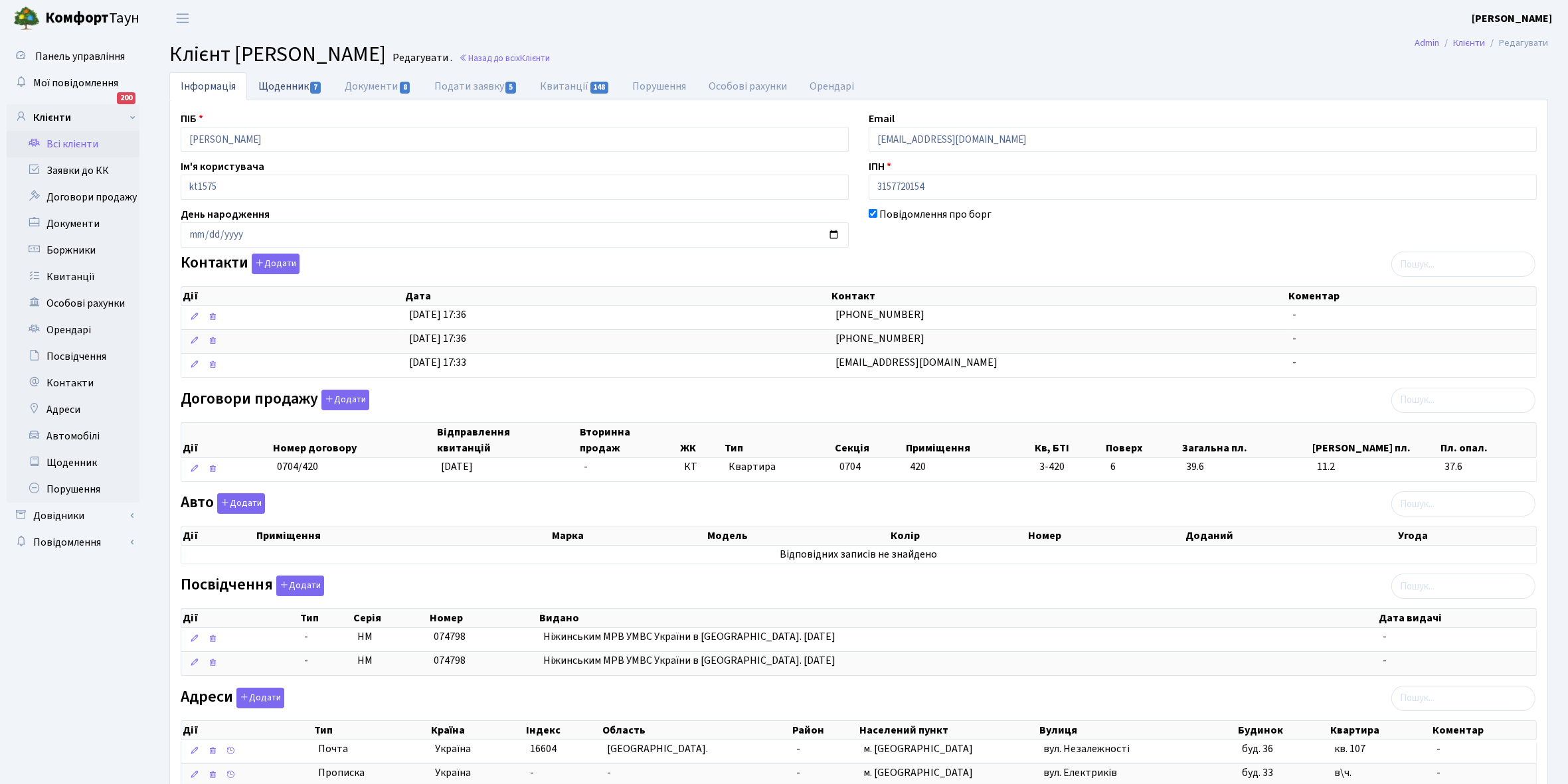
click at [284, 88] on link "Щоденник 7" at bounding box center [291, 85] width 87 height 27
select select "25"
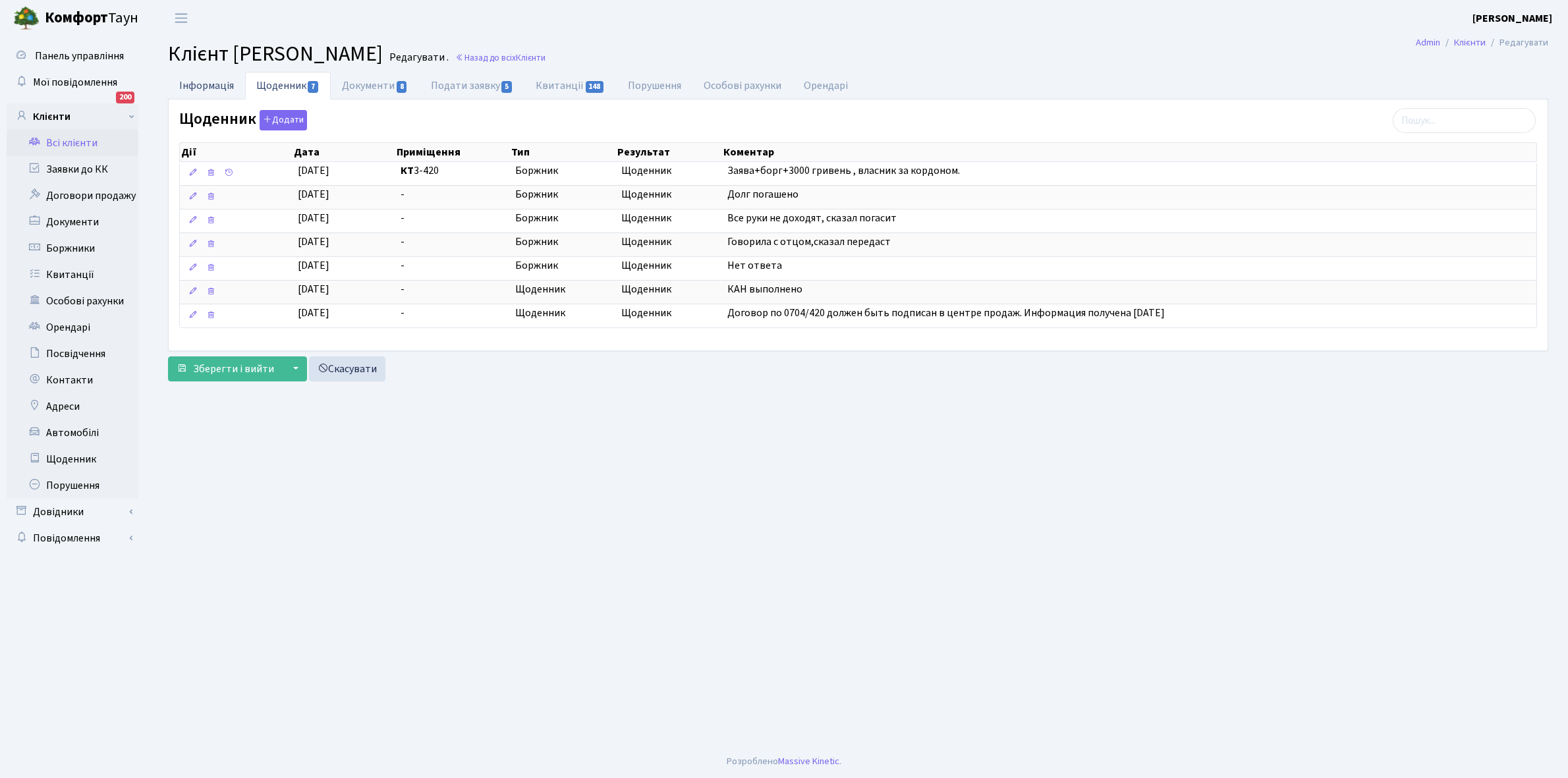
click at [189, 86] on link "Інформація" at bounding box center [207, 84] width 77 height 27
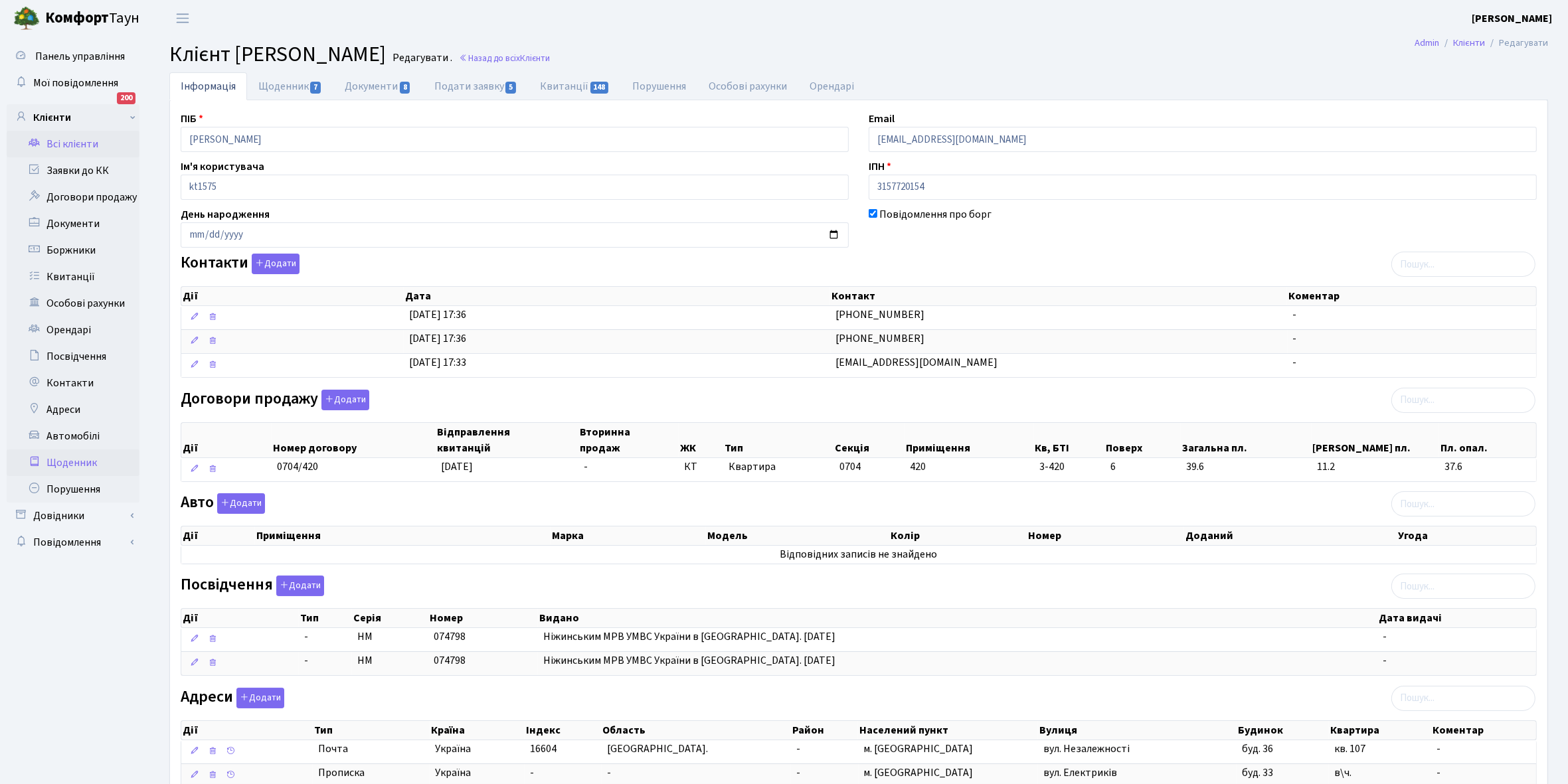
click at [63, 463] on link "Щоденник" at bounding box center [73, 462] width 133 height 27
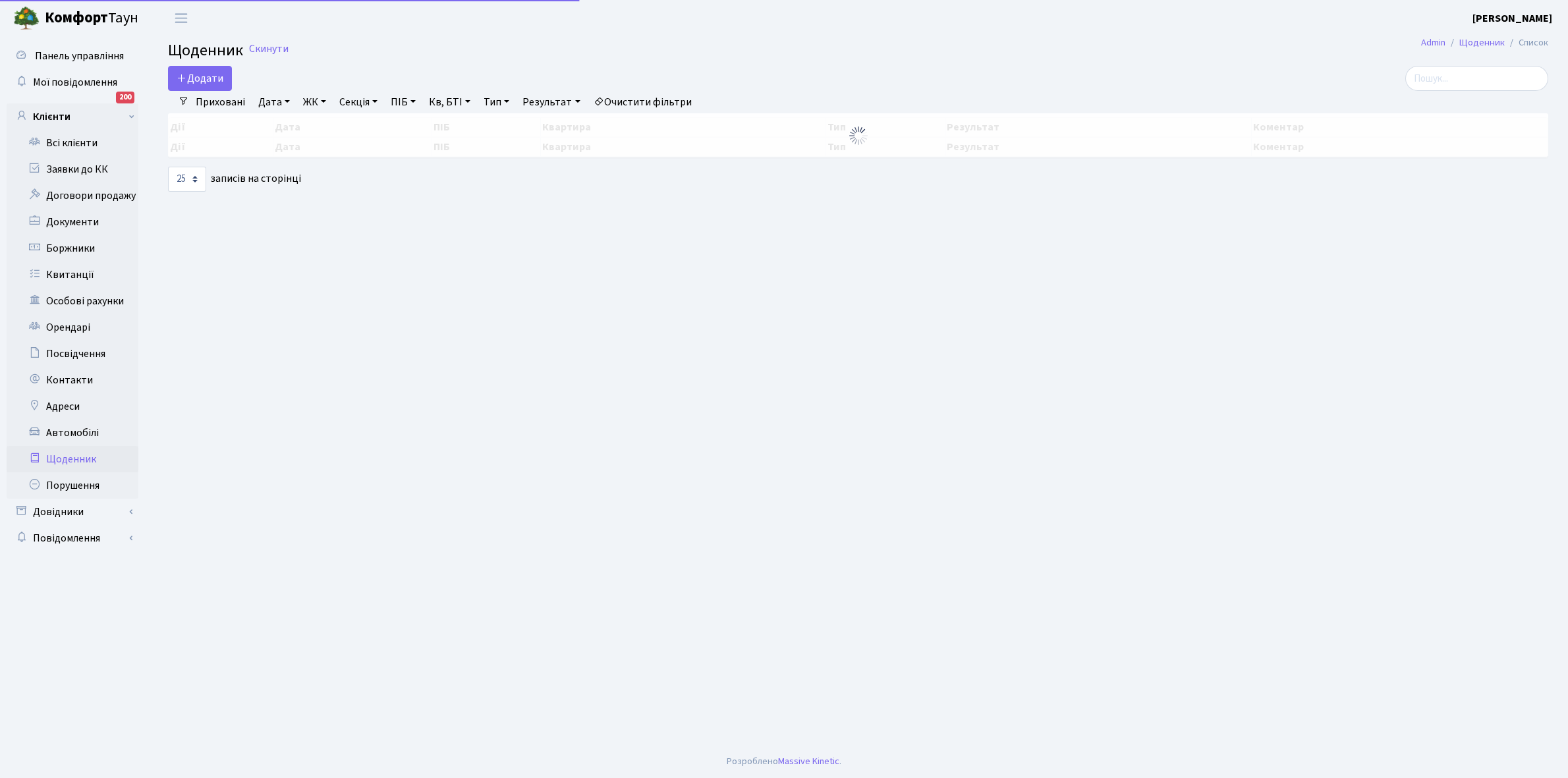
select select "25"
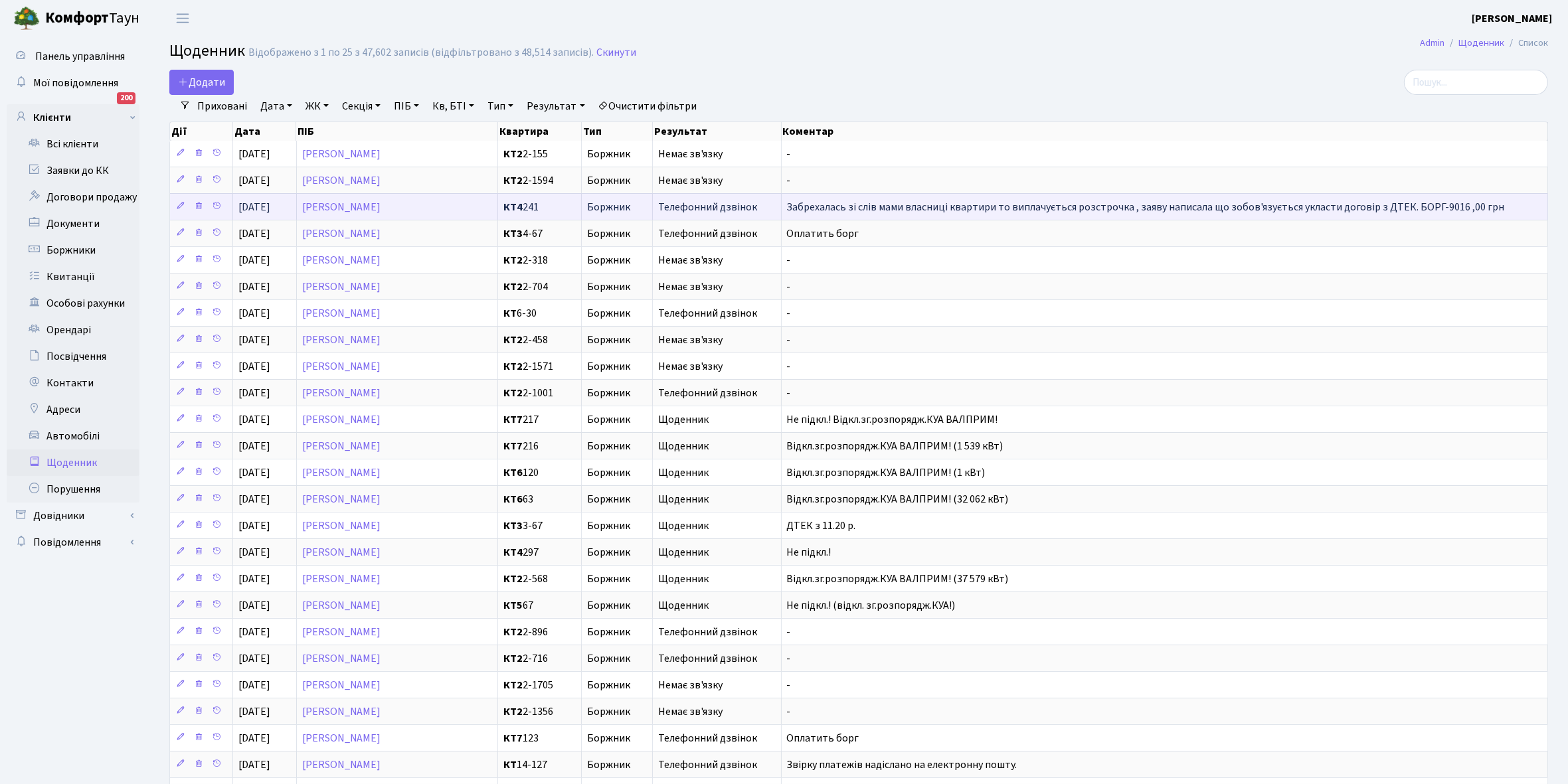
click at [455, 206] on td "[PERSON_NAME]" at bounding box center [397, 206] width 201 height 27
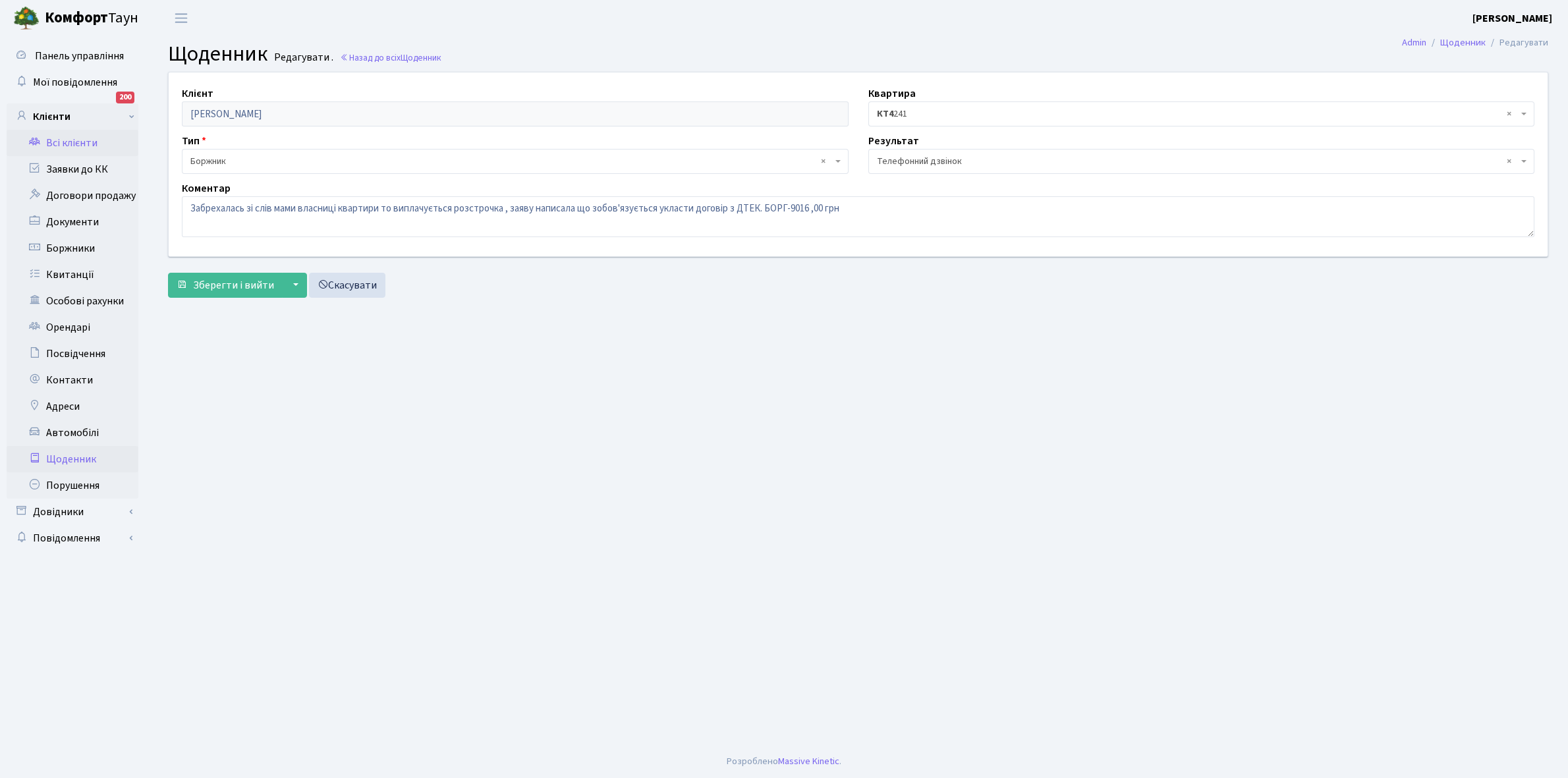
click at [83, 137] on link "Всі клієнти" at bounding box center [72, 143] width 132 height 27
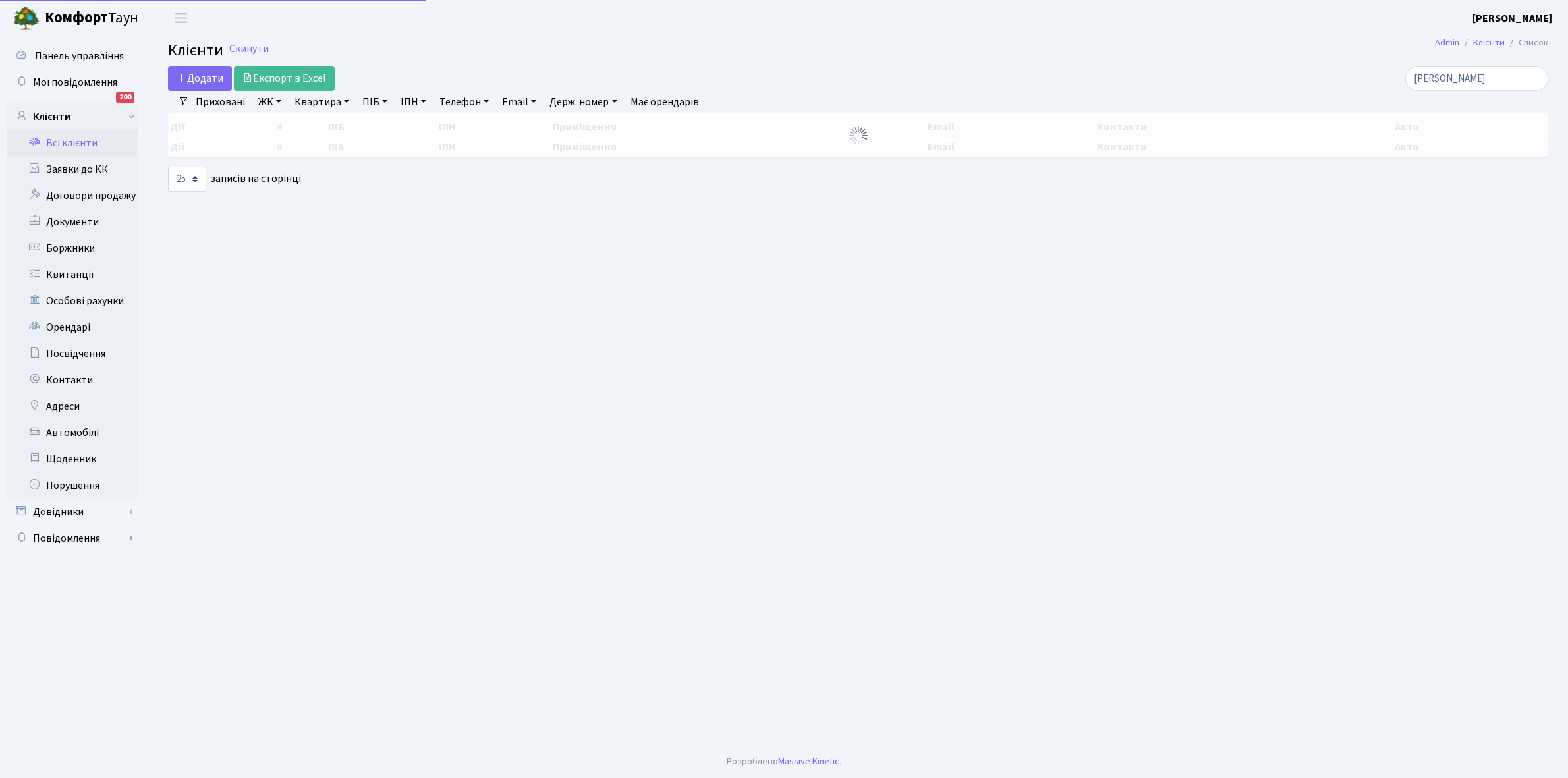
select select "25"
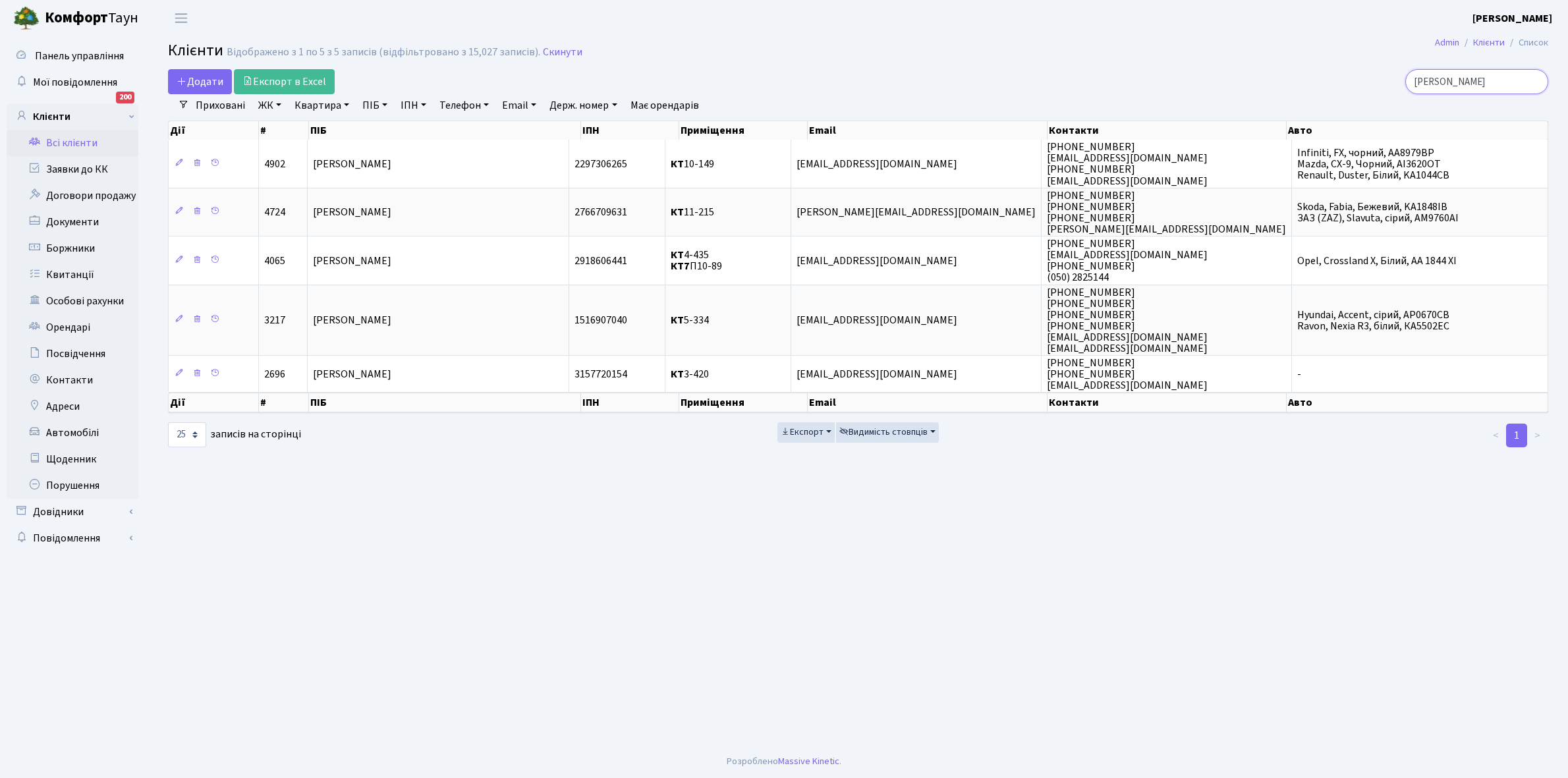
click at [1494, 83] on input "[PERSON_NAME]" at bounding box center [1477, 81] width 143 height 25
type input "с"
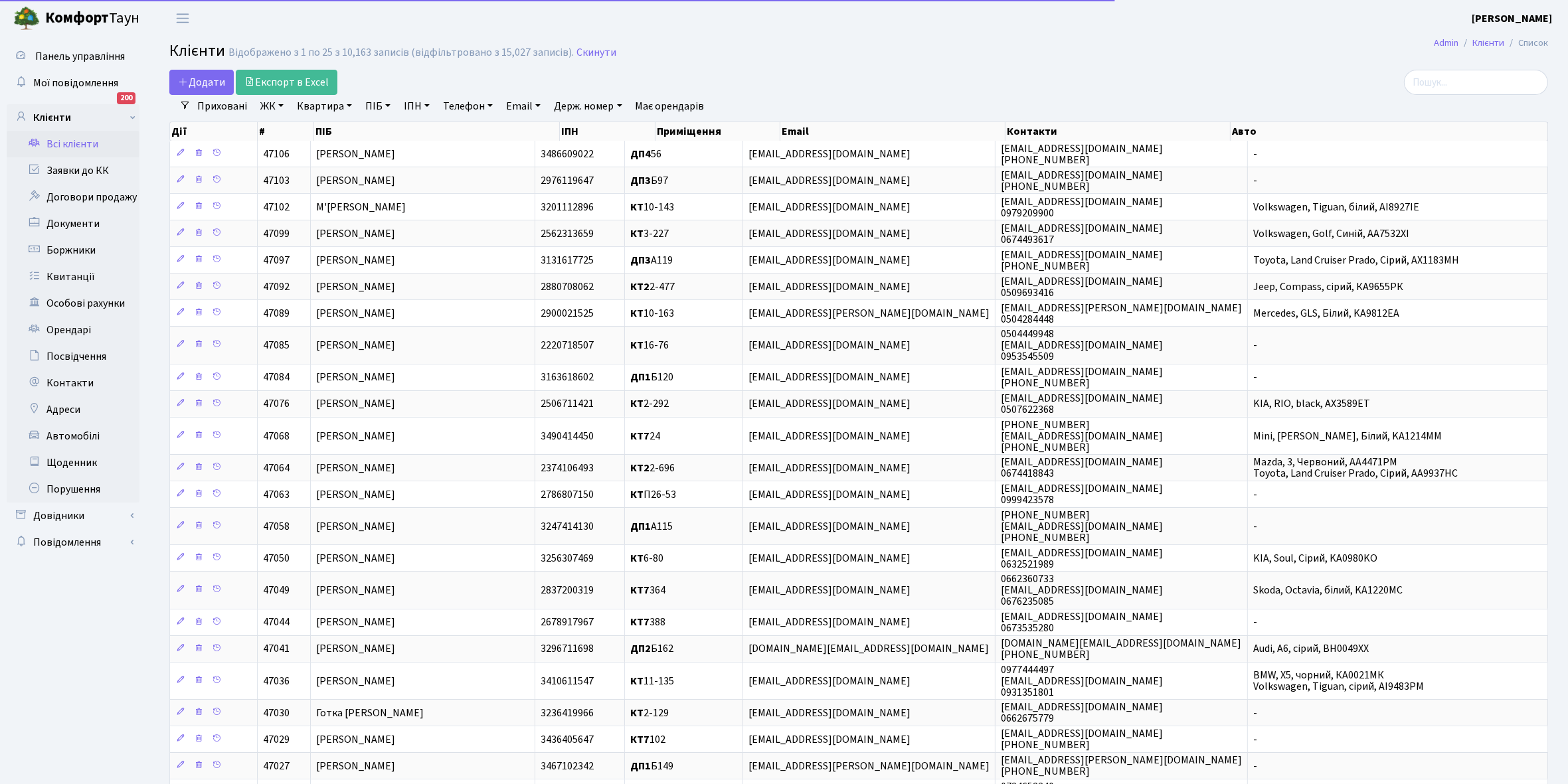
click at [69, 146] on link "Всі клієнти" at bounding box center [73, 144] width 133 height 27
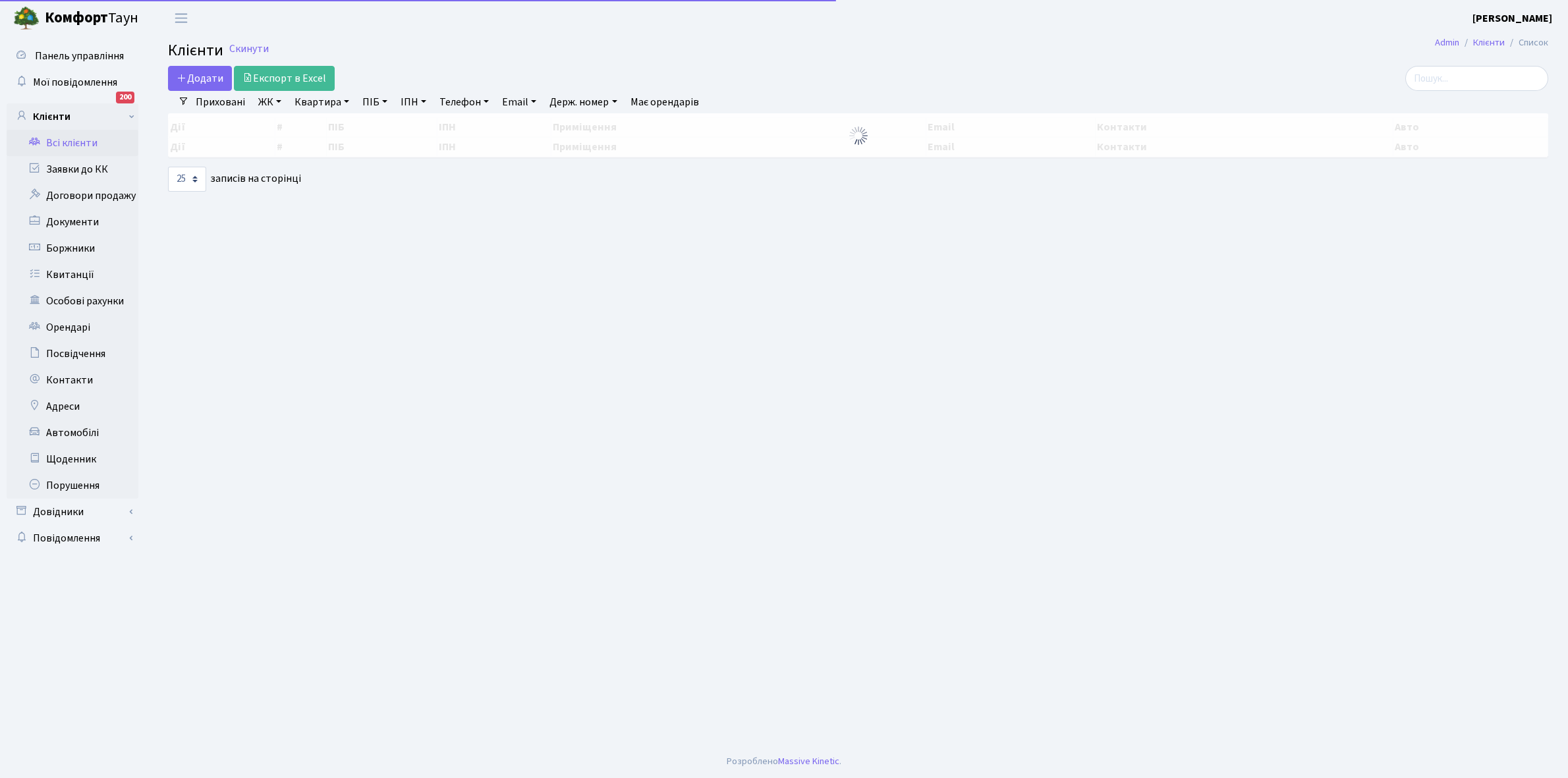
select select "25"
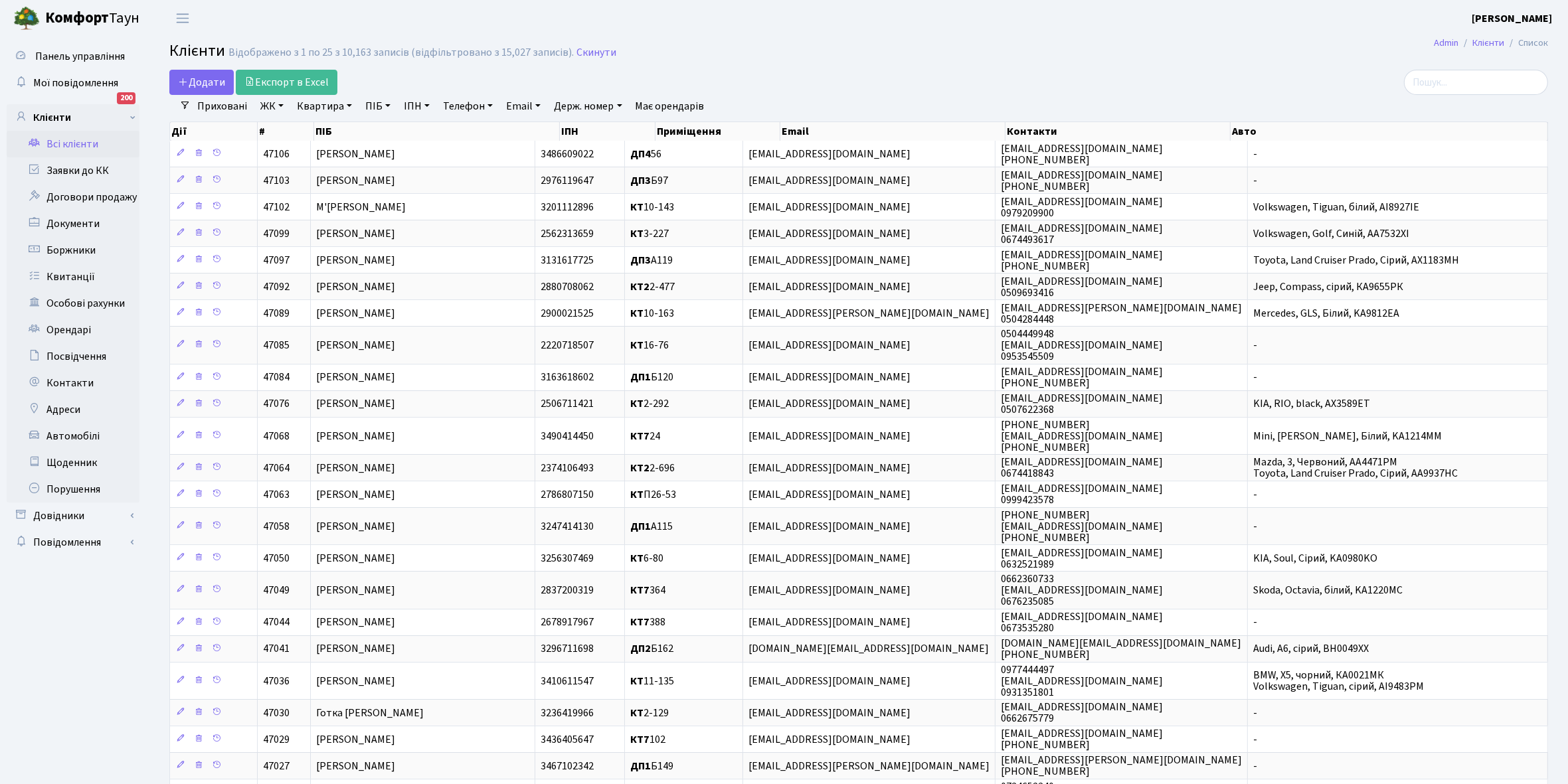
click at [75, 147] on link "Всі клієнти" at bounding box center [73, 144] width 133 height 27
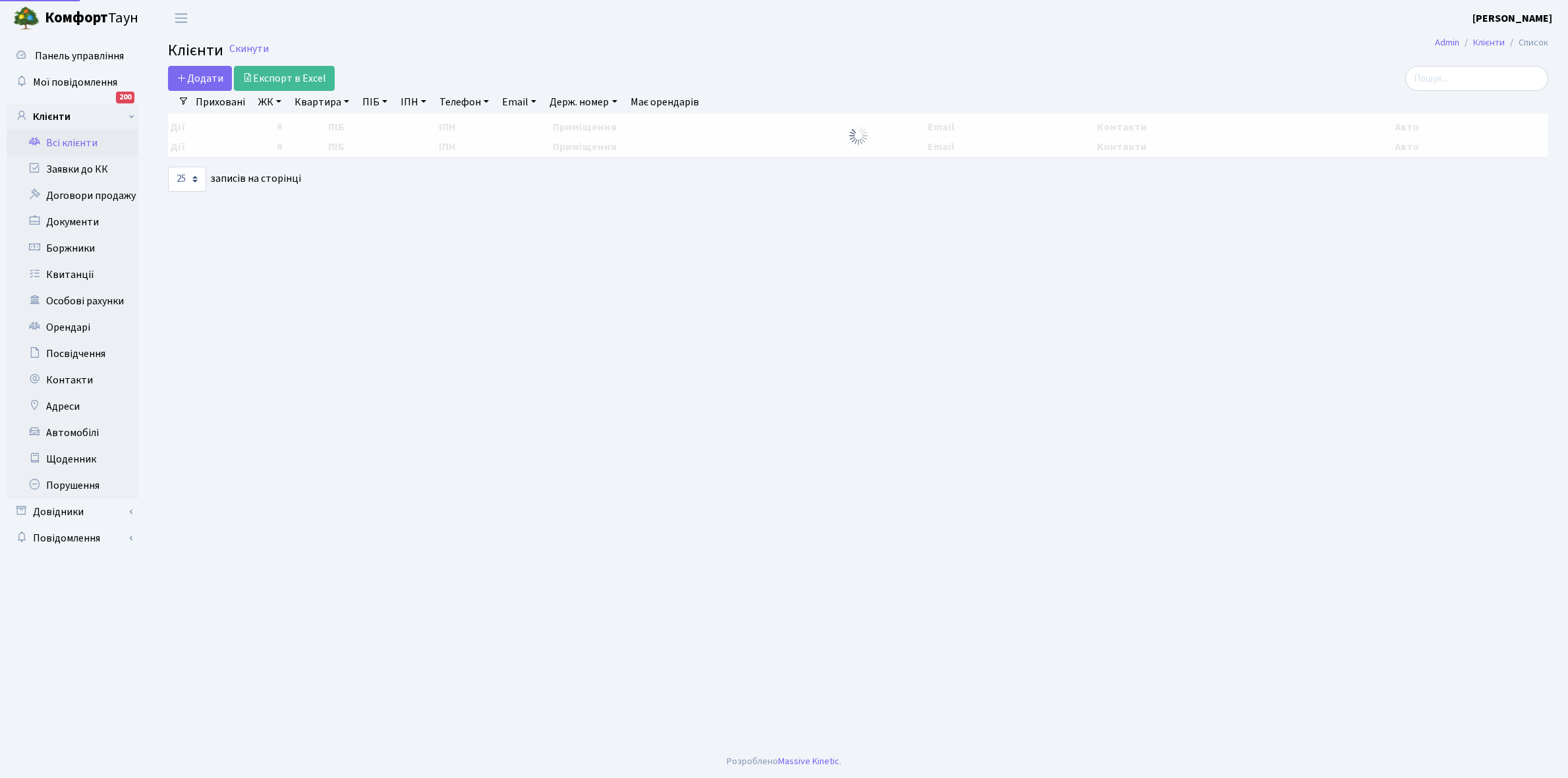
select select "25"
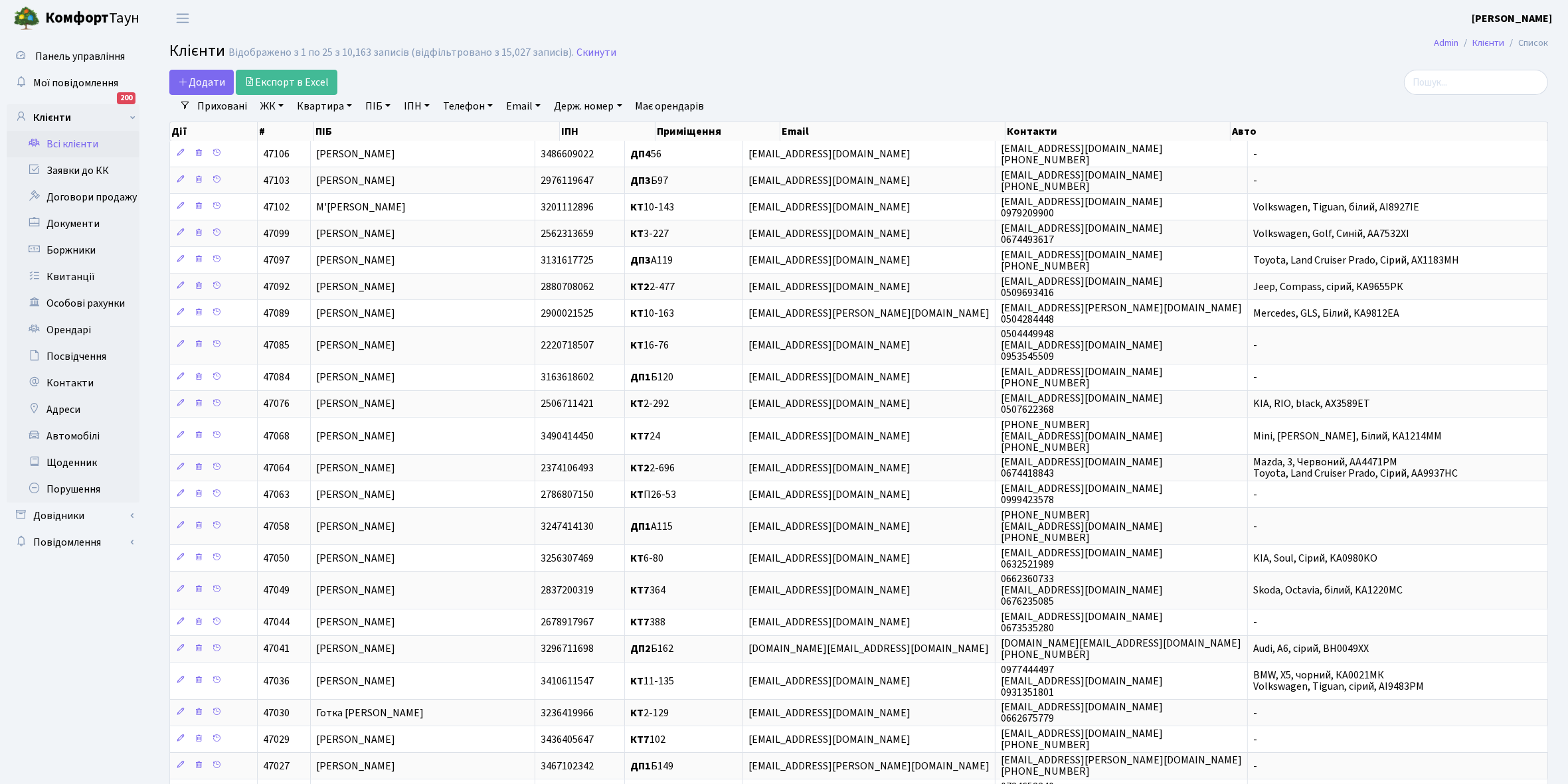
click at [75, 138] on link "Всі клієнти" at bounding box center [73, 144] width 133 height 27
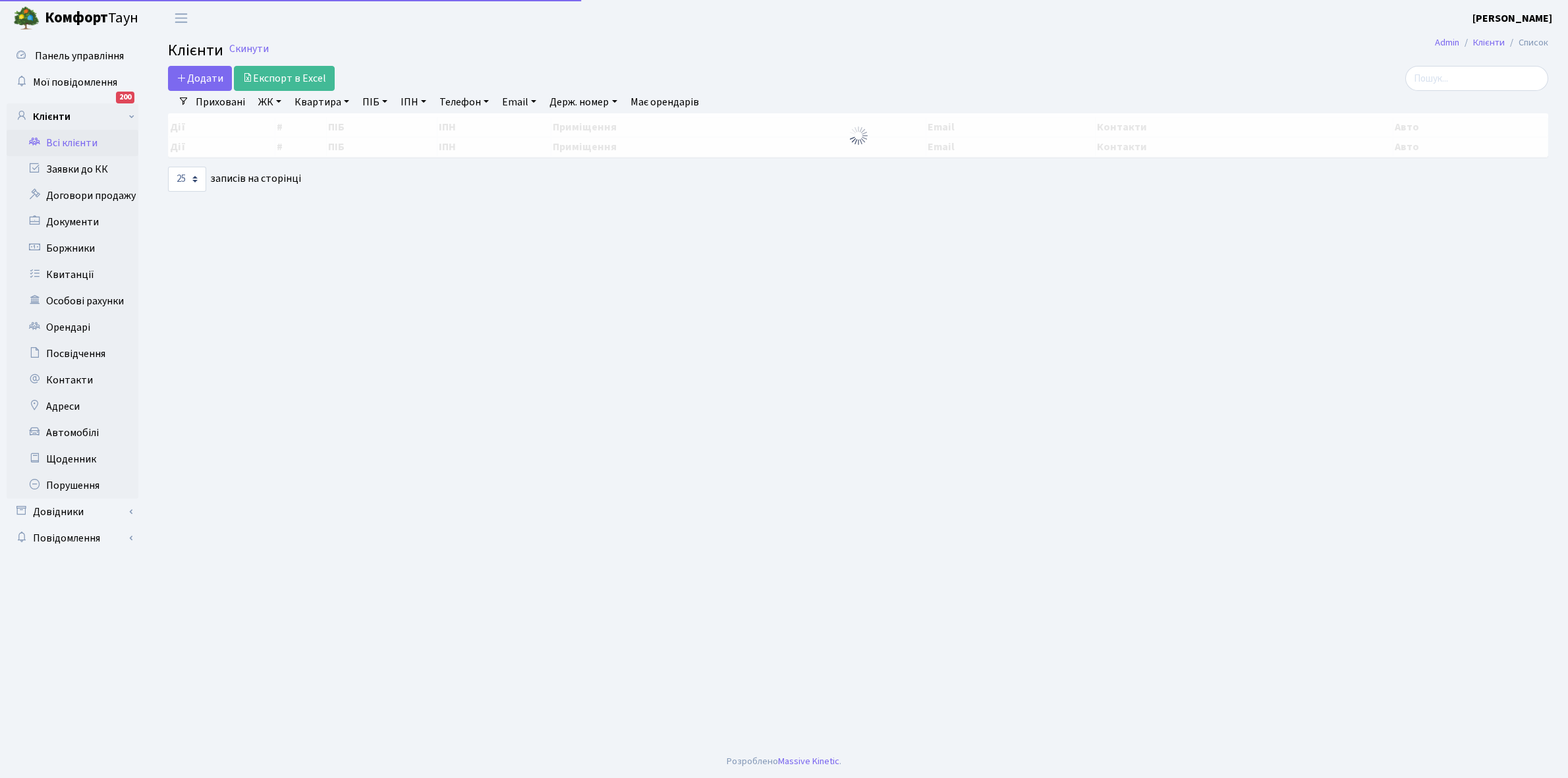
select select "25"
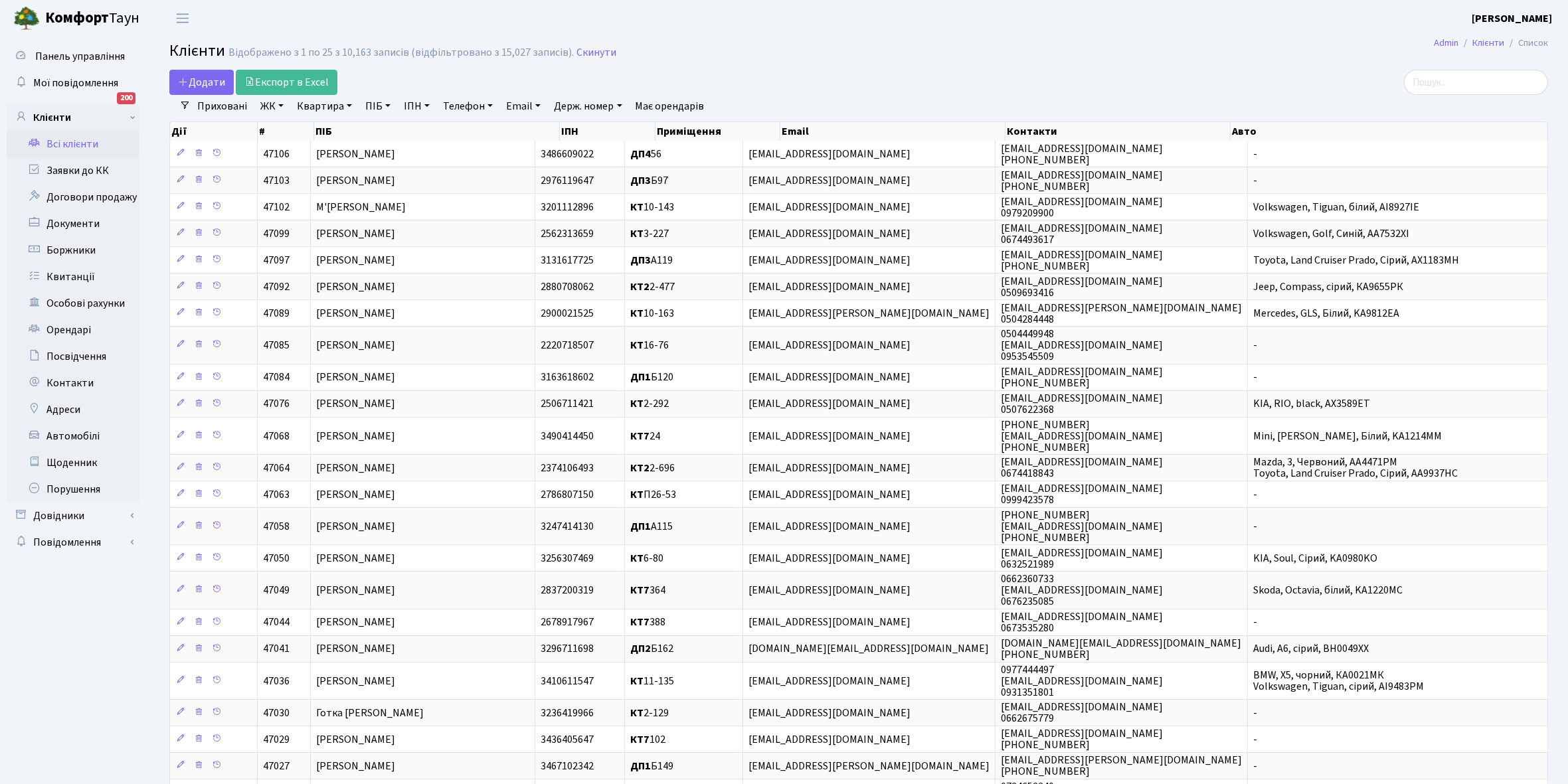
click at [78, 140] on link "Всі клієнти" at bounding box center [73, 144] width 133 height 27
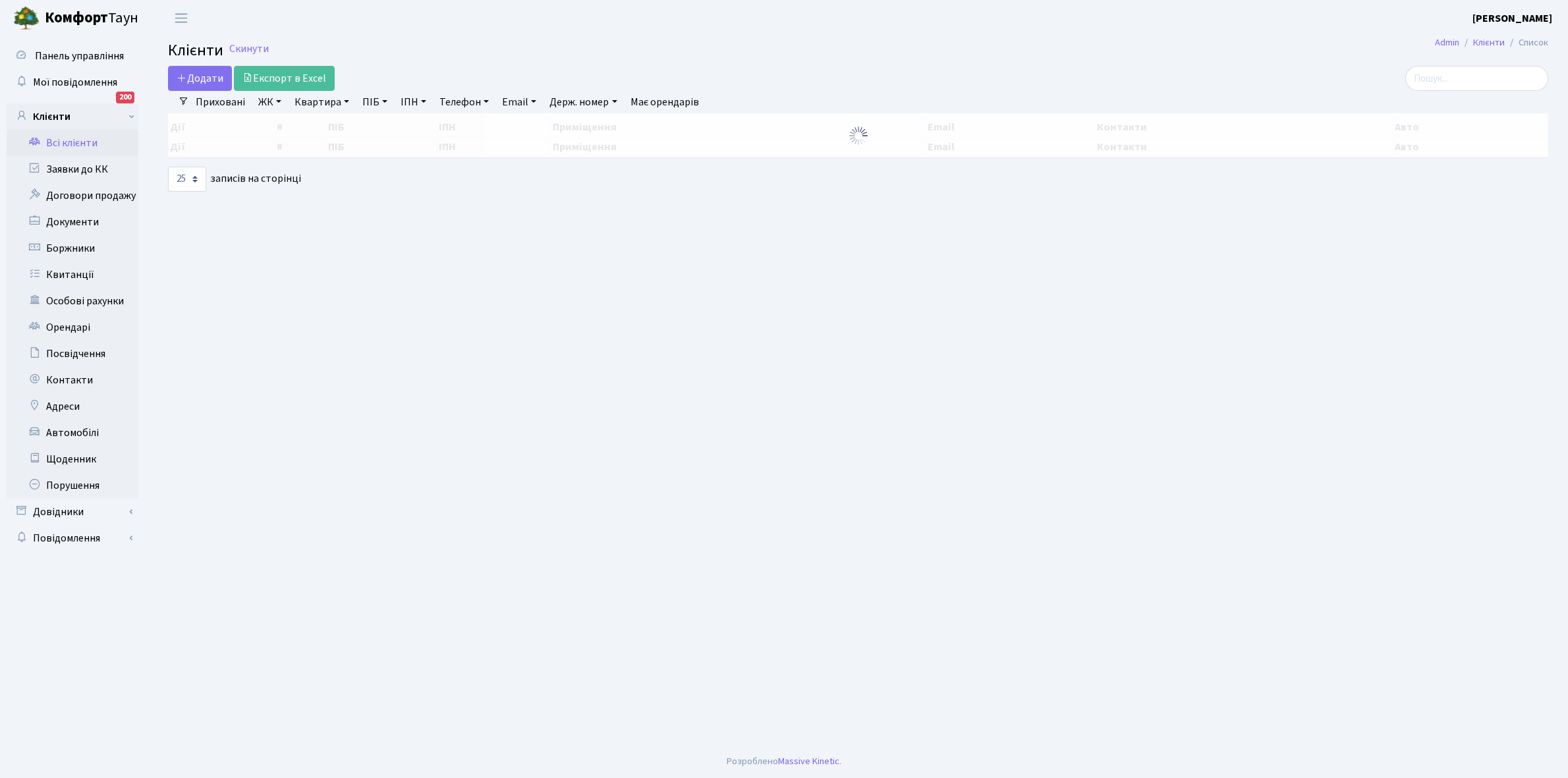
select select "25"
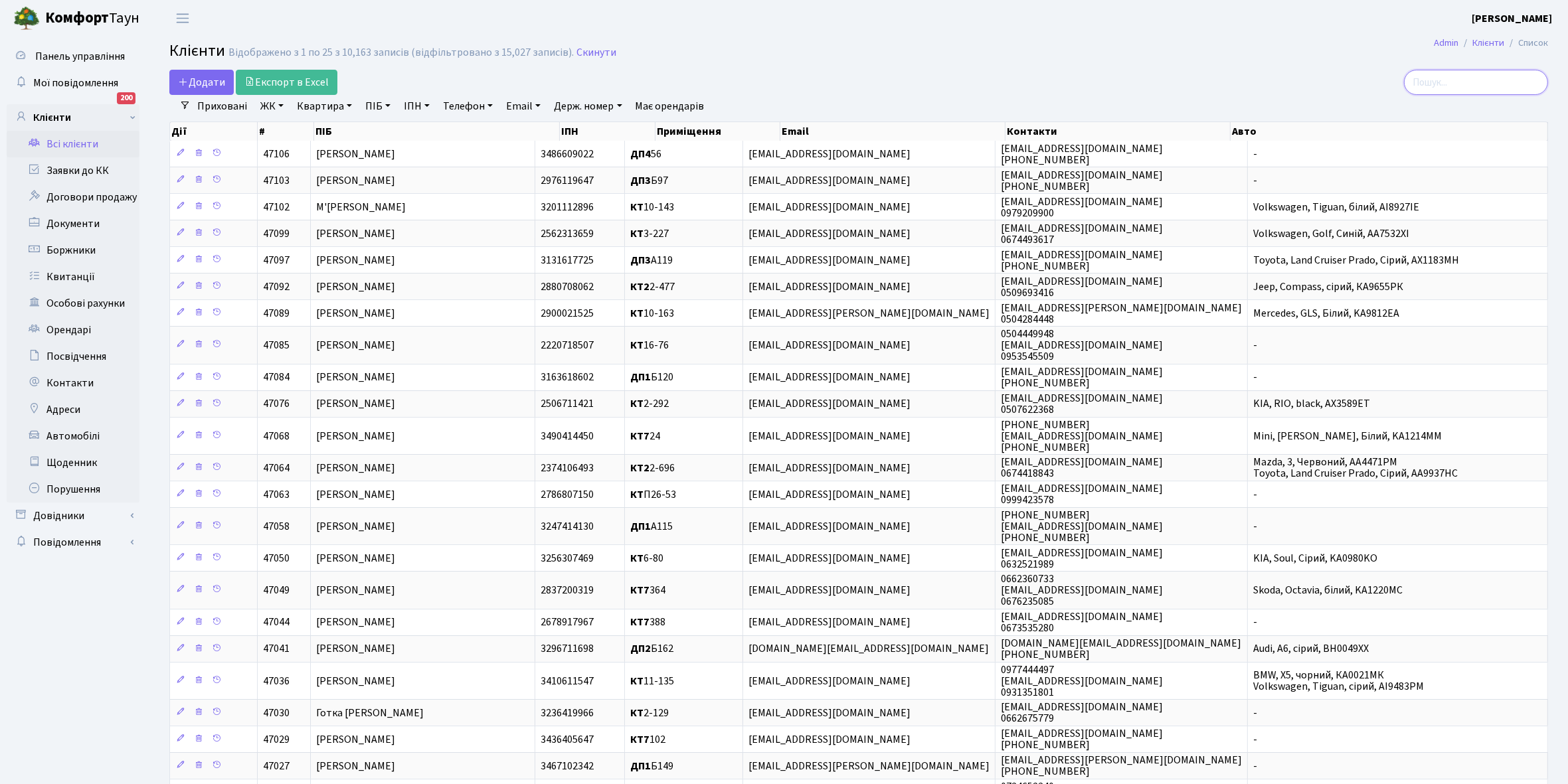
click at [1458, 88] on input "search" at bounding box center [1476, 82] width 144 height 25
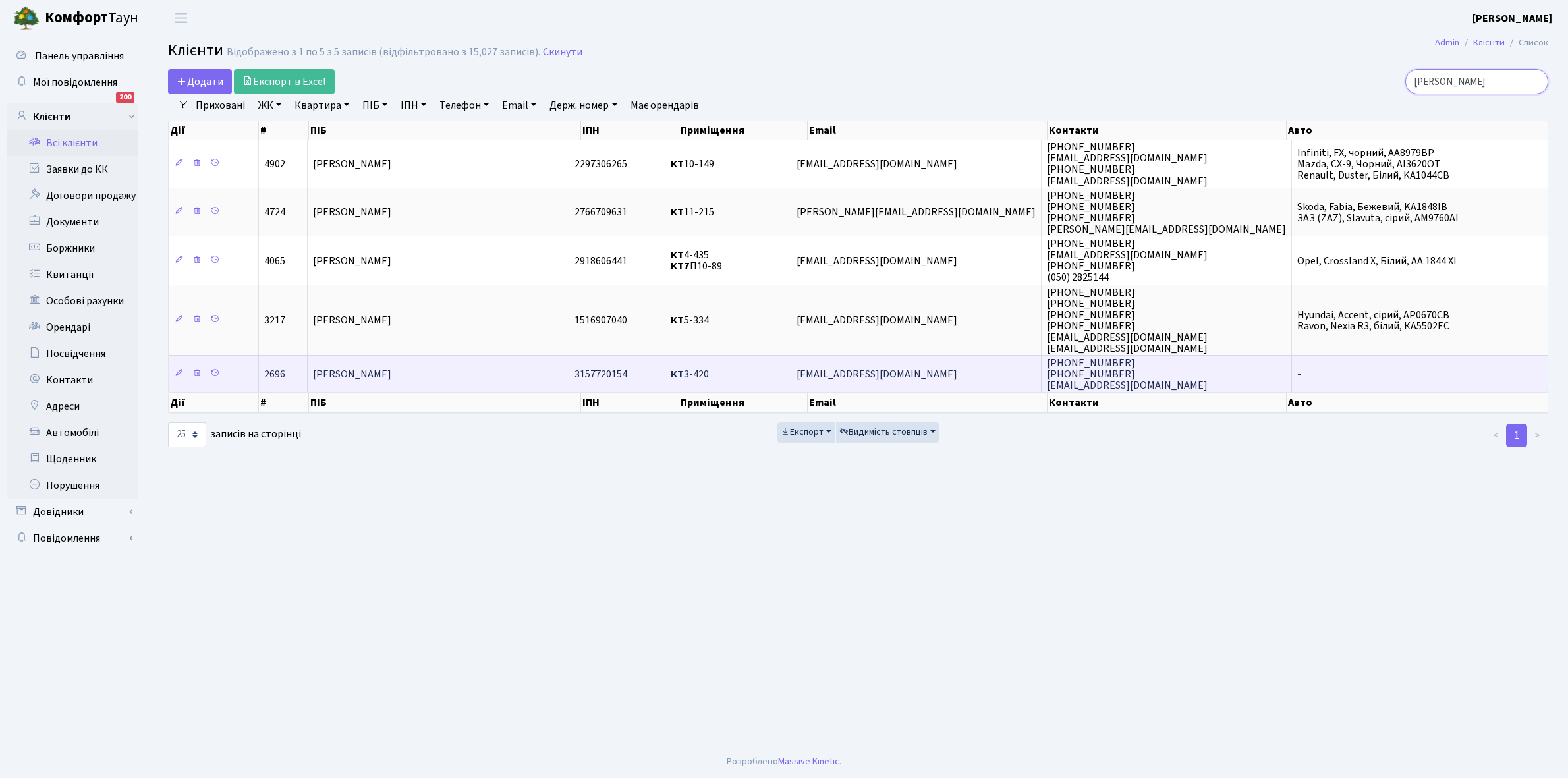
type input "семененко"
click at [412, 376] on td "[PERSON_NAME]" at bounding box center [438, 374] width 261 height 37
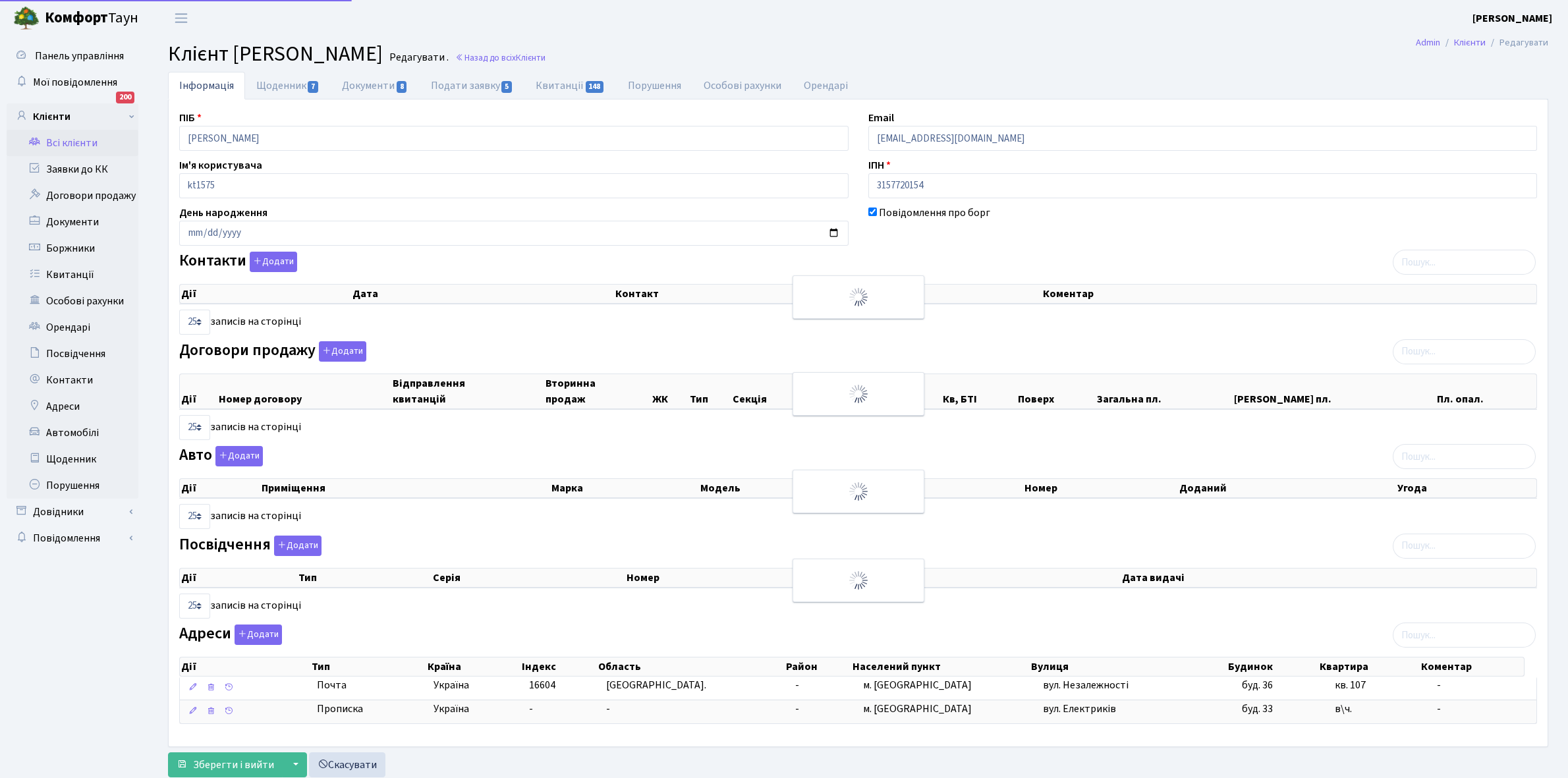
select select "25"
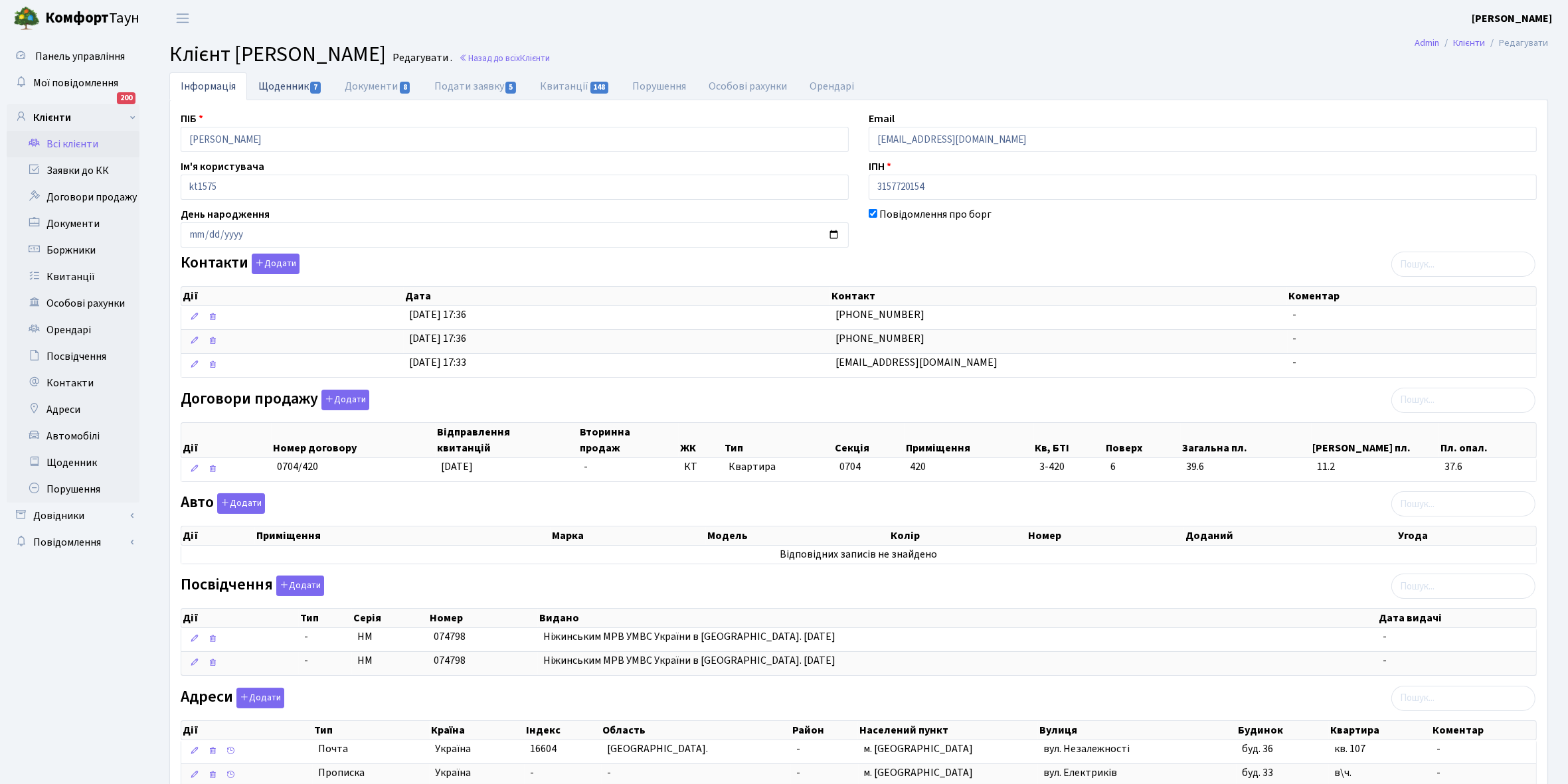
click at [290, 85] on link "Щоденник 7" at bounding box center [291, 85] width 87 height 27
select select "25"
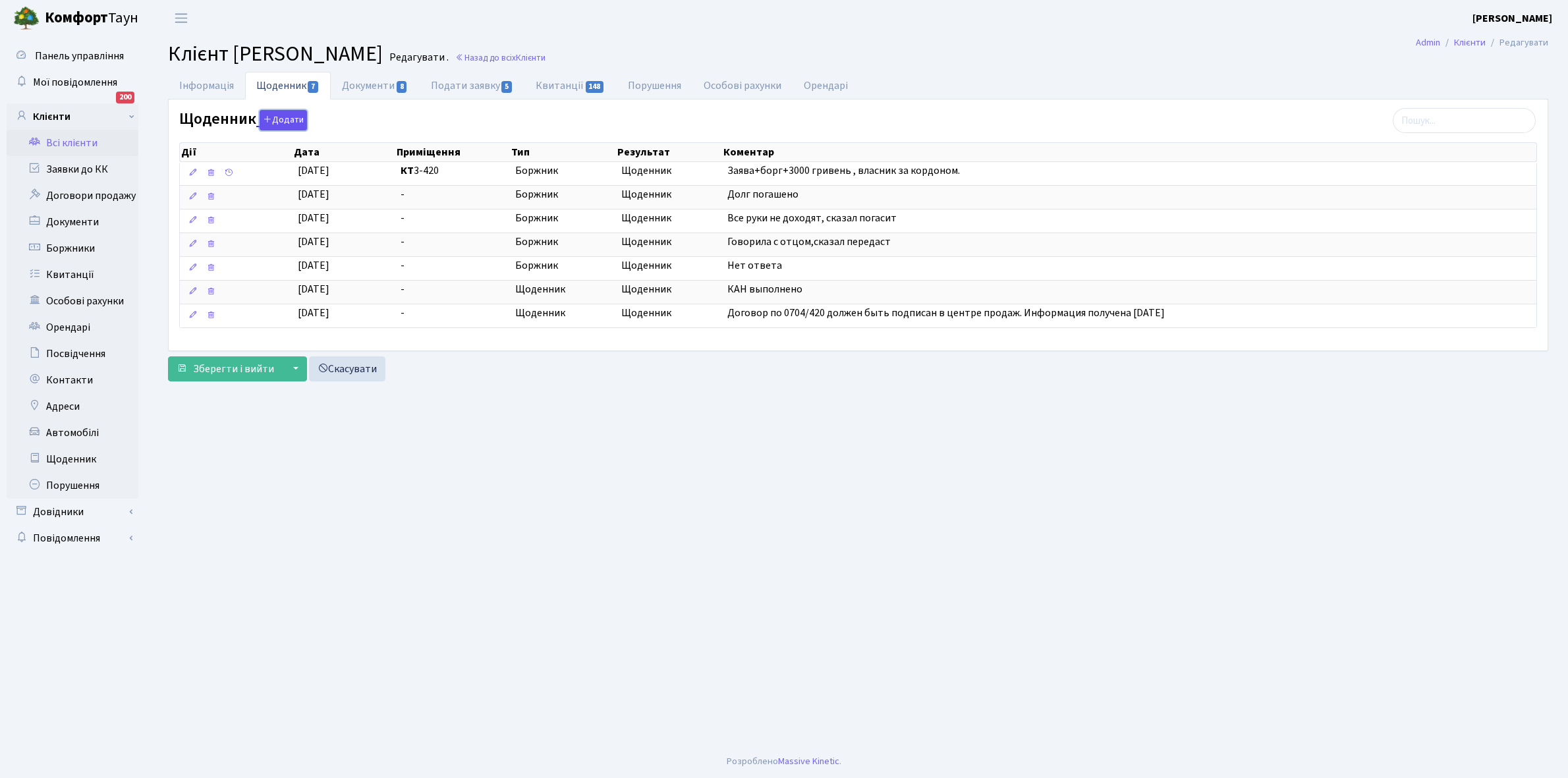
click at [288, 120] on button "Додати" at bounding box center [283, 120] width 47 height 21
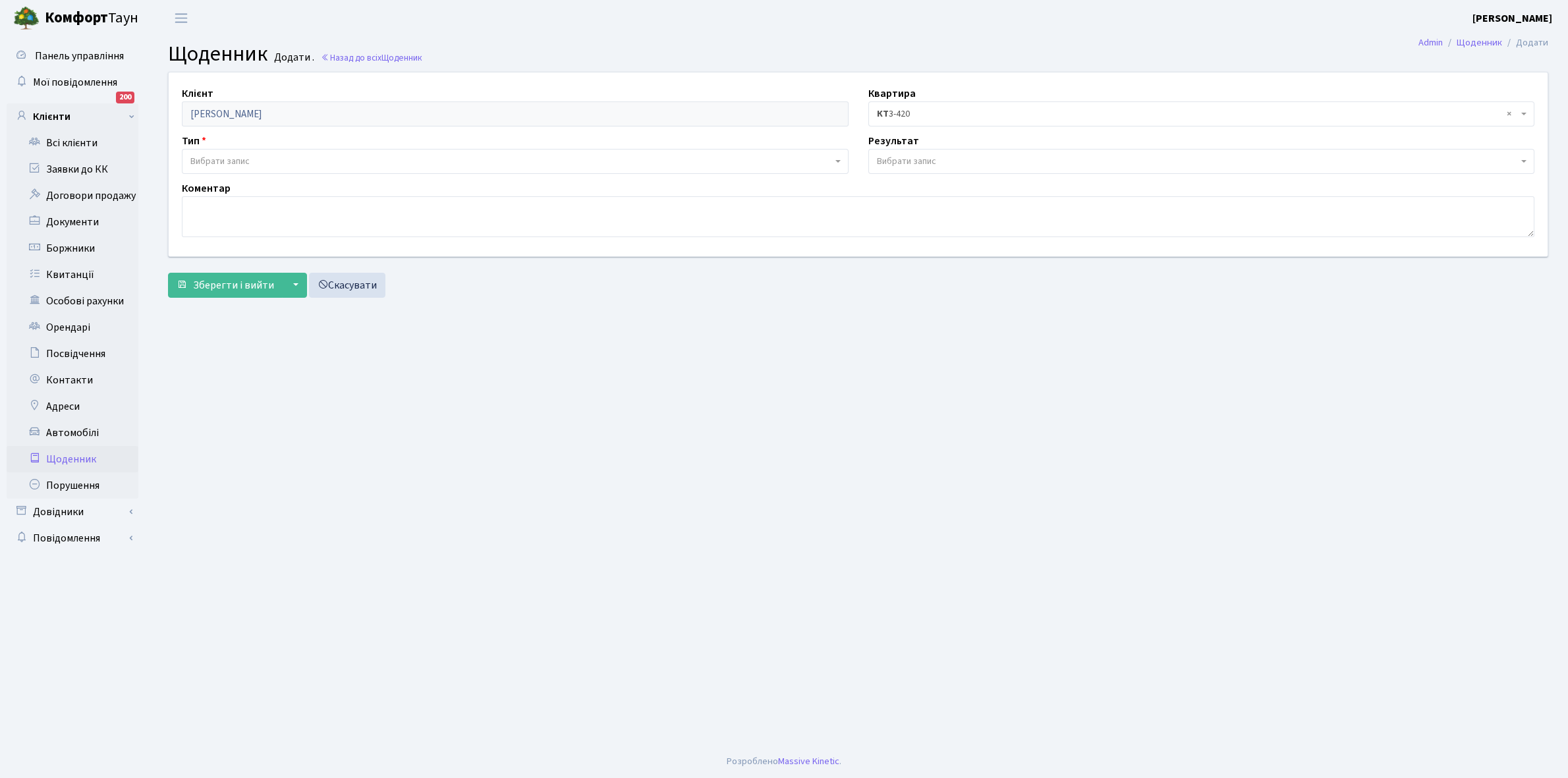
click at [221, 157] on span "Вибрати запис" at bounding box center [219, 161] width 59 height 13
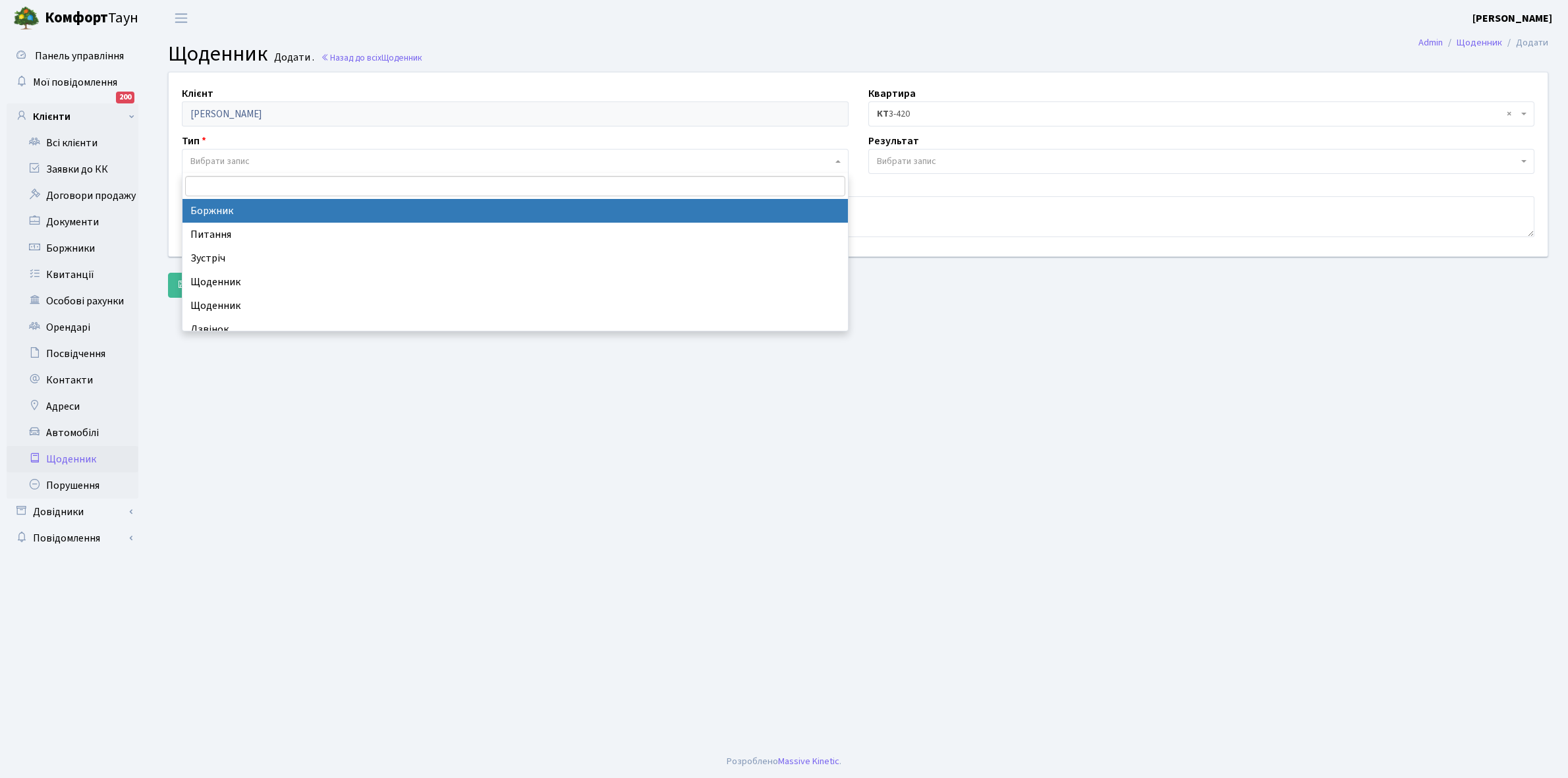
select select "189"
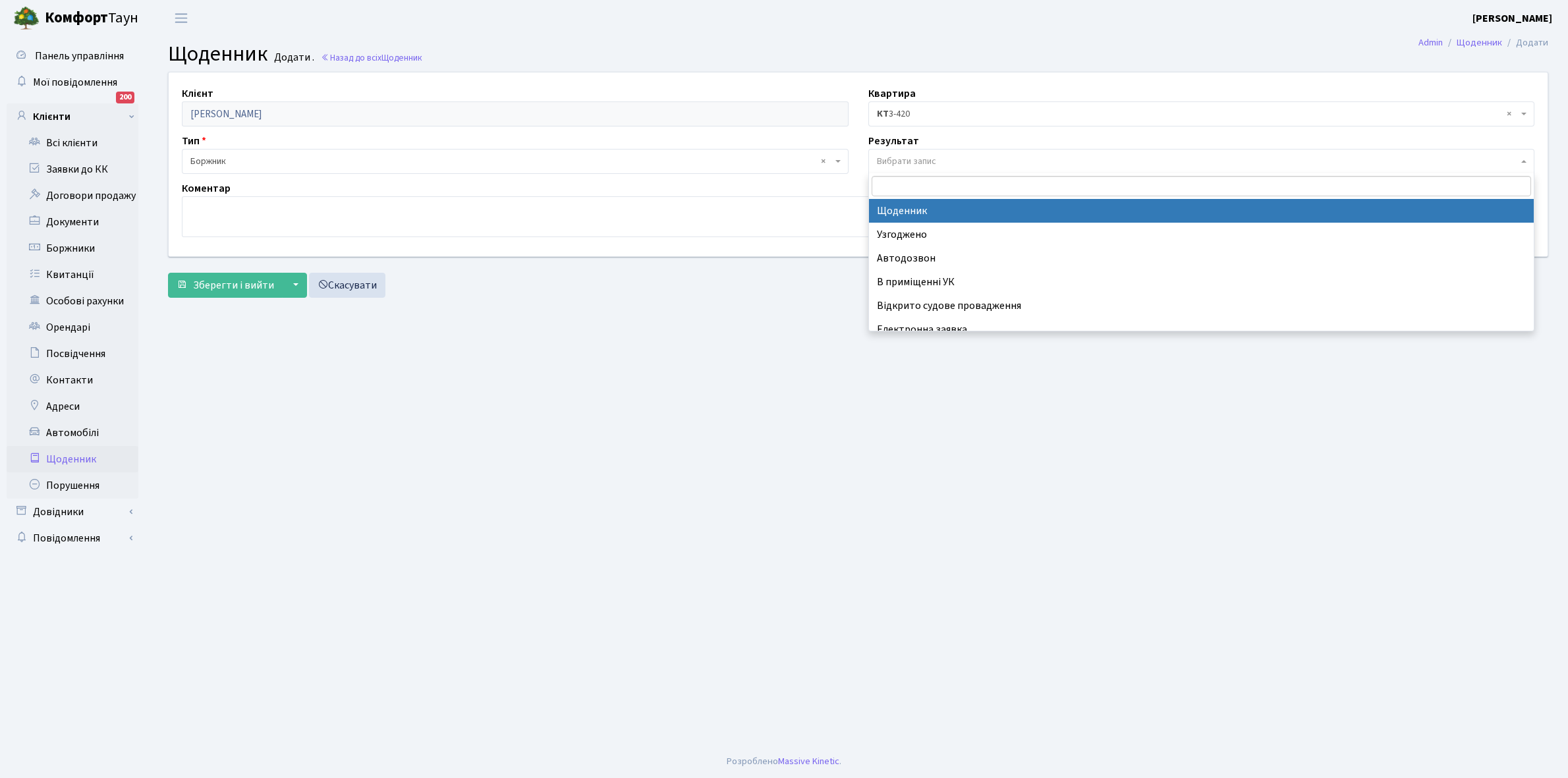
click at [917, 156] on span "Вибрати запис" at bounding box center [906, 161] width 59 height 13
select select "14"
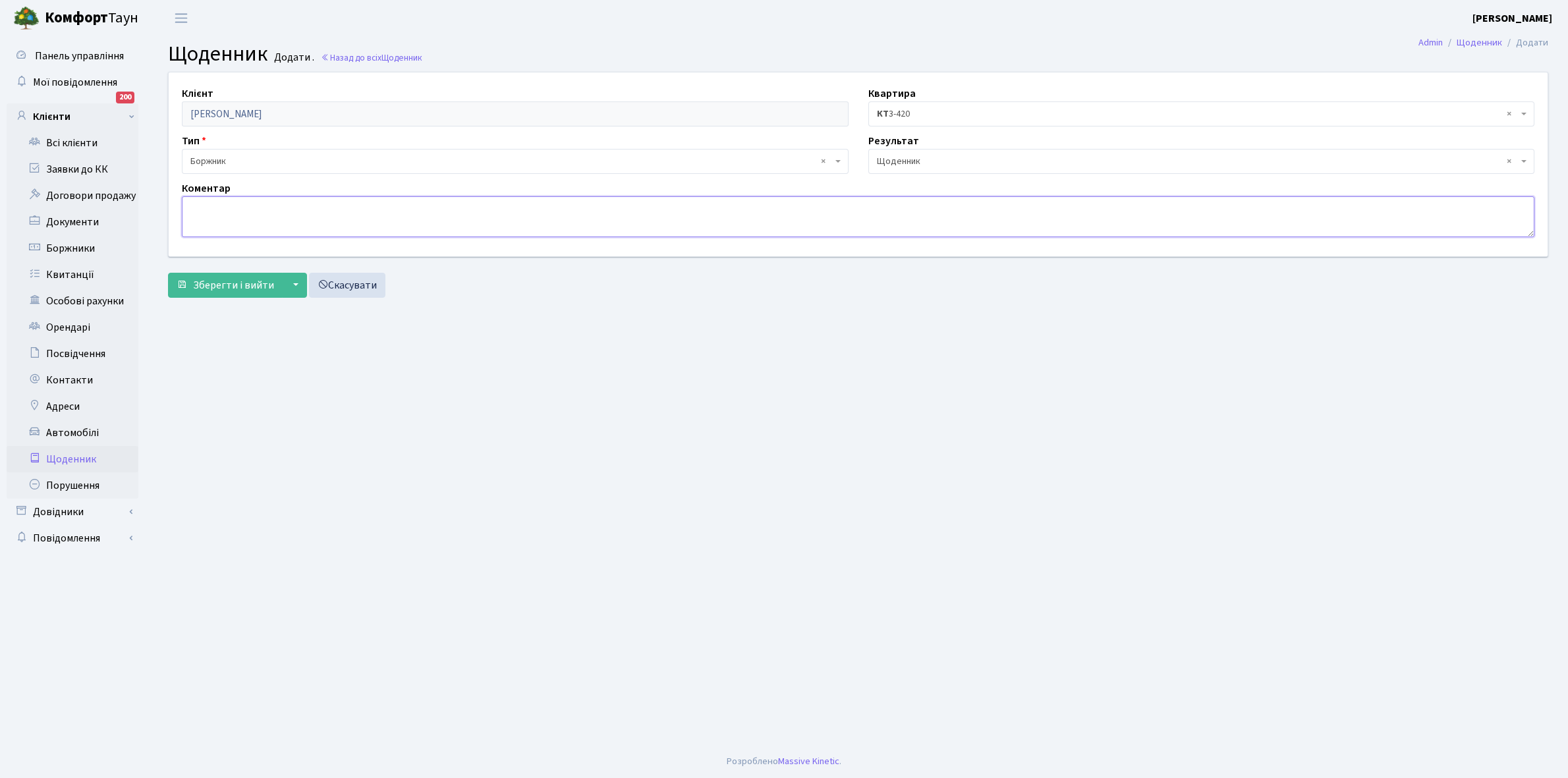
click at [205, 214] on textarea at bounding box center [858, 216] width 1353 height 40
type textarea "Протягом двух тижнів оплатить борг"
click at [244, 281] on span "Зберегти і вийти" at bounding box center [233, 285] width 81 height 15
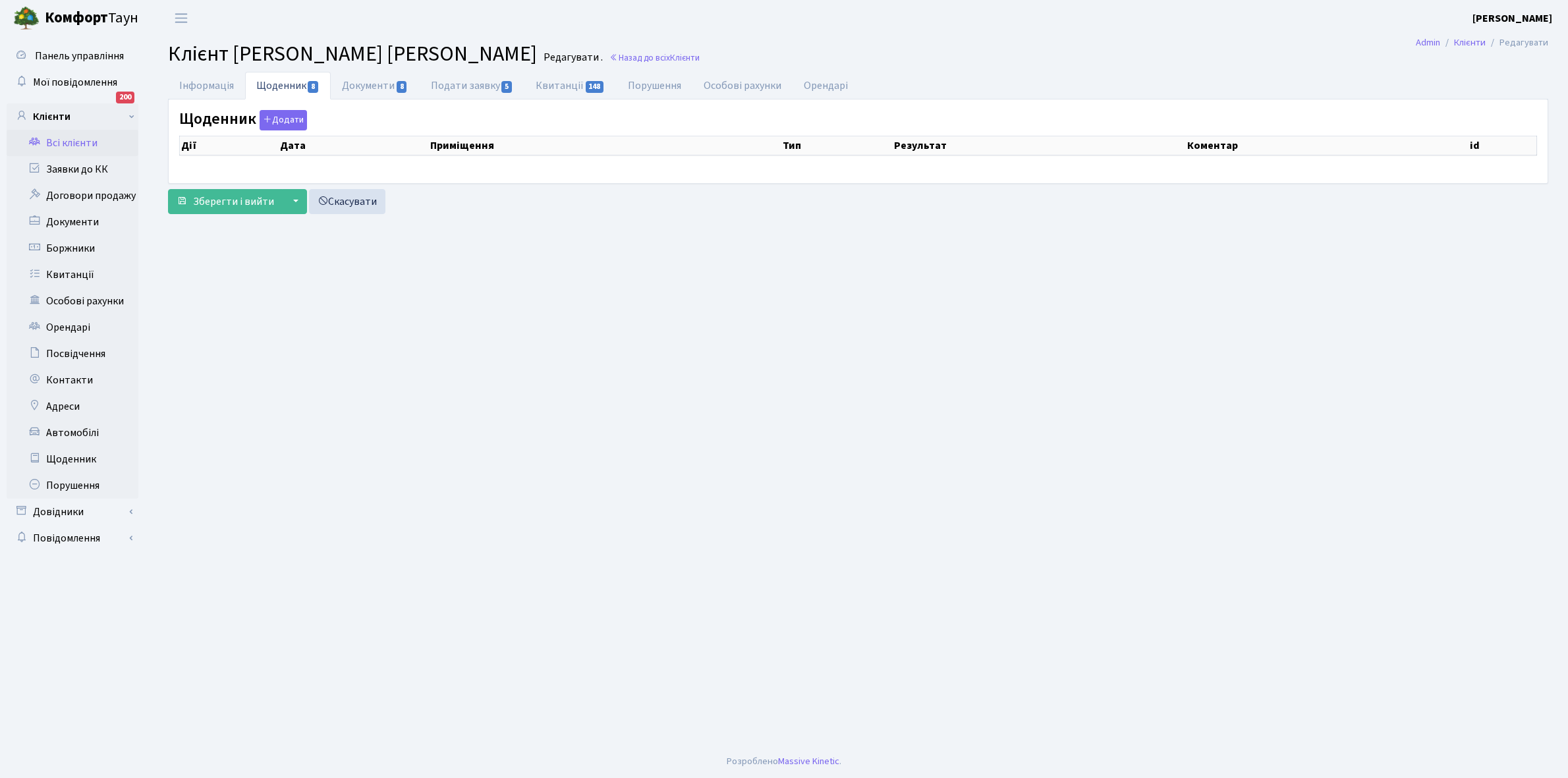
select select "25"
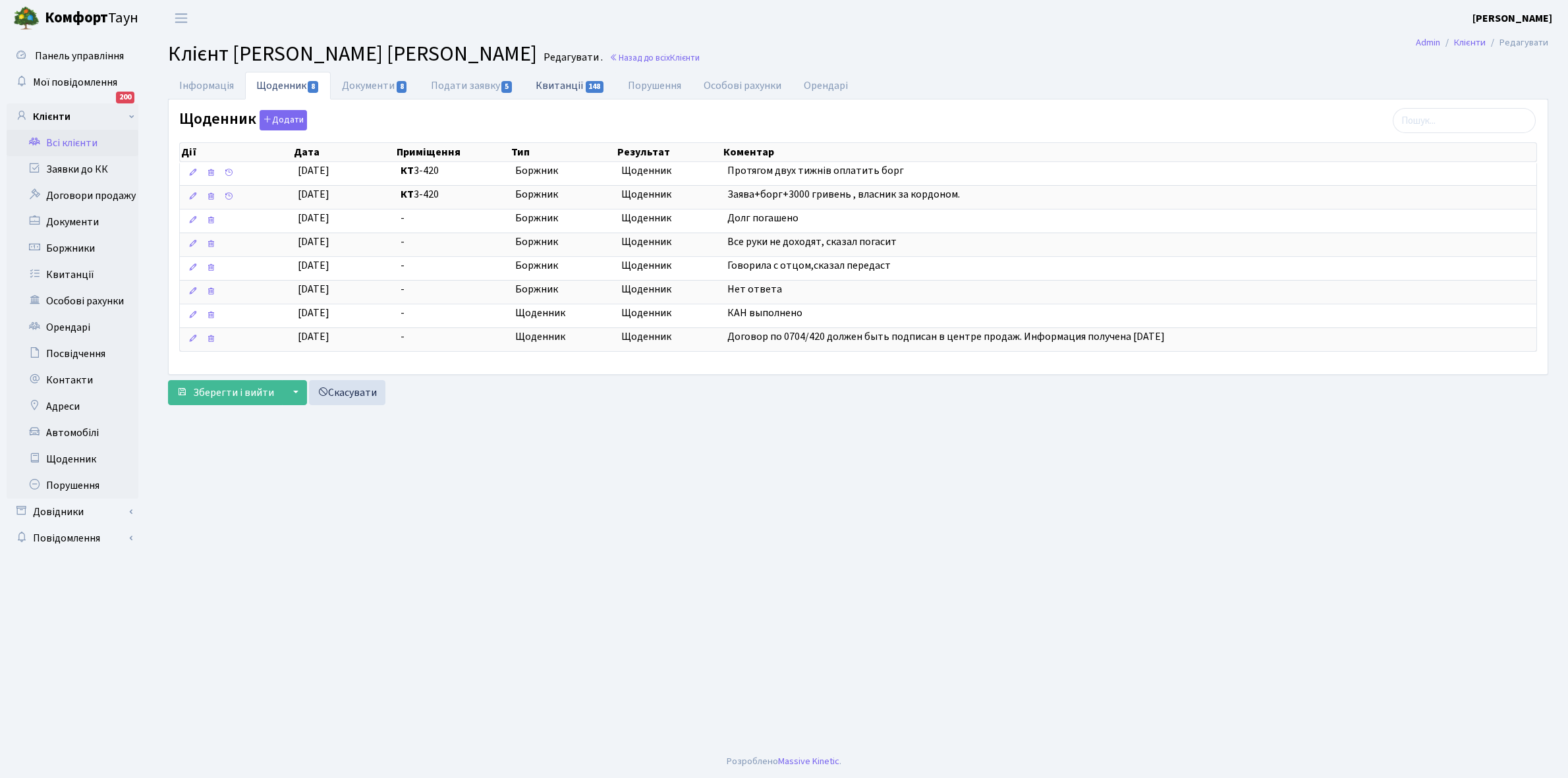
click at [552, 83] on link "Квитанції 148" at bounding box center [571, 84] width 91 height 27
select select "25"
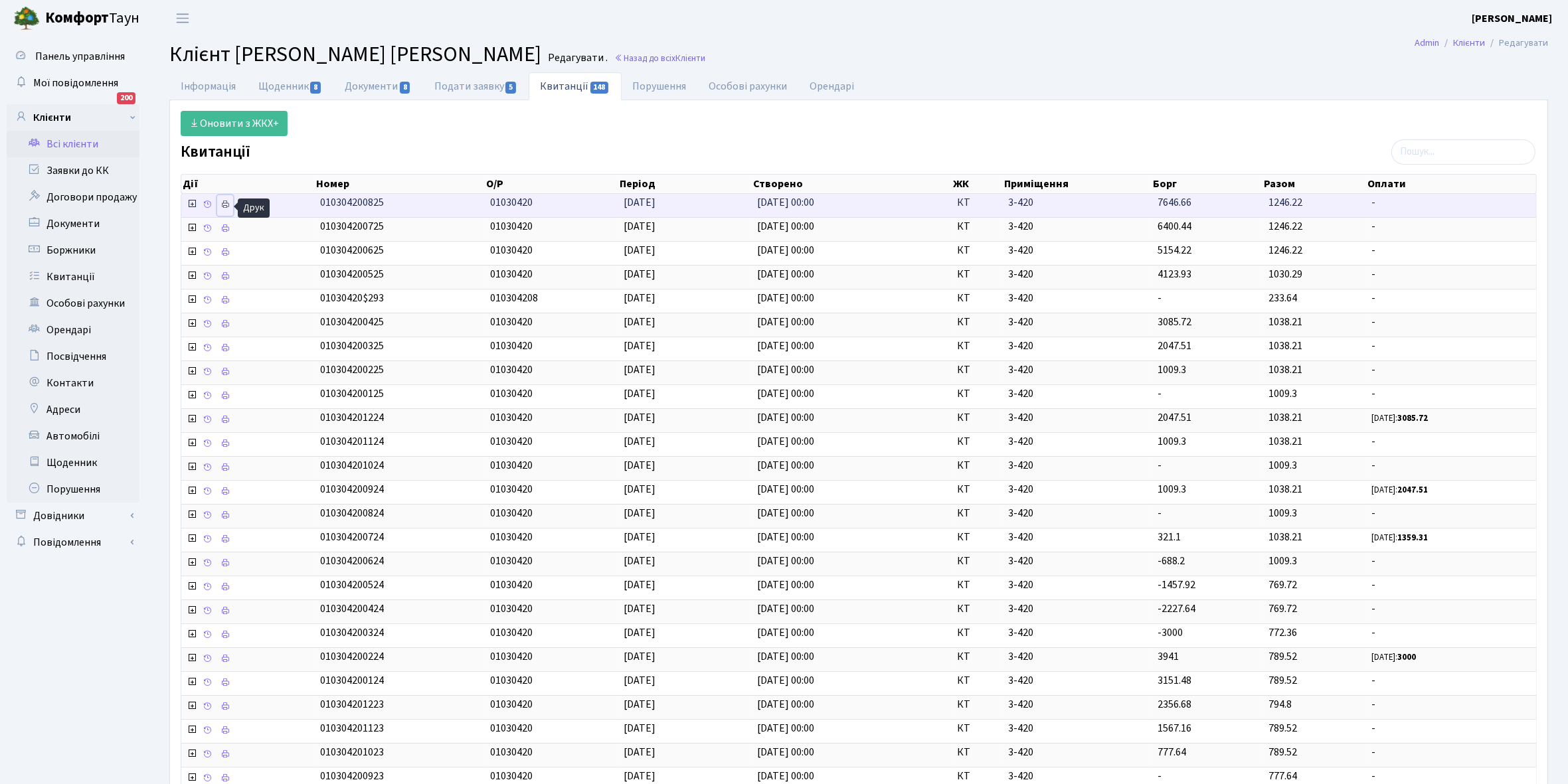
click at [224, 205] on icon at bounding box center [225, 204] width 10 height 10
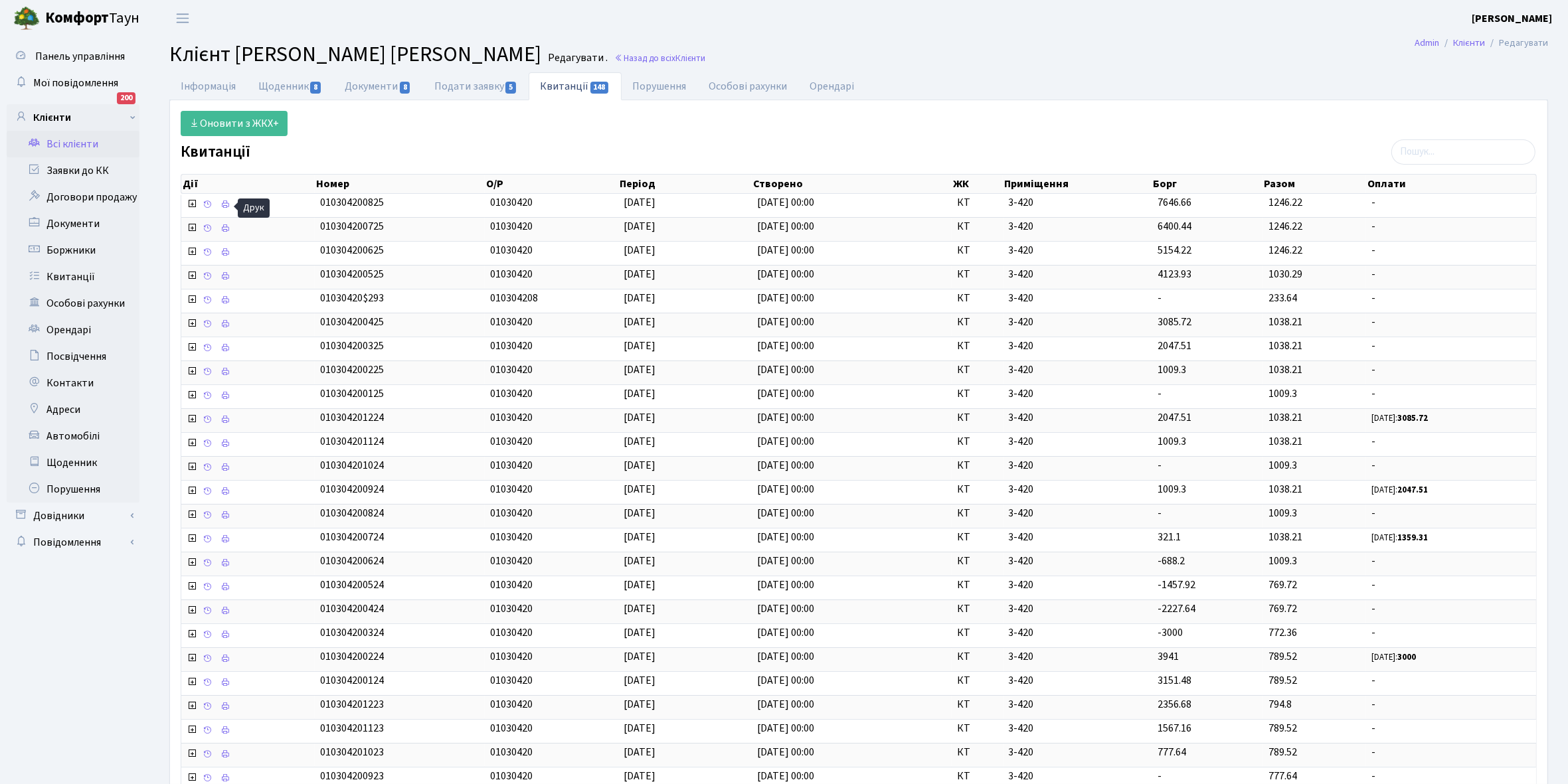
click at [75, 140] on link "Всі клієнти" at bounding box center [73, 144] width 133 height 27
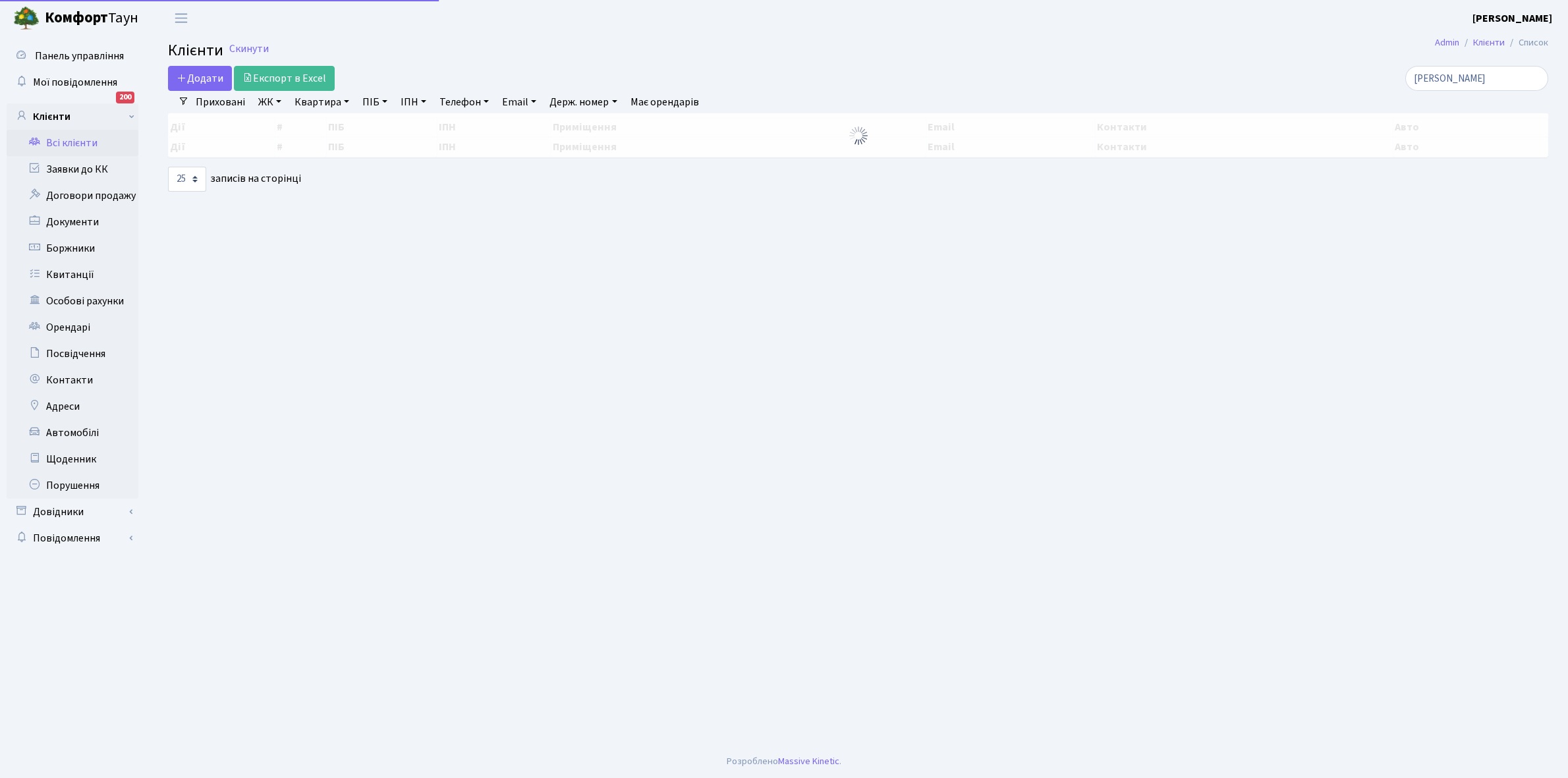
select select "25"
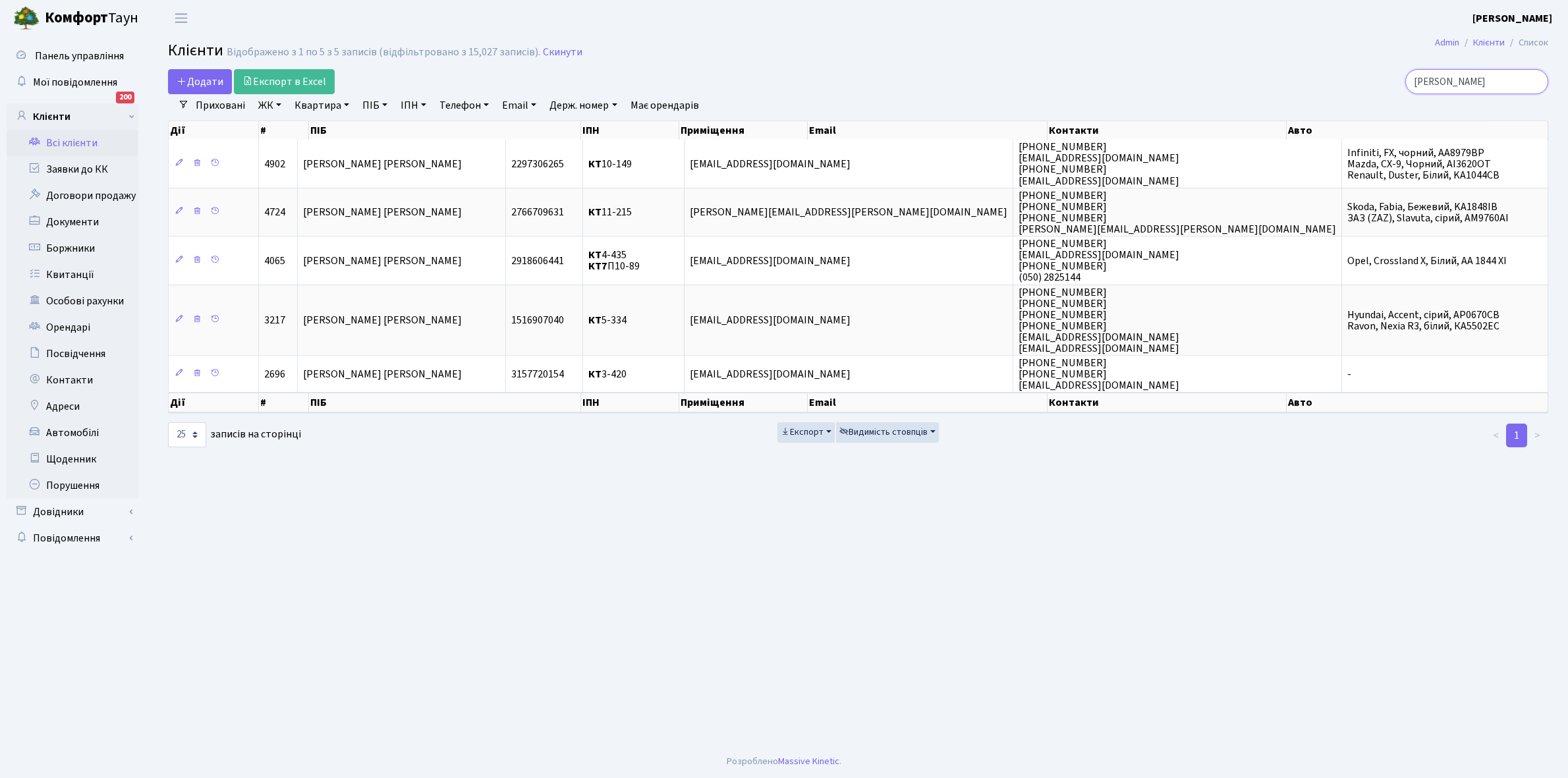
click at [1491, 77] on input "семененко" at bounding box center [1477, 81] width 143 height 25
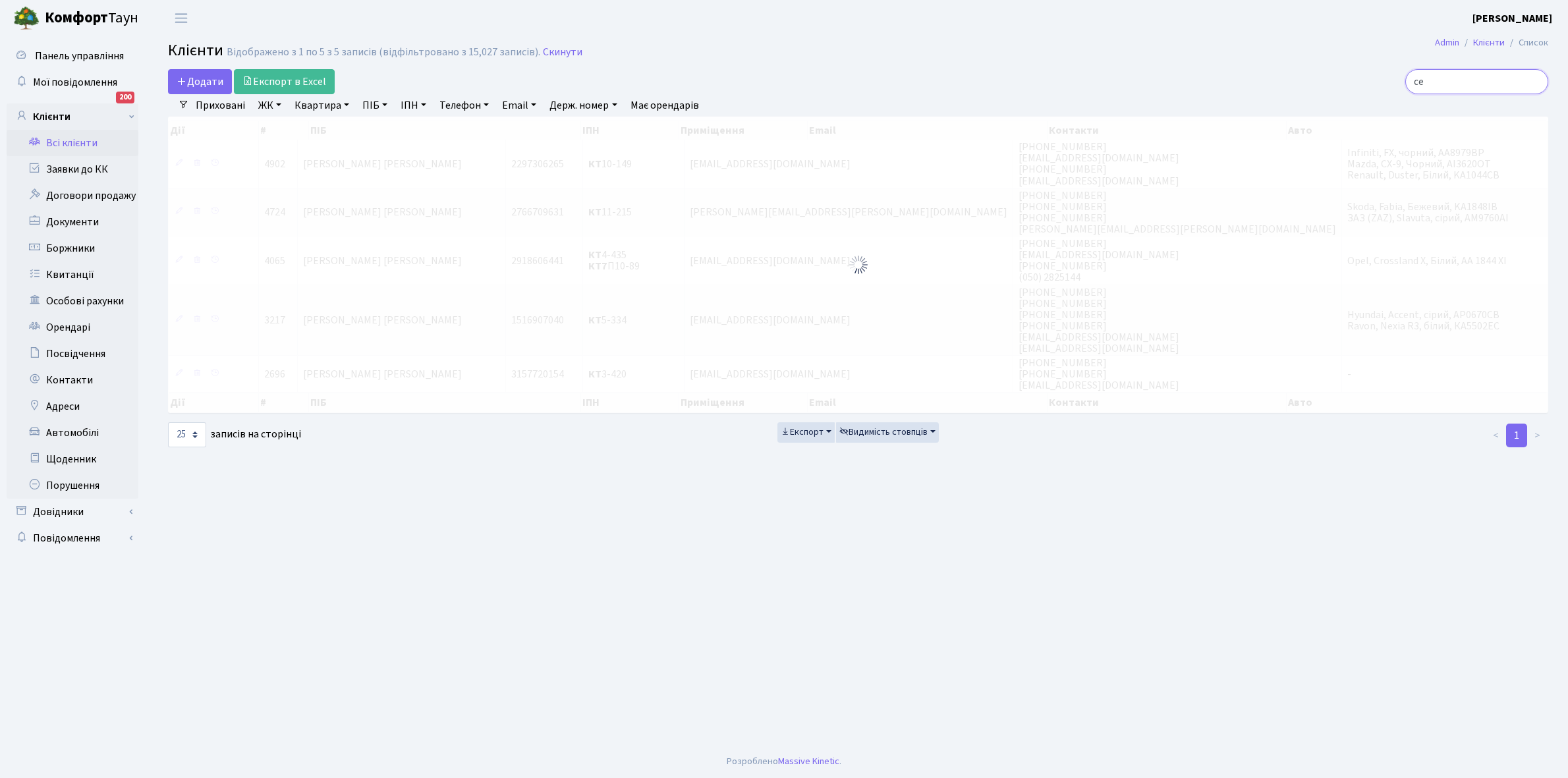
type input "с"
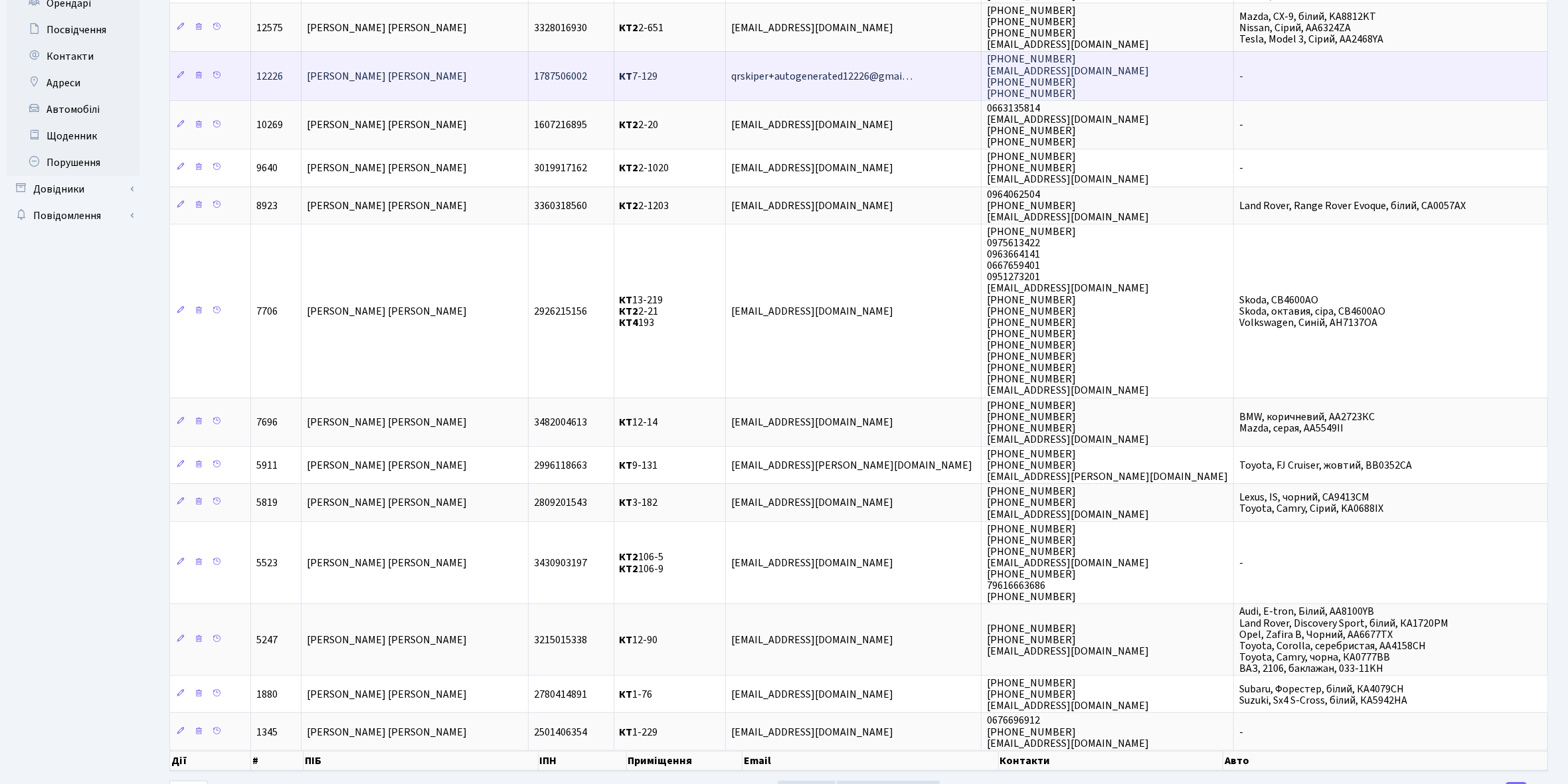
scroll to position [332, 0]
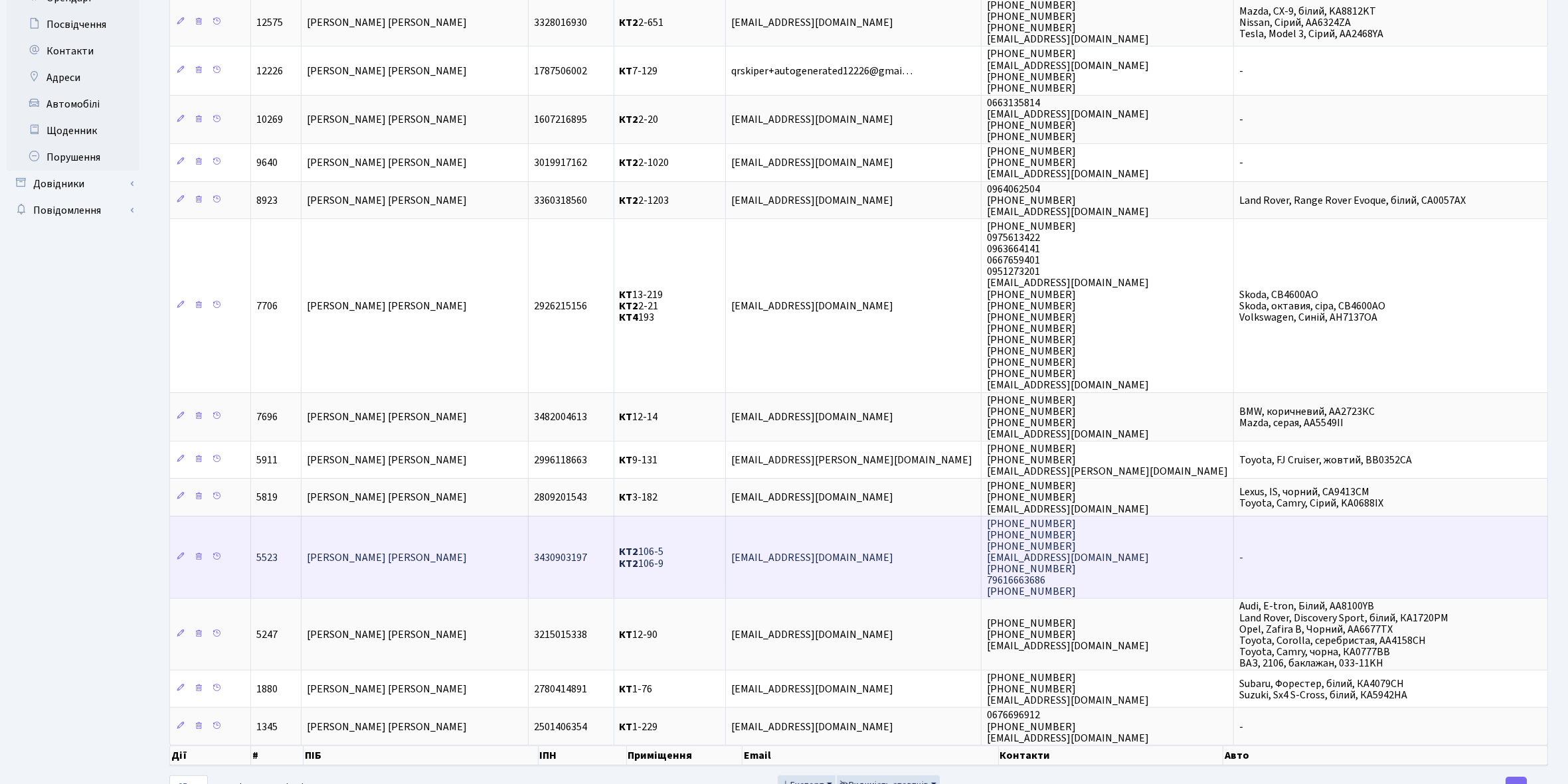
type input "[PERSON_NAME]"
click at [406, 526] on td "[PERSON_NAME]" at bounding box center [415, 558] width 227 height 83
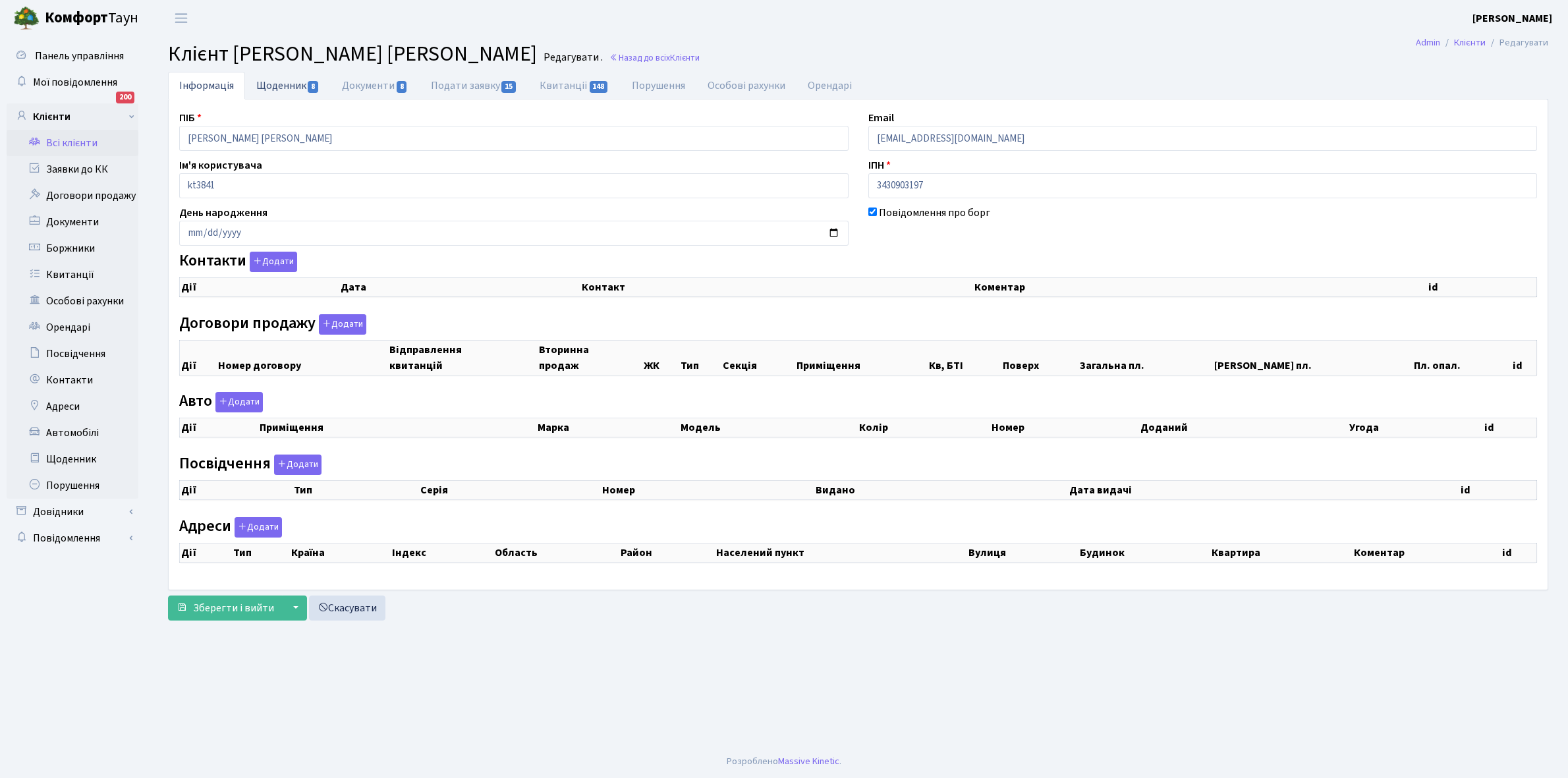
select select "25"
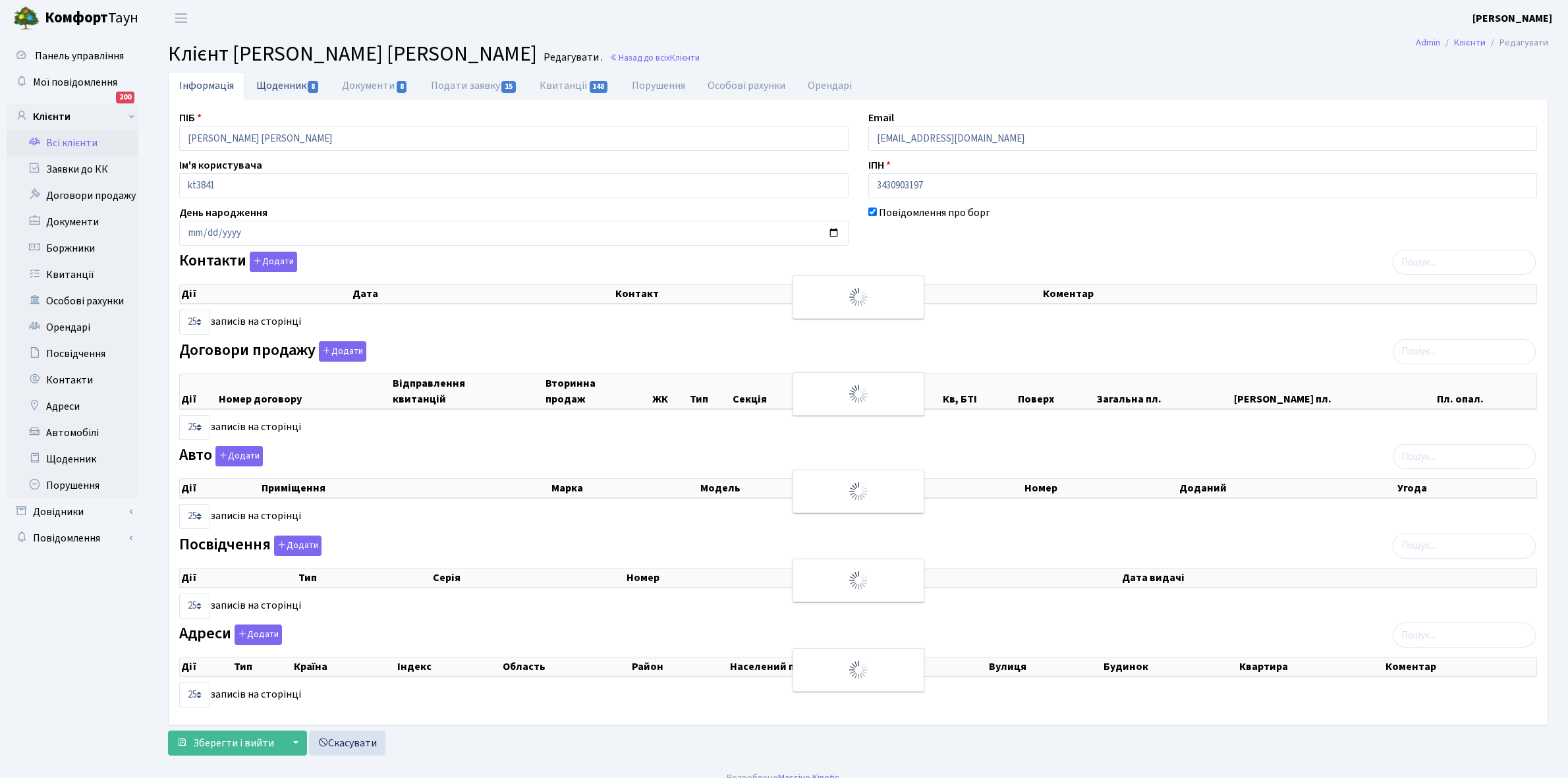
checkbox input "true"
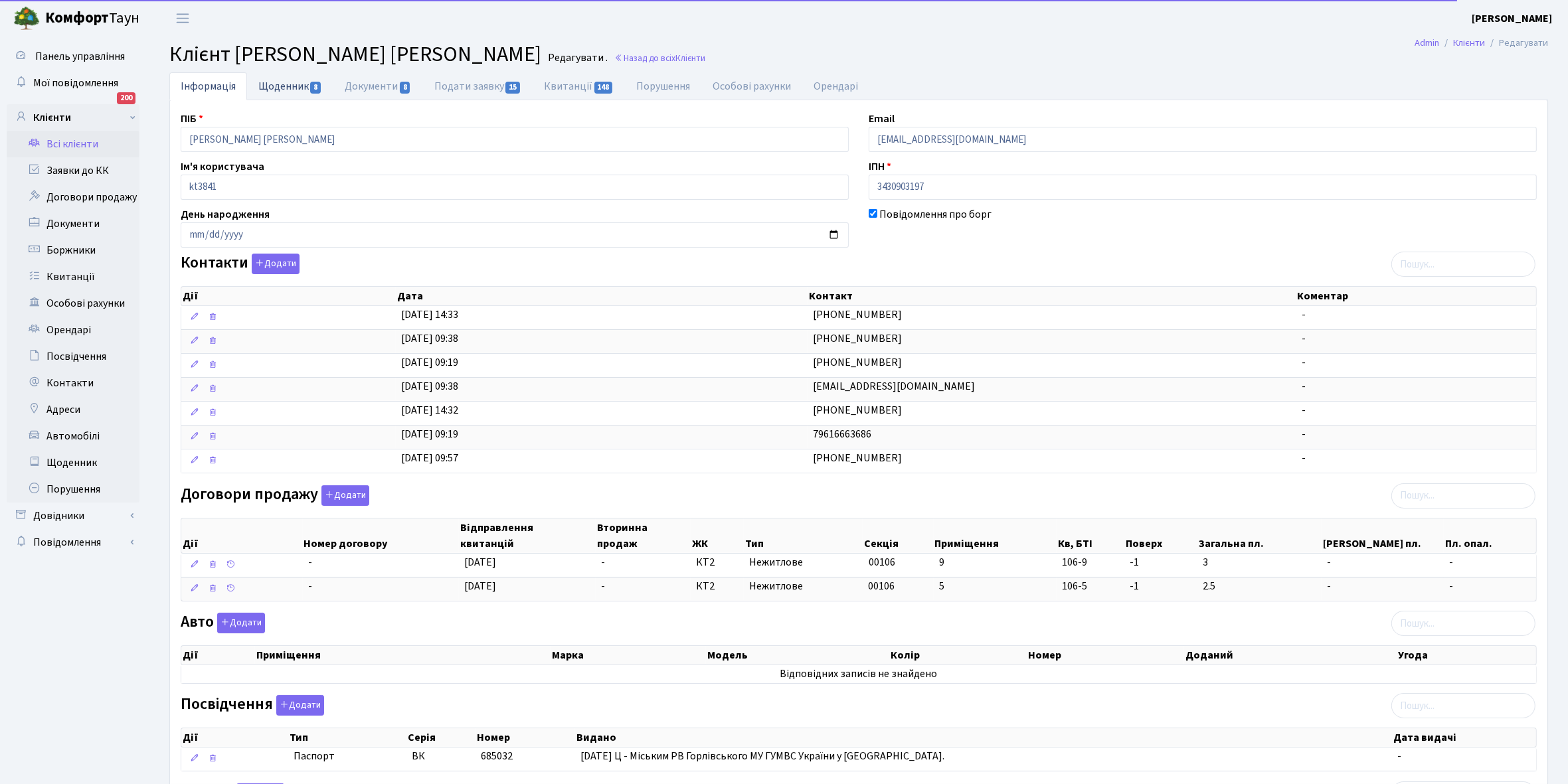
click at [276, 87] on link "Щоденник 8" at bounding box center [291, 85] width 87 height 27
select select "25"
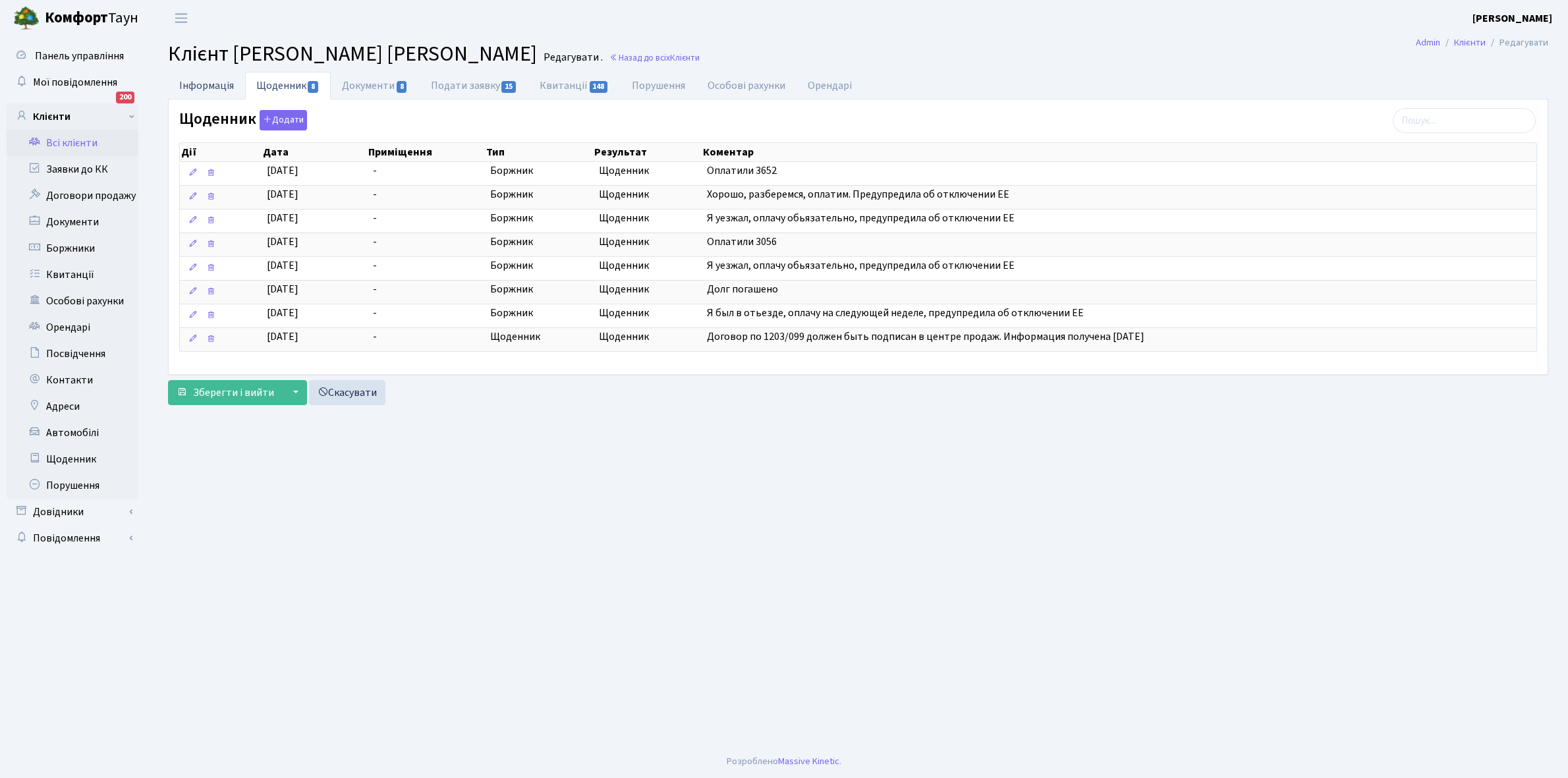
click at [206, 86] on link "Інформація" at bounding box center [207, 84] width 77 height 27
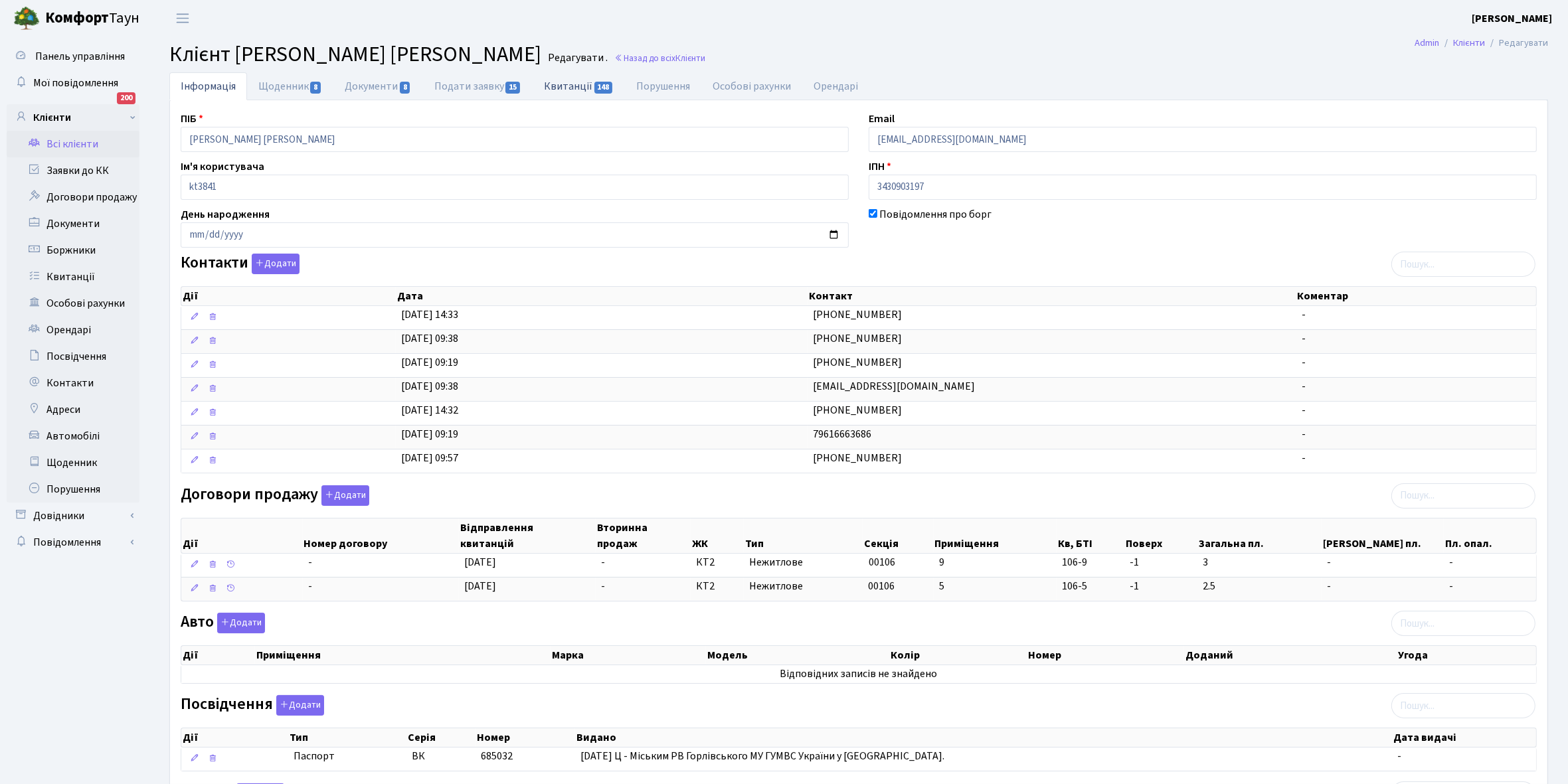
click at [565, 87] on link "Квитанції 148" at bounding box center [578, 85] width 92 height 27
select select "25"
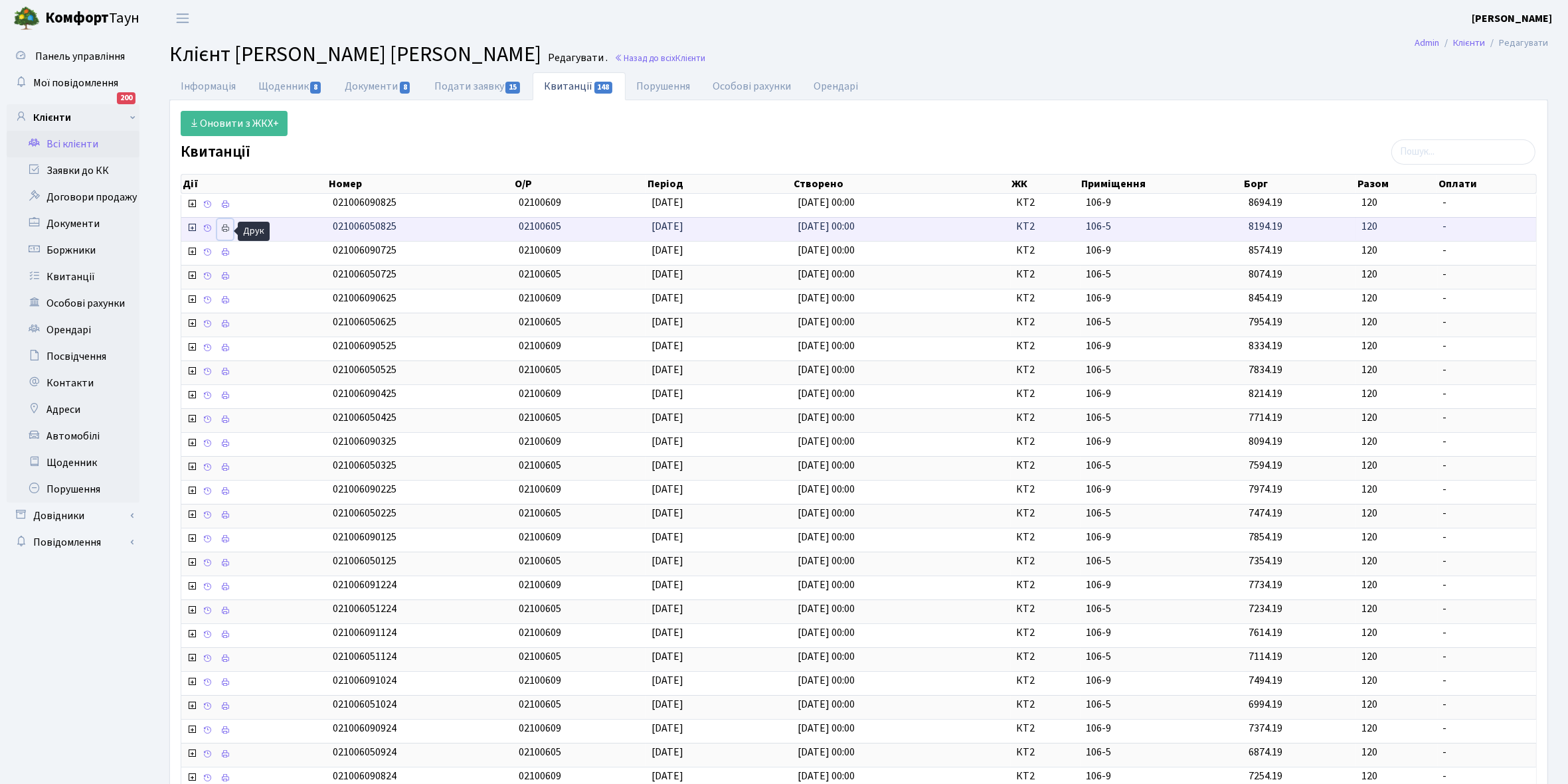
click at [232, 228] on link at bounding box center [225, 230] width 16 height 21
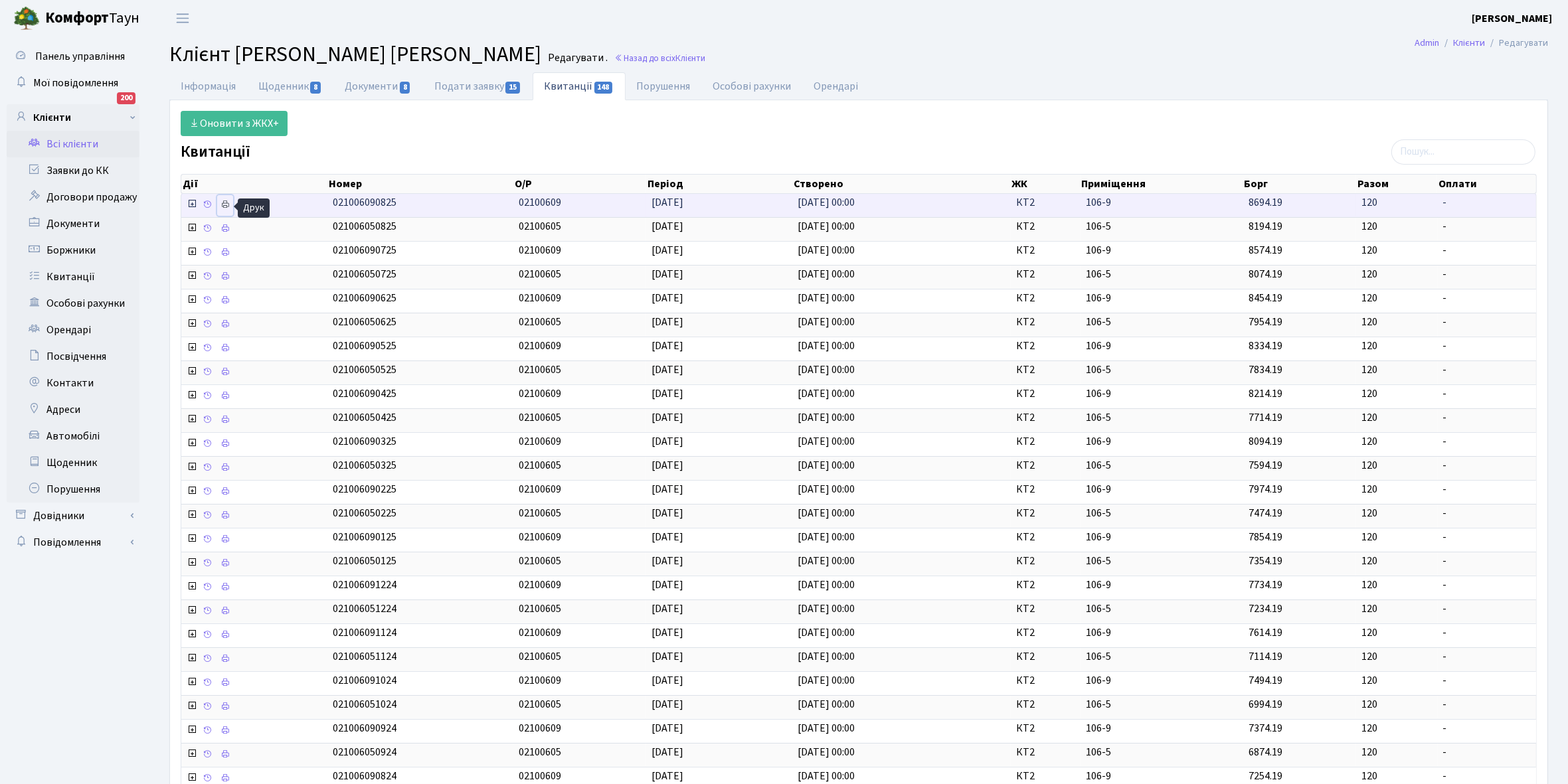
click at [225, 206] on icon at bounding box center [225, 204] width 10 height 10
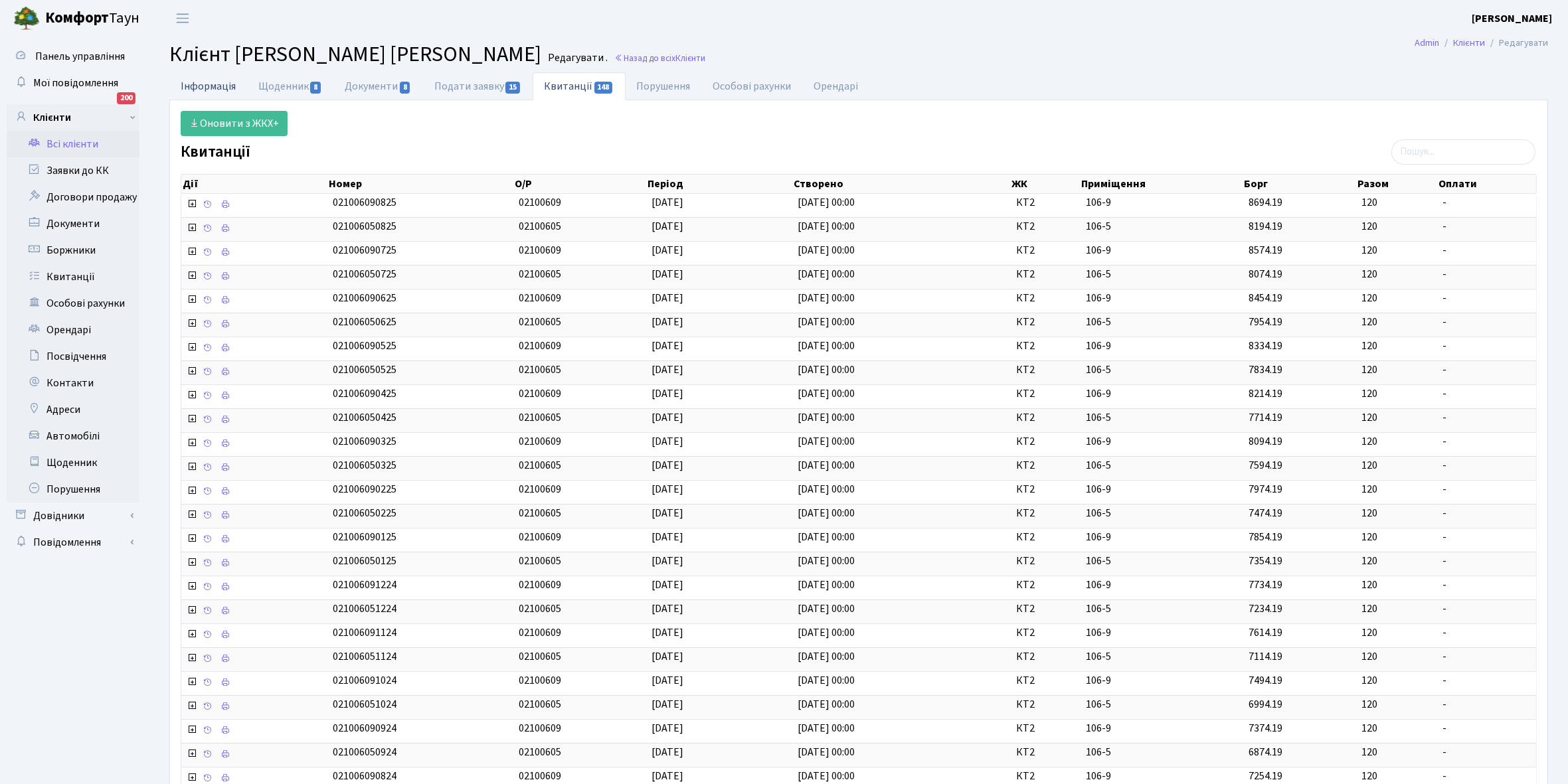
click at [207, 88] on link "Інформація" at bounding box center [208, 85] width 78 height 27
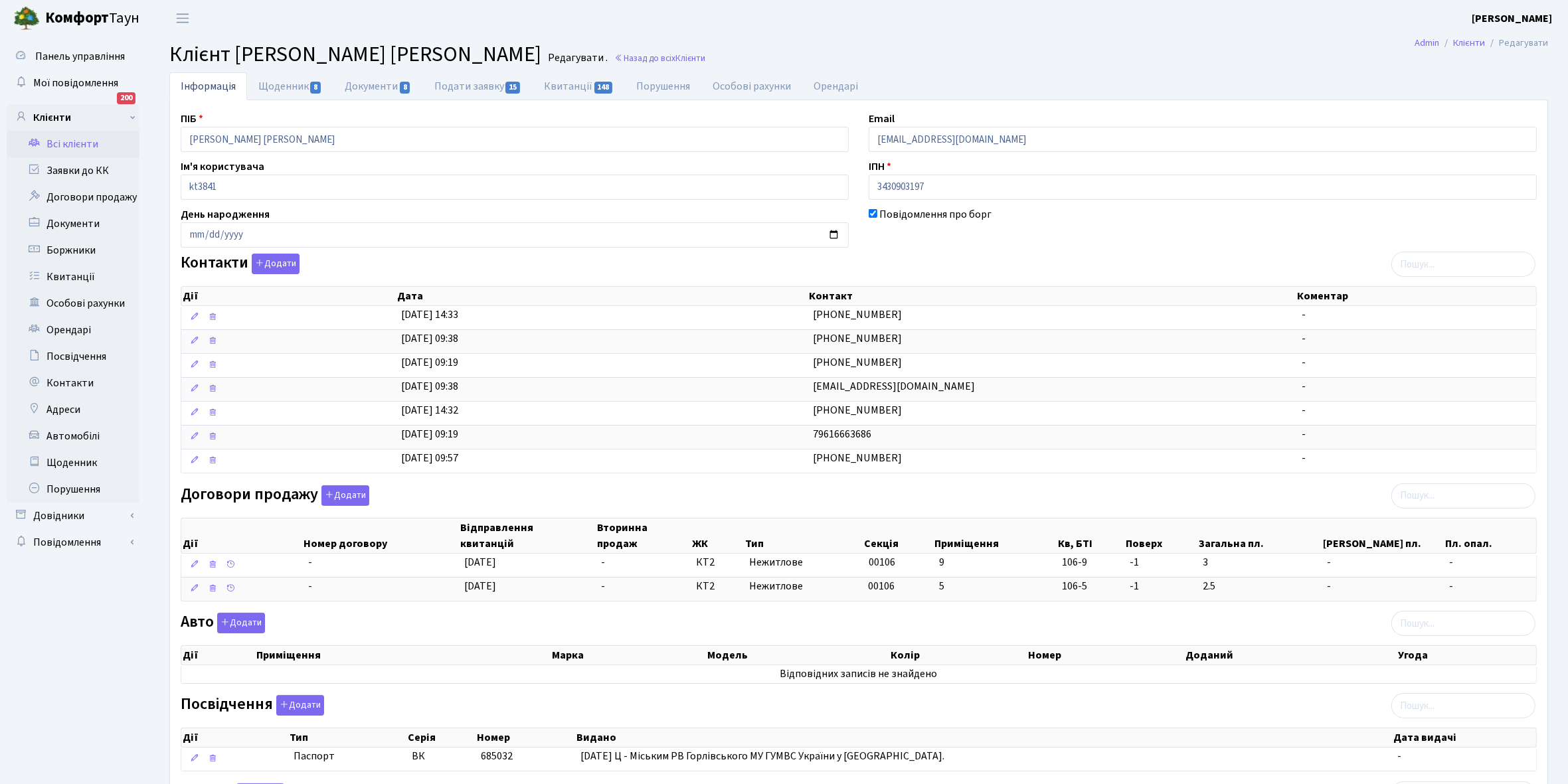
click at [88, 143] on link "Всі клієнти" at bounding box center [73, 144] width 133 height 27
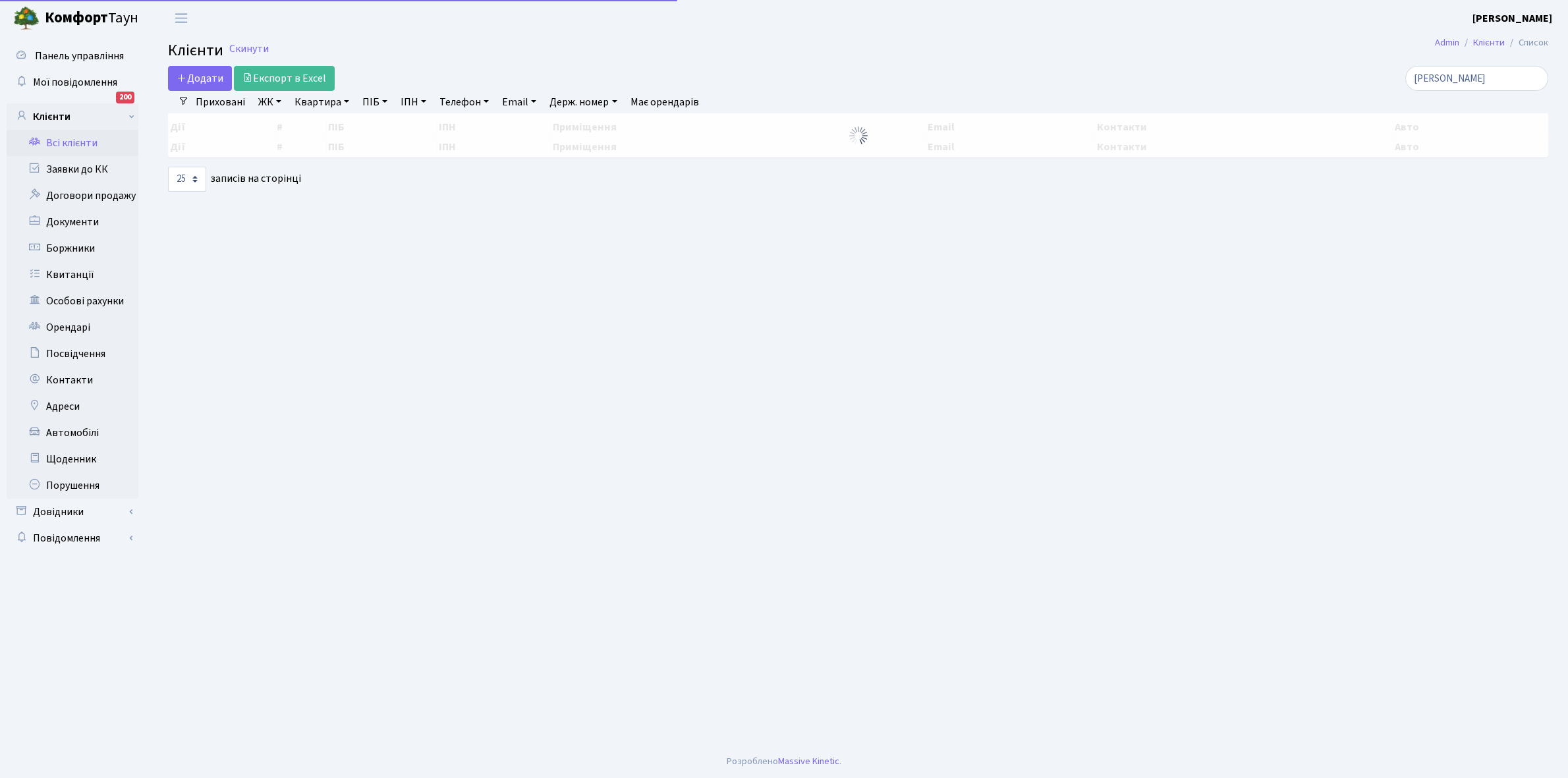
select select "25"
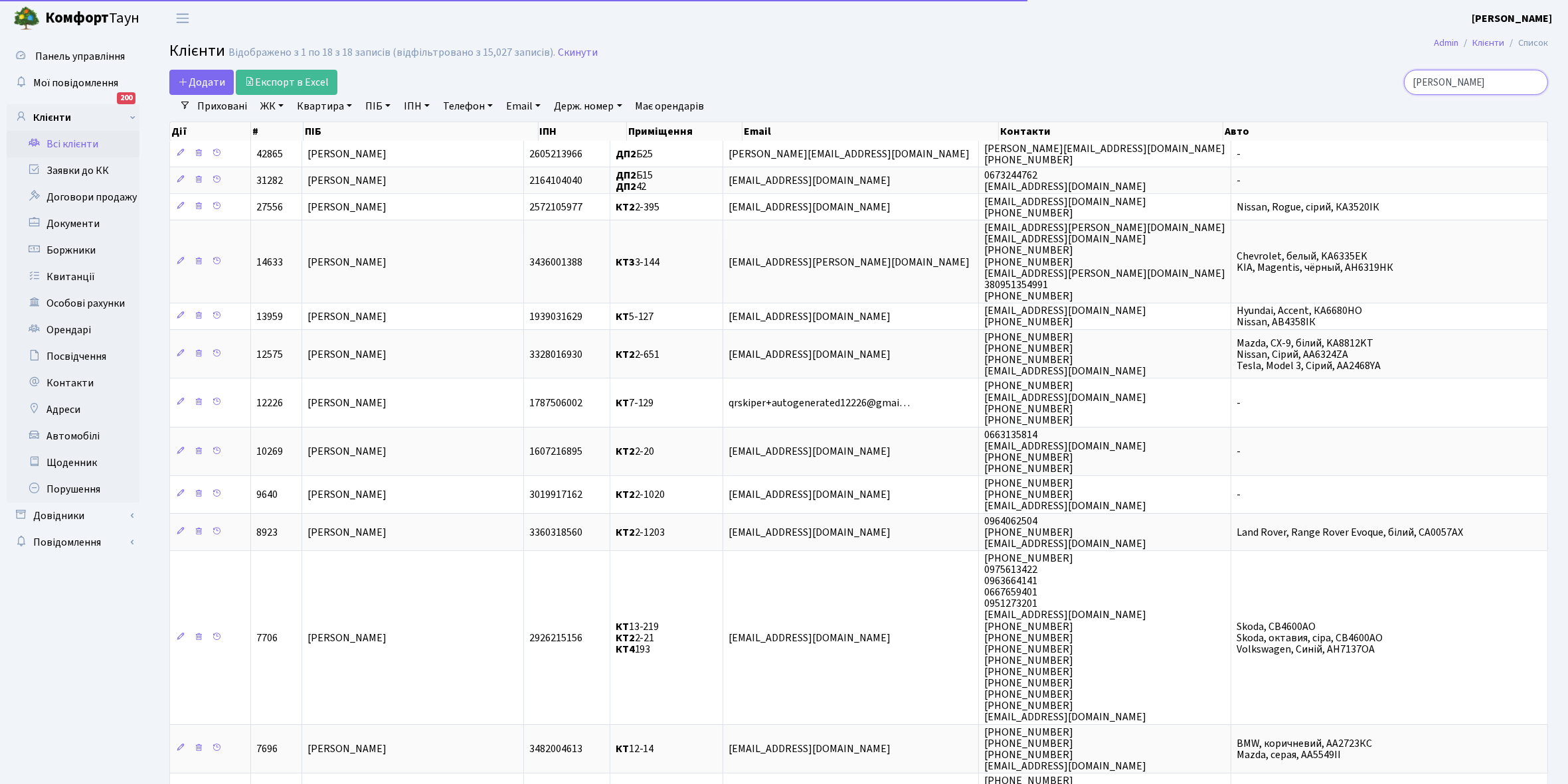
click at [1483, 81] on input "[PERSON_NAME]" at bounding box center [1476, 82] width 144 height 25
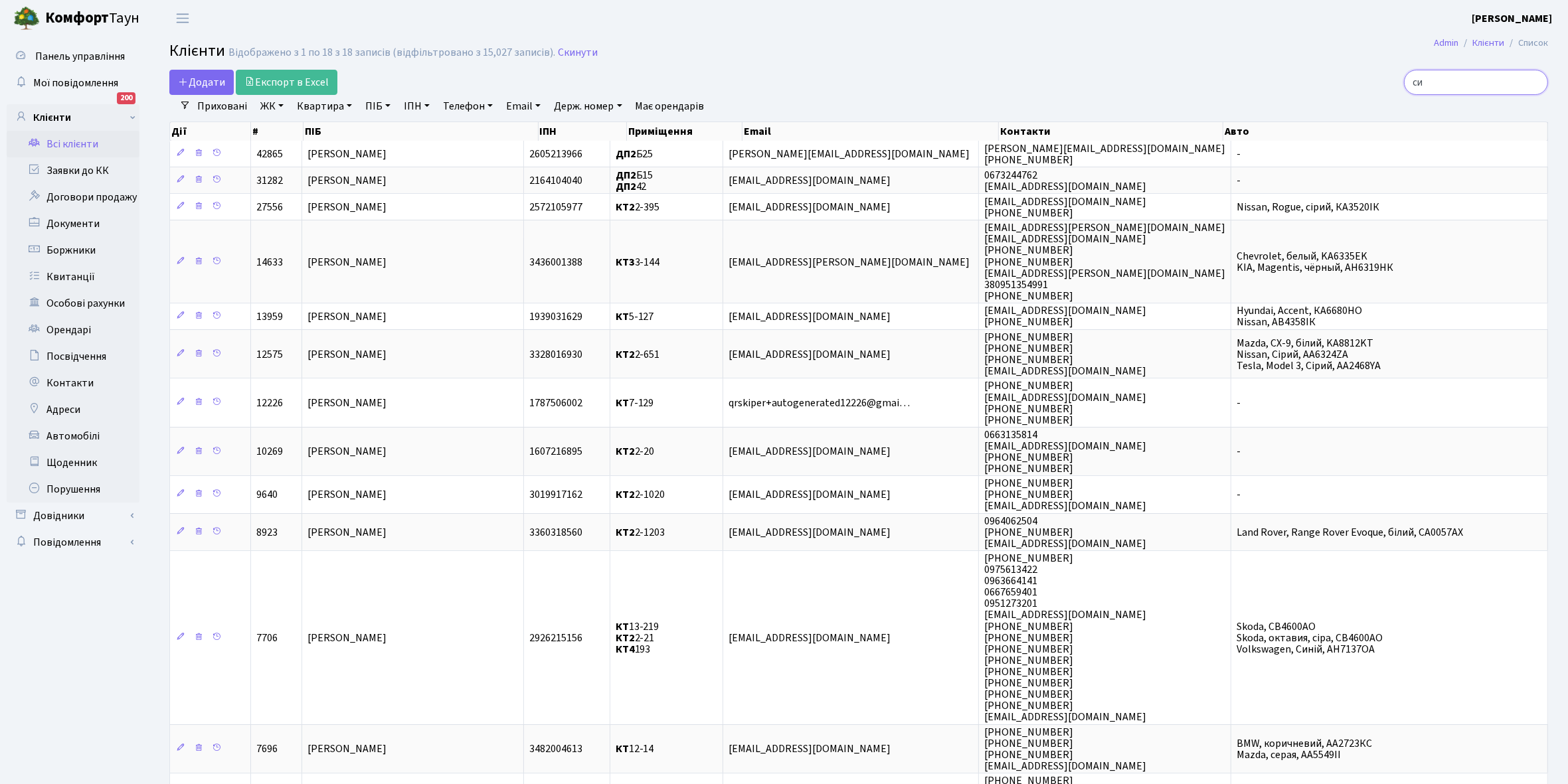
type input "с"
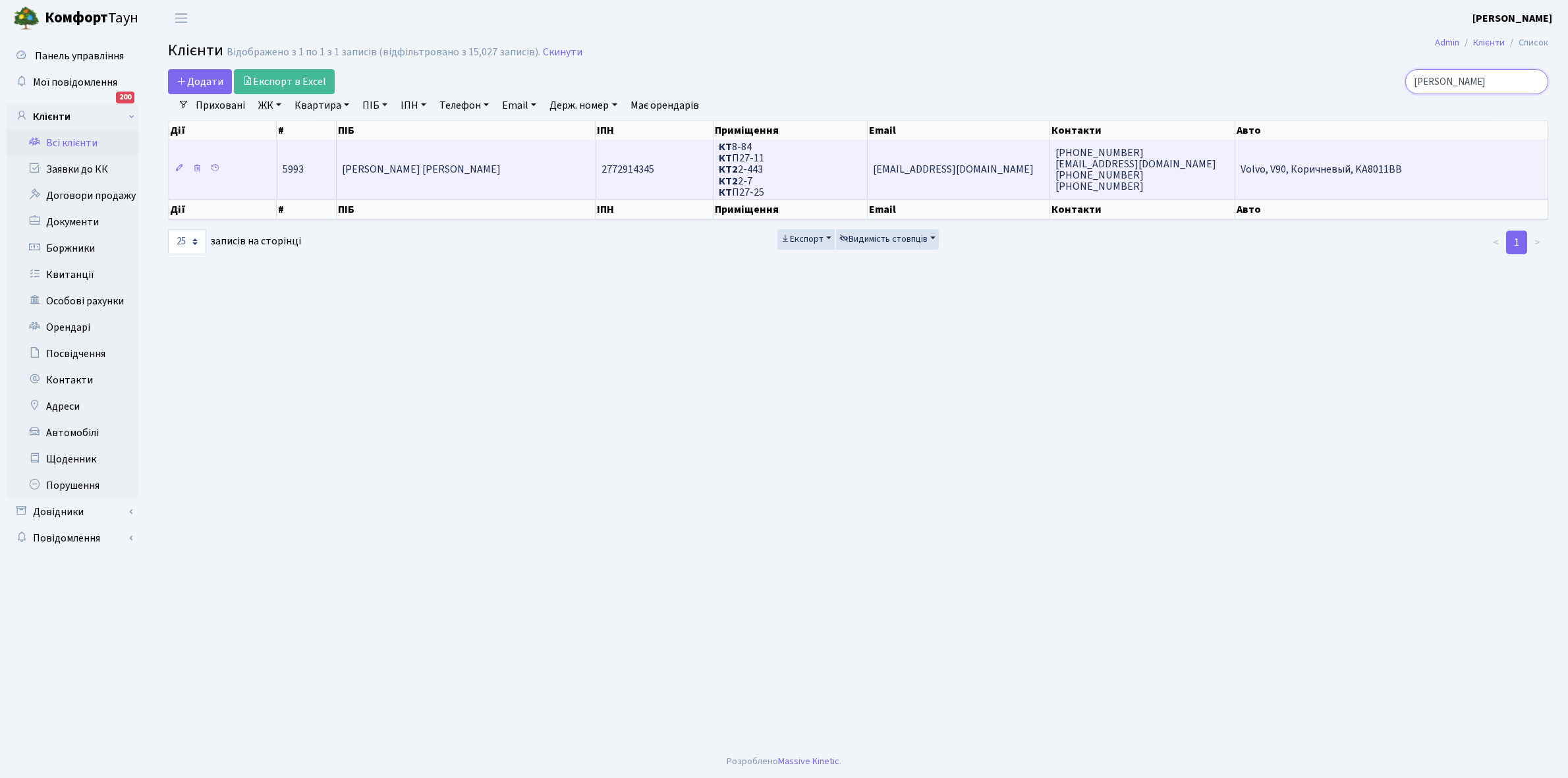
type input "[PERSON_NAME]"
click at [485, 179] on td "[PERSON_NAME] [PERSON_NAME]" at bounding box center [466, 169] width 259 height 59
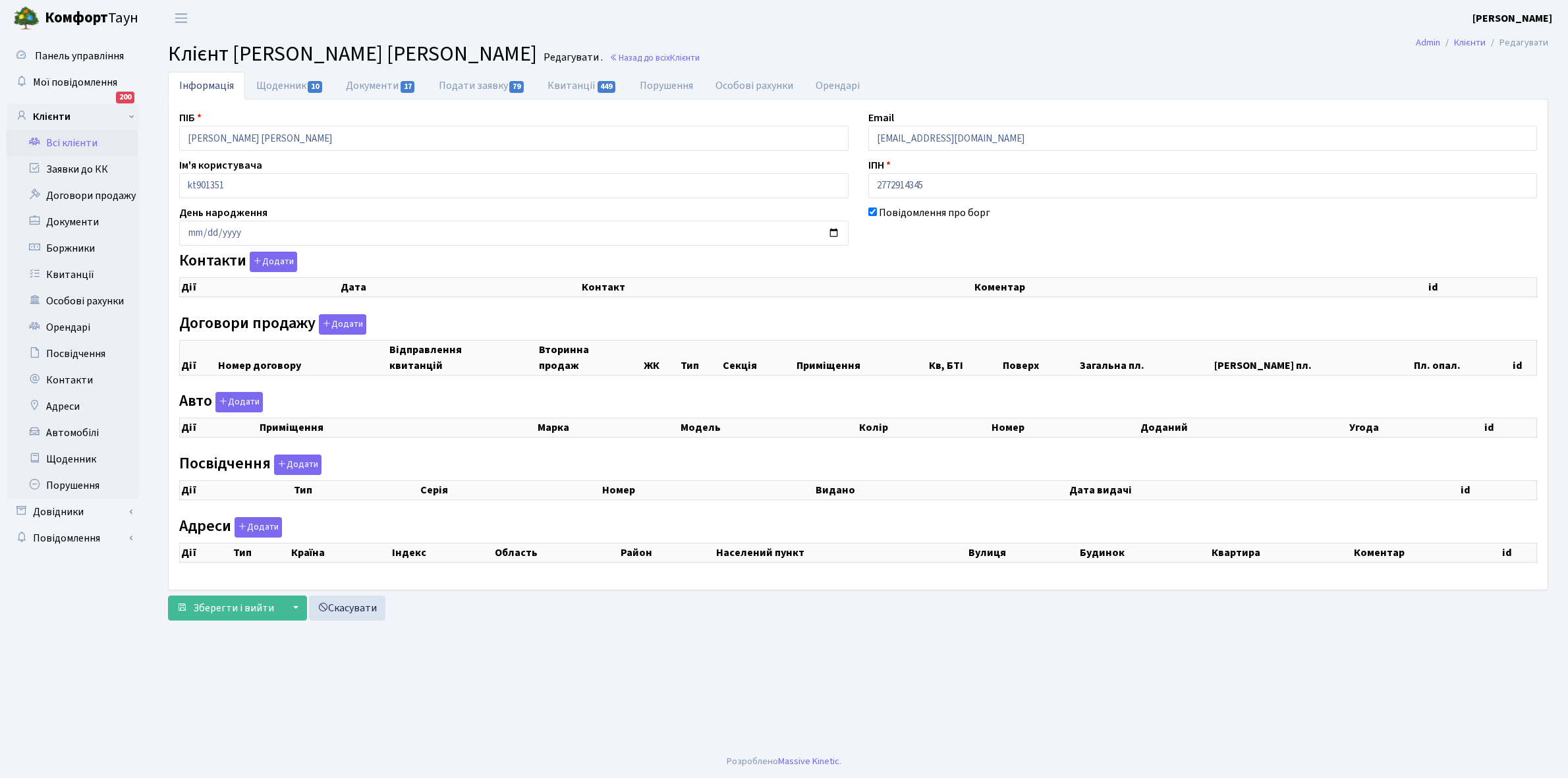
checkbox input "true"
select select "25"
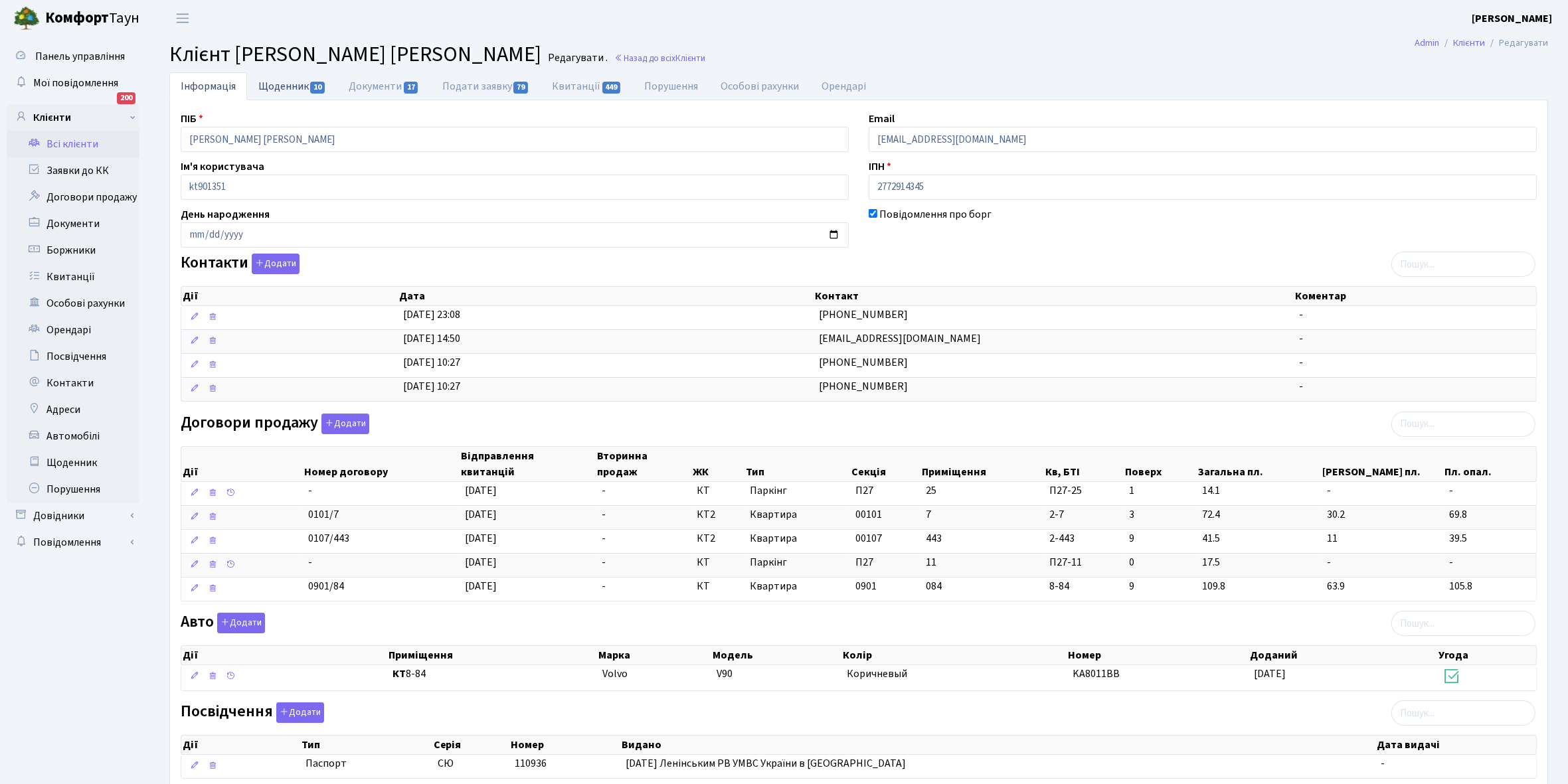
click at [282, 83] on link "Щоденник 10" at bounding box center [292, 85] width 90 height 27
select select "25"
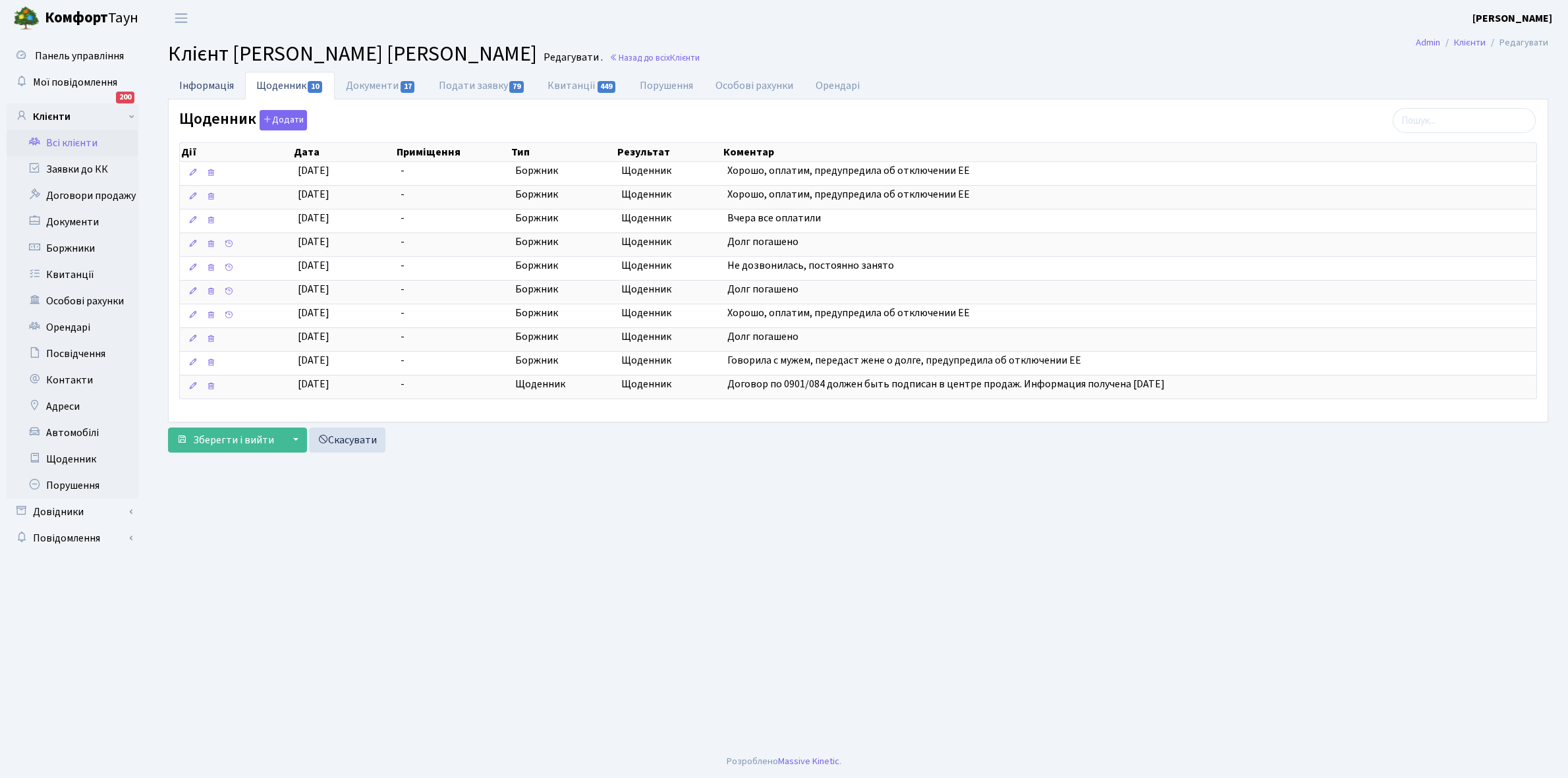
click at [207, 83] on link "Інформація" at bounding box center [207, 84] width 77 height 27
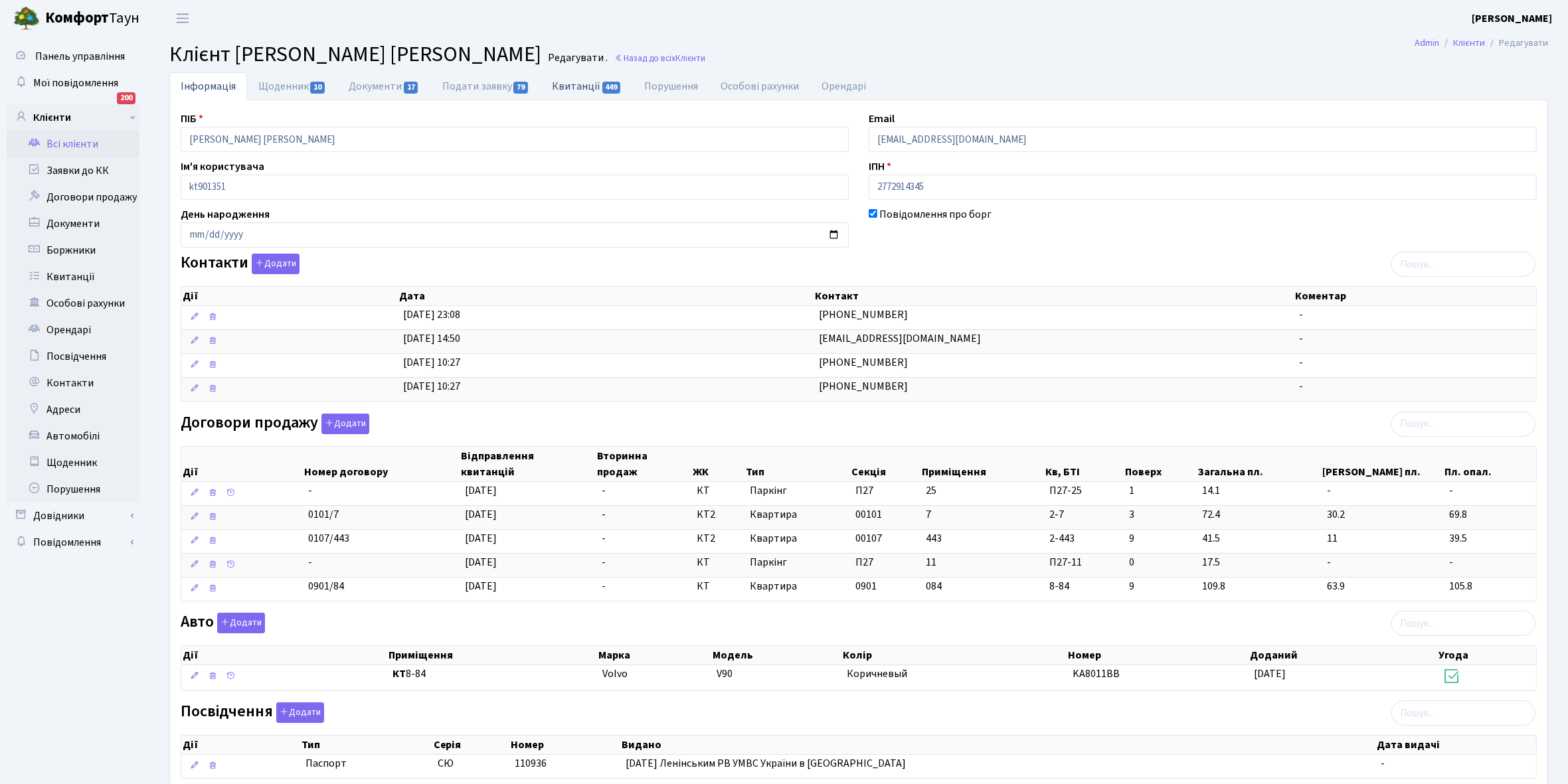
click at [575, 85] on link "Квитанції 449" at bounding box center [586, 85] width 92 height 27
select select "25"
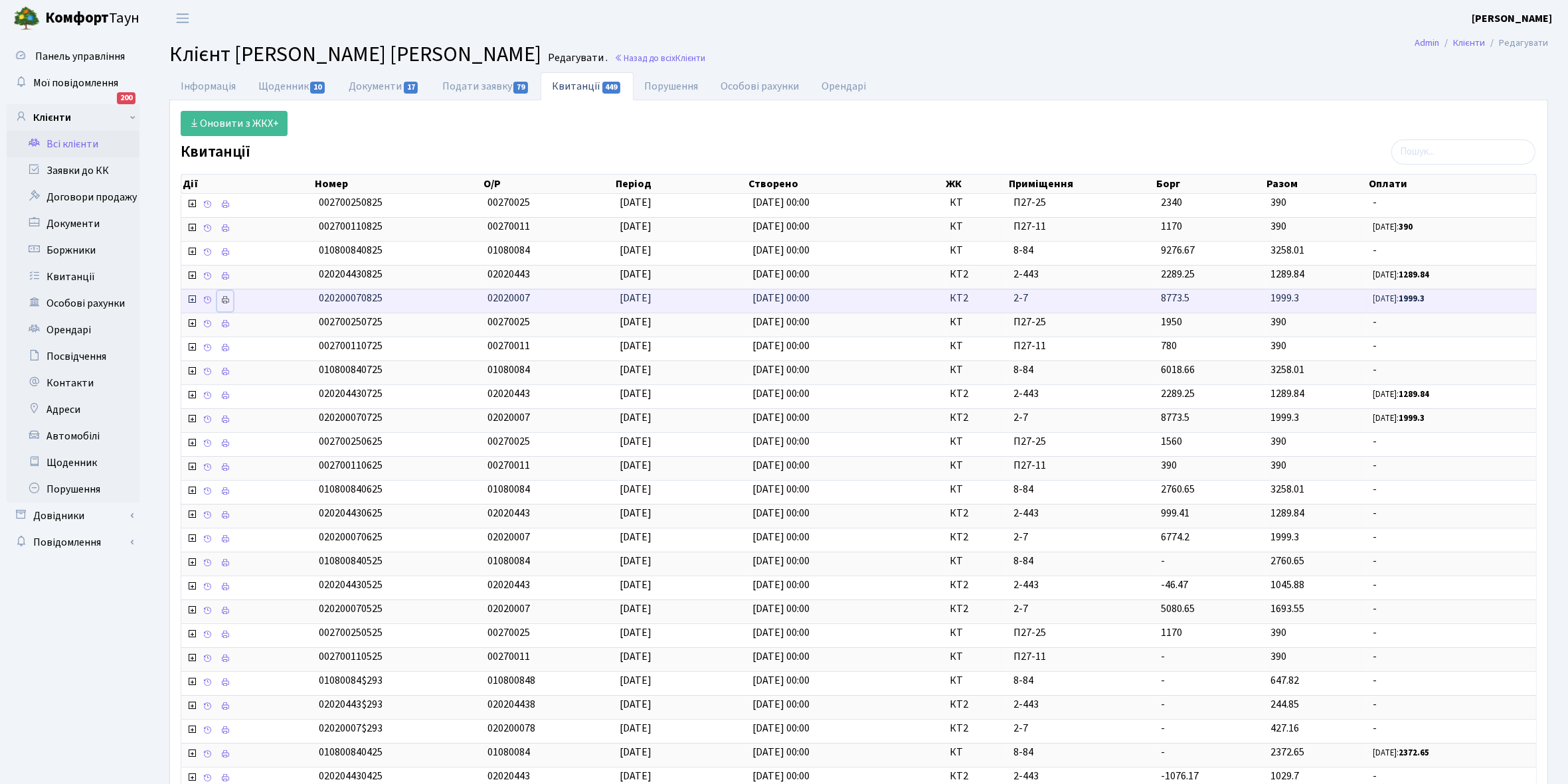
click at [230, 304] on icon at bounding box center [225, 300] width 10 height 10
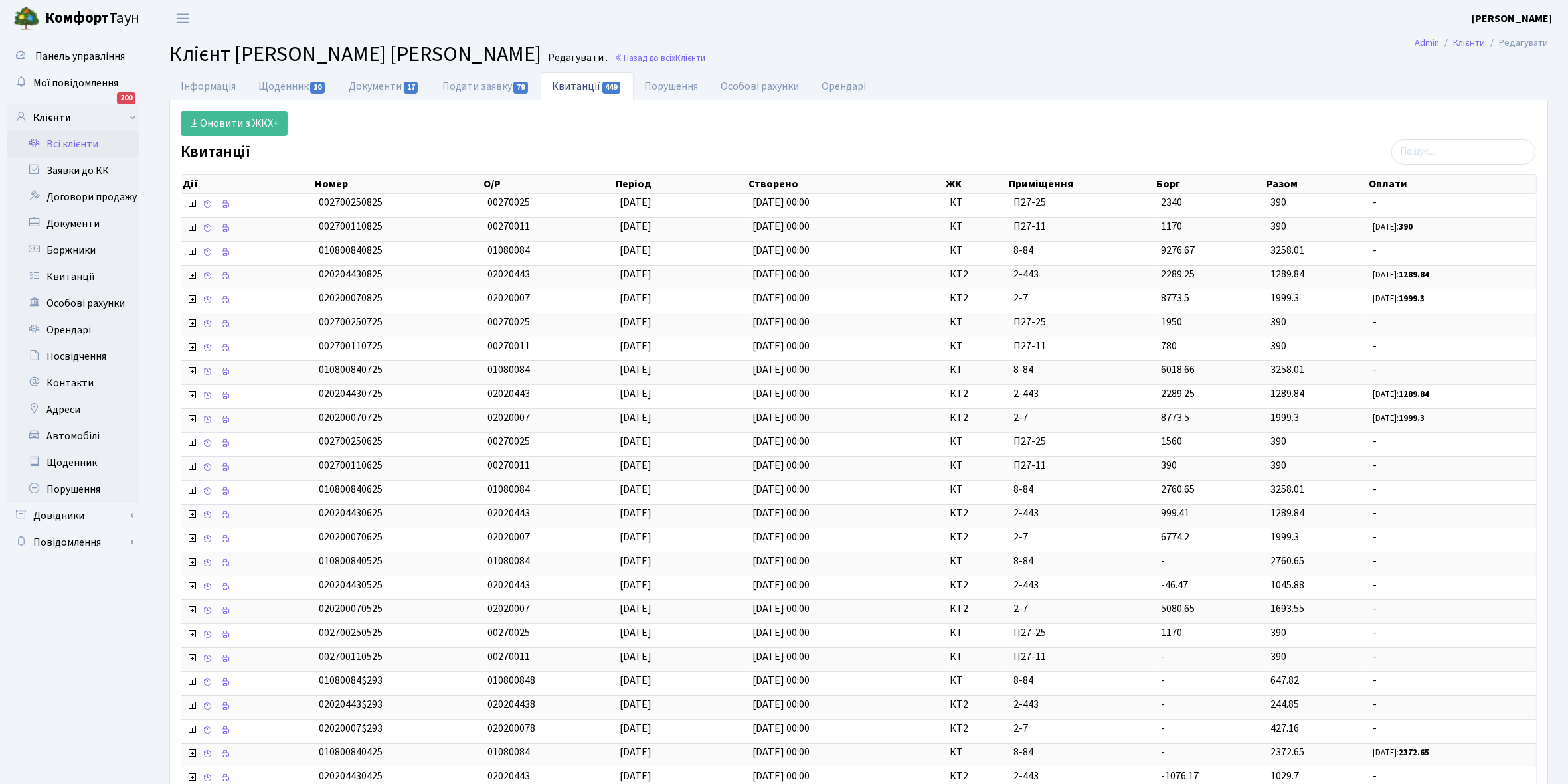
click at [83, 145] on link "Всі клієнти" at bounding box center [73, 144] width 133 height 27
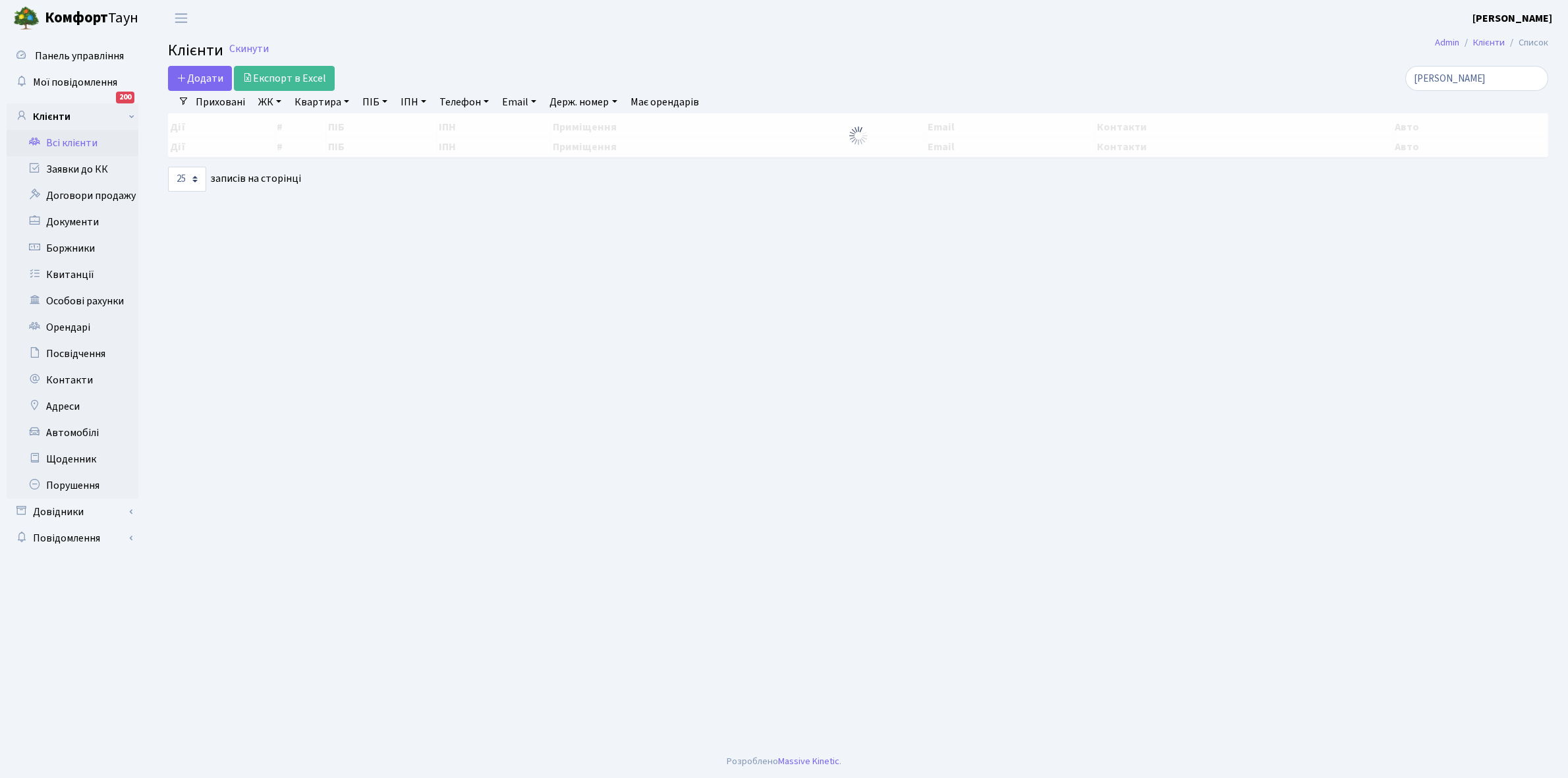
select select "25"
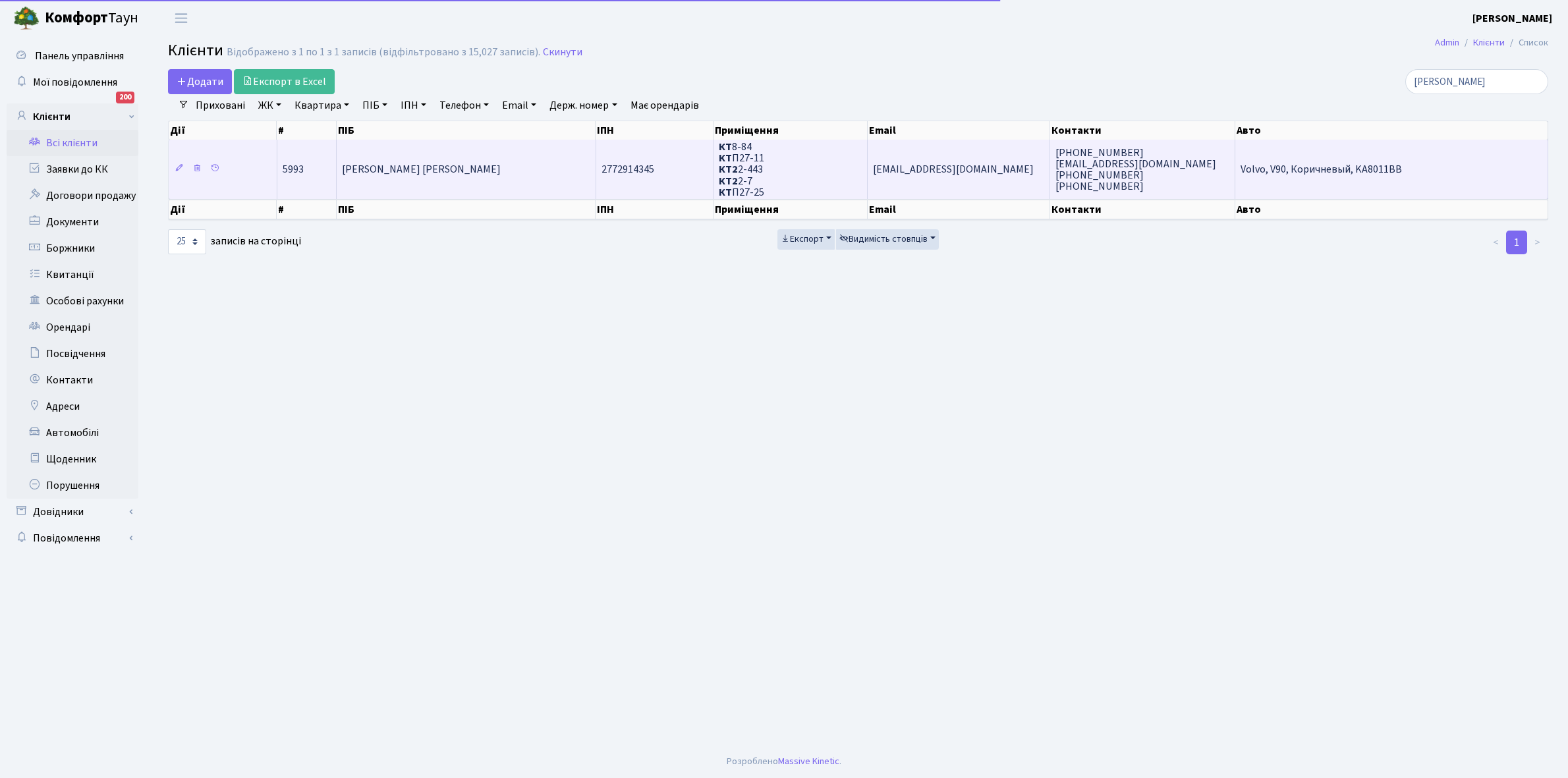
click at [517, 173] on td "[PERSON_NAME] [PERSON_NAME]" at bounding box center [466, 169] width 259 height 59
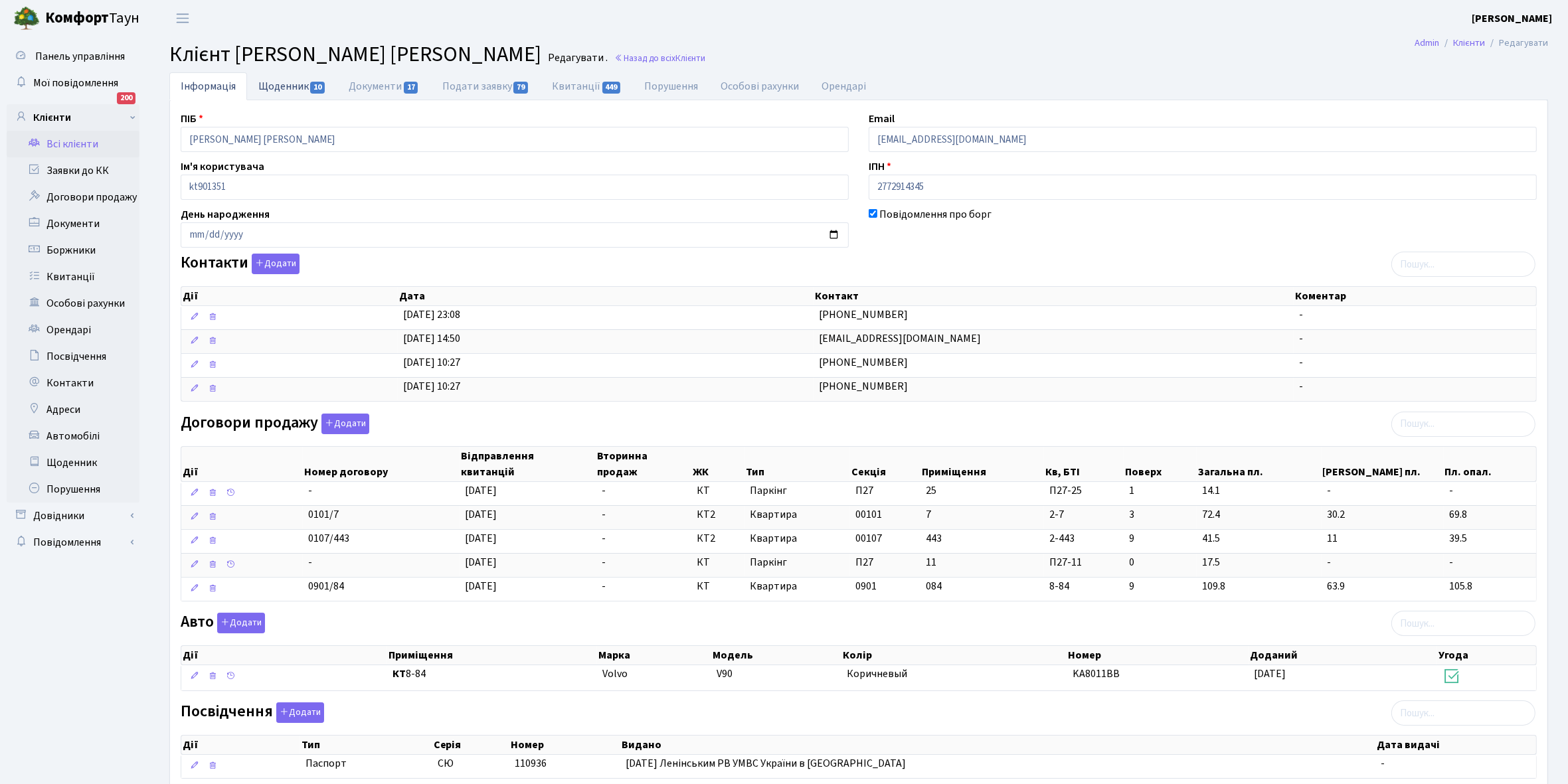
click at [276, 84] on link "Щоденник 10" at bounding box center [292, 85] width 90 height 27
select select "25"
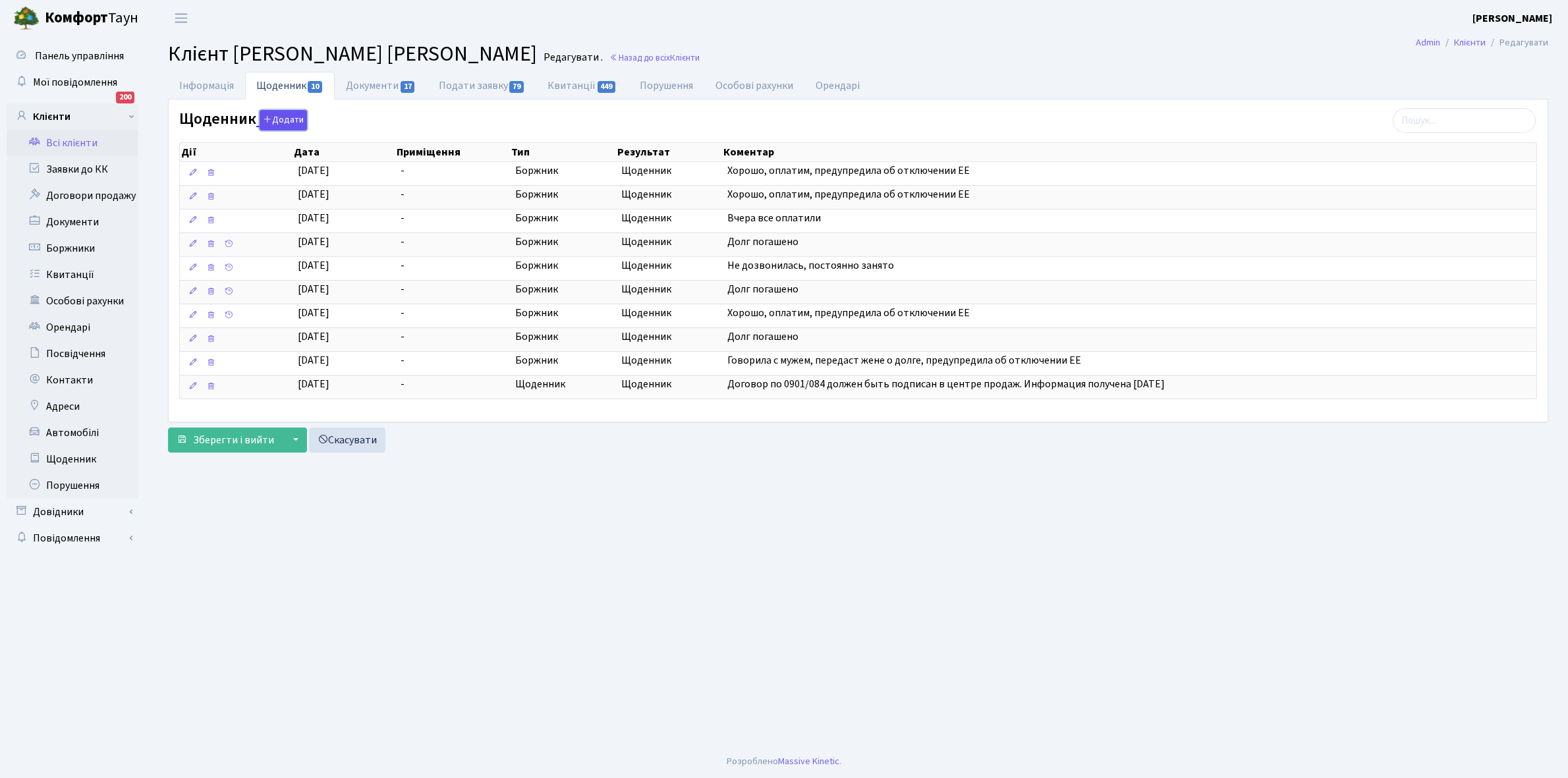
click at [288, 120] on button "Додати" at bounding box center [283, 120] width 47 height 21
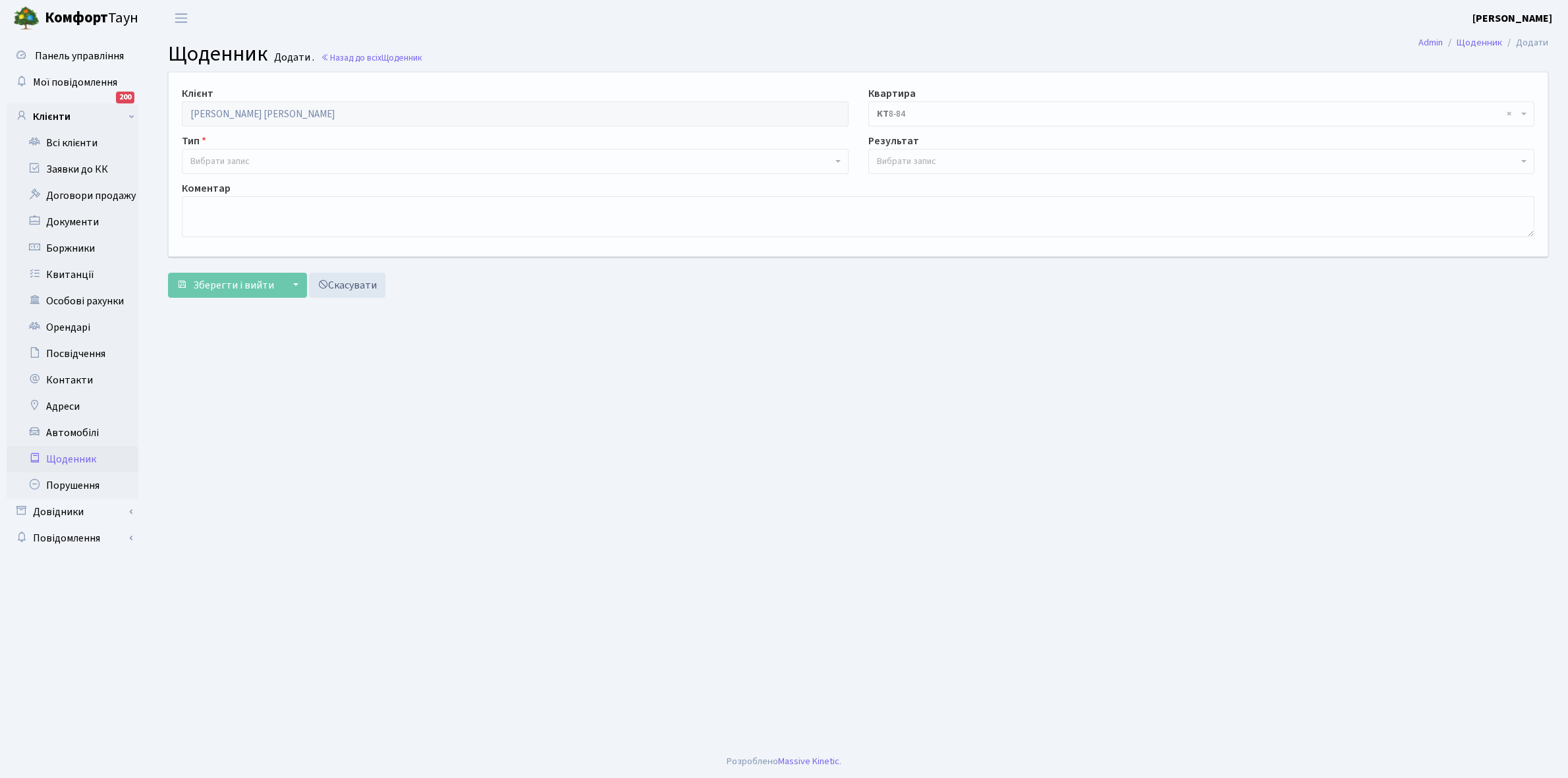
click at [940, 106] on span "× КТ 8-84" at bounding box center [1201, 114] width 667 height 25
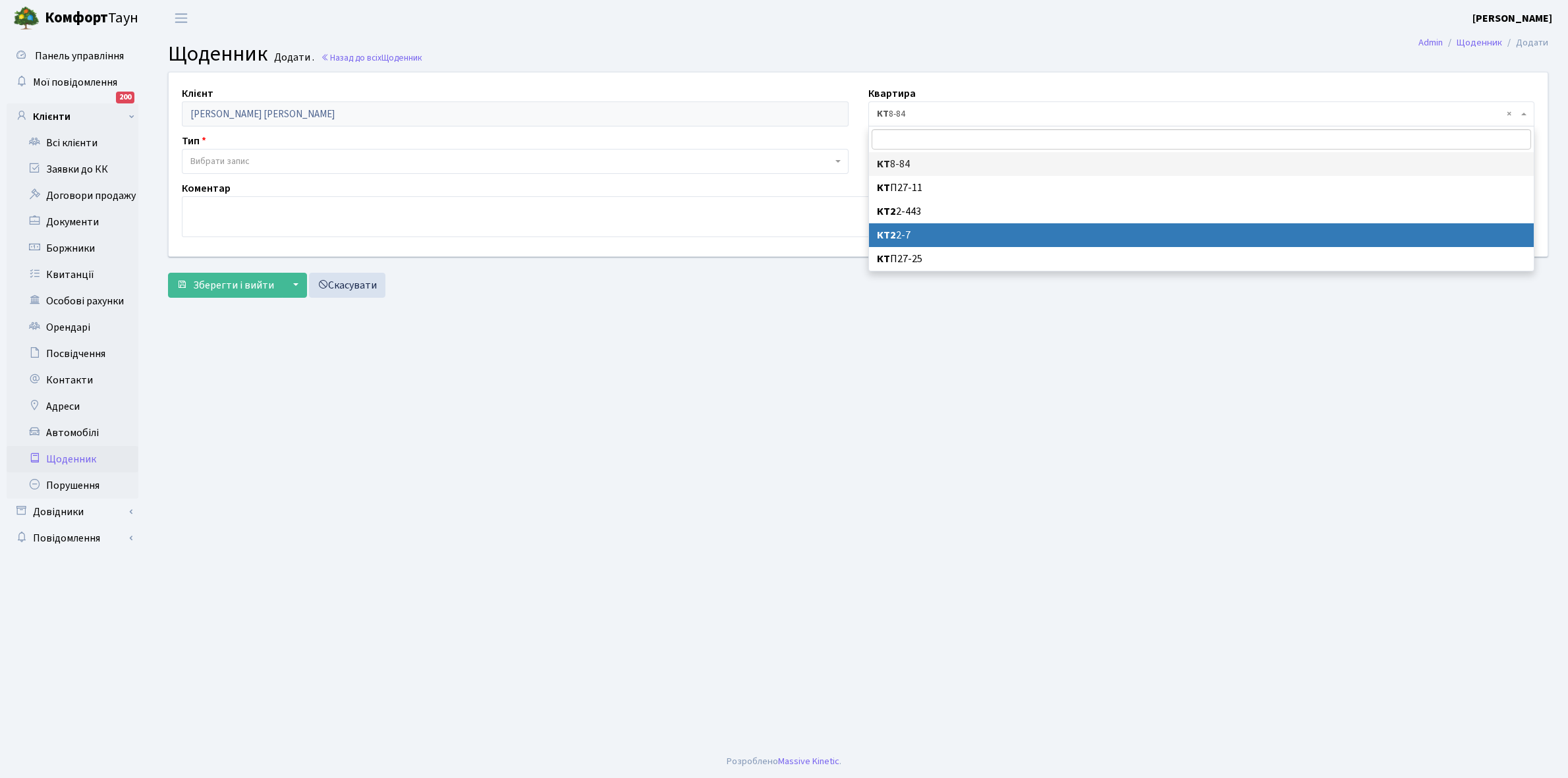
select select "17767"
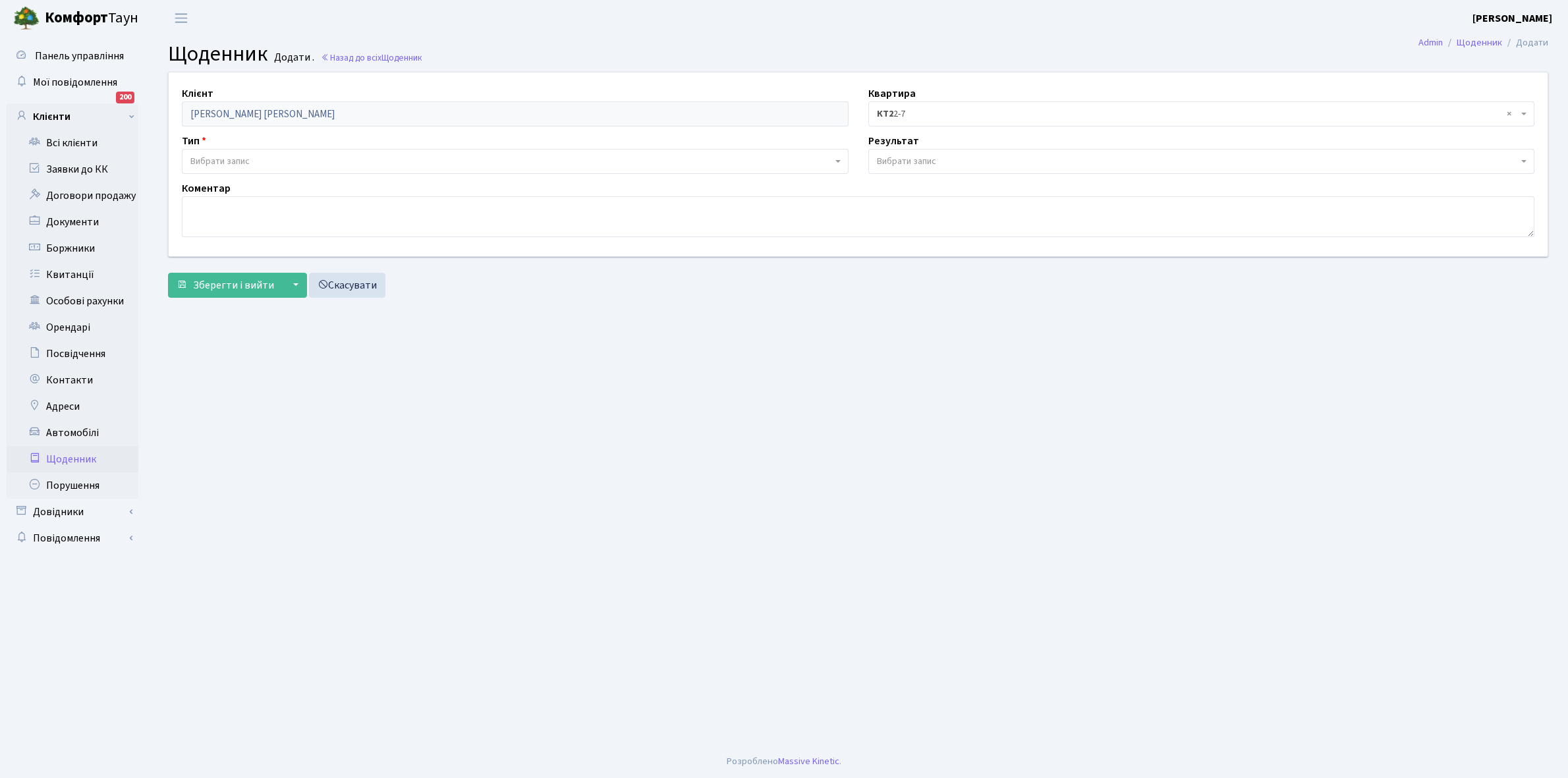
click at [904, 157] on span "Вибрати запис" at bounding box center [906, 161] width 59 height 13
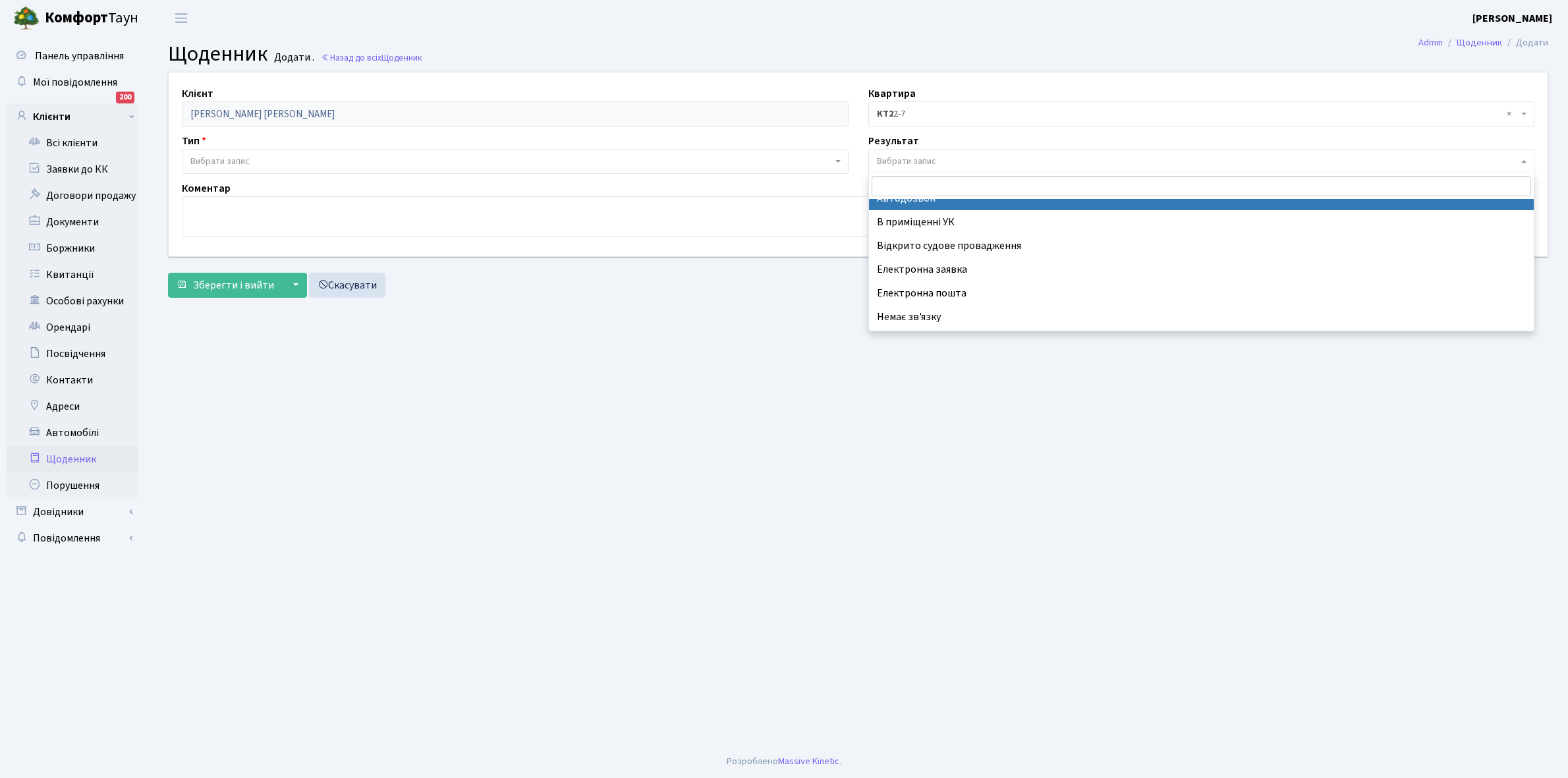
scroll to position [81, 0]
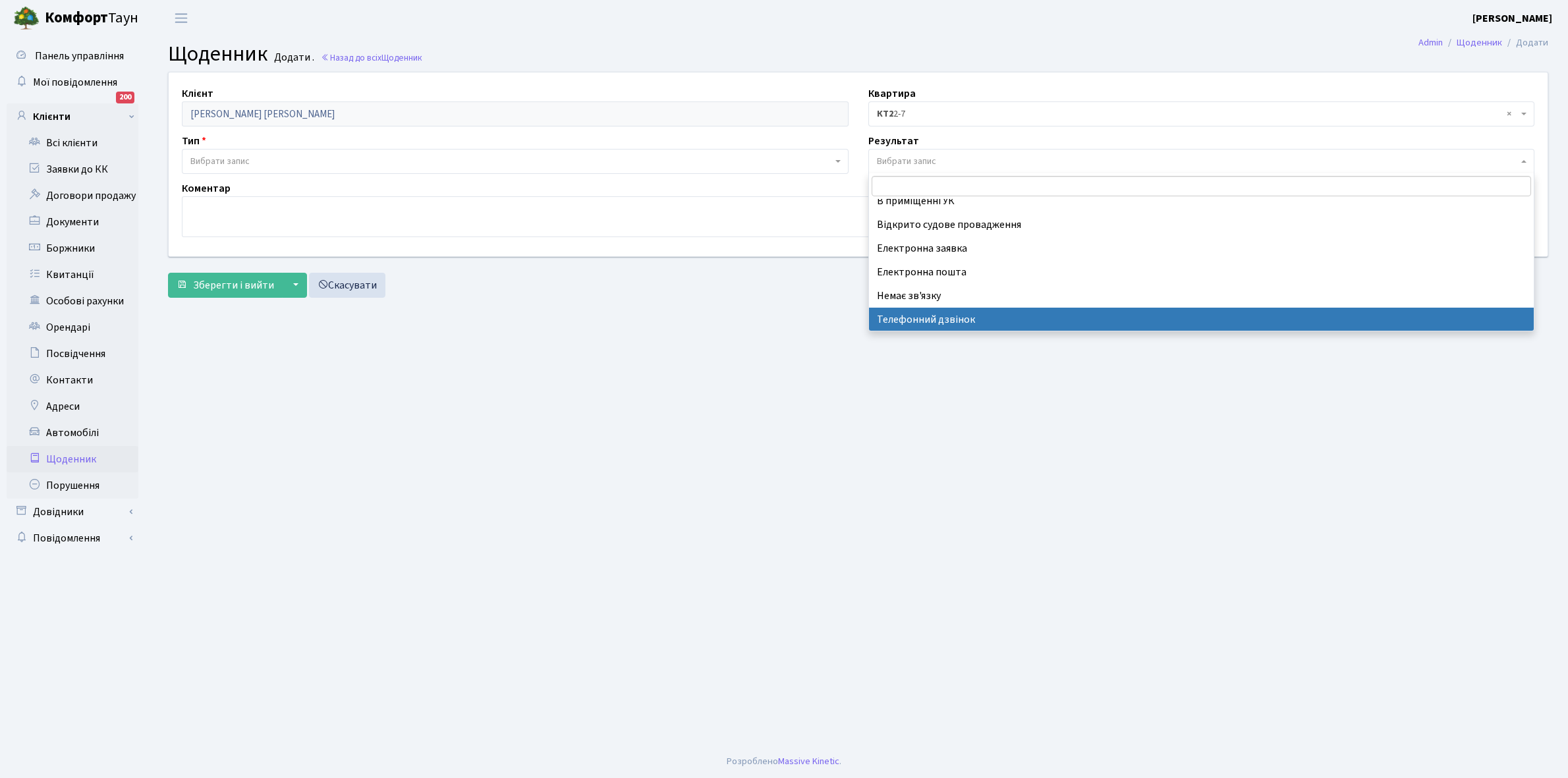
select select "196"
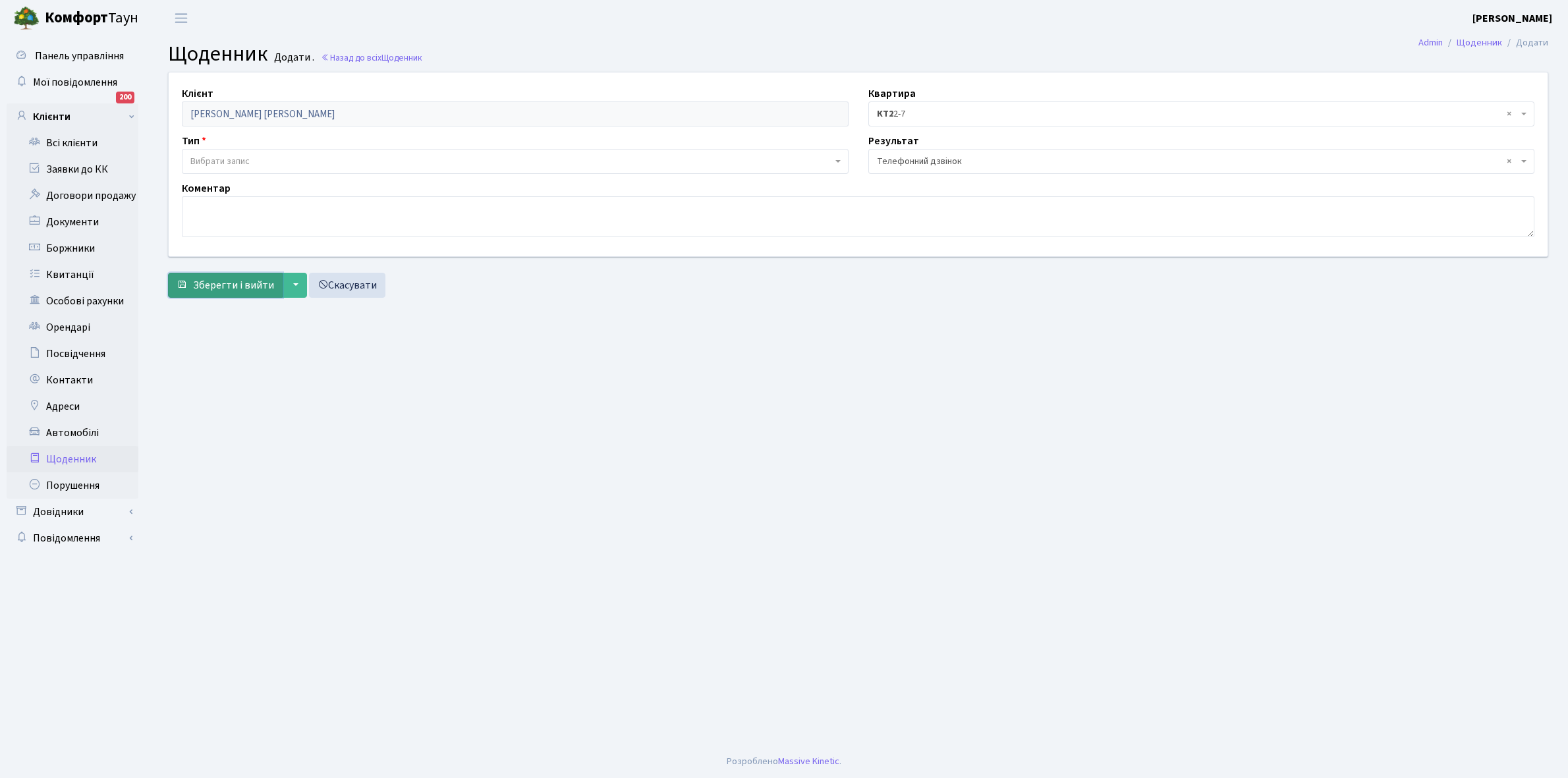
click at [219, 287] on span "Зберегти і вийти" at bounding box center [233, 285] width 81 height 15
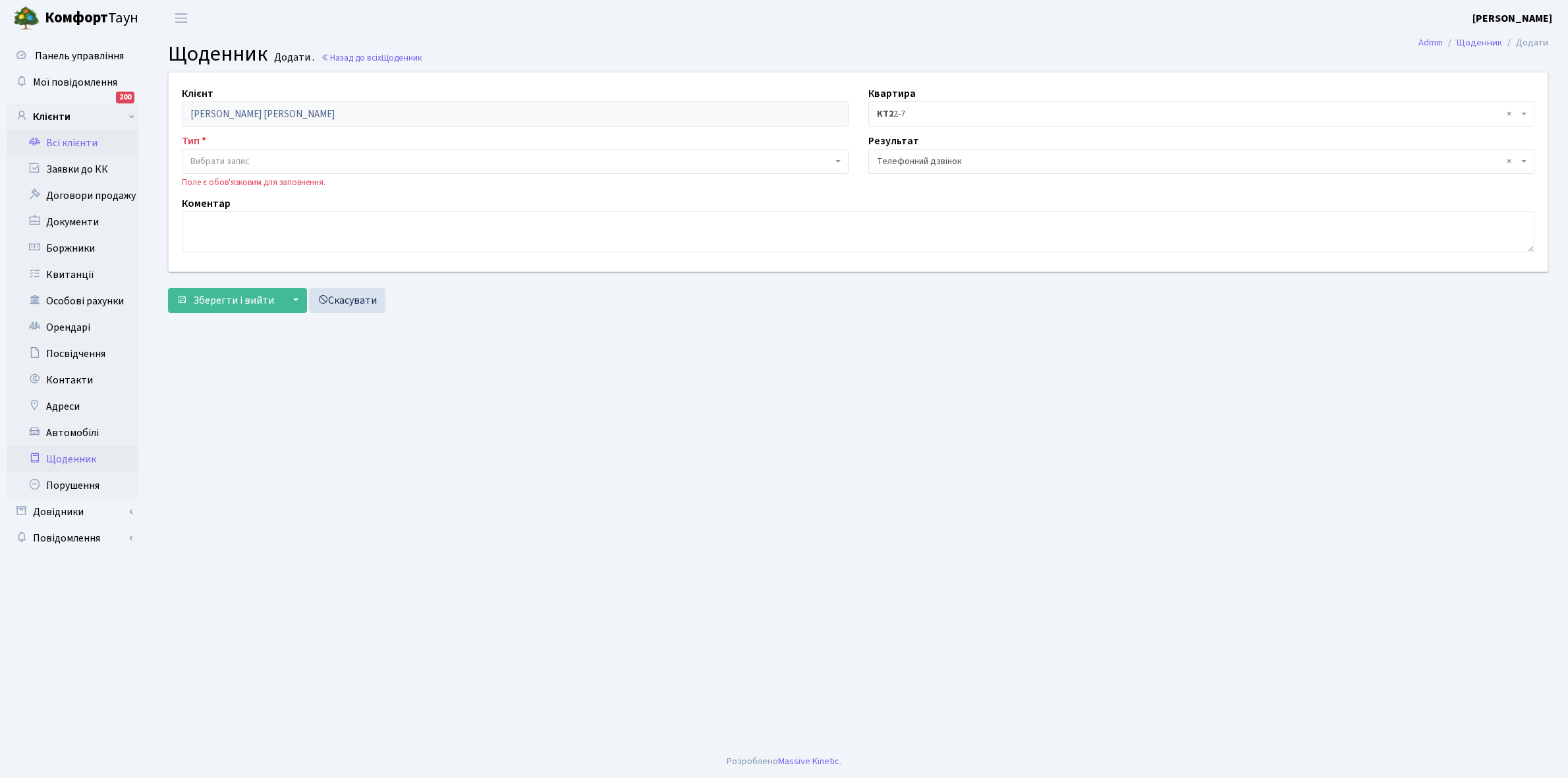
click at [72, 139] on link "Всі клієнти" at bounding box center [72, 143] width 132 height 27
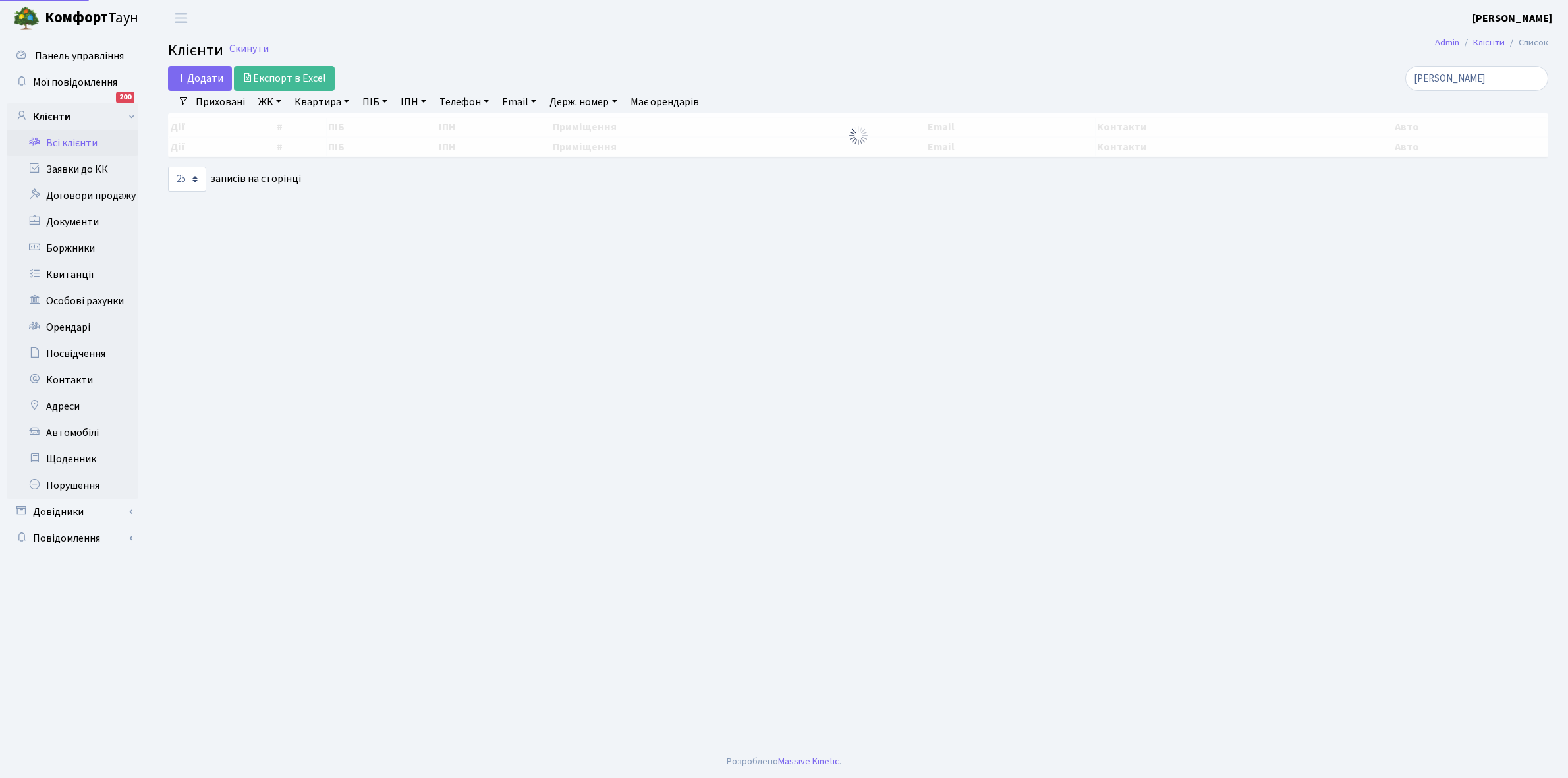
select select "25"
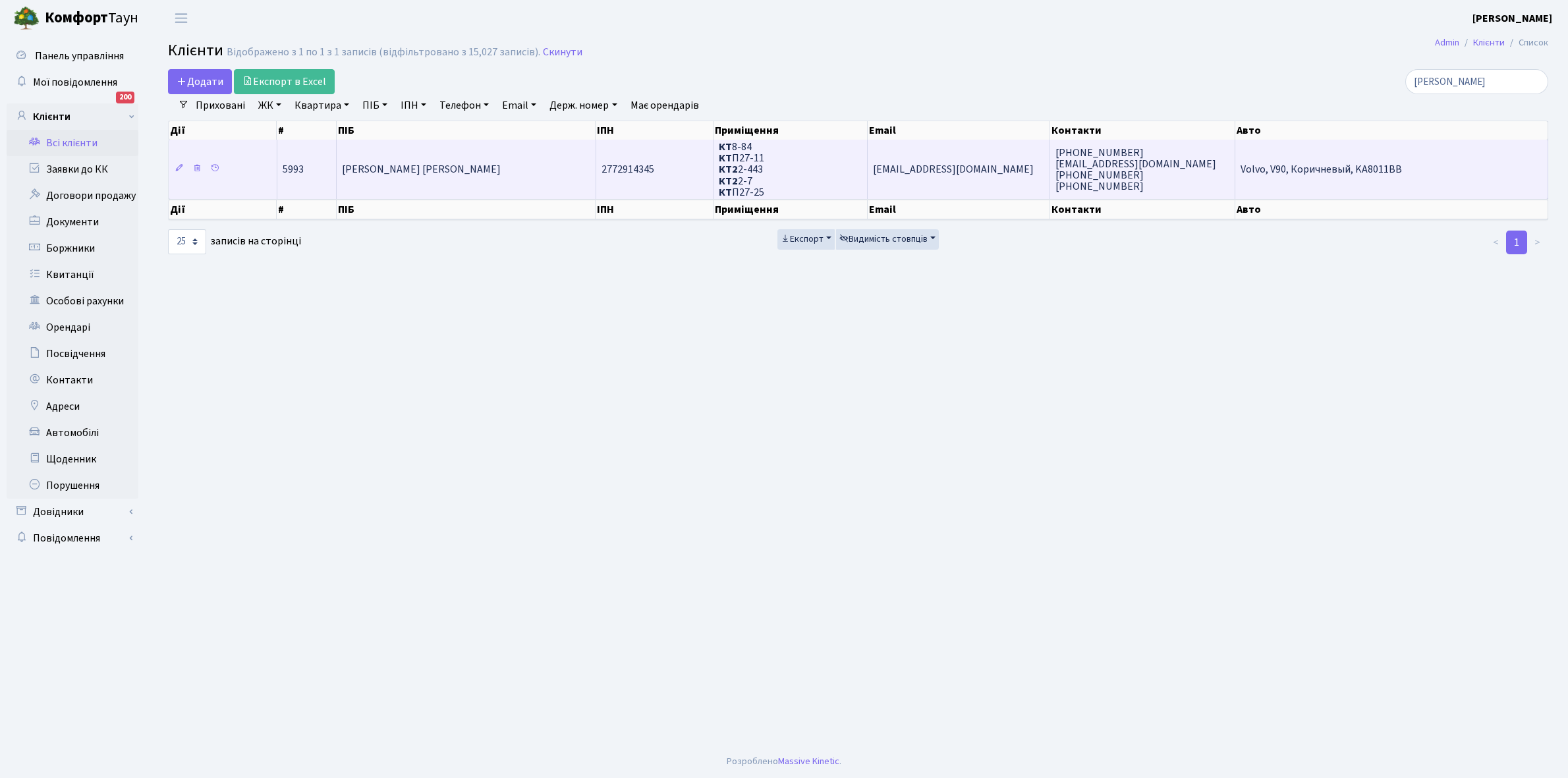
click at [462, 194] on td "[PERSON_NAME] [PERSON_NAME]" at bounding box center [466, 169] width 259 height 59
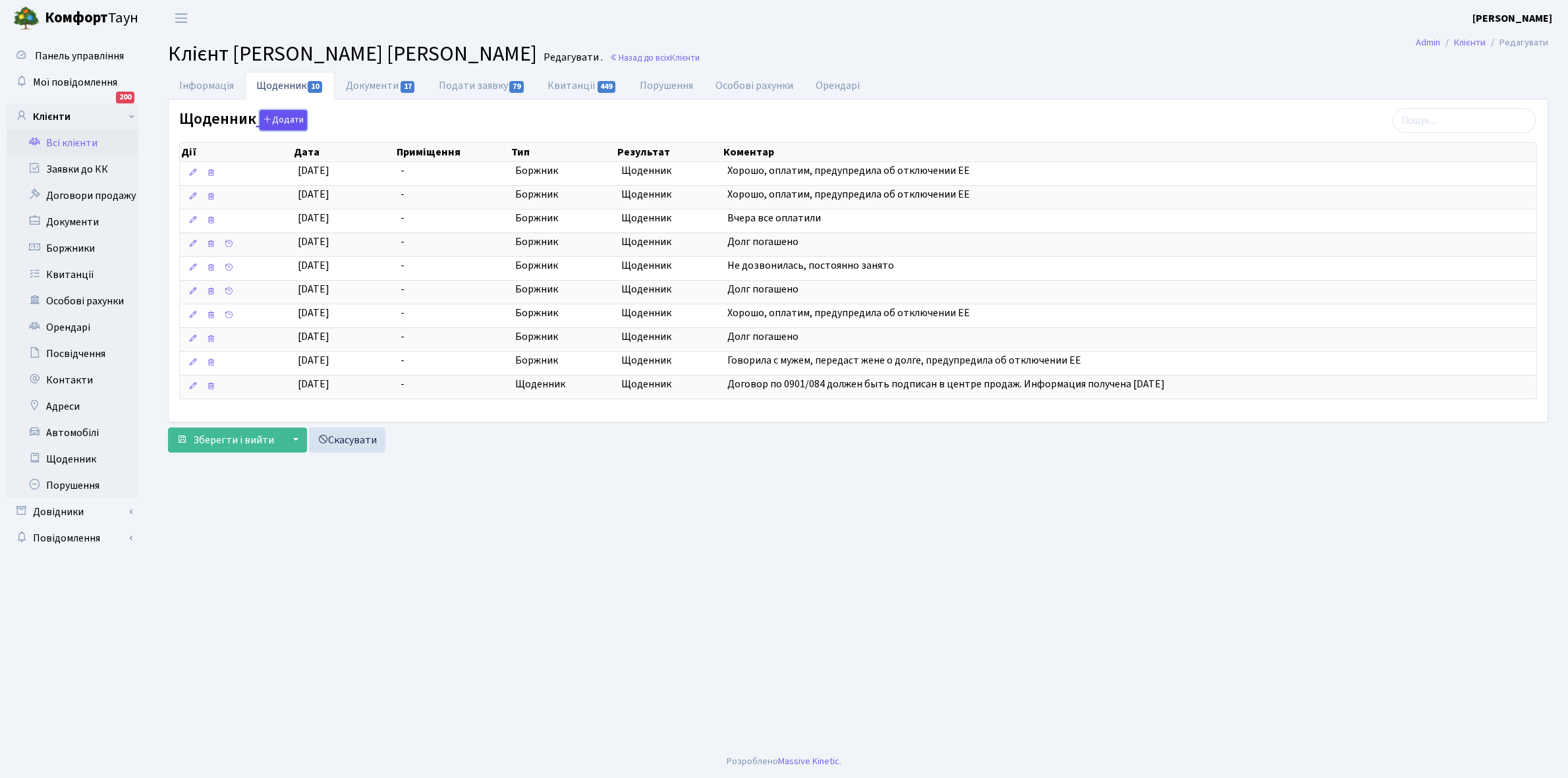
click at [279, 122] on button "Додати" at bounding box center [283, 120] width 47 height 21
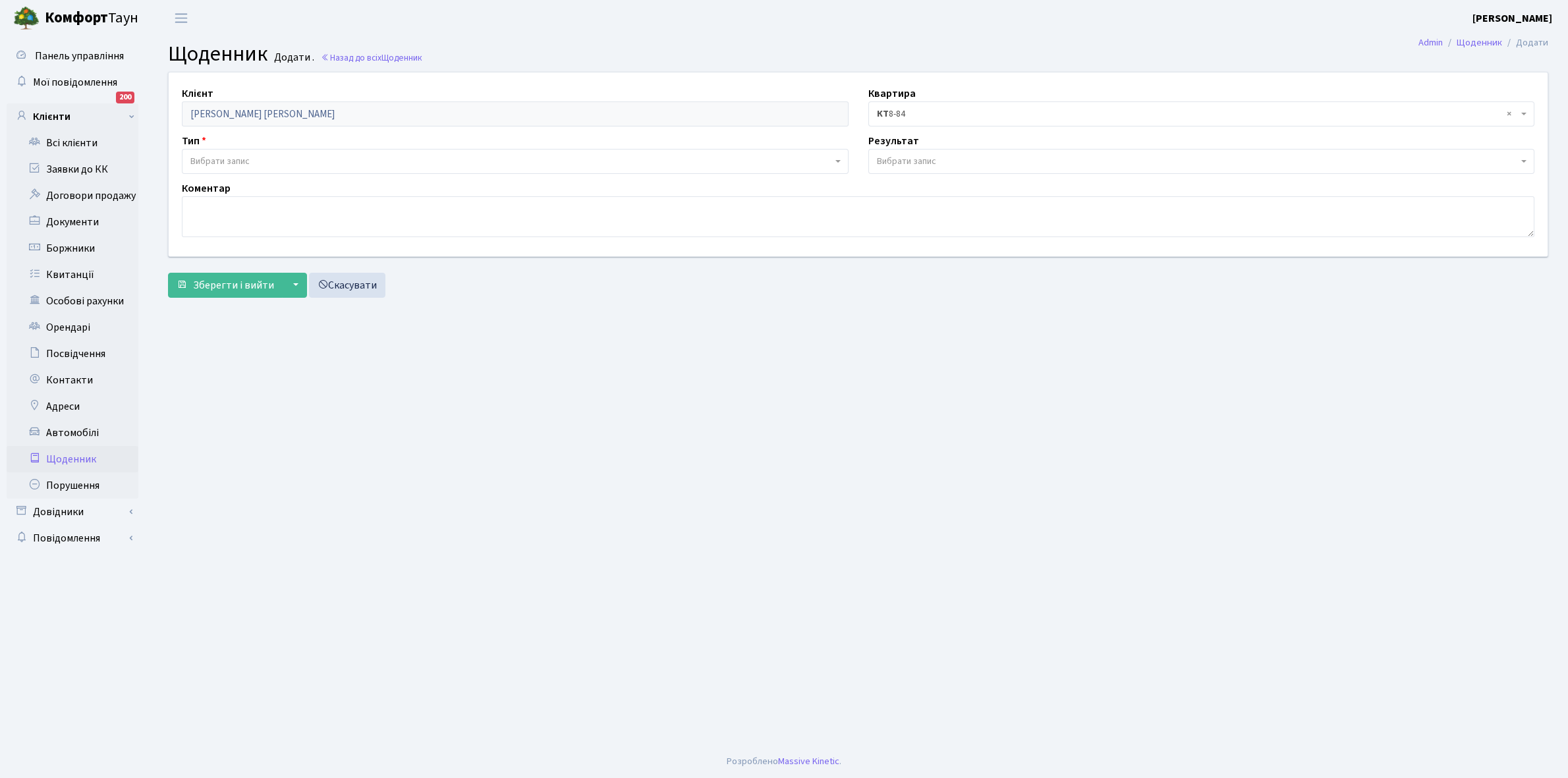
click at [923, 112] on span "× КТ 8-84" at bounding box center [1198, 114] width 642 height 13
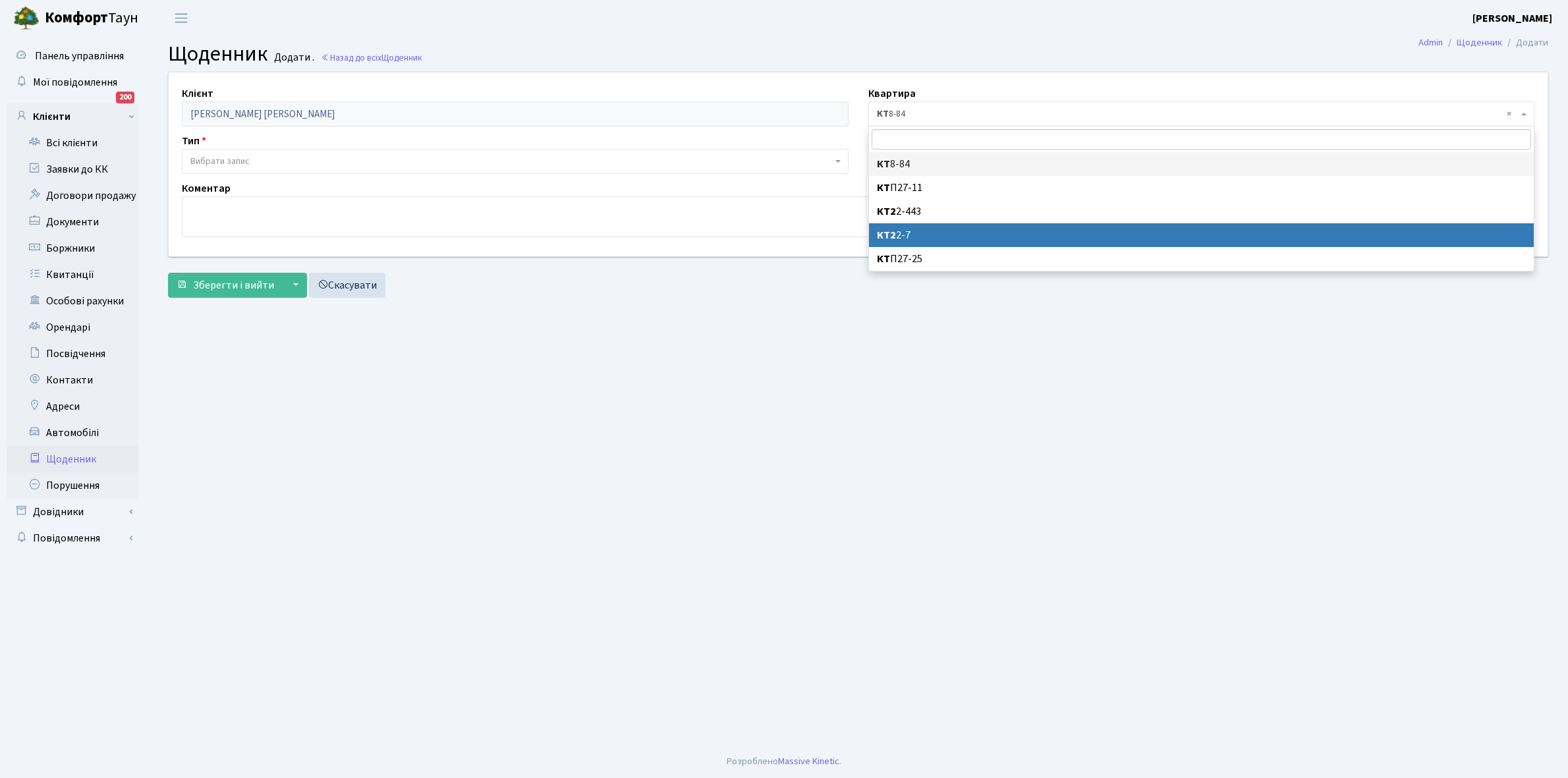
select select "17767"
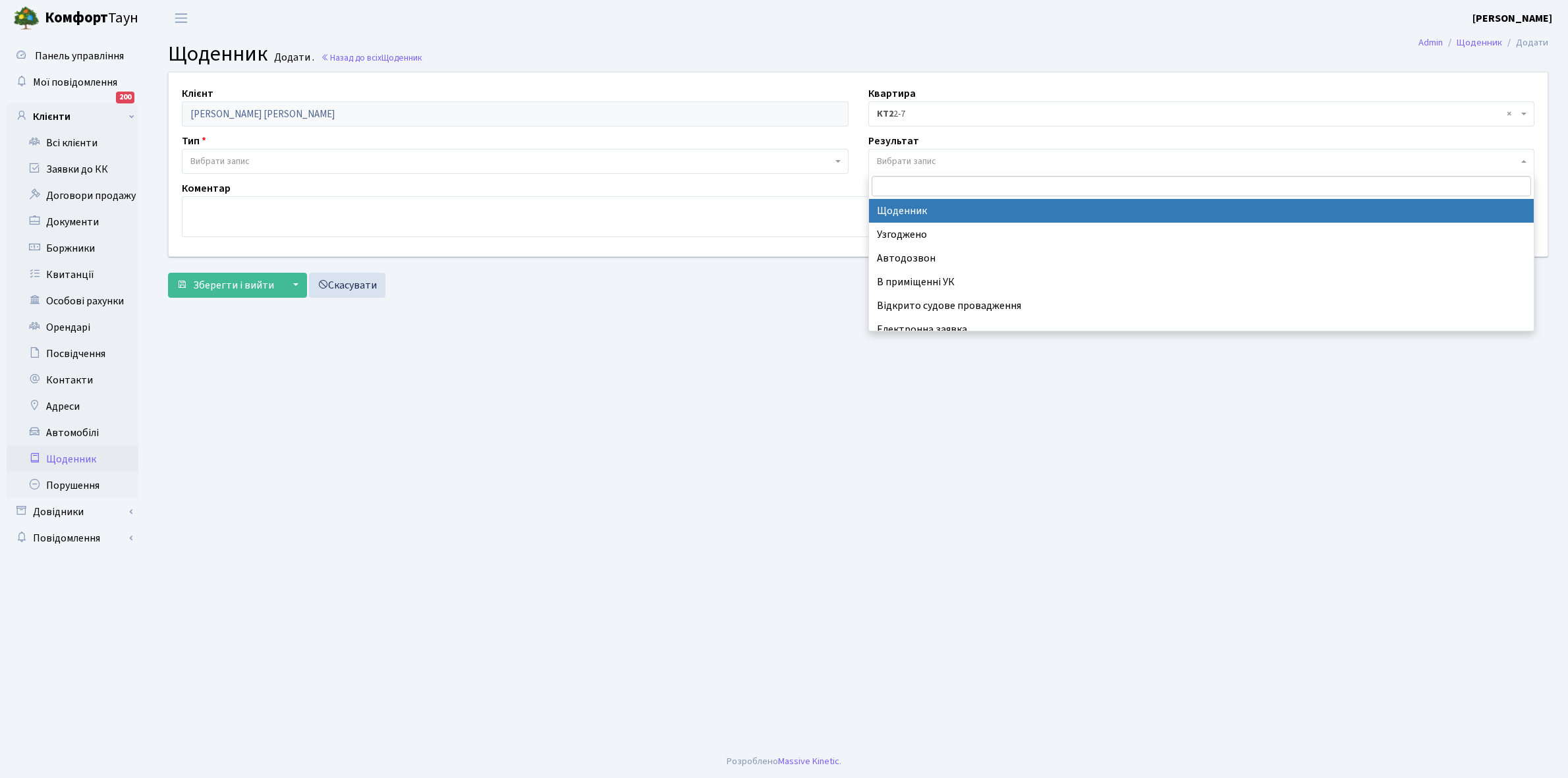
click at [896, 162] on span "Вибрати запис" at bounding box center [906, 161] width 59 height 13
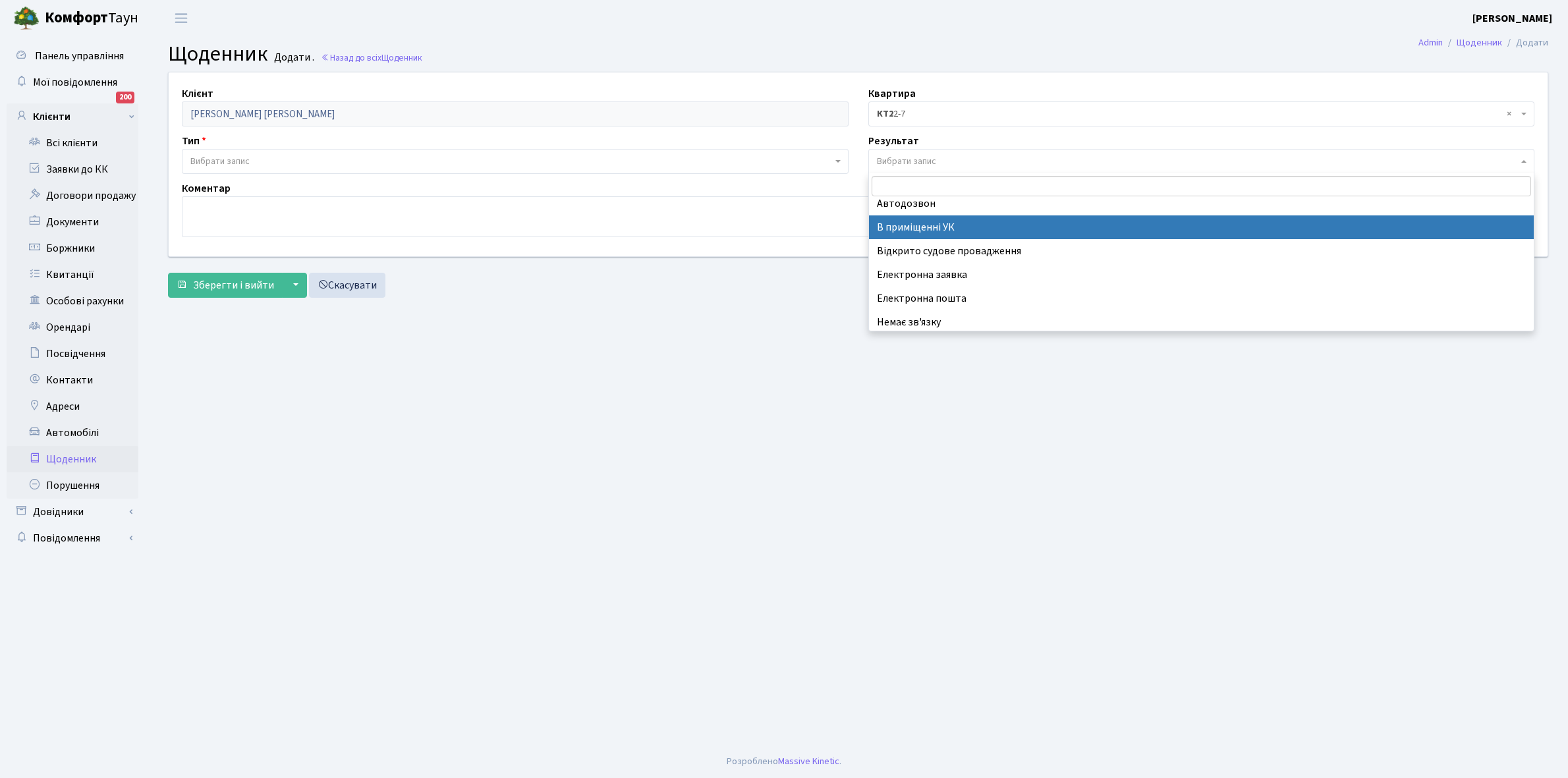
scroll to position [81, 0]
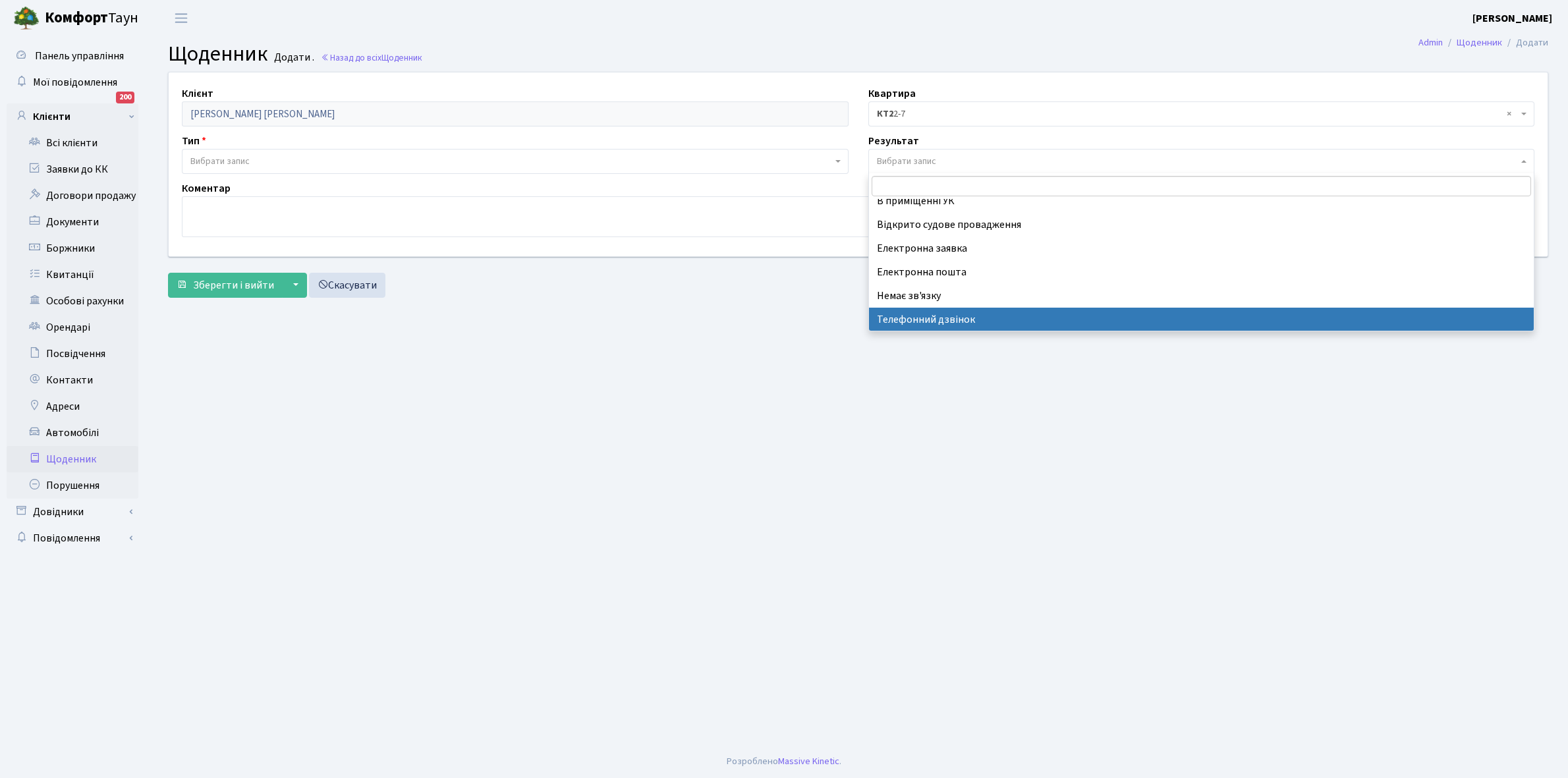
select select "196"
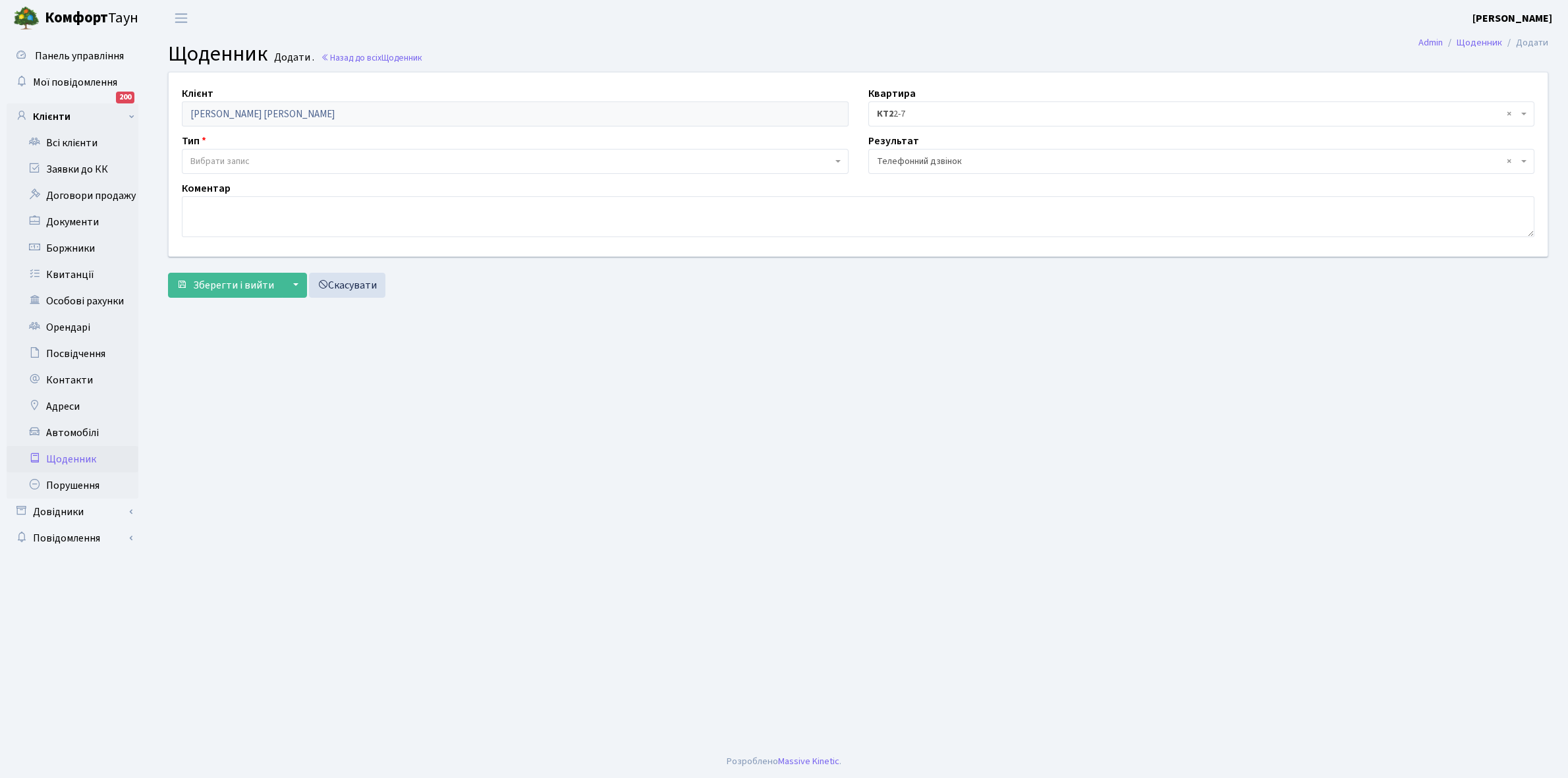
click at [228, 159] on span "Вибрати запис" at bounding box center [219, 161] width 59 height 13
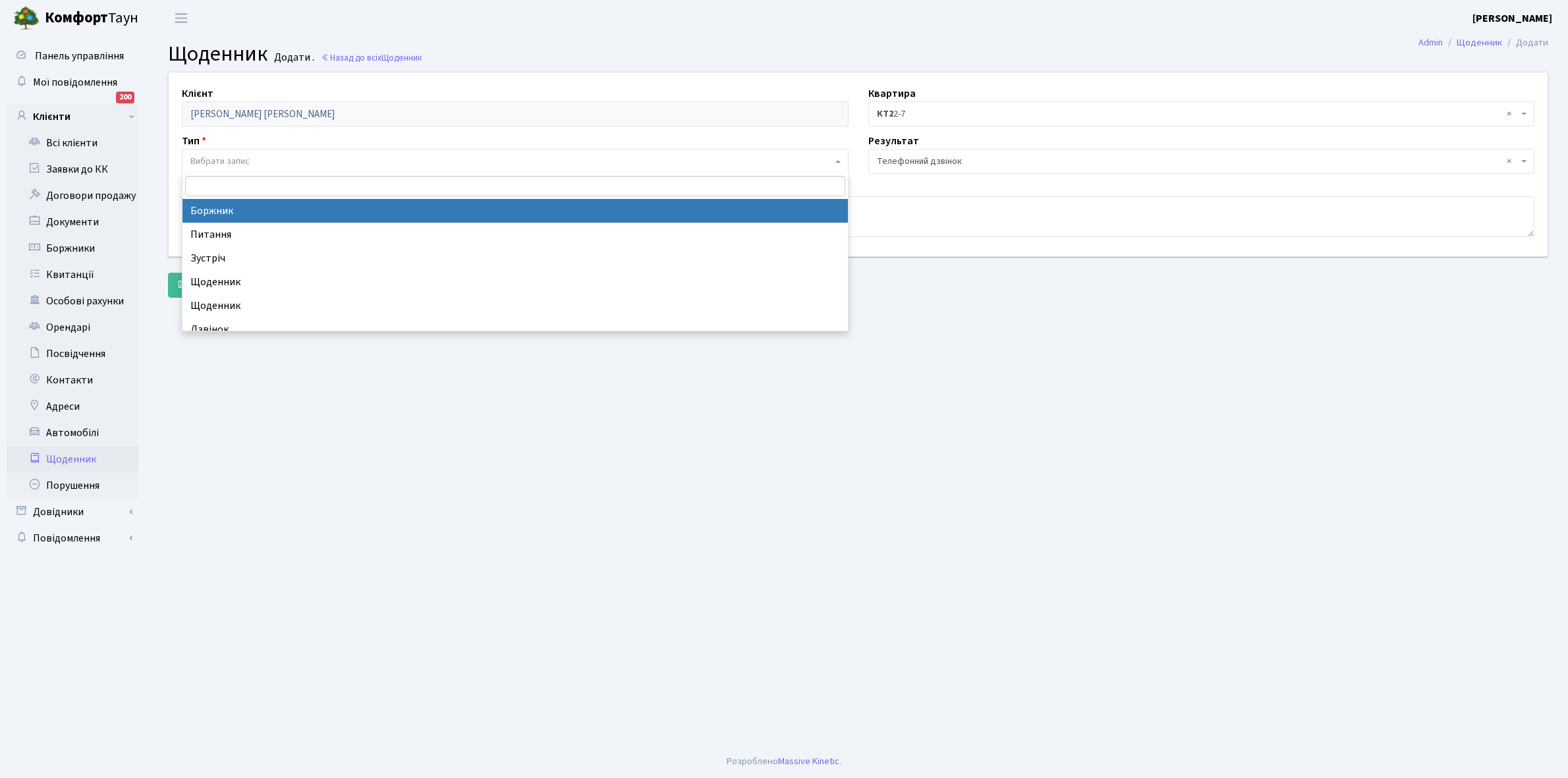
select select "189"
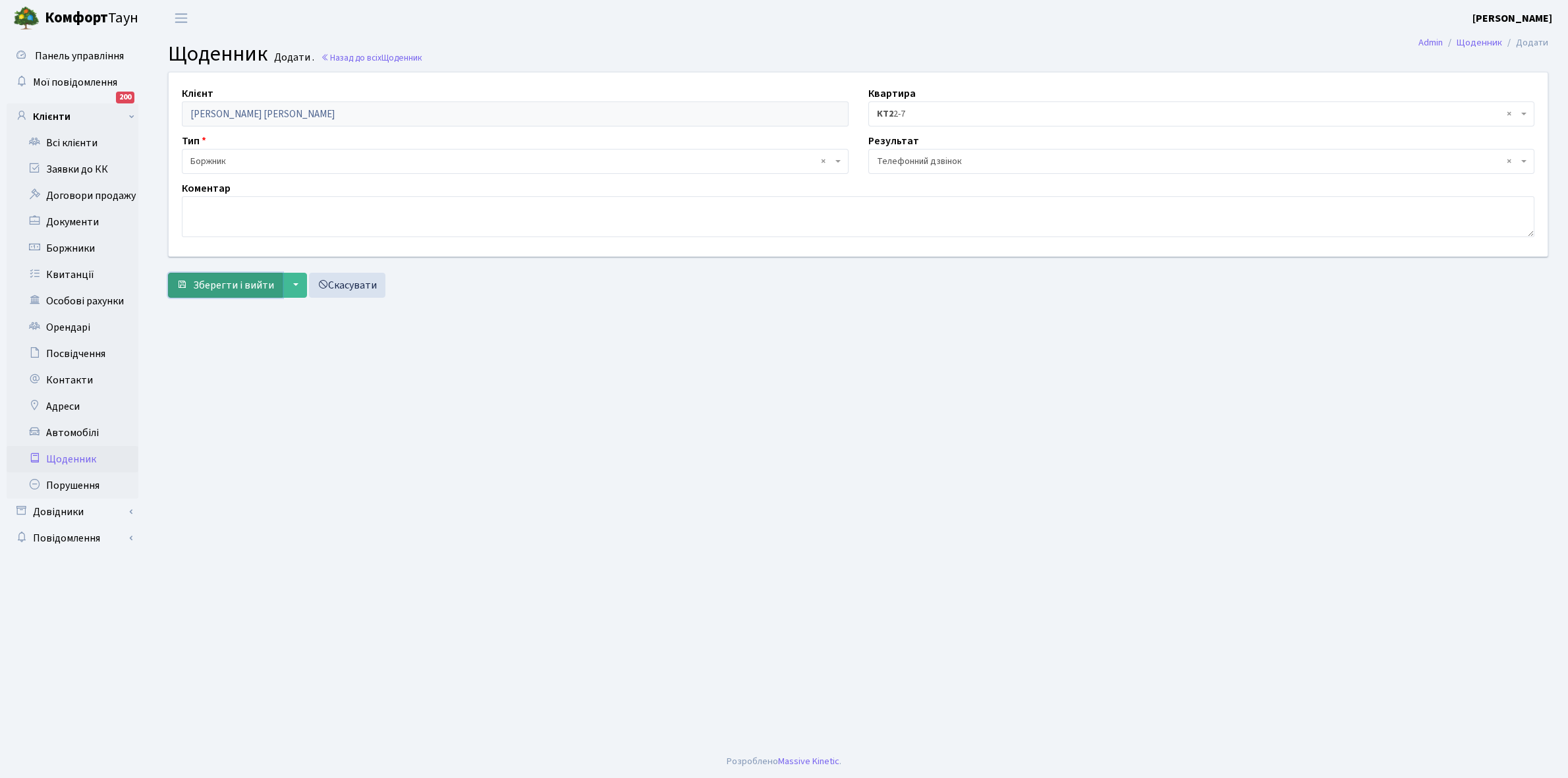
click at [223, 281] on span "Зберегти і вийти" at bounding box center [233, 285] width 81 height 15
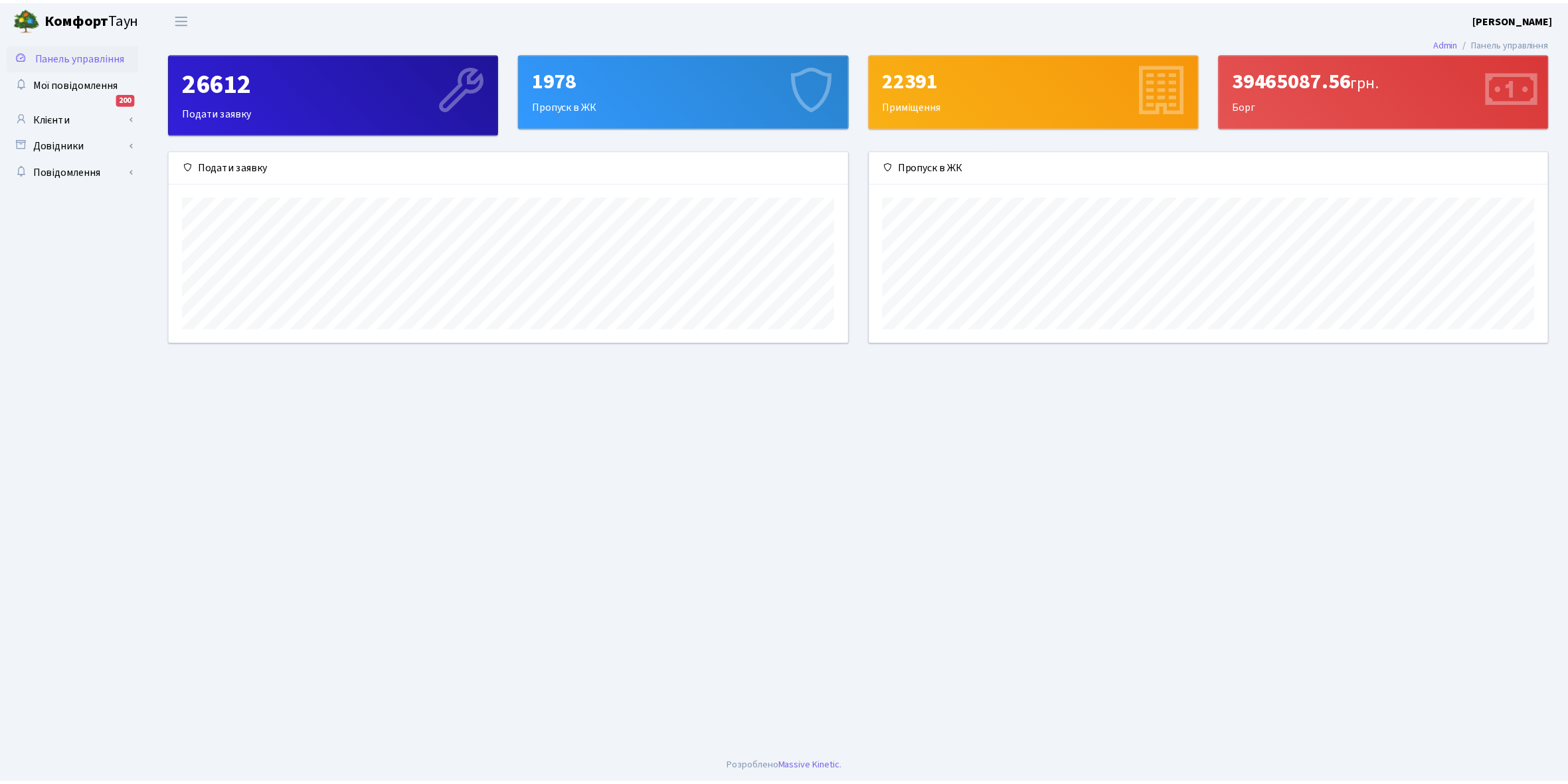
scroll to position [193, 684]
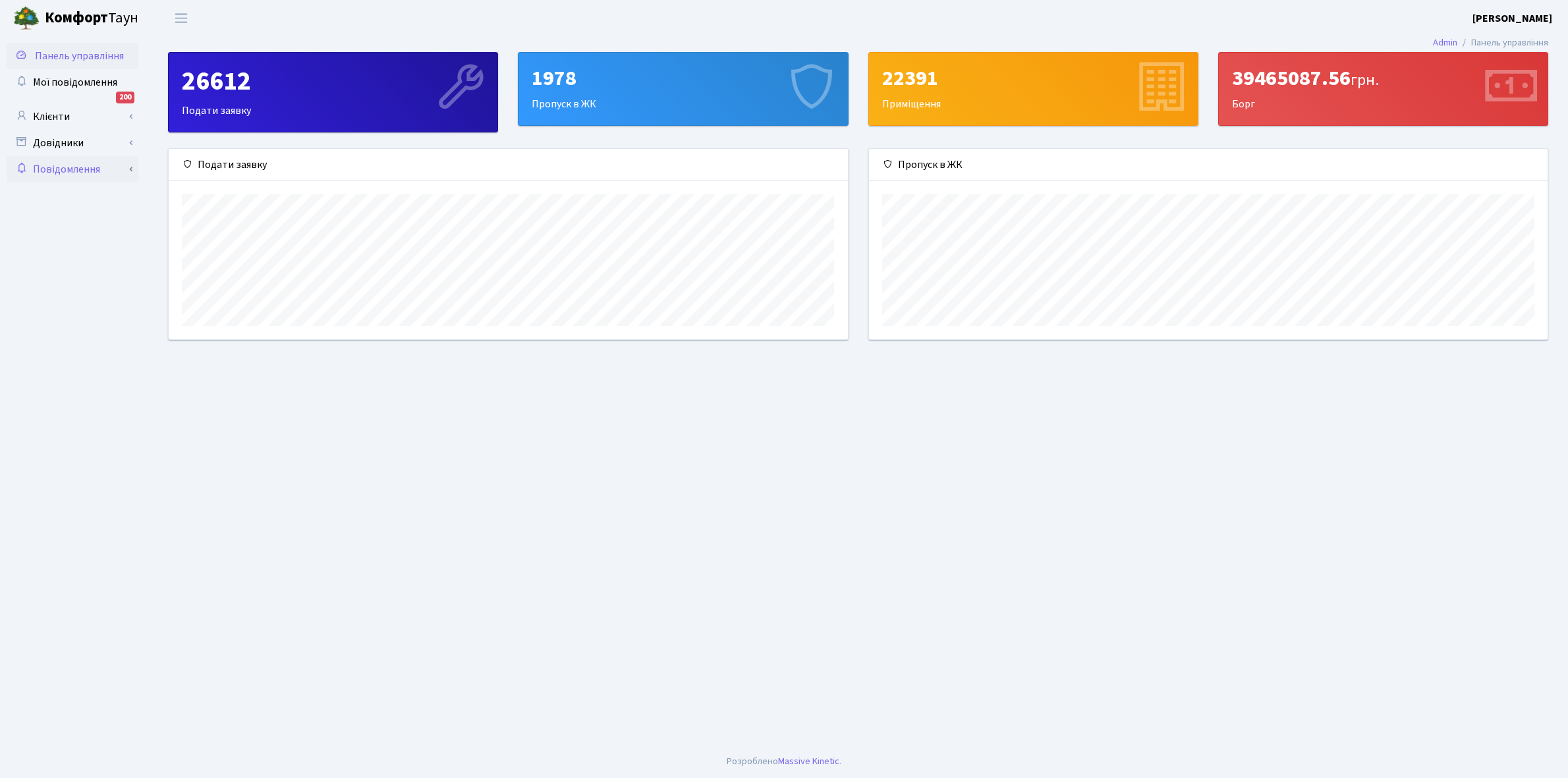
click at [74, 164] on link "Повідомлення" at bounding box center [72, 169] width 132 height 27
click at [83, 145] on link "Довідники" at bounding box center [72, 143] width 132 height 27
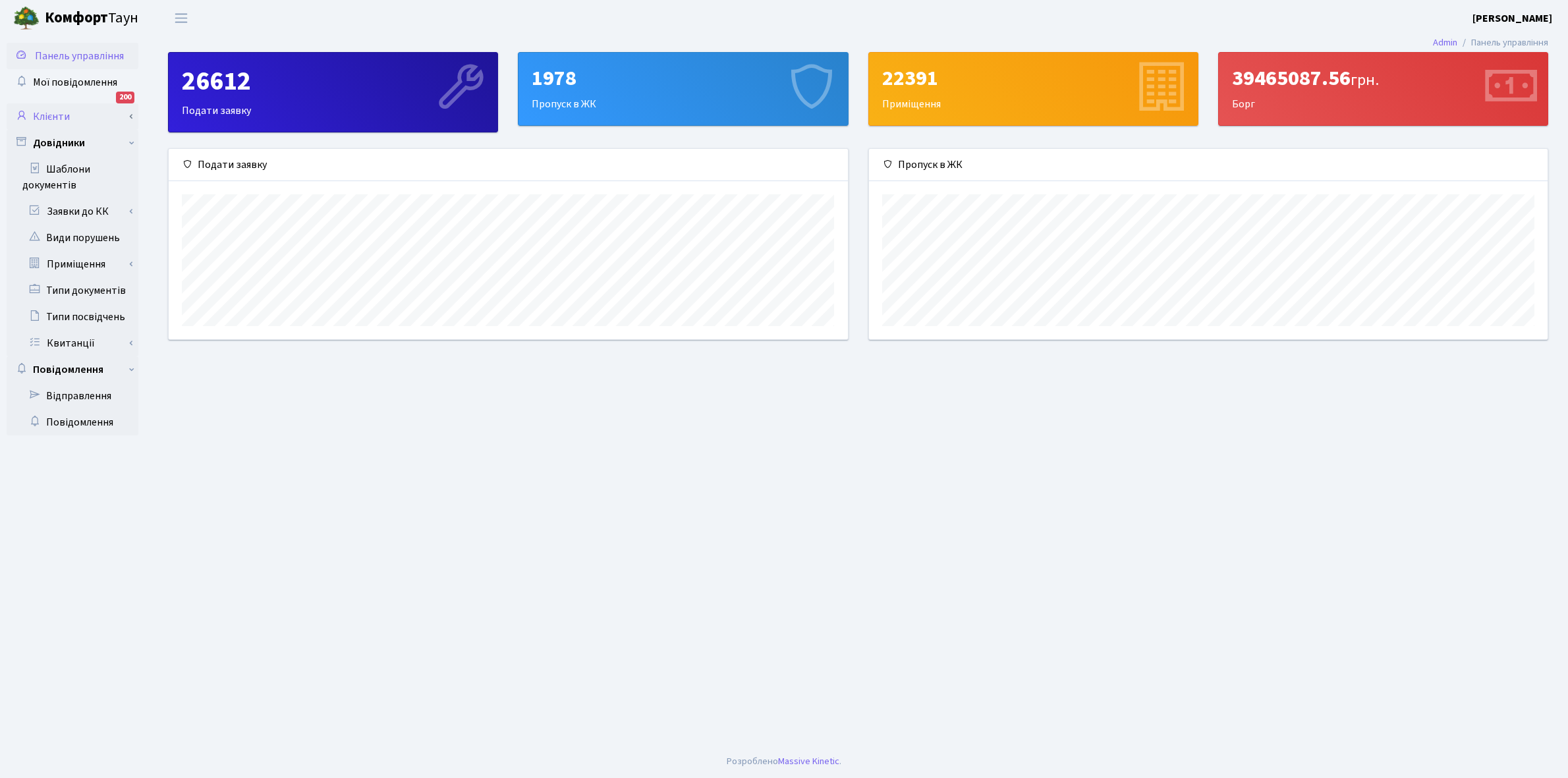
click at [100, 114] on link "Клієнти" at bounding box center [72, 116] width 132 height 27
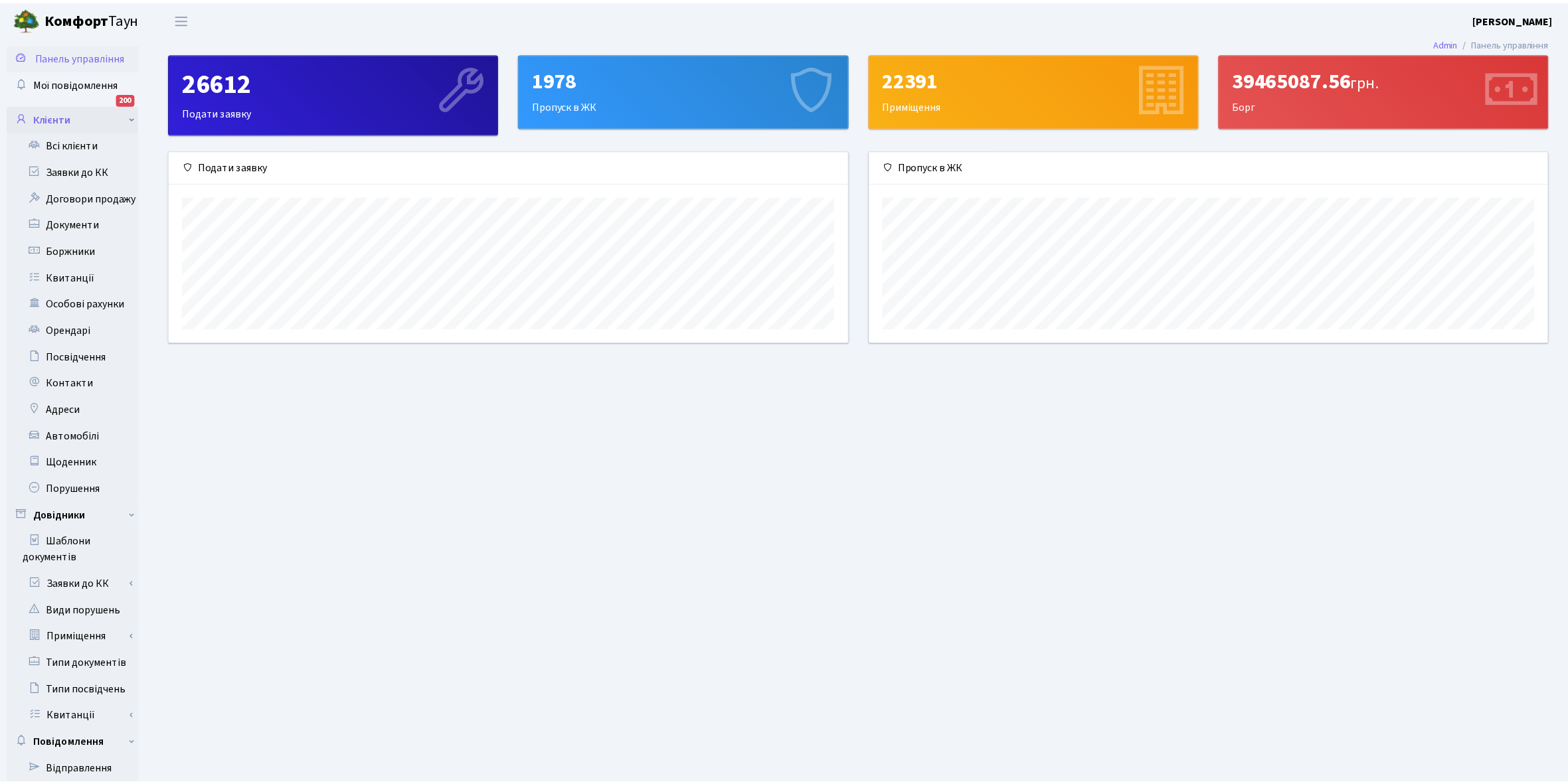
scroll to position [663871, 663385]
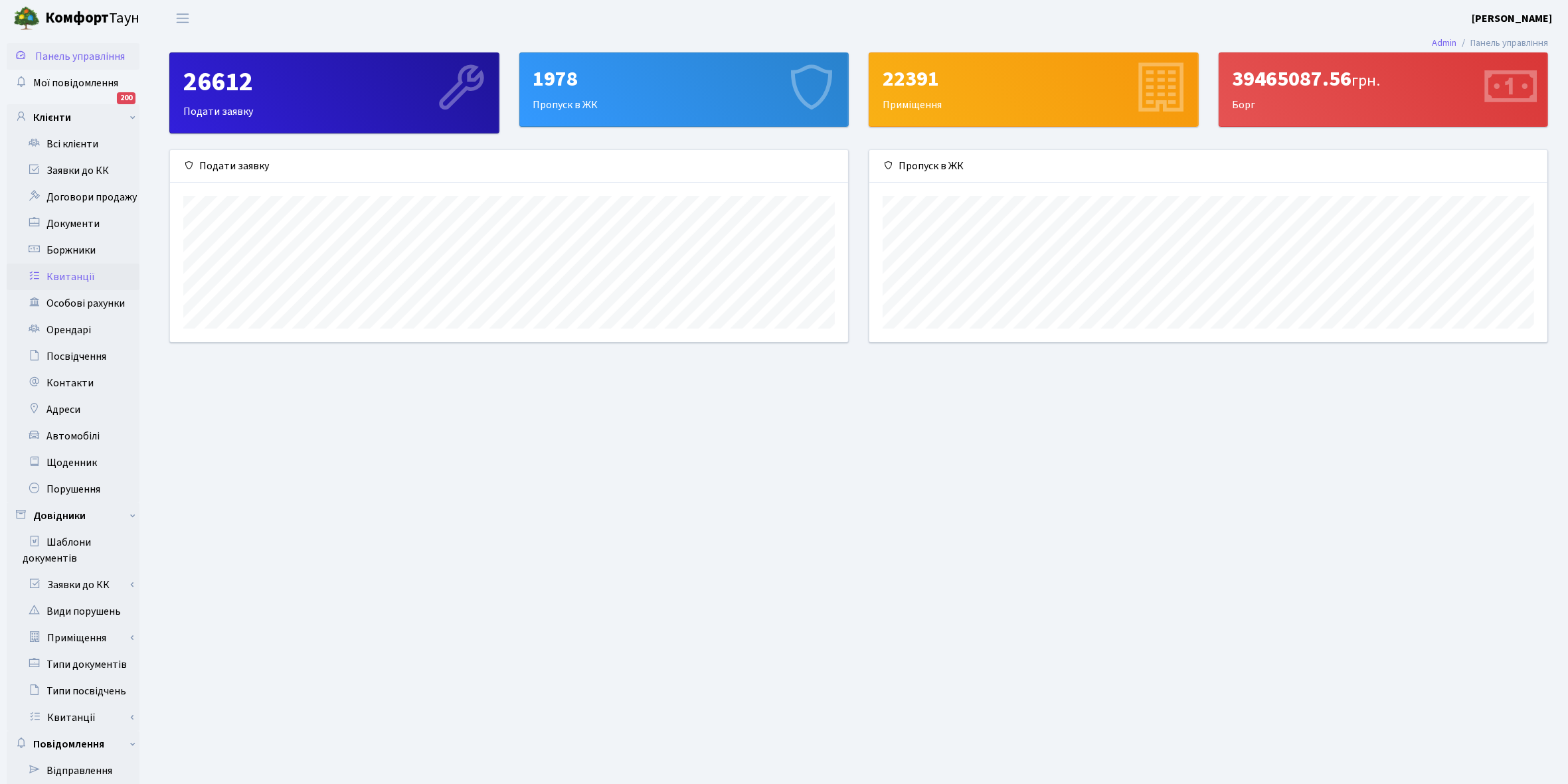
click at [103, 271] on link "Квитанції" at bounding box center [73, 277] width 133 height 27
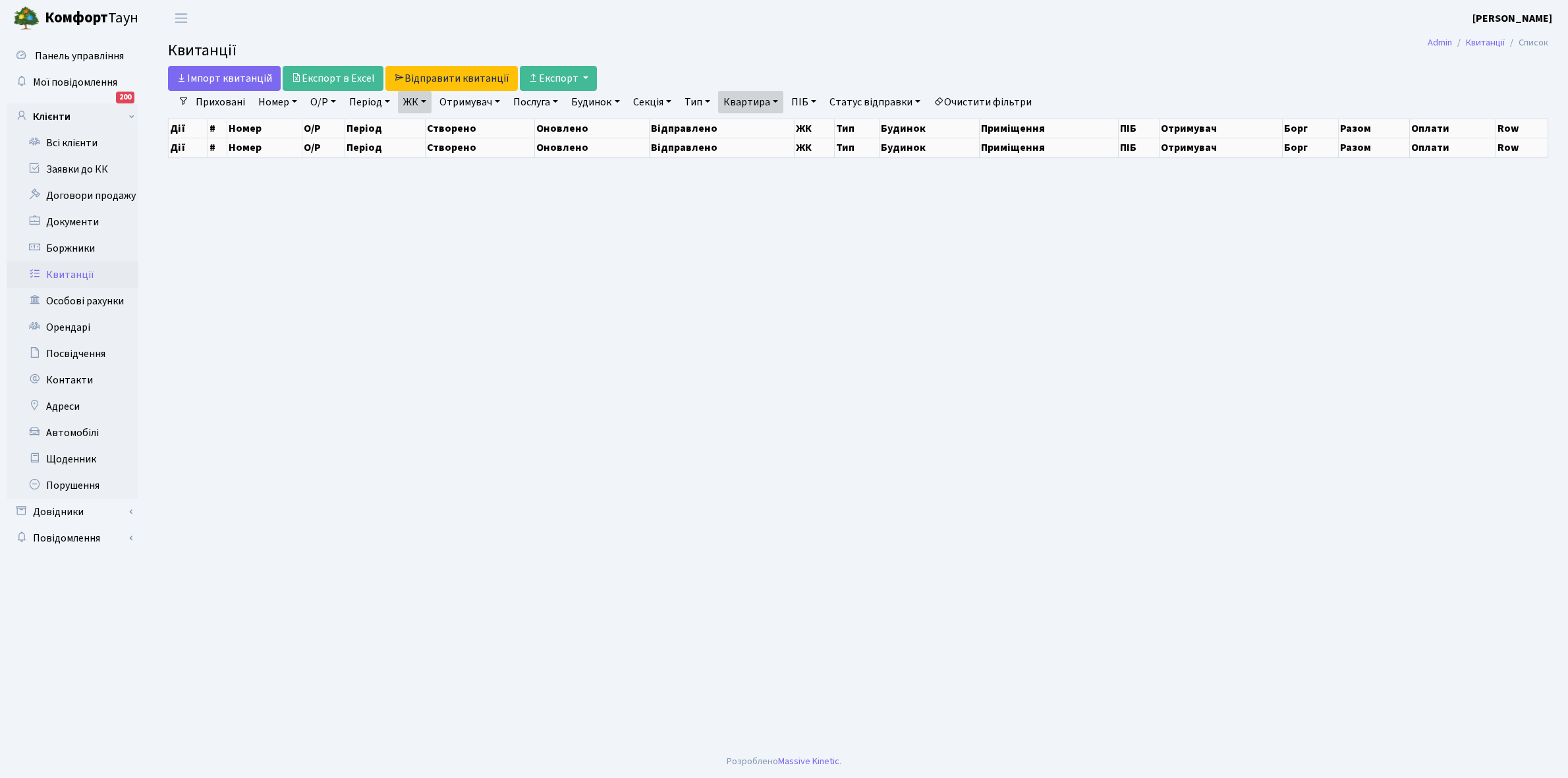
select select "25"
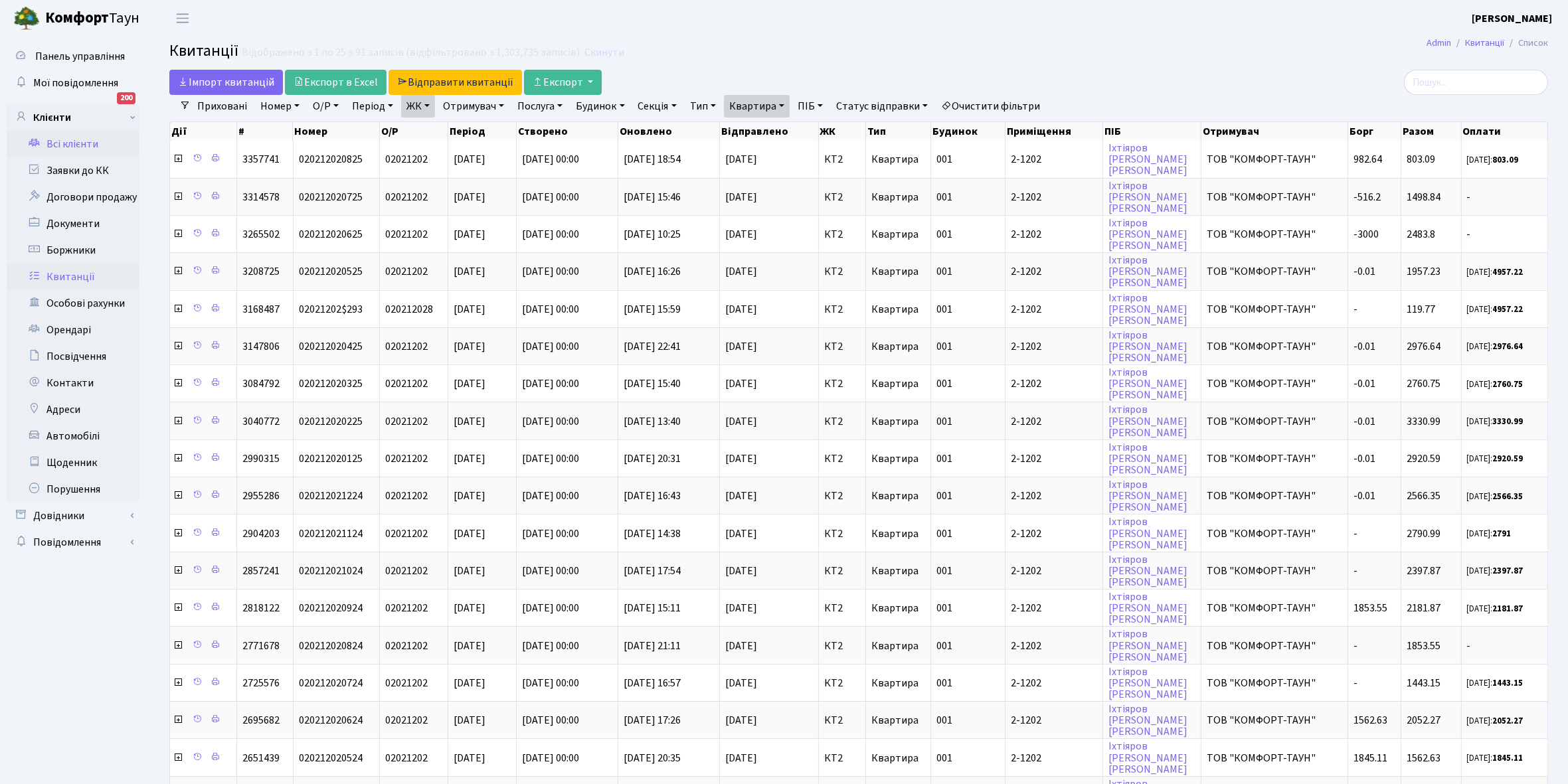
click at [103, 143] on link "Всі клієнти" at bounding box center [73, 144] width 133 height 27
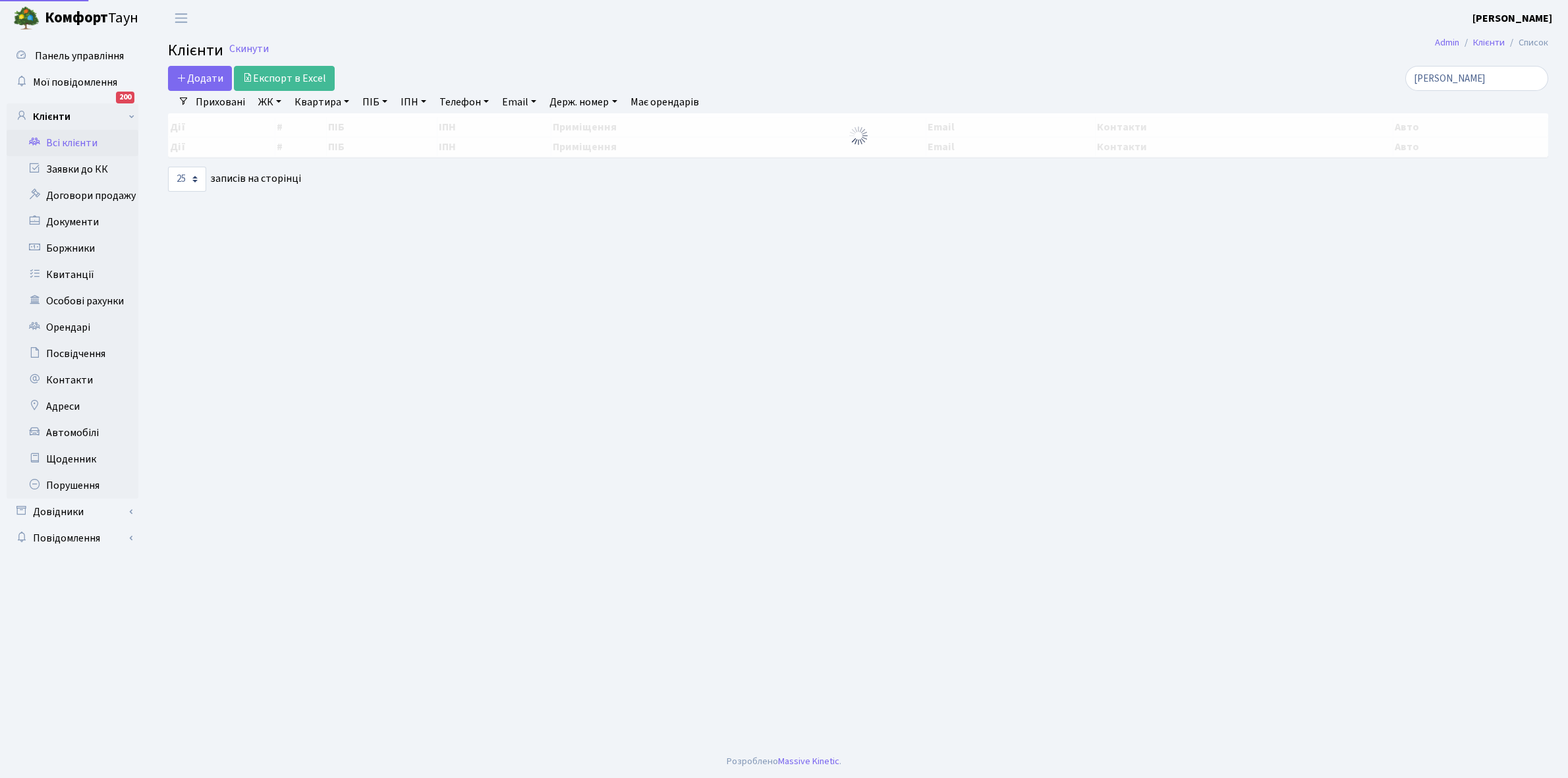
select select "25"
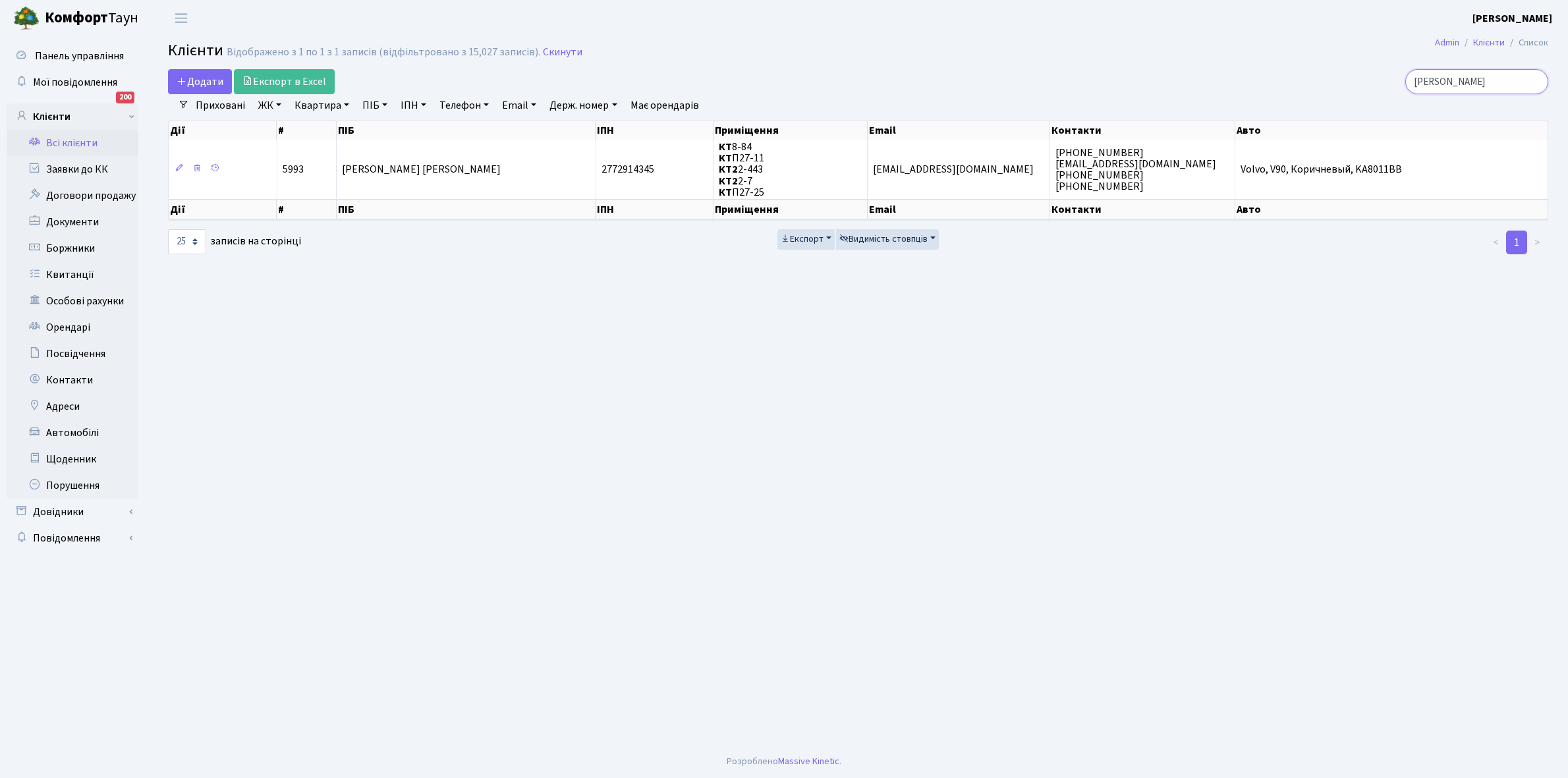
click at [1480, 86] on input "[PERSON_NAME]" at bounding box center [1477, 81] width 143 height 25
type input "з"
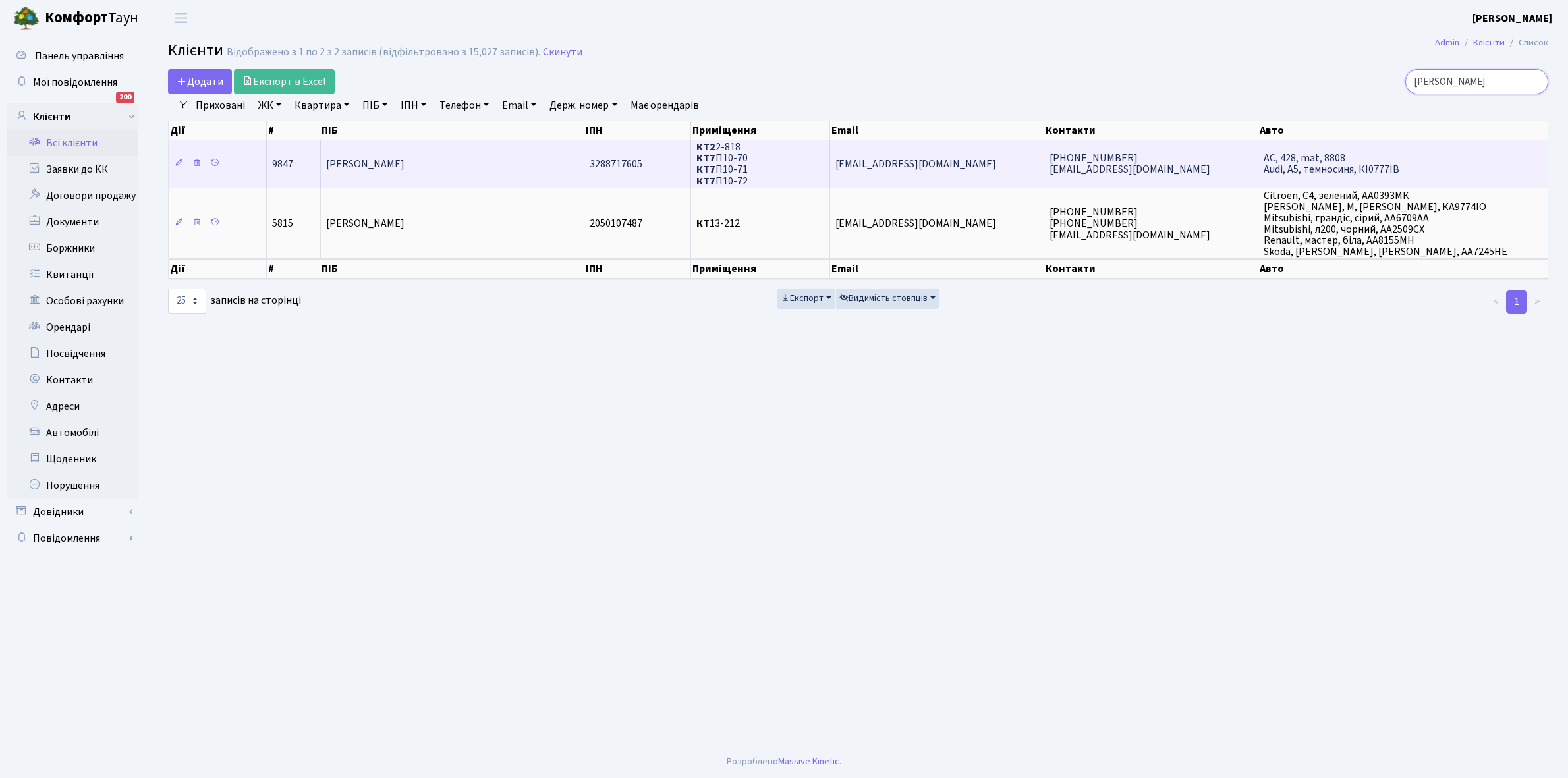
type input "[PERSON_NAME]"
click at [489, 159] on td "[PERSON_NAME]" at bounding box center [453, 163] width 264 height 47
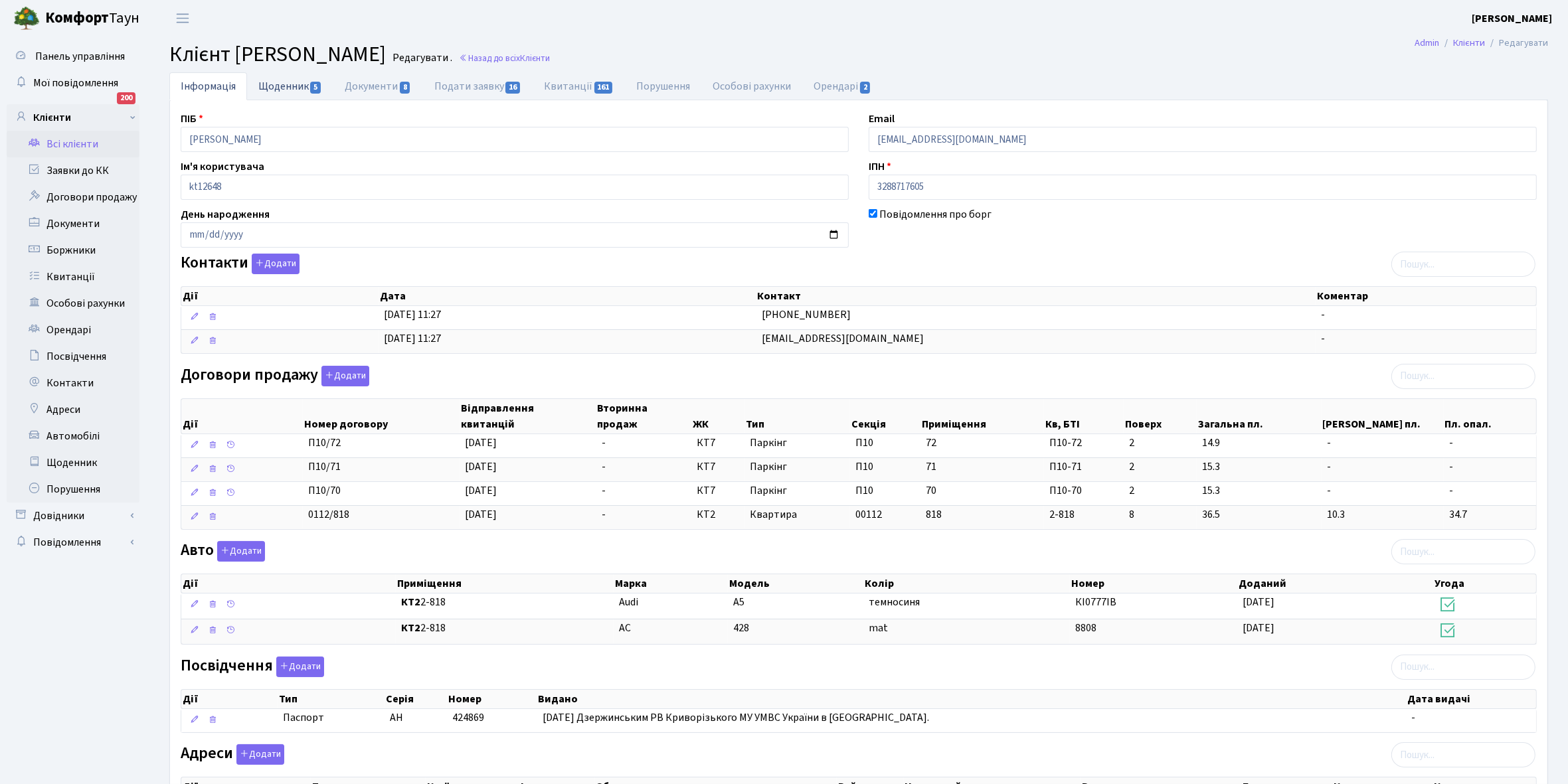
click at [274, 88] on link "Щоденник 5" at bounding box center [291, 85] width 87 height 27
select select "25"
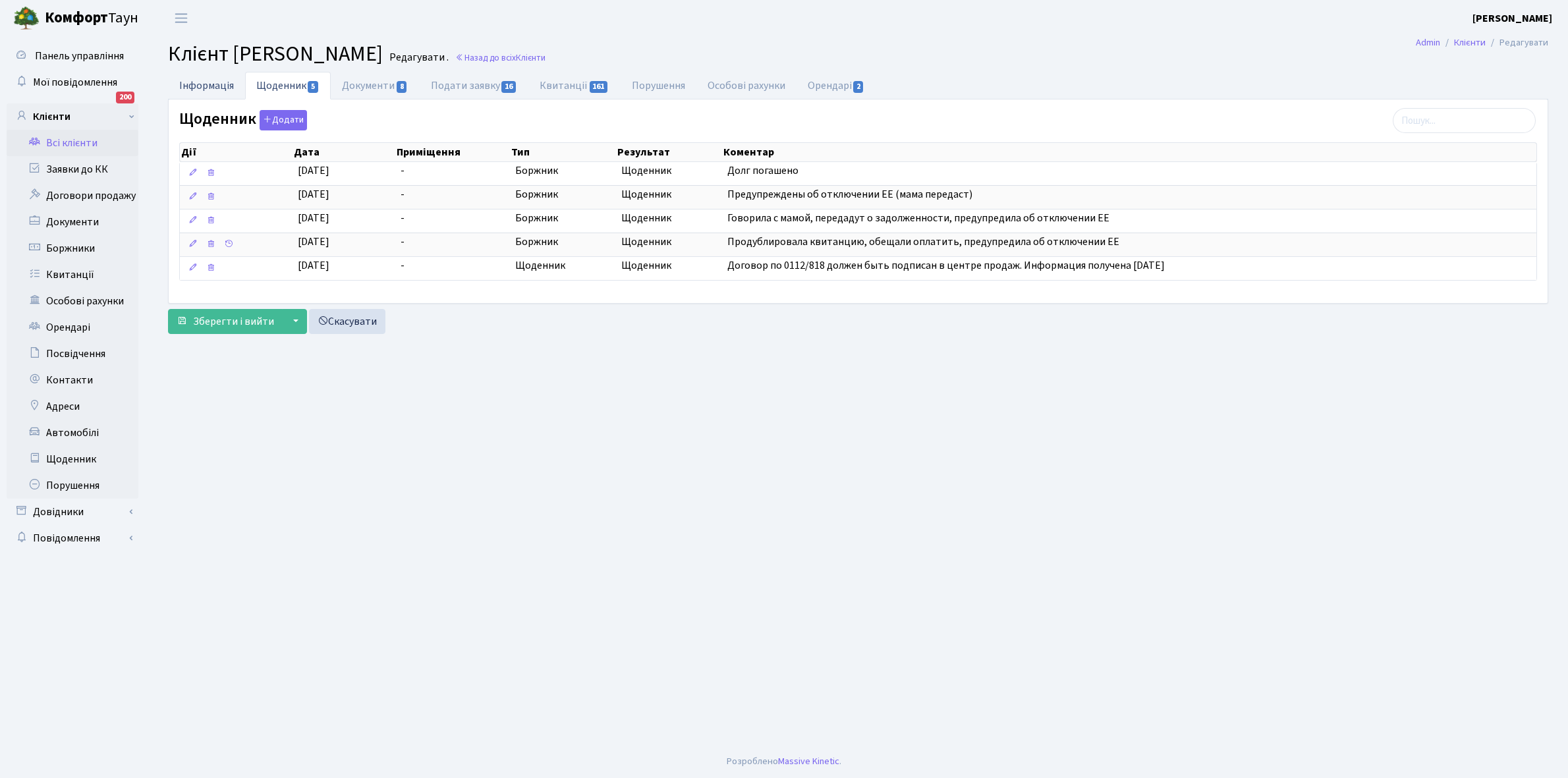
click at [202, 83] on link "Інформація" at bounding box center [207, 84] width 77 height 27
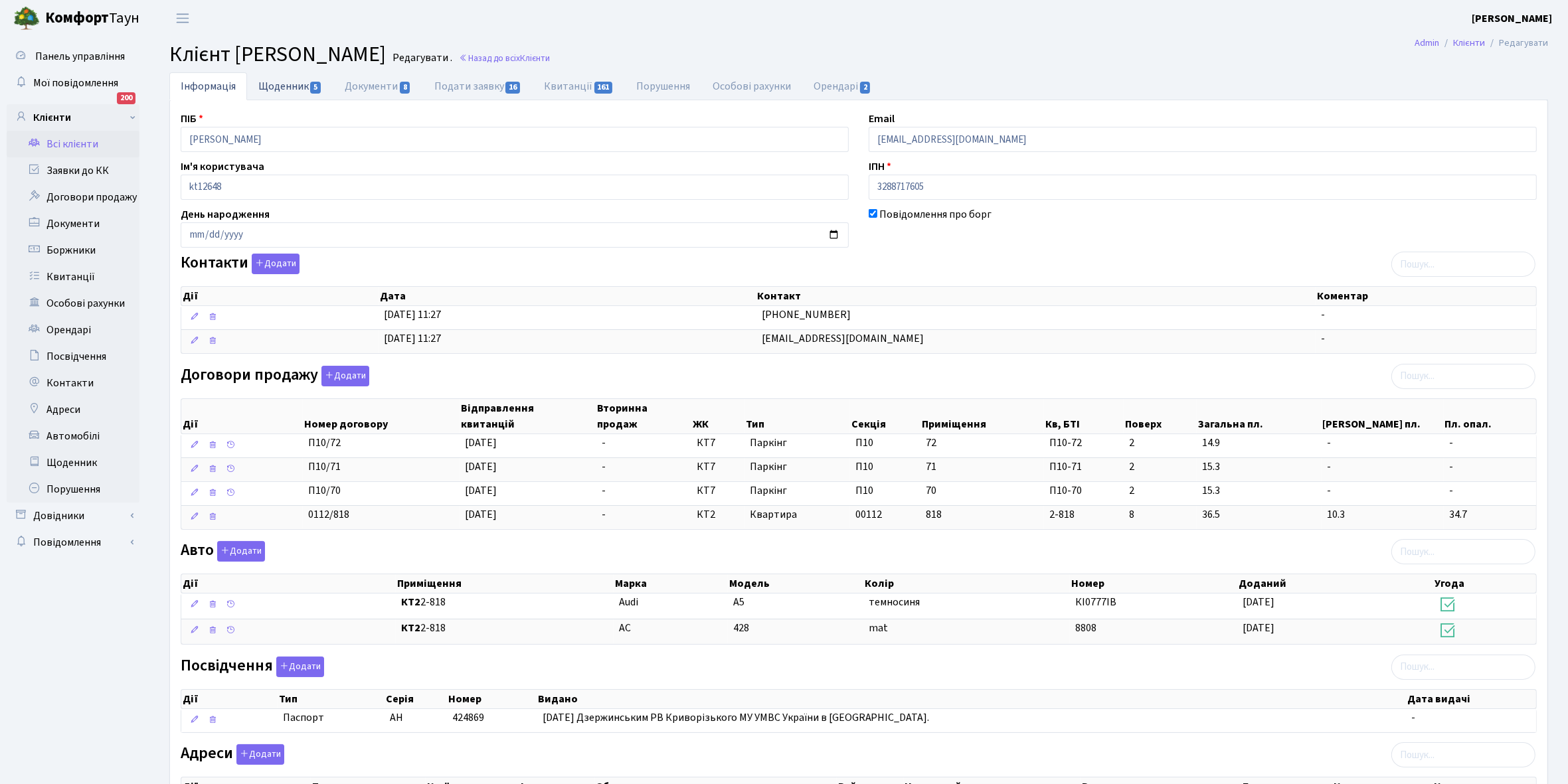
click at [280, 84] on link "Щоденник 5" at bounding box center [291, 85] width 87 height 27
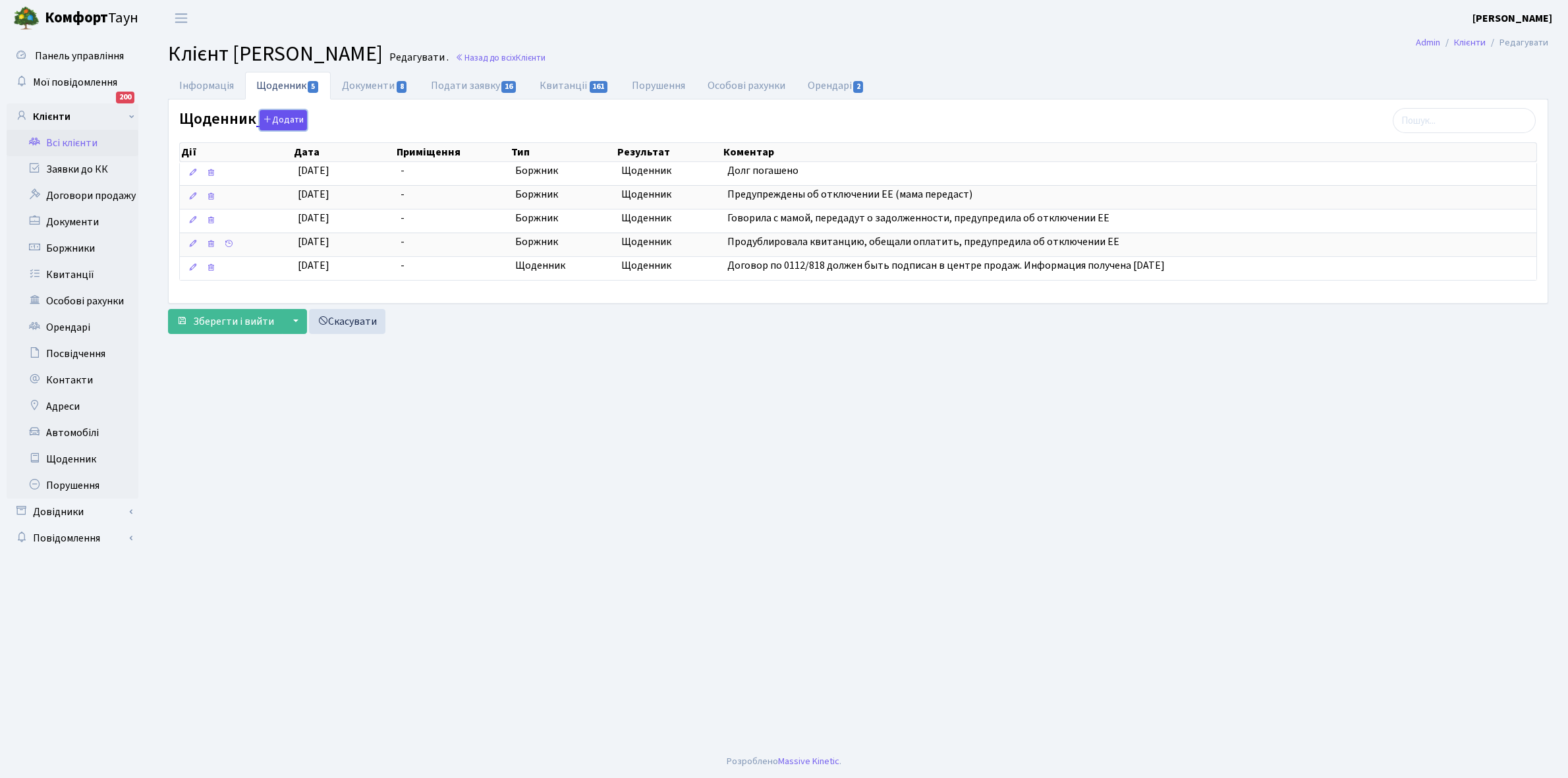
click at [285, 114] on button "Додати" at bounding box center [283, 120] width 47 height 21
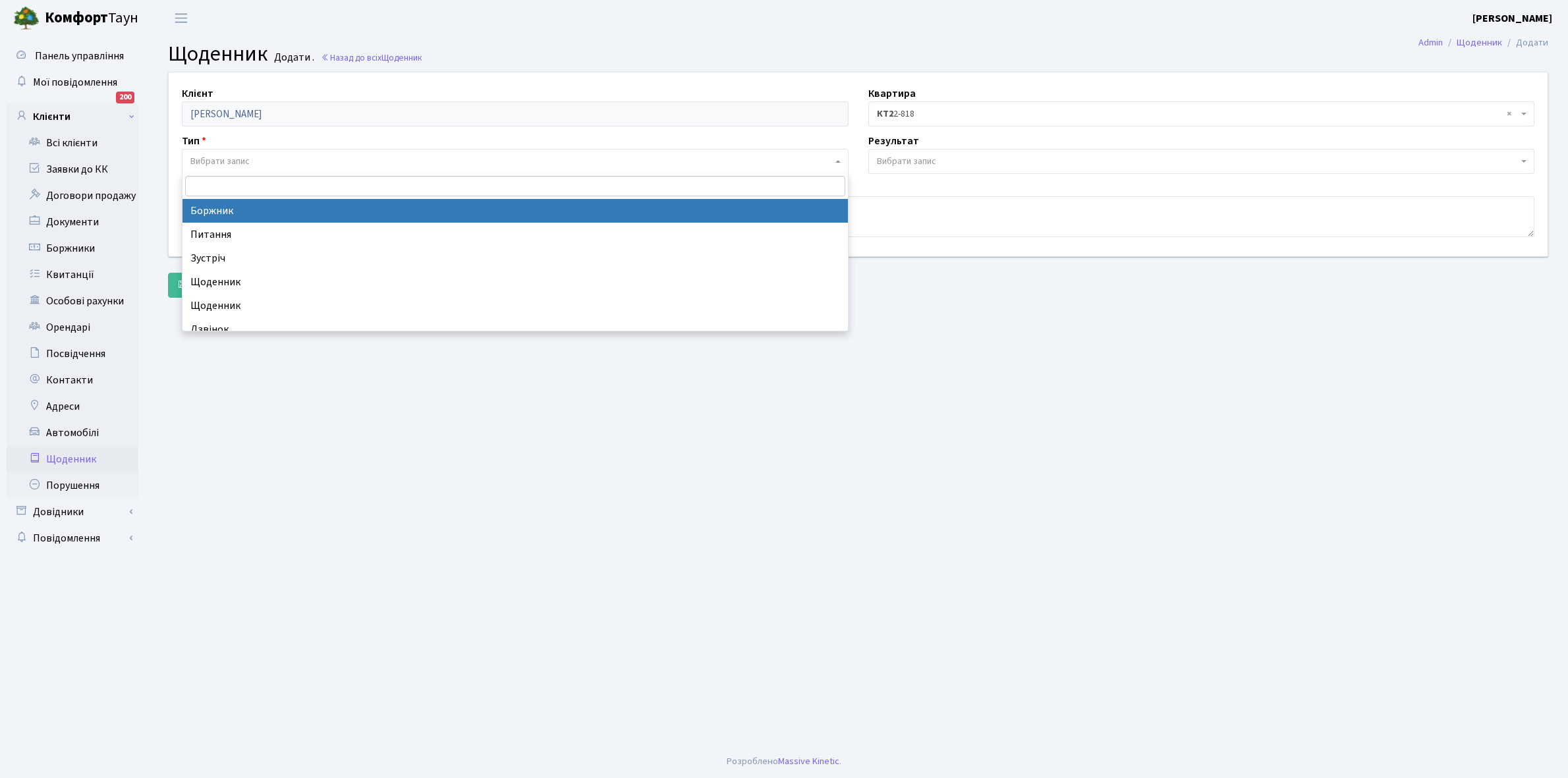
click at [240, 159] on span "Вибрати запис" at bounding box center [219, 161] width 59 height 13
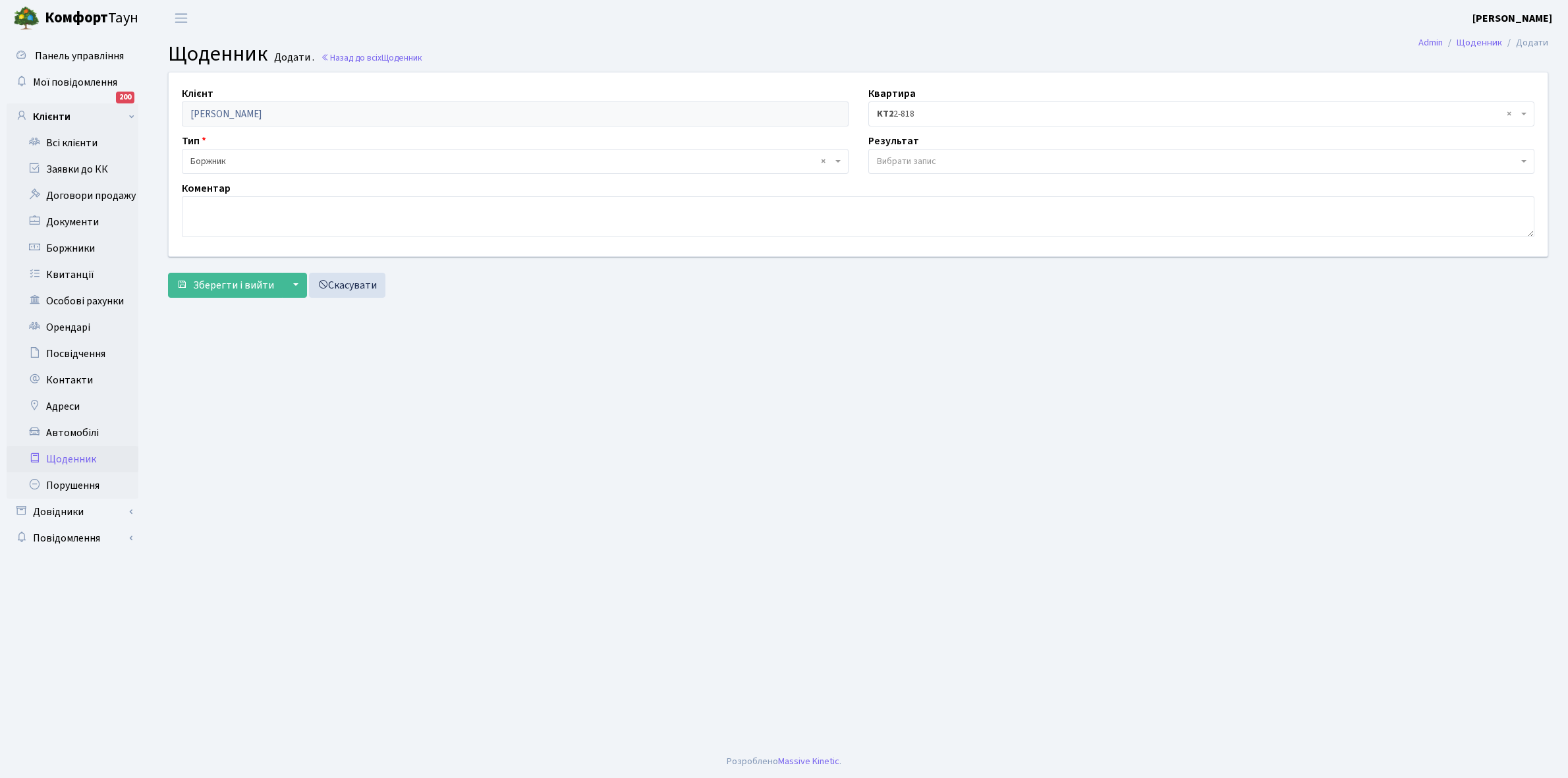
select select "189"
click at [911, 162] on span "Вибрати запис" at bounding box center [906, 161] width 59 height 13
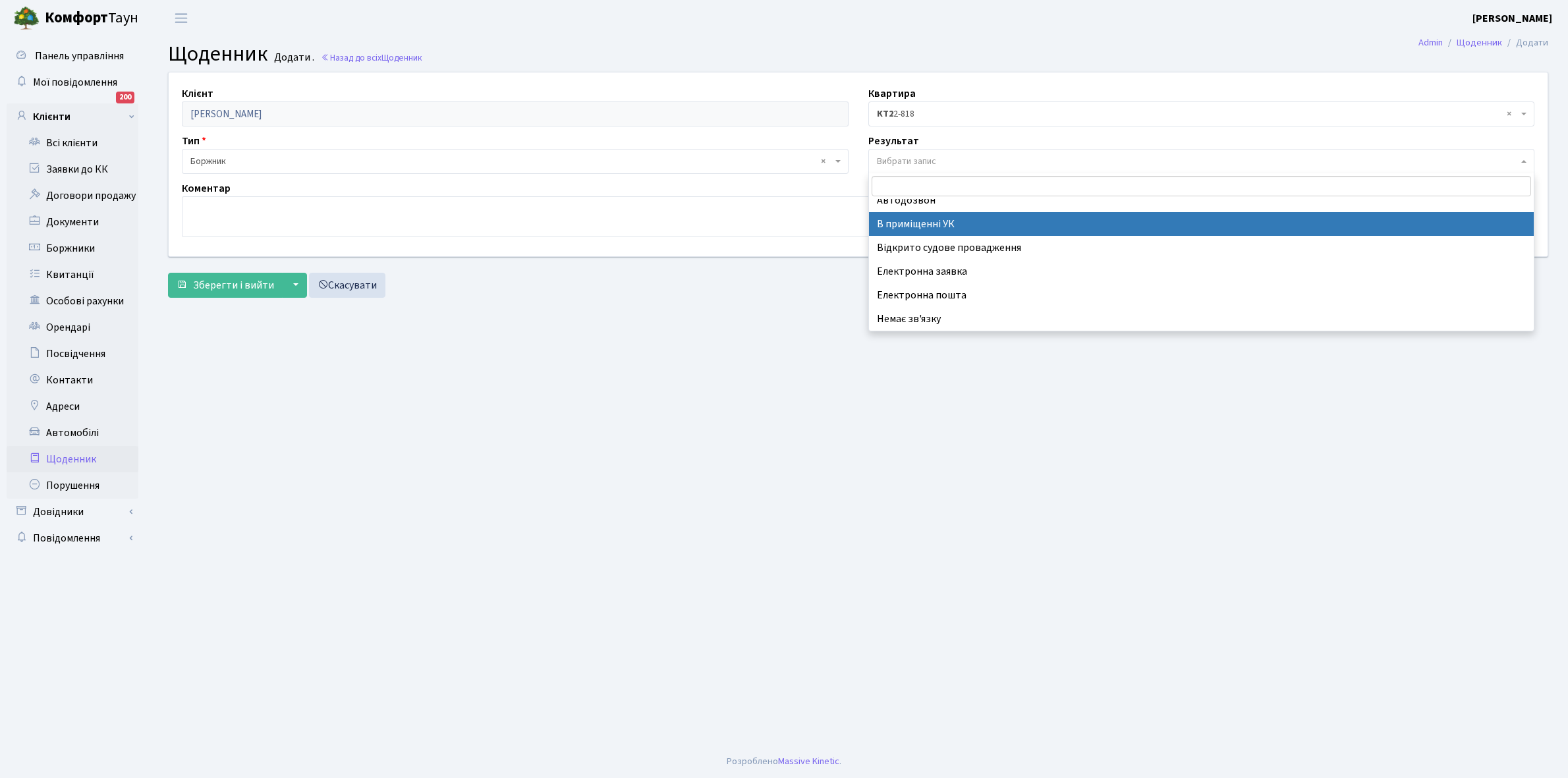
scroll to position [81, 0]
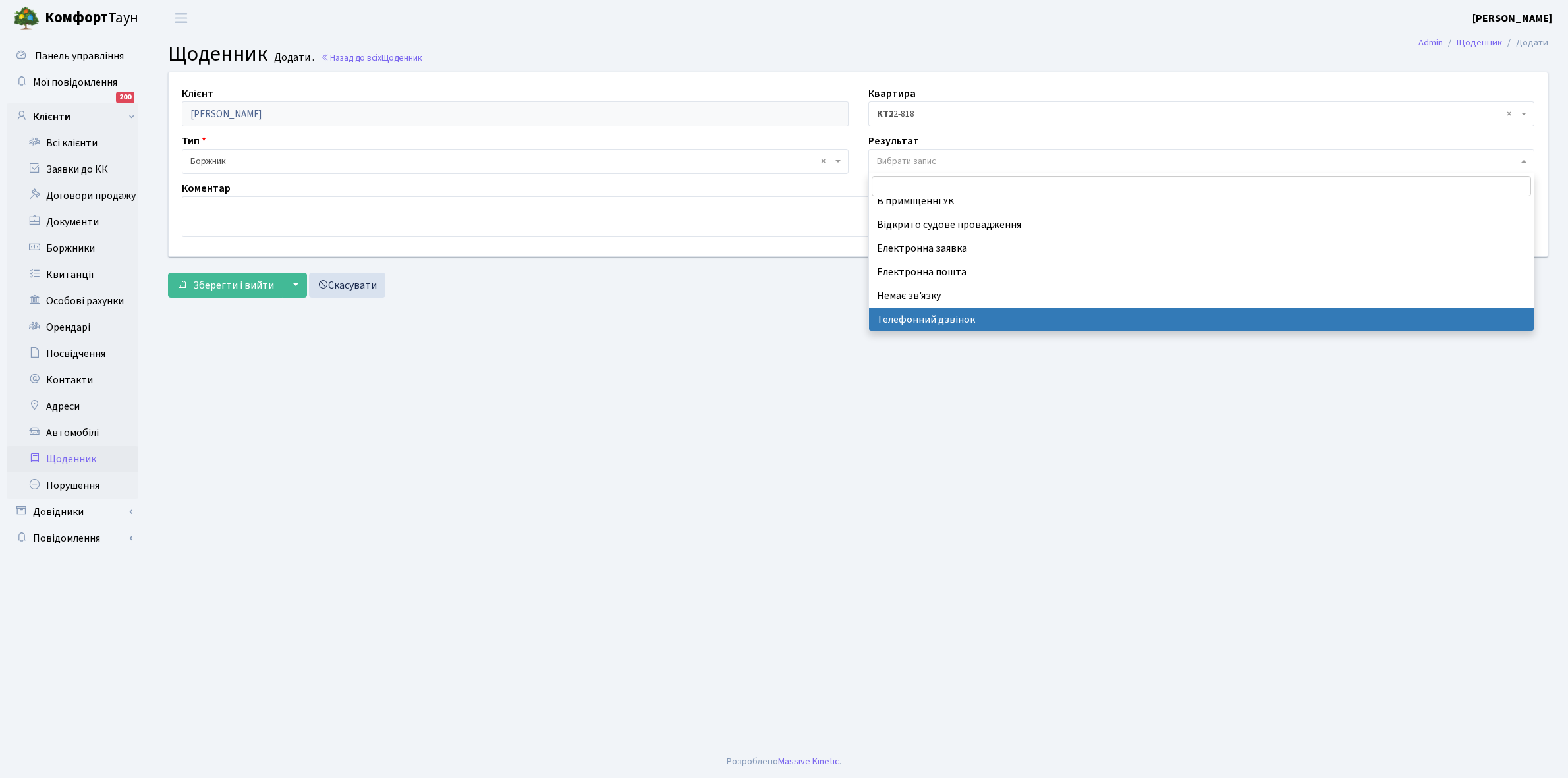
select select "196"
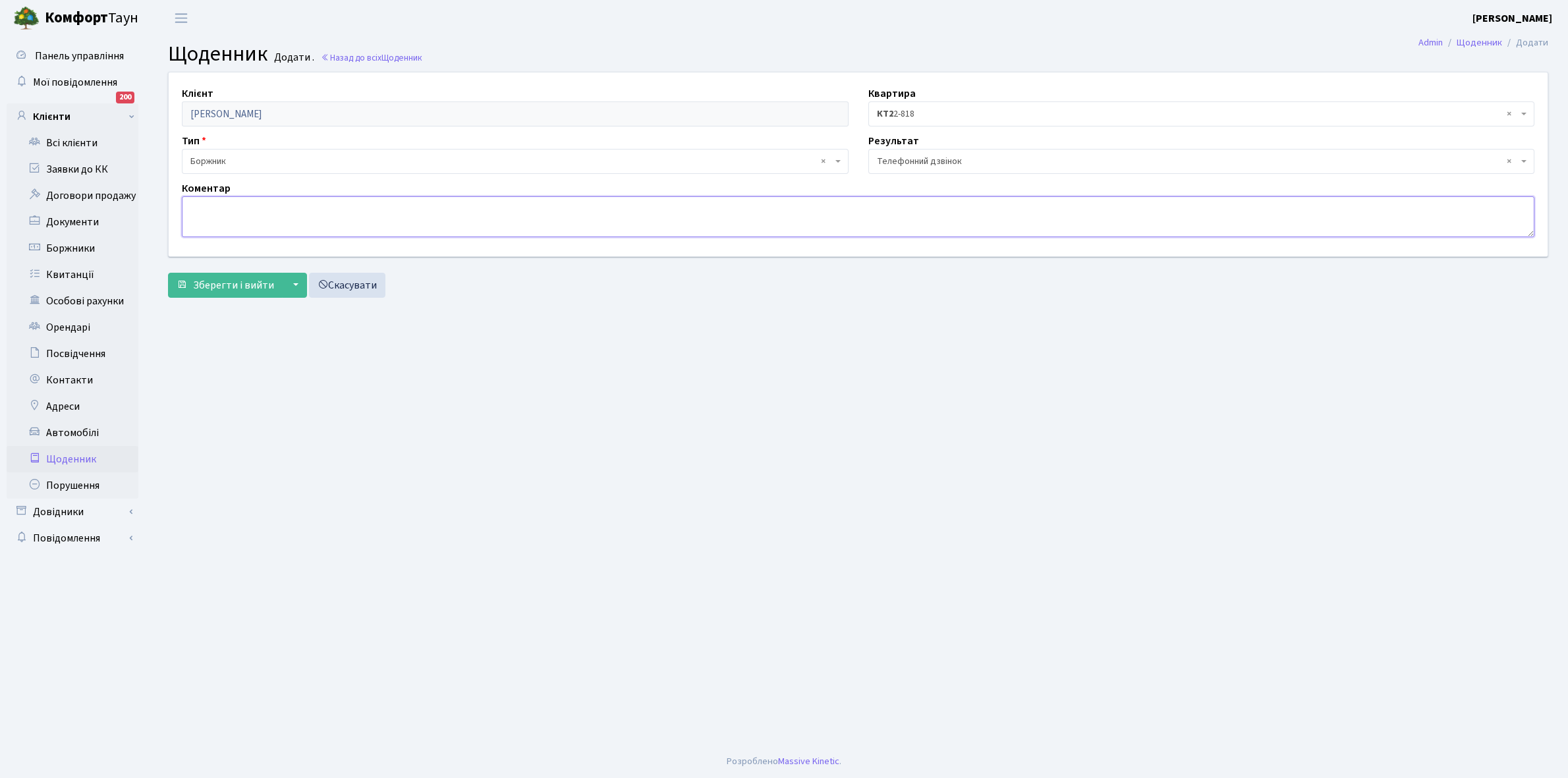
click at [193, 209] on textarea at bounding box center [858, 216] width 1353 height 40
type textarea "Оплатять протягом двох днів"
click at [238, 275] on button "Зберегти і вийти" at bounding box center [225, 285] width 114 height 25
